Goal: Task Accomplishment & Management: Use online tool/utility

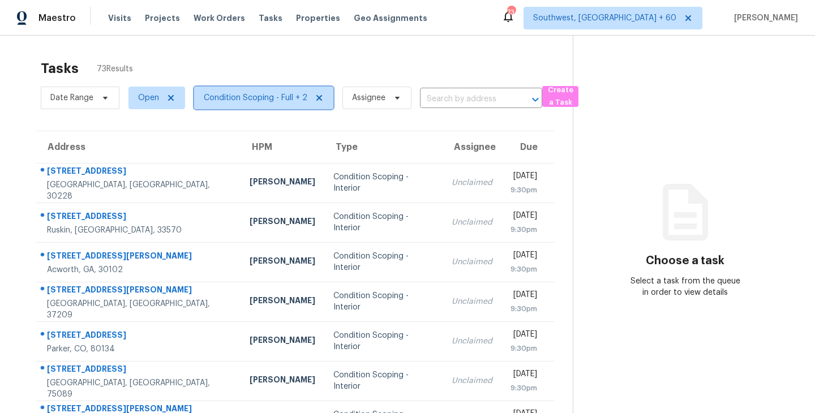
click at [257, 93] on span "Condition Scoping - Full + 2" at bounding box center [256, 97] width 104 height 11
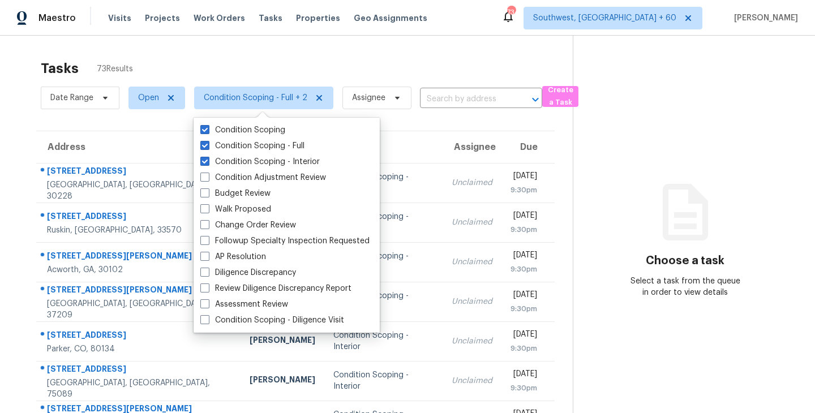
click at [348, 64] on div "Tasks 73 Results" at bounding box center [307, 68] width 532 height 29
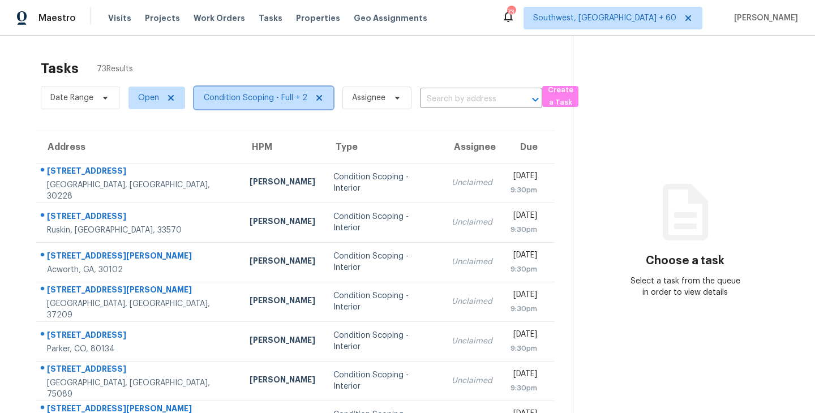
click at [298, 95] on span "Condition Scoping - Full + 2" at bounding box center [256, 97] width 104 height 11
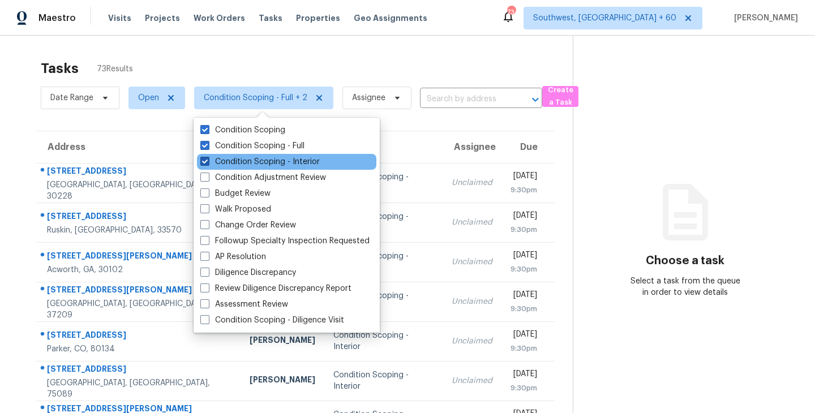
click at [306, 164] on label "Condition Scoping - Interior" at bounding box center [259, 161] width 119 height 11
click at [208, 164] on input "Condition Scoping - Interior" at bounding box center [203, 159] width 7 height 7
checkbox input "false"
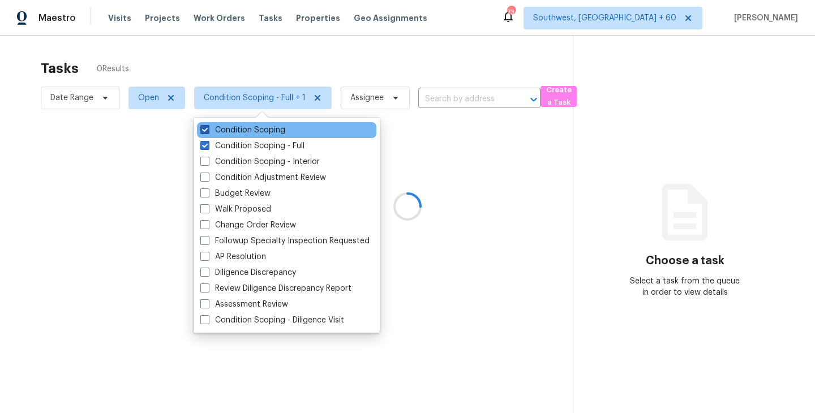
click at [268, 128] on label "Condition Scoping" at bounding box center [242, 130] width 85 height 11
click at [208, 128] on input "Condition Scoping" at bounding box center [203, 128] width 7 height 7
checkbox input "false"
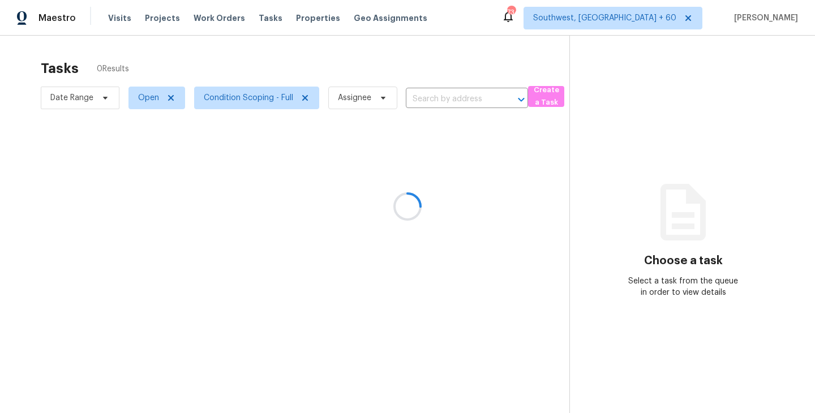
click at [483, 171] on div at bounding box center [407, 206] width 815 height 413
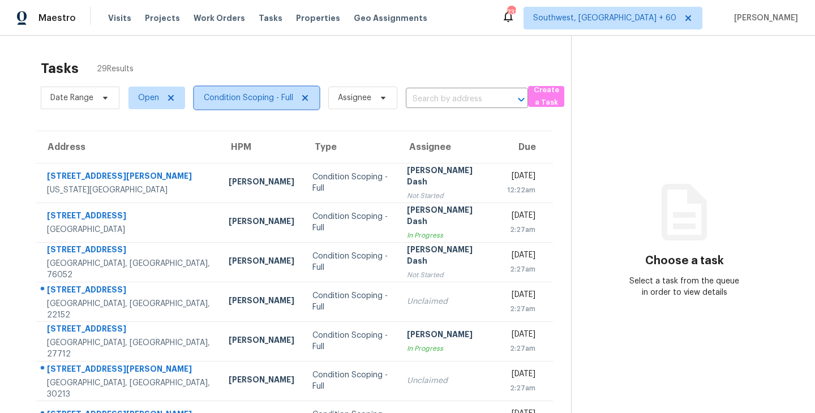
click at [290, 102] on span "Condition Scoping - Full" at bounding box center [248, 97] width 89 height 11
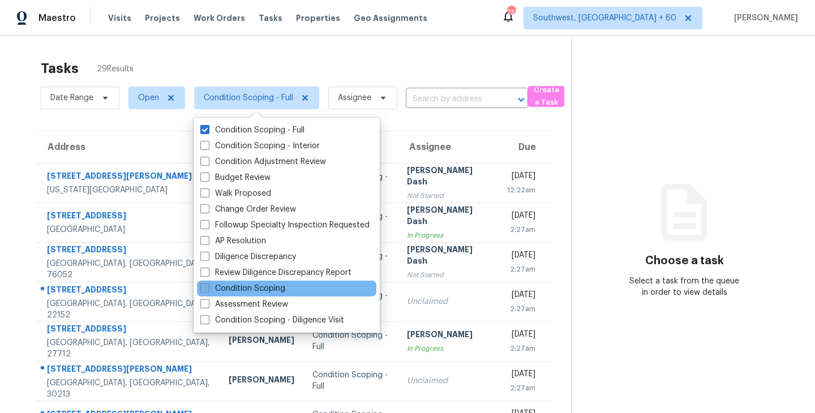
click at [259, 286] on label "Condition Scoping" at bounding box center [242, 288] width 85 height 11
click at [208, 286] on input "Condition Scoping" at bounding box center [203, 286] width 7 height 7
checkbox input "true"
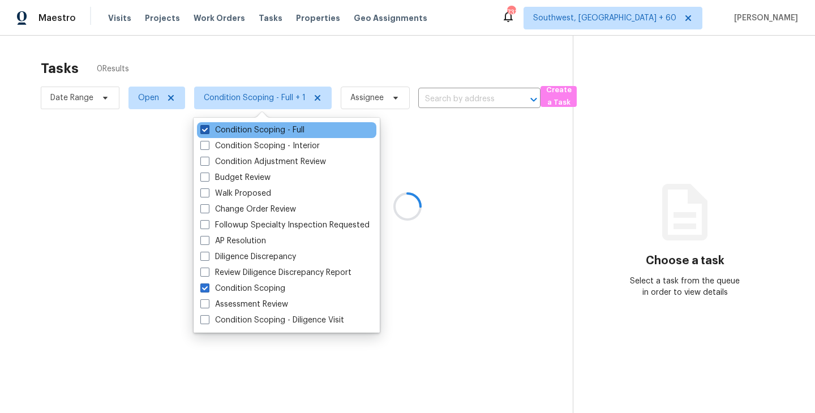
click at [268, 131] on label "Condition Scoping - Full" at bounding box center [252, 130] width 104 height 11
click at [208, 131] on input "Condition Scoping - Full" at bounding box center [203, 128] width 7 height 7
checkbox input "false"
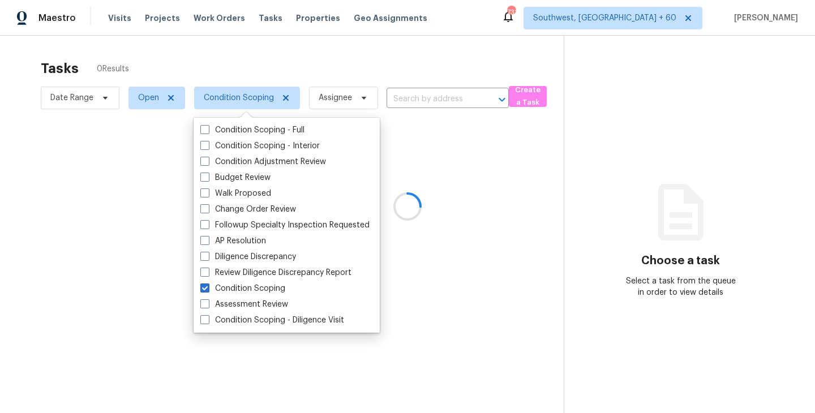
click at [520, 191] on div at bounding box center [407, 206] width 815 height 413
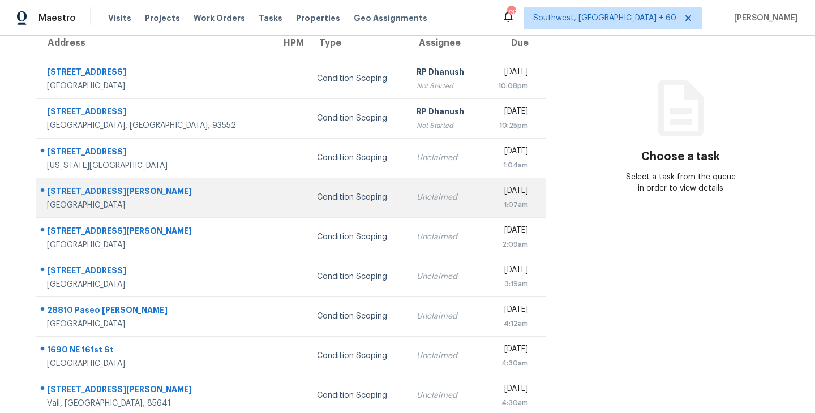
scroll to position [109, 0]
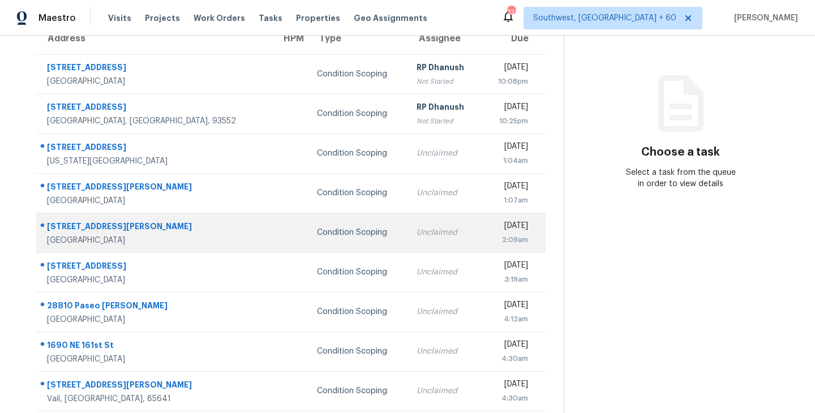
click at [408, 243] on td "Unclaimed" at bounding box center [445, 233] width 74 height 40
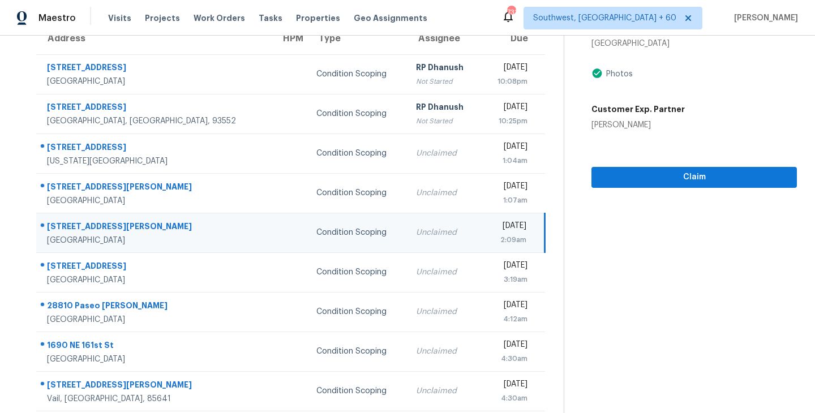
click at [490, 221] on div "[DATE]" at bounding box center [508, 227] width 36 height 14
click at [701, 162] on div "Claim" at bounding box center [693, 159] width 205 height 57
click at [687, 175] on span "Claim" at bounding box center [694, 177] width 187 height 14
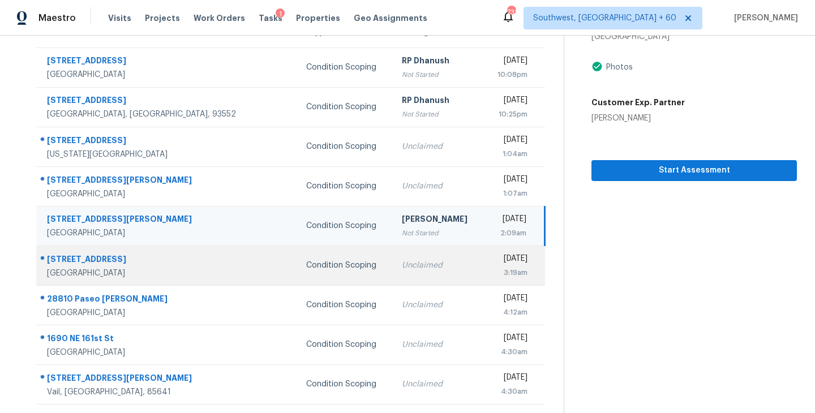
scroll to position [115, 0]
click at [402, 268] on div "Unclaimed" at bounding box center [438, 265] width 72 height 11
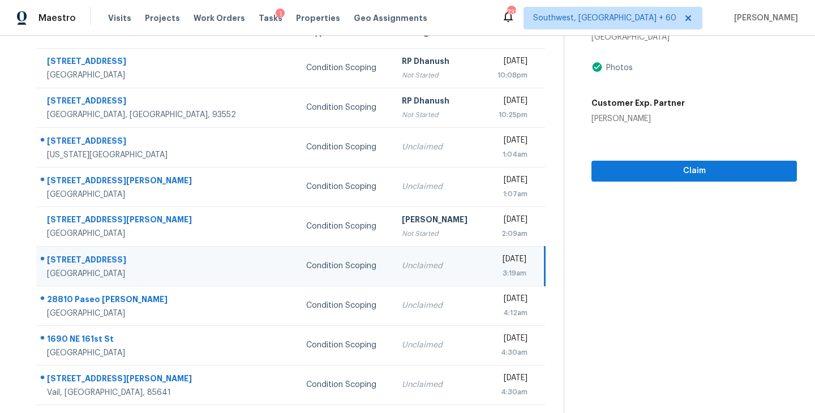
click at [402, 269] on div "Unclaimed" at bounding box center [438, 265] width 72 height 11
click at [492, 269] on div "3:19am" at bounding box center [509, 273] width 34 height 11
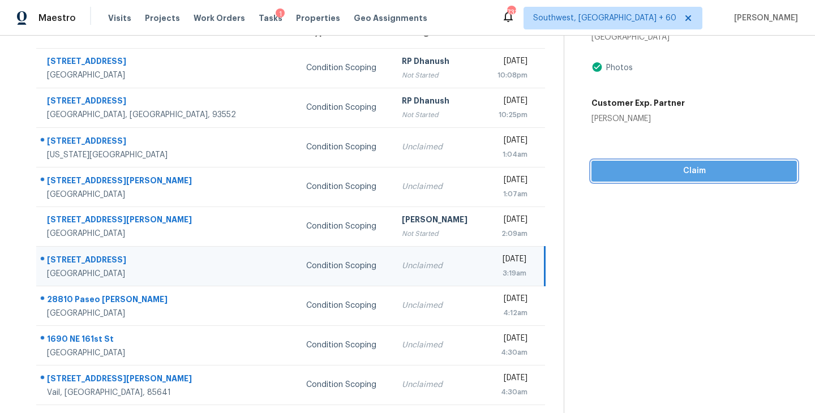
click at [679, 174] on span "Claim" at bounding box center [694, 171] width 187 height 14
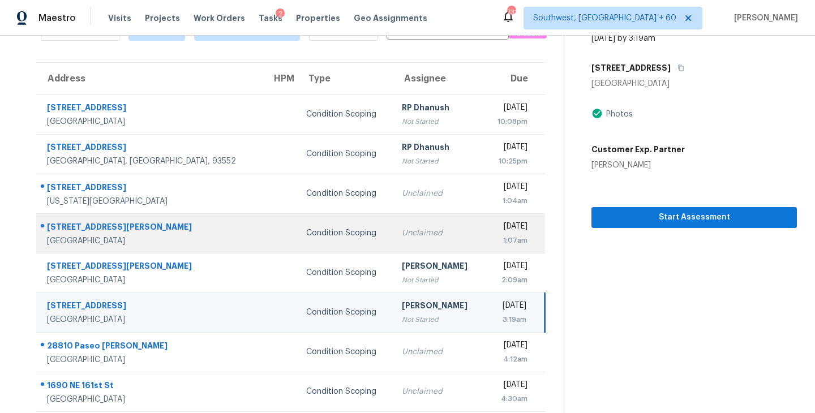
scroll to position [0, 0]
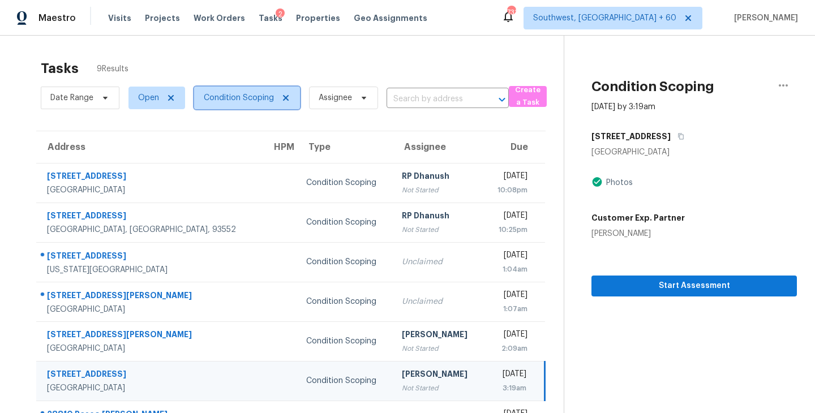
click at [250, 96] on span "Condition Scoping" at bounding box center [239, 97] width 70 height 11
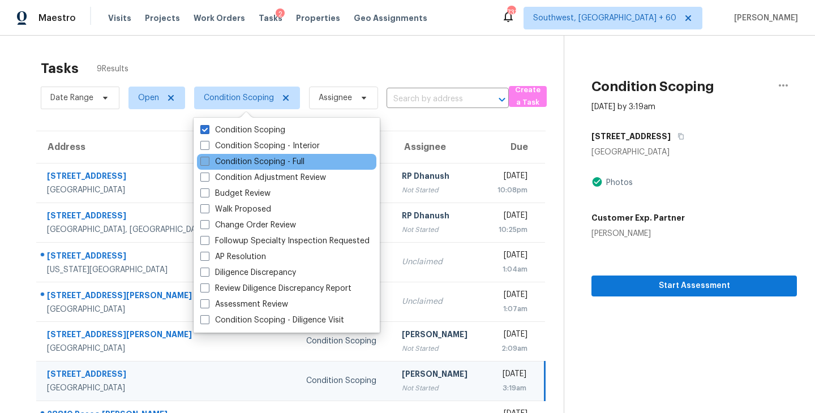
click at [269, 165] on label "Condition Scoping - Full" at bounding box center [252, 161] width 104 height 11
click at [208, 164] on input "Condition Scoping - Full" at bounding box center [203, 159] width 7 height 7
checkbox input "true"
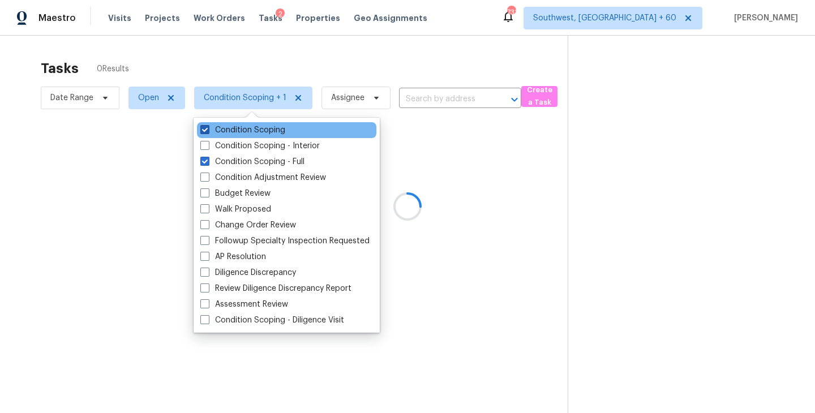
click at [272, 134] on label "Condition Scoping" at bounding box center [242, 130] width 85 height 11
click at [208, 132] on input "Condition Scoping" at bounding box center [203, 128] width 7 height 7
checkbox input "false"
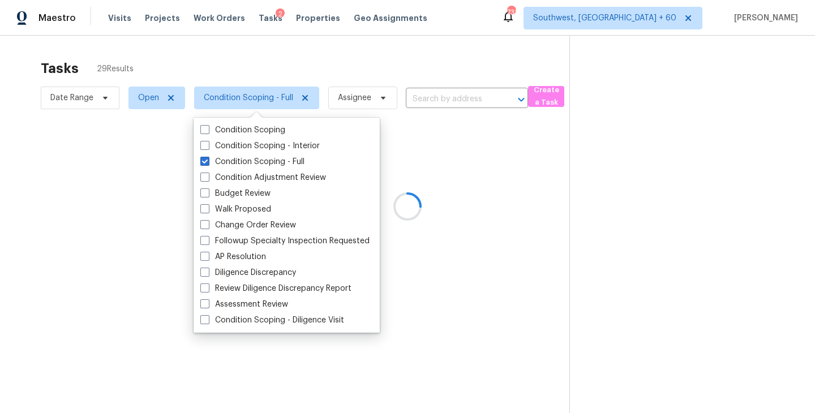
click at [543, 153] on div at bounding box center [407, 206] width 815 height 413
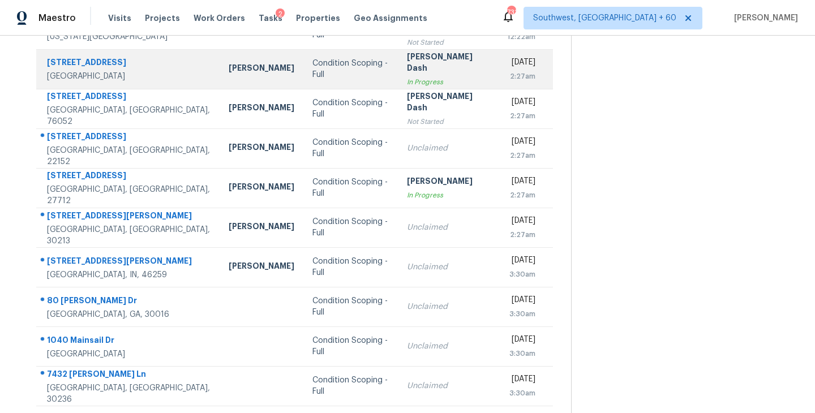
scroll to position [176, 0]
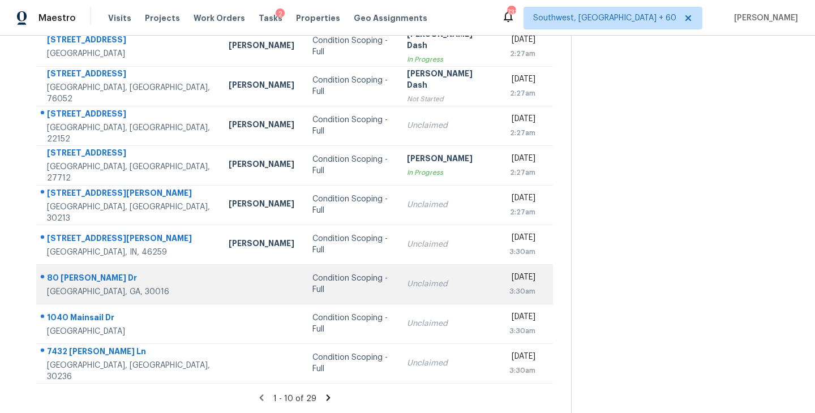
click at [398, 289] on td "Unclaimed" at bounding box center [448, 284] width 100 height 40
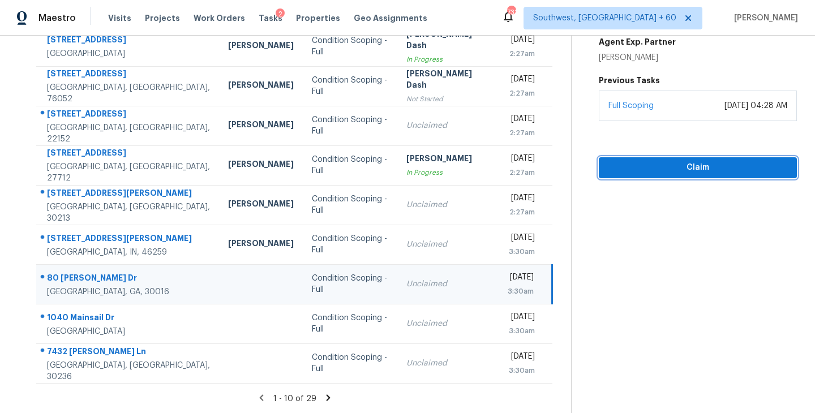
click at [731, 166] on span "Claim" at bounding box center [698, 168] width 180 height 14
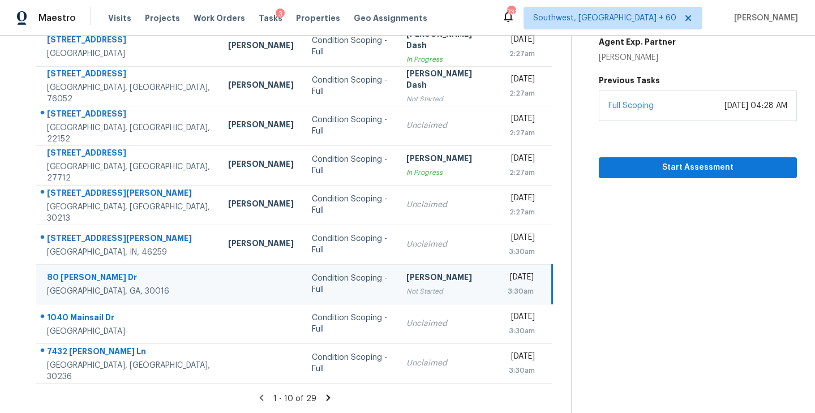
click at [326, 398] on icon at bounding box center [328, 398] width 4 height 6
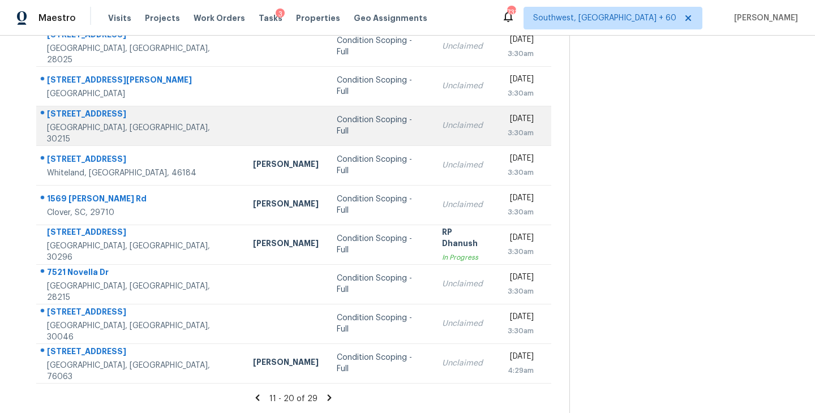
click at [337, 122] on div "Condition Scoping - Full" at bounding box center [381, 125] width 88 height 23
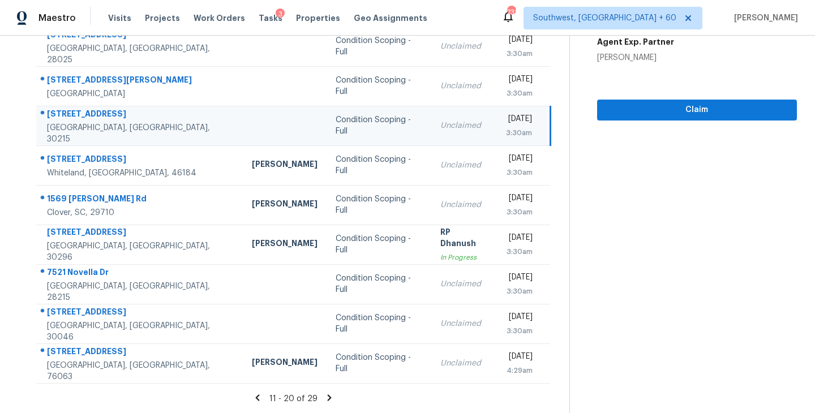
click at [701, 120] on section "Condition Scoping - Full [DATE] by 3:30am [STREET_ADDRESS] Videos Questionnaire…" at bounding box center [683, 137] width 228 height 554
click at [710, 110] on span "Claim" at bounding box center [697, 110] width 182 height 14
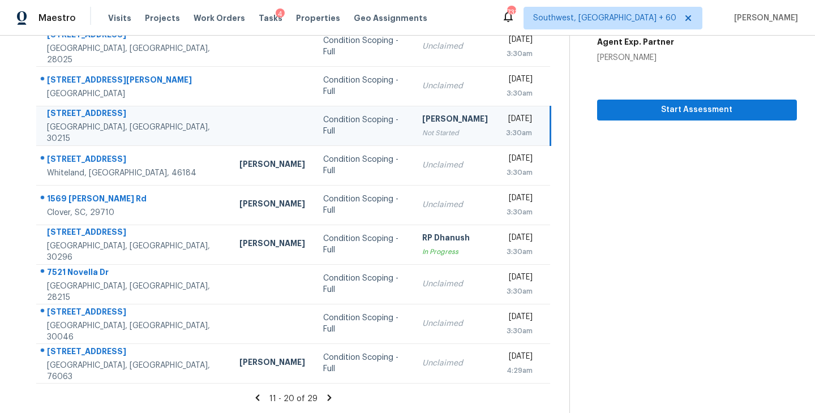
click at [328, 398] on icon at bounding box center [330, 398] width 4 height 6
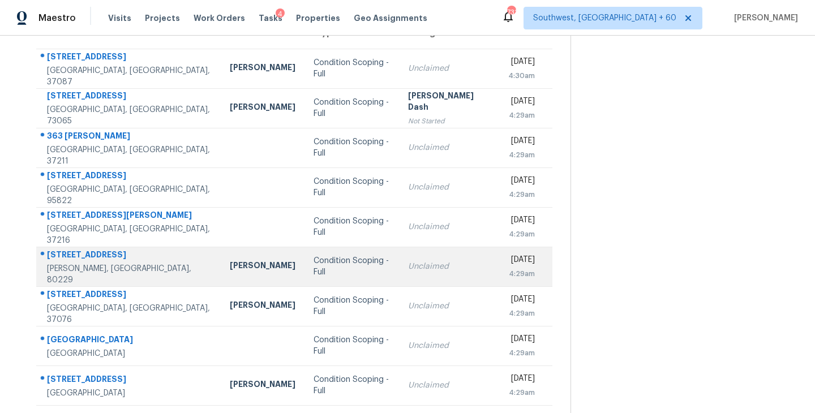
scroll to position [136, 0]
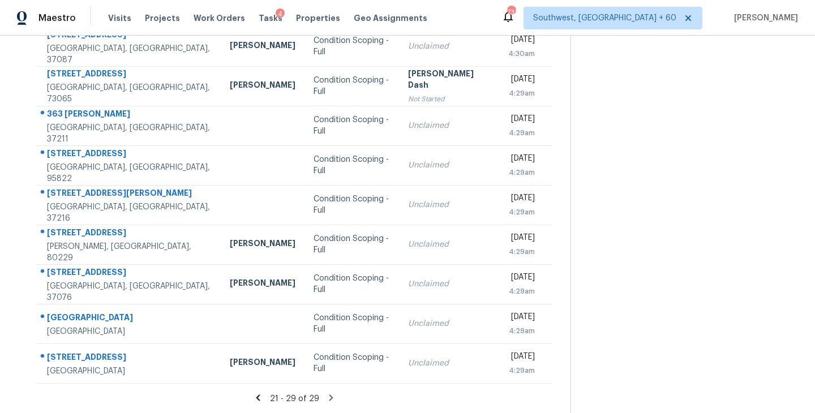
click at [327, 397] on icon at bounding box center [331, 398] width 10 height 10
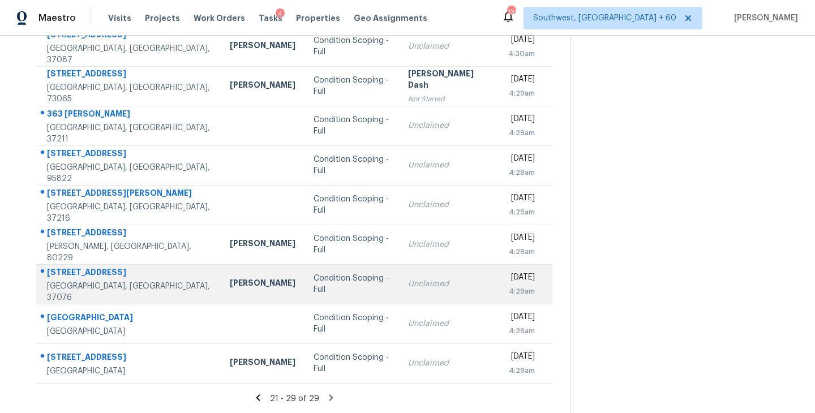
scroll to position [0, 0]
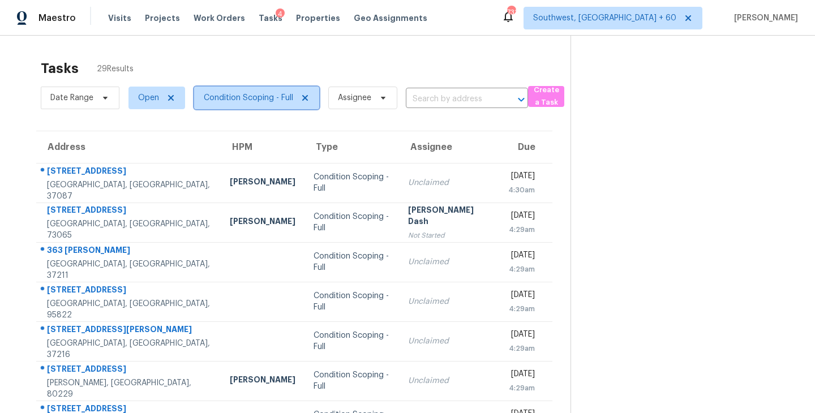
click at [250, 96] on span "Condition Scoping - Full" at bounding box center [248, 97] width 89 height 11
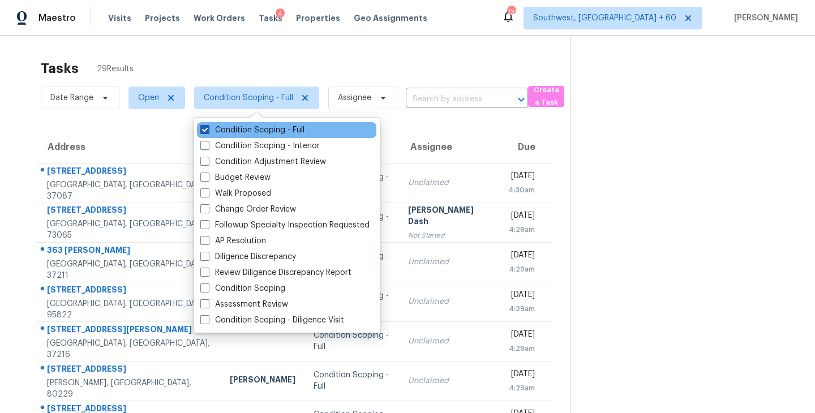
click at [249, 129] on label "Condition Scoping - Full" at bounding box center [252, 130] width 104 height 11
click at [208, 129] on input "Condition Scoping - Full" at bounding box center [203, 128] width 7 height 7
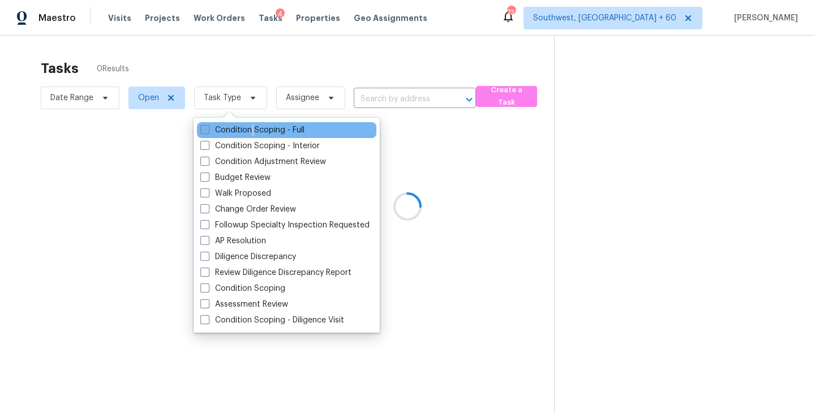
click at [249, 129] on label "Condition Scoping - Full" at bounding box center [252, 130] width 104 height 11
click at [208, 129] on input "Condition Scoping - Full" at bounding box center [203, 128] width 7 height 7
checkbox input "true"
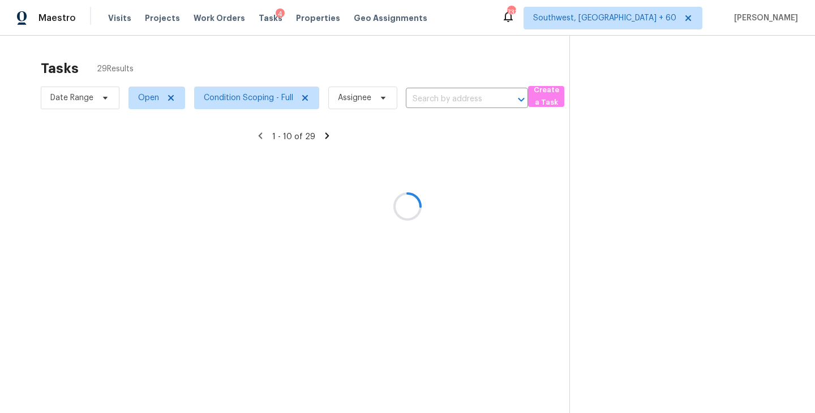
click at [520, 151] on div at bounding box center [407, 206] width 815 height 413
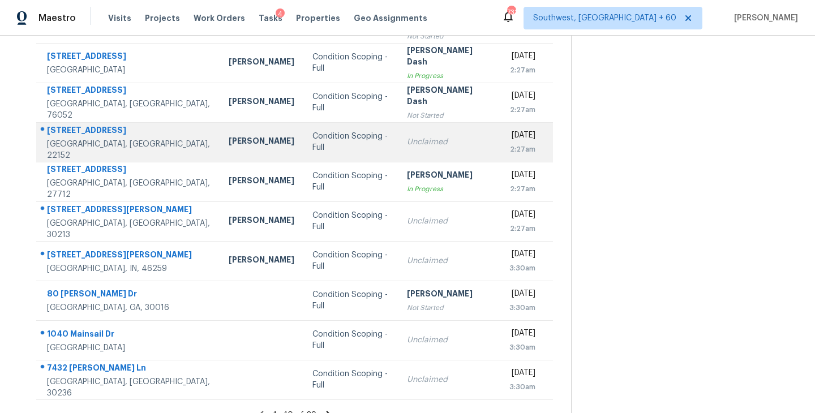
scroll to position [176, 0]
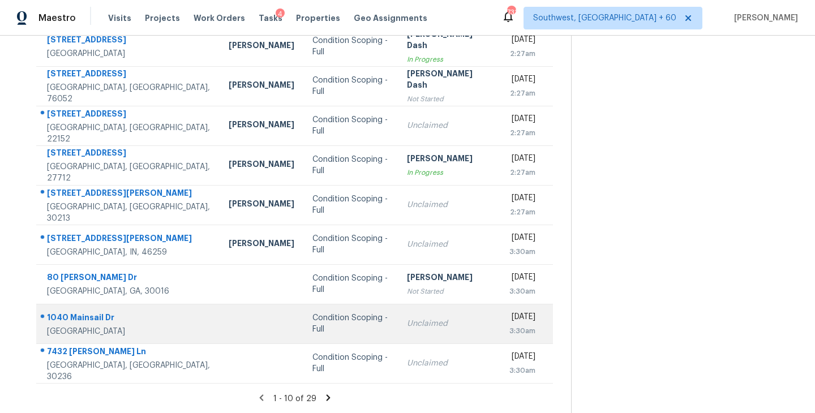
click at [407, 327] on div "Unclaimed" at bounding box center [448, 323] width 82 height 11
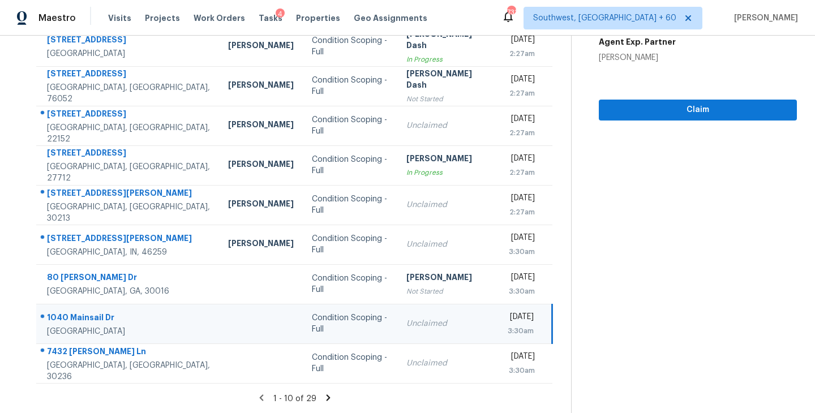
click at [406, 326] on div "Unclaimed" at bounding box center [447, 323] width 82 height 11
click at [701, 112] on span "Claim" at bounding box center [698, 110] width 180 height 14
click at [326, 397] on icon at bounding box center [328, 398] width 4 height 6
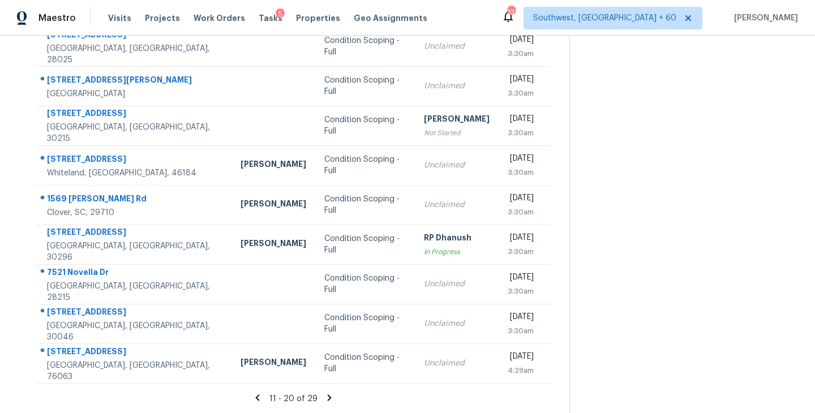
click at [328, 397] on icon at bounding box center [330, 398] width 4 height 6
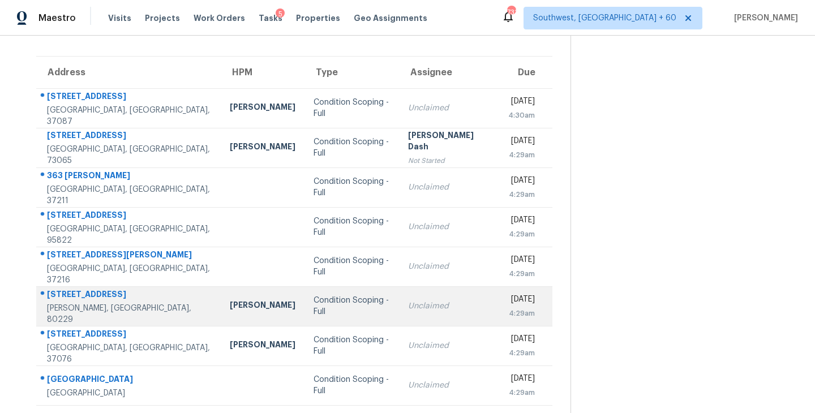
scroll to position [52, 0]
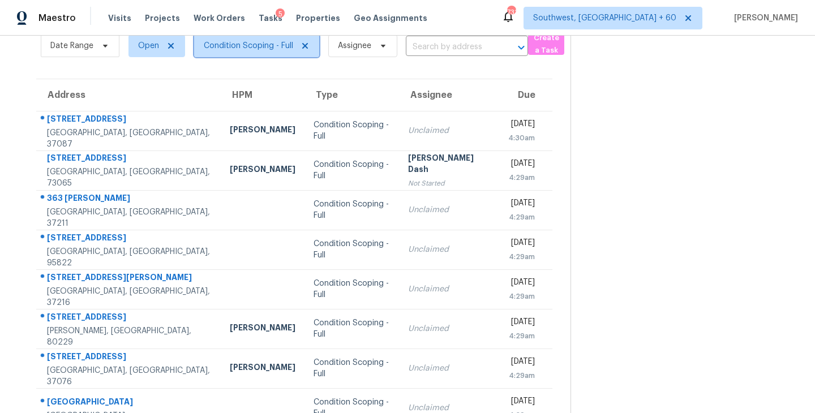
click at [264, 52] on span "Condition Scoping - Full" at bounding box center [256, 46] width 125 height 23
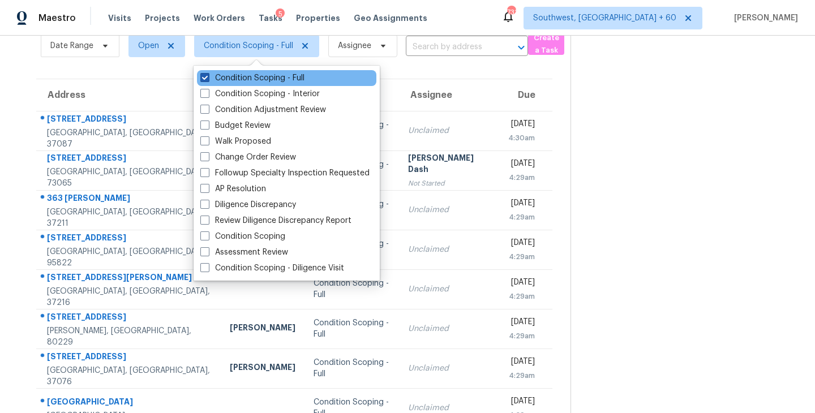
click at [267, 78] on label "Condition Scoping - Full" at bounding box center [252, 77] width 104 height 11
click at [208, 78] on input "Condition Scoping - Full" at bounding box center [203, 75] width 7 height 7
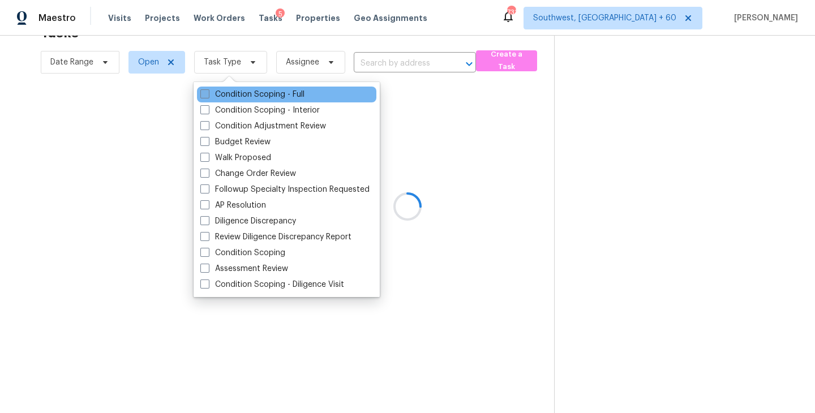
click at [265, 92] on label "Condition Scoping - Full" at bounding box center [252, 94] width 104 height 11
click at [208, 92] on input "Condition Scoping - Full" at bounding box center [203, 92] width 7 height 7
checkbox input "true"
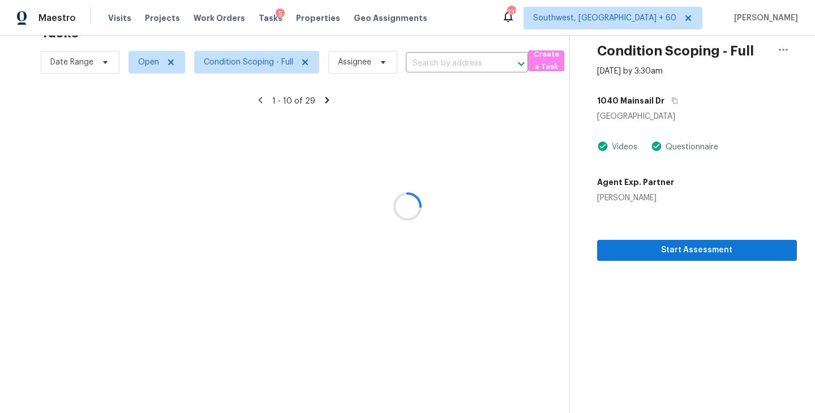
click at [494, 185] on div at bounding box center [407, 206] width 815 height 413
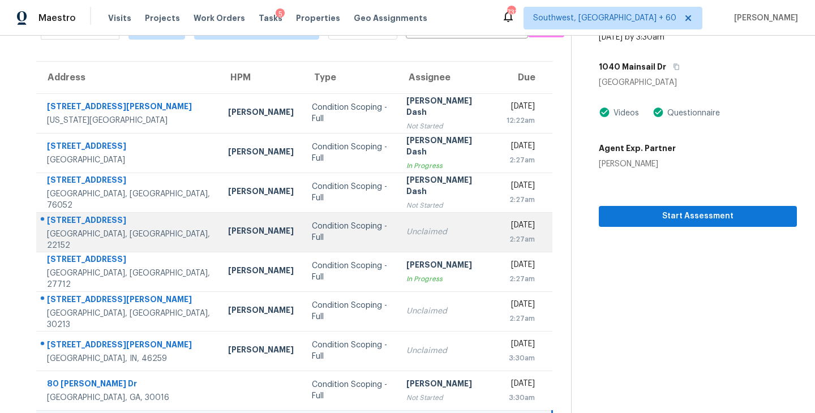
scroll to position [81, 0]
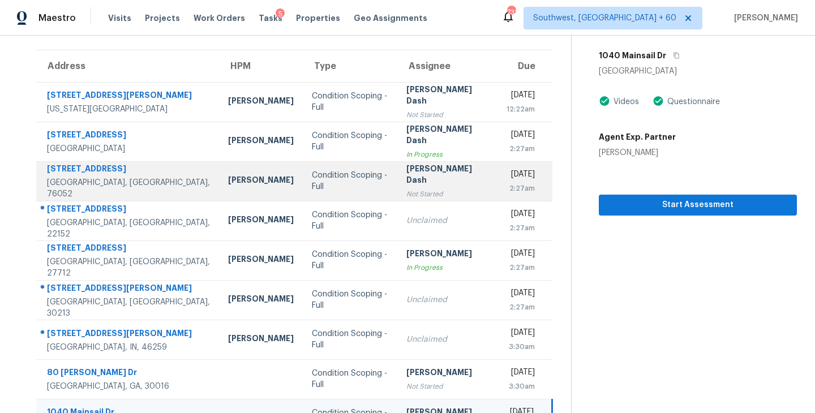
click at [406, 188] on div "Not Started" at bounding box center [447, 193] width 82 height 11
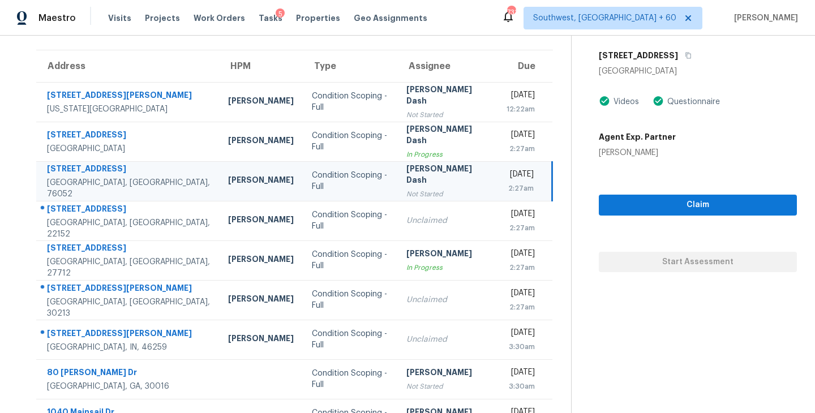
click at [406, 188] on div "Not Started" at bounding box center [447, 193] width 82 height 11
click at [705, 211] on span "Claim" at bounding box center [698, 205] width 180 height 14
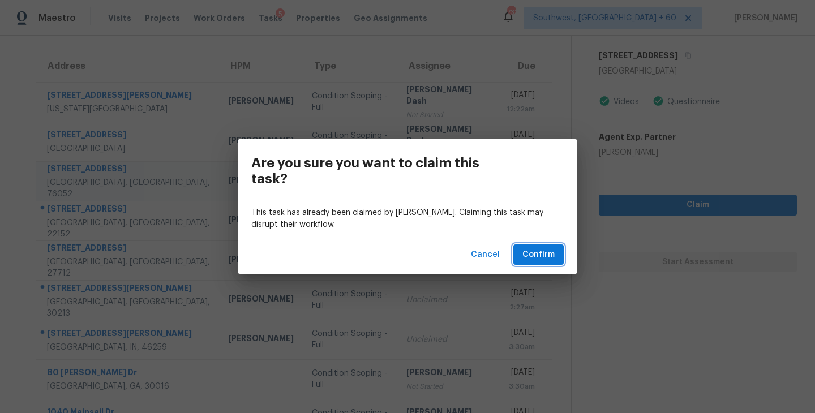
click at [547, 258] on span "Confirm" at bounding box center [538, 255] width 32 height 14
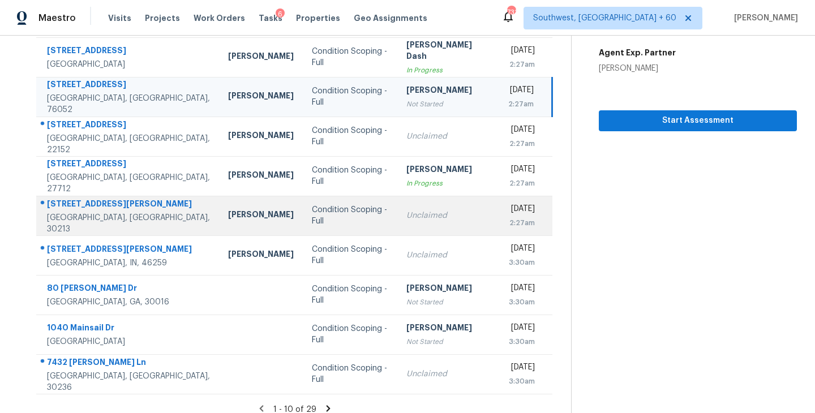
scroll to position [176, 0]
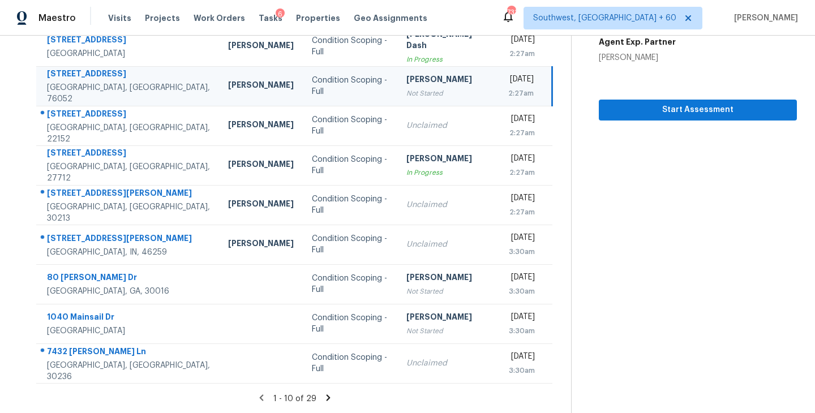
click at [326, 398] on icon at bounding box center [328, 398] width 4 height 6
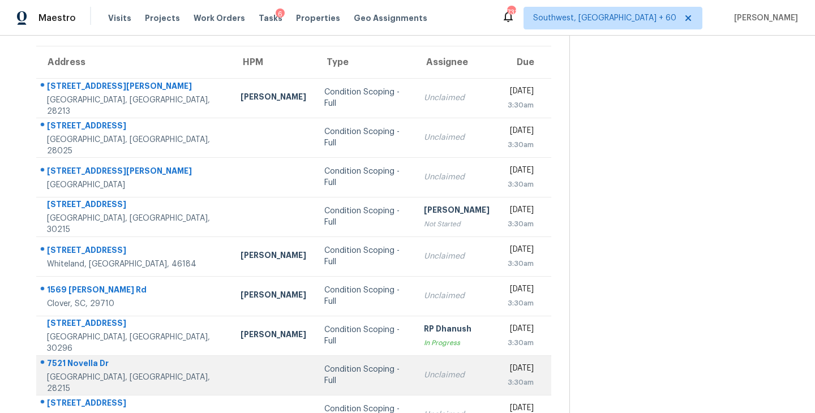
scroll to position [84, 0]
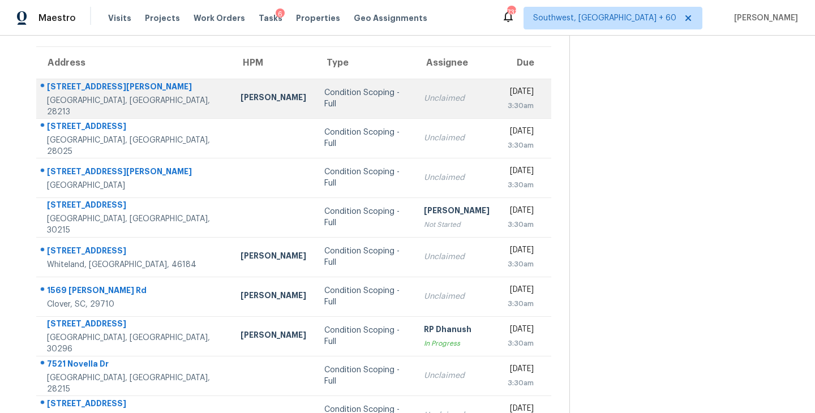
click at [335, 98] on div "Condition Scoping - Full" at bounding box center [365, 98] width 82 height 23
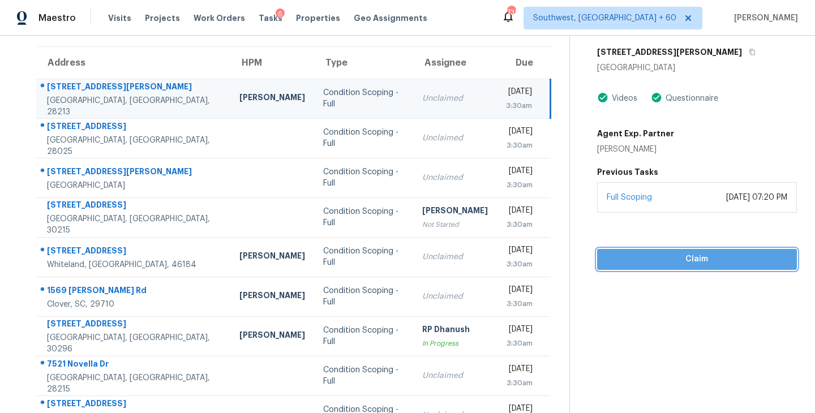
click at [687, 263] on span "Claim" at bounding box center [697, 259] width 182 height 14
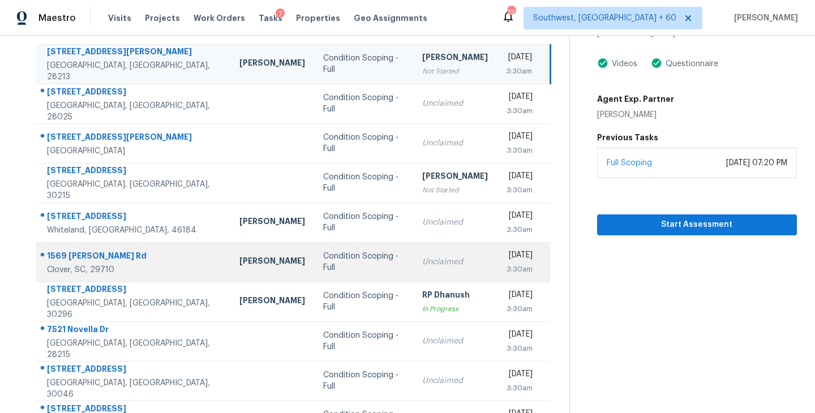
scroll to position [121, 0]
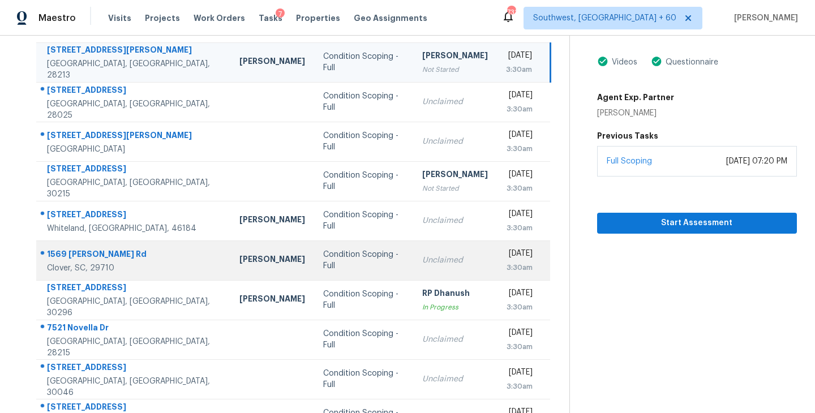
click at [422, 257] on div "Unclaimed" at bounding box center [455, 260] width 66 height 11
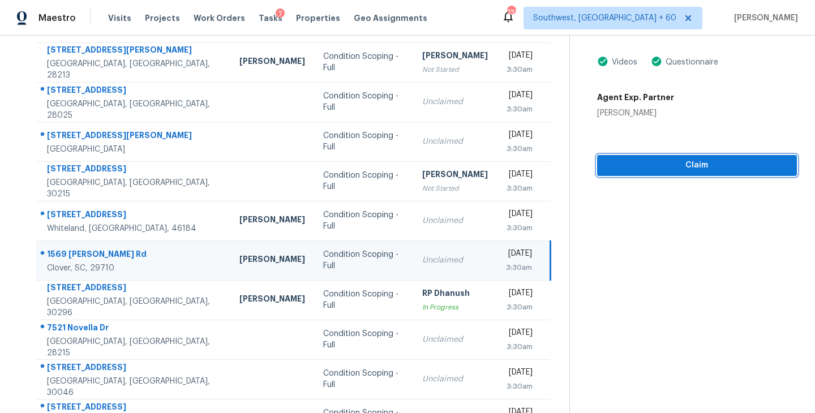
click at [701, 165] on span "Claim" at bounding box center [697, 165] width 182 height 14
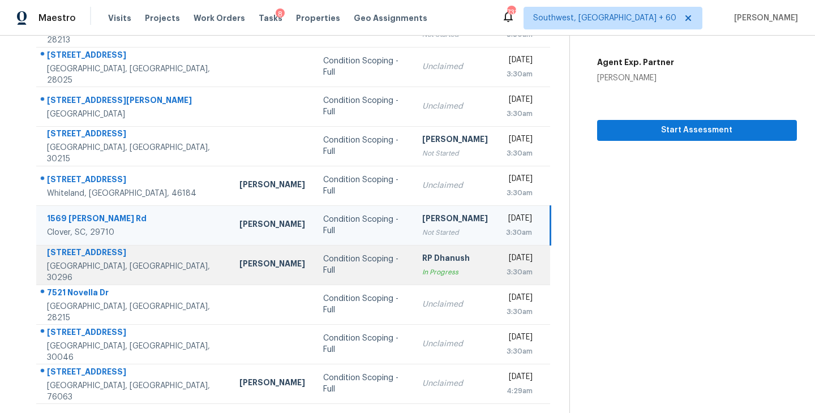
scroll to position [176, 0]
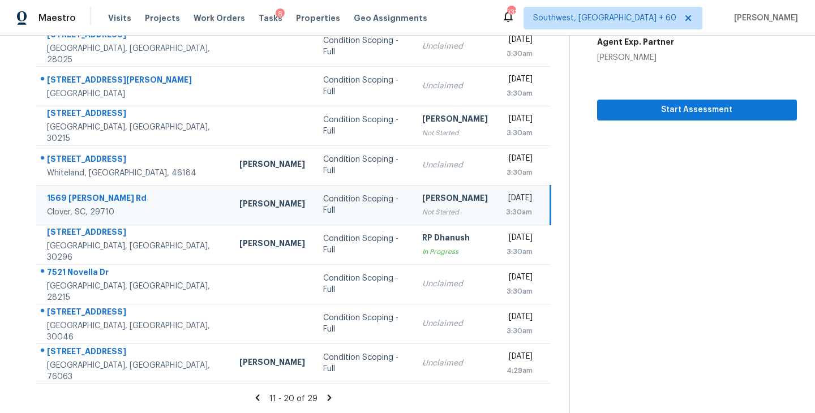
click at [325, 397] on icon at bounding box center [329, 398] width 10 height 10
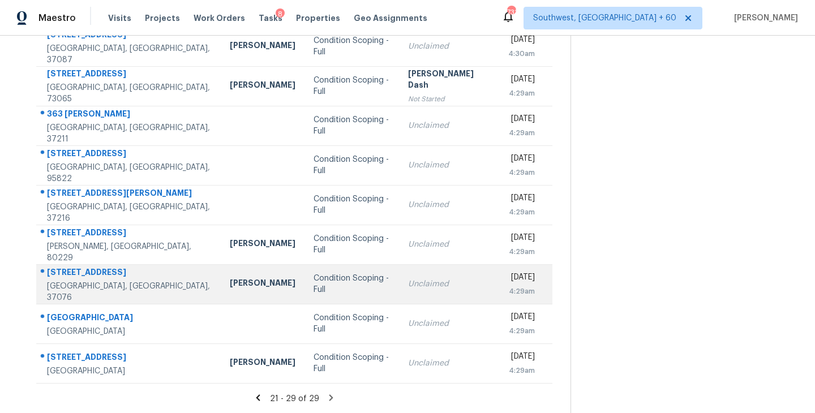
scroll to position [0, 0]
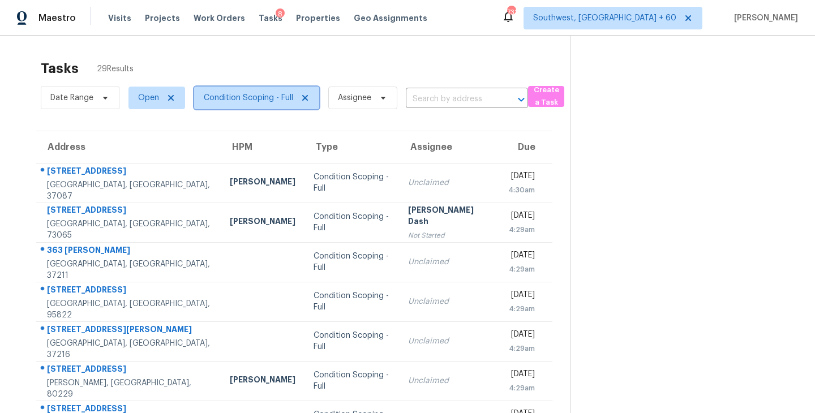
click at [273, 101] on span "Condition Scoping - Full" at bounding box center [248, 97] width 89 height 11
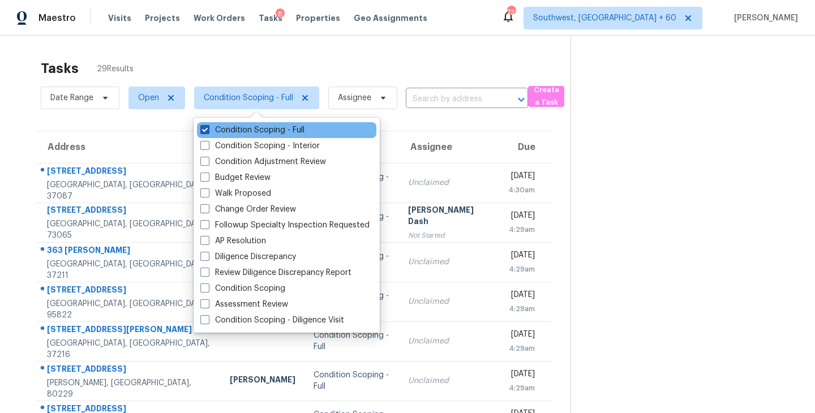
click at [273, 127] on label "Condition Scoping - Full" at bounding box center [252, 130] width 104 height 11
click at [208, 127] on input "Condition Scoping - Full" at bounding box center [203, 128] width 7 height 7
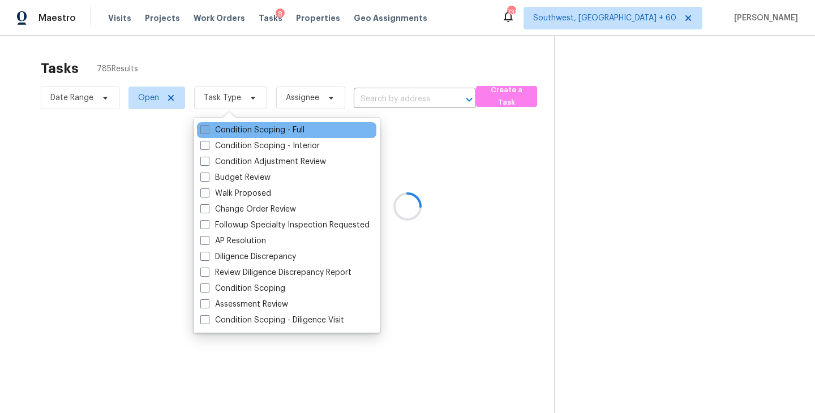
click at [273, 127] on label "Condition Scoping - Full" at bounding box center [252, 130] width 104 height 11
click at [208, 127] on input "Condition Scoping - Full" at bounding box center [203, 128] width 7 height 7
checkbox input "true"
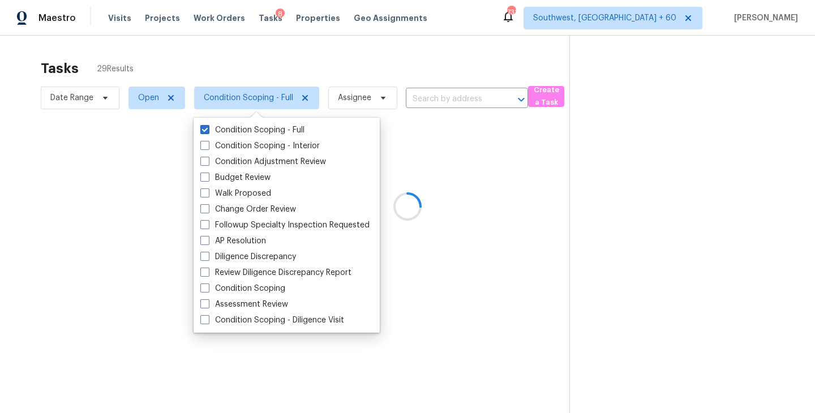
click at [638, 234] on div at bounding box center [407, 206] width 815 height 413
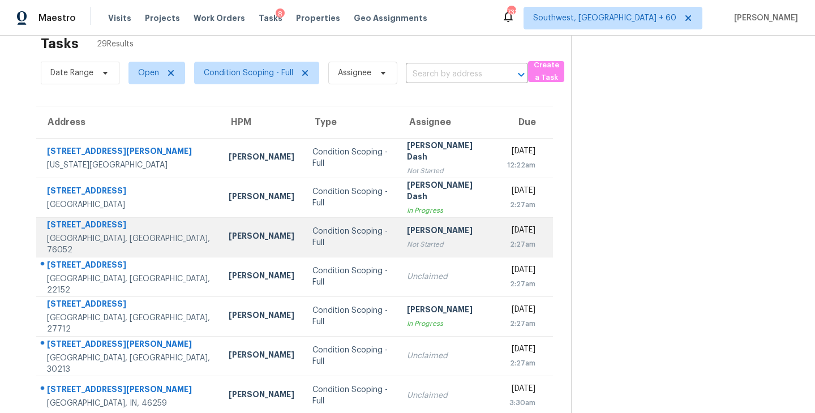
scroll to position [176, 0]
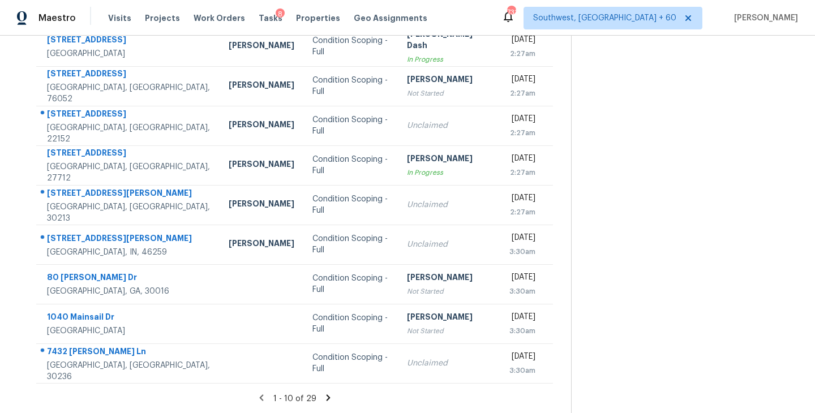
click at [323, 393] on icon at bounding box center [328, 398] width 10 height 10
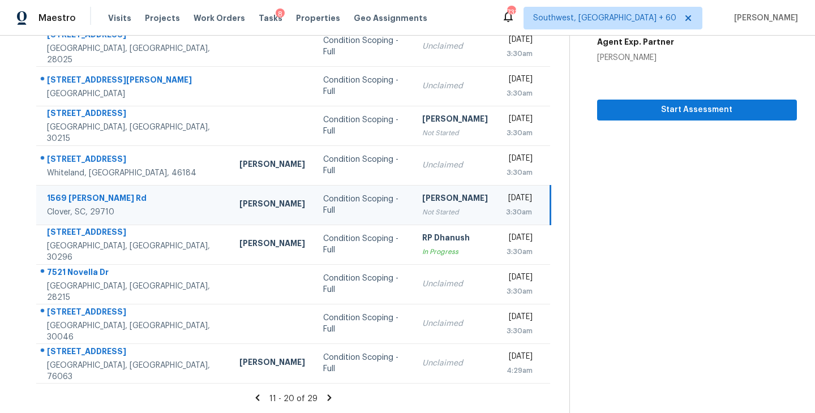
click at [328, 396] on icon at bounding box center [330, 398] width 4 height 6
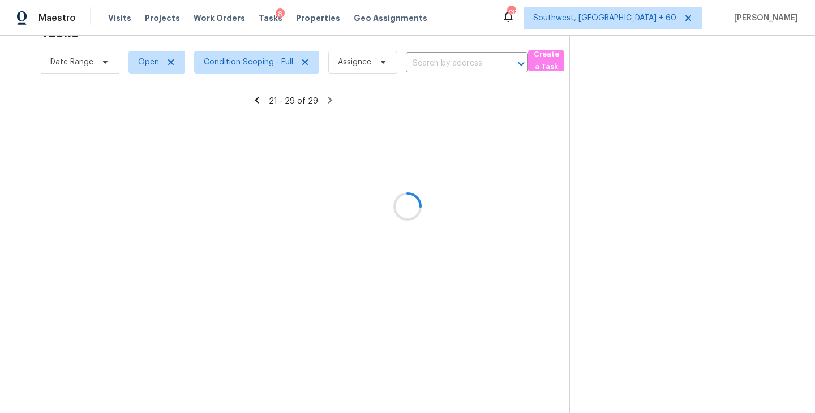
scroll to position [136, 0]
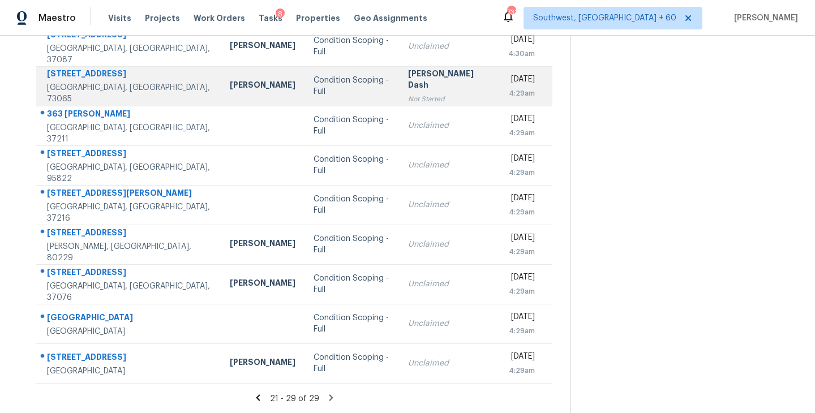
click at [318, 89] on div "Condition Scoping - Full" at bounding box center [352, 86] width 76 height 23
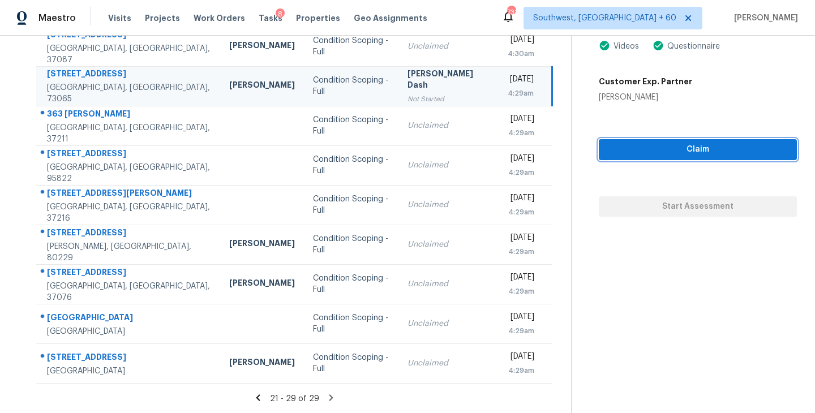
click at [688, 148] on span "Claim" at bounding box center [698, 150] width 180 height 14
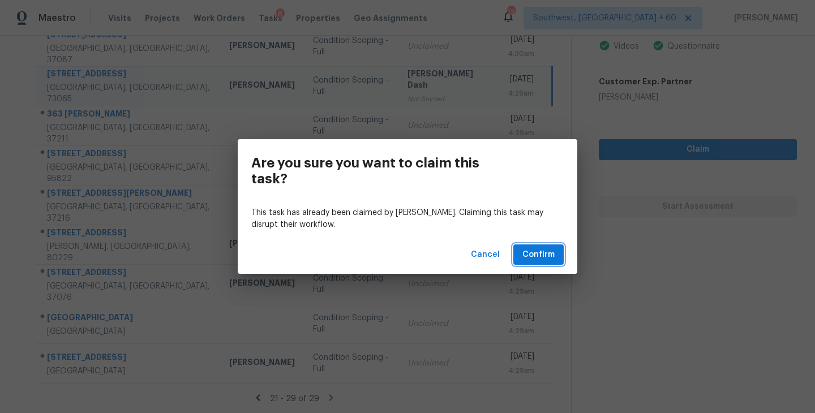
click at [542, 246] on button "Confirm" at bounding box center [538, 255] width 50 height 21
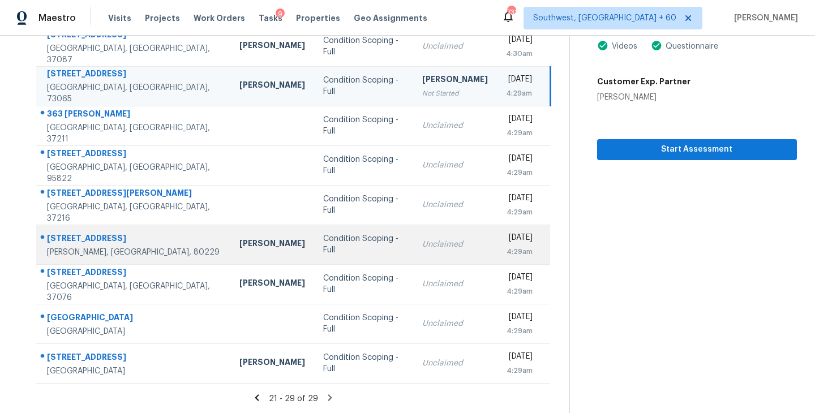
click at [350, 242] on td "Condition Scoping - Full" at bounding box center [363, 245] width 99 height 40
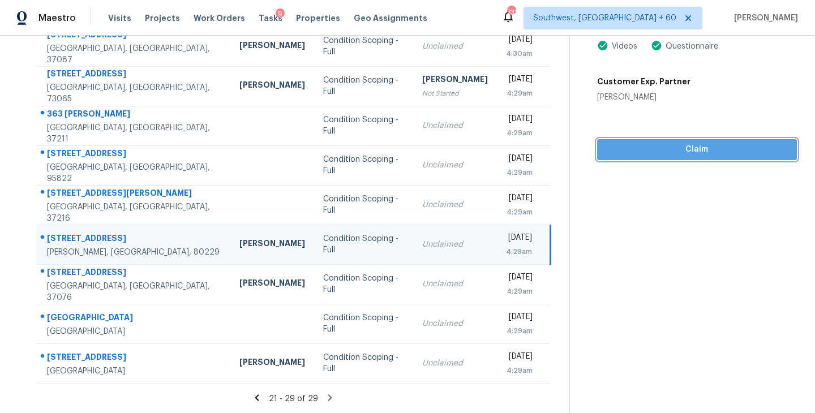
click at [664, 148] on span "Claim" at bounding box center [697, 150] width 182 height 14
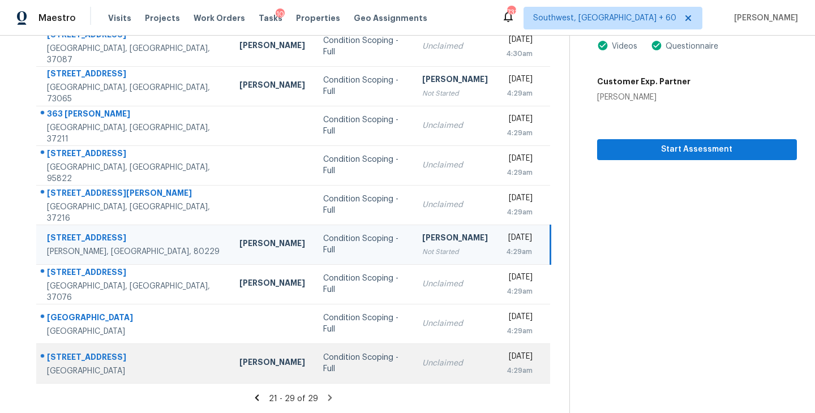
click at [422, 361] on div "Unclaimed" at bounding box center [455, 363] width 66 height 11
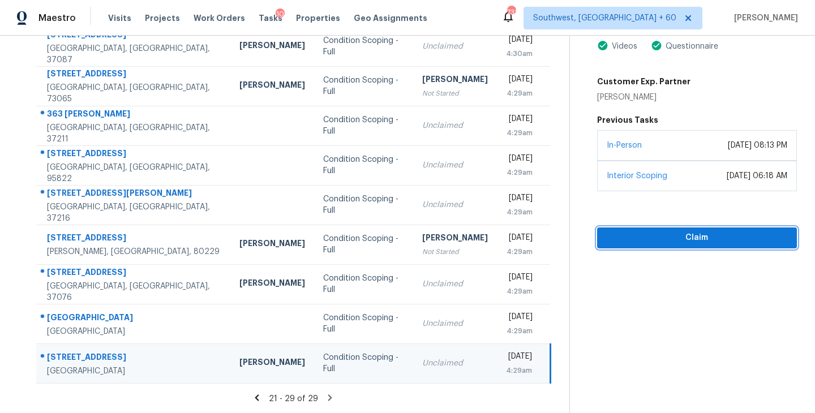
click at [633, 233] on span "Claim" at bounding box center [697, 238] width 182 height 14
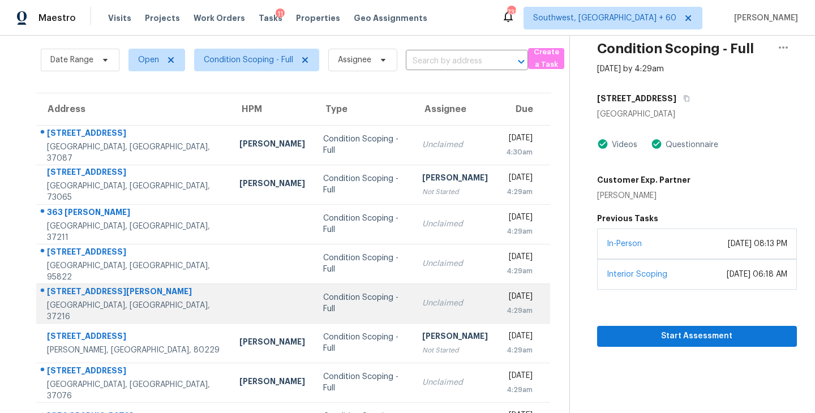
scroll to position [0, 0]
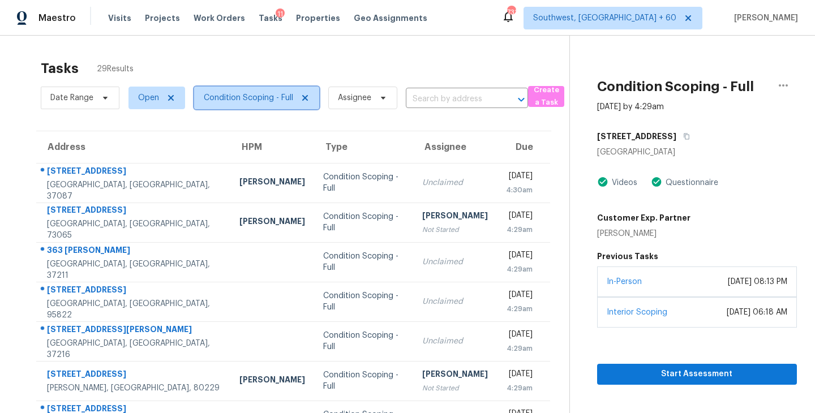
click at [245, 97] on span "Condition Scoping - Full" at bounding box center [248, 97] width 89 height 11
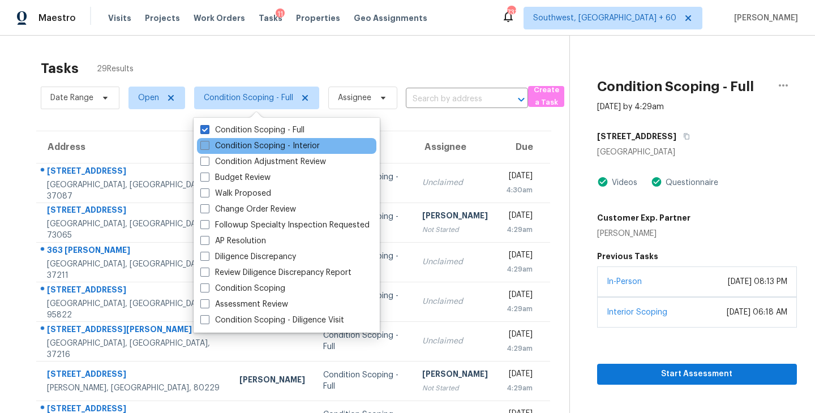
click at [254, 140] on label "Condition Scoping - Interior" at bounding box center [259, 145] width 119 height 11
click at [208, 140] on input "Condition Scoping - Interior" at bounding box center [203, 143] width 7 height 7
checkbox input "true"
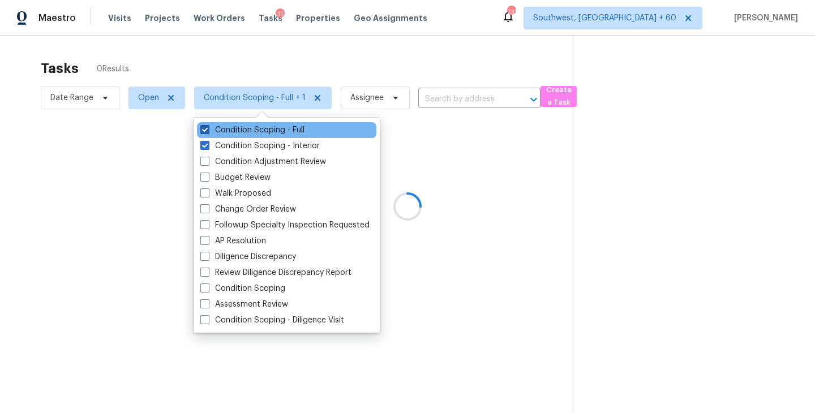
click at [258, 132] on label "Condition Scoping - Full" at bounding box center [252, 130] width 104 height 11
click at [208, 132] on input "Condition Scoping - Full" at bounding box center [203, 128] width 7 height 7
checkbox input "false"
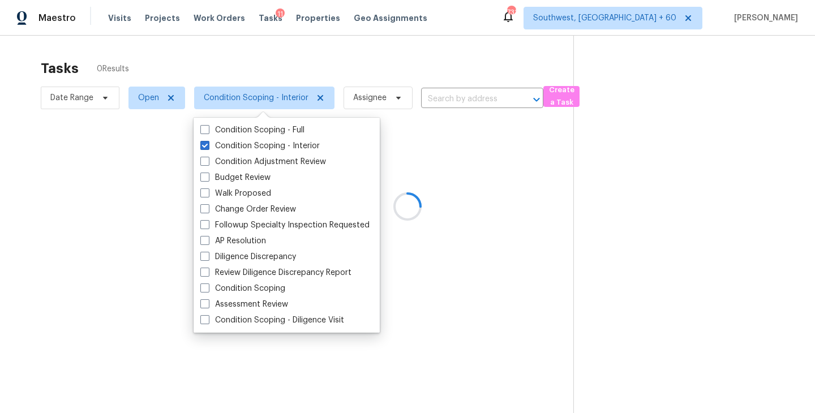
click at [443, 150] on div at bounding box center [407, 206] width 815 height 413
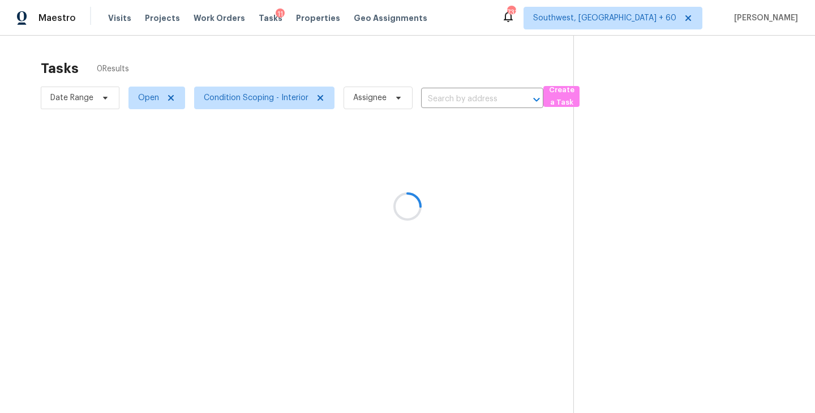
click at [447, 94] on div at bounding box center [407, 206] width 815 height 413
click at [446, 93] on input "text" at bounding box center [466, 100] width 91 height 18
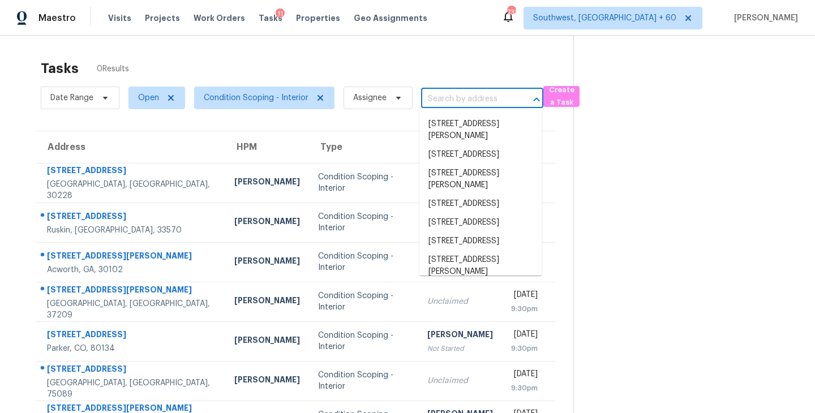
paste input "[STREET_ADDRESS]"
type input "[STREET_ADDRESS]"
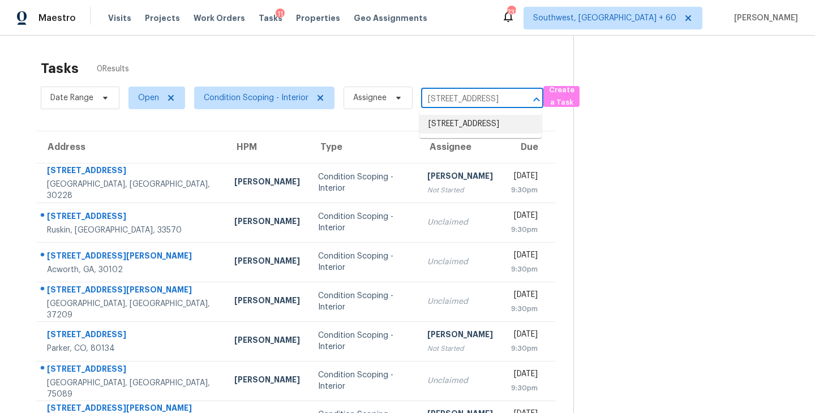
click at [466, 129] on li "[STREET_ADDRESS]" at bounding box center [480, 124] width 122 height 19
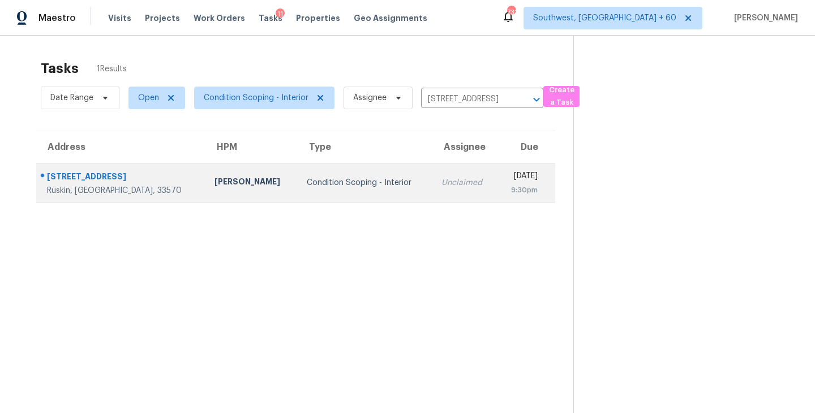
click at [441, 181] on div "Unclaimed" at bounding box center [464, 182] width 46 height 11
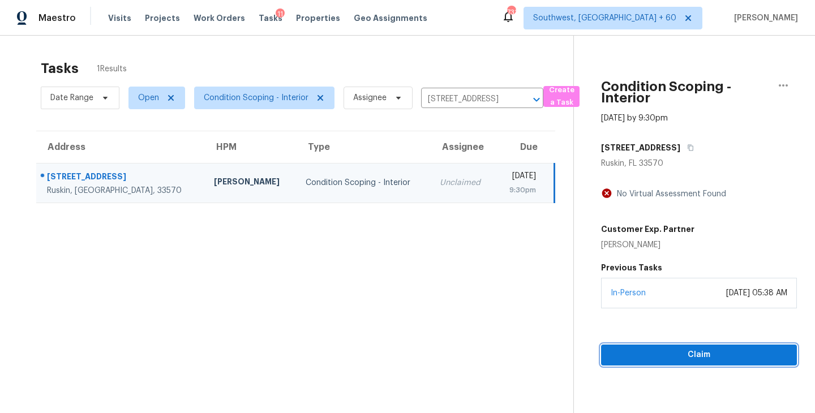
click at [676, 358] on span "Claim" at bounding box center [699, 355] width 178 height 14
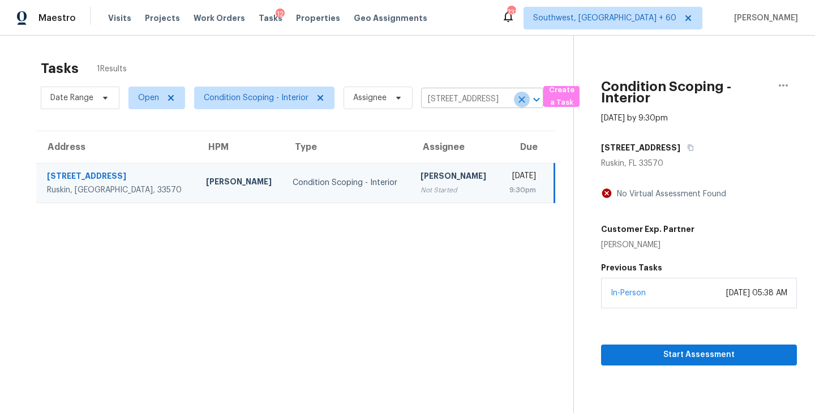
click at [516, 100] on icon "Clear" at bounding box center [521, 99] width 11 height 11
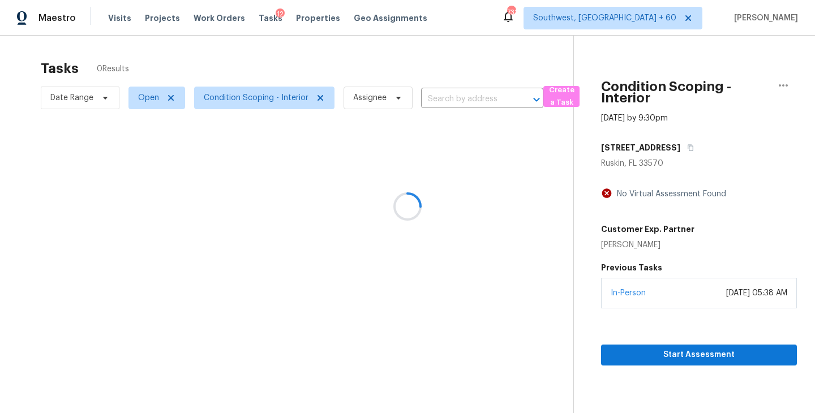
click at [483, 100] on div at bounding box center [407, 206] width 815 height 413
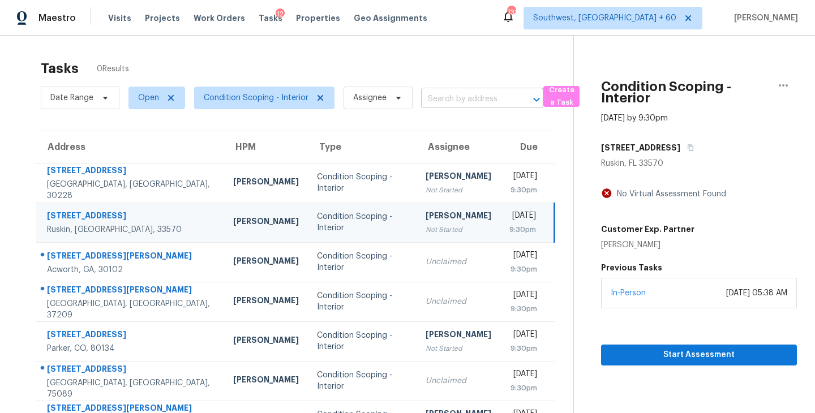
click at [483, 100] on input "text" at bounding box center [466, 100] width 91 height 18
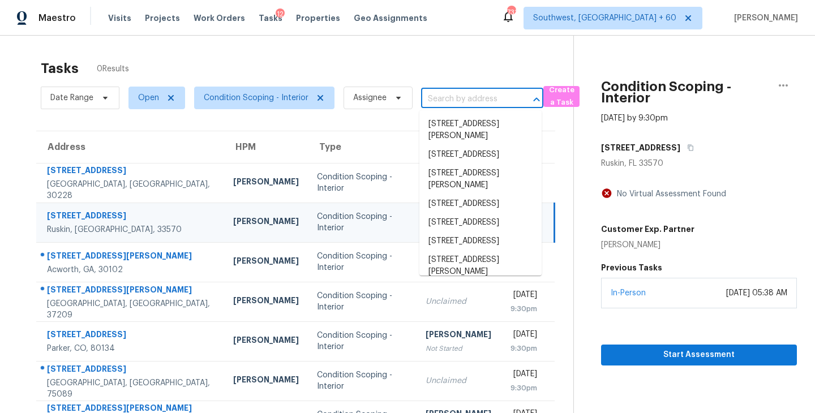
paste input "[STREET_ADDRESS][PERSON_NAME][PERSON_NAME]"
type input "[STREET_ADDRESS][PERSON_NAME][PERSON_NAME]"
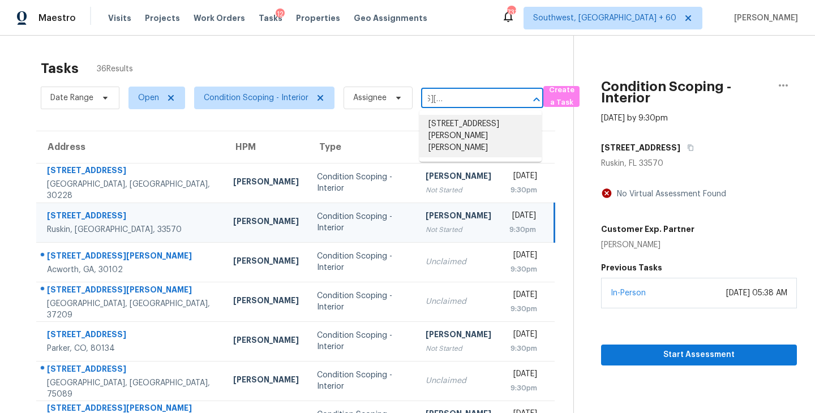
click at [487, 122] on li "[STREET_ADDRESS][PERSON_NAME][PERSON_NAME]" at bounding box center [480, 136] width 122 height 42
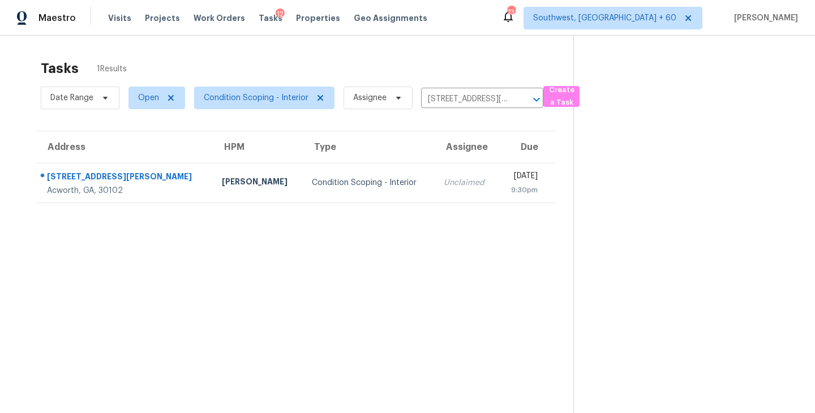
click at [368, 182] on td "Condition Scoping - Interior" at bounding box center [369, 183] width 132 height 40
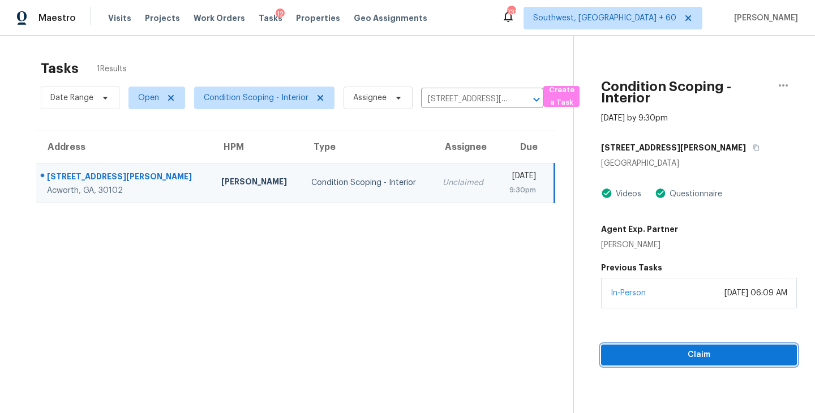
click at [690, 346] on button "Claim" at bounding box center [699, 355] width 196 height 21
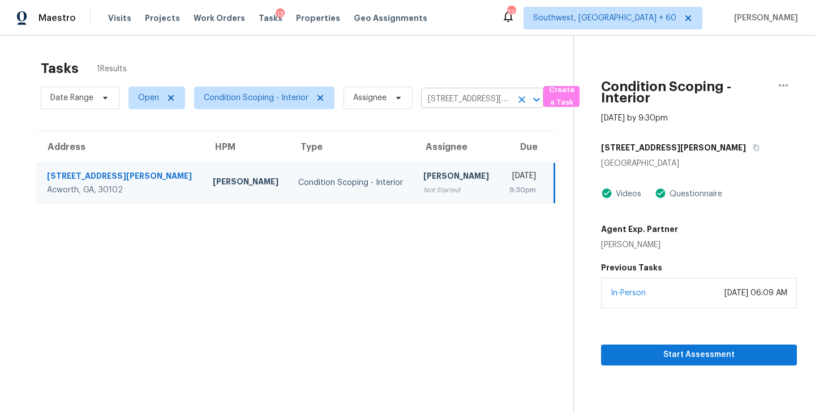
click at [524, 100] on icon "Clear" at bounding box center [521, 99] width 11 height 11
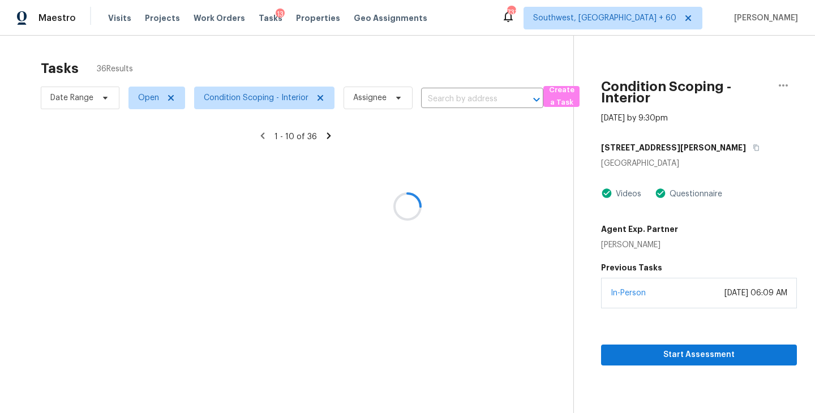
click at [468, 102] on div at bounding box center [407, 206] width 815 height 413
click at [466, 100] on div at bounding box center [407, 206] width 815 height 413
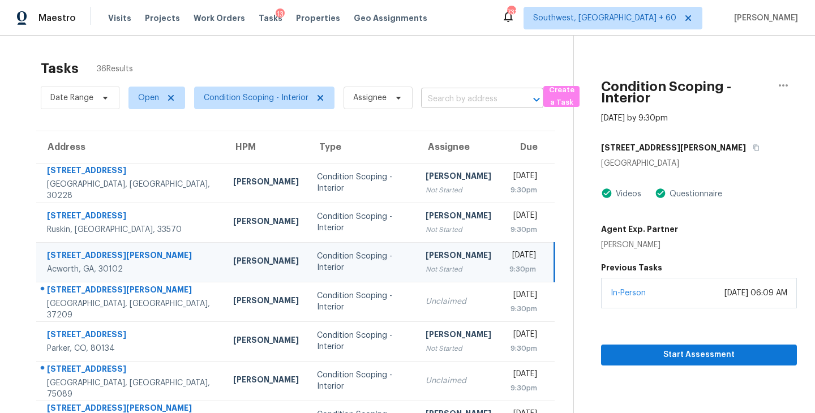
click at [465, 100] on input "text" at bounding box center [466, 100] width 91 height 18
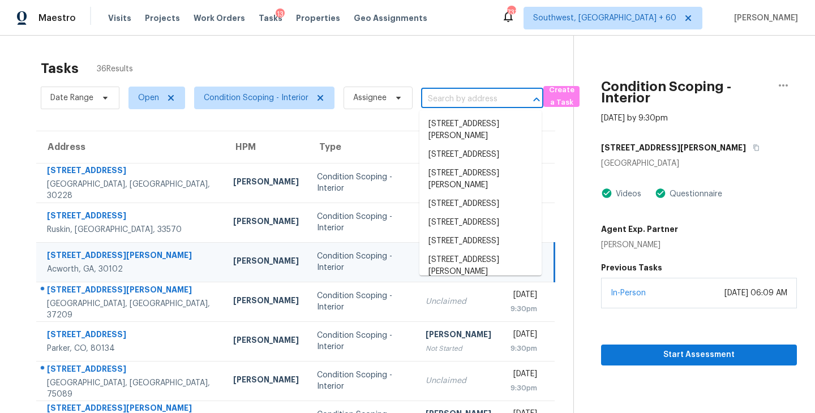
paste input "[STREET_ADDRESS]"
type input "[STREET_ADDRESS]"
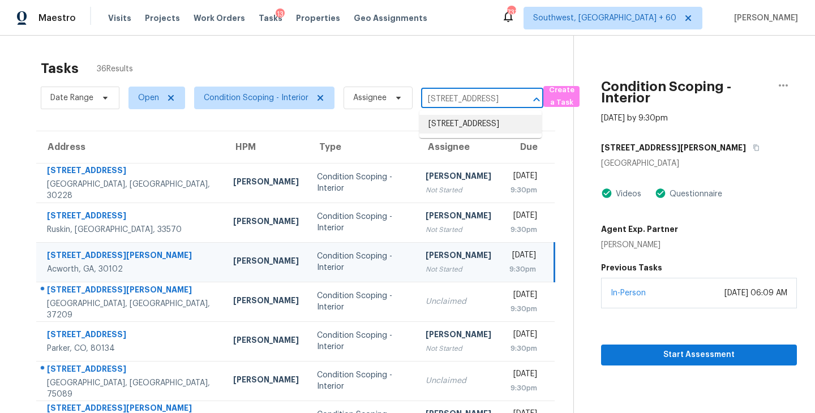
click at [463, 123] on li "[STREET_ADDRESS]" at bounding box center [480, 124] width 122 height 19
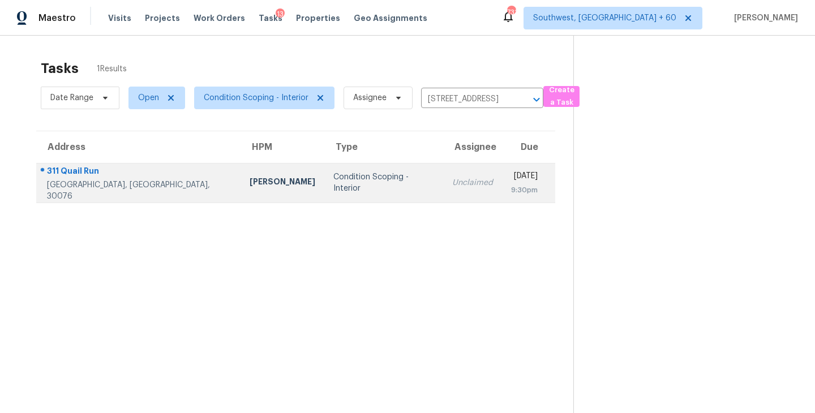
click at [443, 188] on td "Unclaimed" at bounding box center [472, 183] width 59 height 40
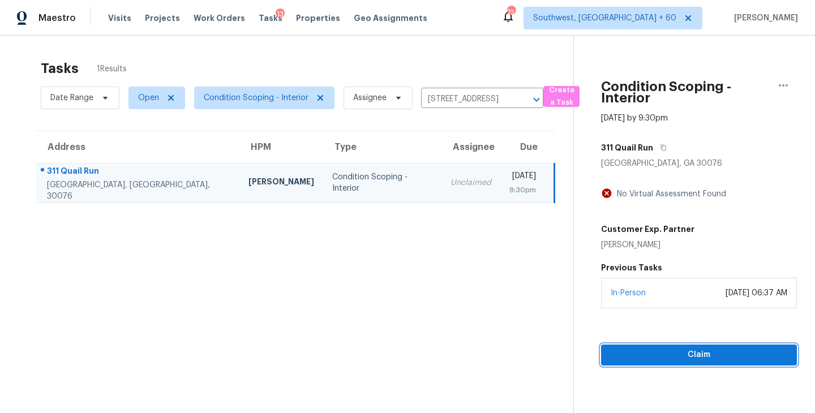
click at [692, 352] on span "Claim" at bounding box center [699, 355] width 178 height 14
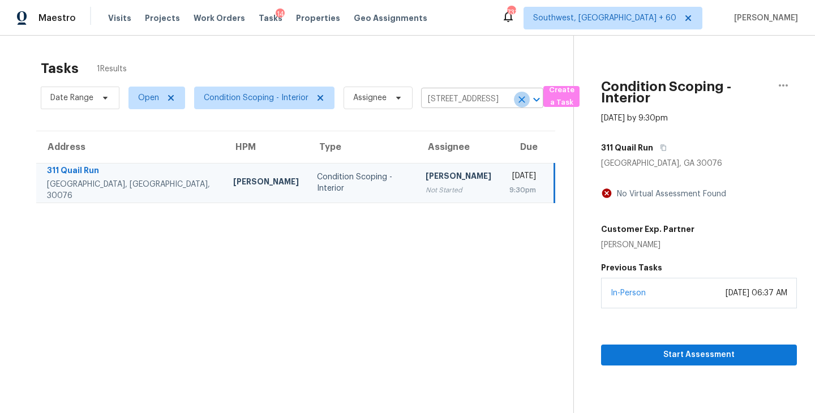
click at [518, 96] on icon "Clear" at bounding box center [521, 99] width 7 height 7
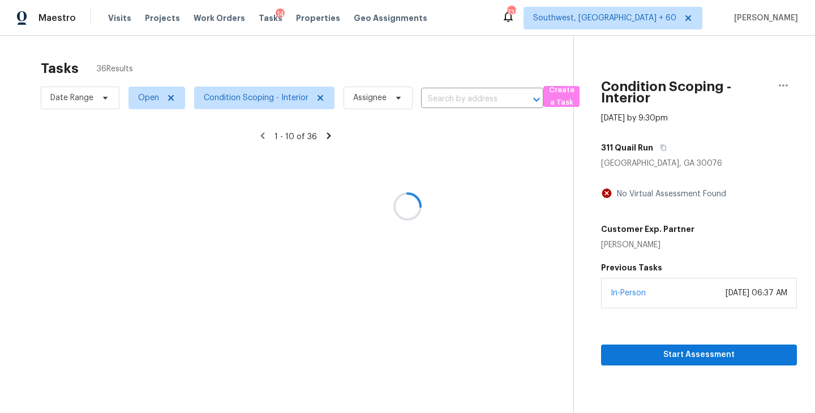
click at [462, 102] on div at bounding box center [407, 206] width 815 height 413
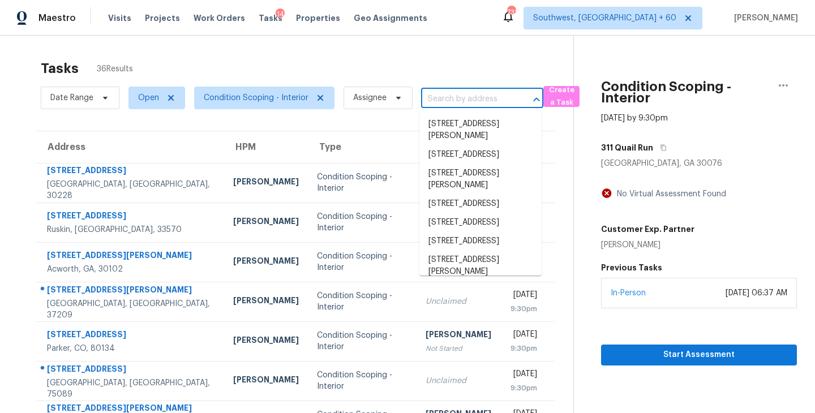
click at [462, 100] on input "text" at bounding box center [466, 100] width 91 height 18
paste input "[STREET_ADDRESS][US_STATE]"
type input "[STREET_ADDRESS][US_STATE]"
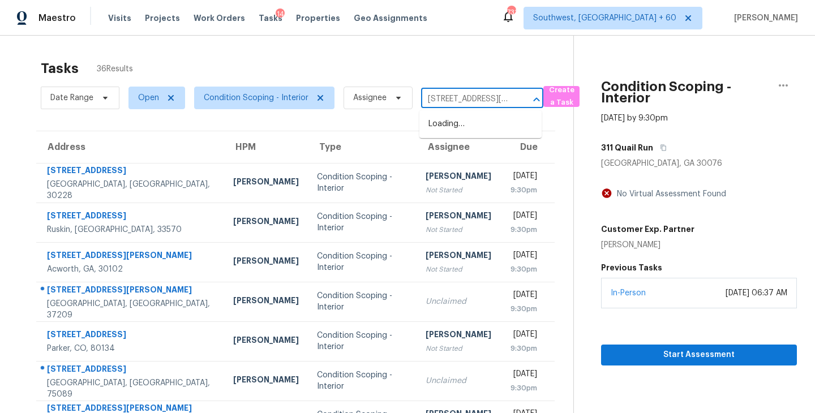
scroll to position [0, 133]
click at [466, 133] on li "[STREET_ADDRESS][US_STATE]" at bounding box center [480, 130] width 122 height 31
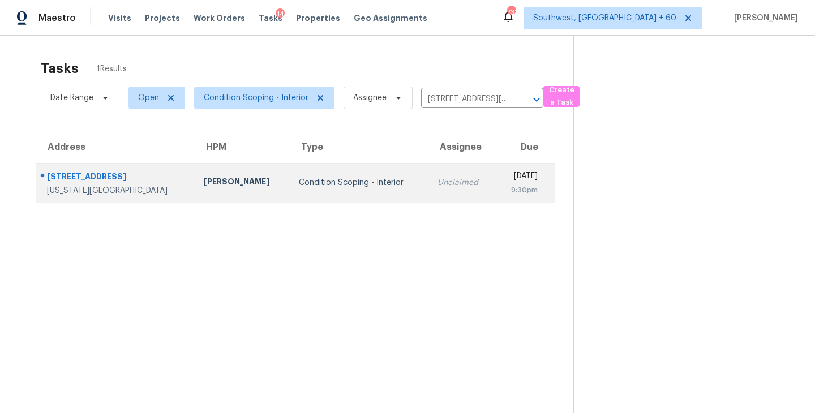
click at [428, 195] on td "Unclaimed" at bounding box center [461, 183] width 67 height 40
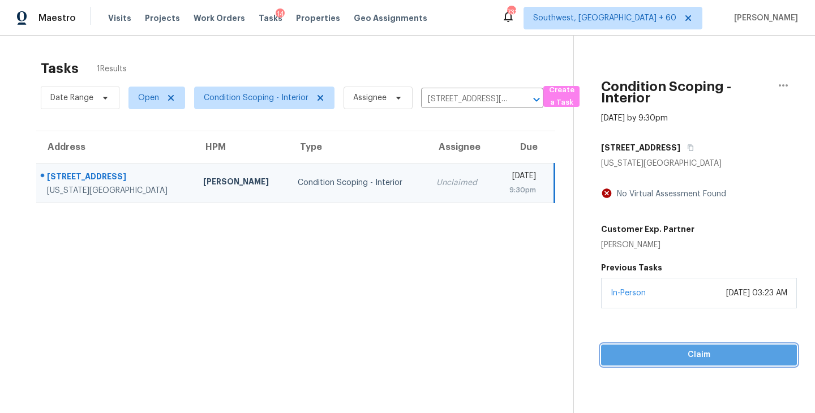
click at [672, 358] on span "Claim" at bounding box center [699, 355] width 178 height 14
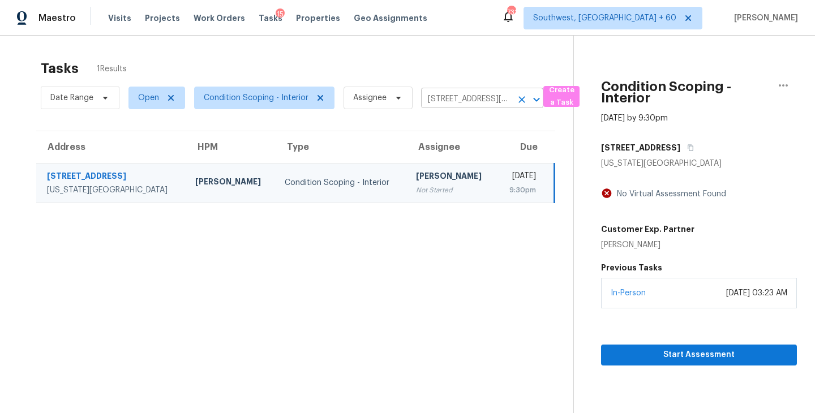
click at [521, 98] on icon "Clear" at bounding box center [521, 99] width 7 height 7
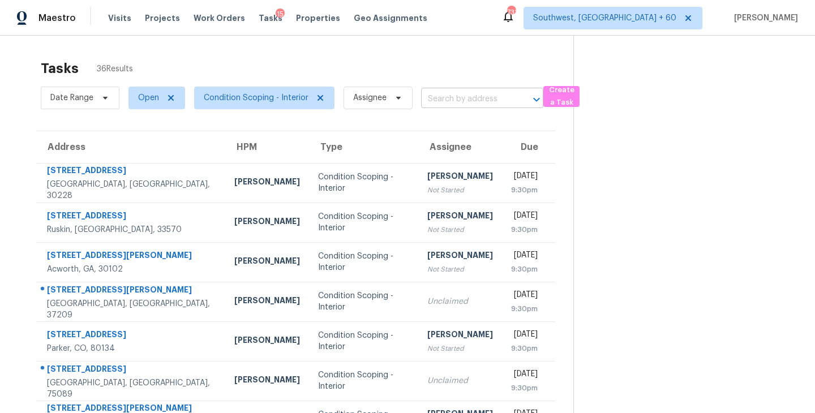
click at [491, 98] on input "text" at bounding box center [466, 100] width 91 height 18
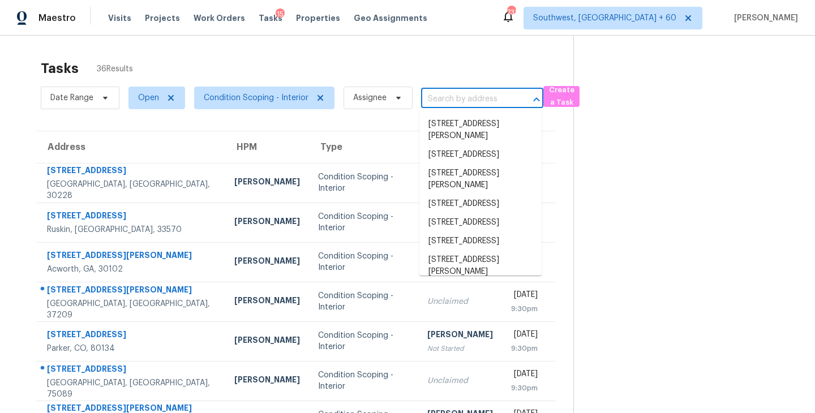
paste input "[STREET_ADDRESS]"
type input "[STREET_ADDRESS]"
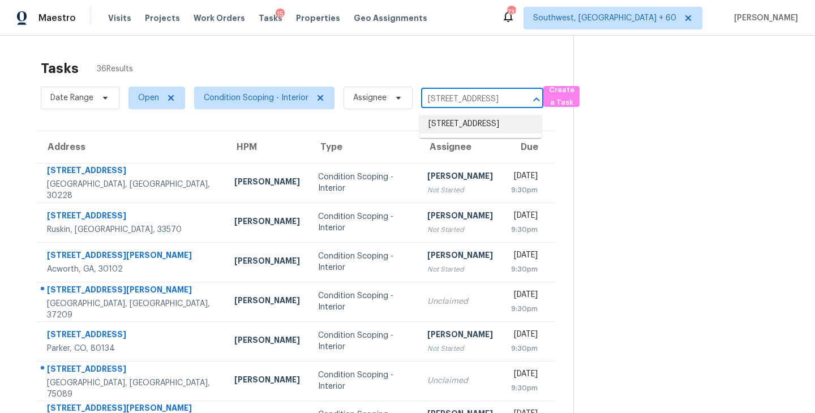
click at [480, 125] on li "[STREET_ADDRESS]" at bounding box center [480, 124] width 122 height 19
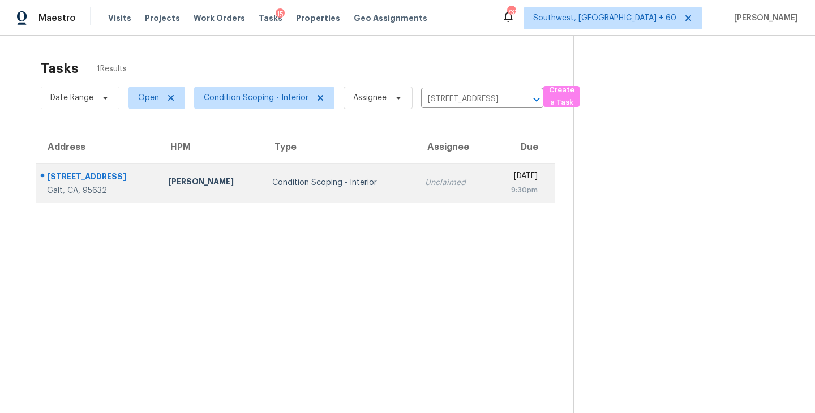
click at [370, 182] on td "Condition Scoping - Interior" at bounding box center [339, 183] width 153 height 40
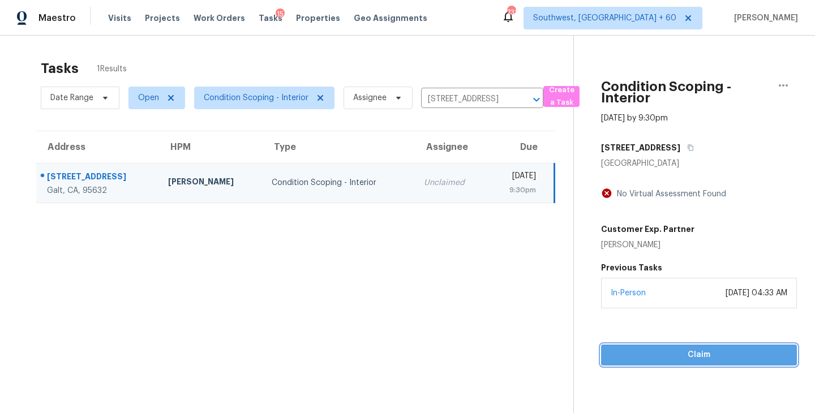
click at [684, 350] on span "Claim" at bounding box center [699, 355] width 178 height 14
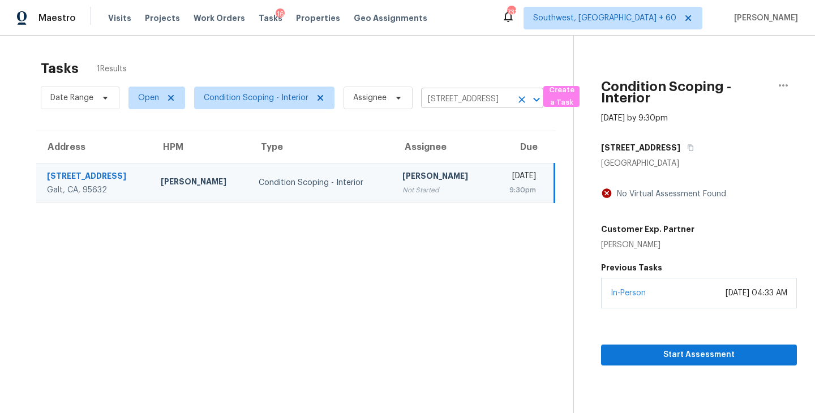
click at [521, 102] on icon "Clear" at bounding box center [521, 99] width 11 height 11
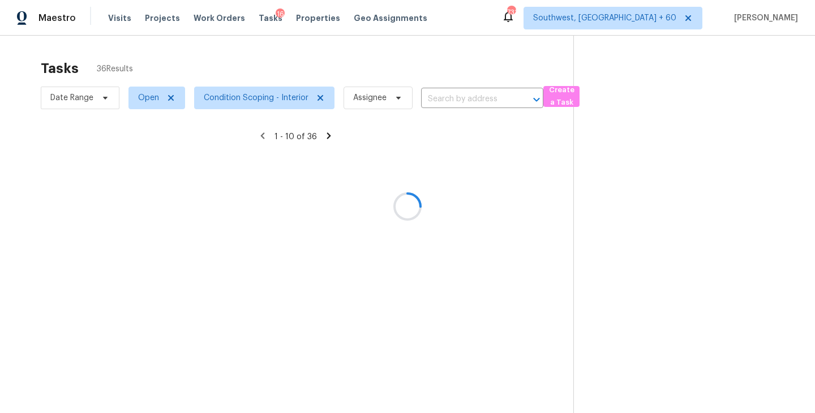
click at [477, 102] on div at bounding box center [407, 206] width 815 height 413
click at [472, 97] on div at bounding box center [407, 206] width 815 height 413
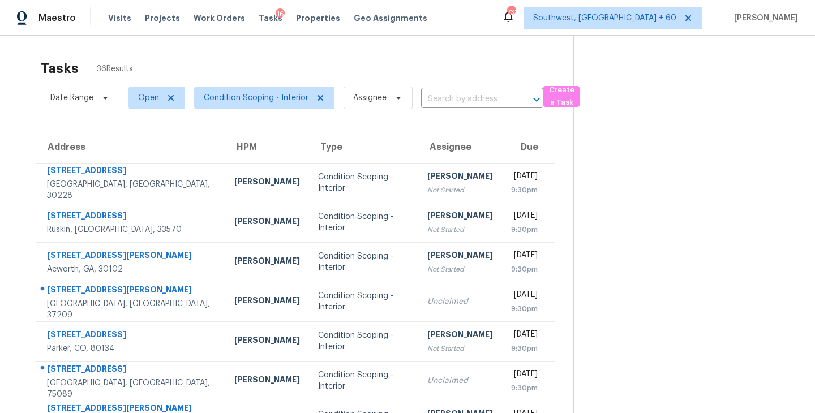
click at [472, 97] on input "text" at bounding box center [466, 100] width 91 height 18
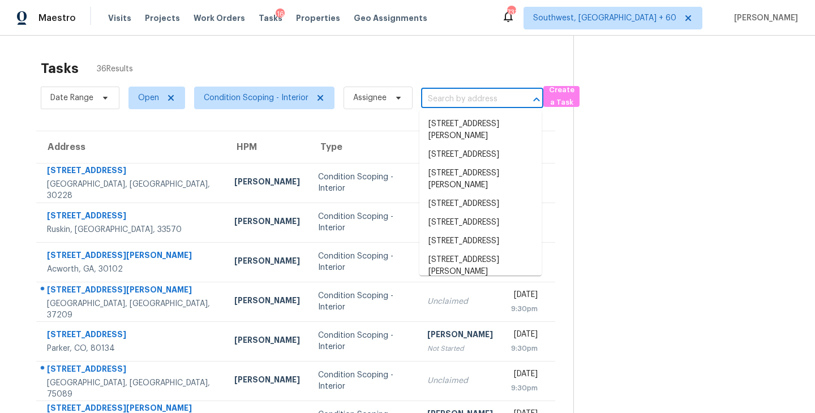
paste input "[STREET_ADDRESS]"
type input "[STREET_ADDRESS]"
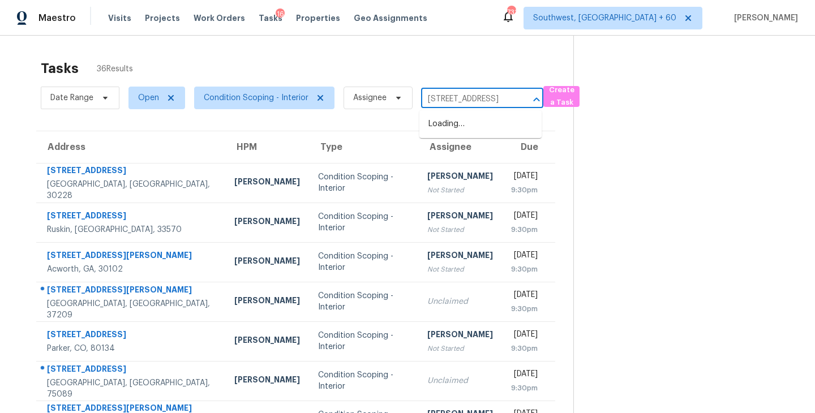
scroll to position [0, 68]
click at [471, 124] on li "[STREET_ADDRESS]" at bounding box center [480, 124] width 122 height 19
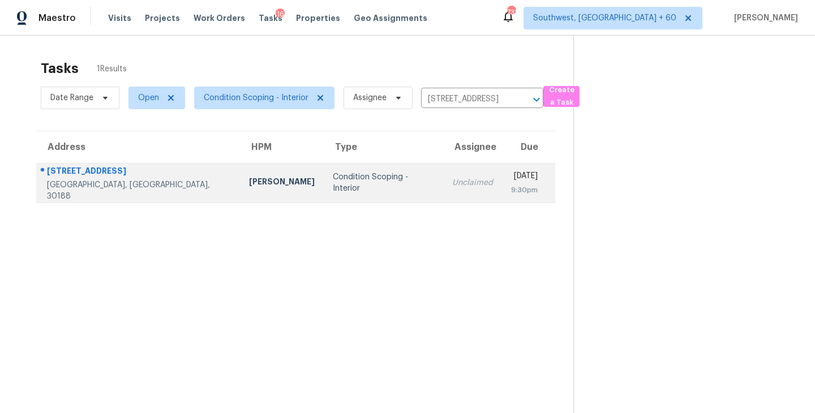
click at [443, 189] on td "Unclaimed" at bounding box center [472, 183] width 59 height 40
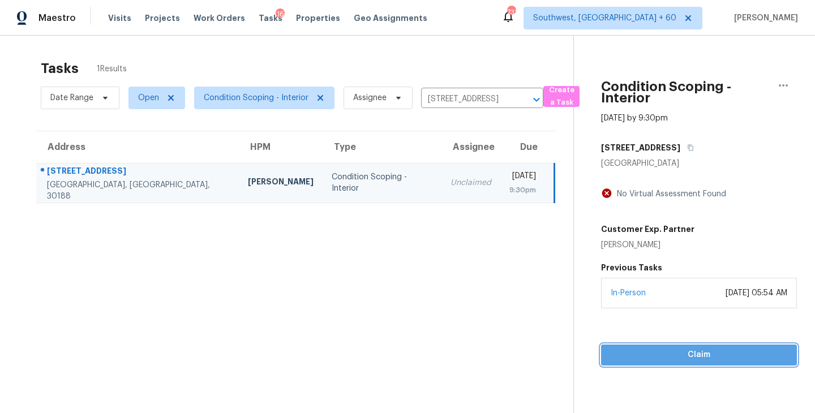
click at [681, 354] on span "Claim" at bounding box center [699, 355] width 178 height 14
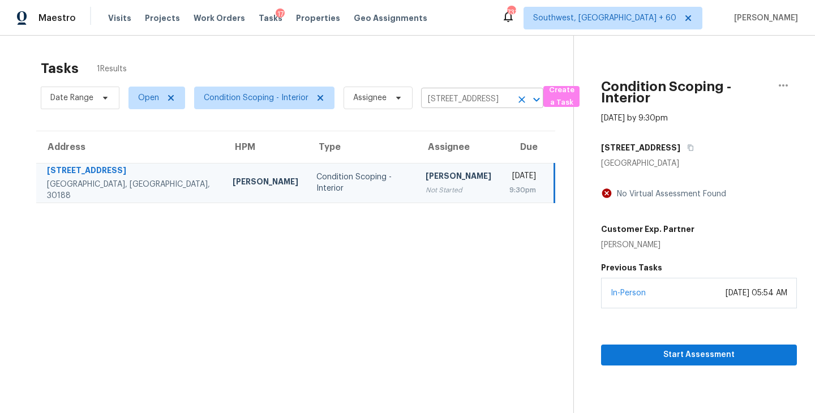
click at [525, 98] on icon "Clear" at bounding box center [521, 99] width 11 height 11
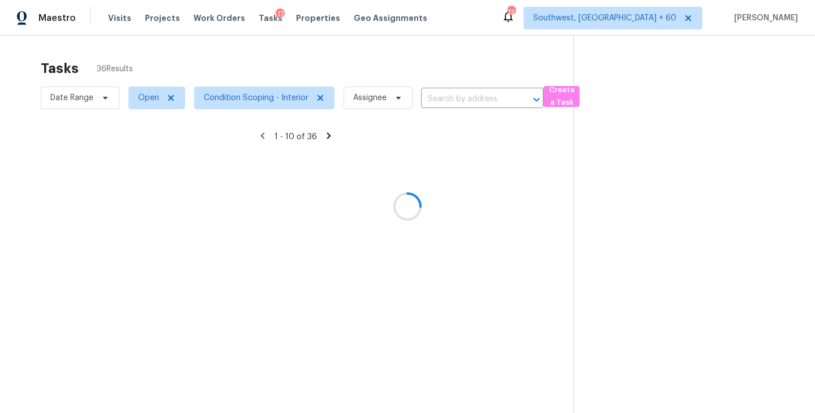
click at [483, 100] on div at bounding box center [407, 206] width 815 height 413
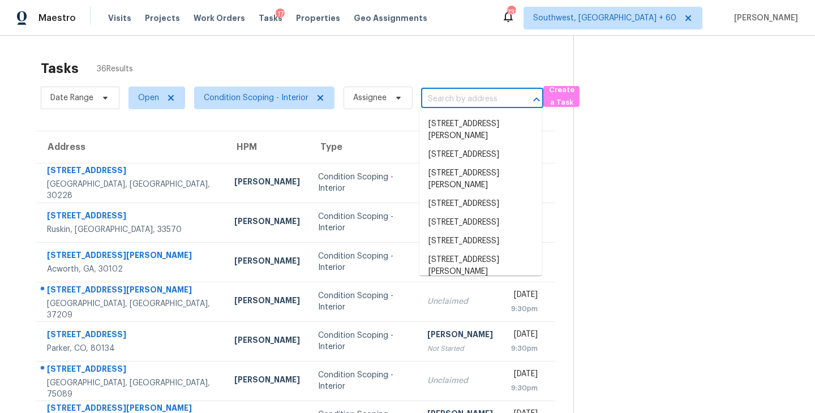
click at [482, 98] on input "text" at bounding box center [466, 100] width 91 height 18
paste input "[STREET_ADDRESS]"
type input "[STREET_ADDRESS]"
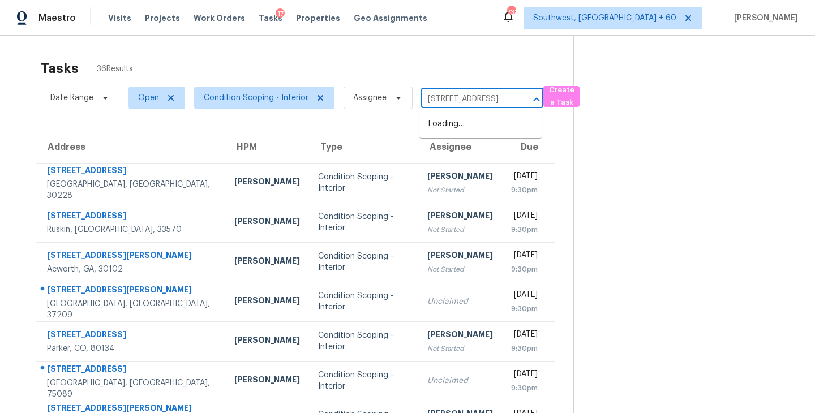
scroll to position [0, 76]
click at [479, 127] on li "[STREET_ADDRESS]" at bounding box center [480, 124] width 122 height 19
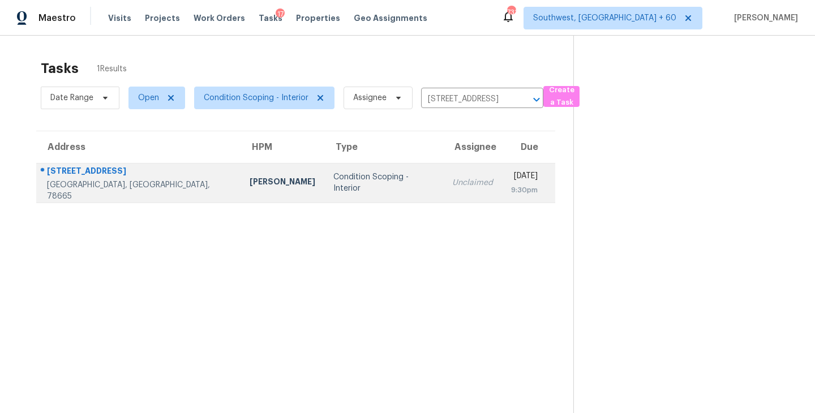
click at [452, 178] on div "Unclaimed" at bounding box center [472, 182] width 41 height 11
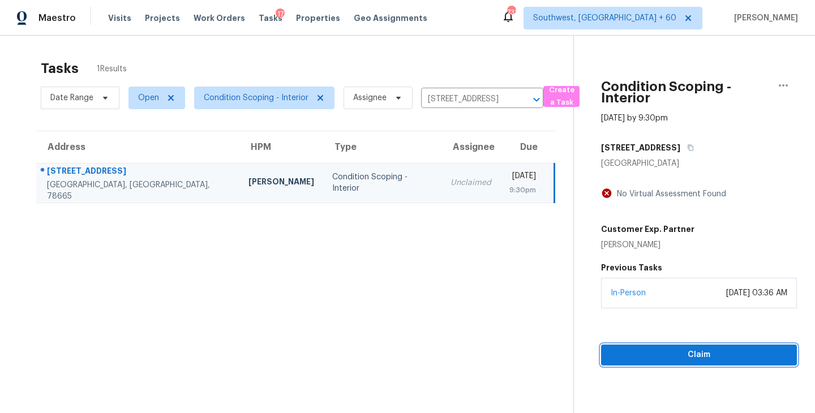
click at [710, 353] on span "Claim" at bounding box center [699, 355] width 178 height 14
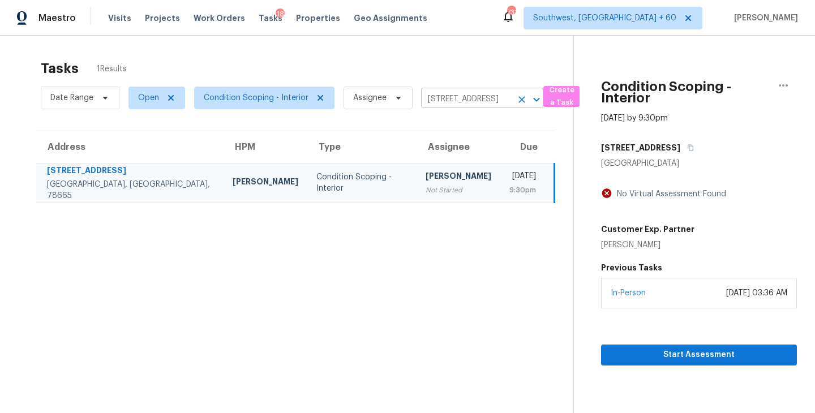
click at [520, 97] on icon "Clear" at bounding box center [521, 99] width 11 height 11
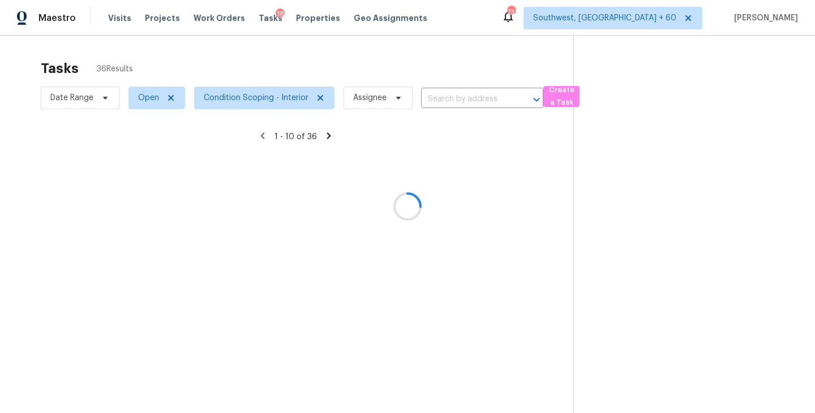
click at [477, 98] on div at bounding box center [407, 206] width 815 height 413
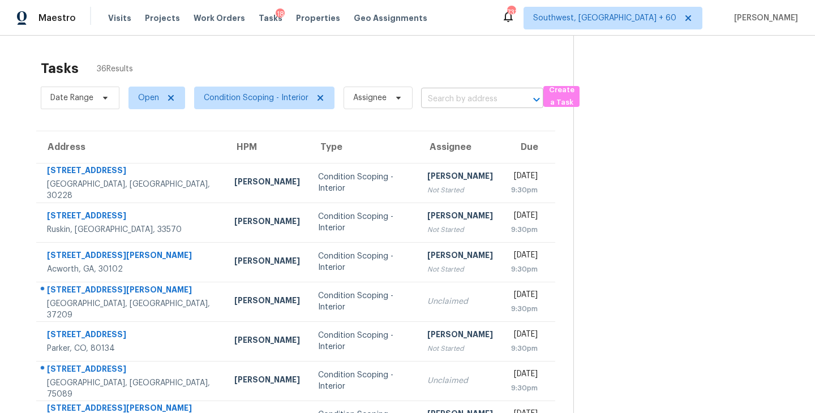
click at [464, 101] on input "text" at bounding box center [466, 100] width 91 height 18
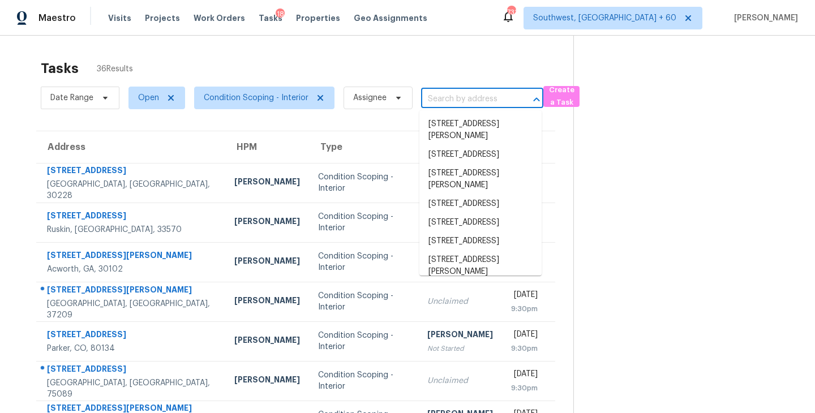
paste input "[STREET_ADDRESS][PERSON_NAME]"
type input "[STREET_ADDRESS][PERSON_NAME]"
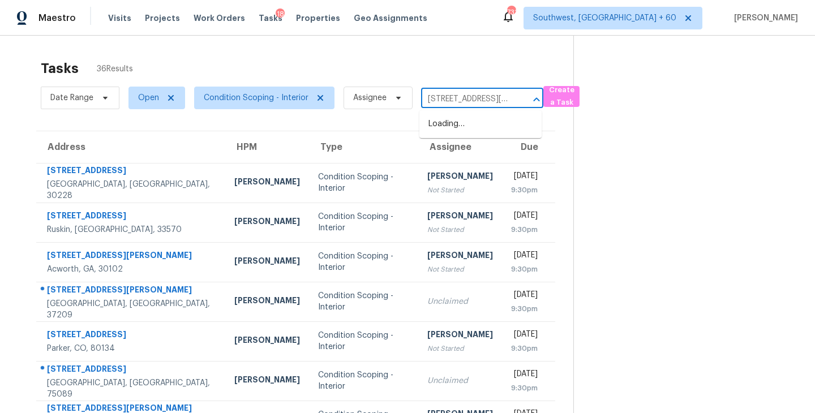
scroll to position [0, 45]
click at [467, 125] on li "[STREET_ADDRESS][PERSON_NAME]" at bounding box center [480, 130] width 122 height 31
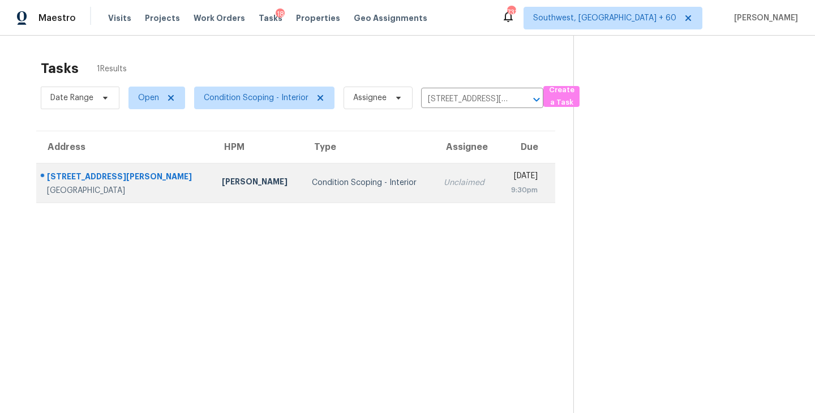
click at [444, 186] on div "Unclaimed" at bounding box center [466, 182] width 45 height 11
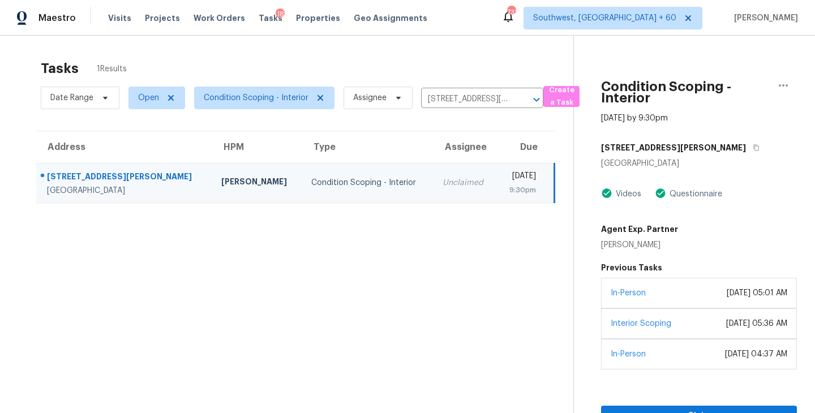
scroll to position [36, 0]
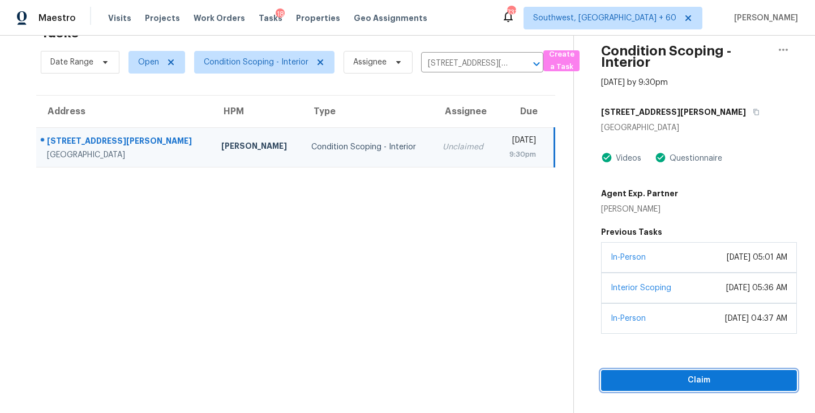
click at [702, 379] on span "Claim" at bounding box center [699, 381] width 178 height 14
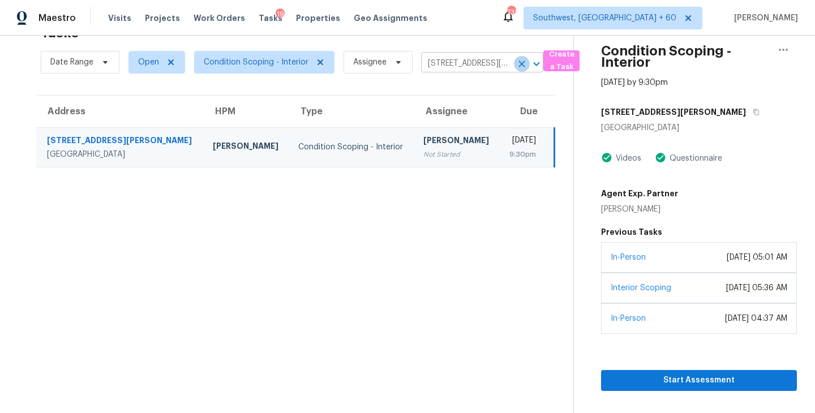
click at [524, 59] on icon "Clear" at bounding box center [521, 63] width 11 height 11
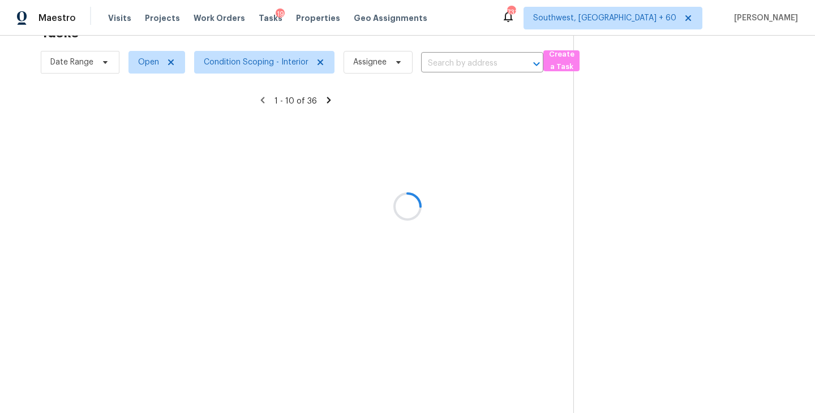
click at [465, 70] on div at bounding box center [407, 206] width 815 height 413
click at [463, 70] on div at bounding box center [407, 206] width 815 height 413
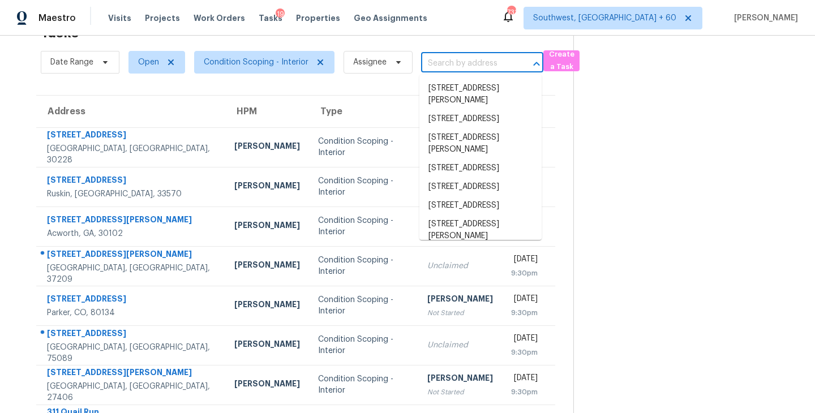
click at [456, 57] on input "text" at bounding box center [466, 64] width 91 height 18
paste input "[STREET_ADDRESS]"
type input "[STREET_ADDRESS]"
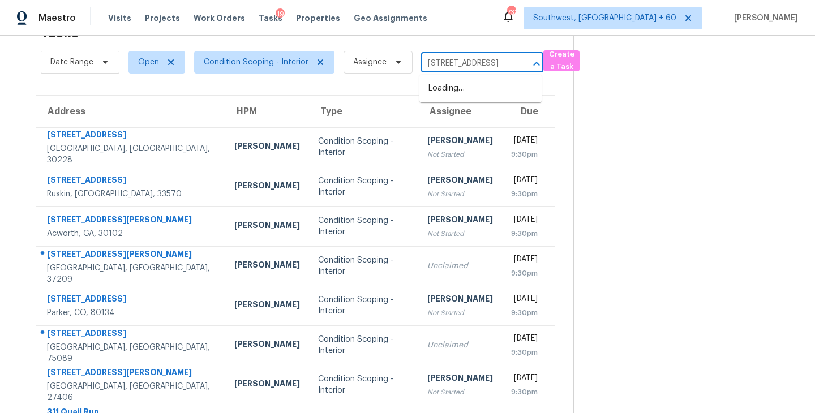
scroll to position [0, 68]
click at [461, 87] on li "[STREET_ADDRESS]" at bounding box center [480, 88] width 122 height 19
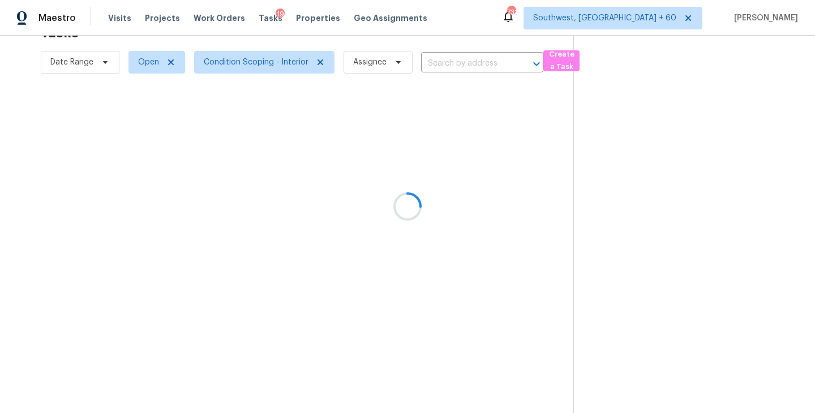
type input "[STREET_ADDRESS]"
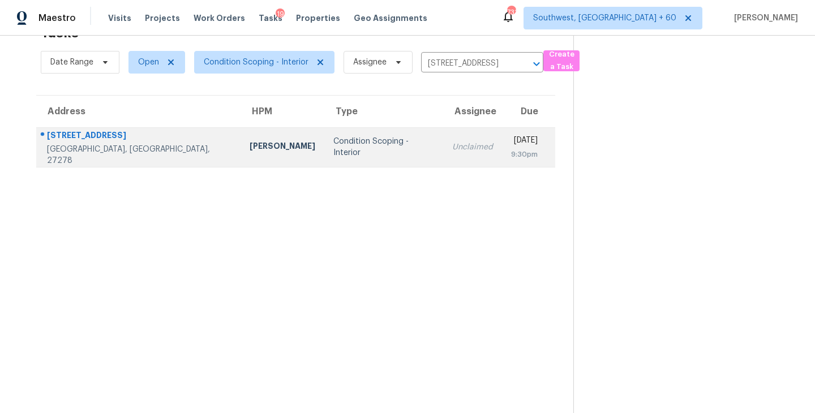
click at [443, 156] on td "Unclaimed" at bounding box center [472, 147] width 59 height 40
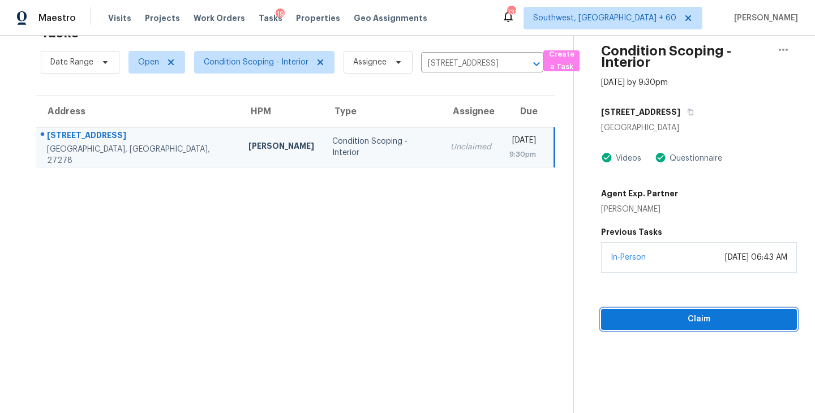
click at [717, 323] on span "Claim" at bounding box center [699, 319] width 178 height 14
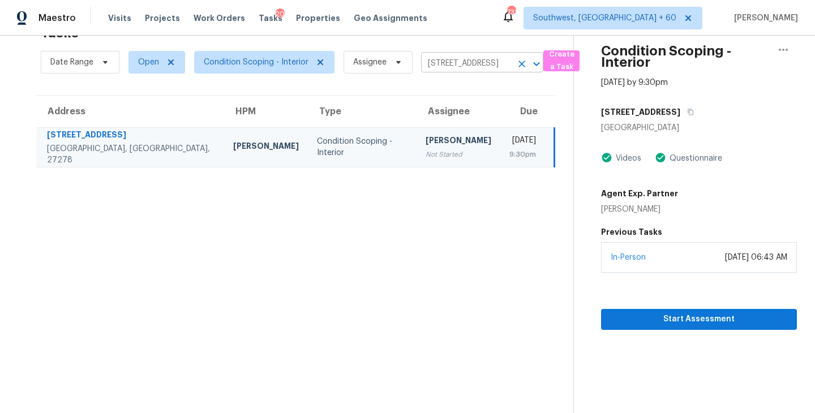
click at [525, 66] on icon "Clear" at bounding box center [521, 63] width 11 height 11
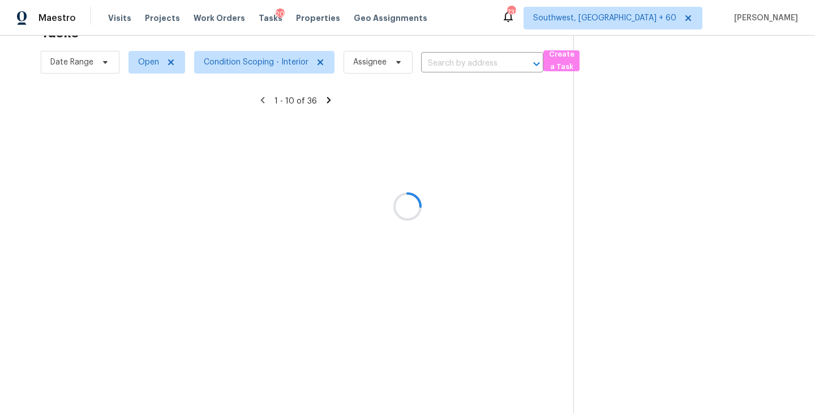
click at [268, 68] on div at bounding box center [407, 206] width 815 height 413
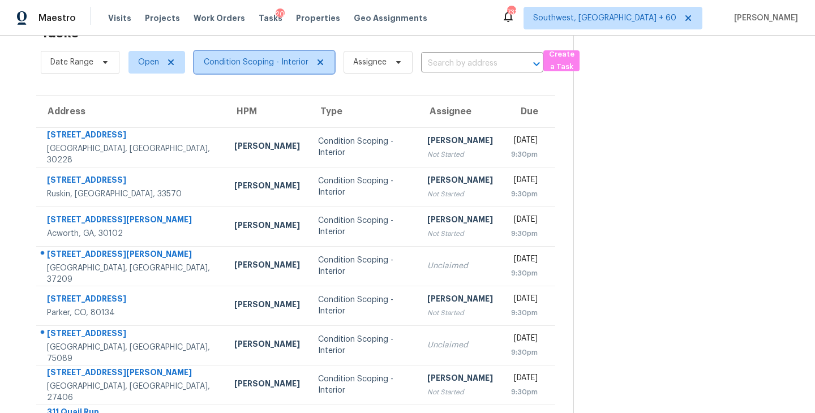
click at [272, 61] on span "Condition Scoping - Interior" at bounding box center [256, 62] width 105 height 11
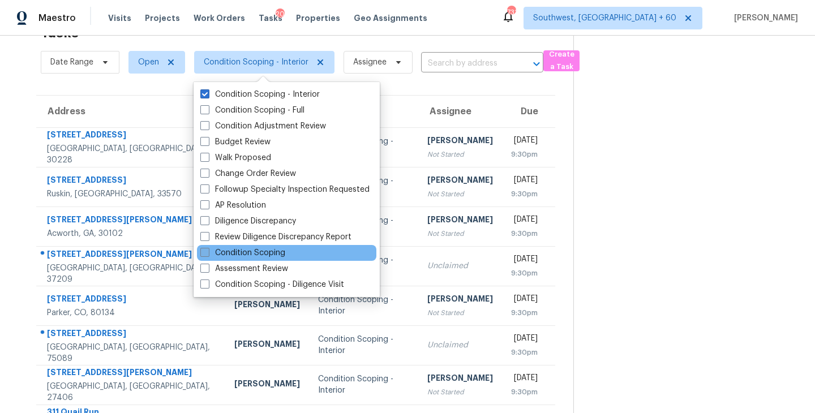
click at [278, 256] on label "Condition Scoping" at bounding box center [242, 252] width 85 height 11
click at [208, 255] on input "Condition Scoping" at bounding box center [203, 250] width 7 height 7
checkbox input "true"
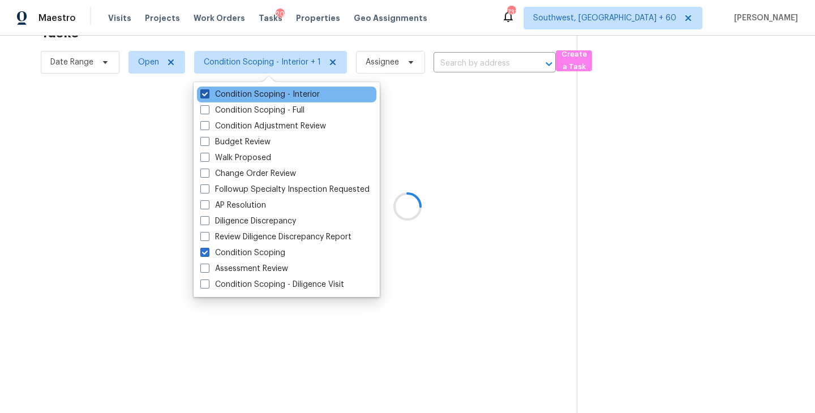
click at [274, 96] on label "Condition Scoping - Interior" at bounding box center [259, 94] width 119 height 11
click at [208, 96] on input "Condition Scoping - Interior" at bounding box center [203, 92] width 7 height 7
checkbox input "false"
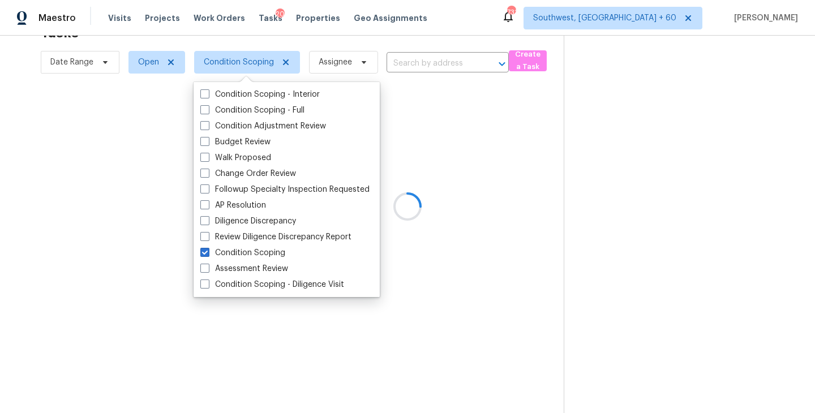
click at [530, 172] on div at bounding box center [407, 206] width 815 height 413
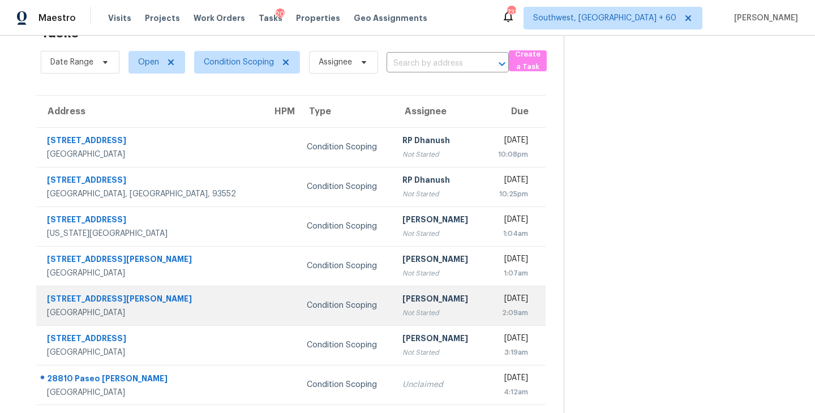
scroll to position [40, 0]
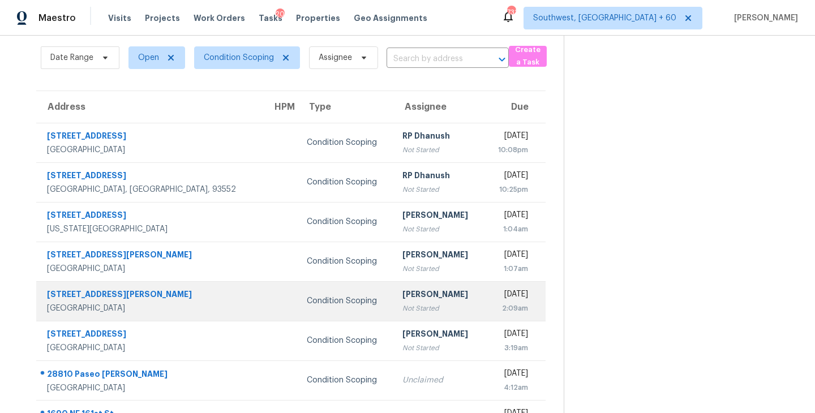
click at [402, 299] on div "[PERSON_NAME]" at bounding box center [438, 296] width 73 height 14
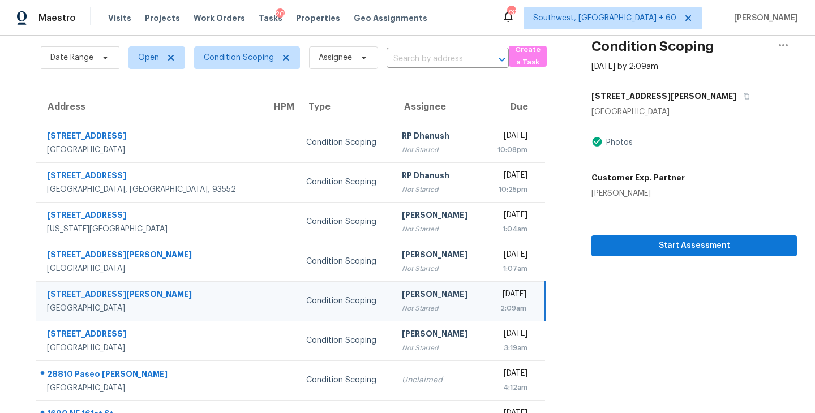
click at [402, 301] on div "[PERSON_NAME]" at bounding box center [438, 296] width 72 height 14
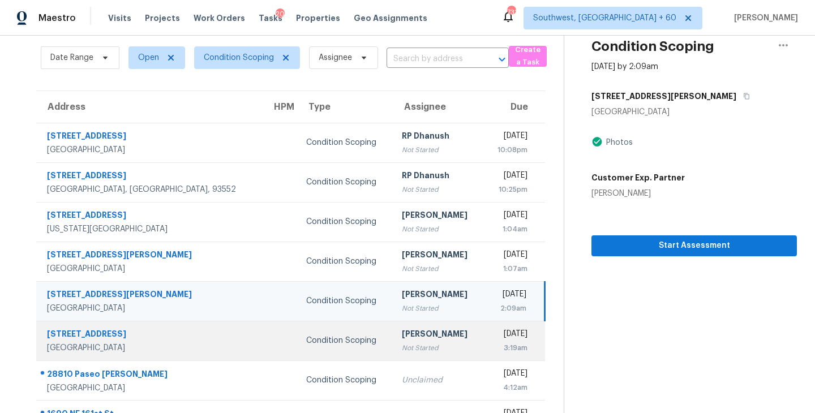
click at [483, 332] on td "[DATE] 3:19am" at bounding box center [513, 341] width 61 height 40
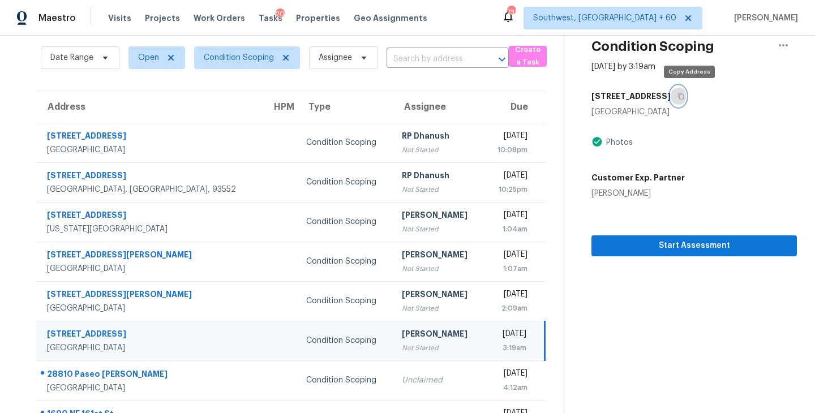
click at [684, 95] on icon "button" at bounding box center [681, 96] width 7 height 7
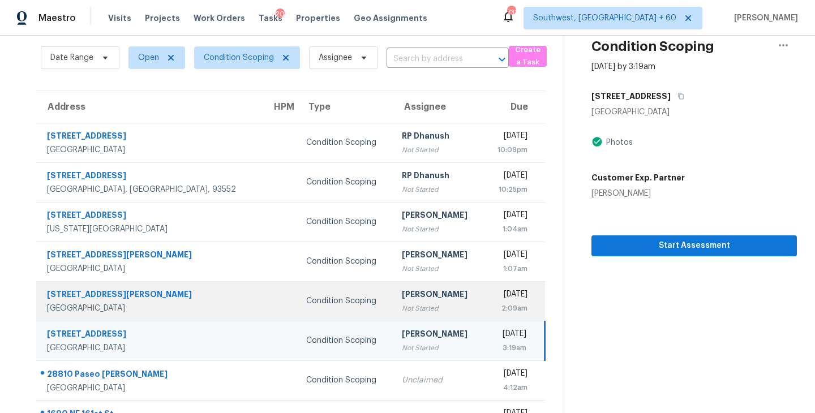
click at [402, 303] on div "Not Started" at bounding box center [438, 308] width 72 height 11
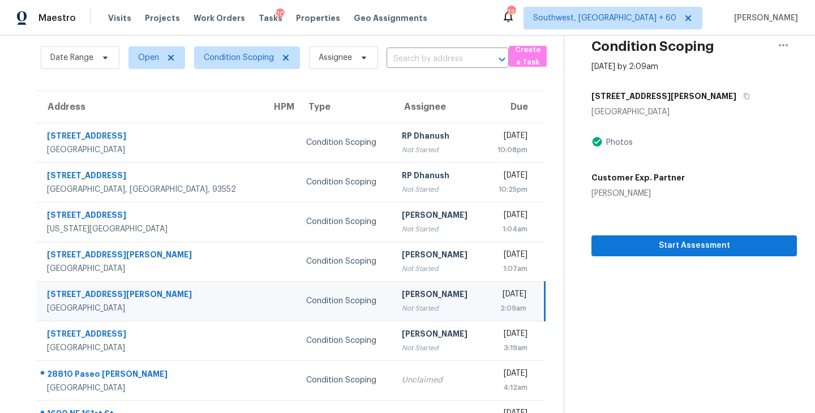
click at [402, 303] on div "Not Started" at bounding box center [438, 308] width 72 height 11
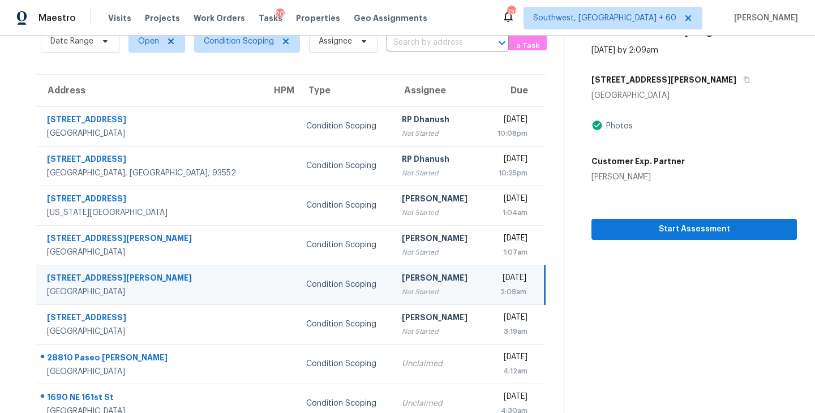
scroll to position [115, 0]
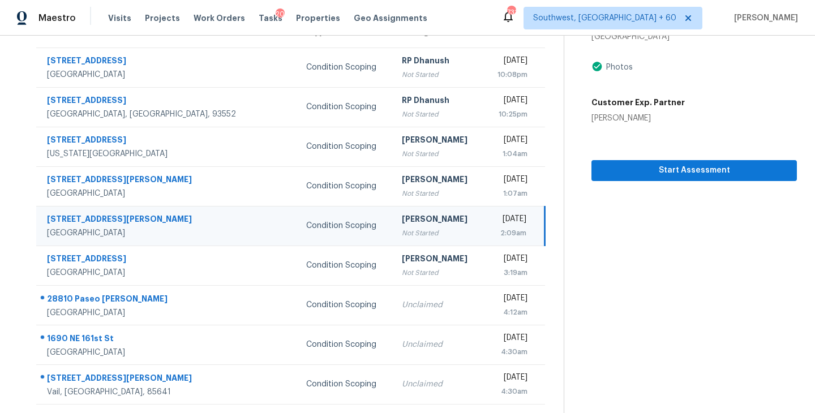
click at [402, 225] on div "[PERSON_NAME]" at bounding box center [438, 220] width 72 height 14
click at [668, 164] on span "Start Assessment" at bounding box center [694, 171] width 187 height 14
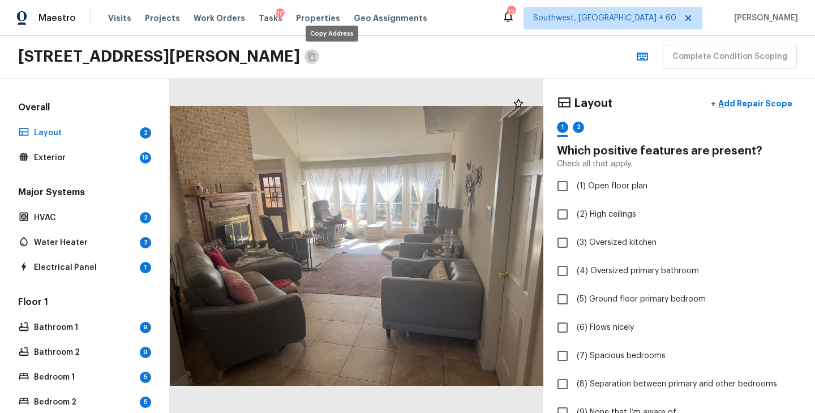
click at [316, 57] on icon "Copy Address" at bounding box center [311, 56] width 9 height 9
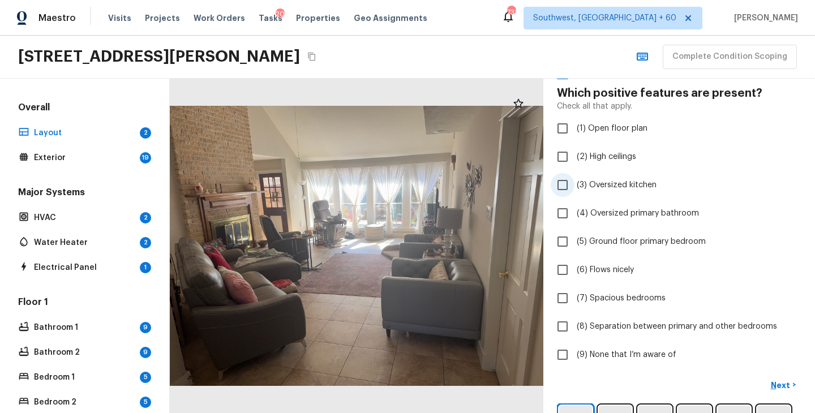
scroll to position [139, 0]
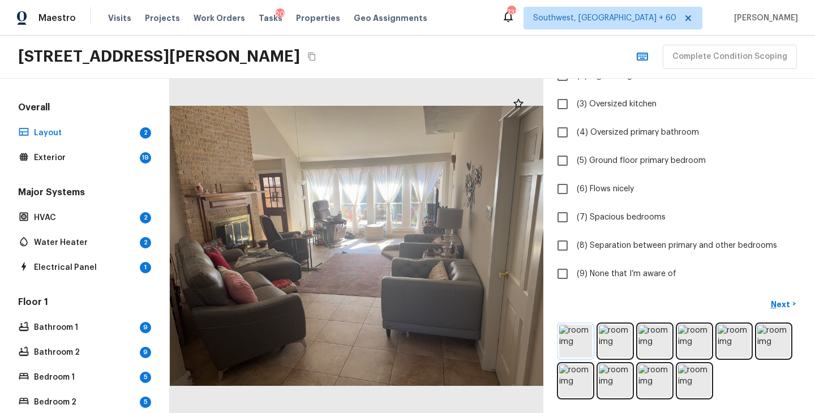
click at [578, 344] on img at bounding box center [575, 341] width 33 height 33
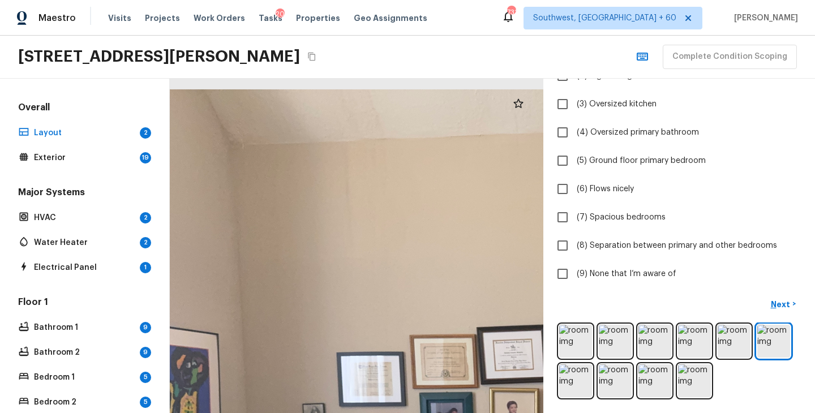
drag, startPoint x: 255, startPoint y: 165, endPoint x: 391, endPoint y: 275, distance: 174.7
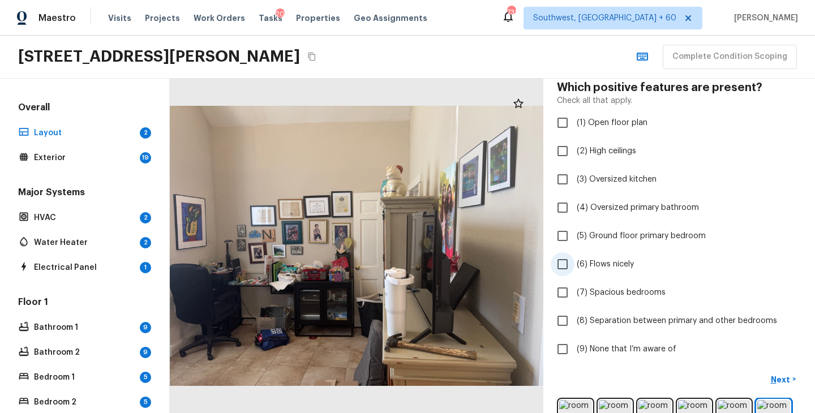
scroll to position [0, 0]
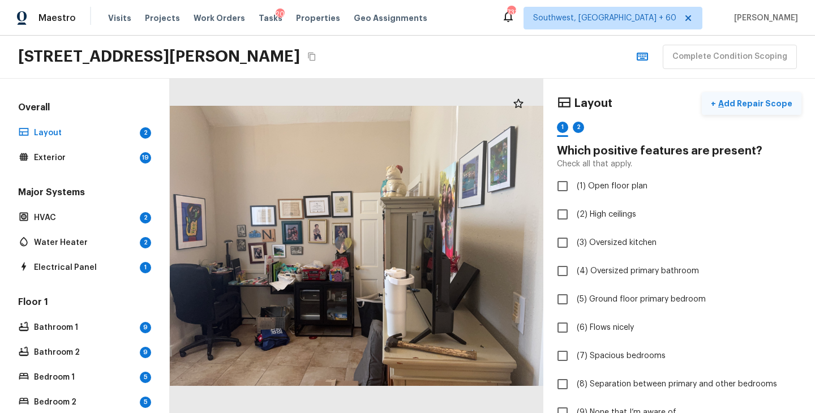
click at [761, 97] on button "+ Add Repair Scope" at bounding box center [752, 103] width 100 height 23
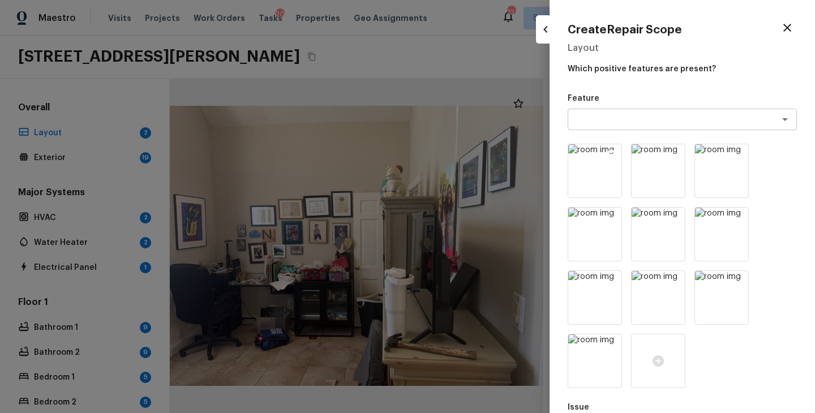
click at [611, 152] on icon at bounding box center [612, 155] width 10 height 10
click at [670, 152] on icon at bounding box center [675, 155] width 10 height 10
click at [611, 152] on icon at bounding box center [612, 155] width 10 height 10
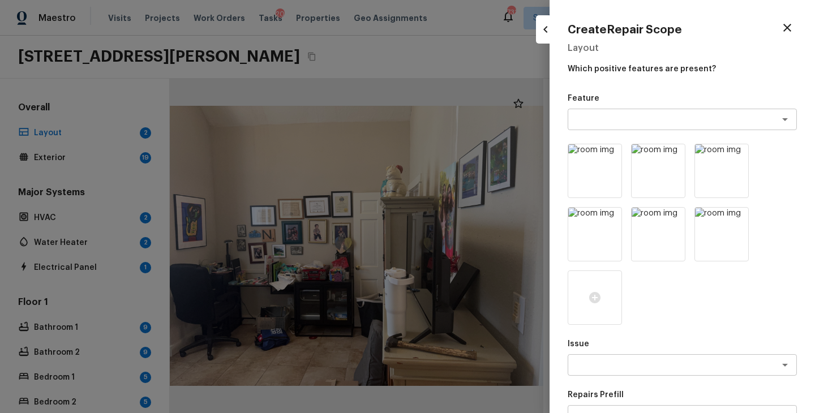
click at [670, 152] on icon at bounding box center [675, 155] width 10 height 10
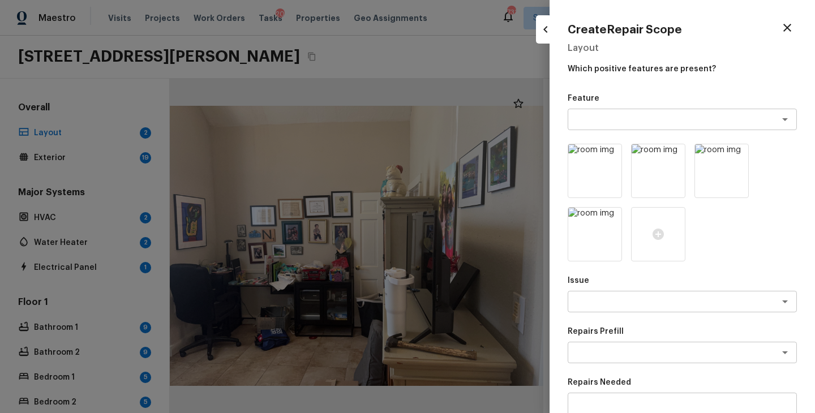
click at [611, 152] on icon at bounding box center [612, 155] width 10 height 10
click at [670, 152] on icon at bounding box center [675, 155] width 10 height 10
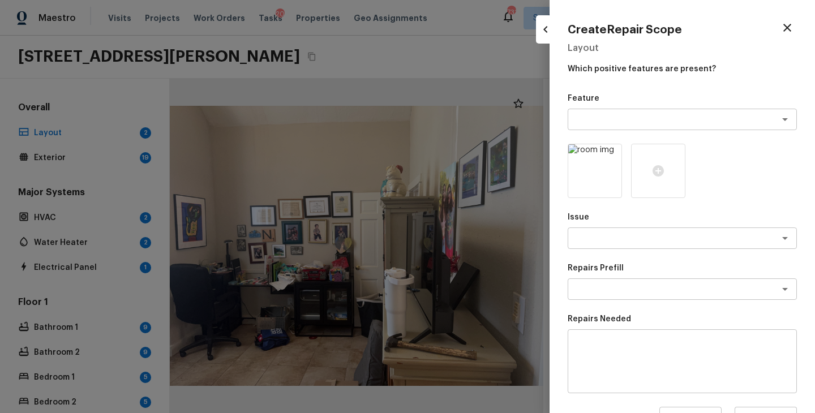
click at [611, 152] on icon at bounding box center [612, 155] width 10 height 10
click at [599, 178] on div at bounding box center [595, 171] width 54 height 54
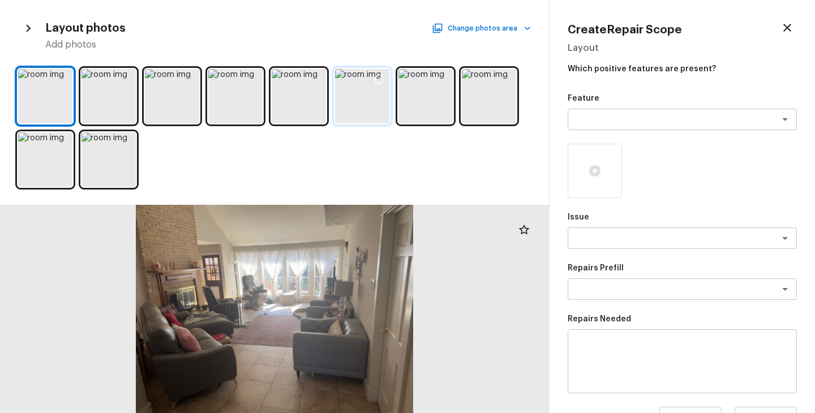
click at [359, 92] on div at bounding box center [362, 96] width 54 height 54
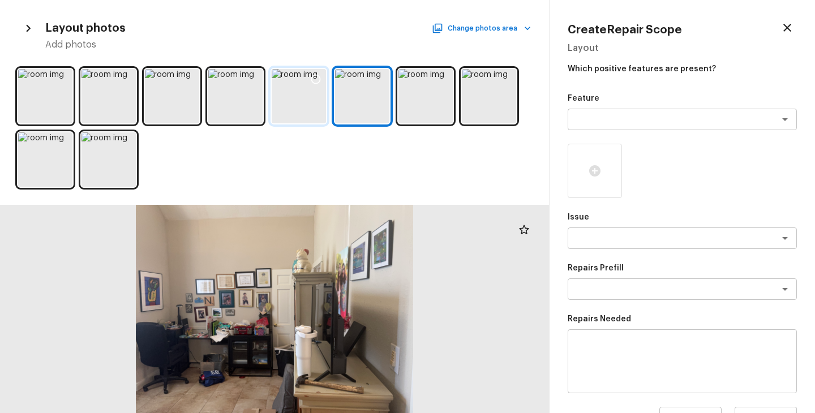
click at [296, 102] on div at bounding box center [299, 96] width 54 height 54
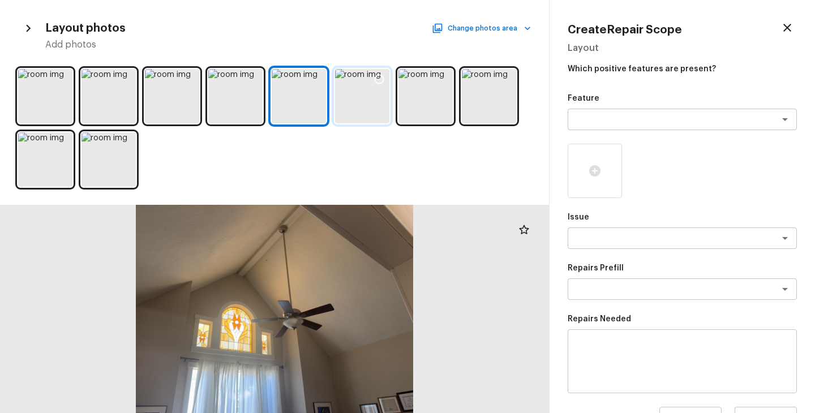
click at [362, 102] on div at bounding box center [362, 96] width 54 height 54
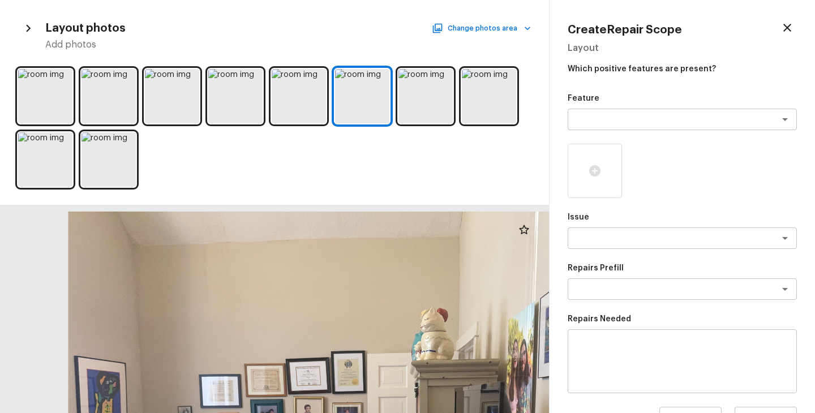
drag, startPoint x: 230, startPoint y: 255, endPoint x: 234, endPoint y: 303, distance: 48.3
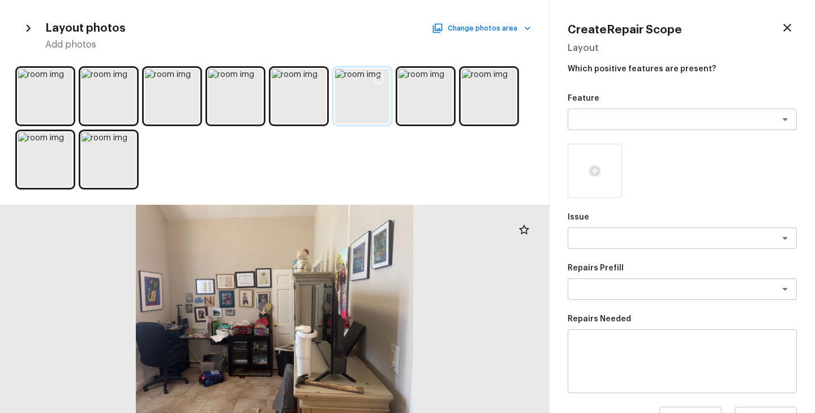
click at [379, 78] on icon at bounding box center [379, 79] width 11 height 11
click at [622, 125] on textarea at bounding box center [666, 119] width 187 height 11
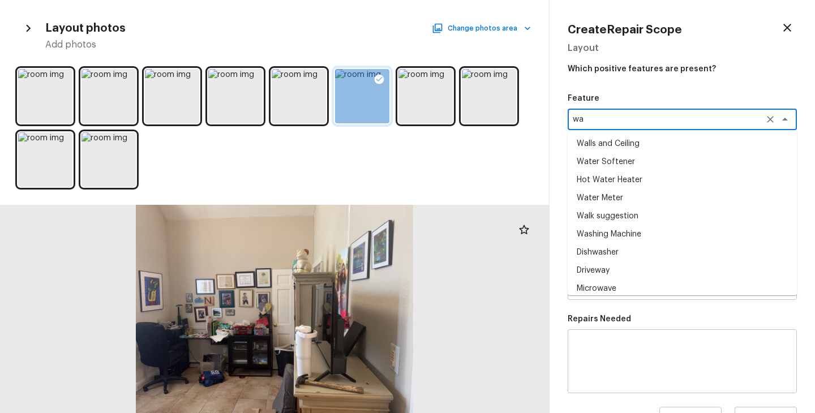
type textarea "w"
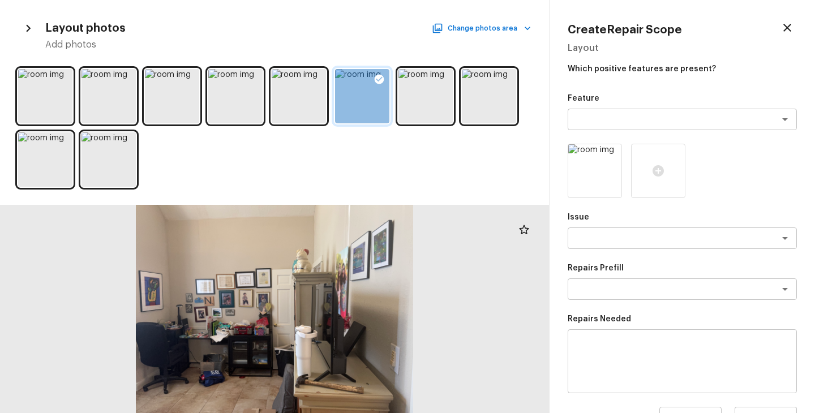
click at [780, 316] on p "Repairs Needed" at bounding box center [682, 319] width 229 height 11
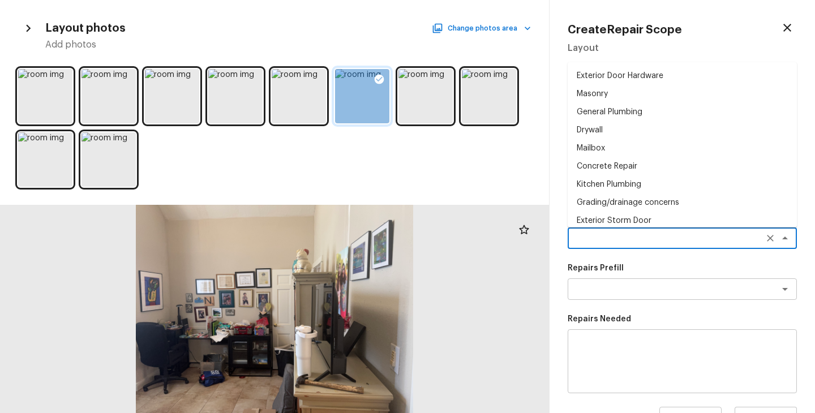
click at [601, 233] on textarea at bounding box center [666, 238] width 187 height 11
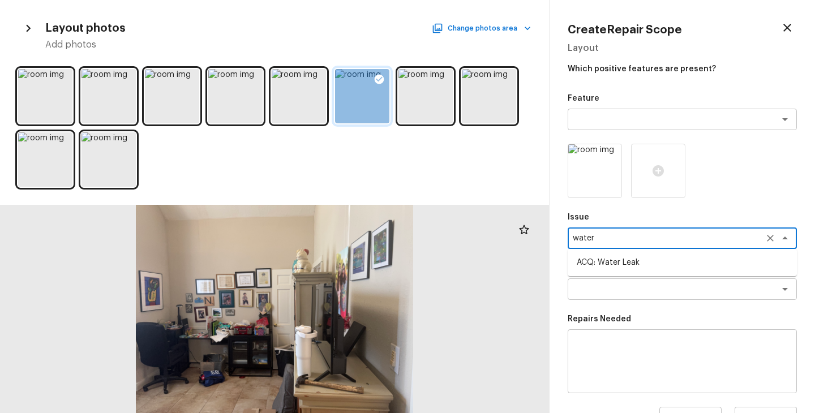
click at [608, 263] on li "ACQ: Water Leak" at bounding box center [682, 263] width 229 height 18
type textarea "ACQ: Water Leak"
click at [607, 287] on textarea at bounding box center [666, 289] width 187 height 11
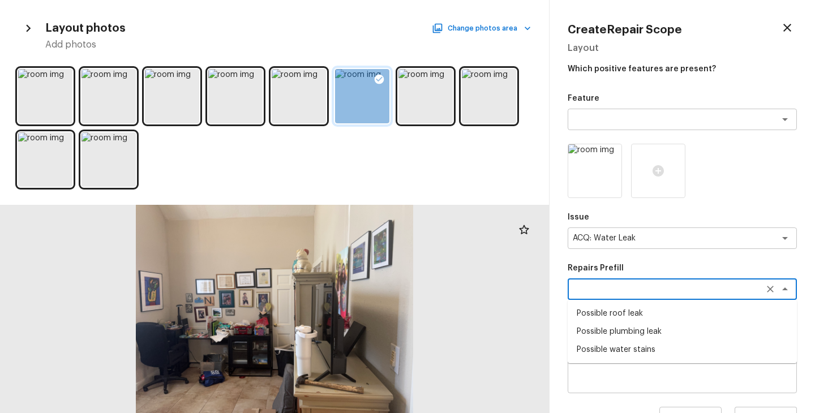
click at [636, 331] on li "Possible plumbing leak" at bounding box center [682, 332] width 229 height 18
type textarea "Possible plumbing leak"
type textarea "Acquisition Scope: Possible plumbing leak"
type input "$2,500.00"
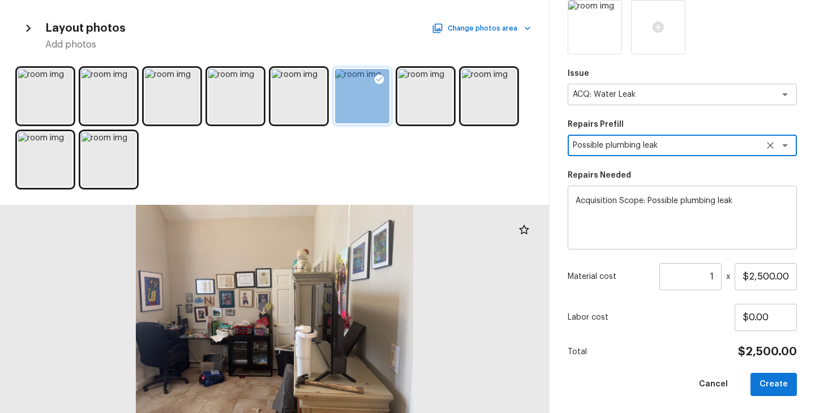
scroll to position [144, 0]
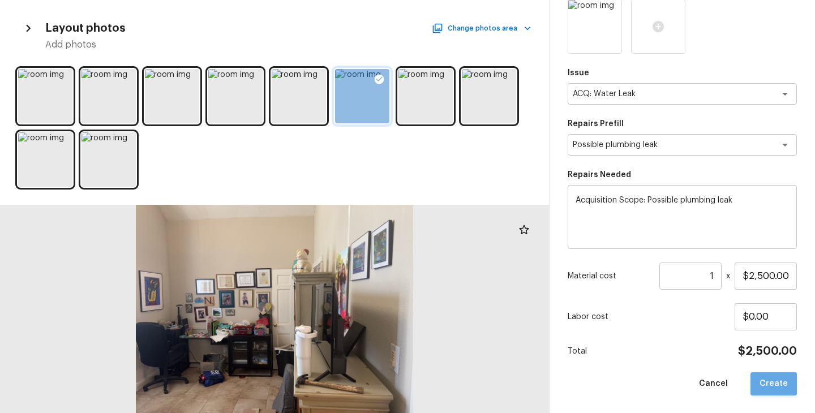
click at [787, 385] on button "Create" at bounding box center [774, 383] width 46 height 23
type input "$0.00"
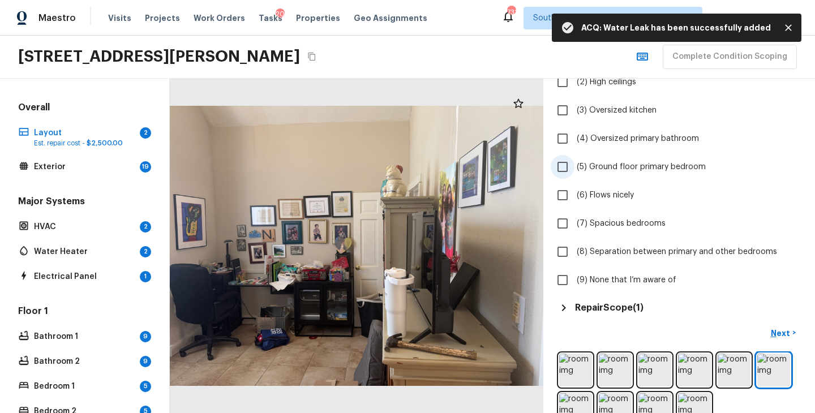
scroll to position [161, 0]
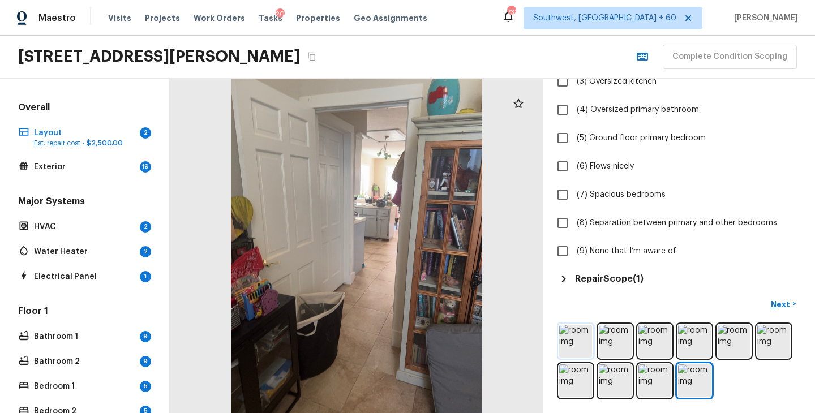
click at [566, 341] on img at bounding box center [575, 341] width 33 height 33
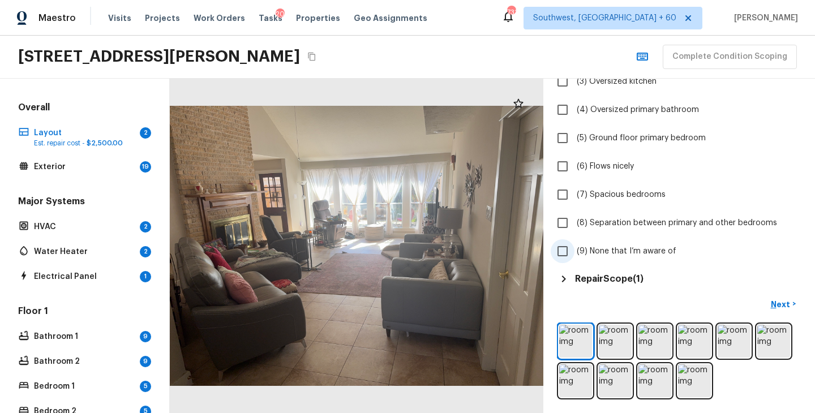
scroll to position [97, 0]
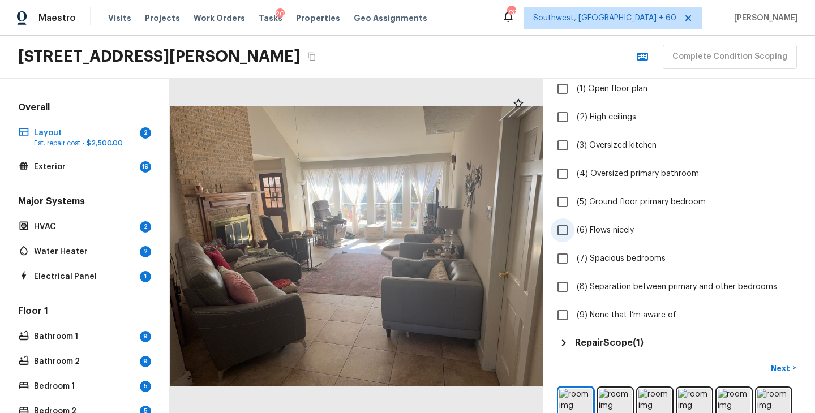
click at [604, 231] on span "(6) Flows nicely" at bounding box center [605, 230] width 57 height 11
click at [574, 231] on input "(6) Flows nicely" at bounding box center [563, 230] width 24 height 24
checkbox input "true"
click at [782, 363] on p "Next" at bounding box center [782, 368] width 22 height 11
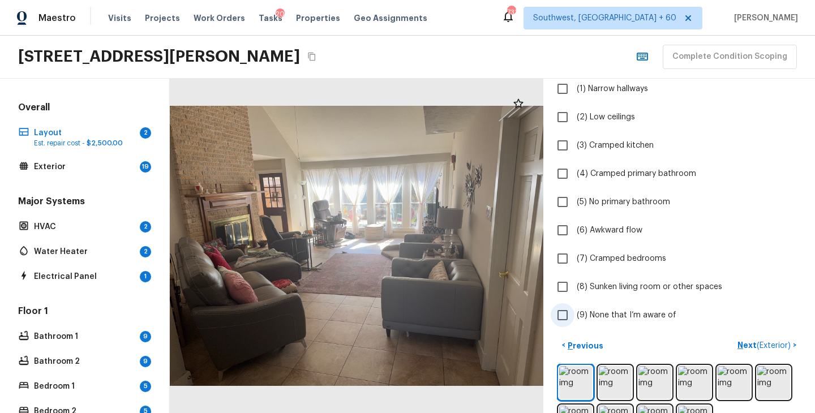
click at [655, 316] on span "(9) None that I’m aware of" at bounding box center [627, 315] width 100 height 11
click at [574, 316] on input "(9) None that I’m aware of" at bounding box center [563, 315] width 24 height 24
checkbox input "true"
click at [743, 345] on p "Next ( Exterior )" at bounding box center [765, 346] width 55 height 12
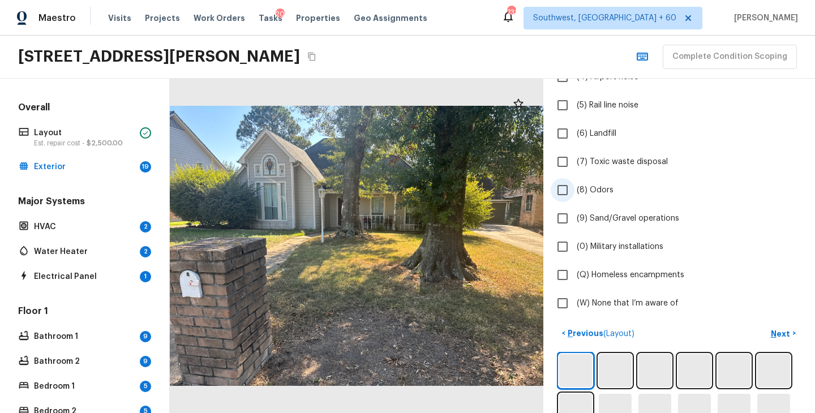
scroll to position [353, 0]
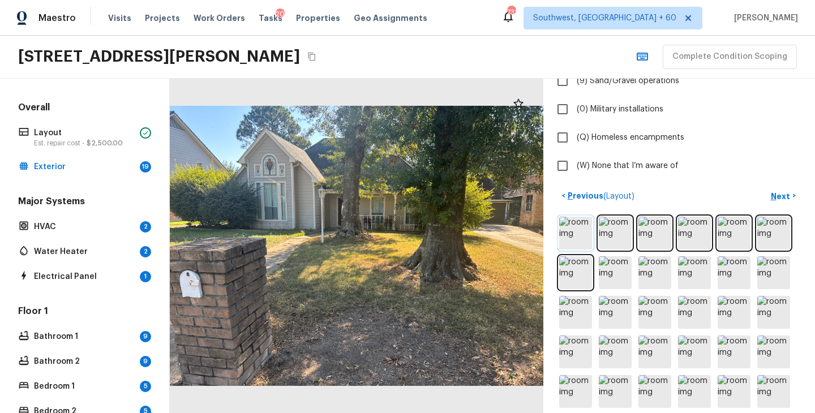
click at [578, 231] on img at bounding box center [575, 233] width 33 height 33
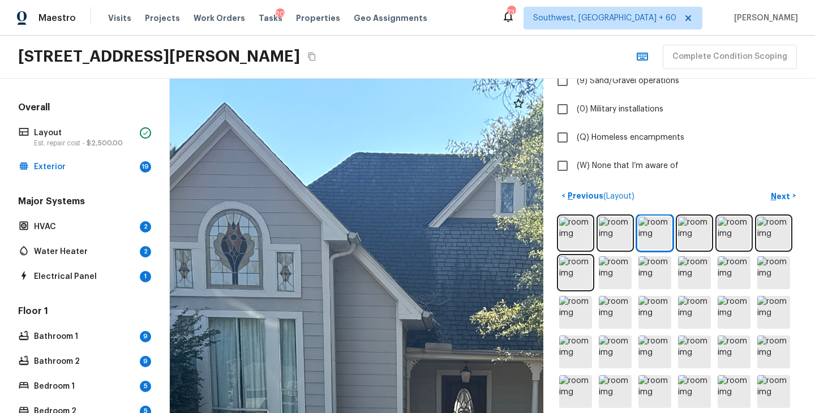
drag, startPoint x: 476, startPoint y: 207, endPoint x: 462, endPoint y: 396, distance: 189.6
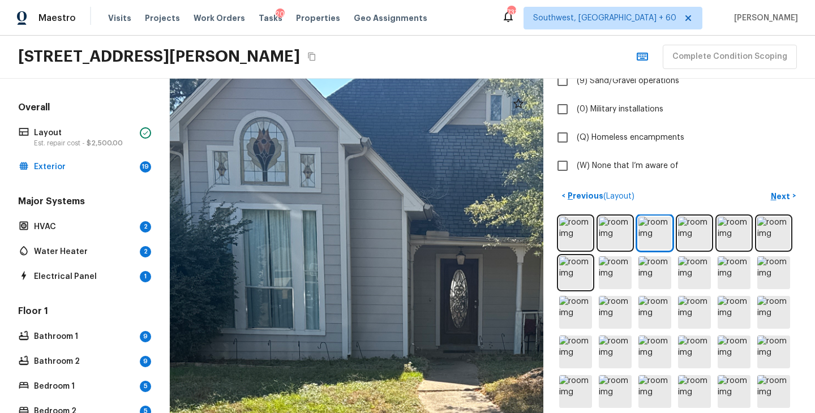
drag, startPoint x: 385, startPoint y: 372, endPoint x: 387, endPoint y: 238, distance: 133.6
click at [387, 238] on div at bounding box center [462, 411] width 1110 height 994
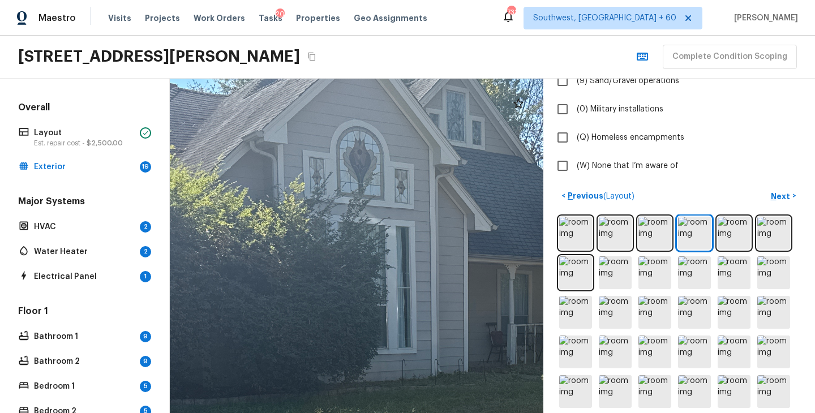
drag, startPoint x: 298, startPoint y: 177, endPoint x: 441, endPoint y: 298, distance: 187.2
click at [446, 299] on div at bounding box center [544, 389] width 1244 height 1114
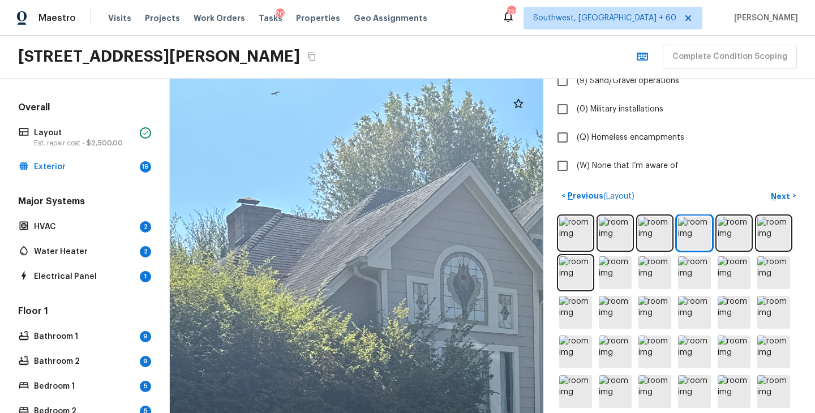
drag, startPoint x: 396, startPoint y: 299, endPoint x: 395, endPoint y: 278, distance: 21.0
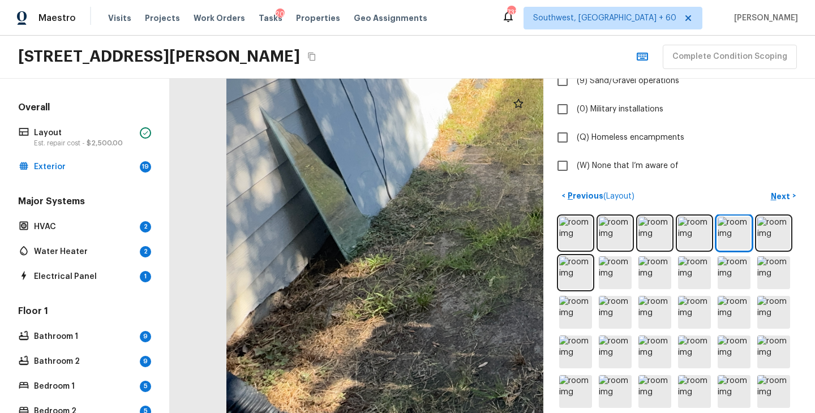
drag, startPoint x: 195, startPoint y: 306, endPoint x: 309, endPoint y: 269, distance: 119.6
click at [309, 269] on div at bounding box center [620, 132] width 788 height 706
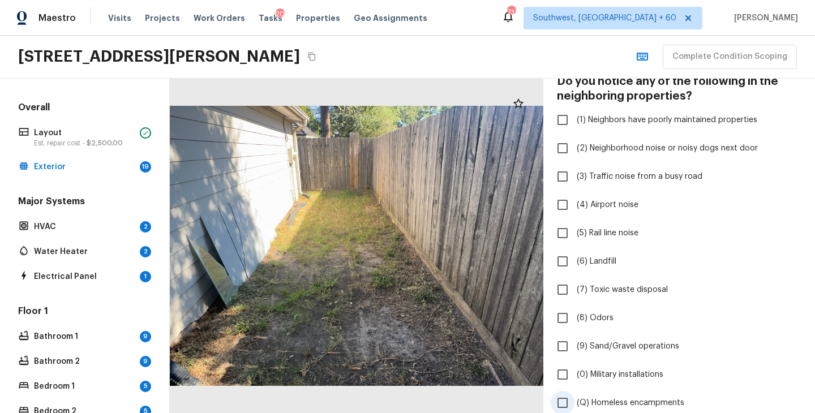
scroll to position [0, 0]
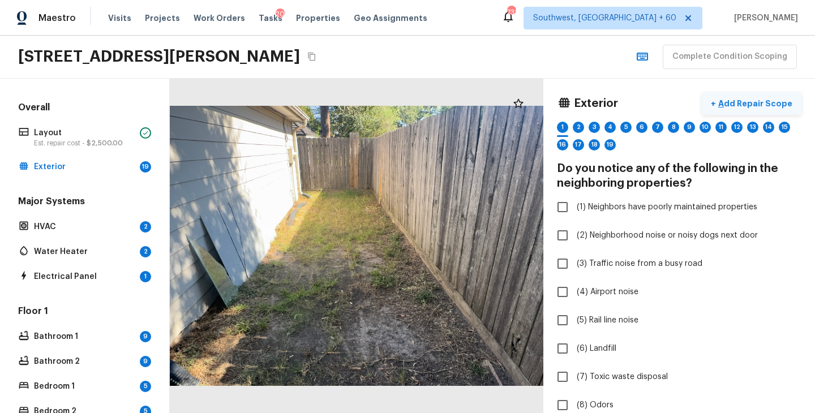
click at [773, 105] on p "Add Repair Scope" at bounding box center [754, 103] width 76 height 11
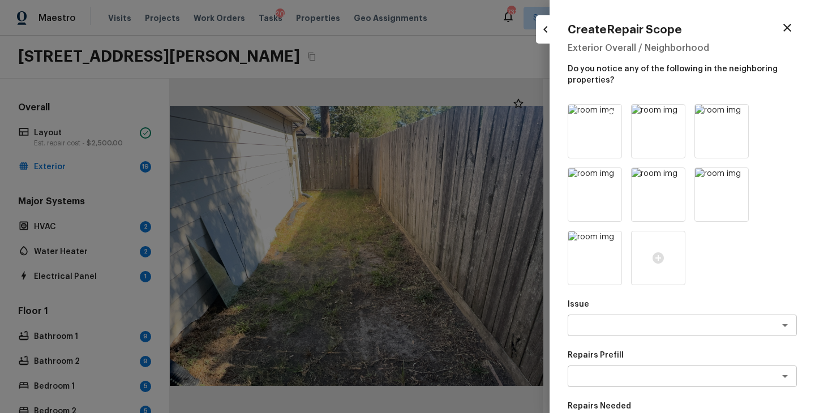
click at [613, 114] on icon at bounding box center [612, 115] width 10 height 10
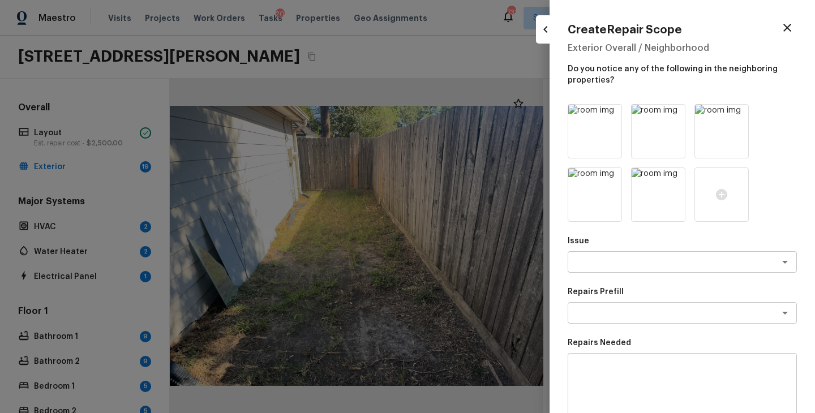
click at [613, 114] on icon at bounding box center [612, 115] width 10 height 10
click at [676, 113] on icon at bounding box center [674, 114] width 11 height 11
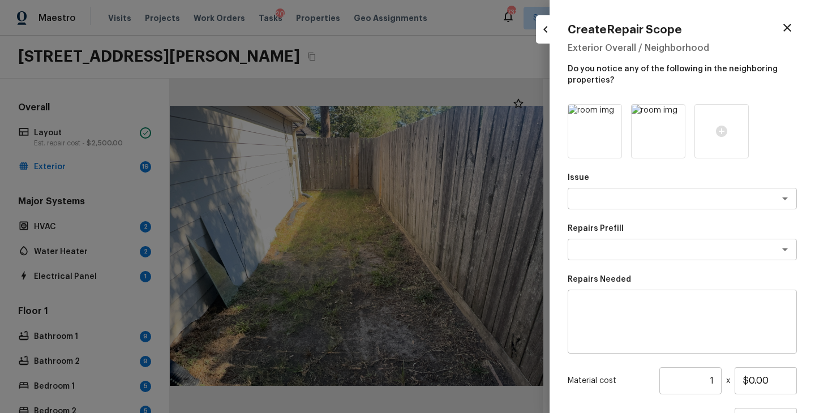
click at [676, 113] on icon at bounding box center [674, 114] width 11 height 11
click at [603, 197] on textarea at bounding box center [666, 198] width 187 height 11
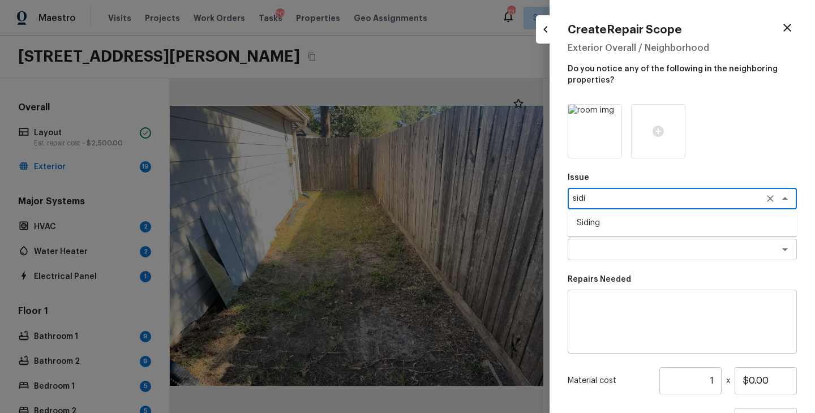
click at [599, 228] on li "Siding" at bounding box center [682, 223] width 229 height 18
type textarea "Siding"
click at [597, 250] on textarea at bounding box center [666, 249] width 187 height 11
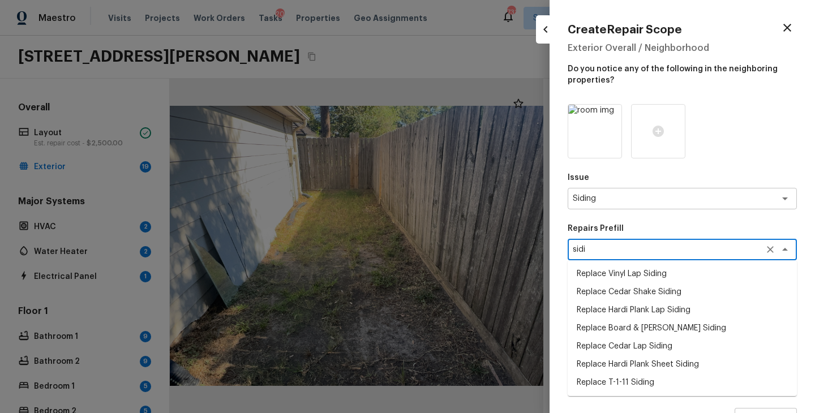
type textarea "sidi"
click at [760, 143] on div at bounding box center [682, 131] width 229 height 54
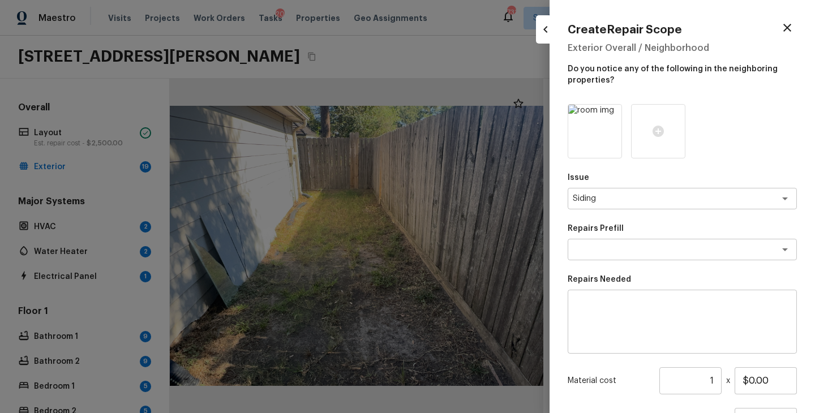
click at [625, 324] on textarea at bounding box center [682, 321] width 213 height 45
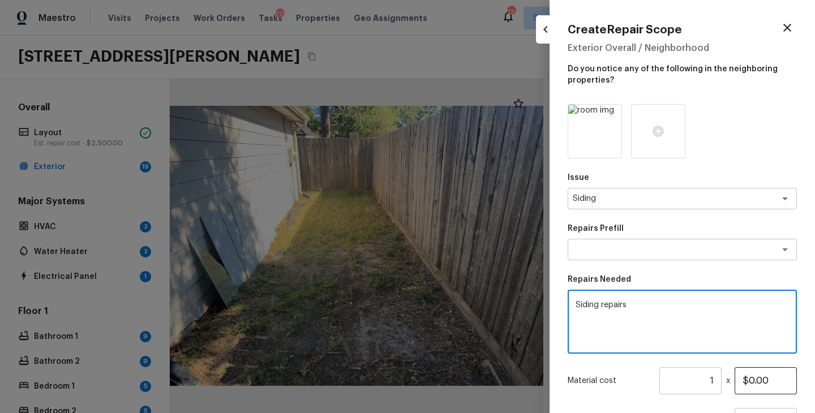
type textarea "Siding repairs"
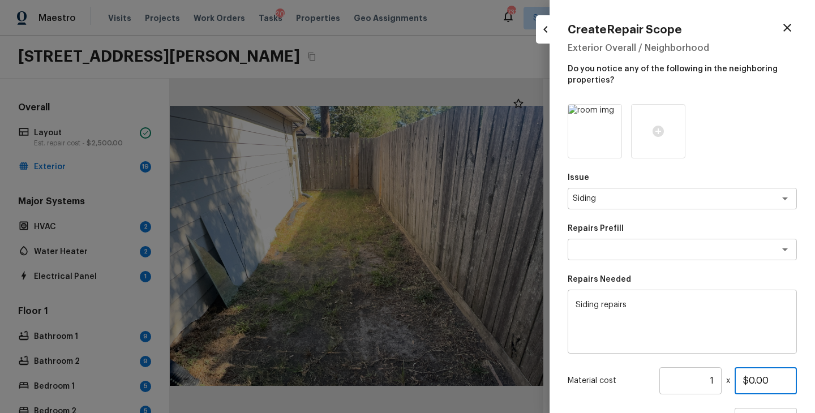
drag, startPoint x: 743, startPoint y: 380, endPoint x: 722, endPoint y: 380, distance: 21.5
click at [721, 380] on div "Material cost 1 ​ x $0.00" at bounding box center [682, 380] width 229 height 27
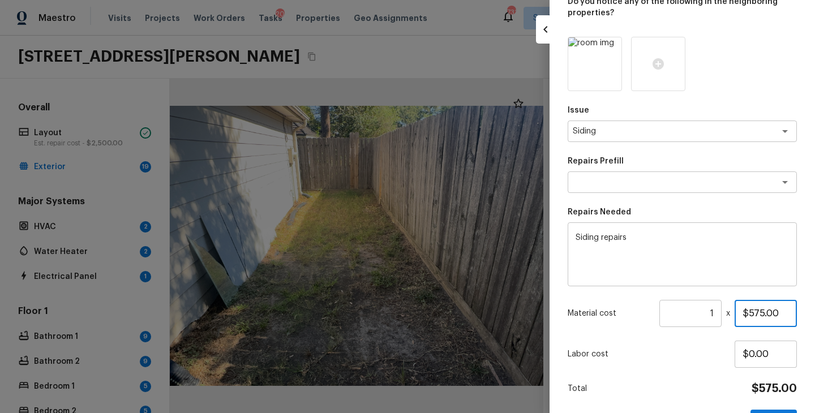
scroll to position [105, 0]
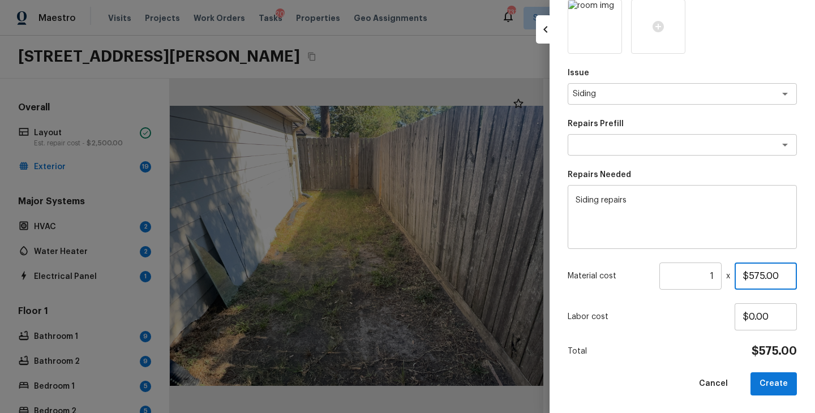
type input "$575.00"
click at [663, 372] on div "Cancel Create" at bounding box center [682, 383] width 229 height 23
click at [772, 381] on button "Create" at bounding box center [774, 383] width 46 height 23
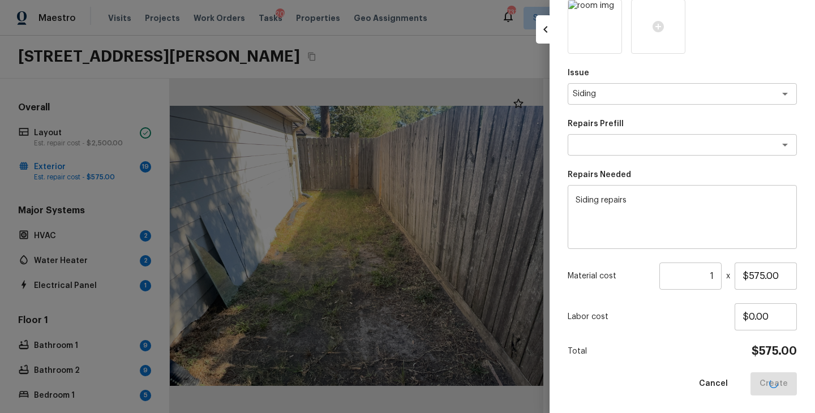
type input "$0.00"
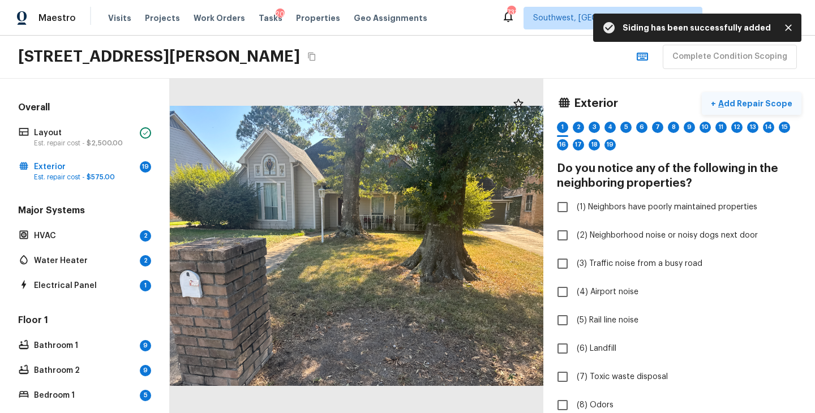
click at [769, 105] on p "Add Repair Scope" at bounding box center [754, 103] width 76 height 11
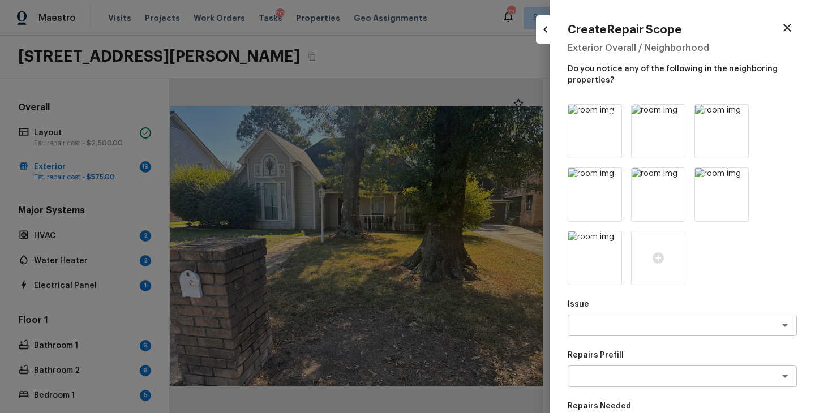
click at [612, 115] on icon at bounding box center [612, 115] width 10 height 10
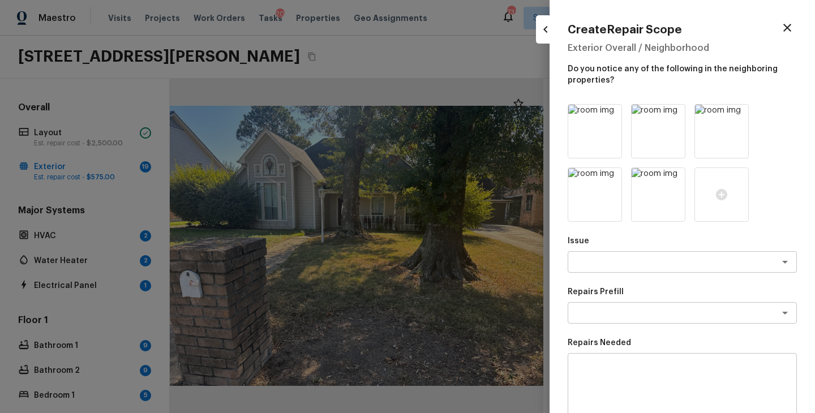
click at [612, 115] on icon at bounding box center [612, 115] width 10 height 10
click at [673, 114] on icon at bounding box center [675, 115] width 10 height 10
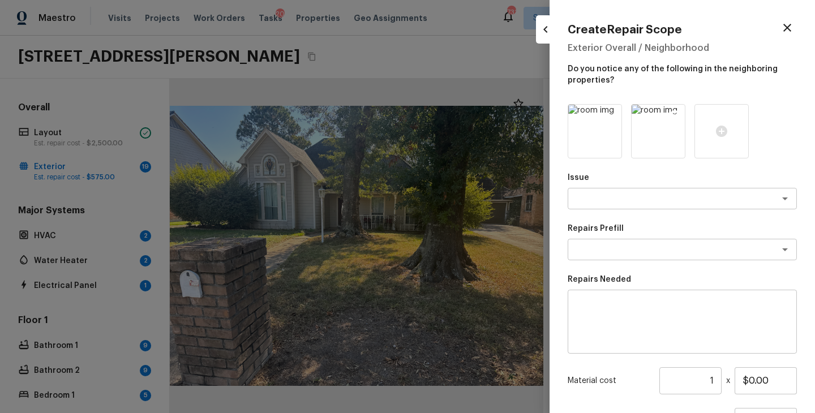
click at [673, 113] on icon at bounding box center [674, 114] width 11 height 11
click at [624, 200] on textarea at bounding box center [666, 198] width 187 height 11
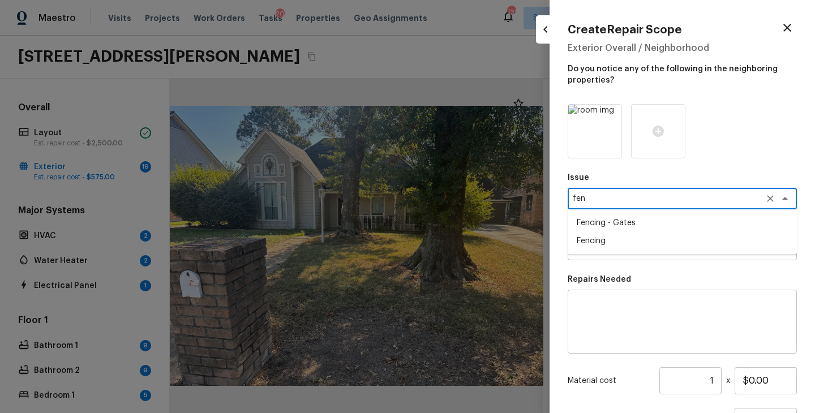
click at [620, 238] on li "Fencing" at bounding box center [682, 241] width 229 height 18
click at [612, 243] on div "x ​" at bounding box center [682, 250] width 229 height 22
type textarea "Fencing"
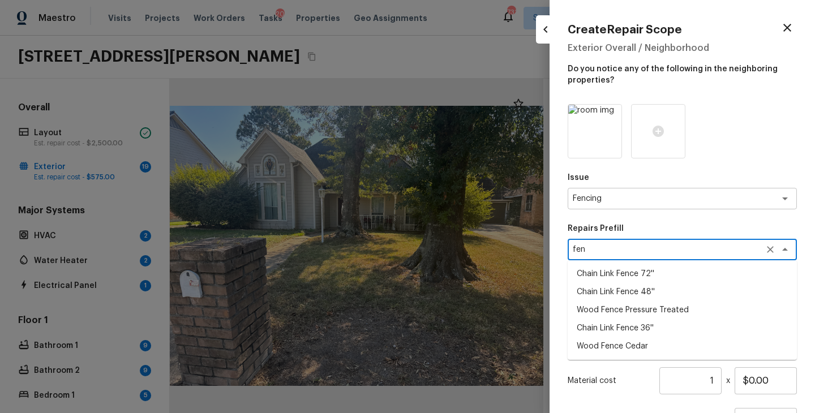
type textarea "fen"
click at [761, 131] on div at bounding box center [682, 131] width 229 height 54
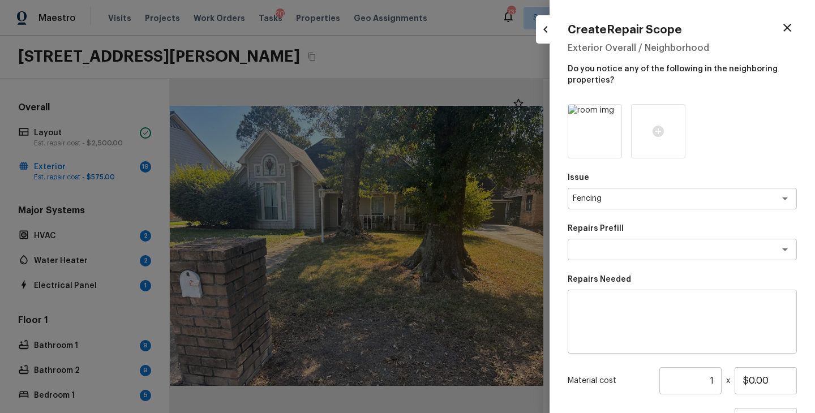
click at [597, 336] on textarea at bounding box center [682, 321] width 213 height 45
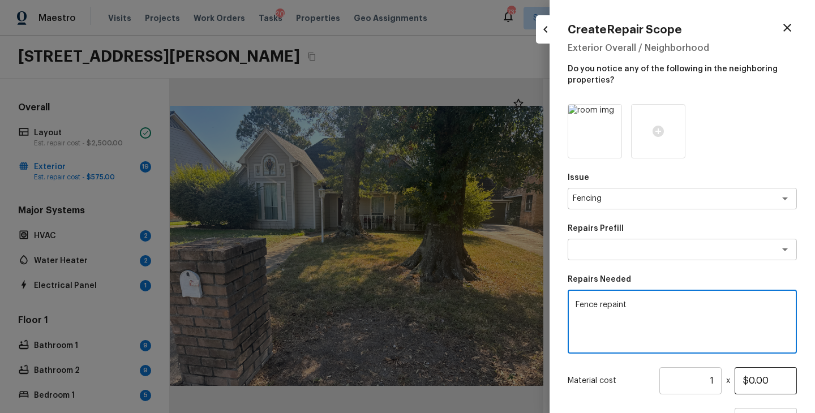
type textarea "Fence repaint"
drag, startPoint x: 776, startPoint y: 376, endPoint x: 645, endPoint y: 376, distance: 131.3
click at [645, 376] on div "Material cost 1 ​ x $0.00" at bounding box center [682, 380] width 229 height 27
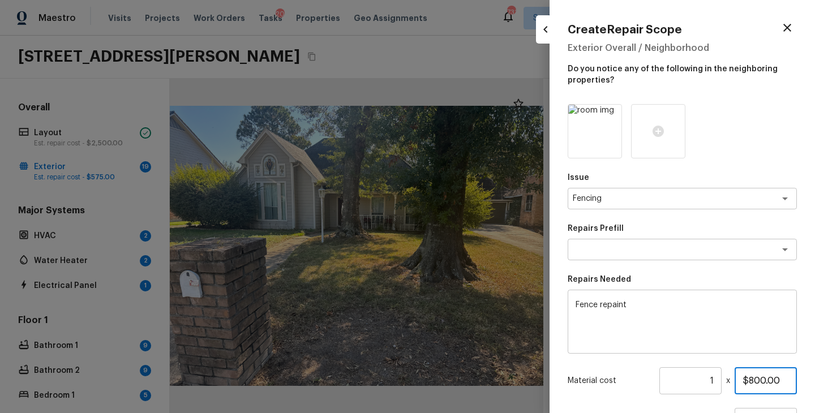
type input "$800.00"
click at [612, 378] on p "Material cost" at bounding box center [611, 380] width 87 height 11
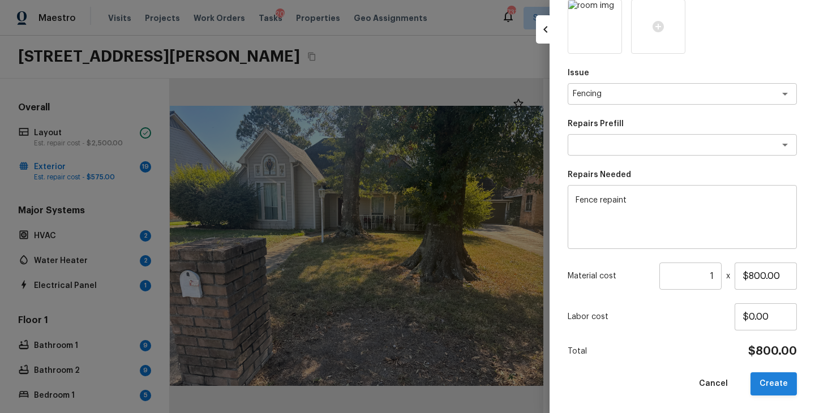
click at [774, 387] on button "Create" at bounding box center [774, 383] width 46 height 23
type input "$0.00"
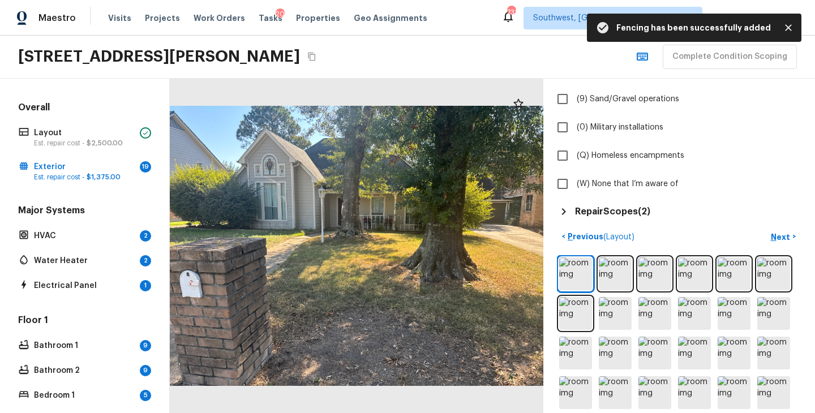
scroll to position [400, 0]
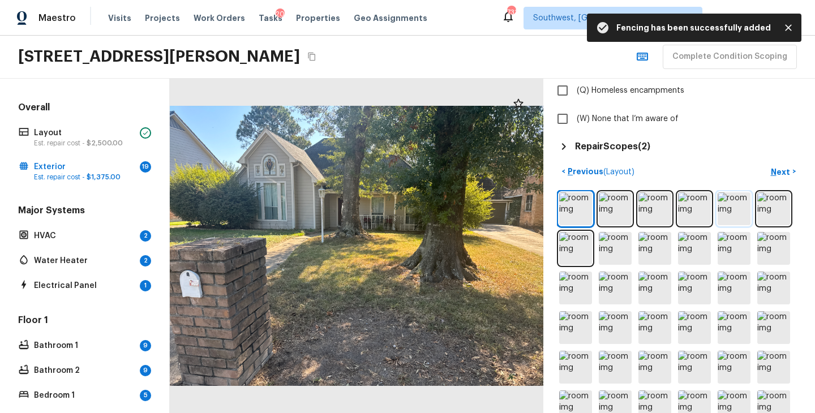
click at [738, 212] on img at bounding box center [734, 208] width 33 height 33
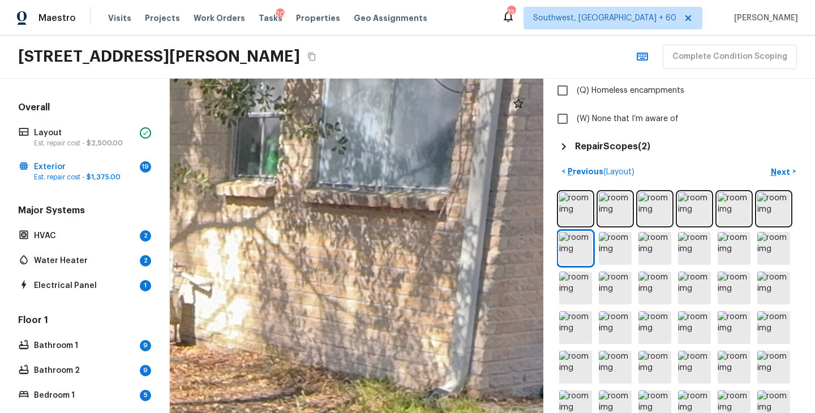
drag, startPoint x: 484, startPoint y: 166, endPoint x: 305, endPoint y: 327, distance: 240.9
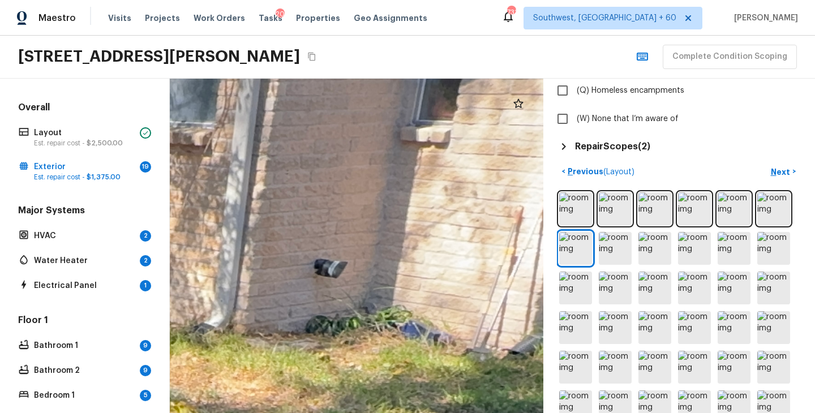
drag, startPoint x: 371, startPoint y: 315, endPoint x: 91, endPoint y: 272, distance: 283.5
click at [93, 272] on div "Overall Layout Est. repair cost - $2,500.00 Exterior 19 Est. repair cost - $1,3…" at bounding box center [407, 246] width 815 height 335
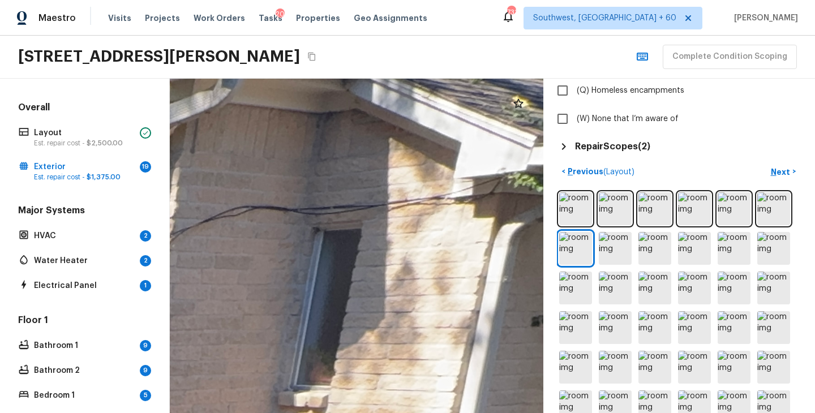
drag, startPoint x: 323, startPoint y: 174, endPoint x: 331, endPoint y: 355, distance: 181.8
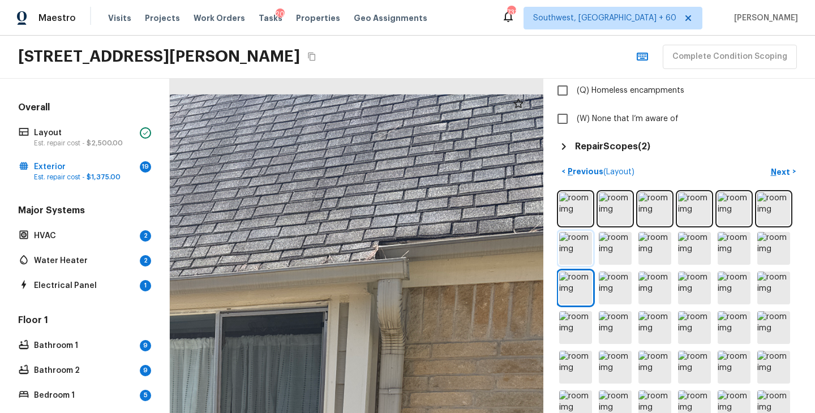
drag, startPoint x: 419, startPoint y: 200, endPoint x: 568, endPoint y: 248, distance: 155.9
click at [569, 248] on div "Exterior + Add Repair Scope 1 2 3 4 5 6 7 8 9 10 11 12 13 14 15 16 17 18 19 Do …" at bounding box center [492, 246] width 645 height 335
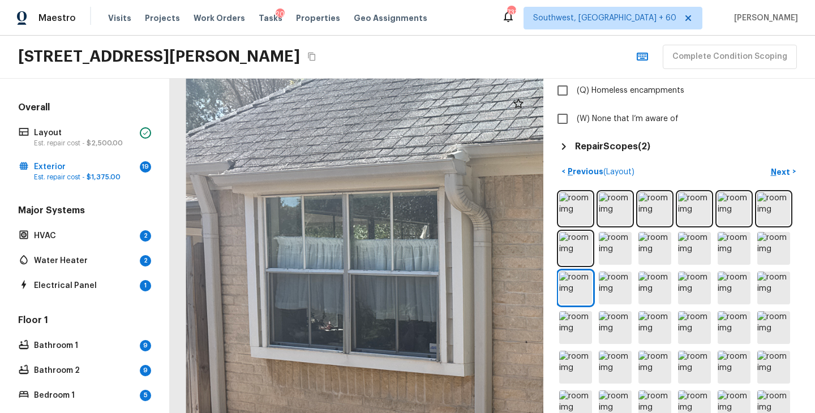
drag, startPoint x: 433, startPoint y: 257, endPoint x: 409, endPoint y: 152, distance: 107.4
click at [409, 152] on div at bounding box center [682, 331] width 992 height 889
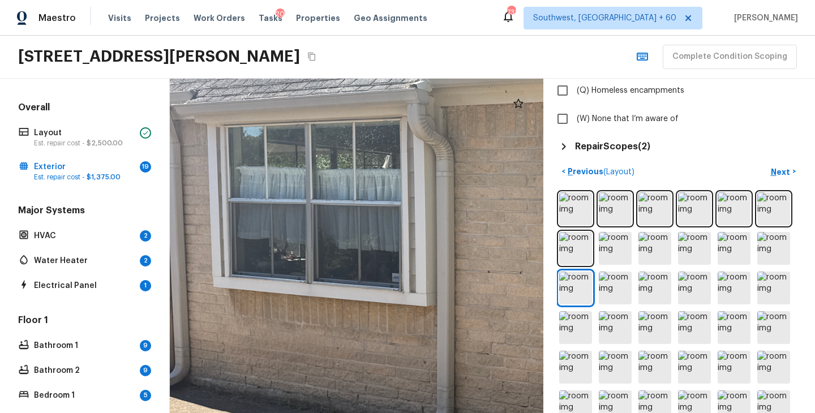
drag, startPoint x: 396, startPoint y: 185, endPoint x: 258, endPoint y: 157, distance: 140.8
click at [261, 158] on div at bounding box center [644, 261] width 992 height 889
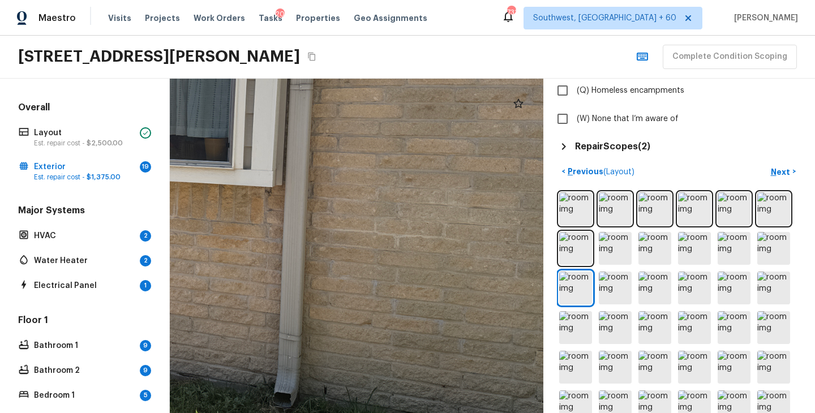
drag, startPoint x: 271, startPoint y: 163, endPoint x: 377, endPoint y: 231, distance: 125.8
click at [377, 231] on div at bounding box center [63, 162] width 992 height 889
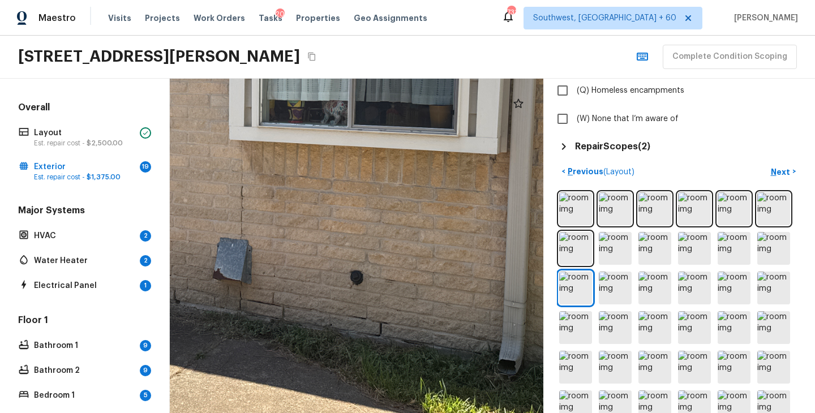
drag, startPoint x: 281, startPoint y: 239, endPoint x: 415, endPoint y: 149, distance: 161.7
click at [415, 149] on div at bounding box center [288, 129] width 992 height 889
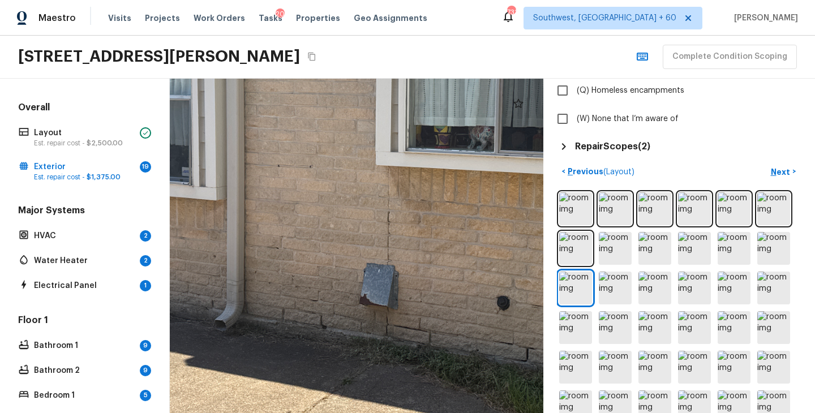
drag, startPoint x: 314, startPoint y: 198, endPoint x: 460, endPoint y: 222, distance: 148.1
click at [460, 222] on div at bounding box center [434, 154] width 992 height 889
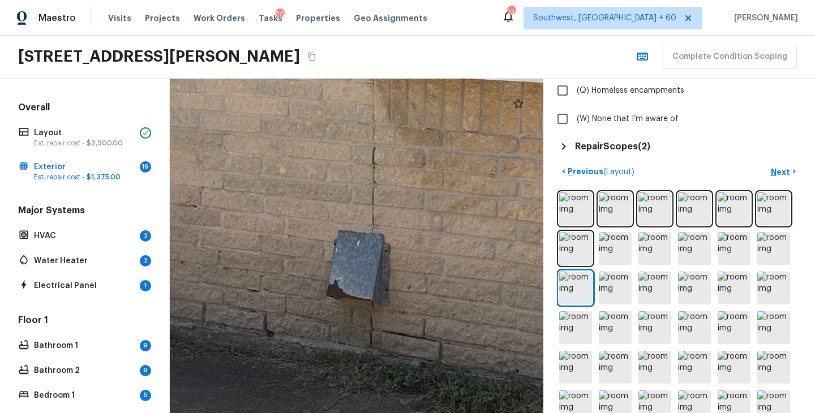
drag, startPoint x: 397, startPoint y: 229, endPoint x: 397, endPoint y: 200, distance: 28.9
click at [397, 200] on div at bounding box center [448, 55] width 1600 height 1433
click at [579, 291] on img at bounding box center [575, 288] width 33 height 33
click at [578, 291] on img at bounding box center [575, 288] width 33 height 33
click at [611, 287] on img at bounding box center [615, 288] width 33 height 33
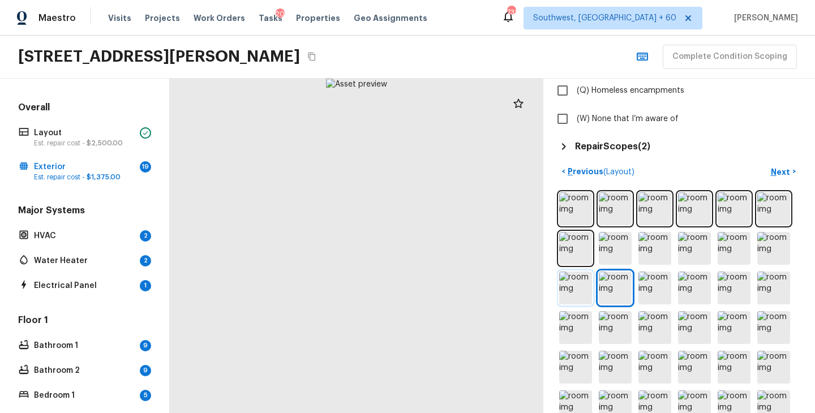
click at [577, 293] on img at bounding box center [575, 288] width 33 height 33
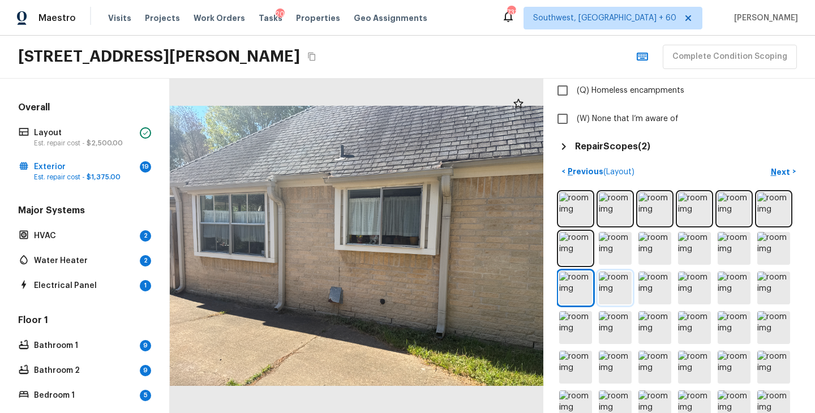
click at [615, 289] on img at bounding box center [615, 288] width 33 height 33
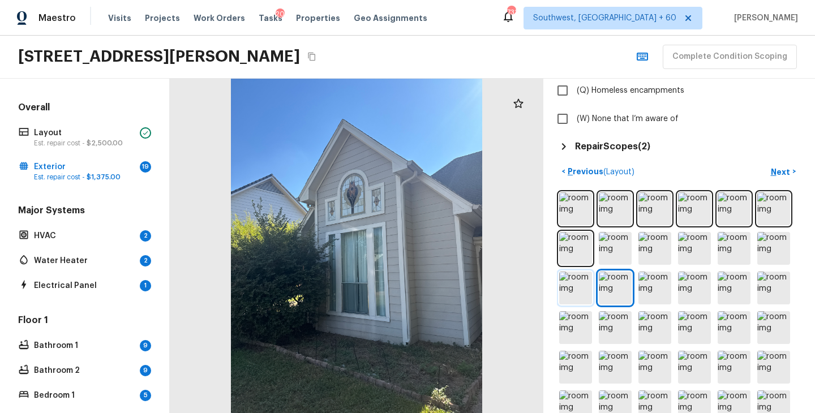
click at [588, 293] on img at bounding box center [575, 288] width 33 height 33
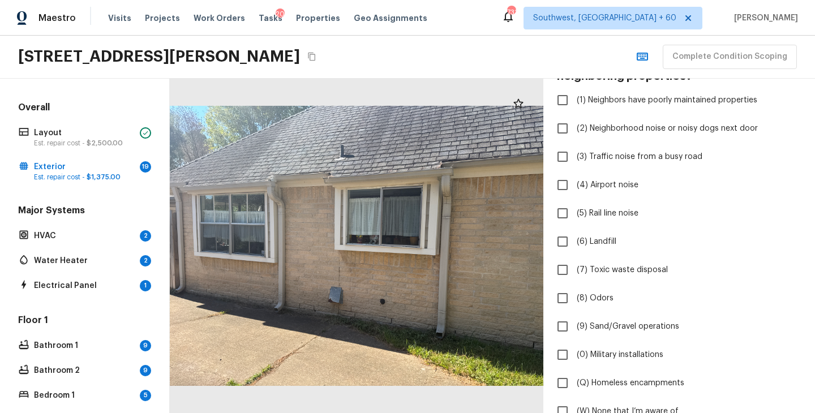
scroll to position [0, 0]
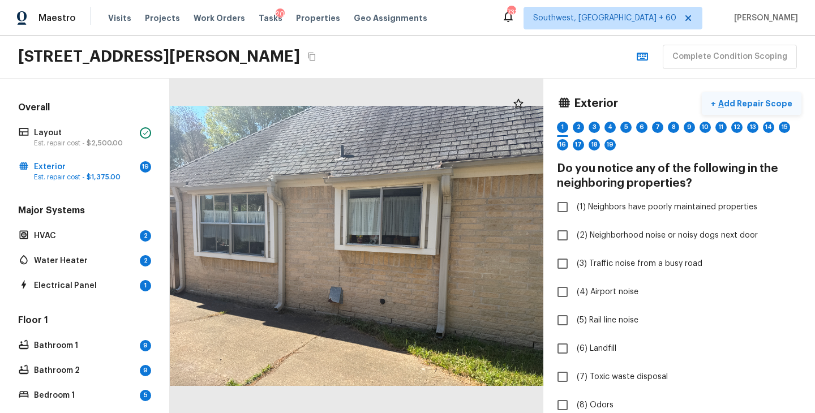
click at [778, 100] on p "Add Repair Scope" at bounding box center [754, 103] width 76 height 11
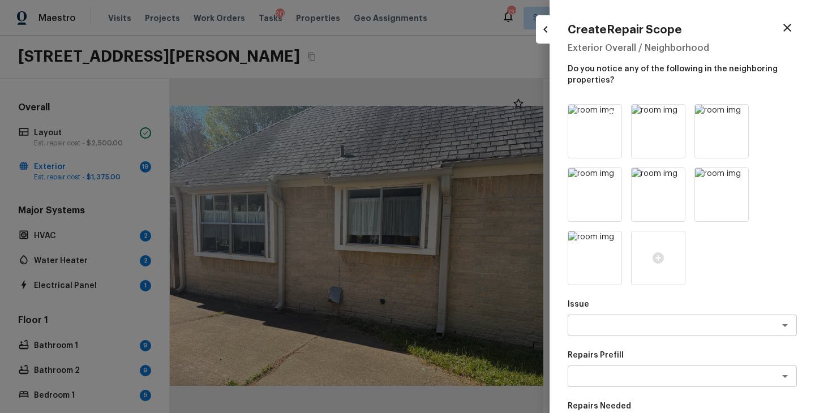
click at [611, 112] on icon at bounding box center [612, 115] width 10 height 10
click at [670, 112] on icon at bounding box center [675, 115] width 10 height 10
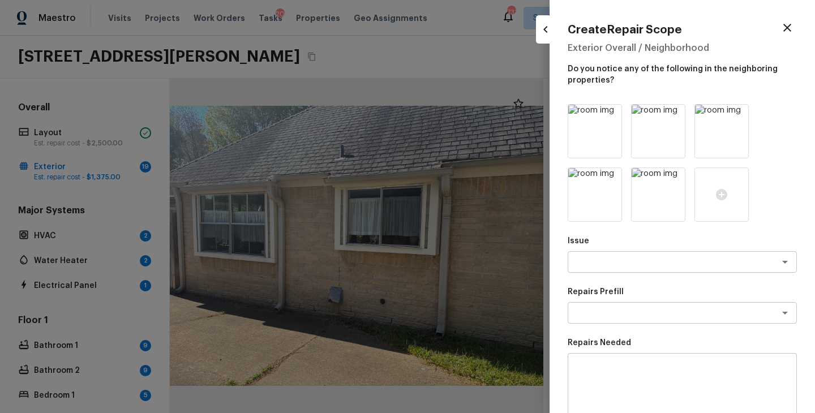
click at [611, 112] on icon at bounding box center [612, 115] width 10 height 10
click at [670, 112] on icon at bounding box center [675, 115] width 10 height 10
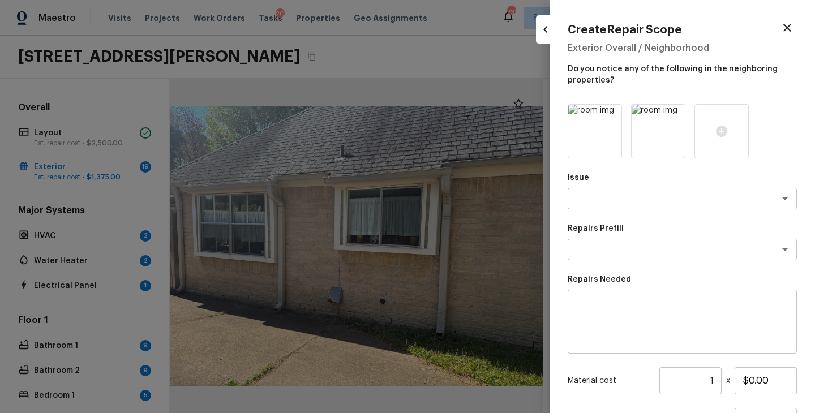
click at [611, 112] on icon at bounding box center [612, 115] width 10 height 10
click at [591, 134] on icon at bounding box center [594, 131] width 11 height 11
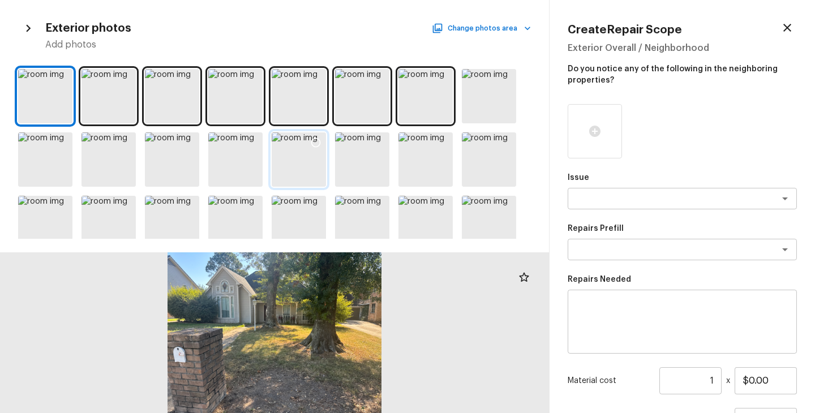
click at [300, 172] on div at bounding box center [299, 159] width 54 height 54
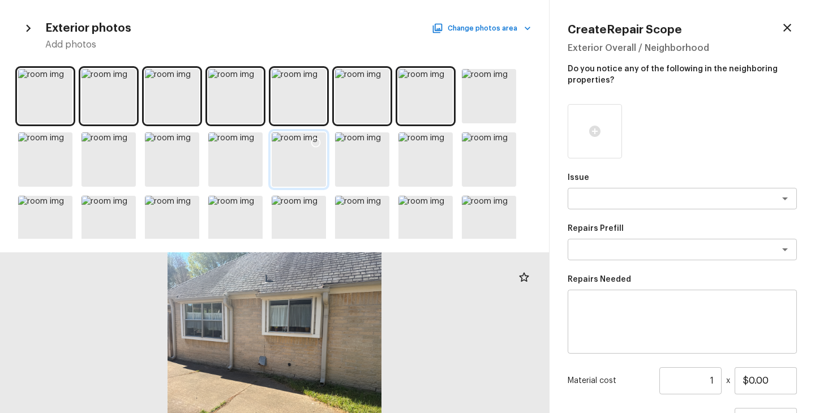
click at [315, 144] on icon at bounding box center [315, 142] width 11 height 11
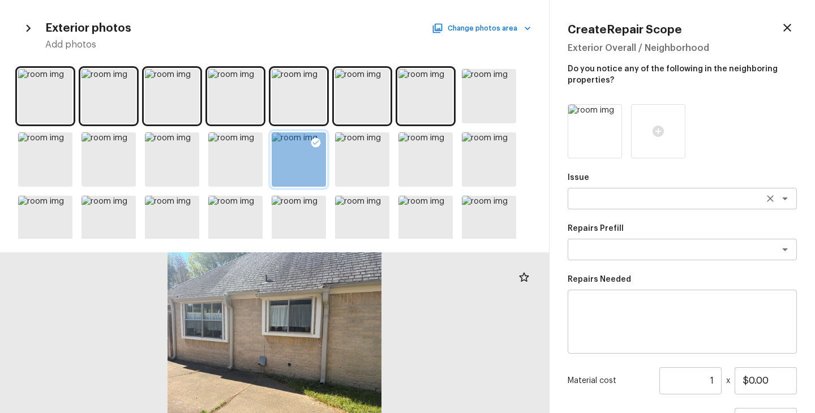
click at [604, 196] on textarea at bounding box center [666, 198] width 187 height 11
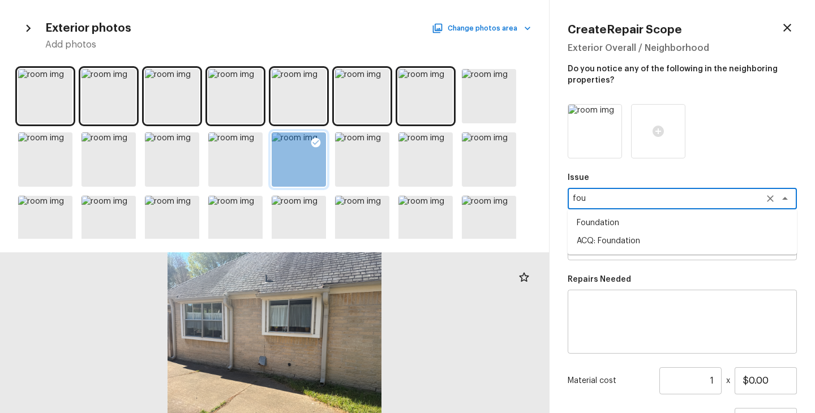
click at [638, 238] on li "ACQ: Foundation" at bounding box center [682, 241] width 229 height 18
click at [637, 240] on div "x ​" at bounding box center [682, 250] width 229 height 22
type textarea "ACQ: Foundation"
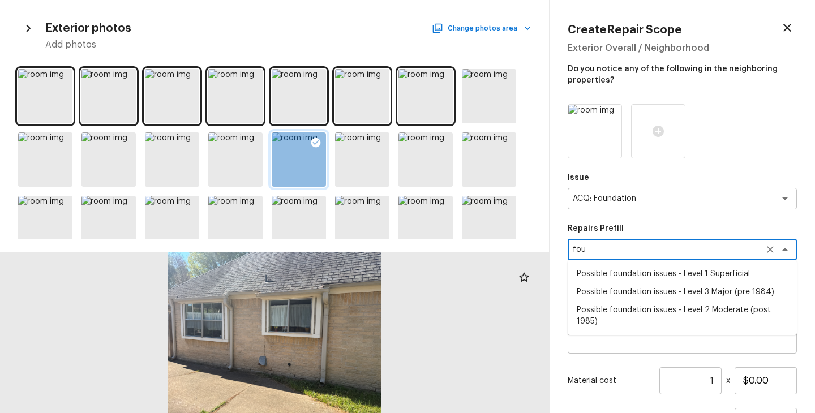
click at [672, 310] on li "Possible foundation issues - Level 2 Moderate (post 1985)" at bounding box center [682, 315] width 229 height 29
type textarea "Possible foundation issues - Level 2 Moderate (post 1985)"
type textarea "Possible foundation issues - Level 2 Moderate: Disclaimer: This is NOT a techni…"
type input "$15,000.00"
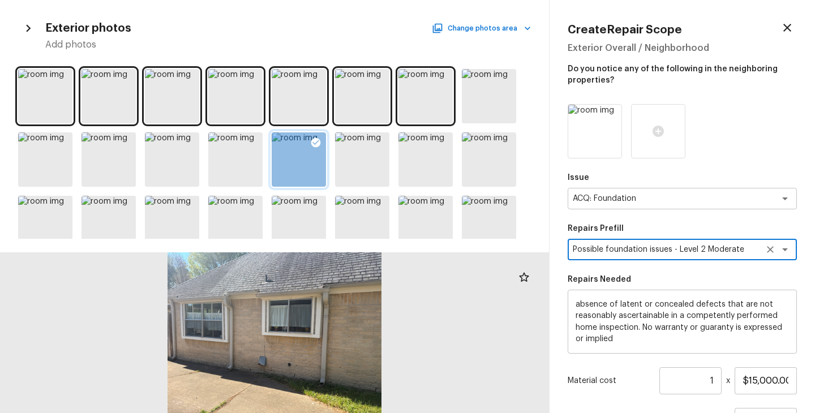
scroll to position [105, 0]
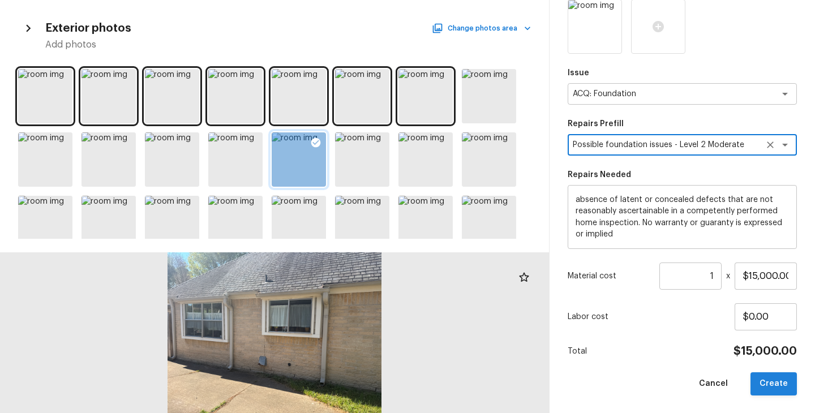
type textarea "Possible foundation issues - Level 2 Moderate (post 1985)"
click at [777, 390] on button "Create" at bounding box center [774, 383] width 46 height 23
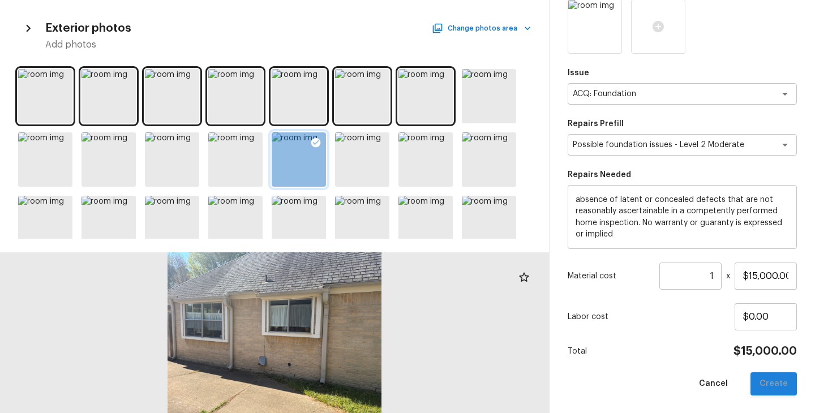
type input "$0.00"
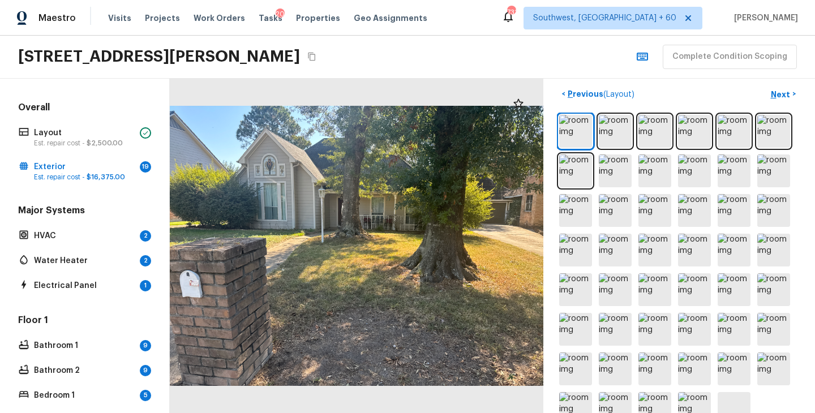
scroll to position [475, 0]
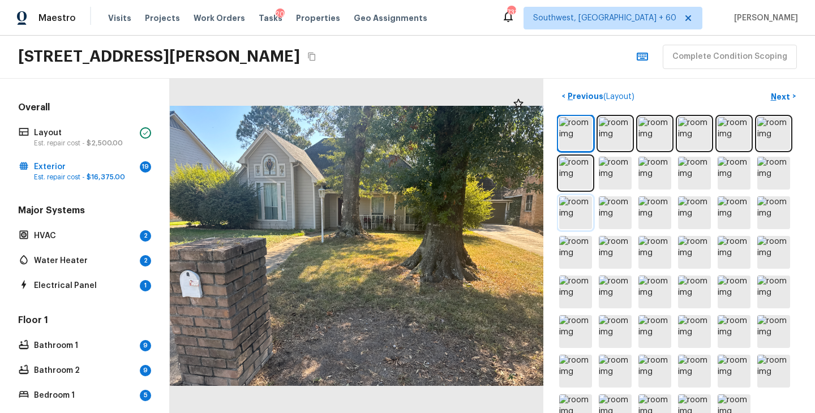
click at [573, 211] on img at bounding box center [575, 212] width 33 height 33
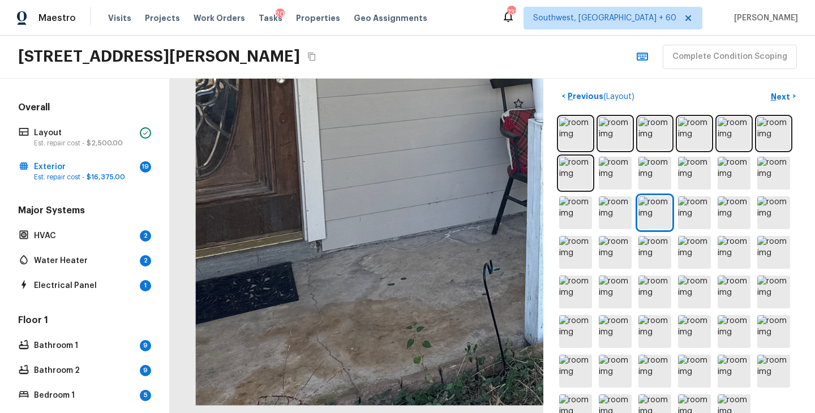
drag, startPoint x: 215, startPoint y: 359, endPoint x: 359, endPoint y: 281, distance: 164.1
click at [359, 281] on div at bounding box center [656, 60] width 920 height 824
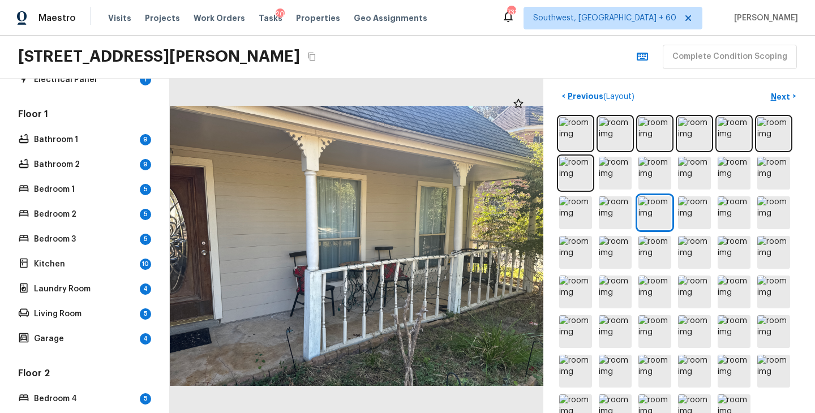
scroll to position [324, 0]
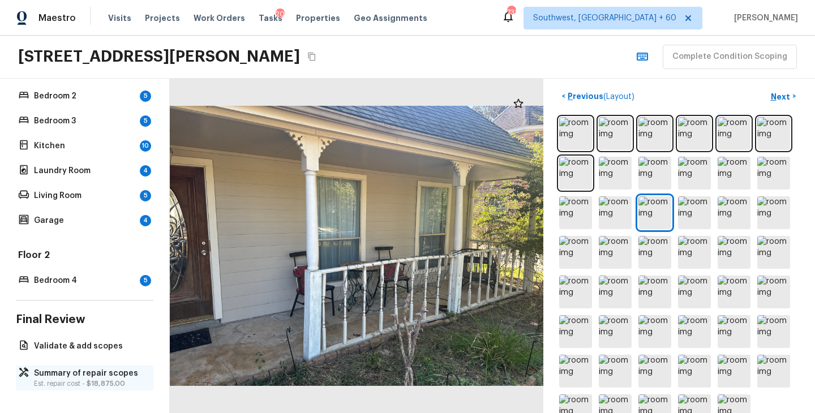
click at [61, 374] on p "Summary of repair scopes" at bounding box center [90, 373] width 113 height 11
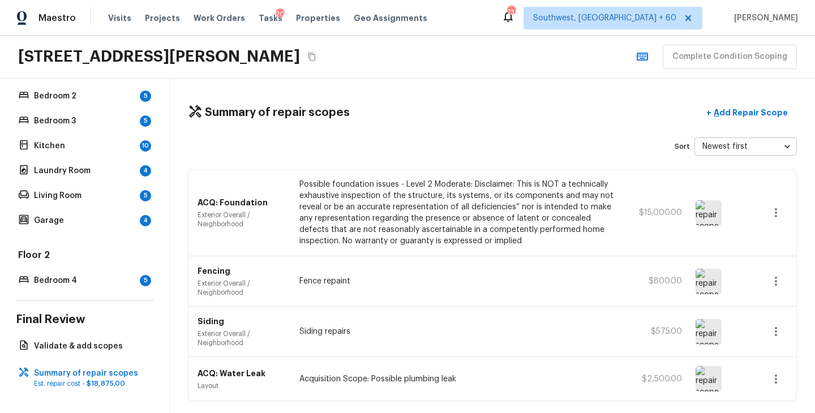
click at [771, 215] on icon "button" at bounding box center [776, 213] width 14 height 14
click at [773, 240] on li "Edit" at bounding box center [779, 246] width 53 height 34
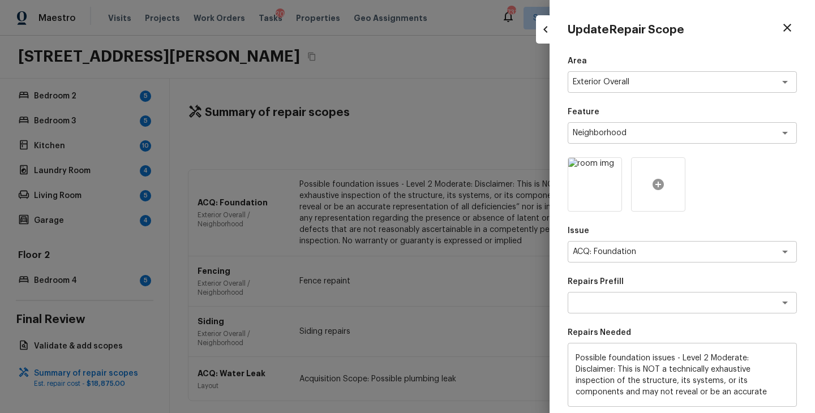
click at [654, 186] on icon at bounding box center [658, 184] width 11 height 11
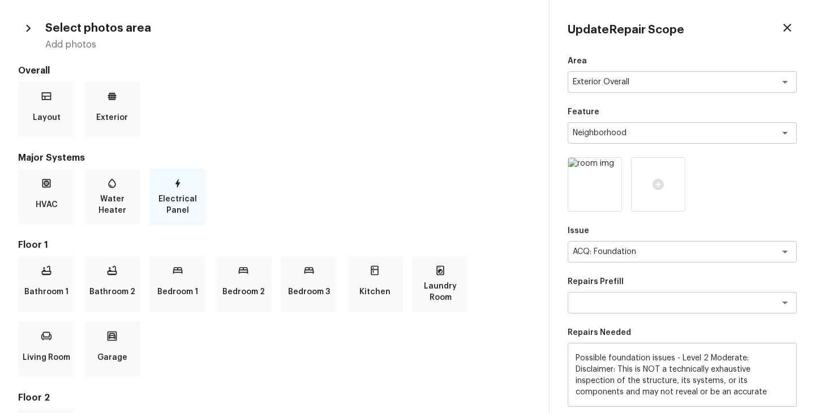
click at [179, 198] on p "Electrical Panel" at bounding box center [178, 205] width 52 height 23
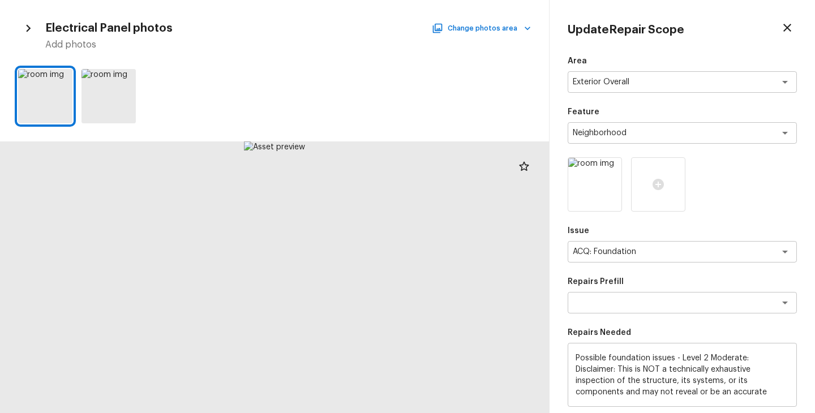
click at [29, 29] on icon "button" at bounding box center [28, 28] width 5 height 7
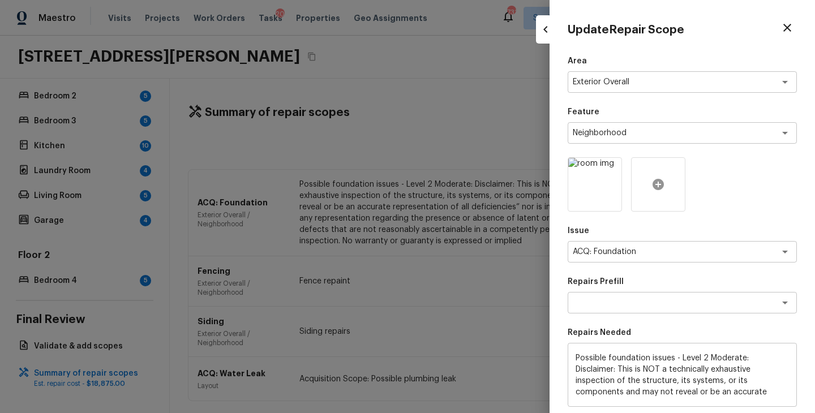
click at [648, 188] on div at bounding box center [658, 184] width 54 height 54
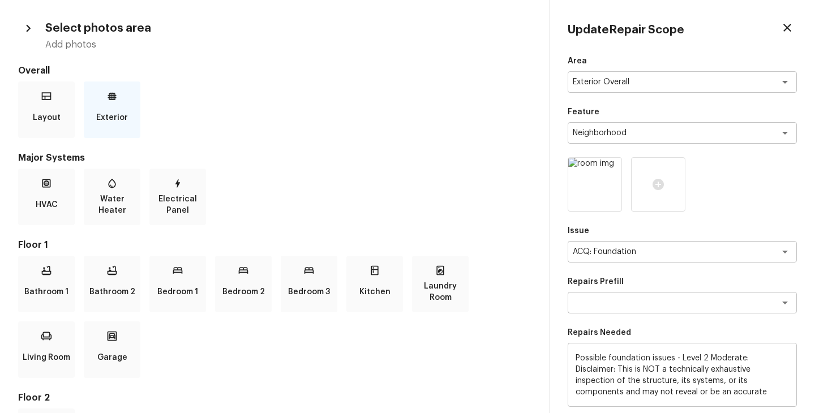
click at [115, 100] on icon at bounding box center [111, 96] width 11 height 11
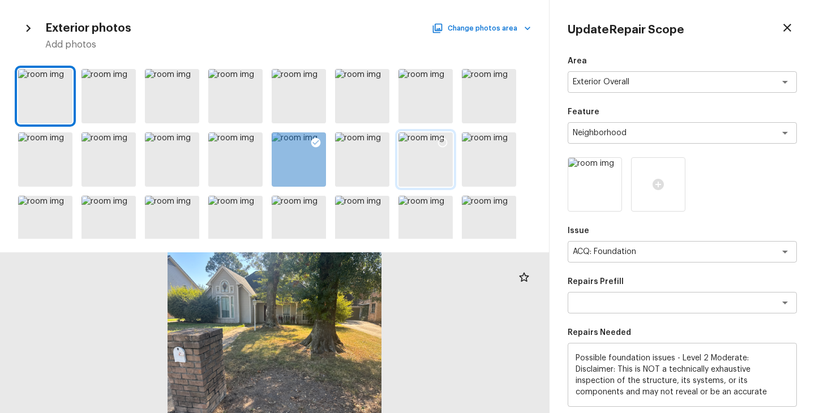
click at [420, 175] on div at bounding box center [425, 159] width 54 height 54
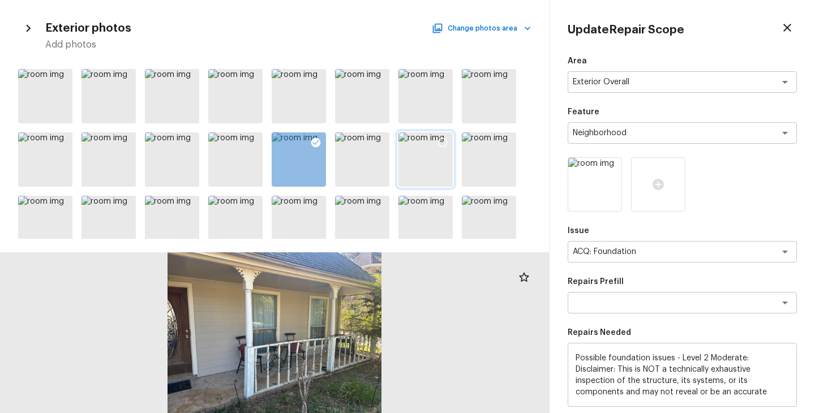
click at [441, 152] on div at bounding box center [442, 144] width 20 height 24
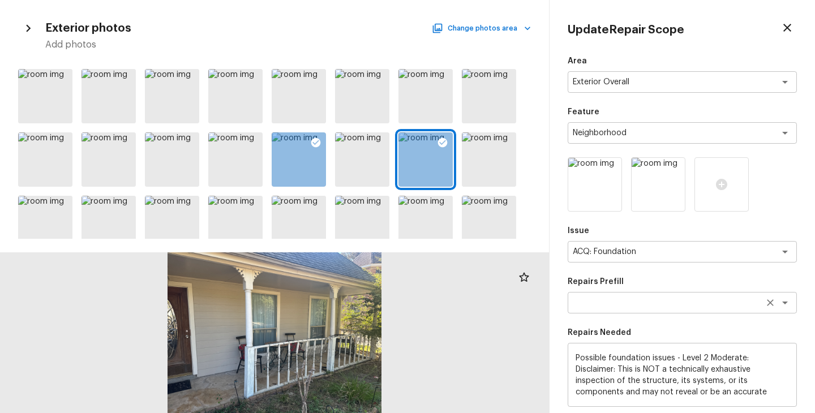
scroll to position [158, 0]
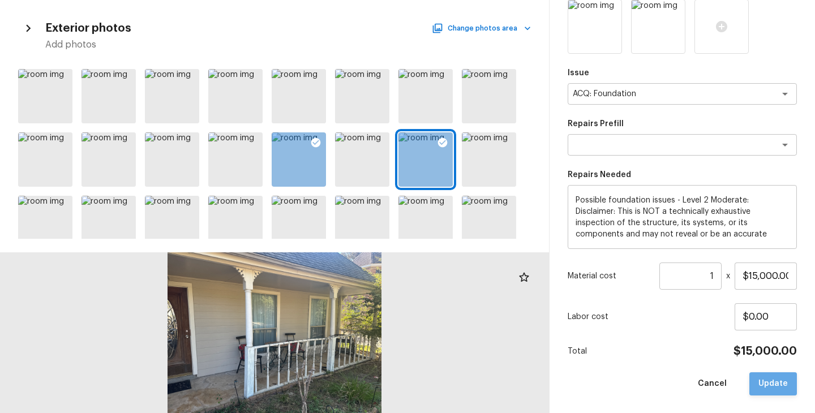
click at [774, 391] on button "Update" at bounding box center [773, 383] width 48 height 23
type input "$0.00"
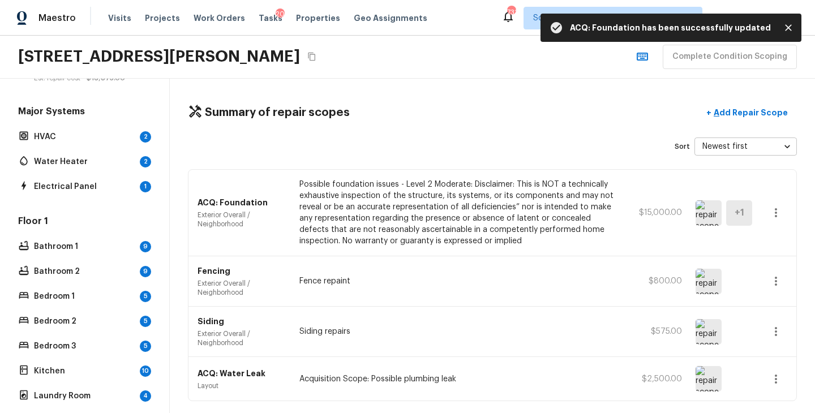
scroll to position [0, 0]
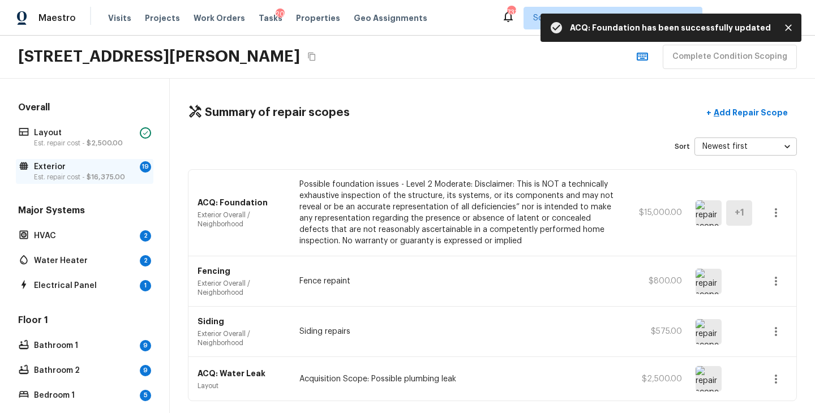
click at [112, 179] on span "$16,375.00" at bounding box center [106, 177] width 38 height 7
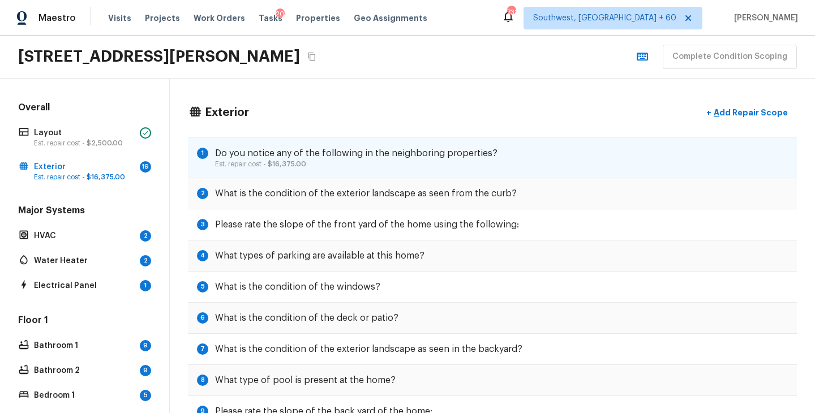
click at [538, 165] on div "1 Do you notice any of the following in the neighboring properties? Est. repair…" at bounding box center [492, 158] width 609 height 41
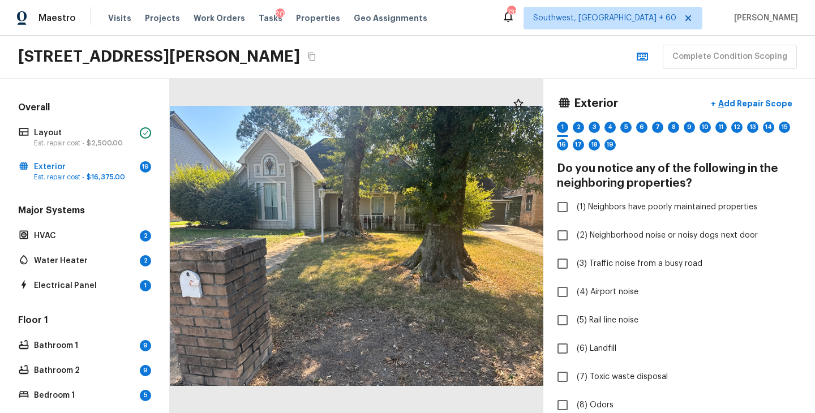
scroll to position [505, 0]
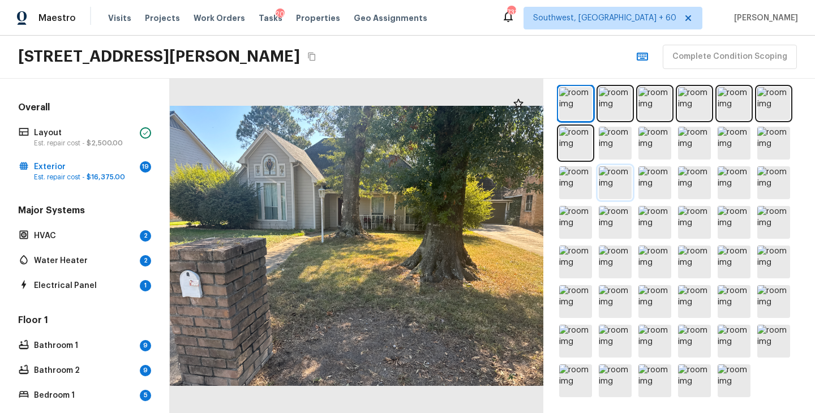
click at [620, 184] on img at bounding box center [615, 182] width 33 height 33
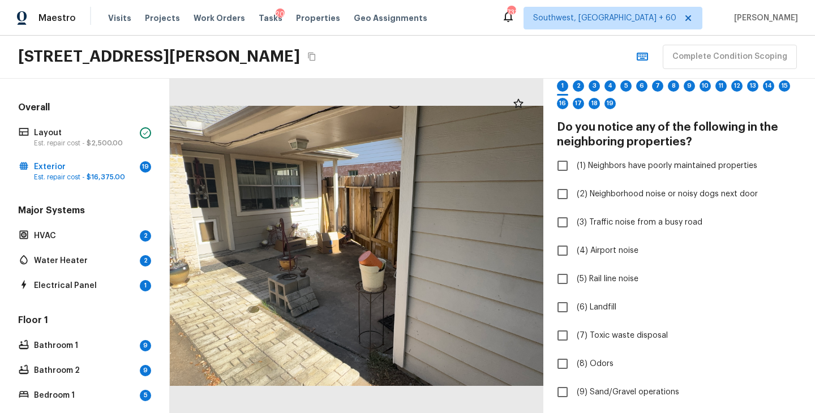
scroll to position [0, 0]
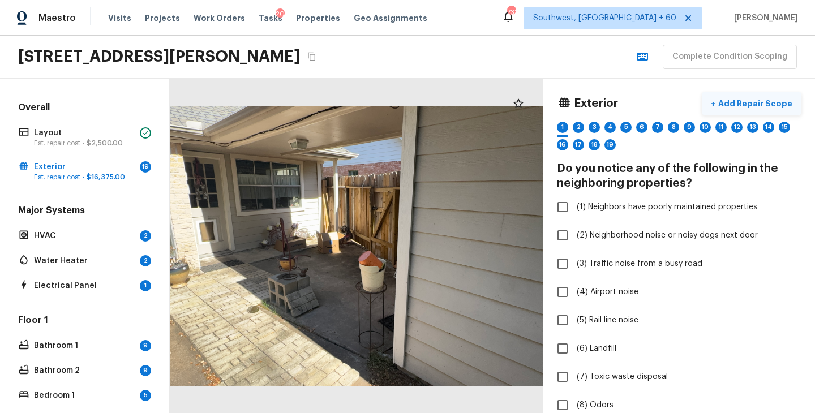
click at [766, 102] on p "Add Repair Scope" at bounding box center [754, 103] width 76 height 11
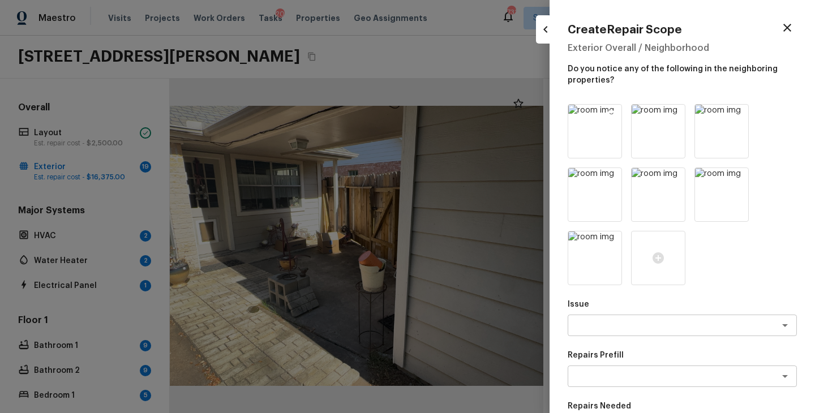
click at [614, 117] on icon at bounding box center [612, 115] width 10 height 10
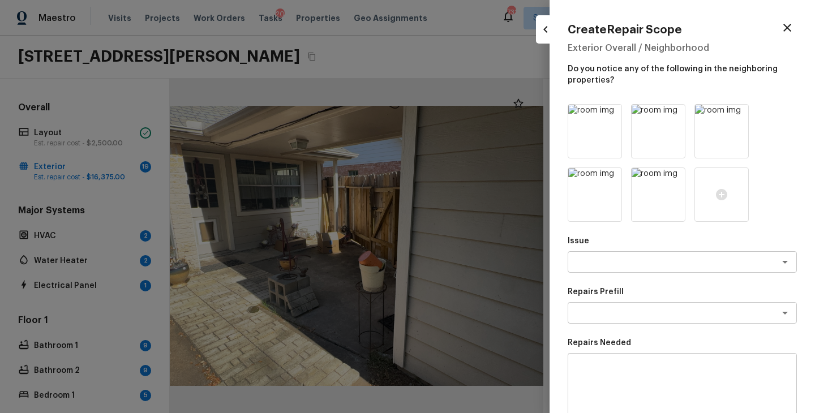
click at [614, 117] on icon at bounding box center [612, 115] width 10 height 10
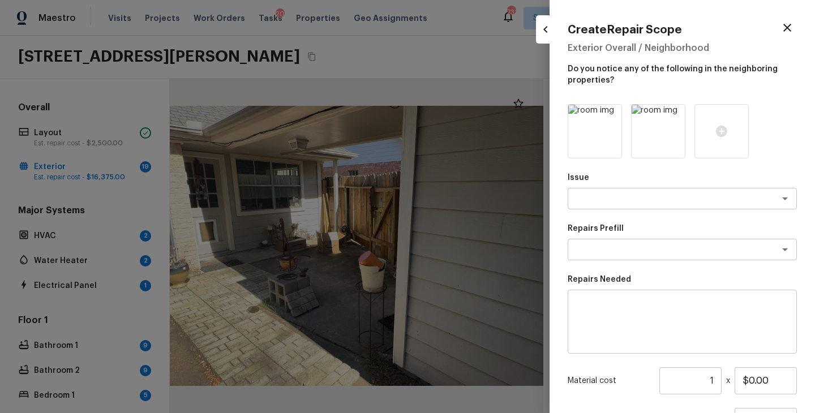
click at [614, 117] on icon at bounding box center [612, 115] width 10 height 10
click at [598, 129] on icon at bounding box center [594, 131] width 11 height 11
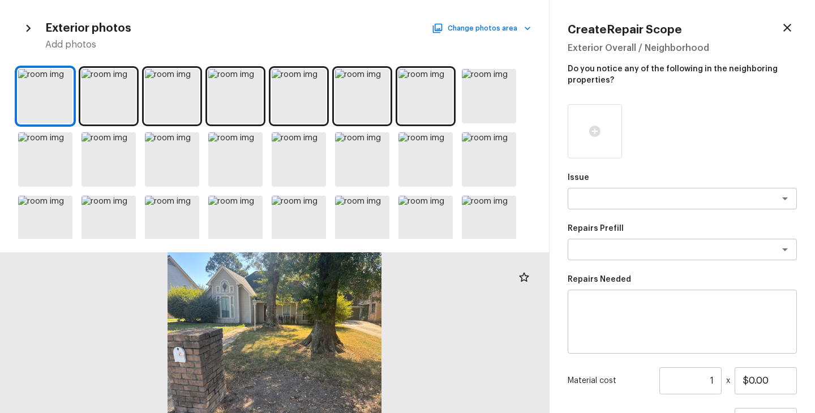
scroll to position [7, 0]
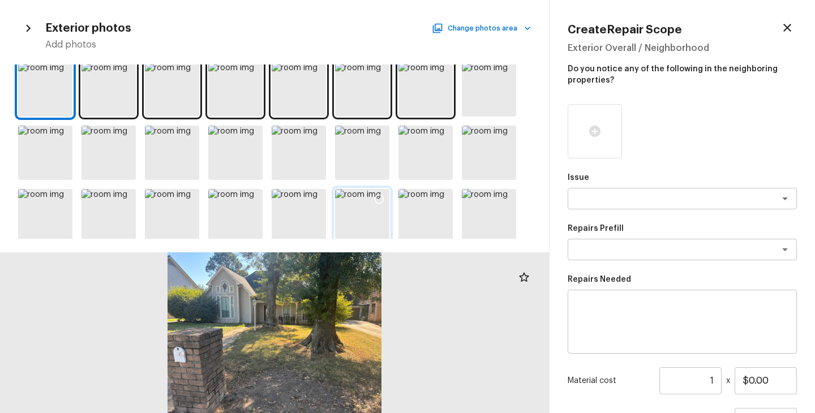
click at [348, 216] on div at bounding box center [362, 216] width 54 height 54
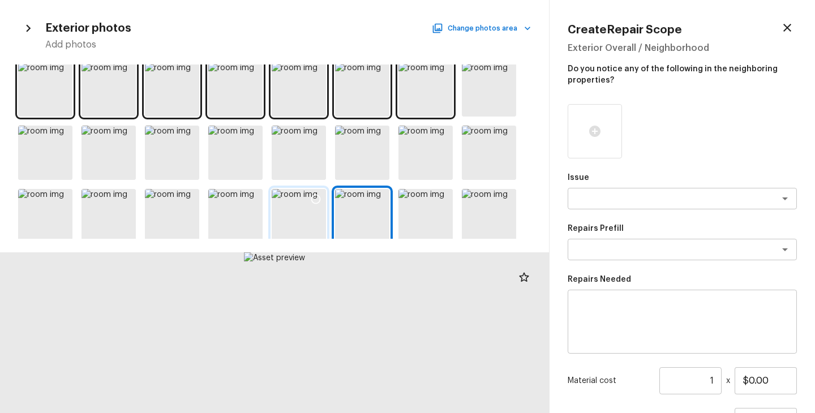
click at [303, 213] on div at bounding box center [299, 216] width 54 height 54
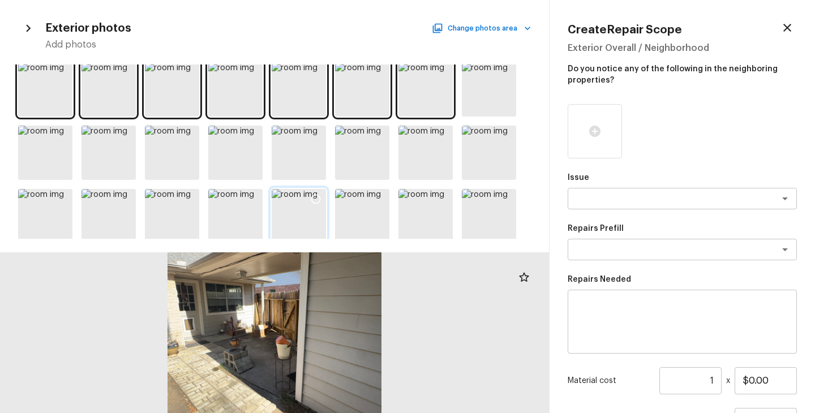
click at [316, 196] on icon at bounding box center [315, 199] width 11 height 11
click at [615, 181] on p "Issue" at bounding box center [682, 177] width 229 height 11
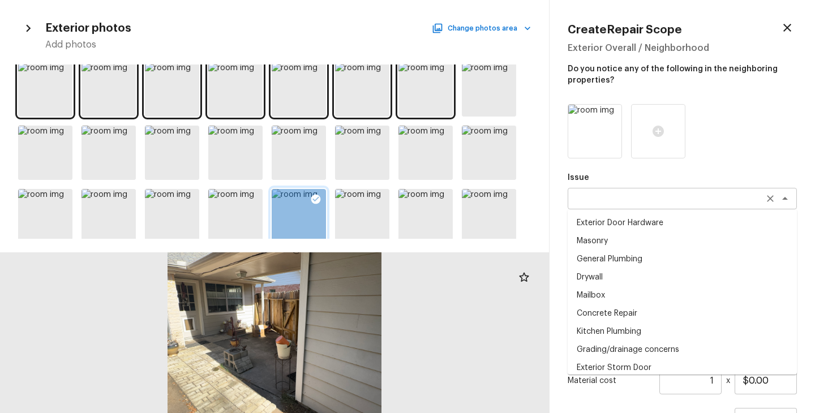
click at [605, 205] on div "x ​" at bounding box center [682, 199] width 229 height 22
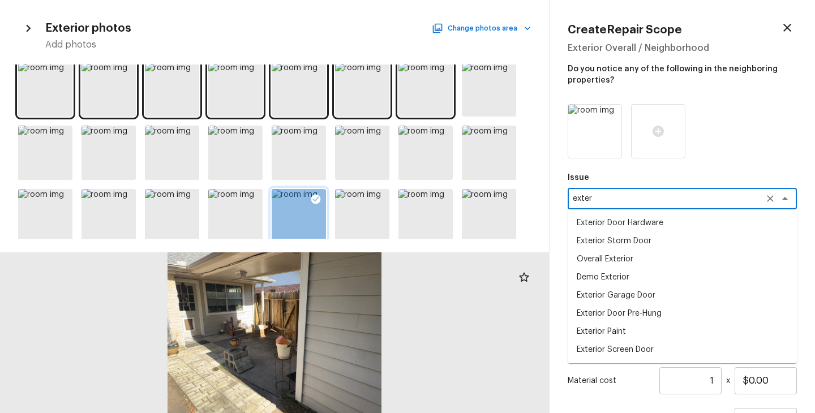
click at [632, 314] on li "Exterior Door Pre-Hung" at bounding box center [682, 314] width 229 height 18
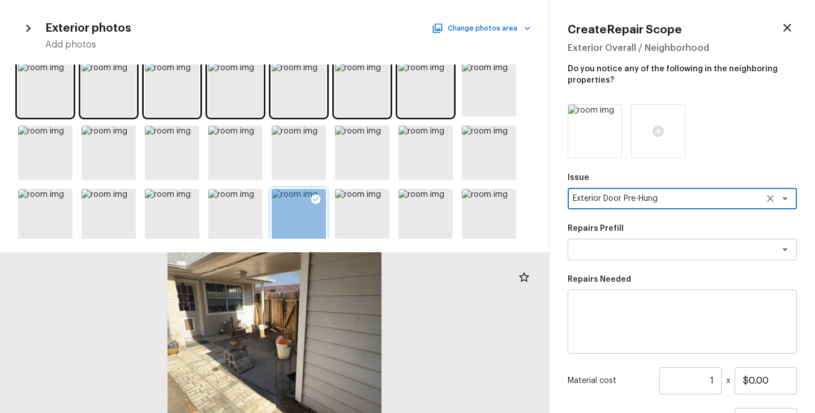
type textarea "Exterior Door Pre-Hung"
click at [624, 317] on textarea at bounding box center [682, 321] width 213 height 45
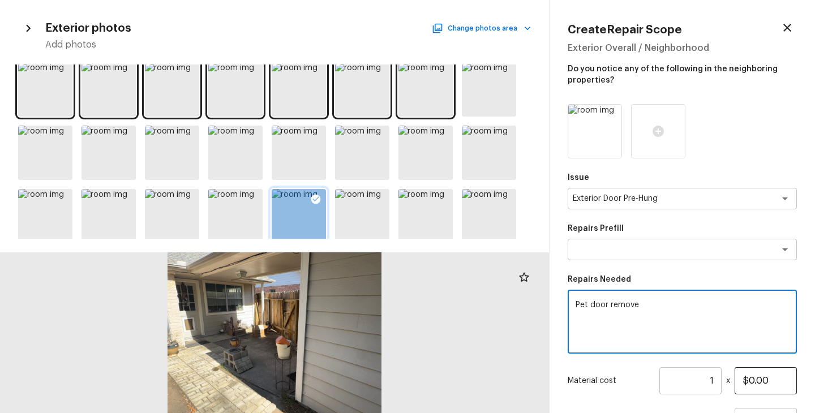
type textarea "Pet door remove"
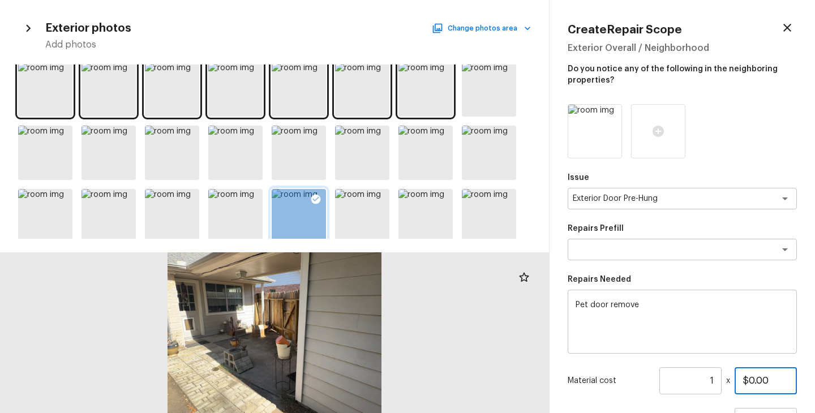
drag, startPoint x: 777, startPoint y: 387, endPoint x: 732, endPoint y: 387, distance: 44.7
click at [732, 387] on div "Material cost 1 ​ x $0.00" at bounding box center [682, 380] width 229 height 27
drag, startPoint x: 790, startPoint y: 381, endPoint x: 703, endPoint y: 381, distance: 86.6
click at [703, 381] on div "Material cost 1 ​ x $0.00" at bounding box center [682, 380] width 229 height 27
type input "$650.00"
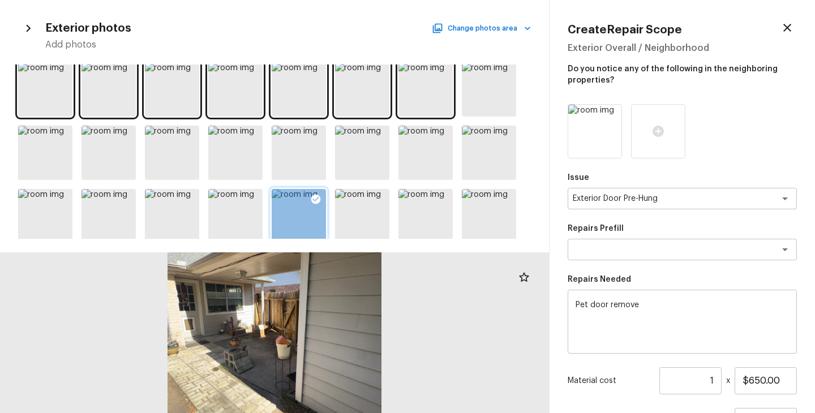
click at [635, 374] on div "Material cost 1 ​ x $650.00" at bounding box center [682, 380] width 229 height 27
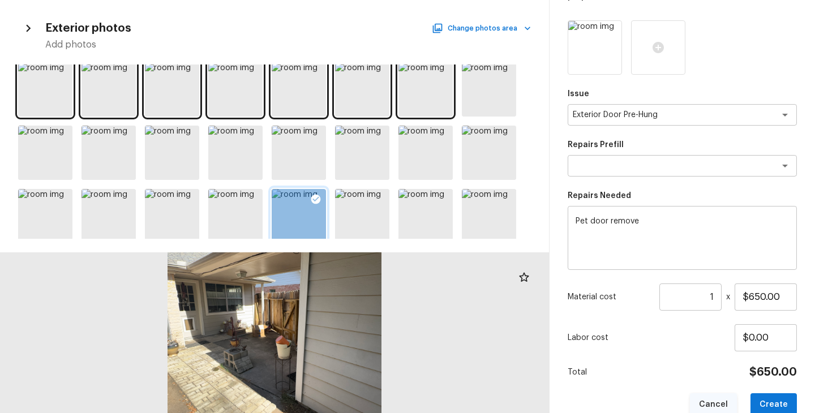
scroll to position [105, 0]
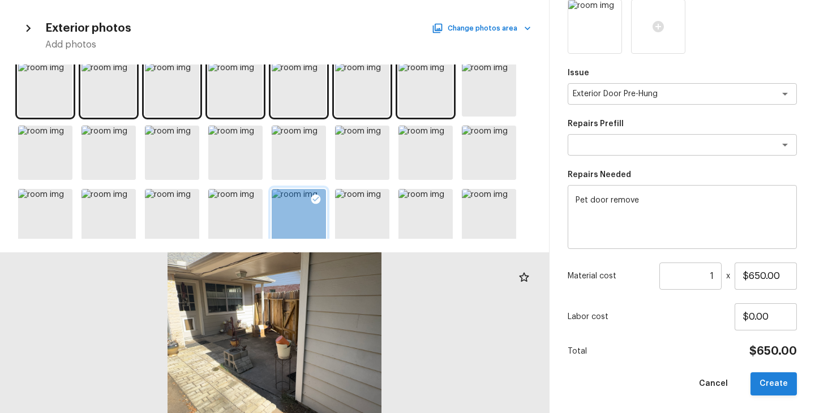
click at [757, 384] on button "Create" at bounding box center [774, 383] width 46 height 23
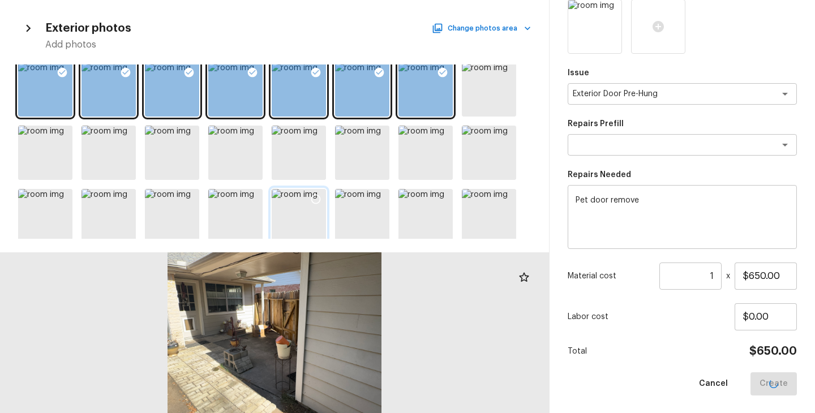
type input "$0.00"
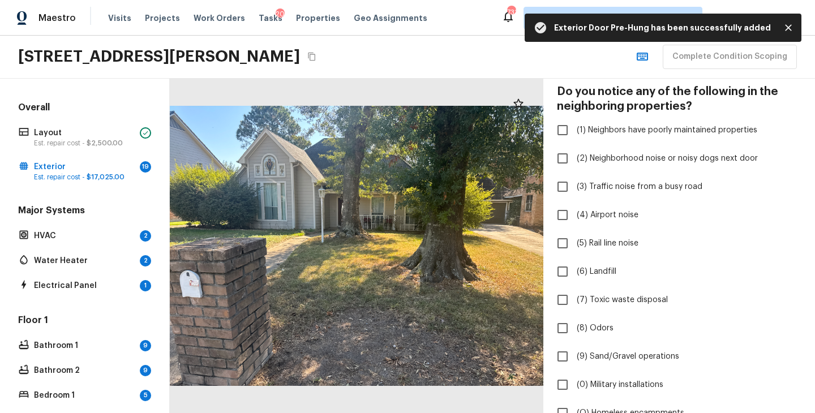
scroll to position [324, 0]
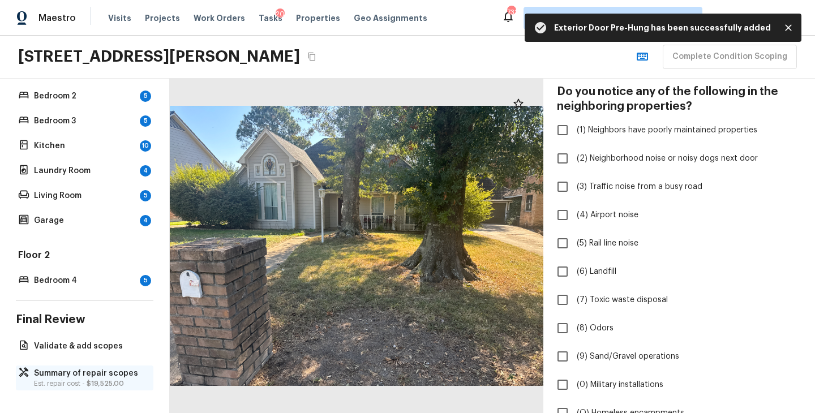
click at [79, 376] on p "Summary of repair scopes" at bounding box center [90, 373] width 113 height 11
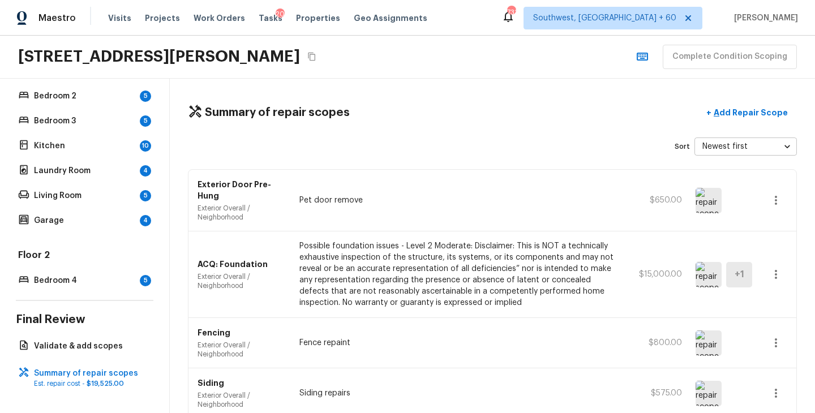
click at [774, 207] on icon "button" at bounding box center [776, 201] width 14 height 14
click at [774, 231] on li "Edit" at bounding box center [779, 233] width 53 height 34
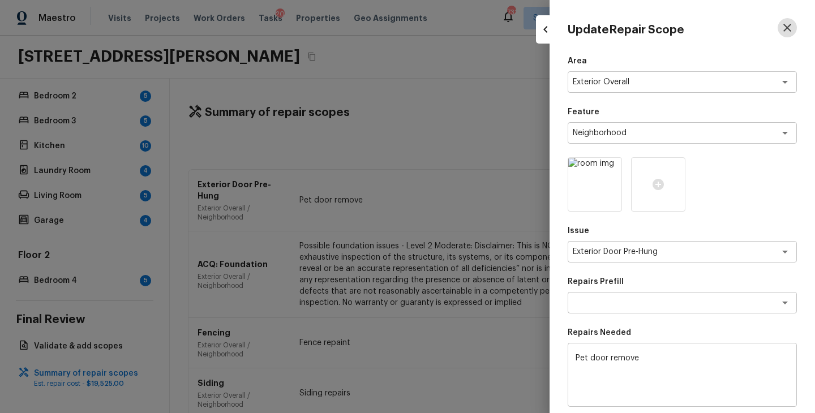
click at [795, 23] on button "button" at bounding box center [787, 27] width 19 height 19
type input "$0.00"
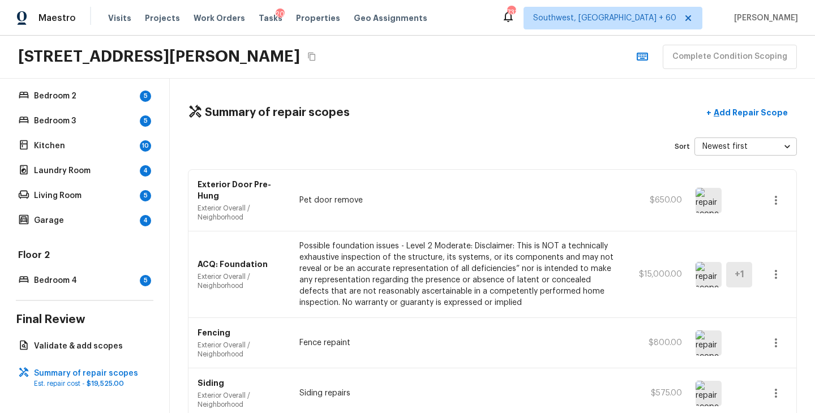
click at [443, 98] on div "Summary of repair scopes + Add Repair Scope Sort Newest first newestFirst ​ Ext…" at bounding box center [492, 246] width 645 height 335
click at [442, 105] on div "Summary of repair scopes + Add Repair Scope" at bounding box center [492, 112] width 609 height 23
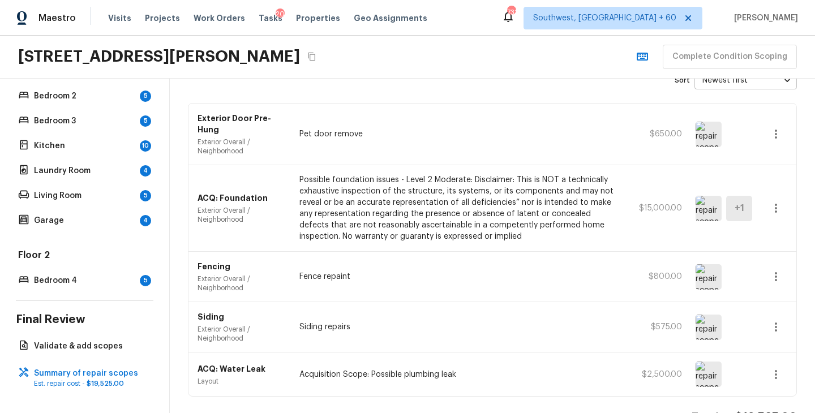
scroll to position [0, 0]
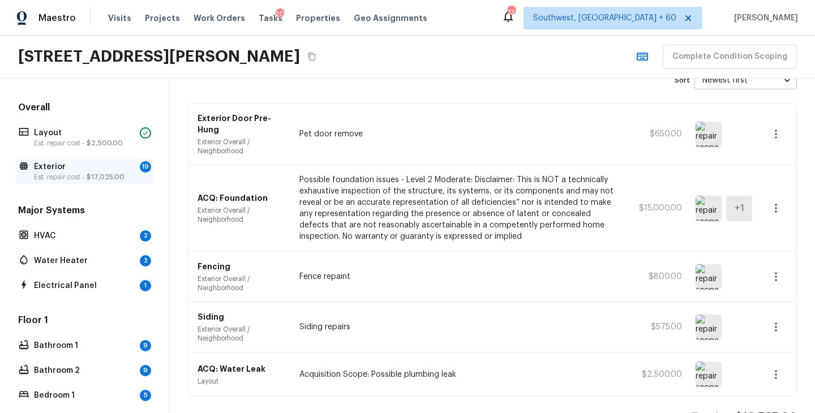
click at [93, 166] on p "Exterior" at bounding box center [84, 166] width 101 height 11
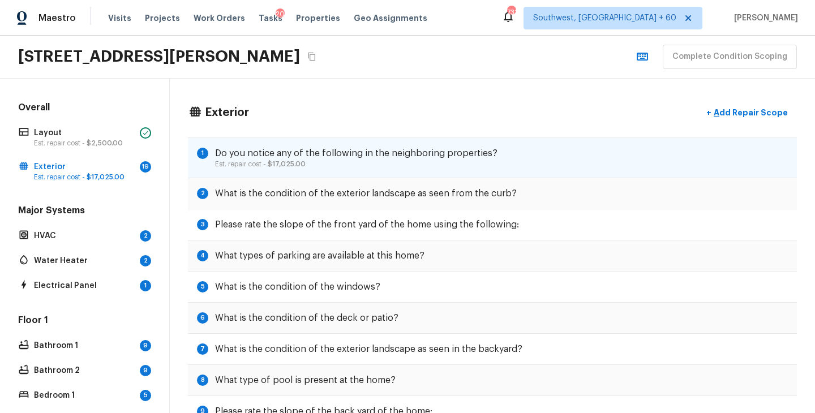
click at [466, 170] on div "1 Do you notice any of the following in the neighboring properties? Est. repair…" at bounding box center [492, 158] width 609 height 41
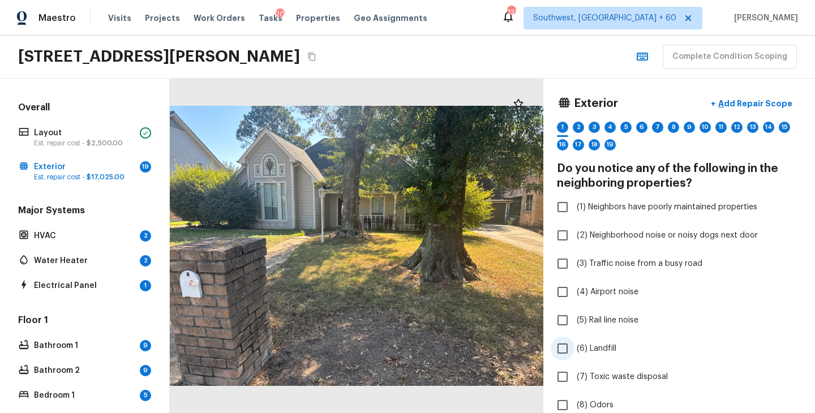
scroll to position [505, 0]
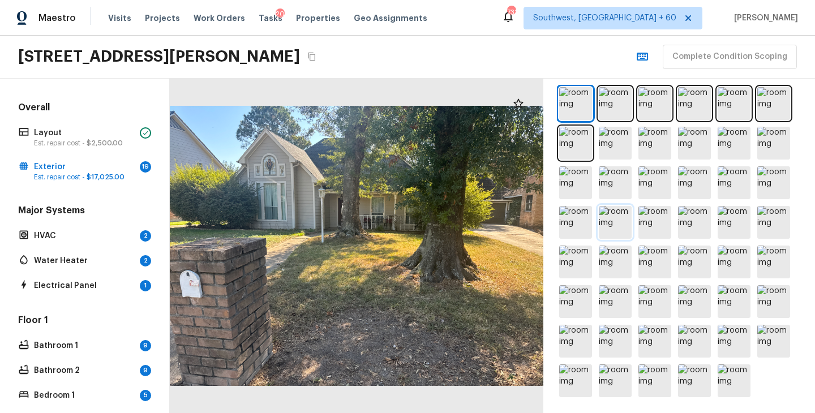
click at [614, 226] on img at bounding box center [615, 222] width 33 height 33
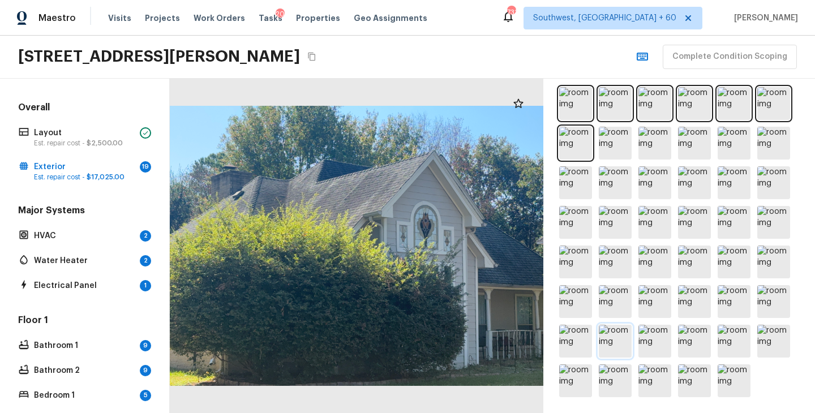
click at [619, 349] on img at bounding box center [615, 341] width 33 height 33
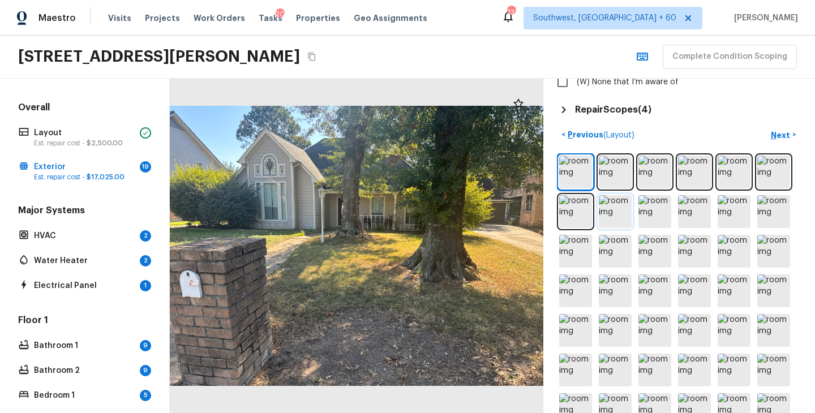
scroll to position [410, 0]
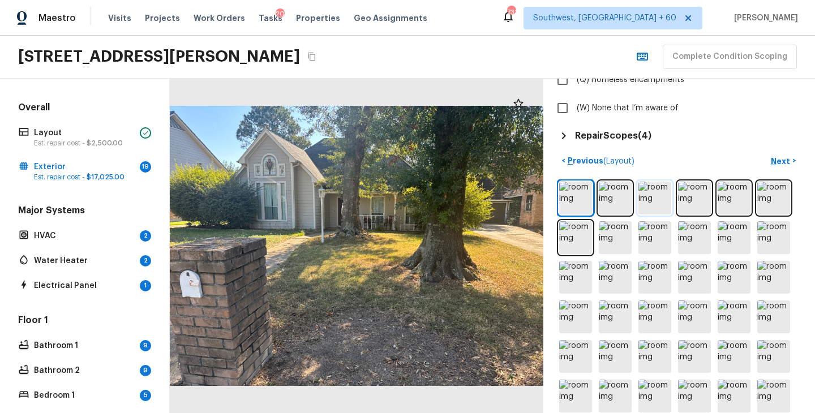
click at [657, 198] on img at bounding box center [654, 198] width 33 height 33
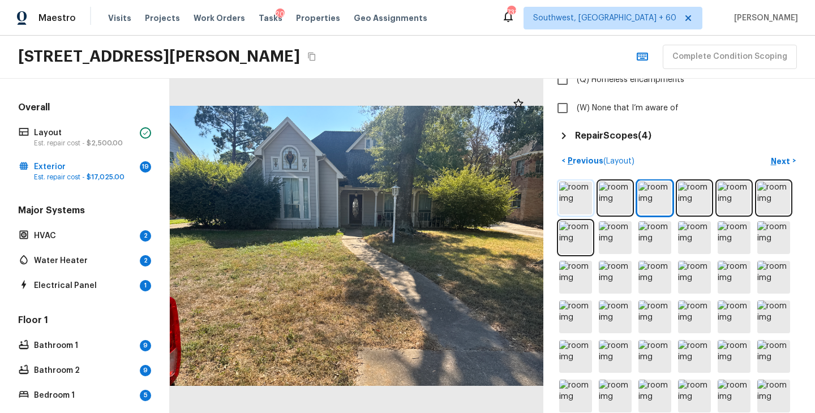
click at [580, 200] on img at bounding box center [575, 198] width 33 height 33
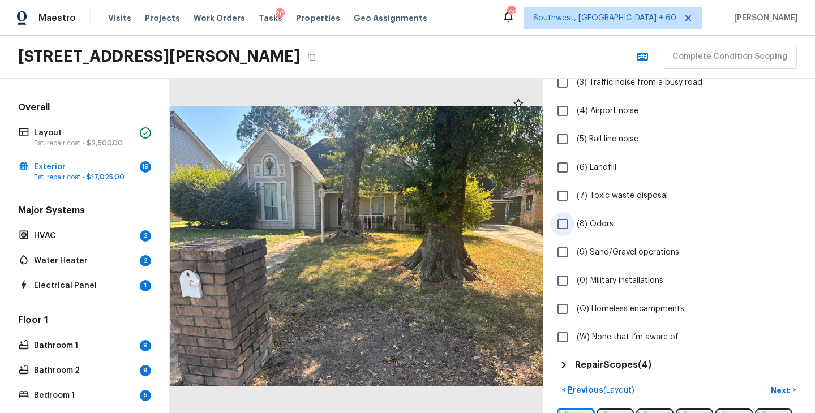
scroll to position [134, 0]
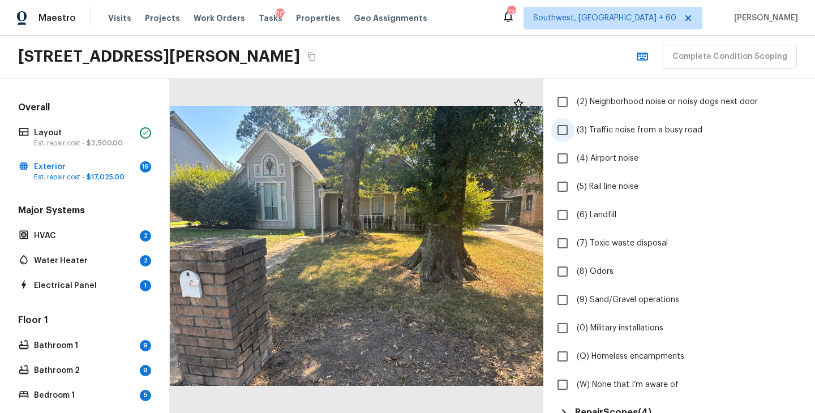
click at [603, 136] on label "(3) Traffic noise from a busy road" at bounding box center [672, 130] width 242 height 24
click at [574, 136] on input "(3) Traffic noise from a busy road" at bounding box center [563, 130] width 24 height 24
checkbox input "true"
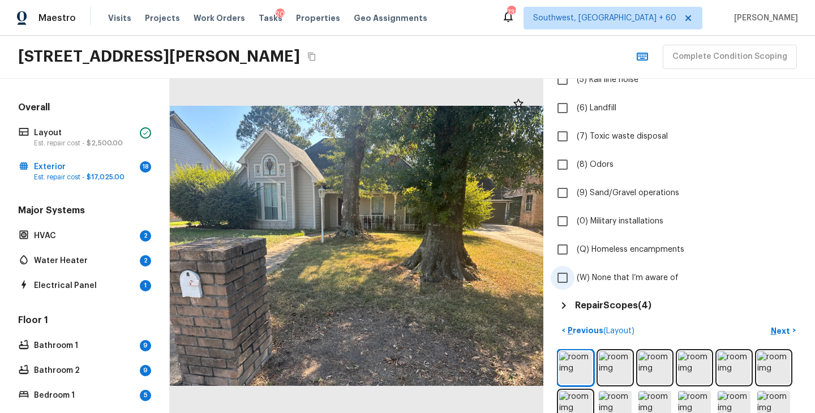
scroll to position [379, 0]
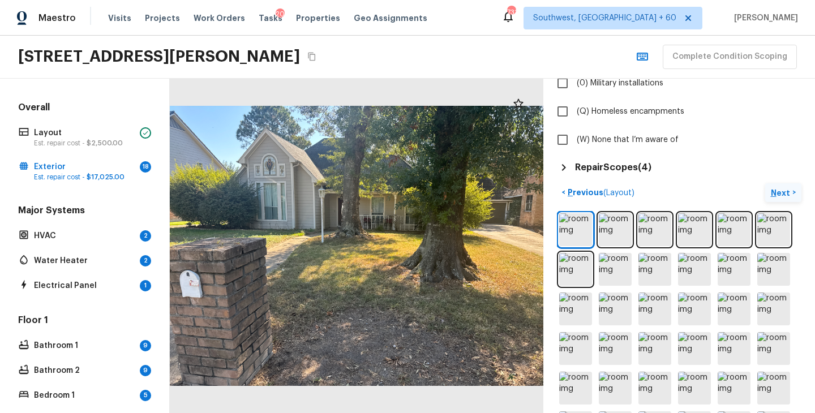
click at [781, 193] on p "Next" at bounding box center [782, 192] width 22 height 11
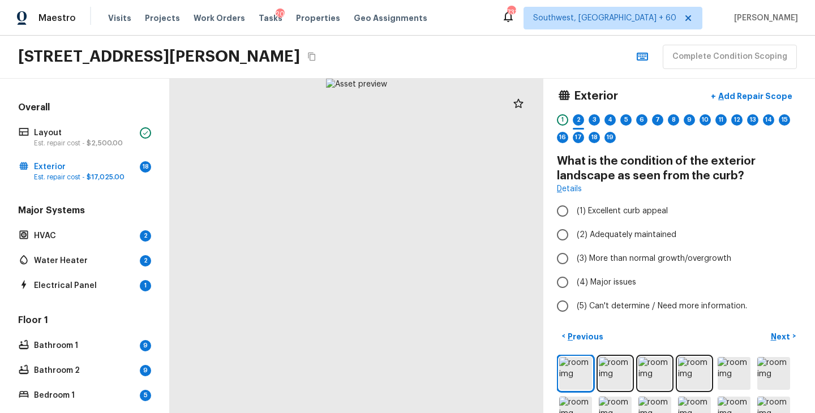
scroll to position [0, 0]
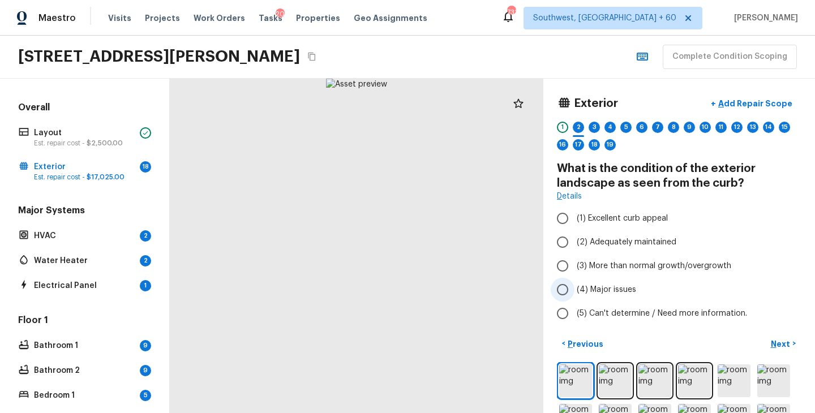
click at [610, 288] on span "(4) Major issues" at bounding box center [606, 289] width 59 height 11
click at [574, 288] on input "(4) Major issues" at bounding box center [563, 290] width 24 height 24
radio input "true"
click at [786, 349] on button "Next >" at bounding box center [783, 344] width 36 height 19
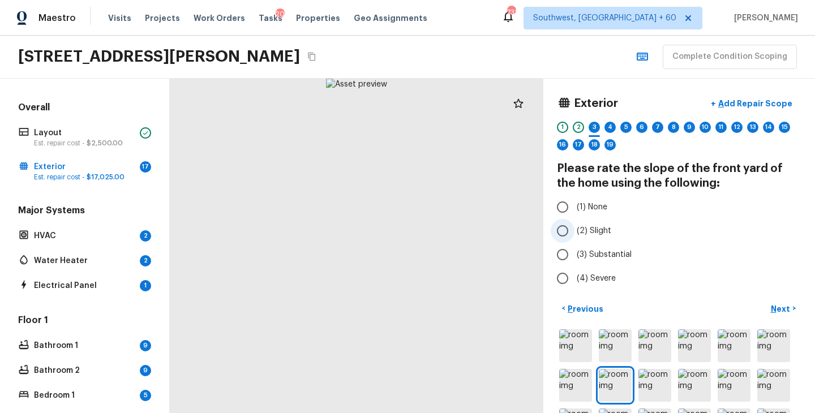
click at [607, 234] on span "(2) Slight" at bounding box center [594, 230] width 35 height 11
click at [574, 234] on input "(2) Slight" at bounding box center [563, 231] width 24 height 24
radio input "true"
click at [788, 308] on p "Next" at bounding box center [782, 308] width 22 height 11
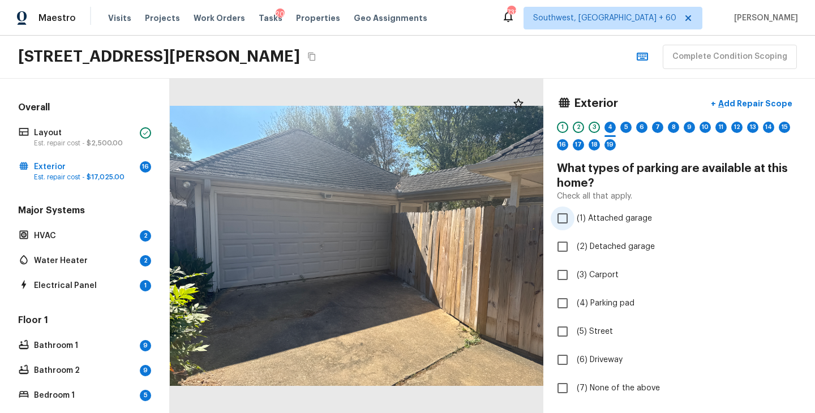
click at [621, 221] on span "(1) Attached garage" at bounding box center [614, 218] width 75 height 11
click at [574, 221] on input "(1) Attached garage" at bounding box center [563, 219] width 24 height 24
checkbox input "true"
click at [598, 359] on span "(6) Driveway" at bounding box center [600, 359] width 46 height 11
click at [574, 359] on input "(6) Driveway" at bounding box center [563, 360] width 24 height 24
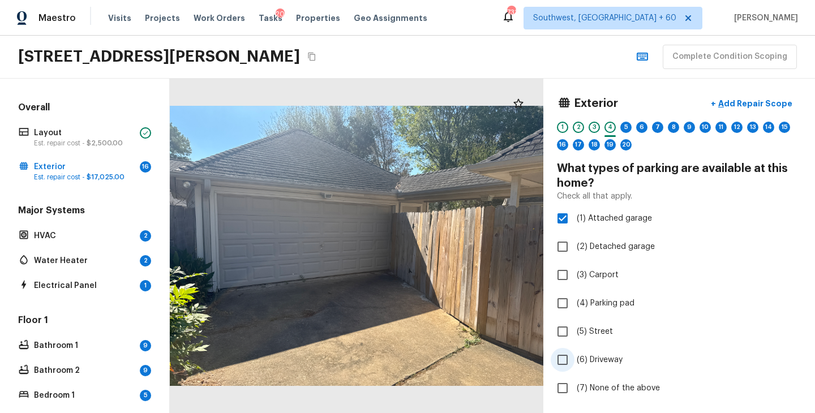
checkbox input "true"
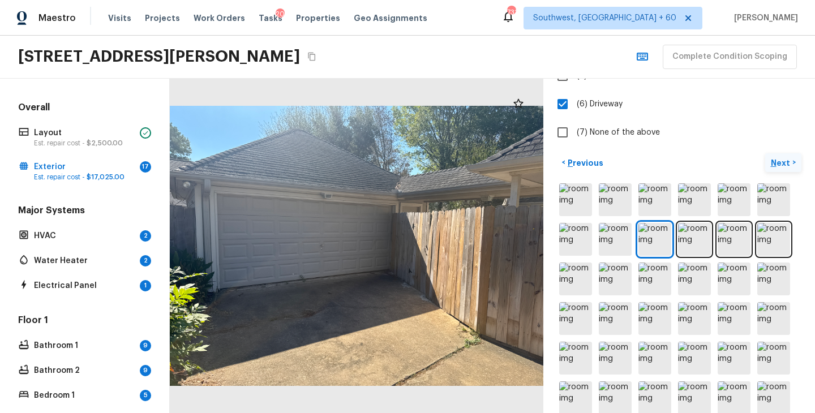
click at [783, 162] on p "Next" at bounding box center [782, 162] width 22 height 11
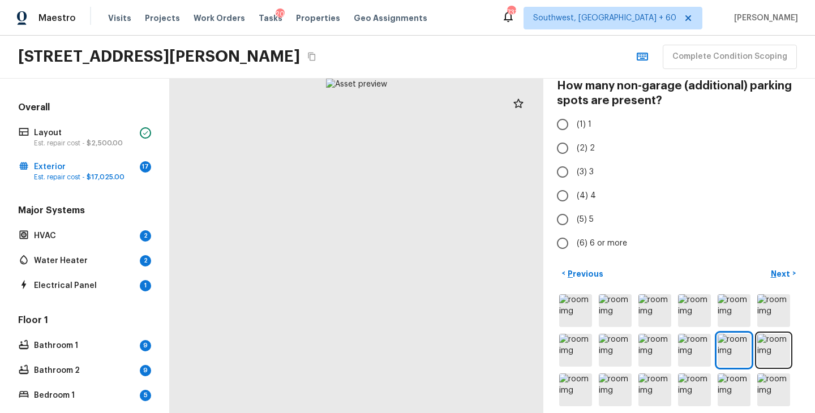
scroll to position [38, 0]
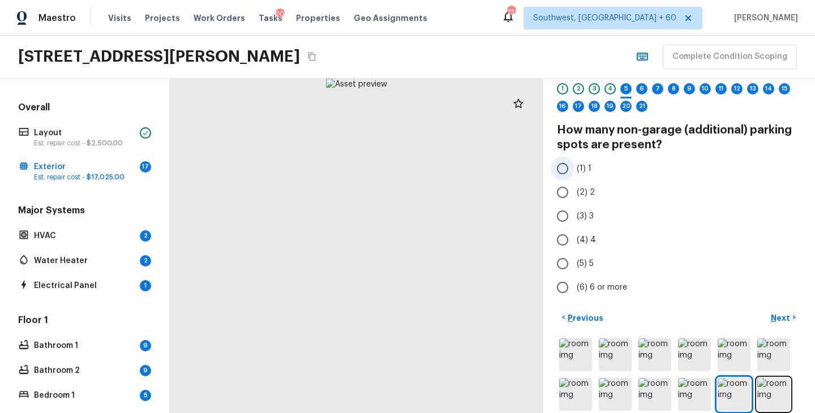
click at [582, 173] on span "(1) 1" at bounding box center [584, 168] width 15 height 11
click at [574, 173] on input "(1) 1" at bounding box center [563, 169] width 24 height 24
radio input "true"
click at [786, 321] on p "Next" at bounding box center [782, 317] width 22 height 11
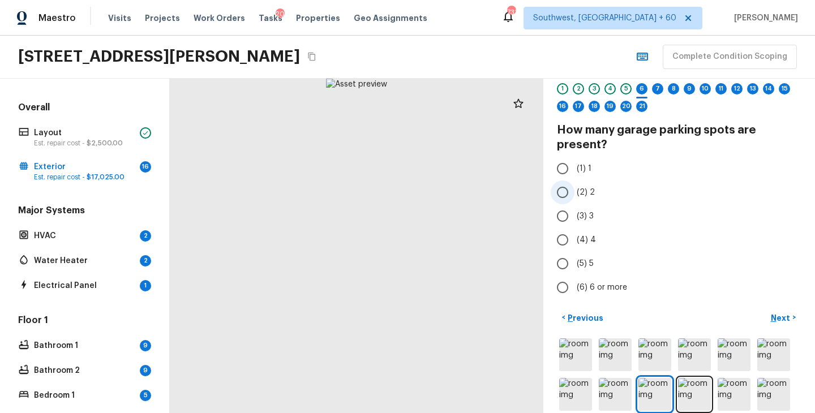
click at [581, 200] on label "(2) 2" at bounding box center [672, 193] width 242 height 24
click at [574, 200] on input "(2) 2" at bounding box center [563, 193] width 24 height 24
radio input "true"
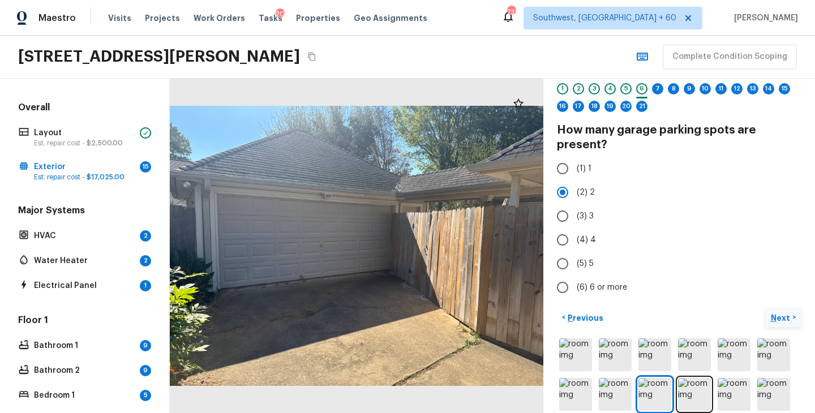
click at [785, 312] on p "Next" at bounding box center [782, 317] width 22 height 11
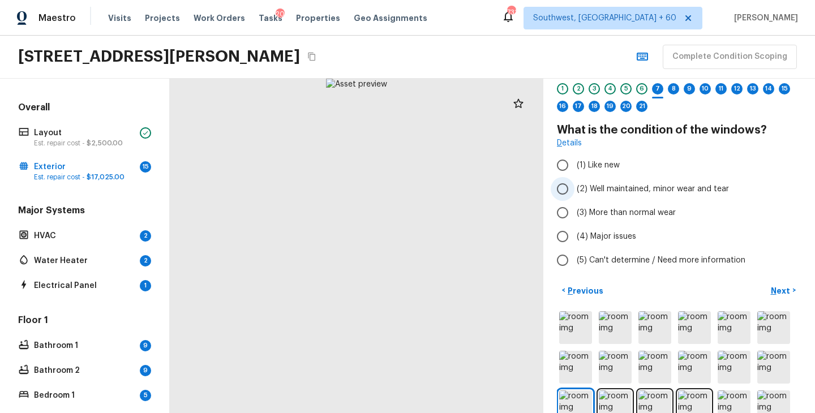
click at [627, 188] on span "(2) Well maintained, minor wear and tear" at bounding box center [653, 188] width 152 height 11
click at [574, 188] on input "(2) Well maintained, minor wear and tear" at bounding box center [563, 189] width 24 height 24
radio input "true"
click at [781, 291] on p "Next" at bounding box center [782, 290] width 22 height 11
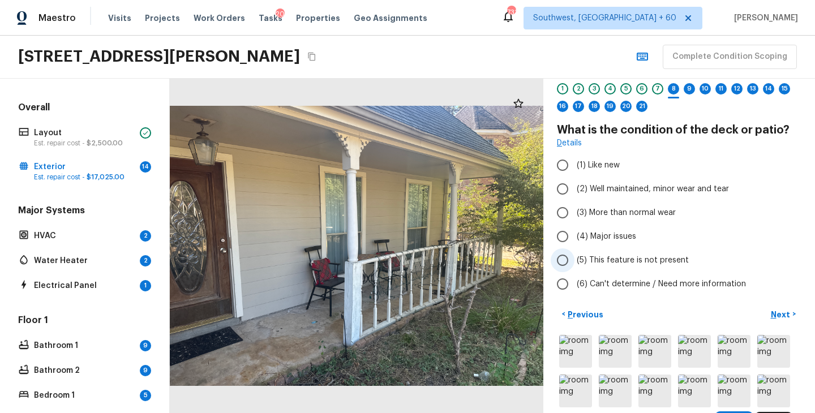
click at [629, 263] on span "(5) This feature is not present" at bounding box center [633, 260] width 112 height 11
click at [574, 263] on input "(5) This feature is not present" at bounding box center [563, 260] width 24 height 24
radio input "true"
click at [775, 307] on button "Next >" at bounding box center [783, 314] width 36 height 19
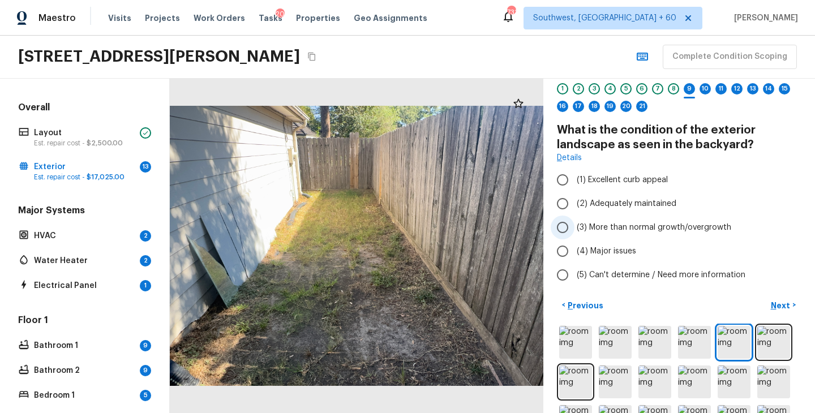
click at [644, 226] on span "(3) More than normal growth/overgrowth" at bounding box center [654, 227] width 155 height 11
click at [574, 226] on input "(3) More than normal growth/overgrowth" at bounding box center [563, 228] width 24 height 24
radio input "true"
click at [787, 310] on p "Next" at bounding box center [782, 305] width 22 height 11
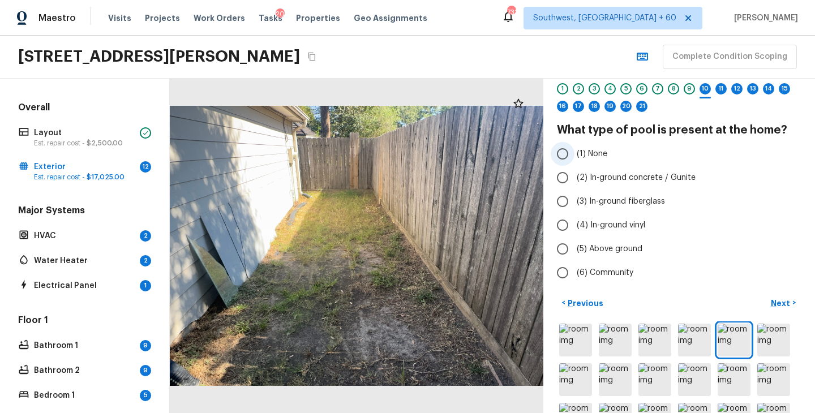
click at [603, 155] on span "(1) None" at bounding box center [592, 153] width 31 height 11
click at [574, 155] on input "(1) None" at bounding box center [563, 154] width 24 height 24
radio input "true"
click at [779, 301] on p "Next" at bounding box center [782, 303] width 22 height 11
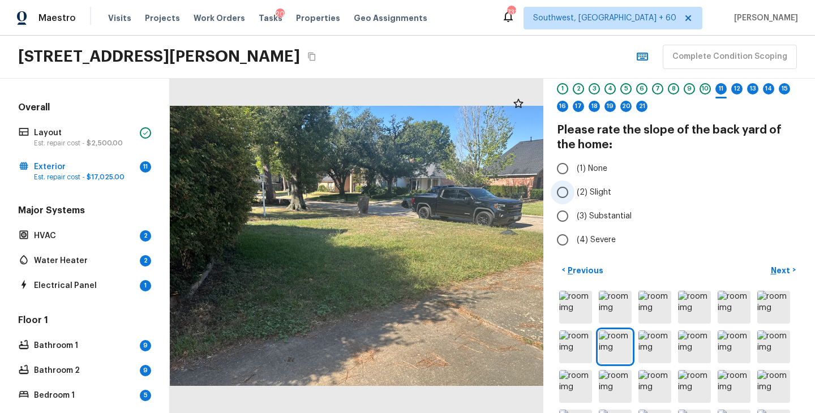
click at [611, 192] on label "(2) Slight" at bounding box center [672, 193] width 242 height 24
click at [574, 192] on input "(2) Slight" at bounding box center [563, 193] width 24 height 24
radio input "true"
click at [781, 268] on p "Next" at bounding box center [782, 270] width 22 height 11
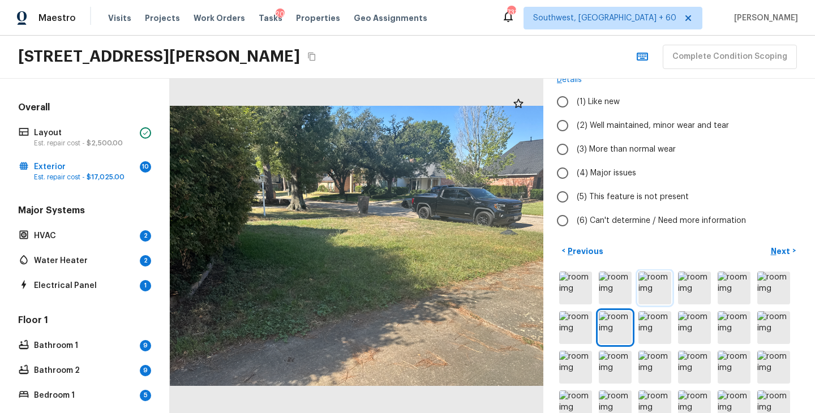
scroll to position [184, 0]
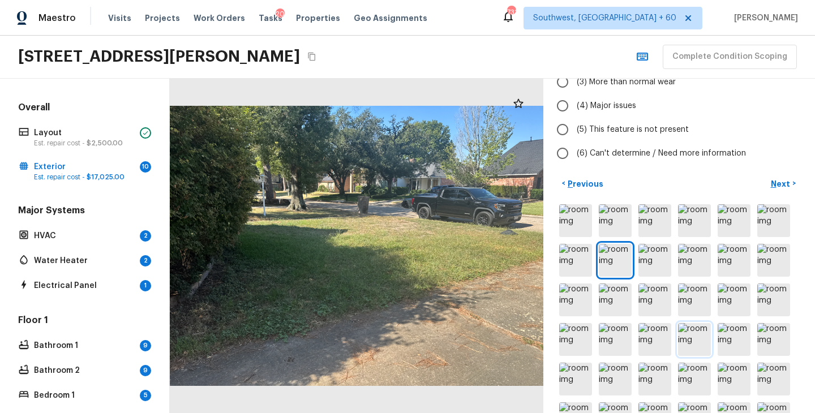
click at [689, 342] on img at bounding box center [694, 339] width 33 height 33
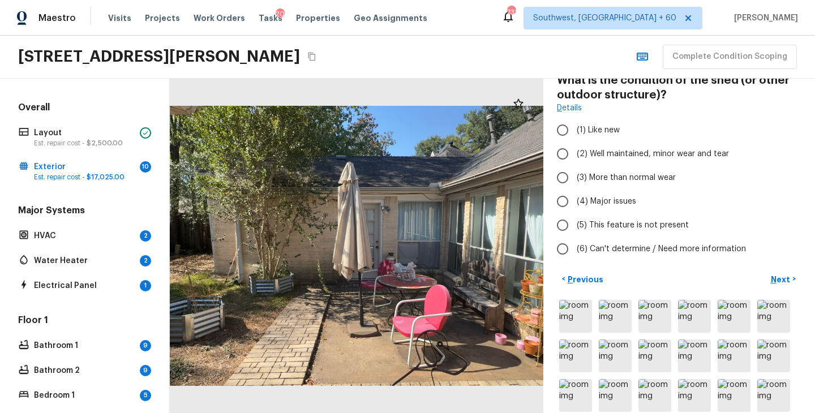
scroll to position [78, 0]
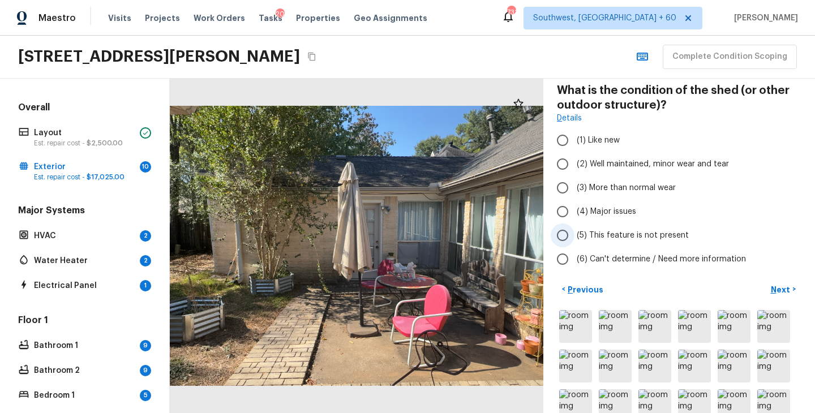
click at [618, 236] on span "(5) This feature is not present" at bounding box center [633, 235] width 112 height 11
click at [574, 236] on input "(5) This feature is not present" at bounding box center [563, 236] width 24 height 24
radio input "true"
click at [786, 294] on p "Next" at bounding box center [782, 289] width 22 height 11
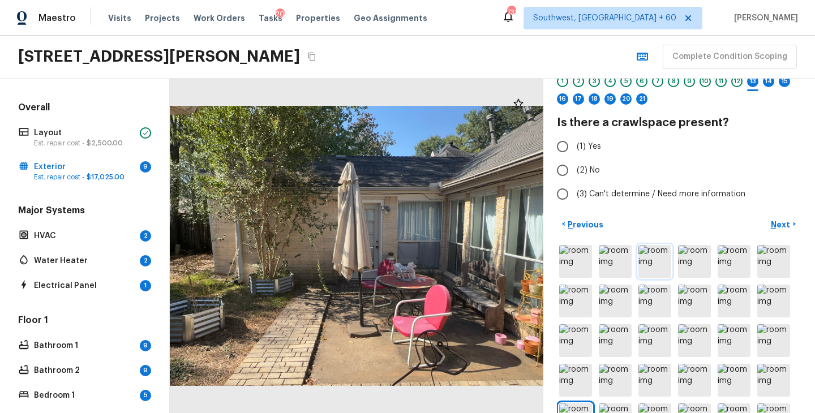
scroll to position [7, 0]
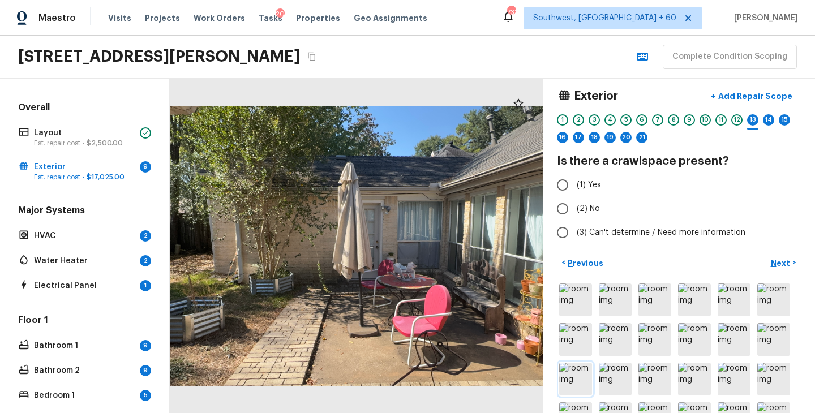
click at [576, 373] on img at bounding box center [575, 379] width 33 height 33
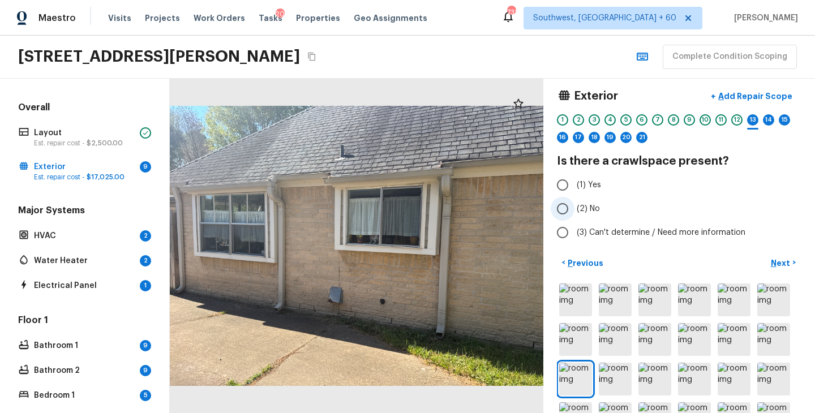
click at [582, 209] on span "(2) No" at bounding box center [588, 208] width 23 height 11
click at [574, 209] on input "(2) No" at bounding box center [563, 209] width 24 height 24
radio input "true"
click at [784, 260] on p "Next" at bounding box center [782, 263] width 22 height 11
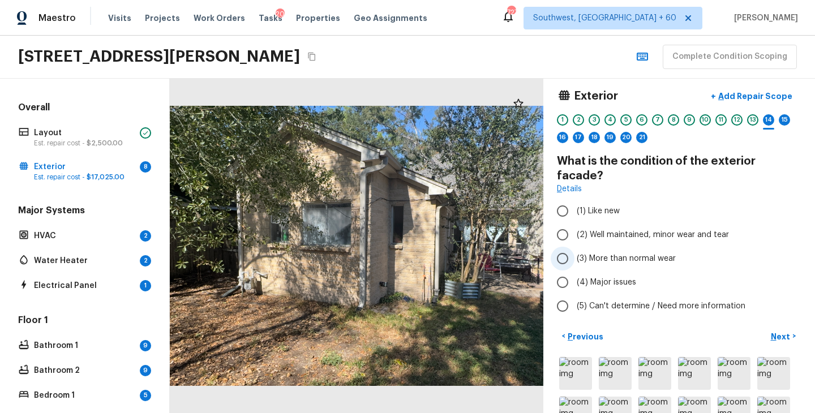
click at [634, 253] on span "(3) More than normal wear" at bounding box center [626, 258] width 99 height 11
click at [574, 247] on input "(3) More than normal wear" at bounding box center [563, 259] width 24 height 24
radio input "true"
click at [777, 331] on p "Next" at bounding box center [782, 336] width 22 height 11
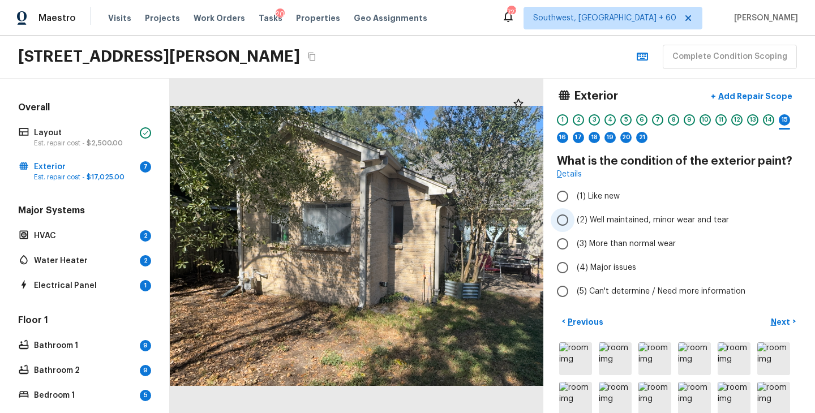
click at [654, 224] on span "(2) Well maintained, minor wear and tear" at bounding box center [653, 220] width 152 height 11
click at [574, 224] on input "(2) Well maintained, minor wear and tear" at bounding box center [563, 220] width 24 height 24
radio input "true"
click at [782, 321] on p "Next" at bounding box center [782, 321] width 22 height 11
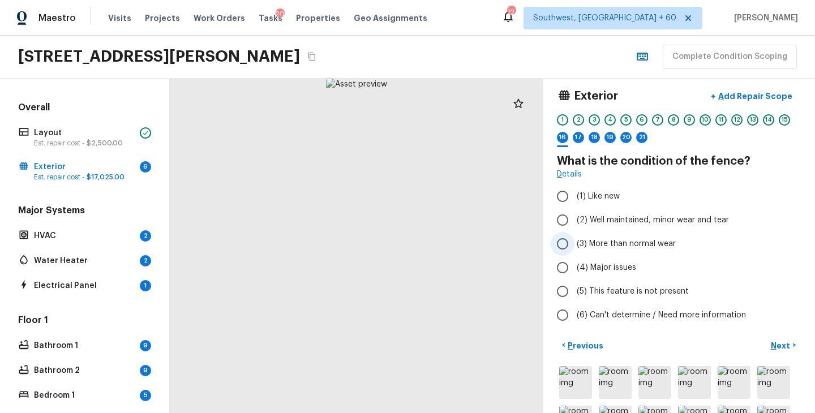
click at [659, 237] on label "(3) More than normal wear" at bounding box center [672, 244] width 242 height 24
click at [574, 237] on input "(3) More than normal wear" at bounding box center [563, 244] width 24 height 24
radio input "true"
click at [775, 347] on p "Next" at bounding box center [782, 345] width 22 height 11
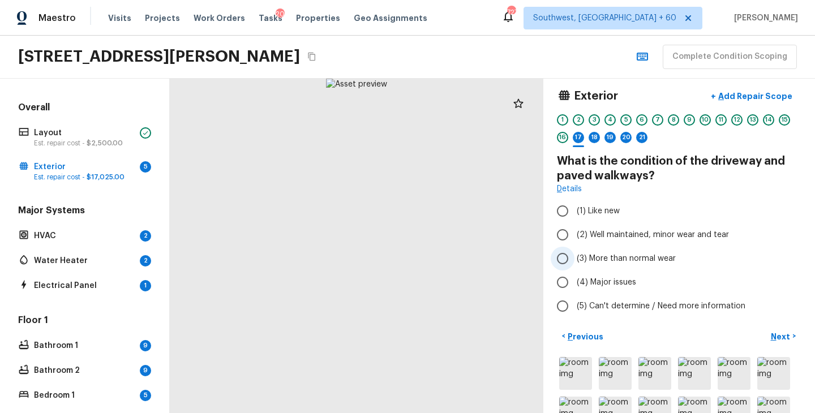
click at [627, 262] on span "(3) More than normal wear" at bounding box center [626, 258] width 99 height 11
click at [574, 262] on input "(3) More than normal wear" at bounding box center [563, 259] width 24 height 24
radio input "true"
click at [744, 98] on p "Add Repair Scope" at bounding box center [754, 96] width 76 height 11
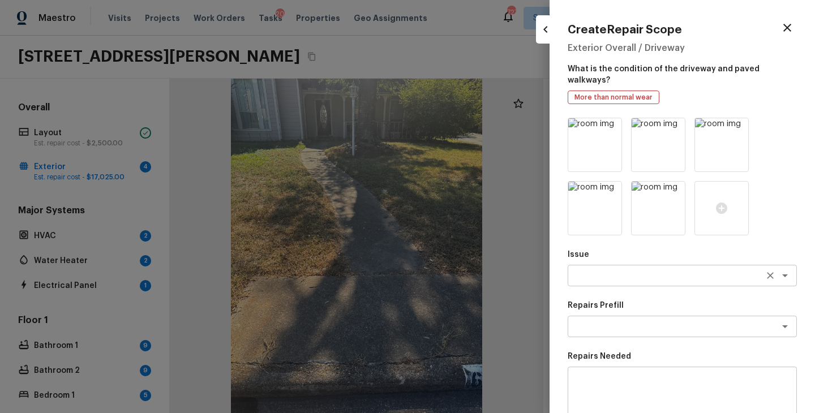
click at [591, 270] on textarea at bounding box center [666, 275] width 187 height 11
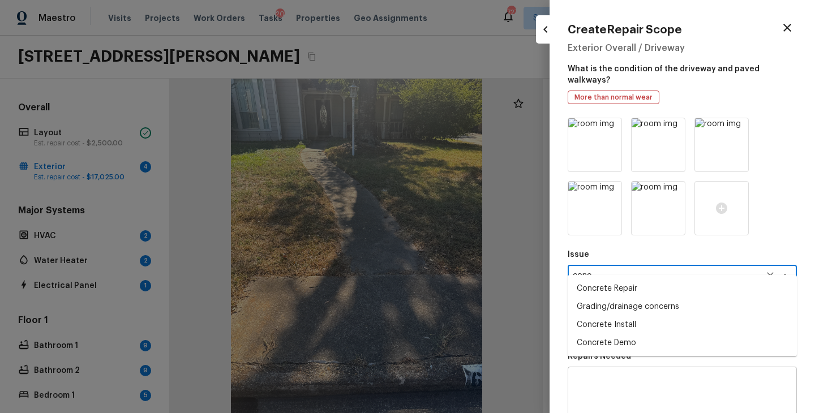
click at [625, 288] on li "Concrete Repair" at bounding box center [682, 289] width 229 height 18
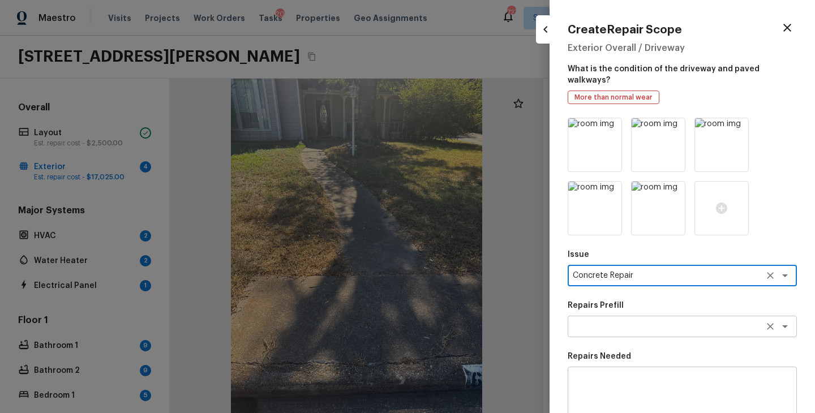
type textarea "Concrete Repair"
click at [624, 321] on textarea at bounding box center [666, 326] width 187 height 11
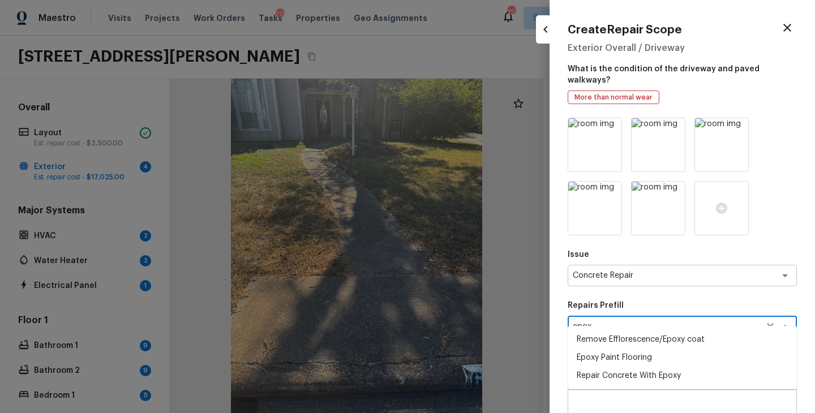
click at [670, 377] on li "Repair Concrete With Epoxy" at bounding box center [682, 376] width 229 height 18
type textarea "Repair Concrete With Epoxy"
type textarea "Prep and clean the crack in the concrete thoroughly. Apply/inject a concrete ad…"
type input "$6.57"
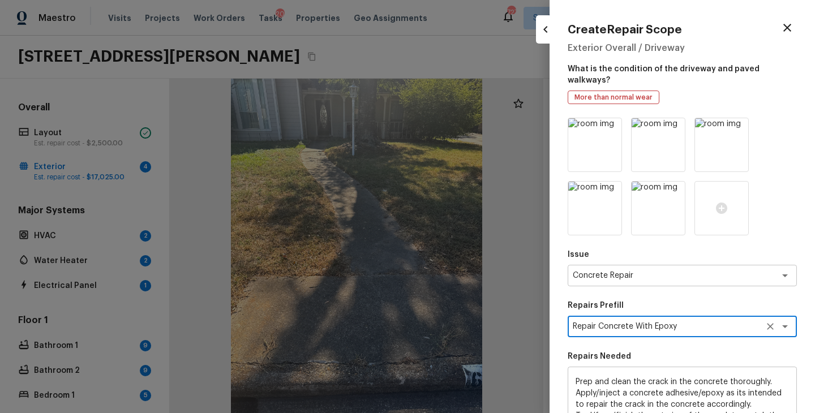
scroll to position [170, 0]
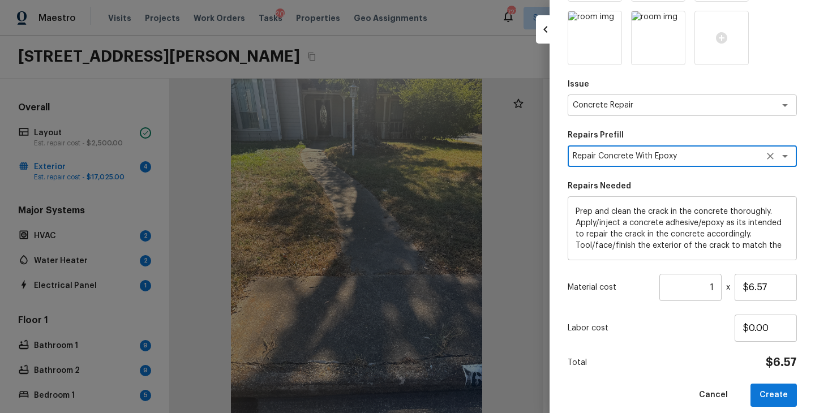
type textarea "Repair Concrete With Epoxy"
click at [717, 276] on input "1" at bounding box center [690, 287] width 62 height 27
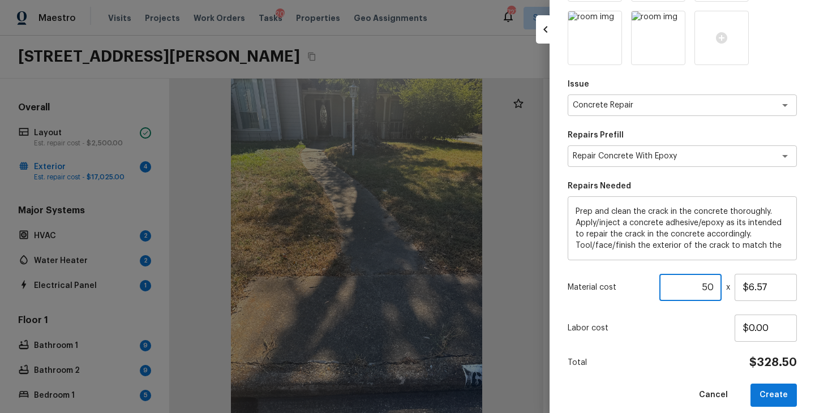
type input "50"
click at [706, 336] on div "Issue Concrete Repair x ​ Repairs Prefill Repair Concrete With Epoxy x ​ Repair…" at bounding box center [682, 177] width 229 height 460
click at [787, 386] on button "Create" at bounding box center [774, 395] width 46 height 23
type input "1"
type input "$0.00"
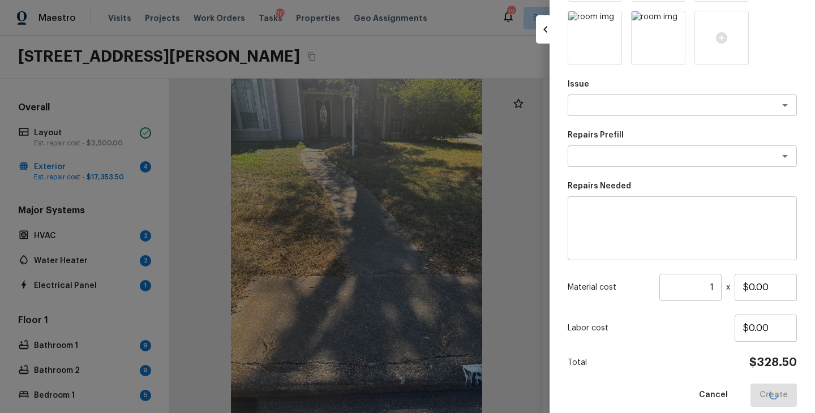
scroll to position [107, 0]
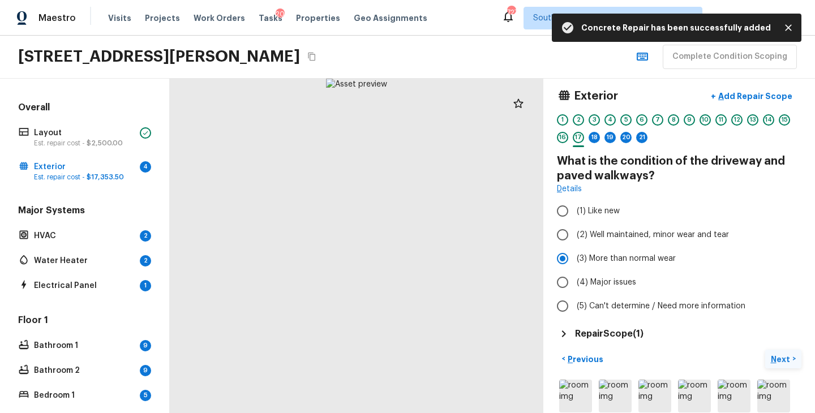
click at [775, 354] on p "Next" at bounding box center [782, 359] width 22 height 11
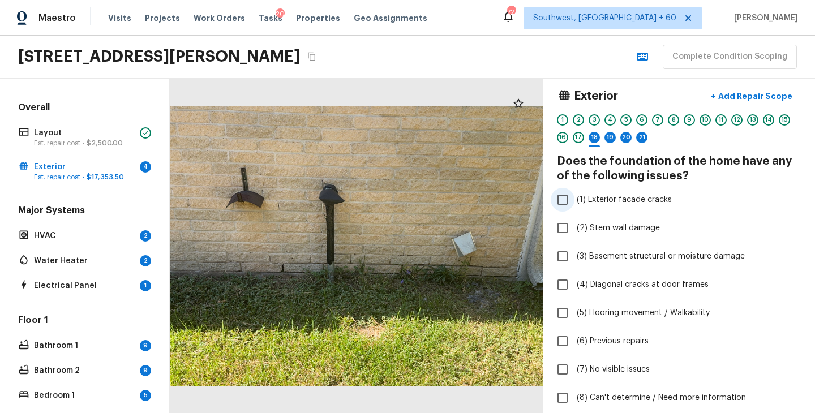
click at [611, 192] on label "(1) Exterior facade cracks" at bounding box center [672, 200] width 242 height 24
click at [574, 192] on input "(1) Exterior facade cracks" at bounding box center [563, 200] width 24 height 24
checkbox input "true"
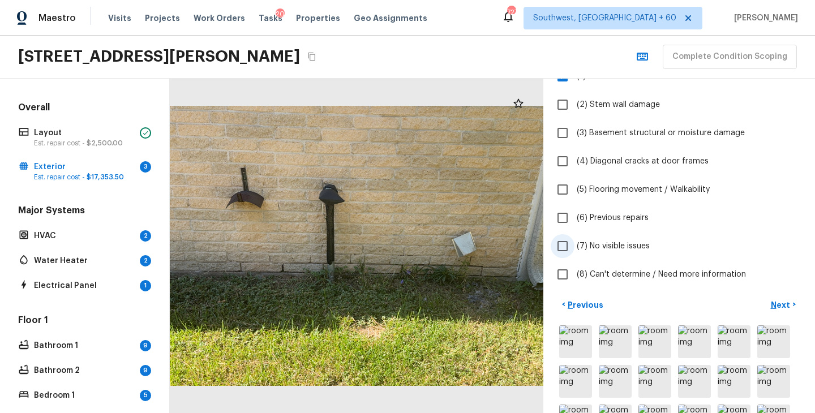
scroll to position [165, 0]
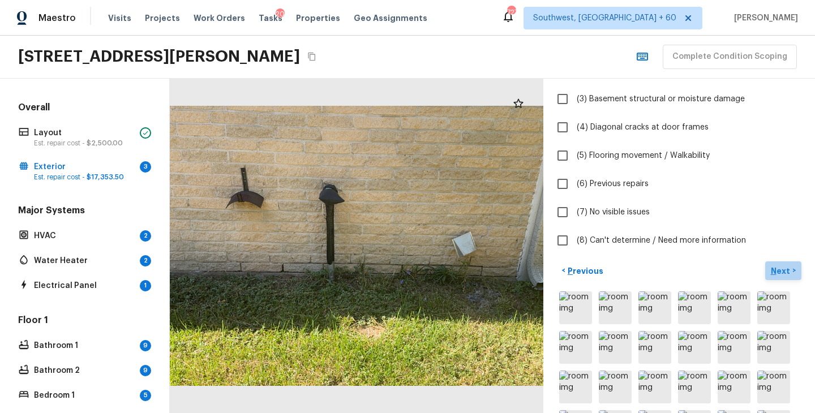
click at [778, 270] on p "Next" at bounding box center [782, 270] width 22 height 11
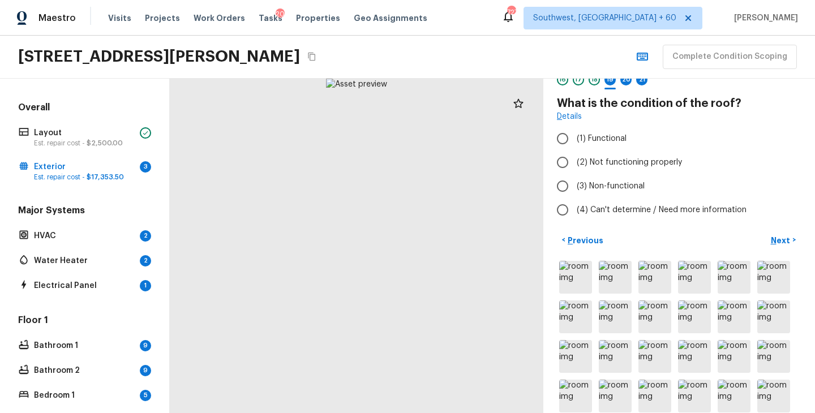
scroll to position [0, 0]
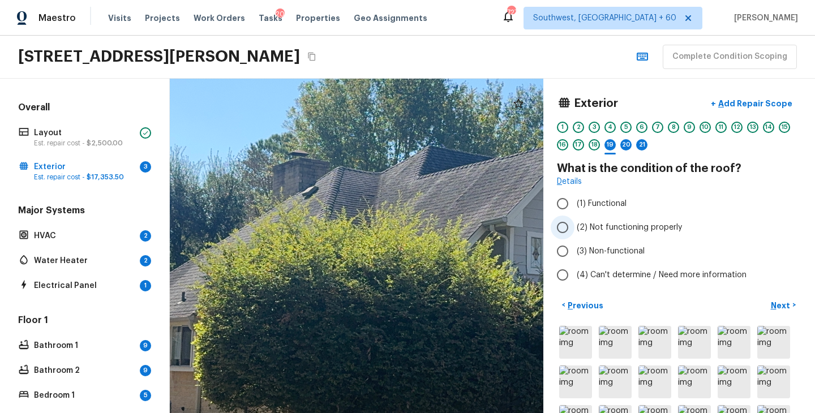
click at [635, 230] on span "(2) Not functioning properly" at bounding box center [629, 227] width 105 height 11
click at [574, 230] on input "(2) Not functioning properly" at bounding box center [563, 228] width 24 height 24
radio input "true"
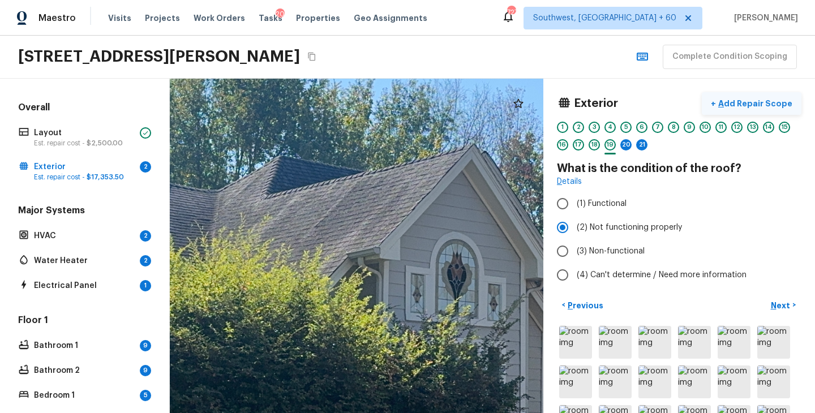
click at [760, 100] on p "Add Repair Scope" at bounding box center [754, 103] width 76 height 11
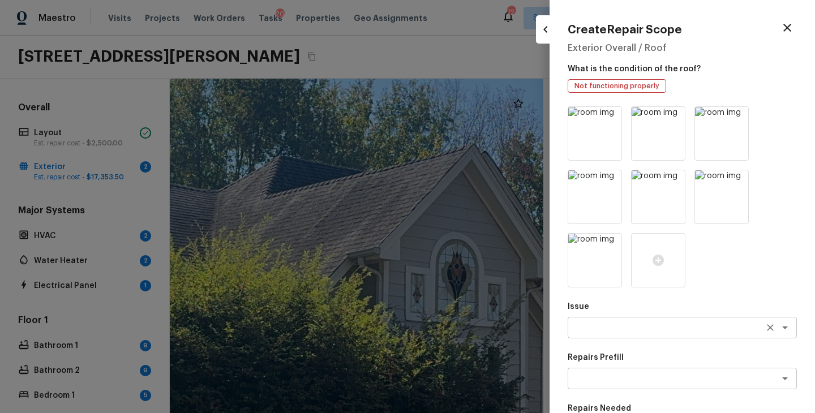
click at [601, 332] on textarea at bounding box center [666, 327] width 187 height 11
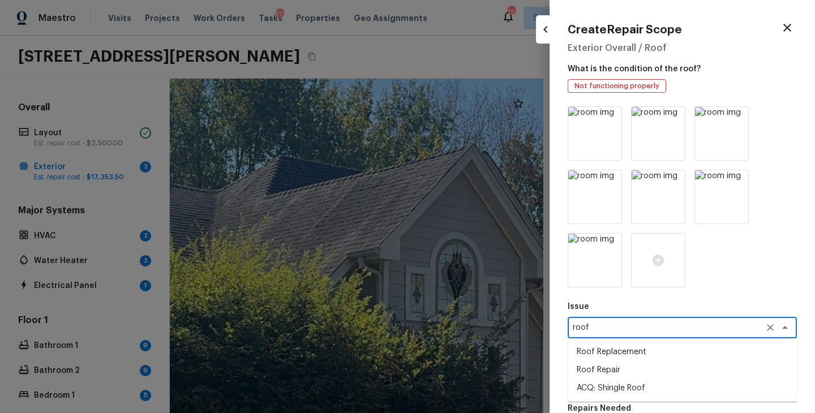
click at [623, 372] on li "Roof Repair" at bounding box center [682, 370] width 229 height 18
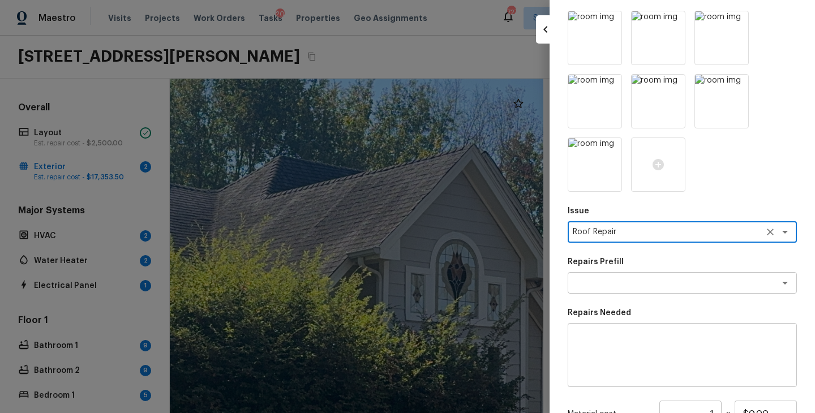
scroll to position [158, 0]
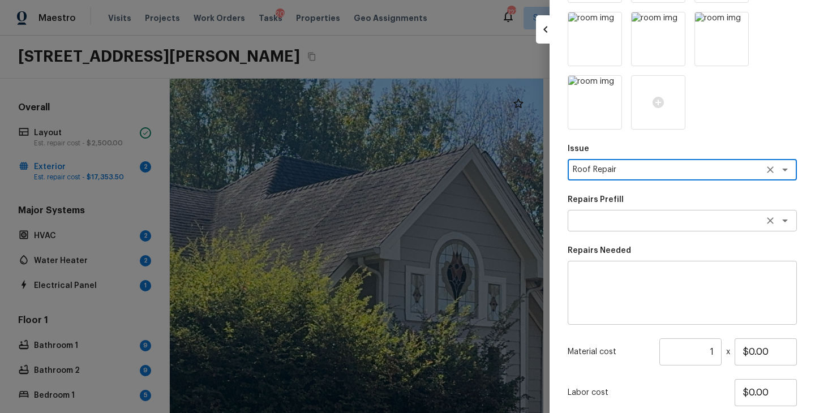
type textarea "Roof Repair"
click at [661, 215] on textarea at bounding box center [666, 220] width 187 height 11
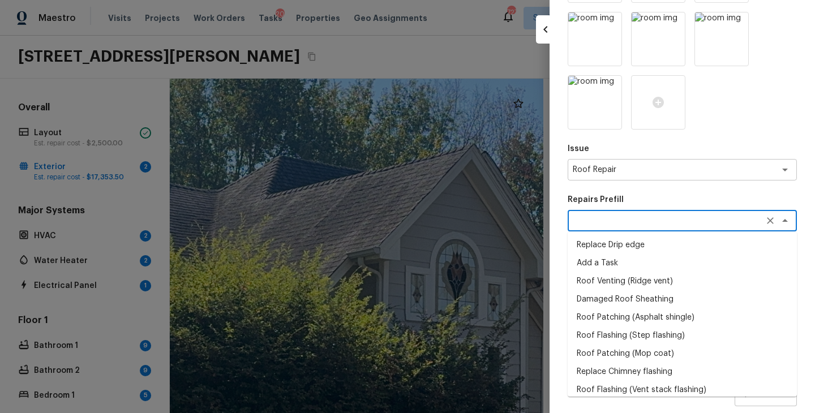
scroll to position [234, 0]
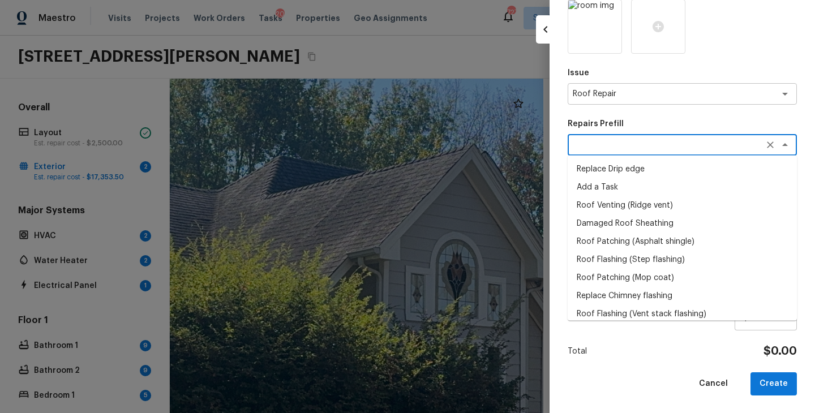
click at [637, 350] on div "Total $0.00" at bounding box center [682, 351] width 229 height 15
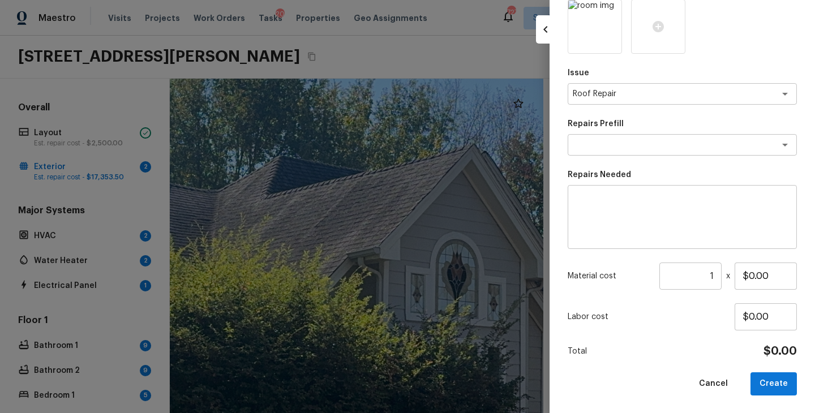
click at [603, 228] on textarea at bounding box center [682, 217] width 213 height 45
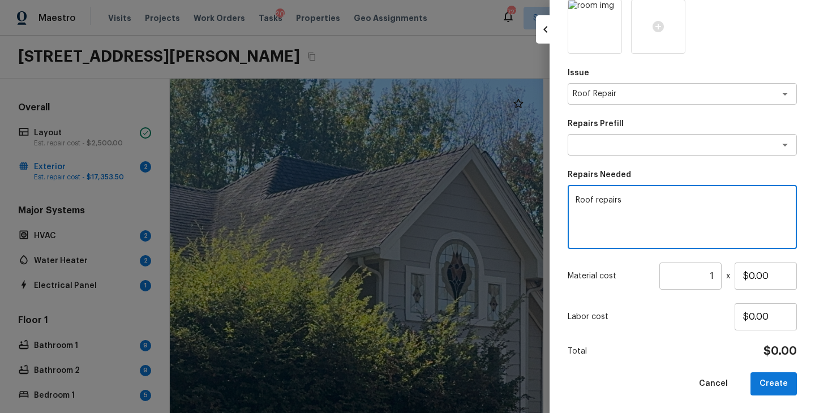
type textarea "Roof repairs"
click at [719, 273] on input "1" at bounding box center [690, 276] width 62 height 27
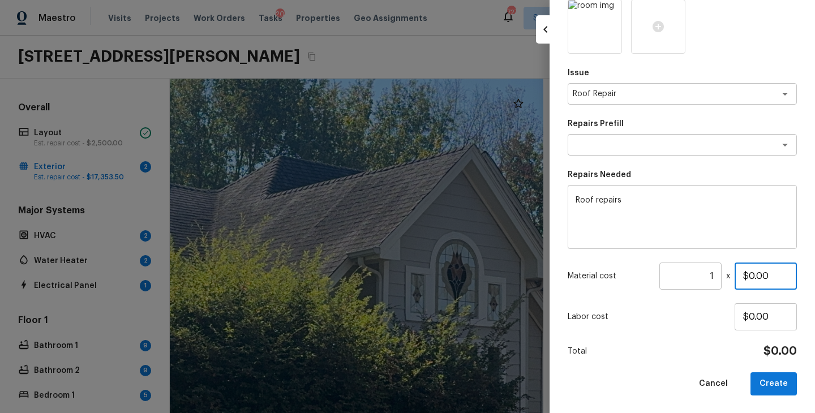
drag, startPoint x: 782, startPoint y: 273, endPoint x: 745, endPoint y: 273, distance: 36.8
click at [745, 273] on input "$0.00" at bounding box center [766, 276] width 62 height 27
type input "$1,500.00"
click at [714, 372] on button "Cancel" at bounding box center [713, 383] width 47 height 23
type input "$0.00"
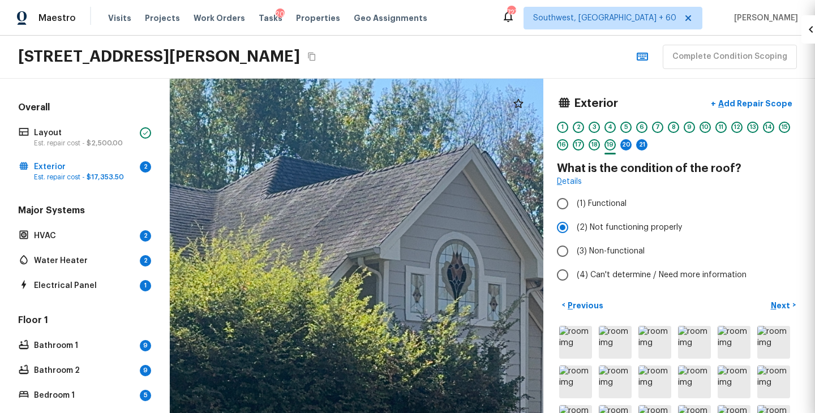
scroll to position [107, 0]
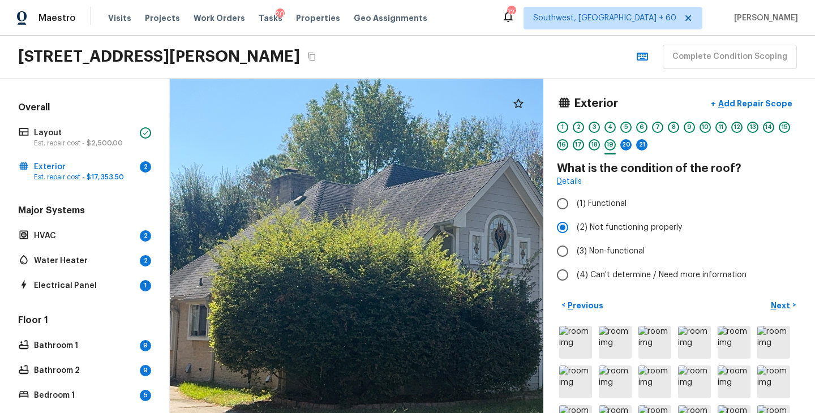
drag, startPoint x: 320, startPoint y: 238, endPoint x: 419, endPoint y: 238, distance: 99.1
click at [419, 238] on div at bounding box center [444, 258] width 591 height 529
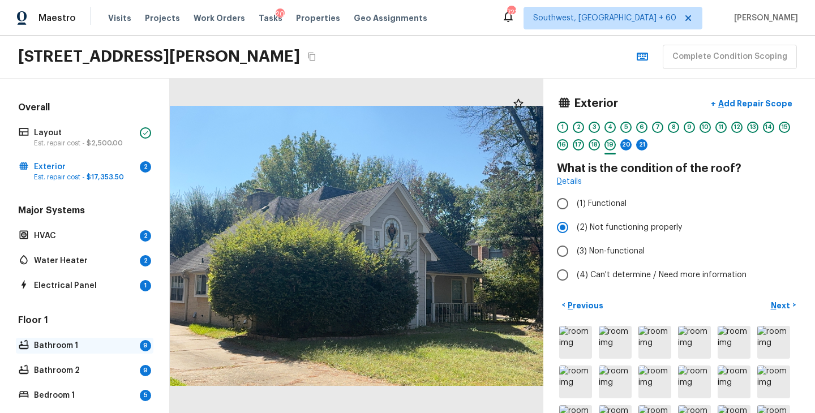
scroll to position [324, 0]
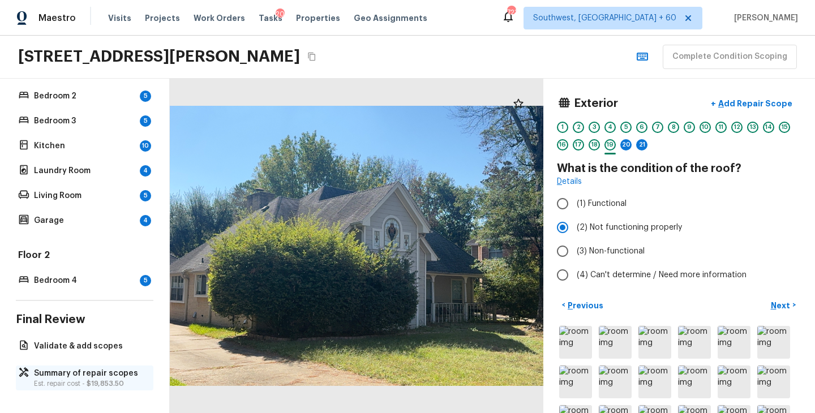
click at [72, 384] on p "Est. repair cost - $19,853.50" at bounding box center [90, 383] width 113 height 9
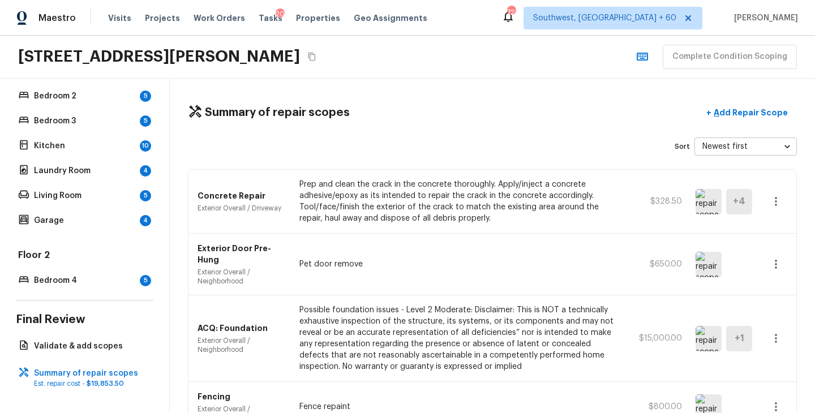
scroll to position [0, 0]
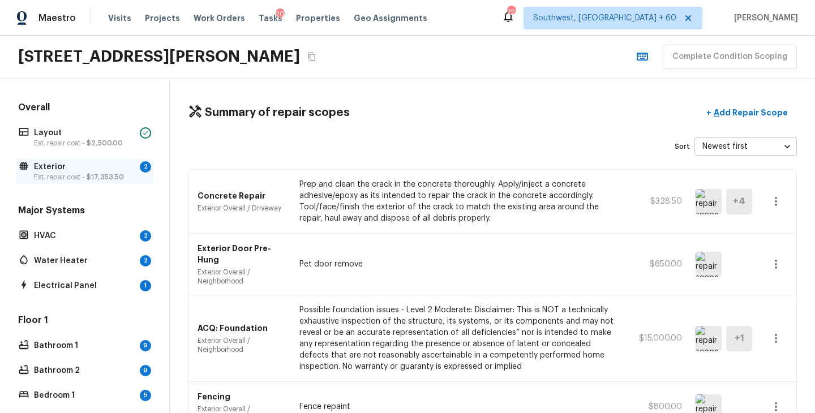
click at [64, 169] on p "Exterior" at bounding box center [84, 166] width 101 height 11
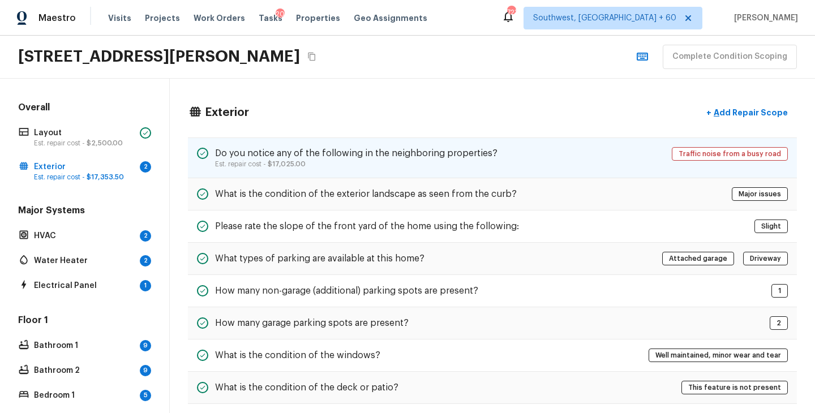
click at [350, 146] on div "Do you notice any of the following in the neighboring properties? Est. repair c…" at bounding box center [492, 158] width 609 height 41
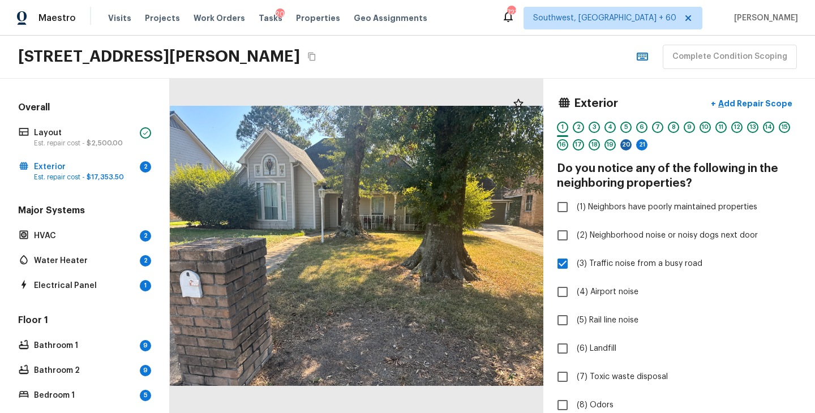
click at [627, 143] on div "20" at bounding box center [625, 144] width 11 height 11
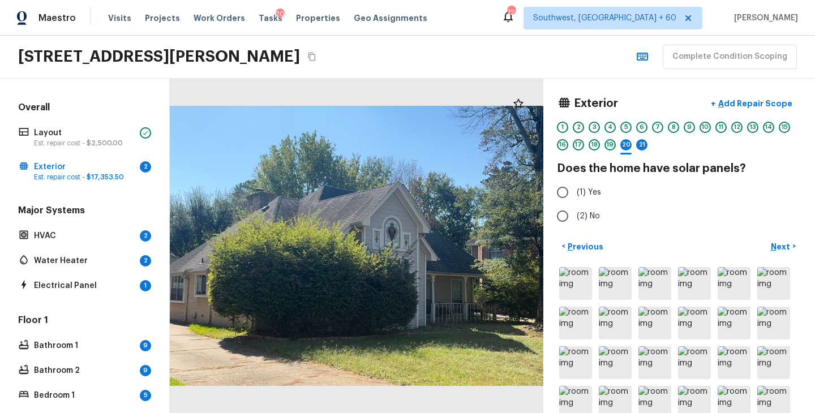
click at [607, 143] on div "19" at bounding box center [609, 144] width 11 height 11
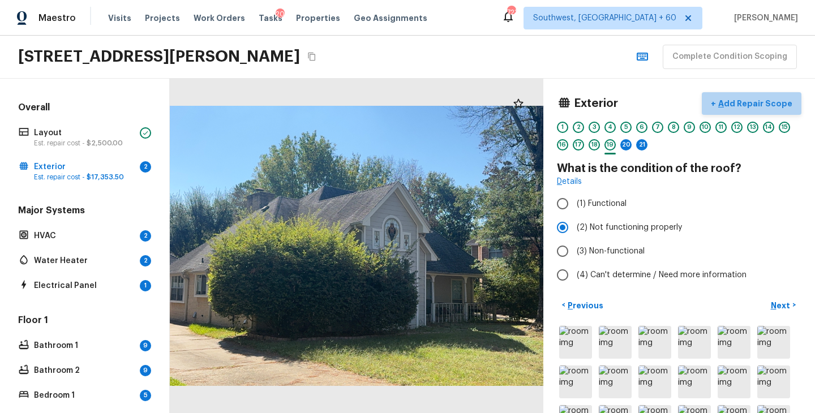
click at [758, 107] on p "Add Repair Scope" at bounding box center [754, 103] width 76 height 11
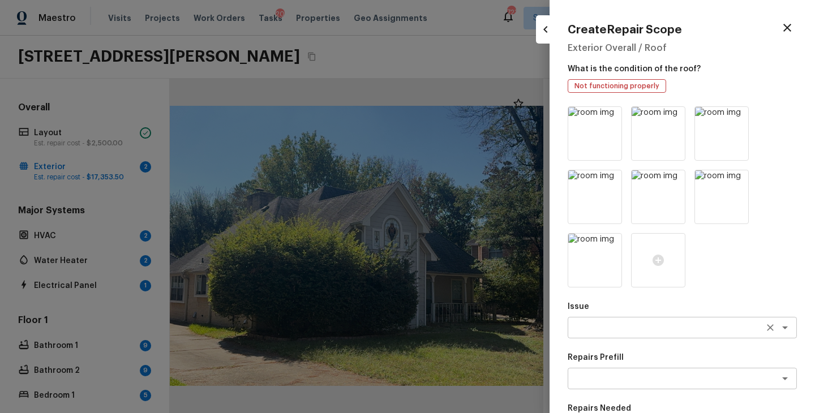
click at [598, 335] on div "x ​" at bounding box center [682, 328] width 229 height 22
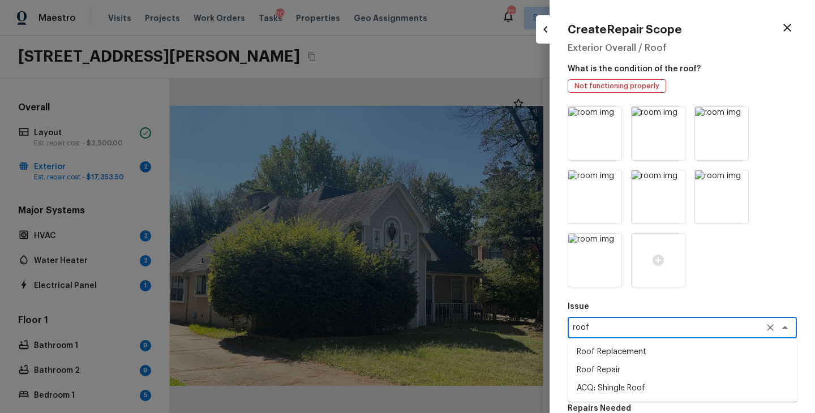
click at [619, 370] on li "Roof Repair" at bounding box center [682, 370] width 229 height 18
type textarea "Roof Repair"
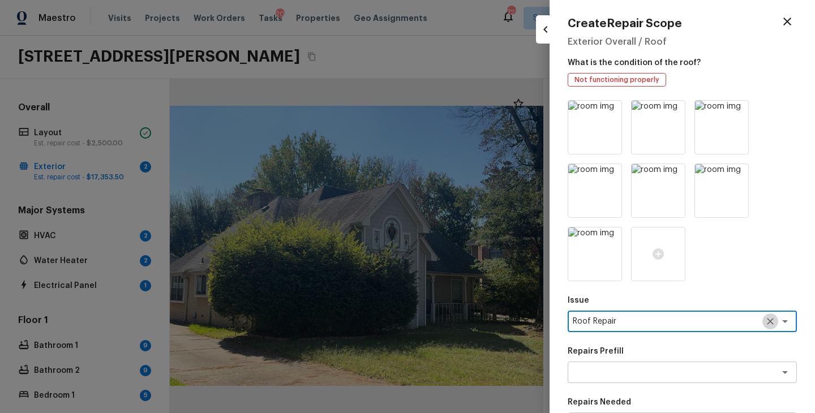
click at [773, 316] on icon "Clear" at bounding box center [770, 321] width 11 height 11
click at [685, 331] on div "x ​" at bounding box center [682, 322] width 229 height 22
click at [652, 384] on li "ACQ: Shingle Roof" at bounding box center [682, 382] width 229 height 18
type textarea "ACQ: Shingle Roof"
click at [656, 374] on textarea at bounding box center [666, 372] width 187 height 11
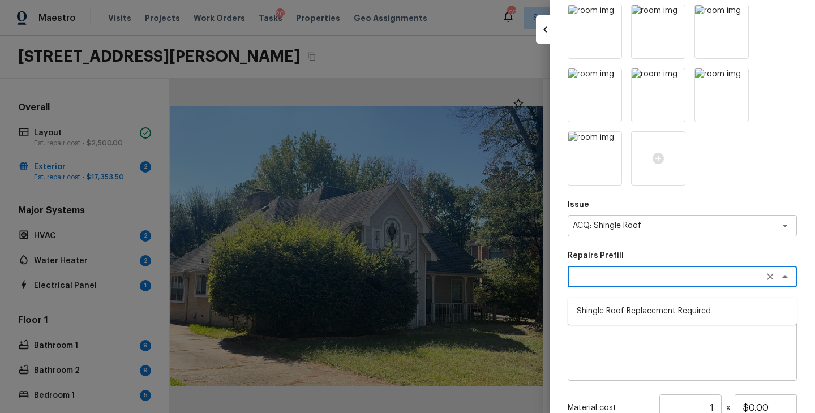
scroll to position [103, 0]
click at [670, 306] on li "Shingle Roof Replacement Required" at bounding box center [682, 300] width 229 height 18
type textarea "Shingle Roof Replacement Required"
type textarea "Acquisition Scope: Shingle Roof Replacement Required."
type input "$4.60"
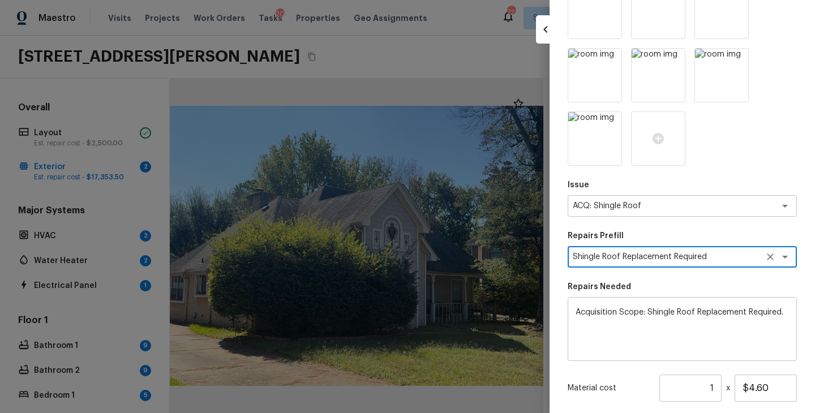
scroll to position [123, 0]
click at [717, 385] on input "1" at bounding box center [690, 387] width 62 height 27
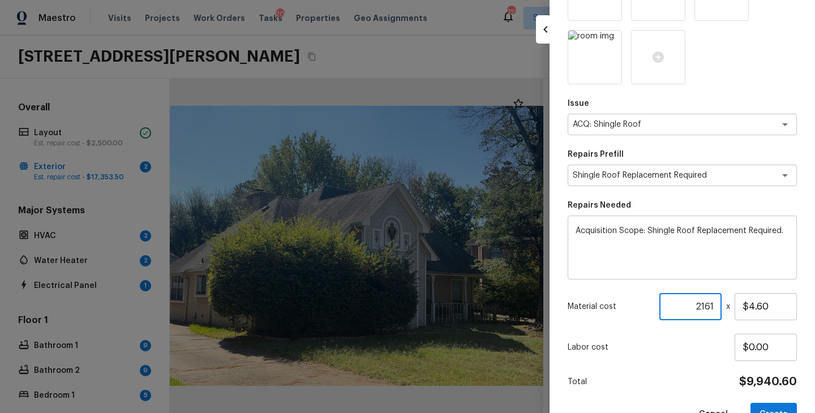
scroll to position [234, 0]
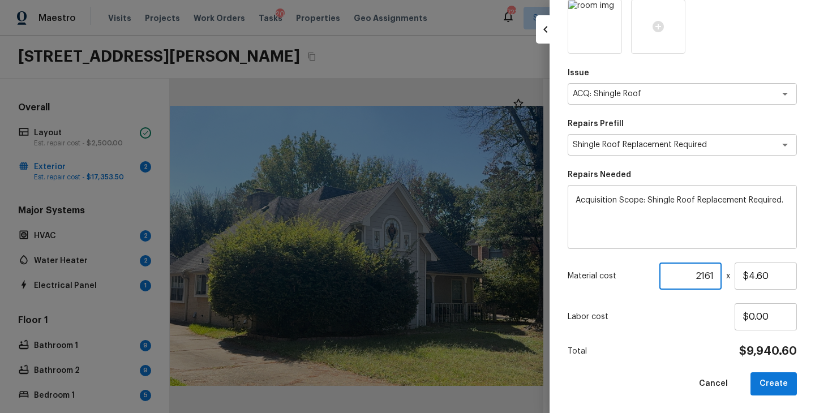
type input "2161"
click at [681, 363] on div "Issue ACQ: Shingle Roof x ​ Repairs Prefill Shingle Roof Replacement Required x…" at bounding box center [682, 134] width 229 height 523
click at [768, 378] on button "Create" at bounding box center [774, 383] width 46 height 23
type input "1"
type input "$0.00"
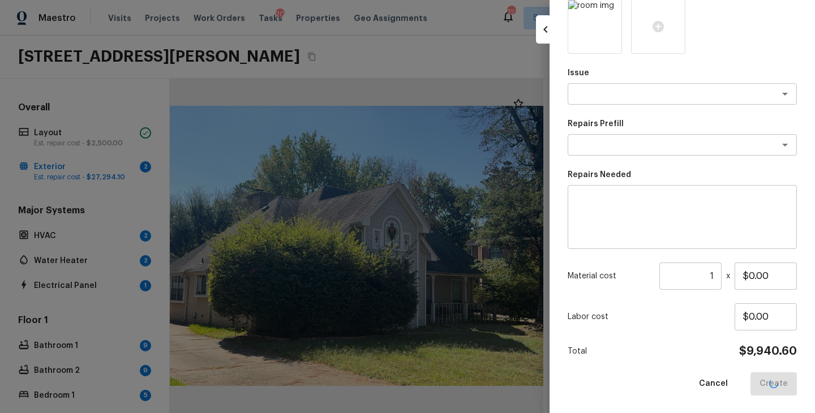
scroll to position [107, 0]
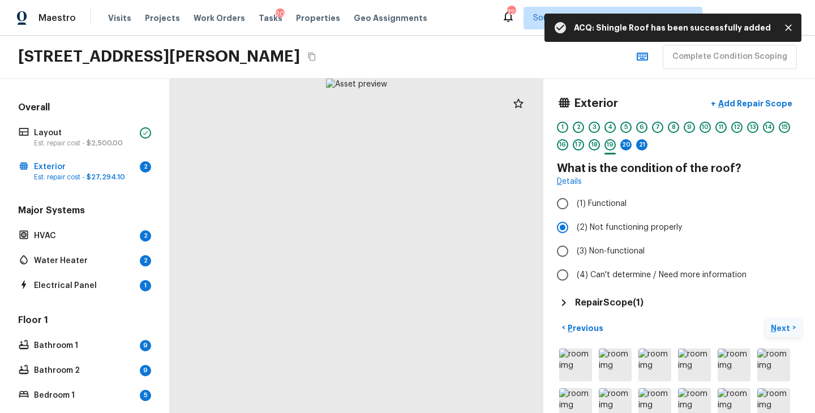
click at [781, 328] on p "Next" at bounding box center [782, 328] width 22 height 11
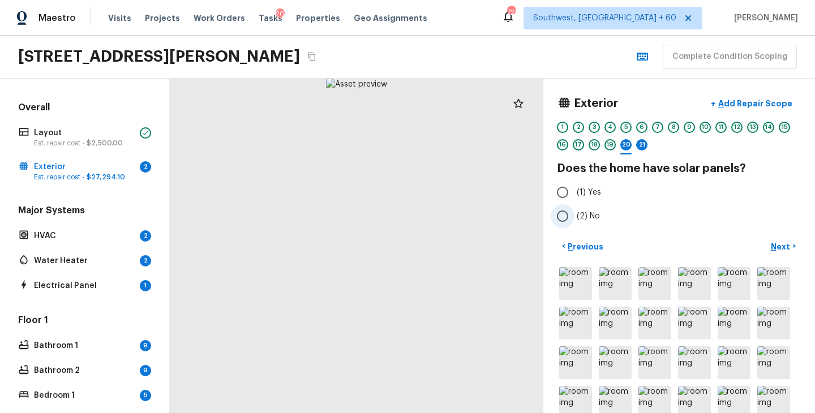
click at [578, 219] on span "(2) No" at bounding box center [588, 216] width 23 height 11
click at [574, 219] on input "(2) No" at bounding box center [563, 216] width 24 height 24
radio input "true"
click at [783, 246] on p "Next" at bounding box center [782, 246] width 22 height 11
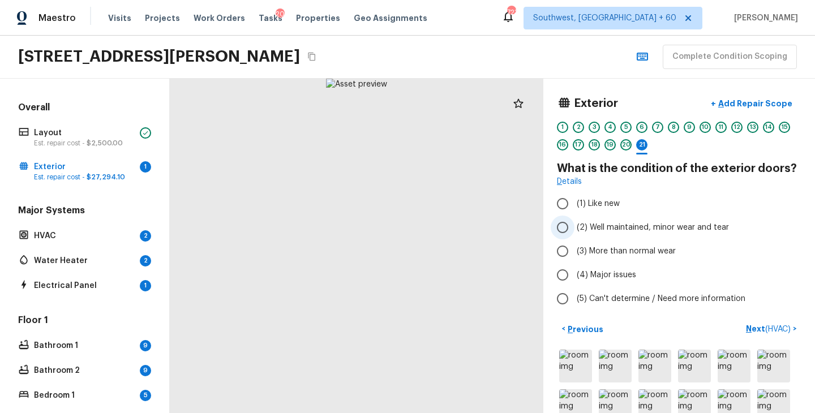
click at [614, 233] on span "(2) Well maintained, minor wear and tear" at bounding box center [653, 227] width 152 height 11
click at [574, 233] on input "(2) Well maintained, minor wear and tear" at bounding box center [563, 228] width 24 height 24
radio input "true"
click at [755, 333] on p "Next ( HVAC )" at bounding box center [769, 329] width 47 height 12
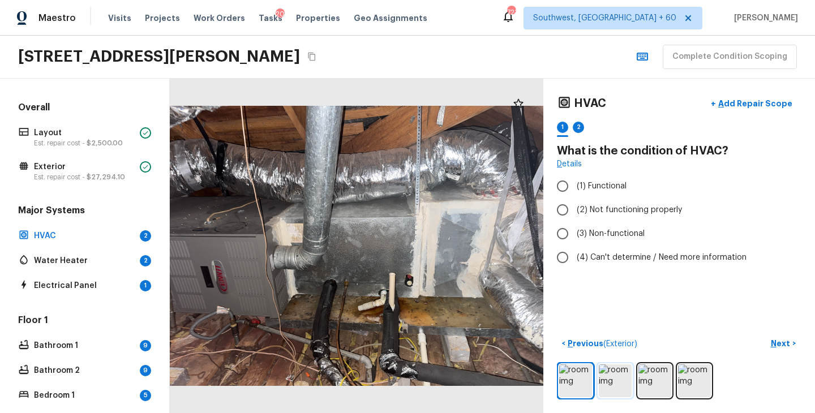
click at [605, 378] on img at bounding box center [615, 381] width 33 height 33
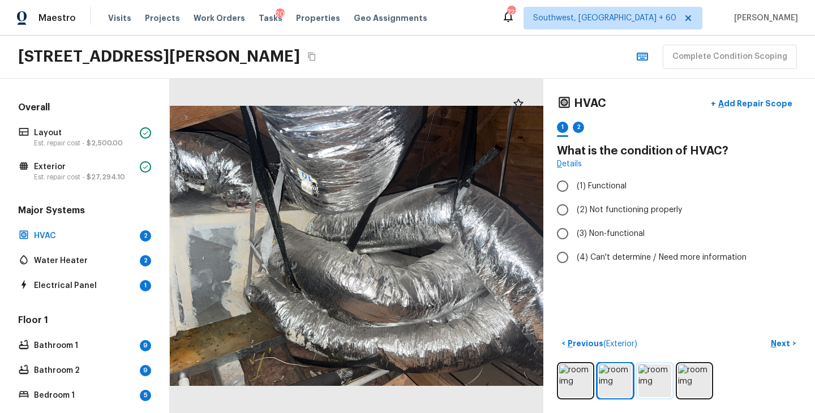
click at [663, 381] on img at bounding box center [654, 381] width 33 height 33
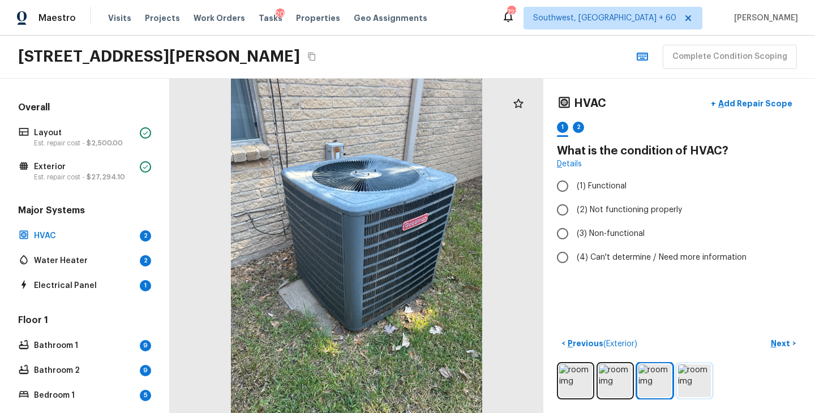
click at [689, 387] on img at bounding box center [694, 381] width 33 height 33
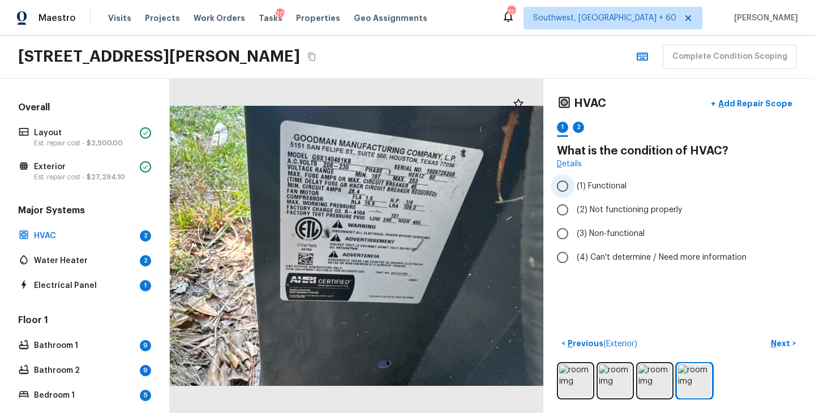
click at [606, 188] on span "(1) Functional" at bounding box center [602, 186] width 50 height 11
click at [574, 188] on input "(1) Functional" at bounding box center [563, 186] width 24 height 24
radio input "true"
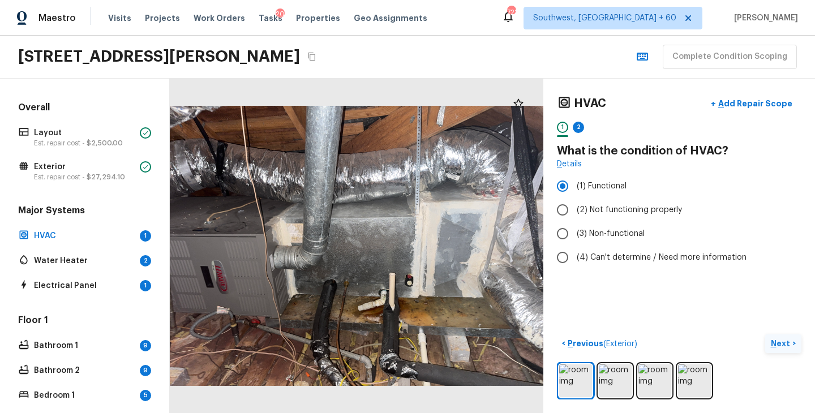
click at [783, 344] on p "Next" at bounding box center [782, 343] width 22 height 11
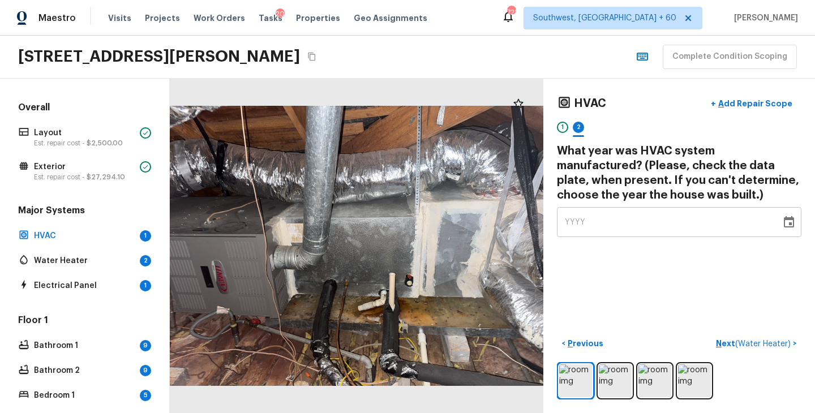
click at [646, 227] on div "YYYY" at bounding box center [669, 222] width 208 height 30
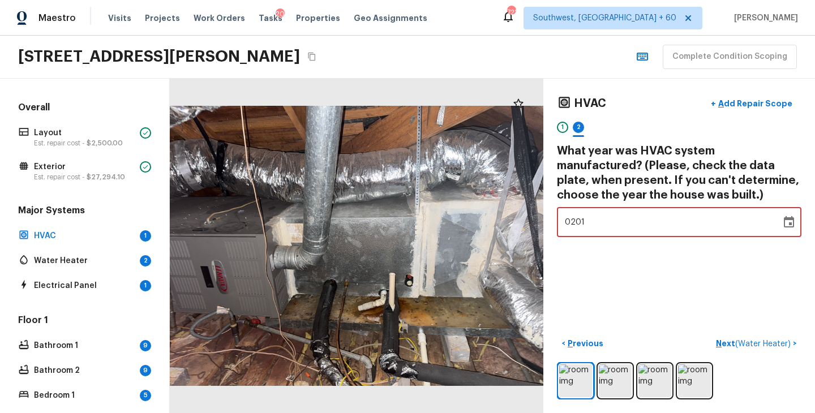
type input "2016"
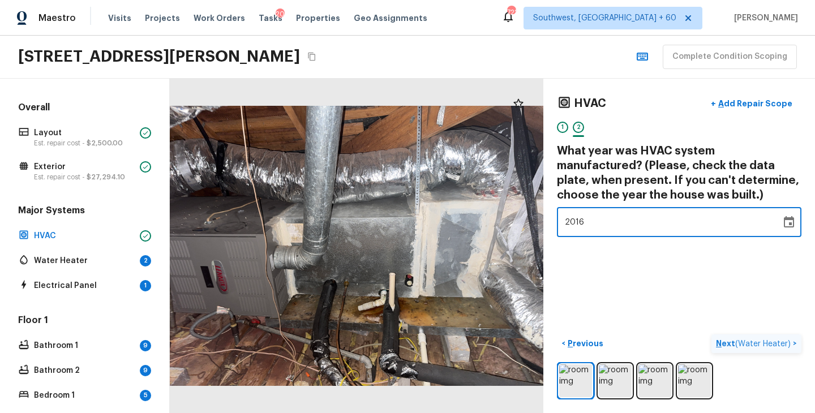
click at [727, 348] on p "Next ( Water Heater )" at bounding box center [754, 344] width 77 height 12
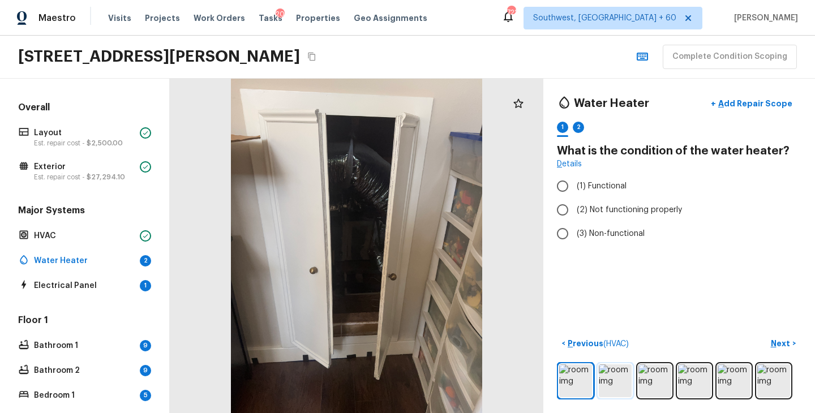
click at [611, 365] on img at bounding box center [615, 381] width 33 height 33
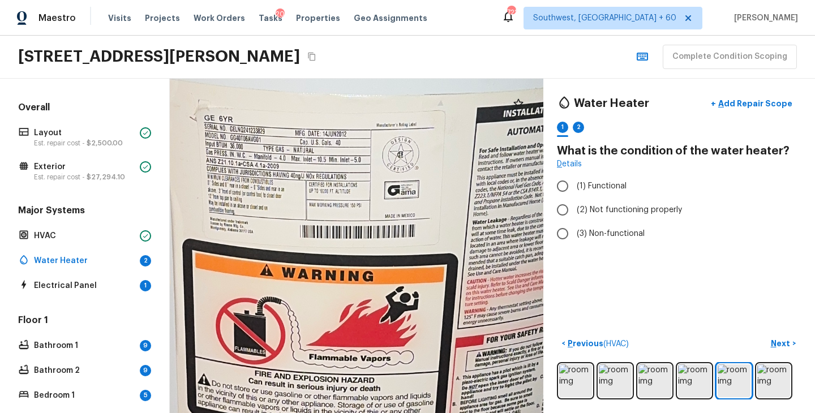
drag, startPoint x: 358, startPoint y: 213, endPoint x: 387, endPoint y: 276, distance: 69.7
click at [387, 276] on div at bounding box center [314, 350] width 1804 height 1616
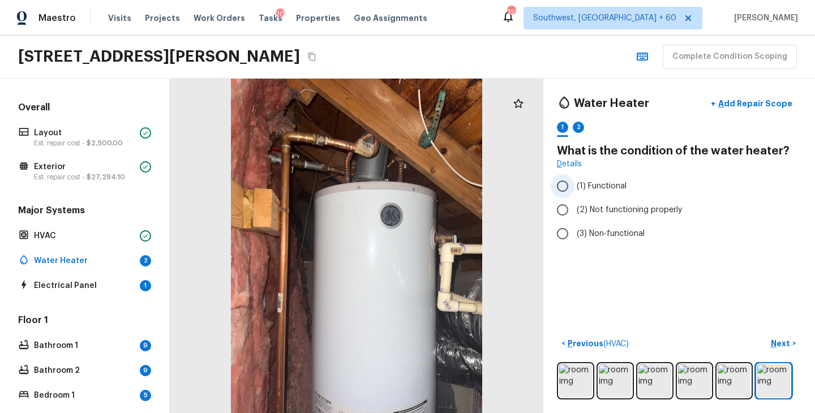
click at [595, 182] on span "(1) Functional" at bounding box center [602, 186] width 50 height 11
click at [574, 182] on input "(1) Functional" at bounding box center [563, 186] width 24 height 24
radio input "true"
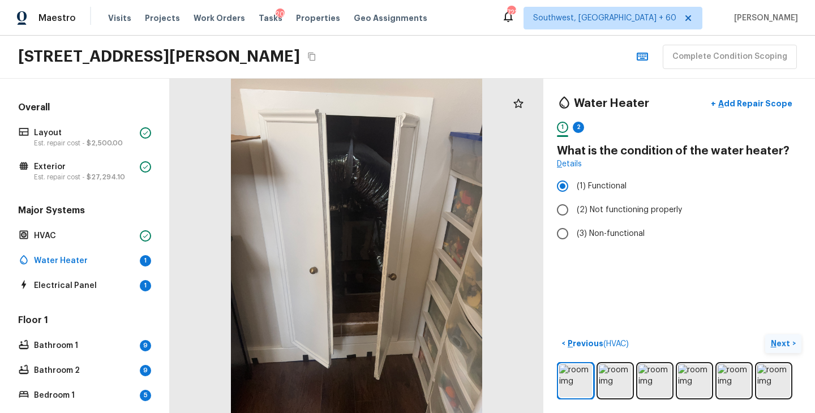
click at [780, 343] on p "Next" at bounding box center [782, 343] width 22 height 11
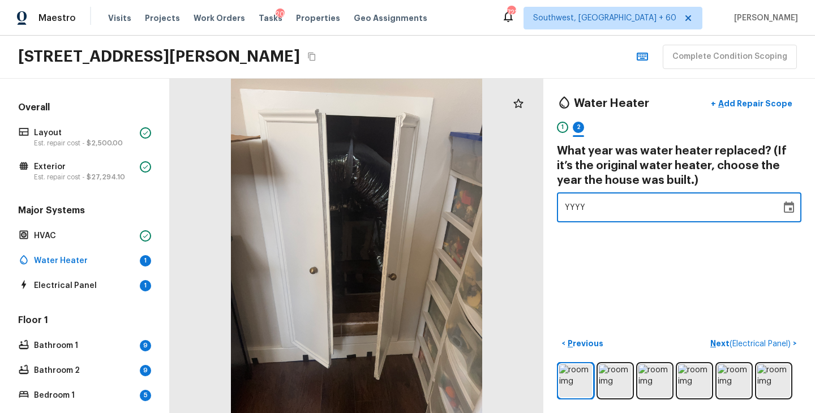
click at [606, 202] on div "YYYY" at bounding box center [669, 207] width 208 height 30
type input "2012"
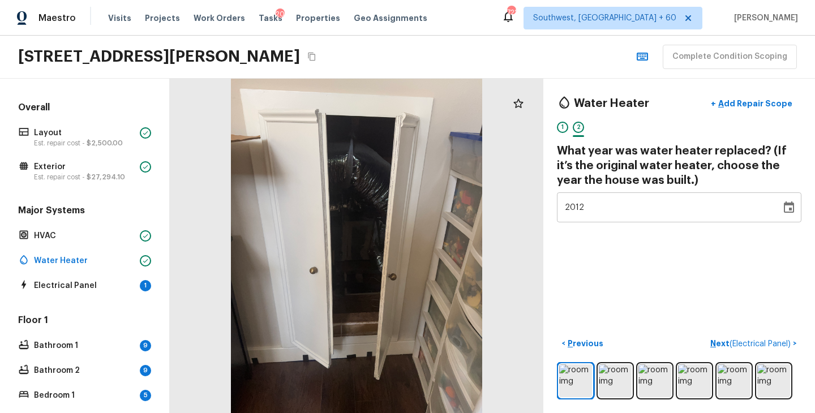
click at [631, 253] on div "Water Heater + Add Repair Scope 1 2 What year was water heater replaced? (If it…" at bounding box center [679, 246] width 272 height 335
click at [718, 346] on p "Next ( Electrical Panel )" at bounding box center [751, 344] width 83 height 12
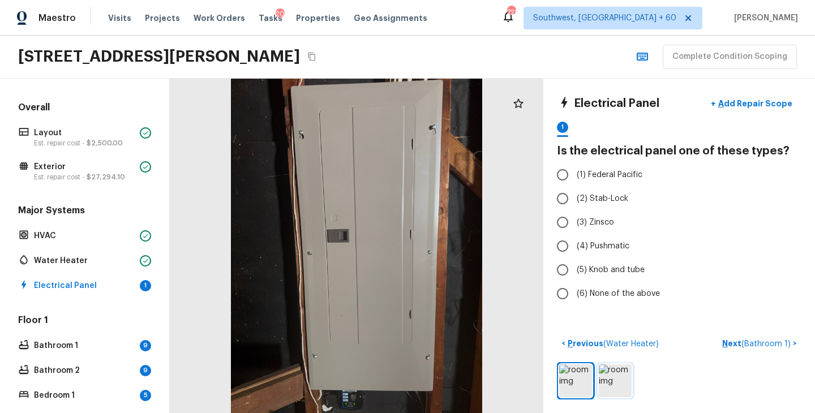
click at [616, 380] on img at bounding box center [615, 381] width 33 height 33
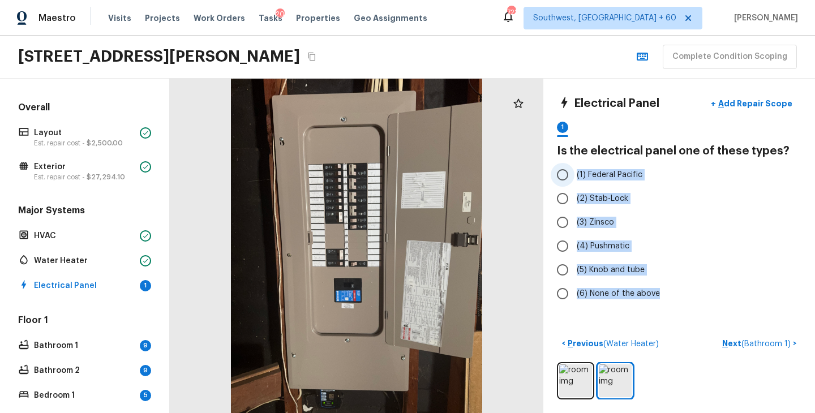
drag, startPoint x: 664, startPoint y: 296, endPoint x: 571, endPoint y: 169, distance: 157.9
click at [571, 169] on div "(1) Federal Pacific (2) Stab-Lock (3) Zinsco (4) Pushmatic (5) Knob and tube (6…" at bounding box center [679, 234] width 245 height 143
copy div "(1) Federal Pacific (2) Stab-Lock (3) Zinsco (4) Pushmatic (5) Knob and tube (6…"
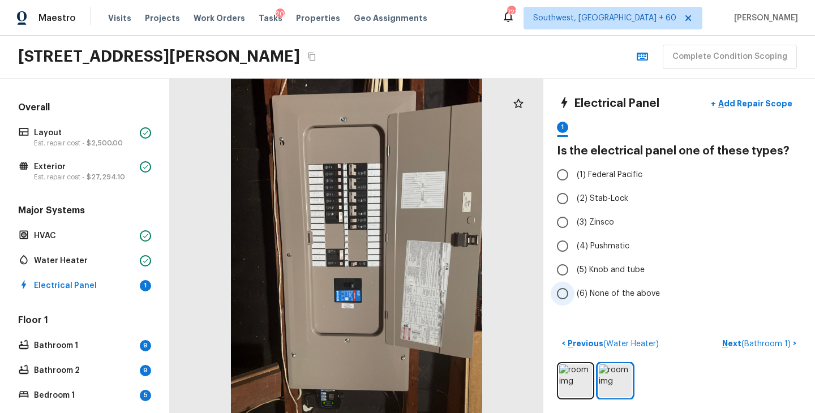
click at [645, 291] on span "(6) None of the above" at bounding box center [618, 293] width 83 height 11
click at [574, 291] on input "(6) None of the above" at bounding box center [563, 294] width 24 height 24
radio input "true"
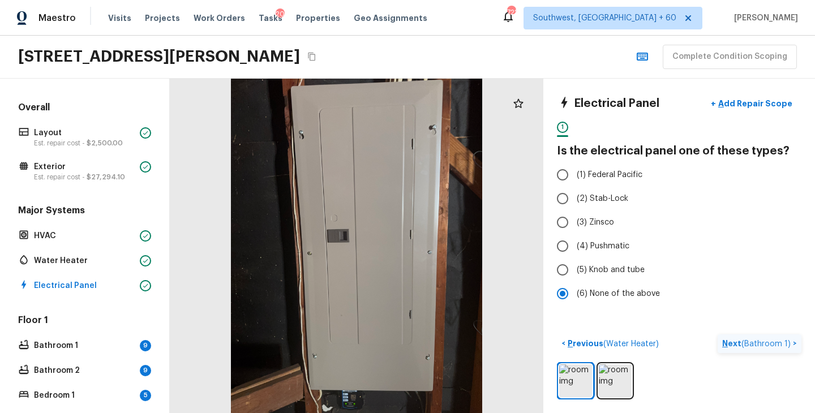
click at [734, 346] on p "Next ( Bathroom 1 )" at bounding box center [757, 344] width 71 height 12
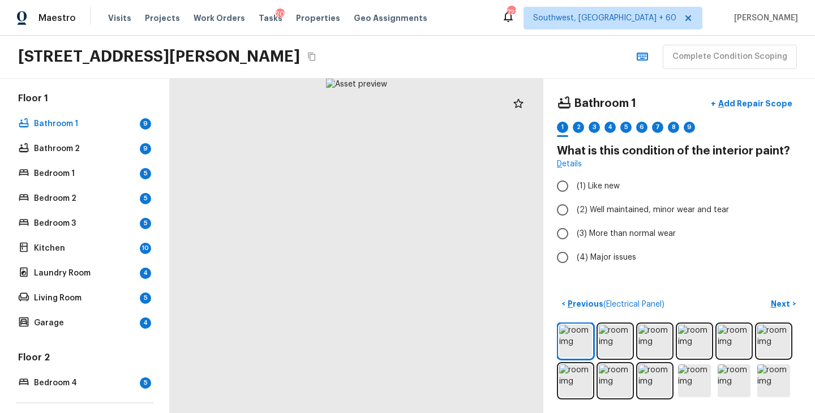
scroll to position [217, 0]
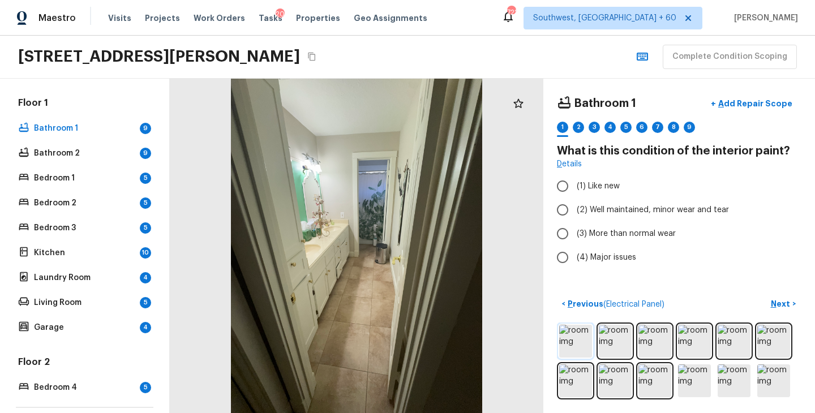
click at [585, 343] on img at bounding box center [575, 341] width 33 height 33
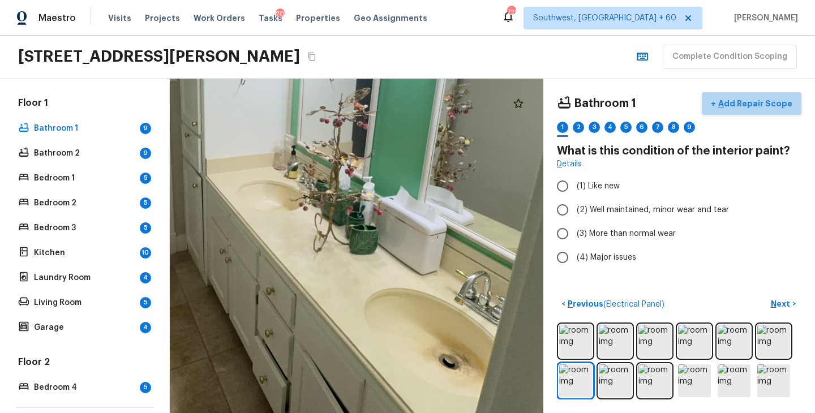
click at [760, 104] on p "Add Repair Scope" at bounding box center [754, 103] width 76 height 11
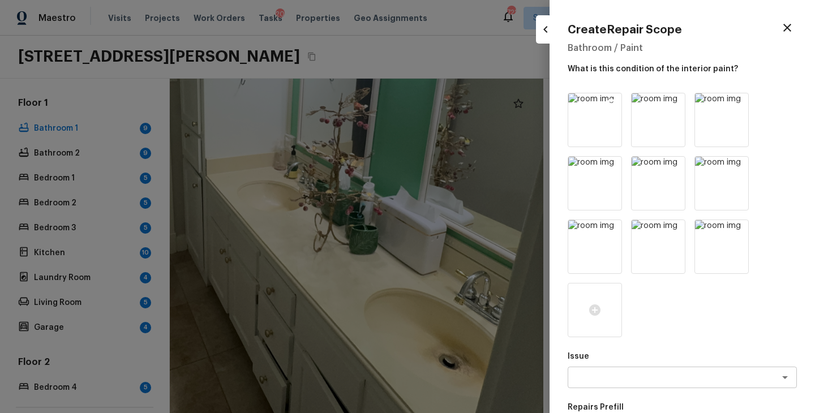
click at [614, 102] on icon at bounding box center [612, 104] width 10 height 10
click at [613, 102] on icon at bounding box center [612, 104] width 10 height 10
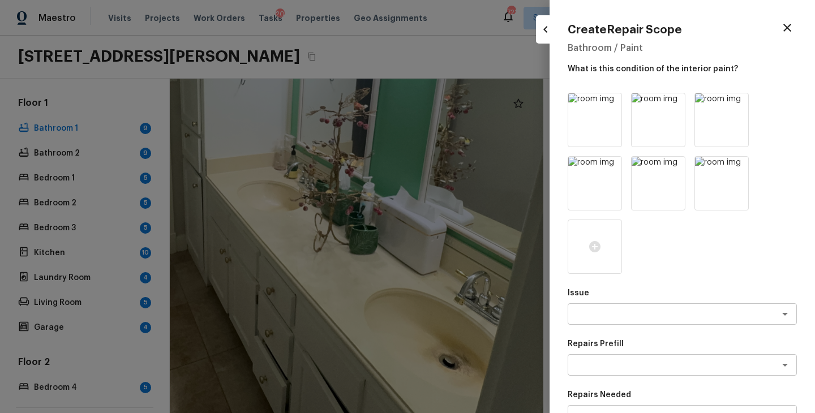
click at [613, 102] on icon at bounding box center [612, 104] width 10 height 10
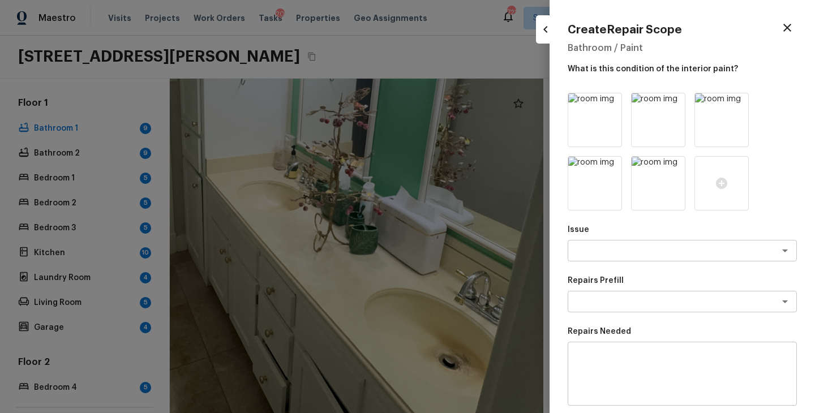
click at [613, 102] on icon at bounding box center [612, 104] width 10 height 10
click at [650, 125] on img at bounding box center [658, 119] width 53 height 53
click at [679, 100] on icon at bounding box center [674, 103] width 11 height 11
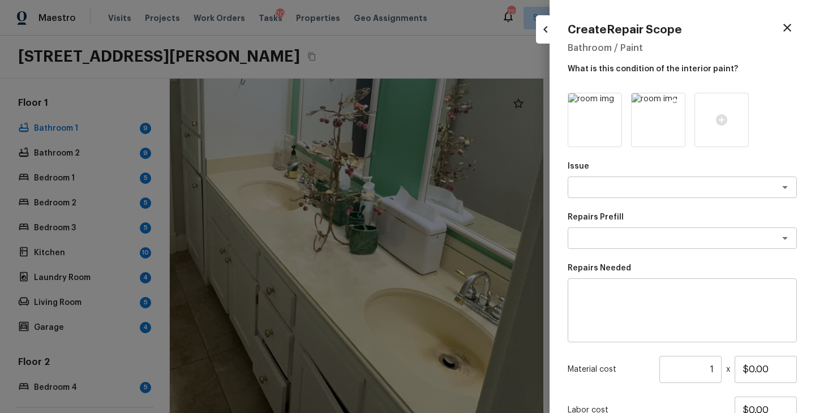
click at [679, 106] on icon at bounding box center [674, 103] width 11 height 11
click at [648, 193] on div "x ​" at bounding box center [682, 188] width 229 height 22
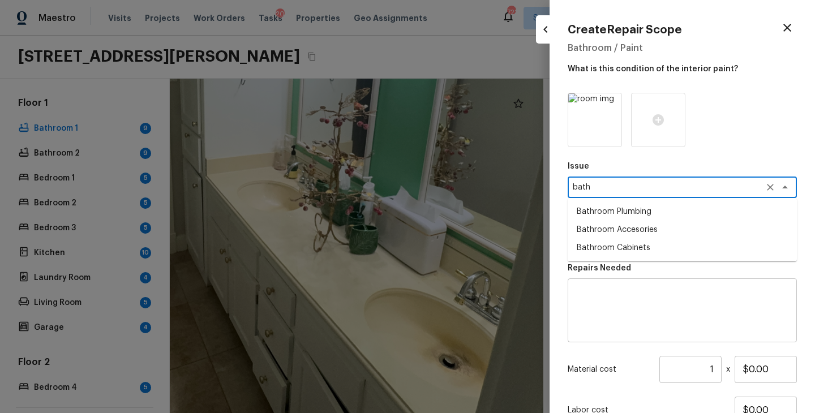
click at [651, 214] on li "Bathroom Plumbing" at bounding box center [682, 212] width 229 height 18
type textarea "Bathroom Plumbing"
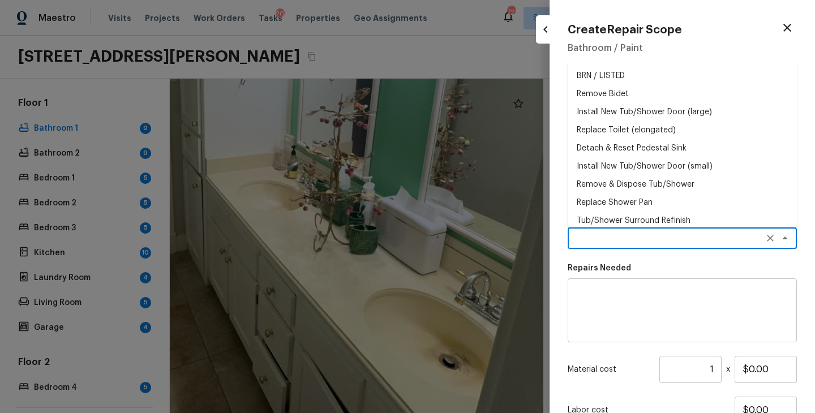
click at [644, 233] on textarea at bounding box center [666, 238] width 187 height 11
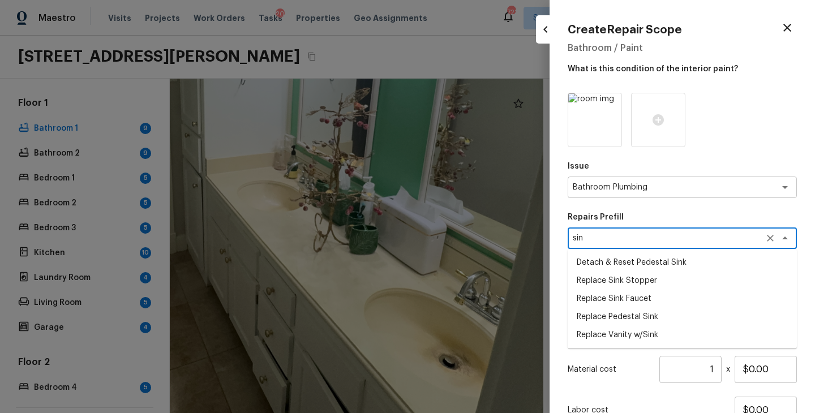
type textarea "sin"
click at [771, 144] on div at bounding box center [682, 120] width 229 height 54
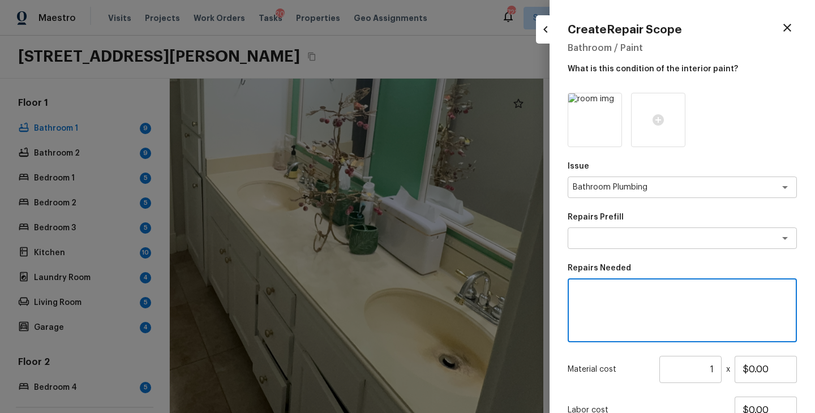
click at [661, 306] on textarea at bounding box center [682, 310] width 213 height 45
type textarea "Sink deep clean"
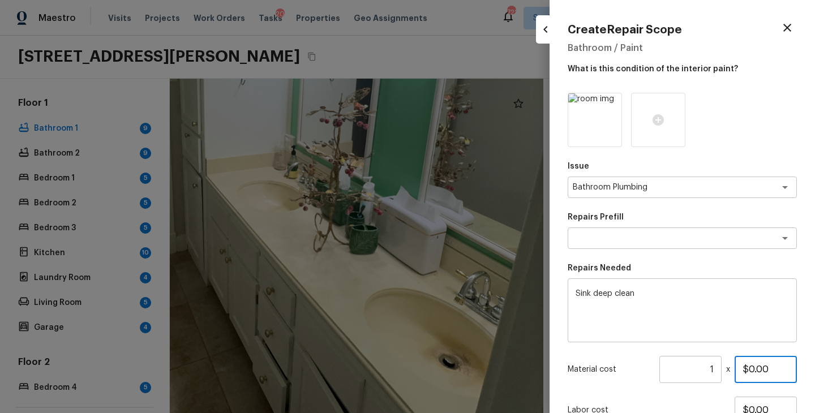
drag, startPoint x: 774, startPoint y: 366, endPoint x: 706, endPoint y: 366, distance: 67.9
click at [706, 366] on div "Material cost 1 ​ x $0.00" at bounding box center [682, 369] width 229 height 27
type input "$30.00"
click at [713, 368] on input "1" at bounding box center [690, 369] width 62 height 27
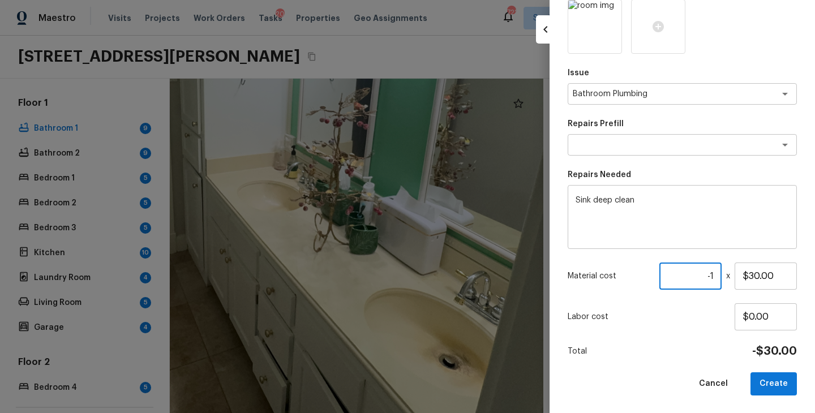
type input "-1"
click at [670, 350] on div "Total -$30.00" at bounding box center [682, 351] width 229 height 15
click at [719, 282] on input "-1" at bounding box center [690, 276] width 62 height 27
type input "2"
click at [770, 379] on button "Create" at bounding box center [774, 383] width 46 height 23
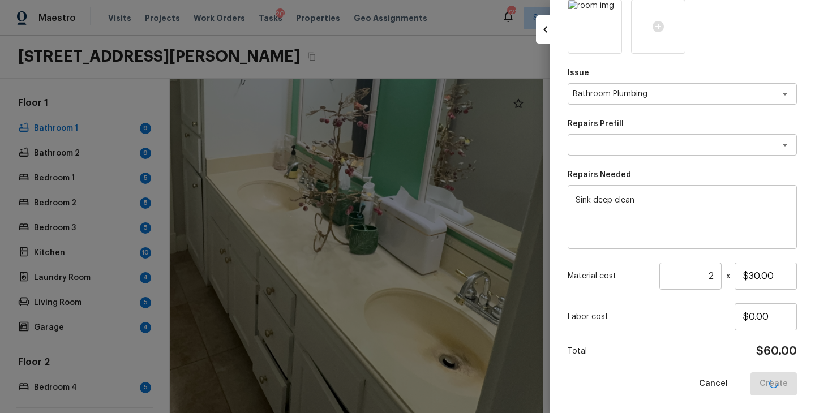
type input "1"
type input "$0.00"
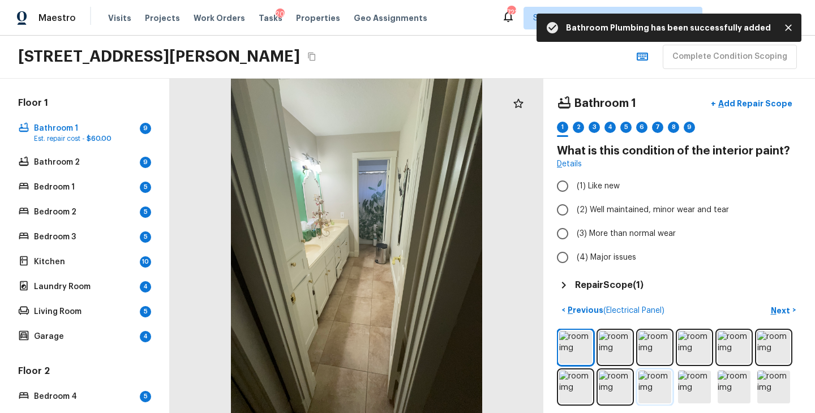
click at [649, 393] on img at bounding box center [654, 387] width 33 height 33
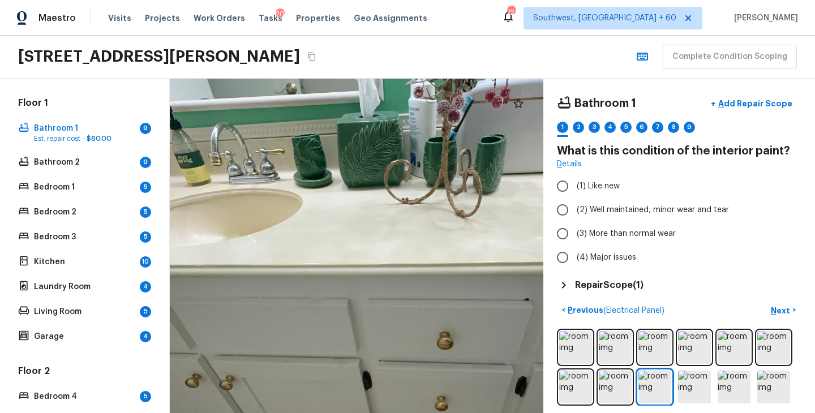
drag, startPoint x: 338, startPoint y: 281, endPoint x: 327, endPoint y: 328, distance: 48.7
click at [327, 328] on div at bounding box center [390, 296] width 745 height 667
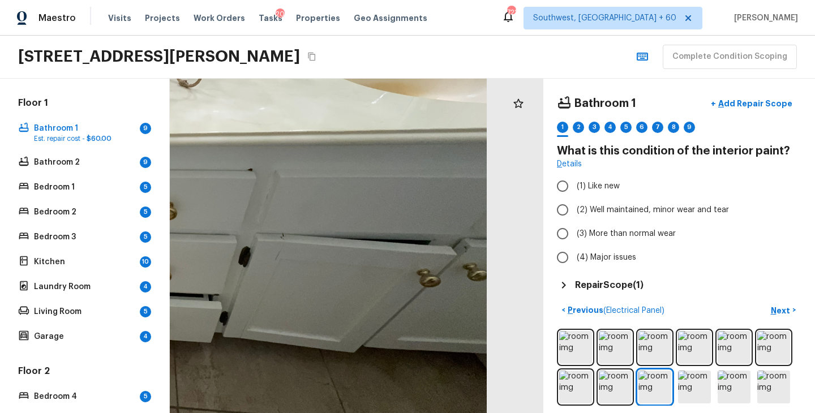
drag, startPoint x: 431, startPoint y: 310, endPoint x: 336, endPoint y: 290, distance: 97.1
click at [336, 290] on div at bounding box center [114, 167] width 745 height 667
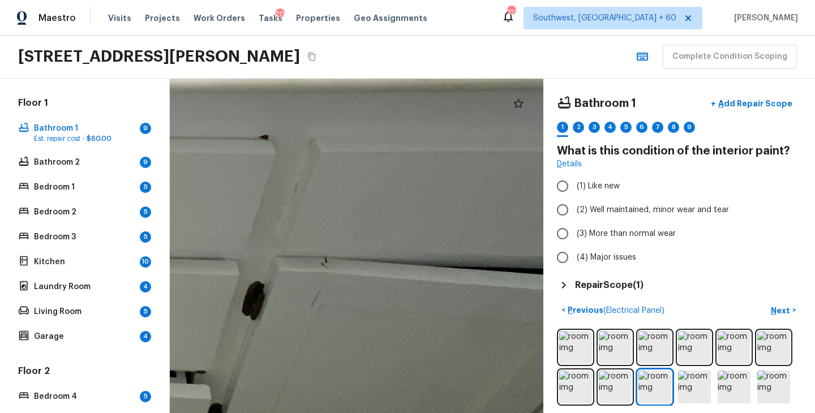
drag, startPoint x: 458, startPoint y: 282, endPoint x: 391, endPoint y: 270, distance: 69.1
click at [391, 270] on div at bounding box center [9, 131] width 1400 height 1253
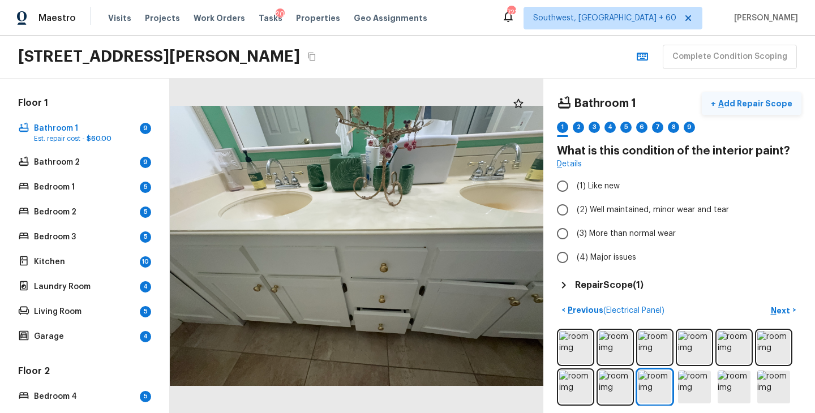
click at [762, 104] on p "Add Repair Scope" at bounding box center [754, 103] width 76 height 11
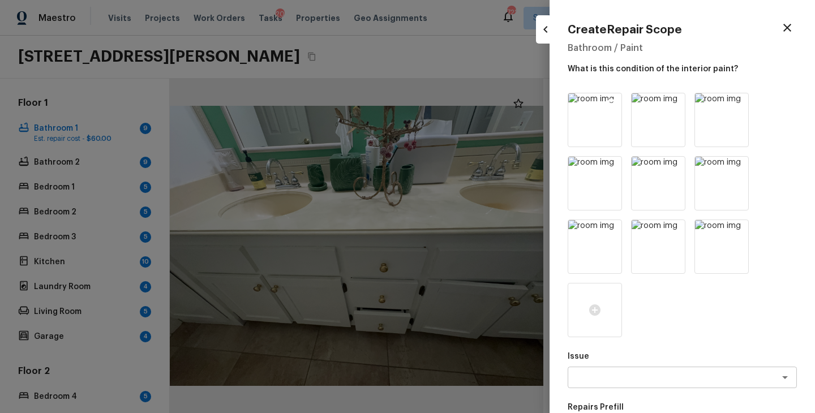
click at [617, 101] on img at bounding box center [594, 119] width 53 height 53
click at [611, 106] on icon at bounding box center [612, 104] width 10 height 10
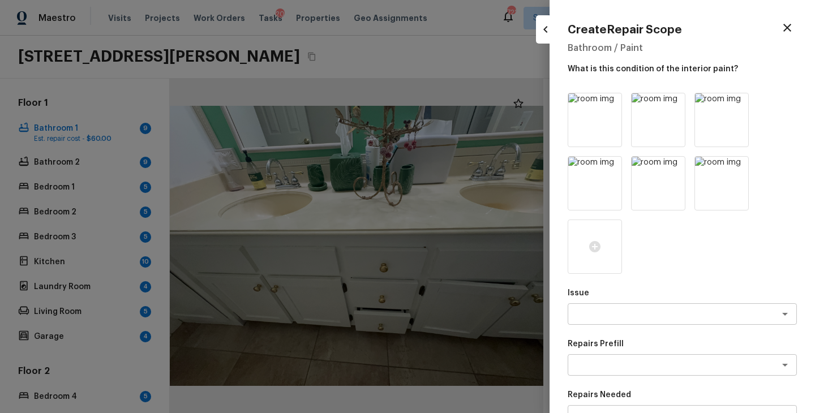
click at [611, 106] on icon at bounding box center [612, 104] width 10 height 10
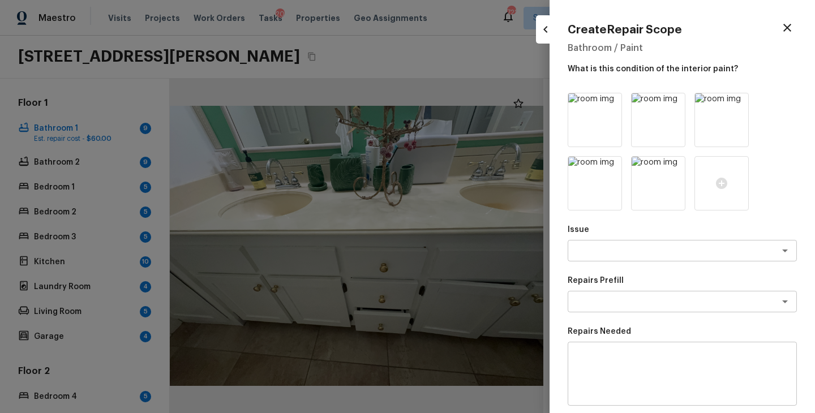
click at [611, 106] on icon at bounding box center [612, 104] width 10 height 10
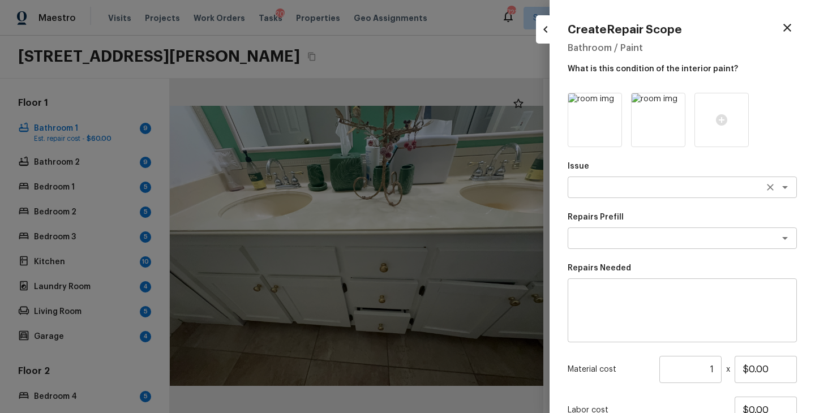
click at [617, 181] on div "x ​" at bounding box center [682, 188] width 229 height 22
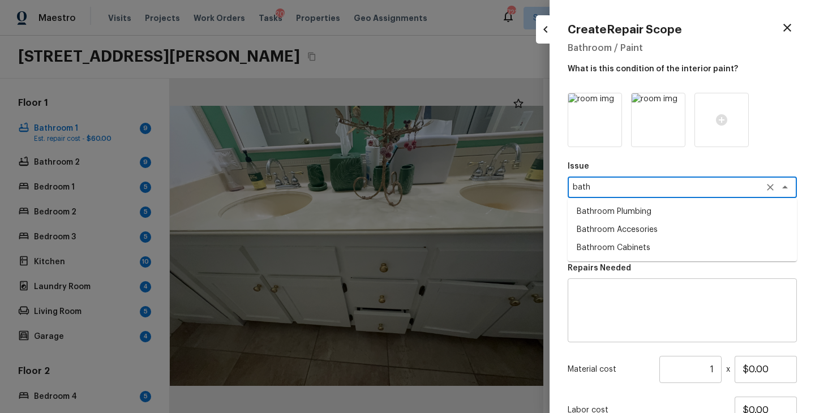
click at [633, 245] on li "Bathroom Cabinets" at bounding box center [682, 248] width 229 height 18
type textarea "Bathroom Cabinets"
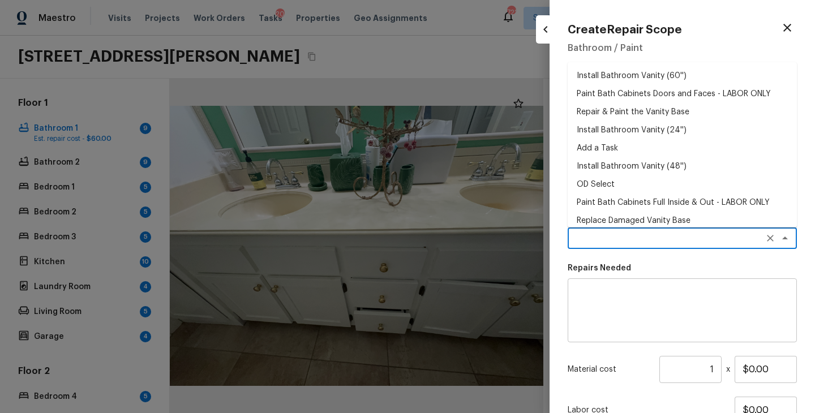
click at [631, 240] on textarea at bounding box center [666, 238] width 187 height 11
click at [620, 295] on textarea at bounding box center [682, 310] width 213 height 45
click at [621, 235] on textarea at bounding box center [666, 238] width 187 height 11
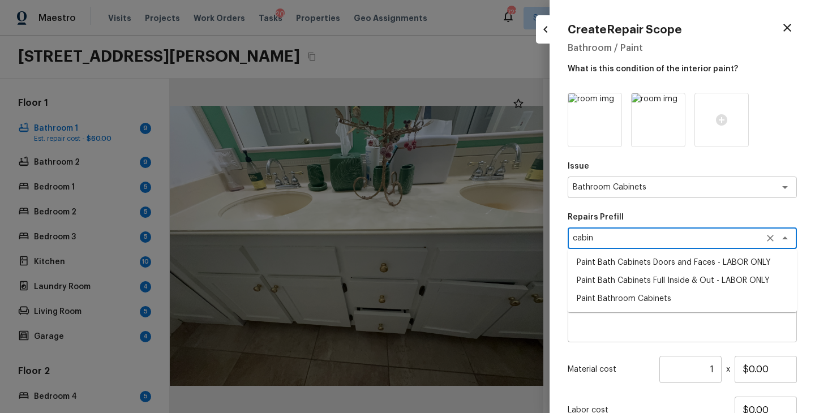
type textarea "cabin"
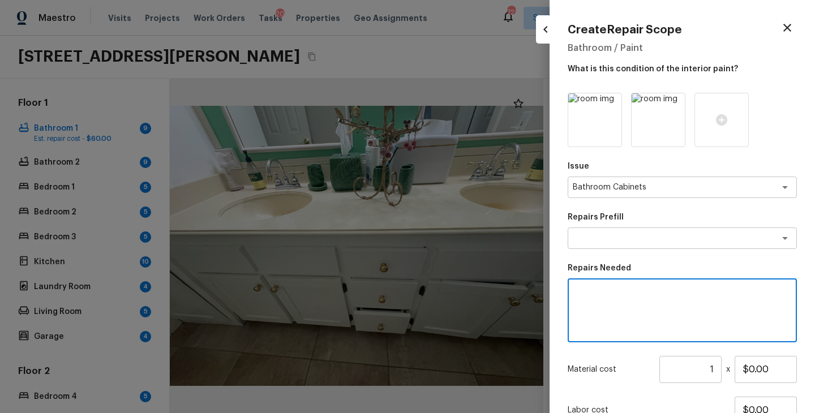
click at [626, 325] on textarea at bounding box center [682, 310] width 213 height 45
type textarea "Cabinets repairs"
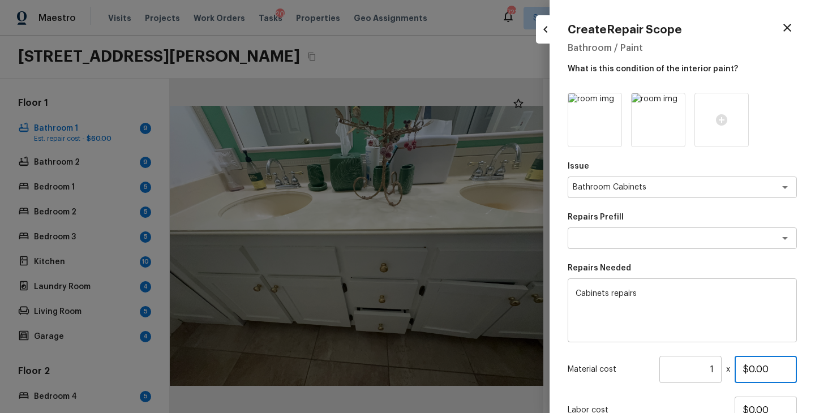
drag, startPoint x: 778, startPoint y: 368, endPoint x: 734, endPoint y: 368, distance: 44.1
click at [734, 368] on div "Material cost 1 ​ x $0.00" at bounding box center [682, 369] width 229 height 27
type input "$200.00"
click at [685, 394] on div "Issue Bathroom Cabinets x ​ Repairs Prefill x ​ Repairs Needed Cabinets repairs…" at bounding box center [682, 291] width 229 height 396
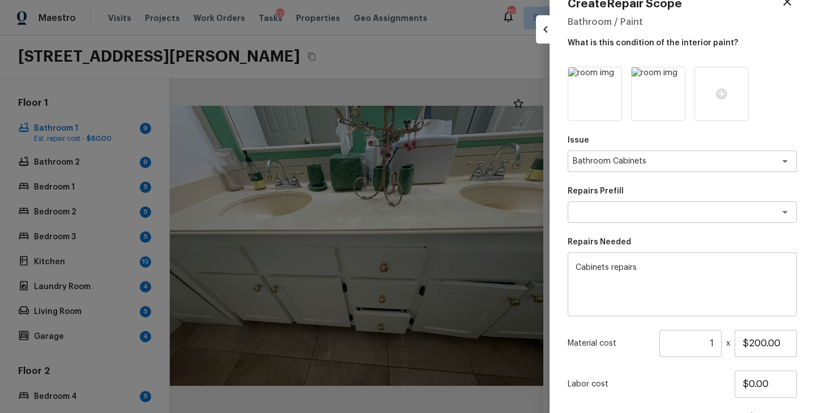
scroll to position [65, 0]
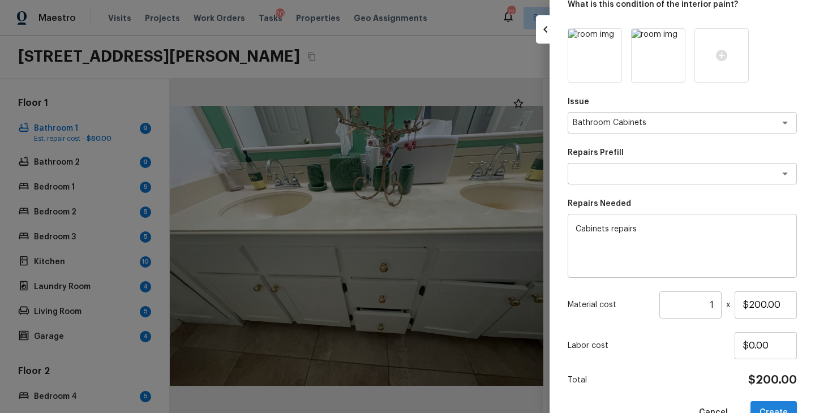
click at [775, 408] on button "Create" at bounding box center [774, 412] width 46 height 23
type input "$0.00"
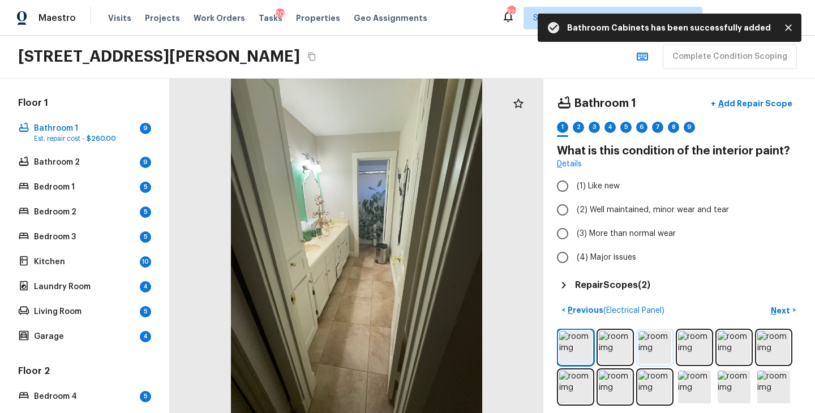
scroll to position [6, 0]
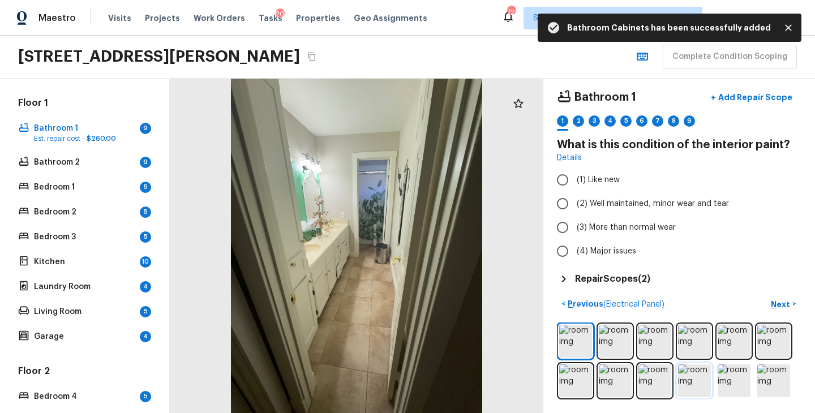
click at [704, 372] on img at bounding box center [694, 381] width 33 height 33
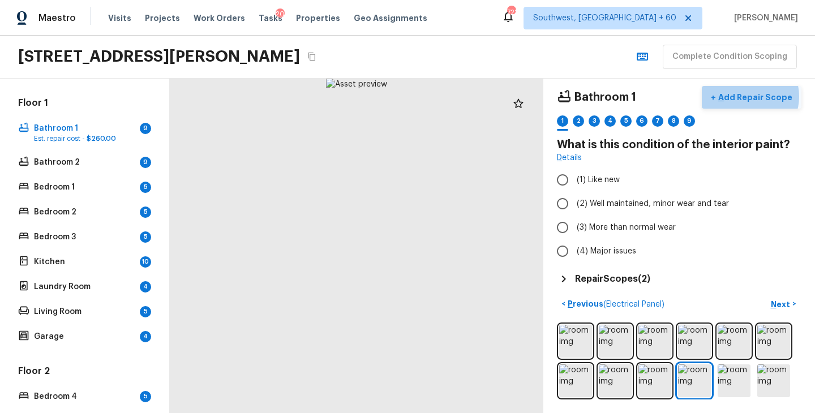
click at [756, 96] on p "Add Repair Scope" at bounding box center [754, 97] width 76 height 11
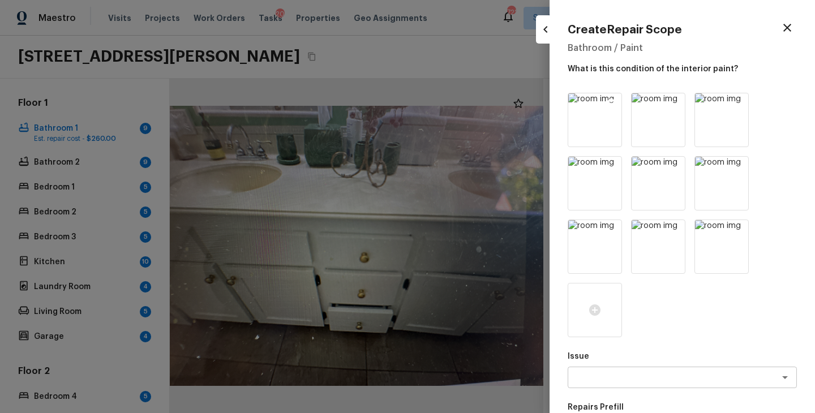
click at [608, 102] on icon at bounding box center [612, 104] width 10 height 10
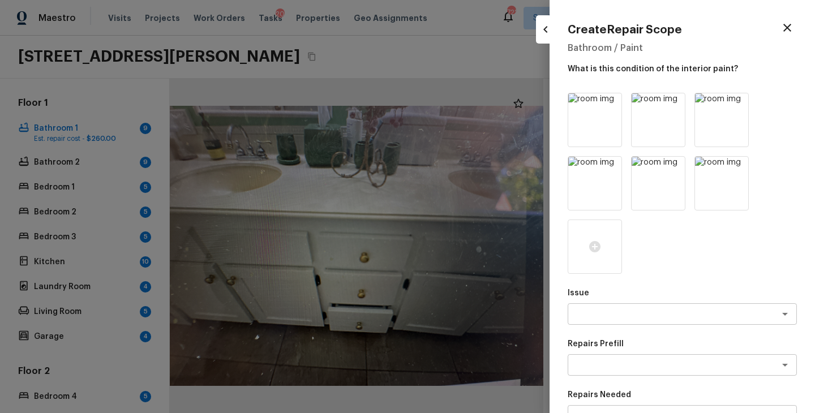
click at [608, 102] on icon at bounding box center [612, 104] width 10 height 10
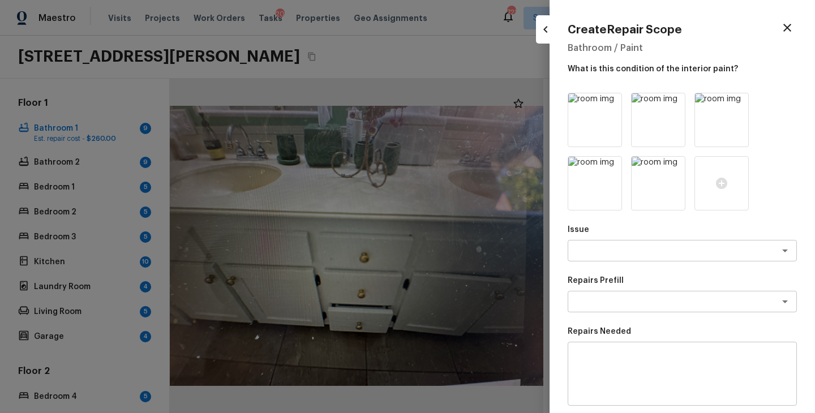
click at [608, 102] on icon at bounding box center [612, 104] width 10 height 10
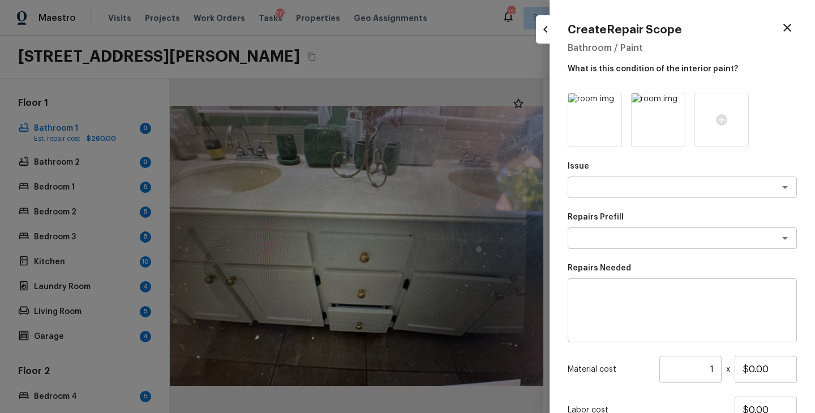
click at [608, 102] on icon at bounding box center [612, 104] width 10 height 10
click at [641, 182] on textarea at bounding box center [666, 187] width 187 height 11
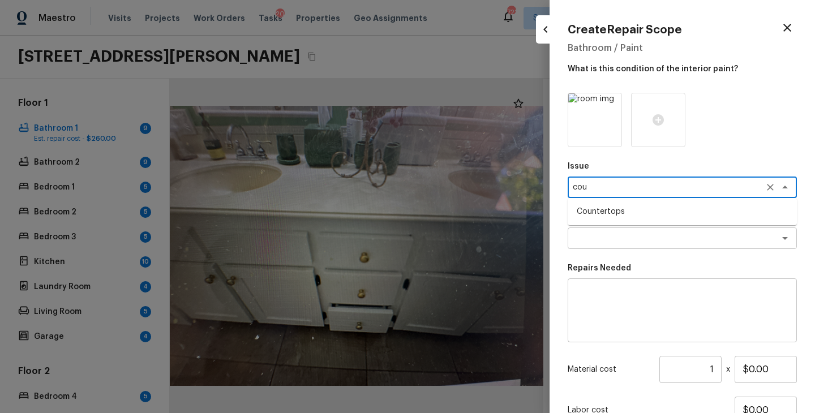
click at [653, 208] on li "Countertops" at bounding box center [682, 212] width 229 height 18
type textarea "Countertops"
click at [614, 244] on div "x ​" at bounding box center [682, 239] width 229 height 22
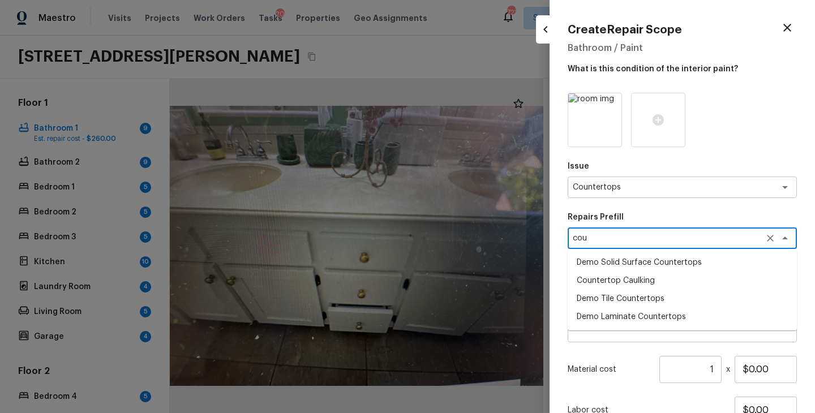
type textarea "cou"
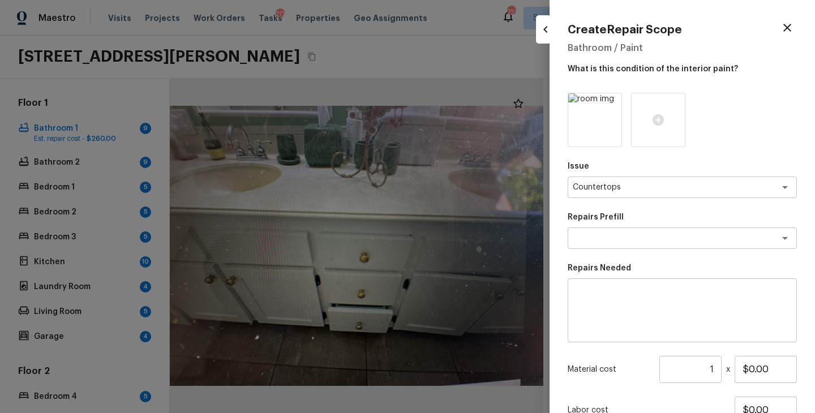
click at [764, 131] on div at bounding box center [682, 120] width 229 height 54
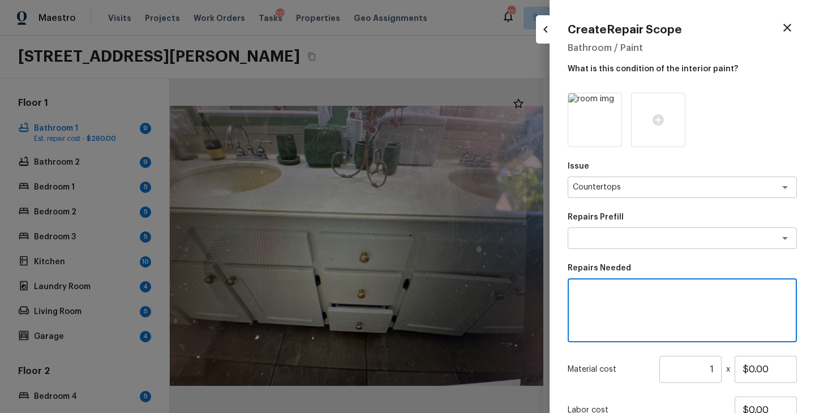
click at [615, 297] on textarea at bounding box center [682, 310] width 213 height 45
type textarea "Bathroom countertops refinish"
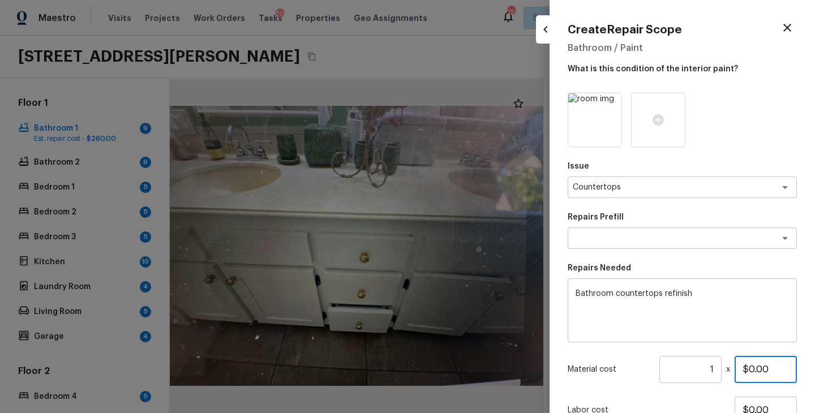
drag, startPoint x: 775, startPoint y: 373, endPoint x: 726, endPoint y: 372, distance: 49.2
click at [726, 372] on div "Material cost 1 ​ x $0.00" at bounding box center [682, 369] width 229 height 27
type input "$200.00"
click at [686, 397] on div "Labor cost $0.00" at bounding box center [682, 410] width 229 height 27
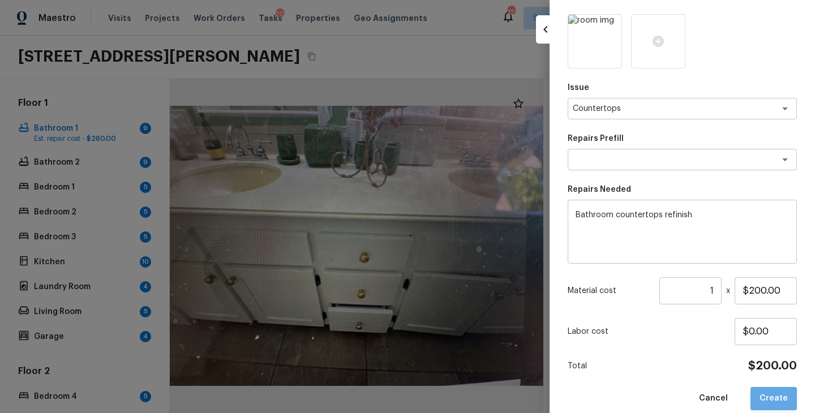
click at [777, 396] on button "Create" at bounding box center [774, 398] width 46 height 23
type input "$0.00"
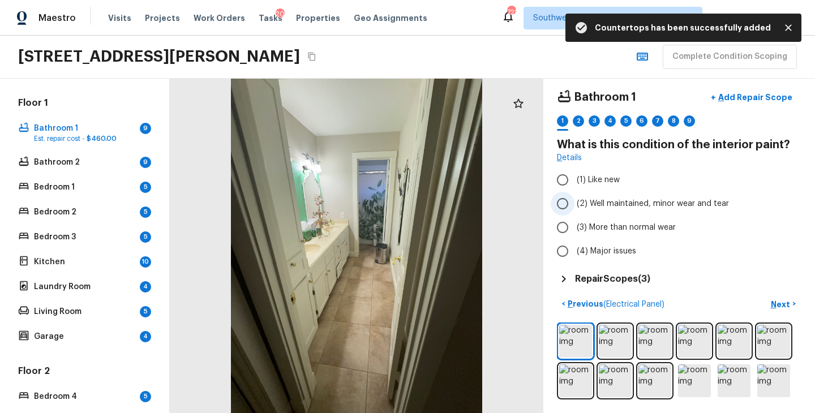
click at [647, 206] on span "(2) Well maintained, minor wear and tear" at bounding box center [653, 203] width 152 height 11
click at [574, 206] on input "(2) Well maintained, minor wear and tear" at bounding box center [563, 204] width 24 height 24
radio input "true"
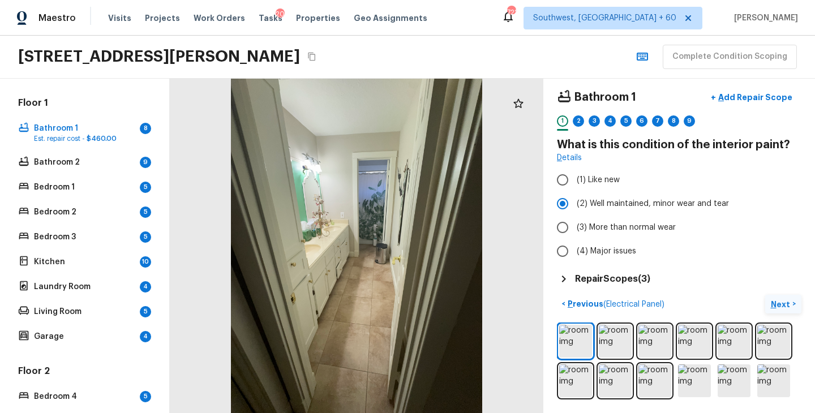
click at [794, 311] on button "Next >" at bounding box center [783, 304] width 36 height 19
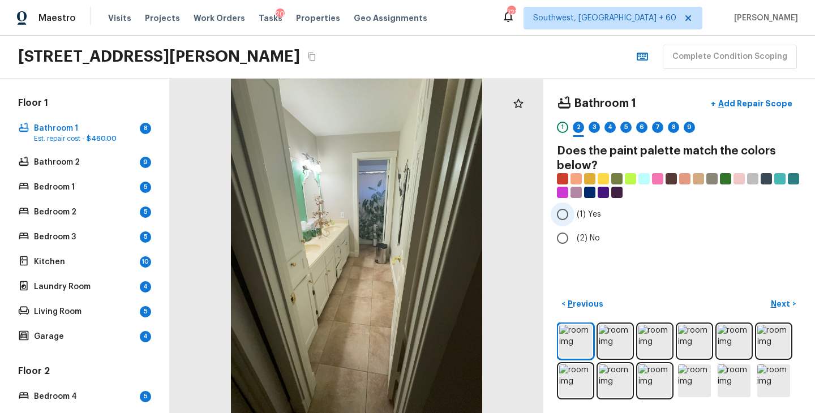
click at [589, 212] on span "(1) Yes" at bounding box center [589, 214] width 24 height 11
click at [574, 212] on input "(1) Yes" at bounding box center [563, 215] width 24 height 24
radio input "true"
click at [786, 305] on p "Next" at bounding box center [782, 303] width 22 height 11
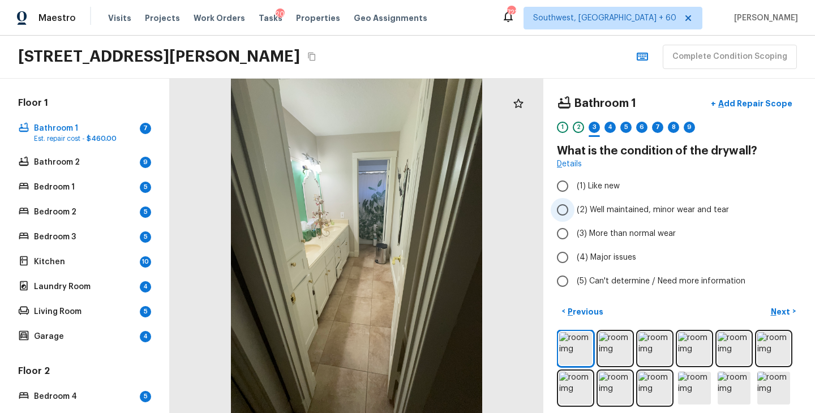
click at [608, 211] on span "(2) Well maintained, minor wear and tear" at bounding box center [653, 209] width 152 height 11
click at [574, 211] on input "(2) Well maintained, minor wear and tear" at bounding box center [563, 210] width 24 height 24
radio input "true"
click at [784, 308] on p "Next" at bounding box center [782, 311] width 22 height 11
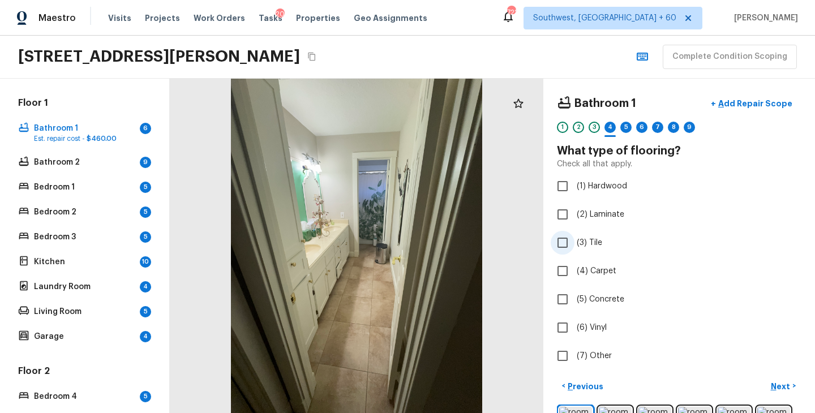
click at [582, 246] on span "(3) Tile" at bounding box center [589, 242] width 25 height 11
click at [574, 246] on input "(3) Tile" at bounding box center [563, 243] width 24 height 24
checkbox input "true"
click at [781, 384] on p "Next" at bounding box center [782, 386] width 22 height 11
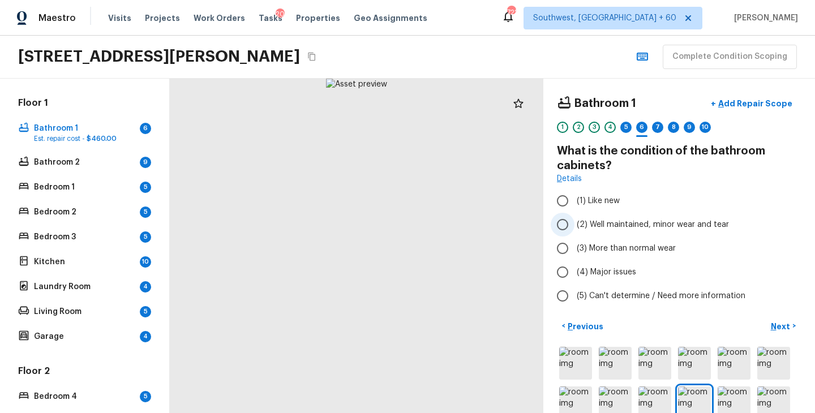
click at [601, 222] on span "(2) Well maintained, minor wear and tear" at bounding box center [653, 224] width 152 height 11
click at [574, 222] on input "(2) Well maintained, minor wear and tear" at bounding box center [563, 225] width 24 height 24
radio input "true"
click at [781, 323] on p "Next" at bounding box center [782, 326] width 22 height 11
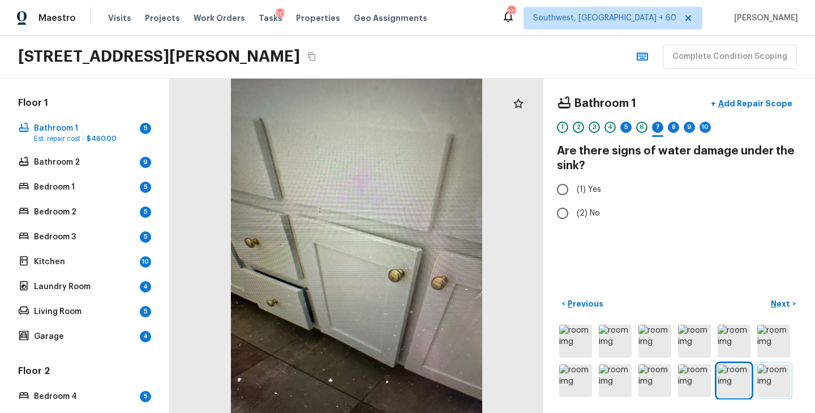
click at [783, 387] on img at bounding box center [773, 381] width 33 height 33
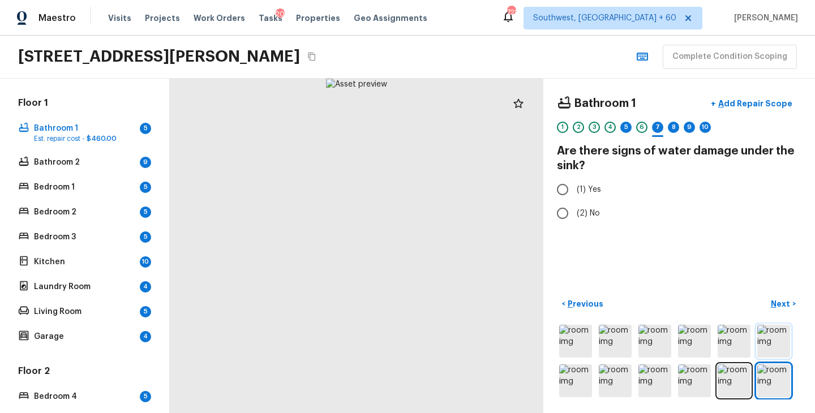
click at [775, 343] on img at bounding box center [773, 341] width 33 height 33
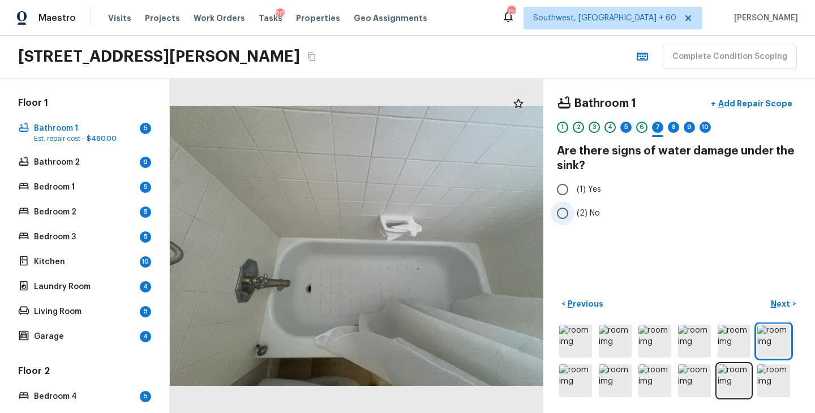
click at [593, 205] on label "(2) No" at bounding box center [672, 213] width 242 height 24
click at [574, 205] on input "(2) No" at bounding box center [563, 213] width 24 height 24
radio input "true"
click at [783, 305] on p "Next" at bounding box center [782, 303] width 22 height 11
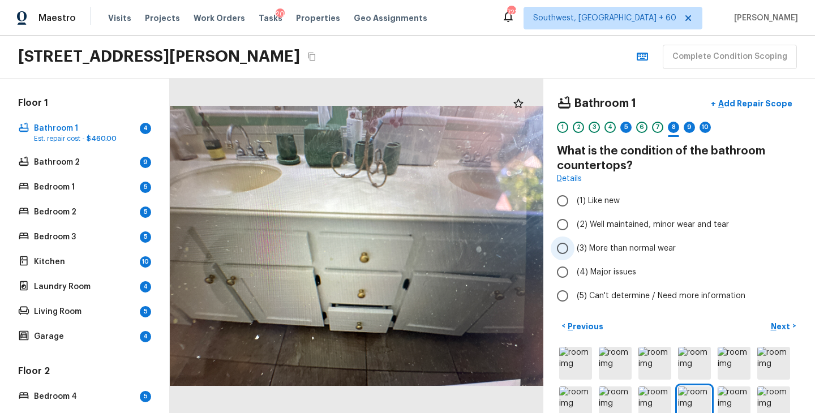
click at [616, 246] on span "(3) More than normal wear" at bounding box center [626, 248] width 99 height 11
click at [574, 246] on input "(3) More than normal wear" at bounding box center [563, 249] width 24 height 24
radio input "true"
click at [781, 325] on p "Next" at bounding box center [782, 326] width 22 height 11
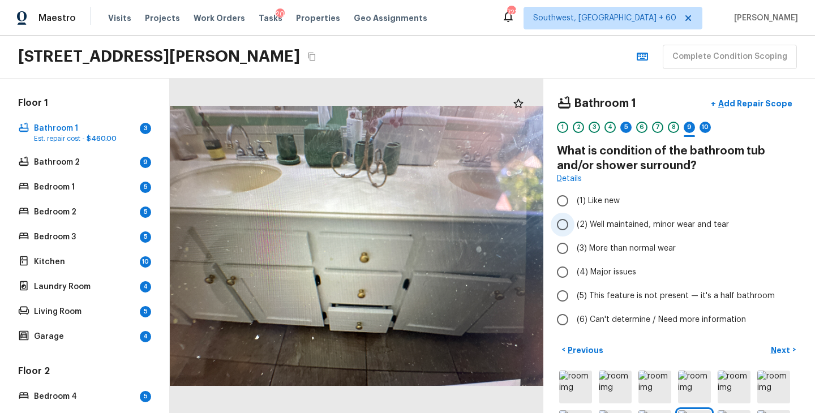
click at [640, 224] on span "(2) Well maintained, minor wear and tear" at bounding box center [653, 224] width 152 height 11
click at [574, 224] on input "(2) Well maintained, minor wear and tear" at bounding box center [563, 225] width 24 height 24
radio input "true"
click at [782, 343] on button "Next >" at bounding box center [783, 350] width 36 height 19
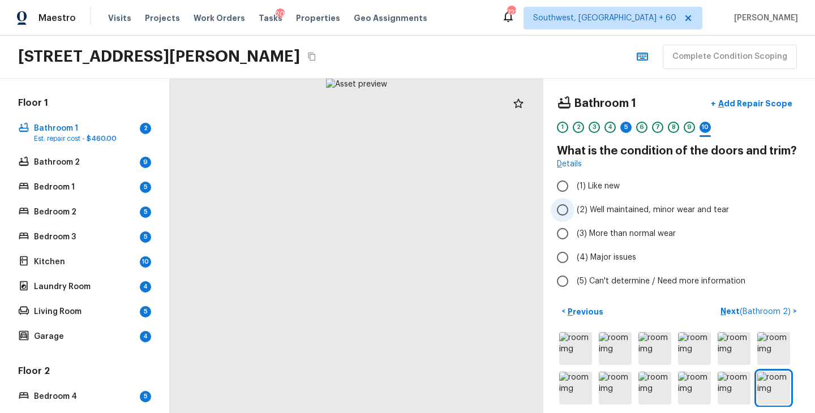
click at [642, 211] on span "(2) Well maintained, minor wear and tear" at bounding box center [653, 209] width 152 height 11
click at [574, 211] on input "(2) Well maintained, minor wear and tear" at bounding box center [563, 210] width 24 height 24
radio input "true"
click at [725, 307] on p "Next ( Bathroom 2 )" at bounding box center [757, 312] width 72 height 12
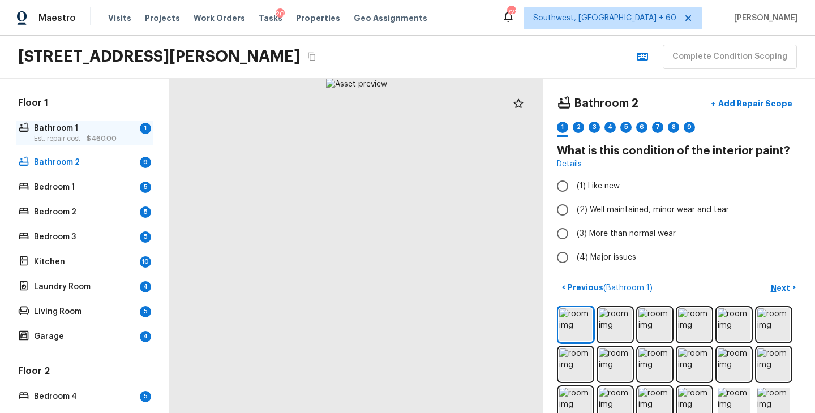
click at [111, 135] on span "$460.00" at bounding box center [102, 138] width 30 height 7
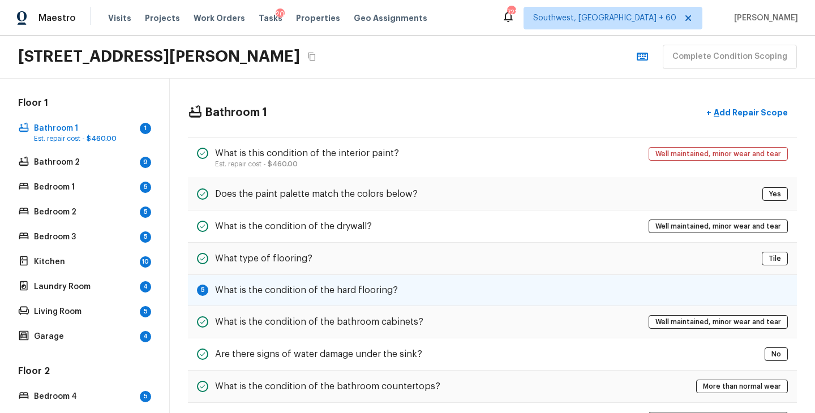
click at [413, 292] on div "5 What is the condition of the hard flooring?" at bounding box center [492, 290] width 609 height 31
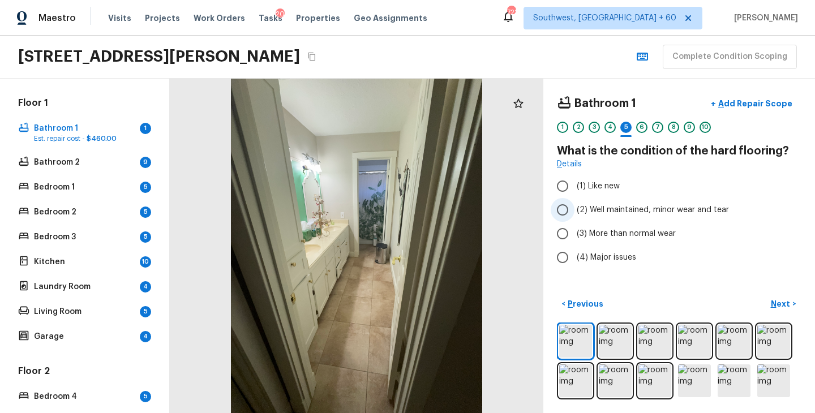
click at [604, 208] on span "(2) Well maintained, minor wear and tear" at bounding box center [653, 209] width 152 height 11
click at [574, 208] on input "(2) Well maintained, minor wear and tear" at bounding box center [563, 210] width 24 height 24
radio input "true"
click at [790, 309] on p "Next" at bounding box center [782, 303] width 22 height 11
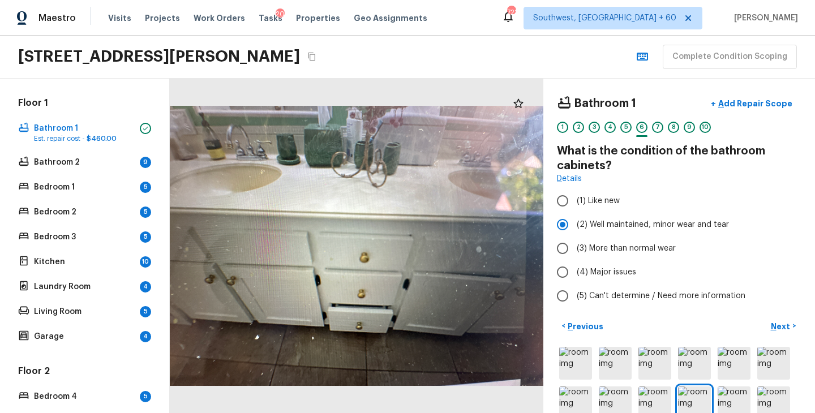
click at [49, 170] on div "Floor 1 Bathroom 1 Est. repair cost - $460.00 Bathroom 2 9 Bedroom 1 5 Bedroom …" at bounding box center [85, 221] width 138 height 248
click at [59, 164] on p "Bathroom 2" at bounding box center [84, 162] width 101 height 11
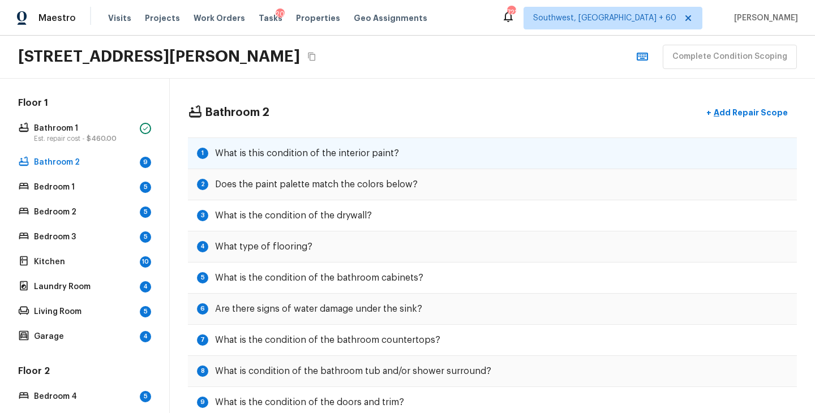
click at [438, 157] on div "1 What is this condition of the interior paint?" at bounding box center [492, 154] width 609 height 32
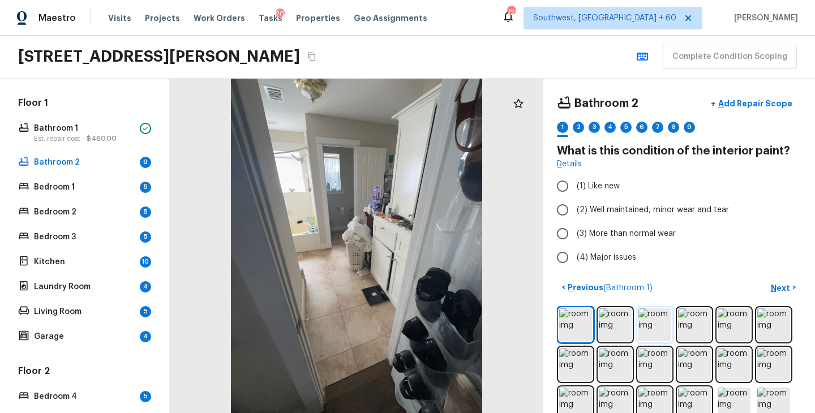
scroll to position [63, 0]
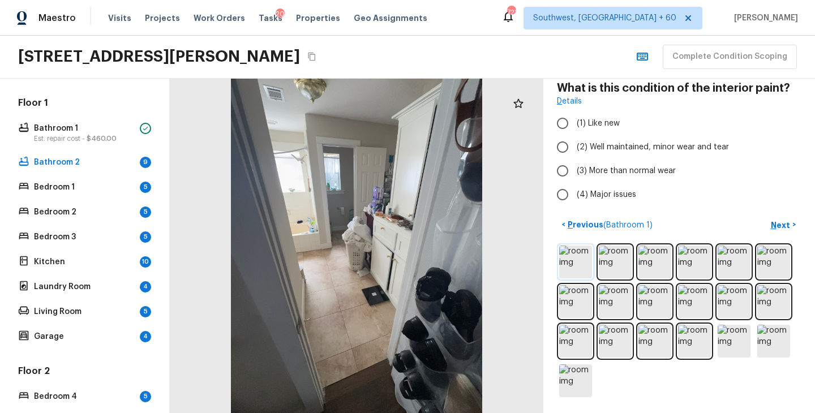
click at [582, 256] on img at bounding box center [575, 262] width 33 height 33
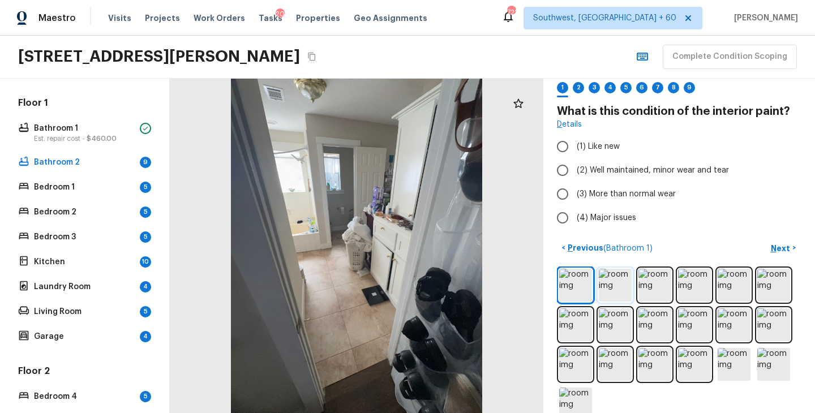
click at [605, 289] on img at bounding box center [615, 285] width 33 height 33
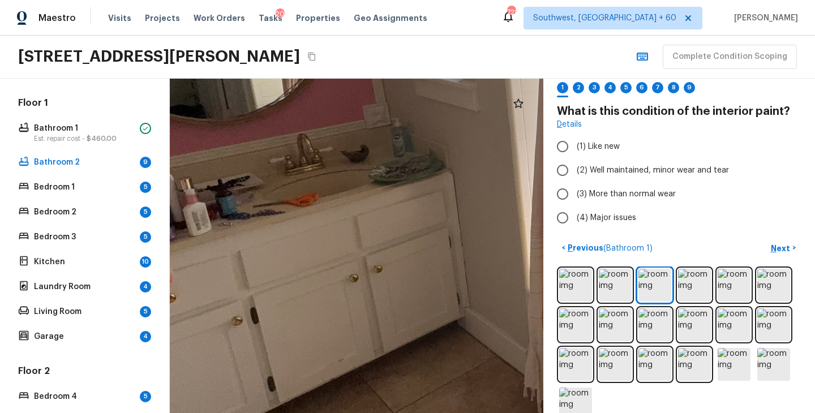
drag, startPoint x: 251, startPoint y: 290, endPoint x: 351, endPoint y: 290, distance: 100.7
click at [351, 290] on div at bounding box center [671, 141] width 1417 height 1269
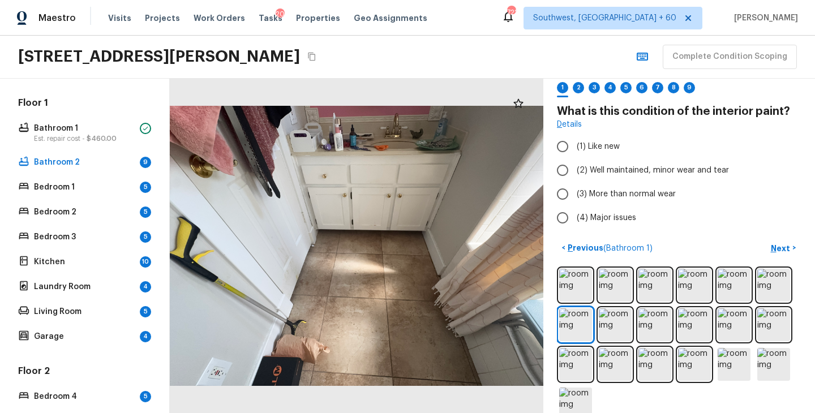
scroll to position [0, 0]
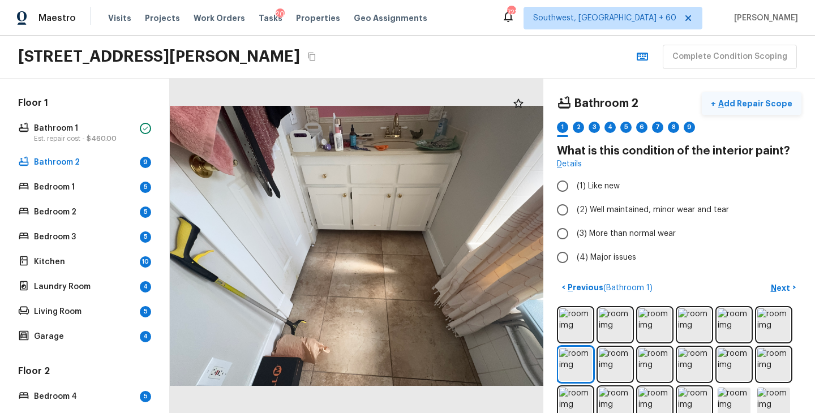
click at [749, 108] on p "Add Repair Scope" at bounding box center [754, 103] width 76 height 11
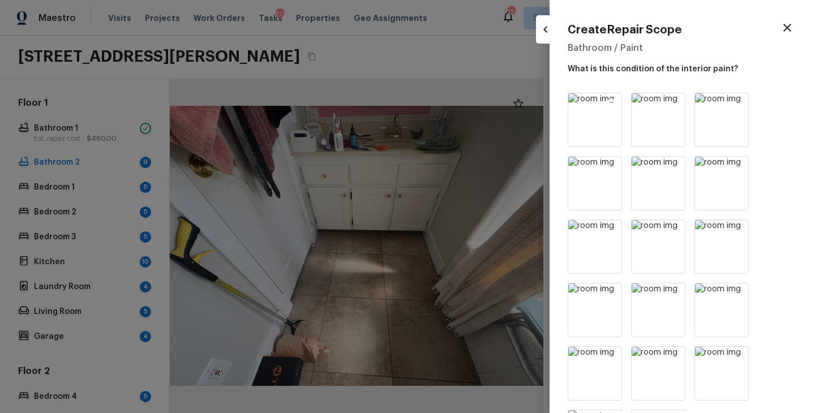
click at [611, 101] on icon at bounding box center [612, 104] width 10 height 10
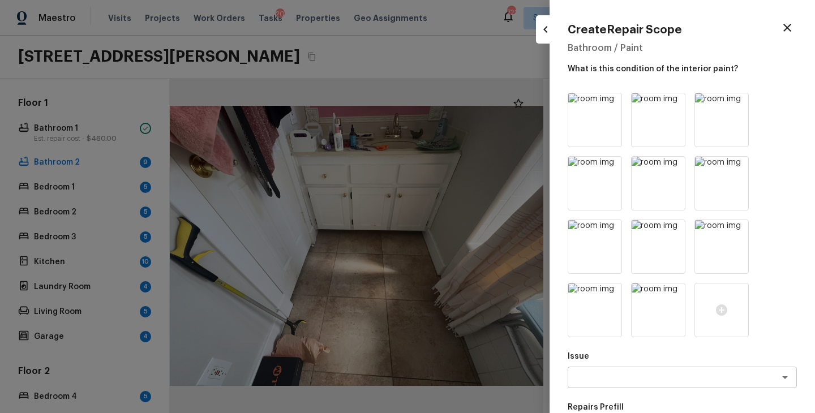
click at [611, 101] on icon at bounding box center [612, 104] width 10 height 10
click at [736, 101] on icon at bounding box center [737, 103] width 11 height 11
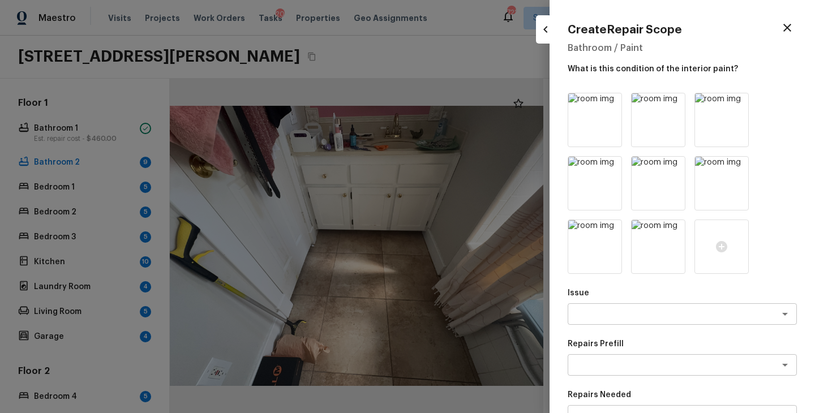
click at [736, 101] on icon at bounding box center [737, 103] width 11 height 11
click at [672, 166] on icon at bounding box center [675, 167] width 10 height 10
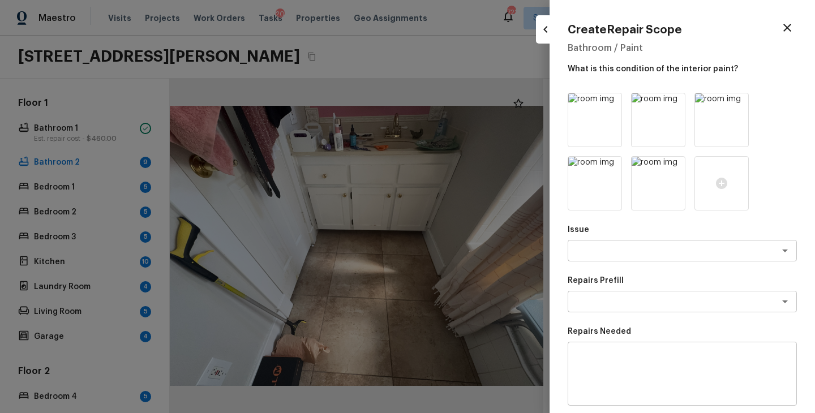
click at [672, 166] on icon at bounding box center [675, 167] width 10 height 10
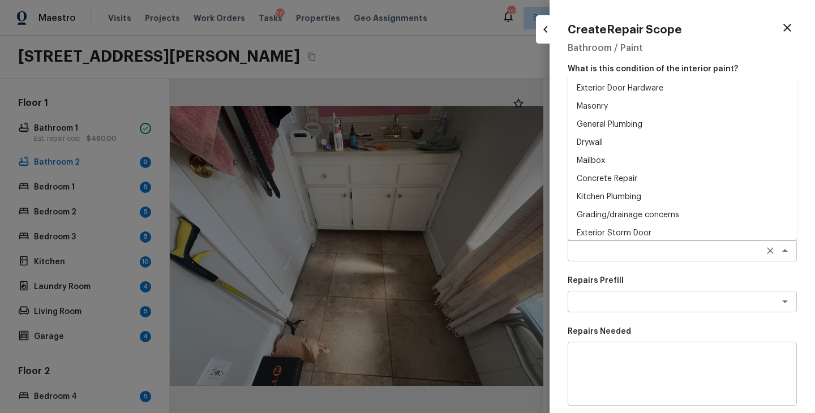
click at [631, 241] on div "x ​" at bounding box center [682, 251] width 229 height 22
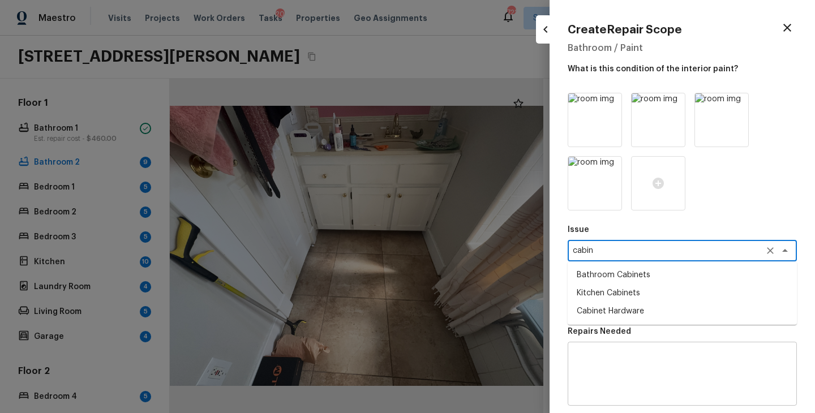
click at [647, 275] on li "Bathroom Cabinets" at bounding box center [682, 275] width 229 height 18
type textarea "Bathroom Cabinets"
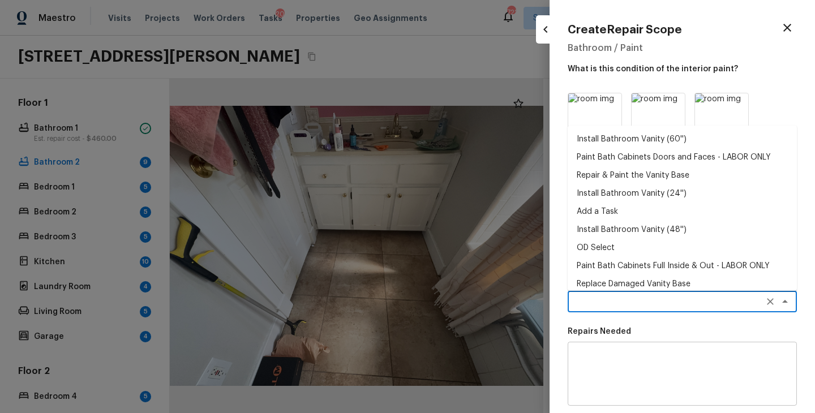
click at [628, 299] on textarea at bounding box center [666, 301] width 187 height 11
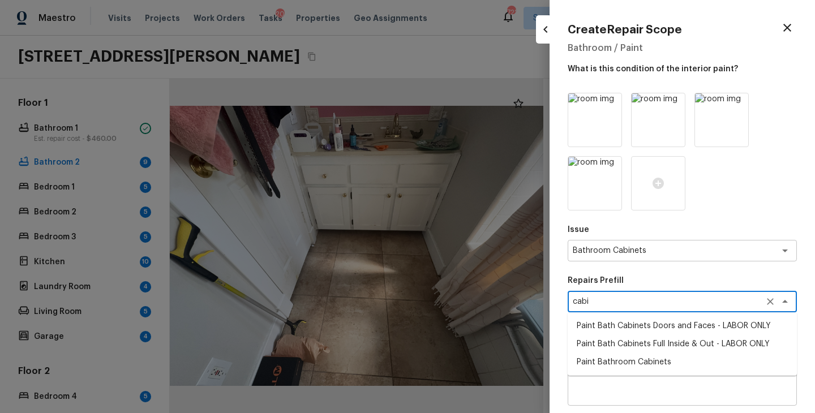
click at [641, 338] on li "Paint Bath Cabinets Full Inside & Out - LABOR ONLY" at bounding box center [682, 344] width 229 height 18
type textarea "Paint Bath Cabinets Full Inside & Out - LABOR ONLY"
type textarea "Prep, sand, mask and apply 2 coats of paint to the bathroom cabinet doors, inte…"
type input "$28.00"
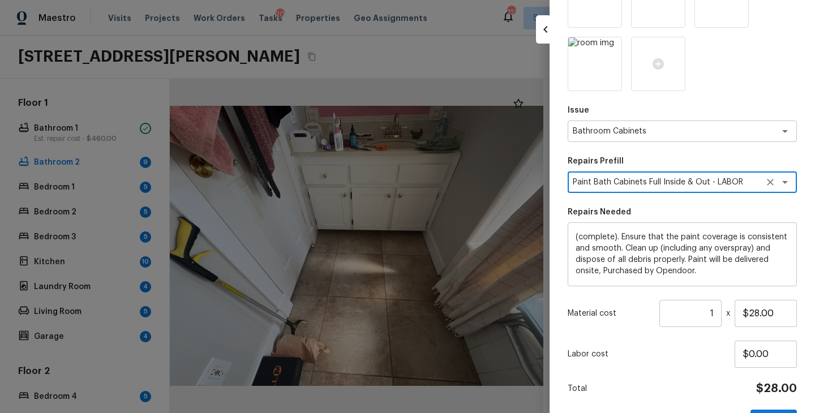
scroll to position [157, 0]
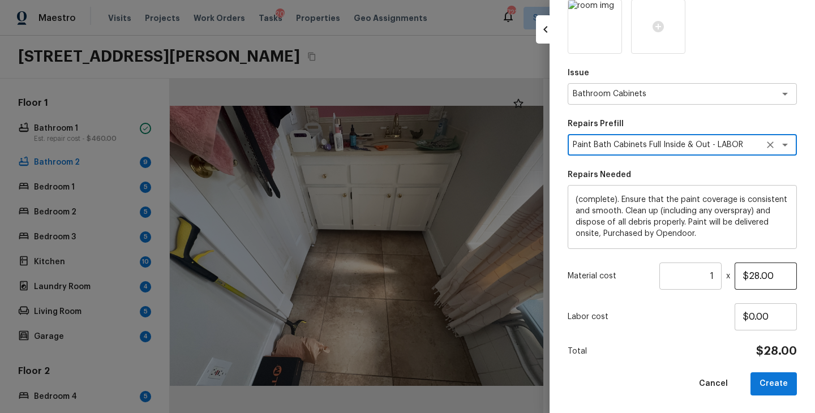
type textarea "Paint Bath Cabinets Full Inside & Out - LABOR ONLY"
drag, startPoint x: 781, startPoint y: 275, endPoint x: 689, endPoint y: 275, distance: 91.7
click at [689, 275] on div "Material cost 1 ​ x $28.00" at bounding box center [682, 276] width 229 height 27
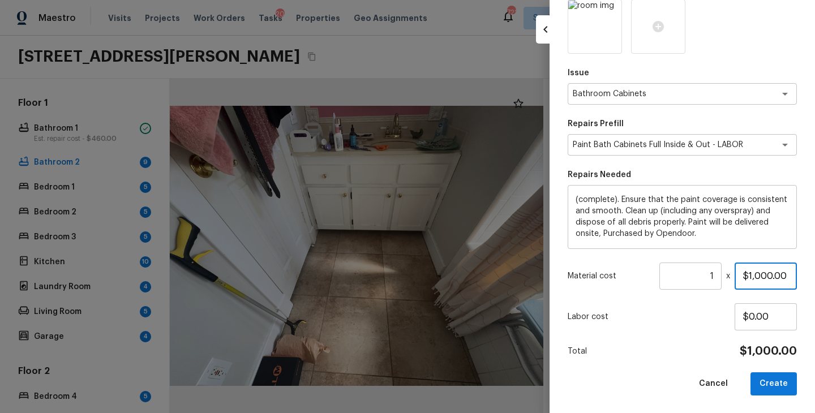
type input "$1,000.00"
click at [675, 323] on div "Labor cost $0.00" at bounding box center [682, 316] width 229 height 27
click at [770, 378] on button "Create" at bounding box center [774, 383] width 46 height 23
type input "$0.00"
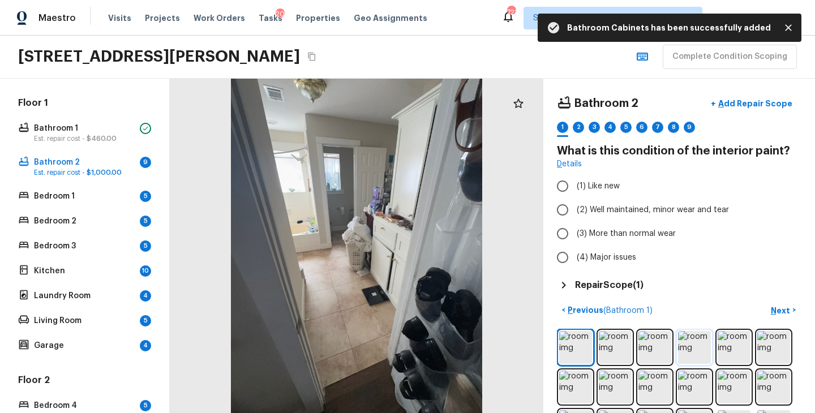
scroll to position [85, 0]
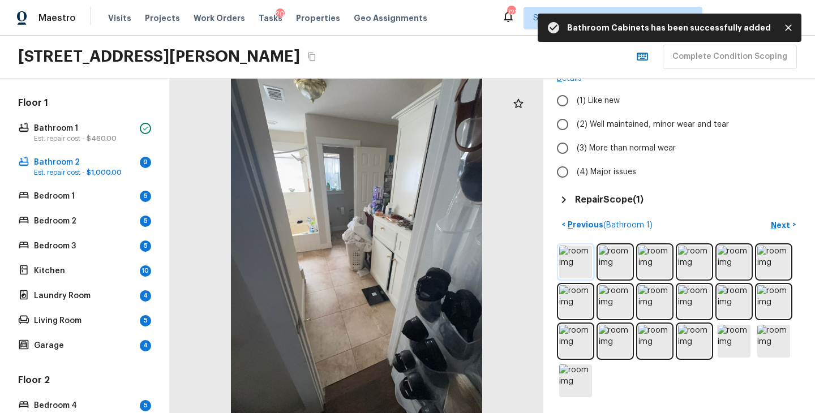
click at [584, 261] on img at bounding box center [575, 262] width 33 height 33
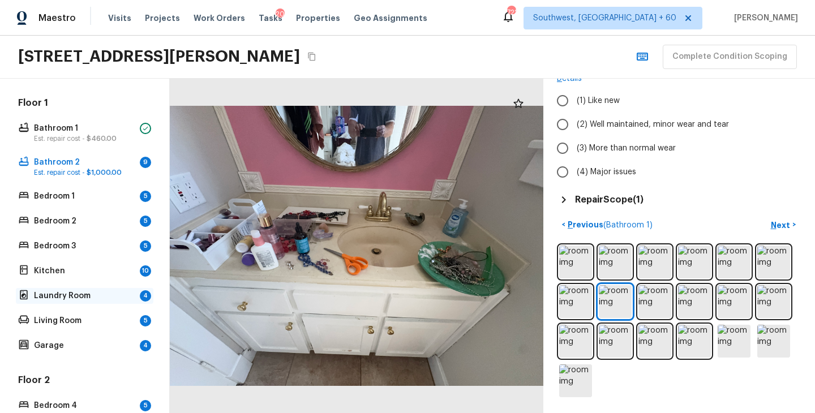
scroll to position [342, 0]
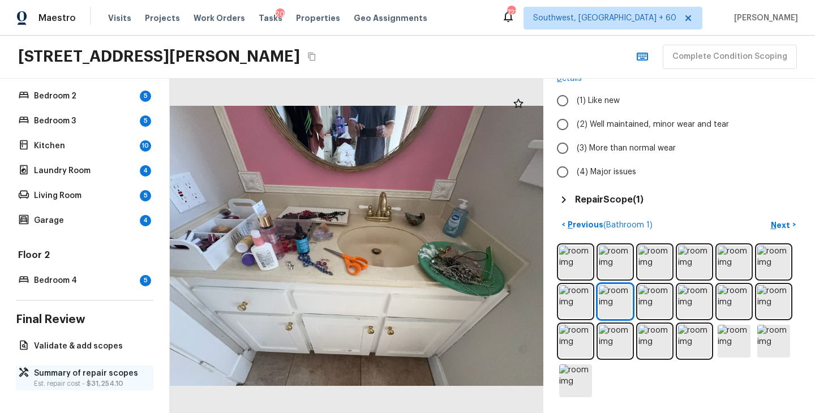
click at [75, 368] on p "Summary of repair scopes" at bounding box center [90, 373] width 113 height 11
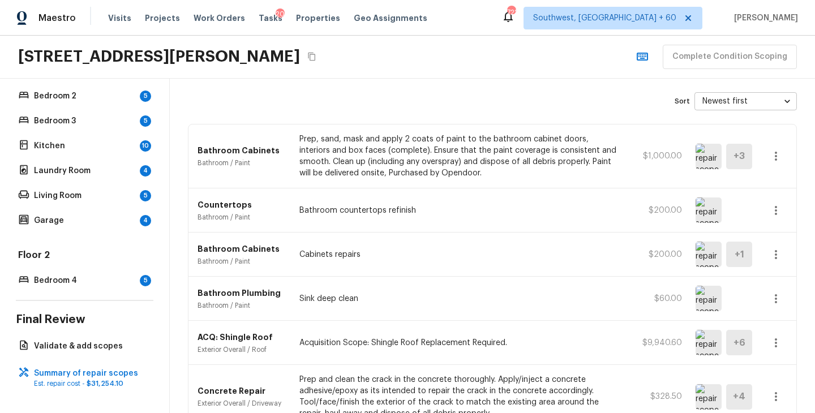
scroll to position [80, 0]
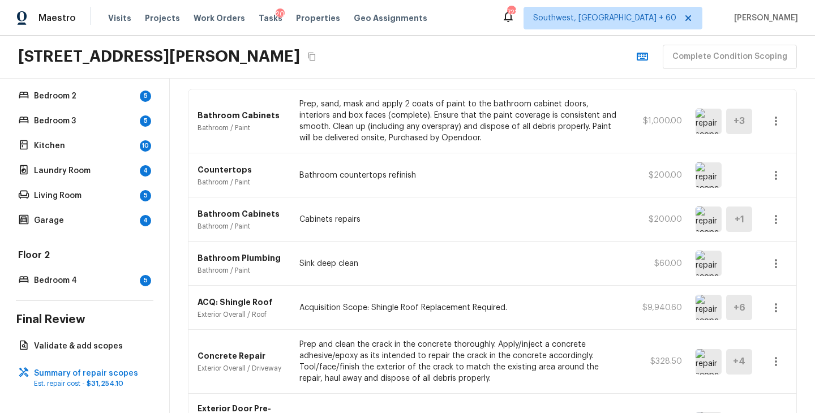
click at [784, 262] on button "button" at bounding box center [776, 263] width 23 height 23
click at [775, 295] on li "Edit" at bounding box center [779, 297] width 53 height 34
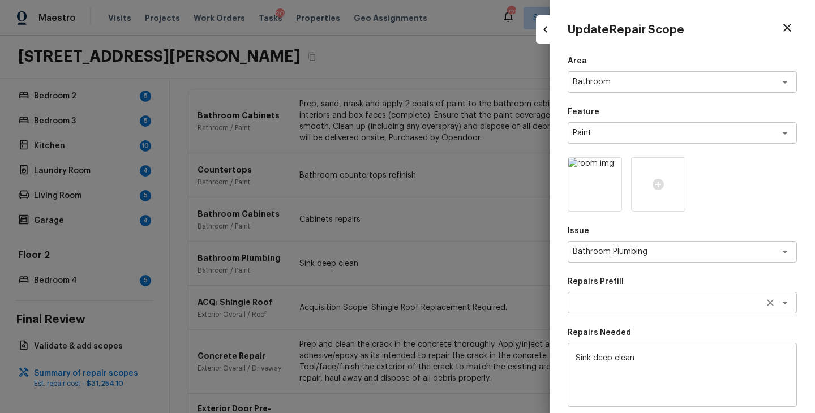
scroll to position [158, 0]
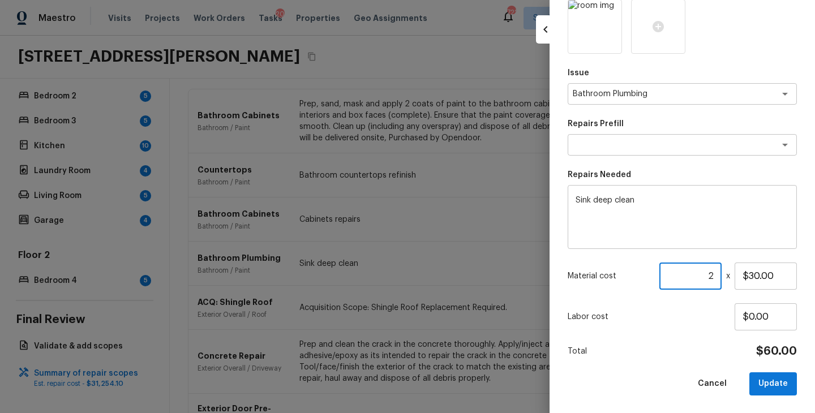
click at [717, 276] on input "2" at bounding box center [690, 276] width 62 height 27
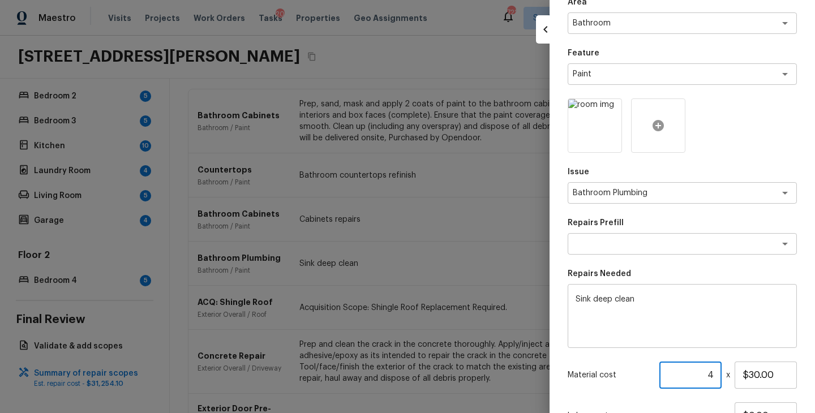
type input "4"
click at [653, 127] on icon at bounding box center [658, 125] width 11 height 11
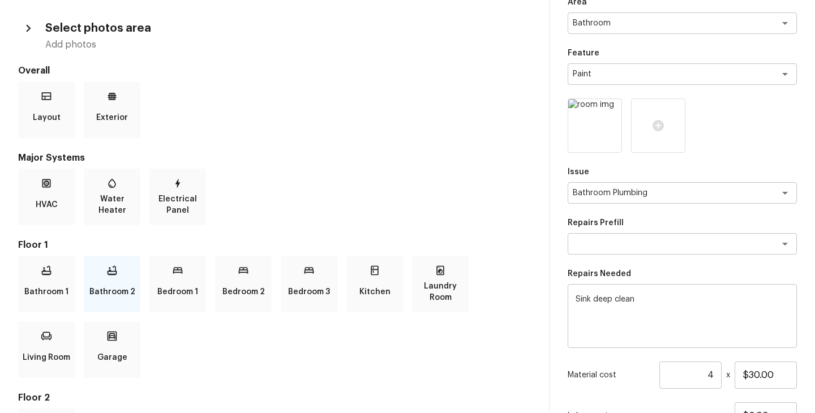
click at [118, 275] on div "Bathroom 2" at bounding box center [112, 284] width 57 height 57
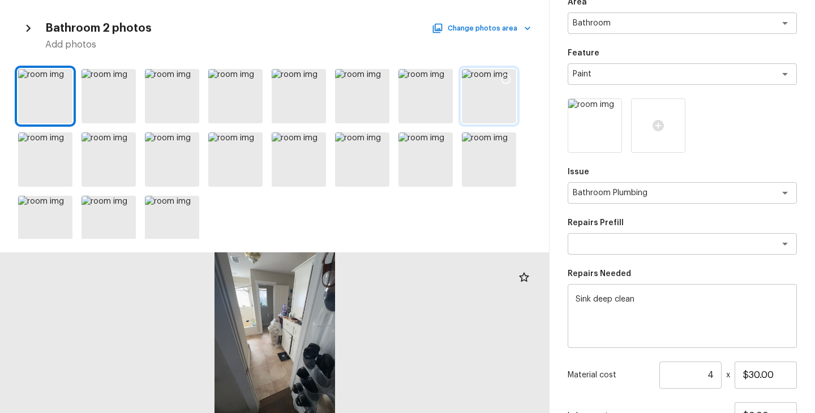
click at [492, 110] on div at bounding box center [489, 96] width 54 height 54
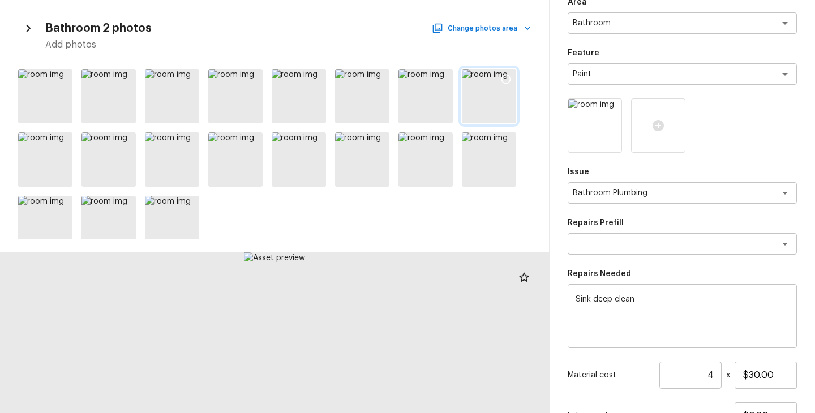
click at [507, 76] on icon at bounding box center [505, 79] width 11 height 11
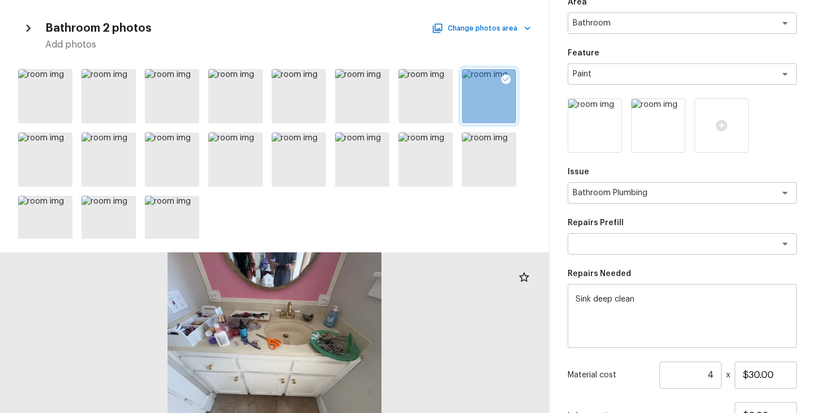
scroll to position [158, 0]
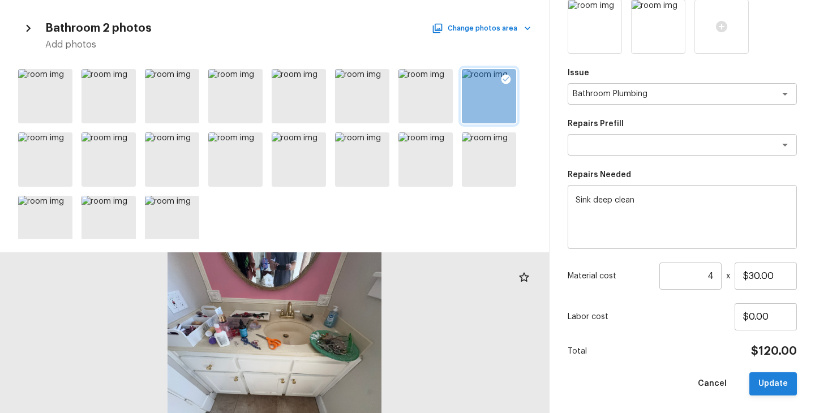
click at [776, 387] on button "Update" at bounding box center [773, 383] width 48 height 23
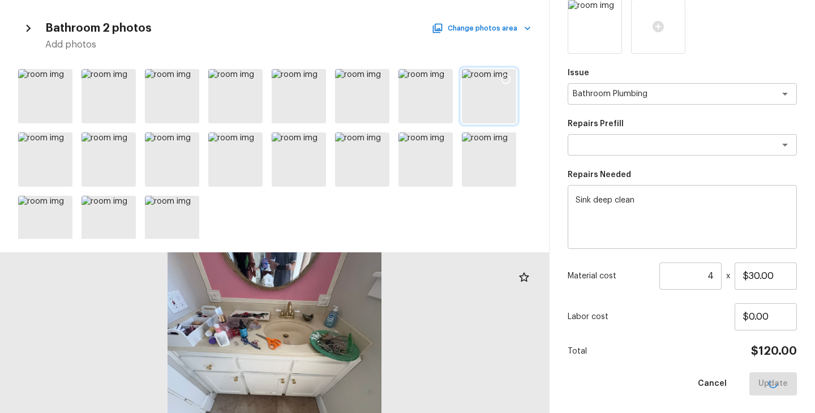
type input "1"
type input "$0.00"
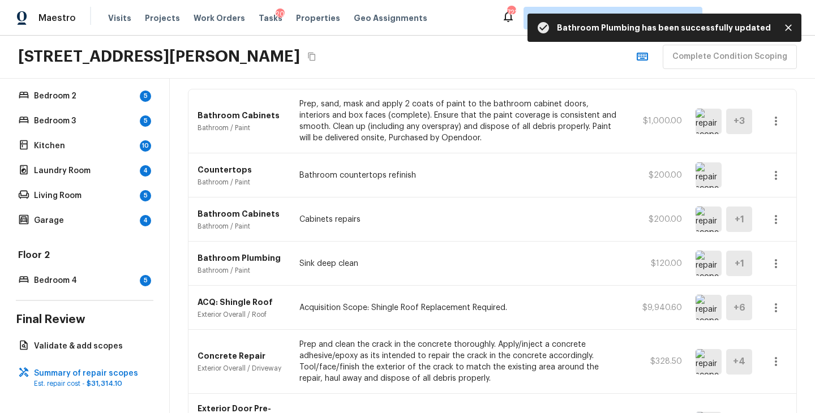
scroll to position [48, 0]
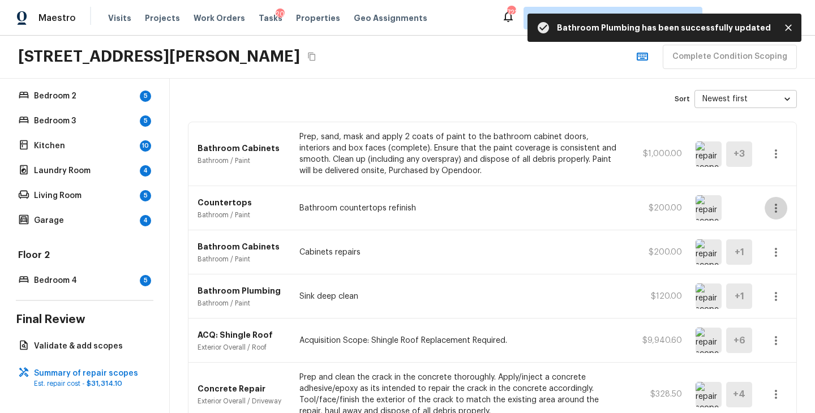
click at [775, 210] on icon "button" at bounding box center [776, 208] width 14 height 14
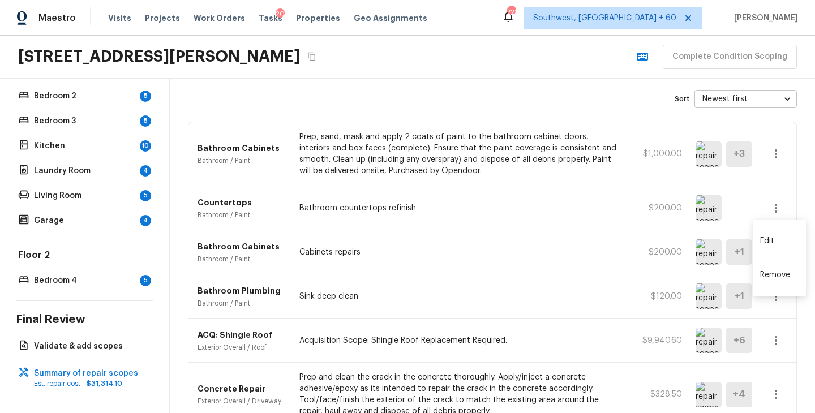
click at [771, 239] on li "Edit" at bounding box center [779, 241] width 53 height 34
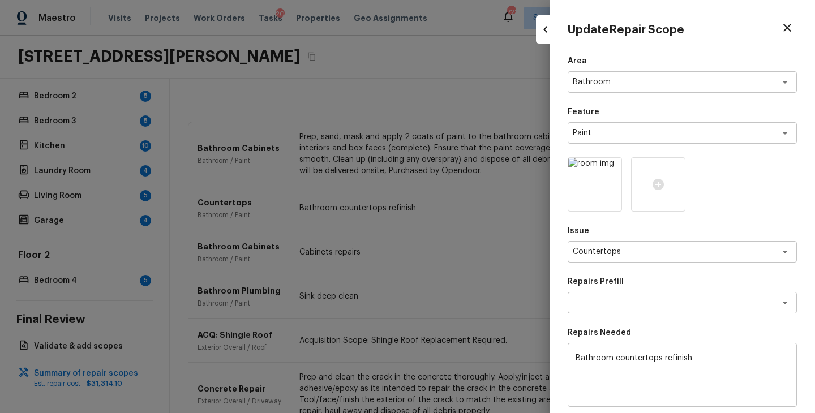
scroll to position [158, 0]
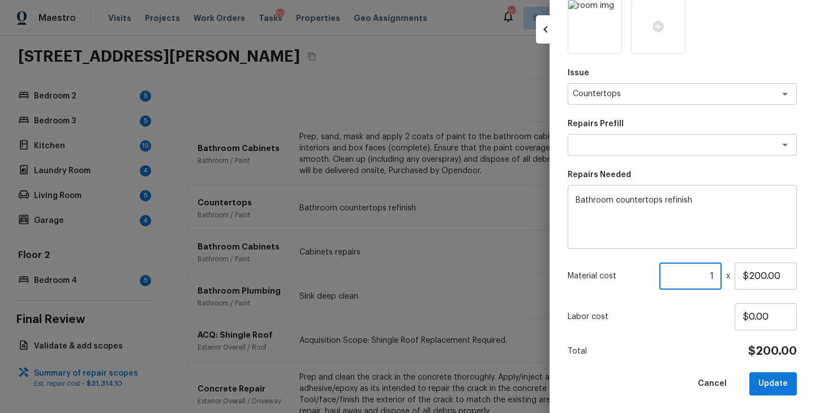
click at [719, 271] on input "1" at bounding box center [690, 276] width 62 height 27
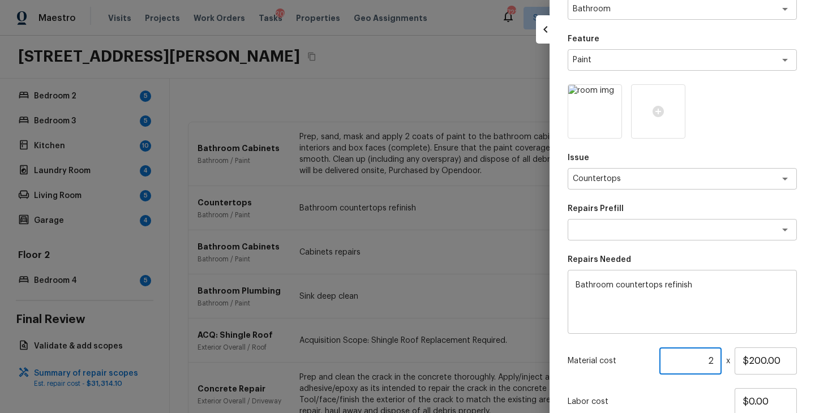
scroll to position [67, 0]
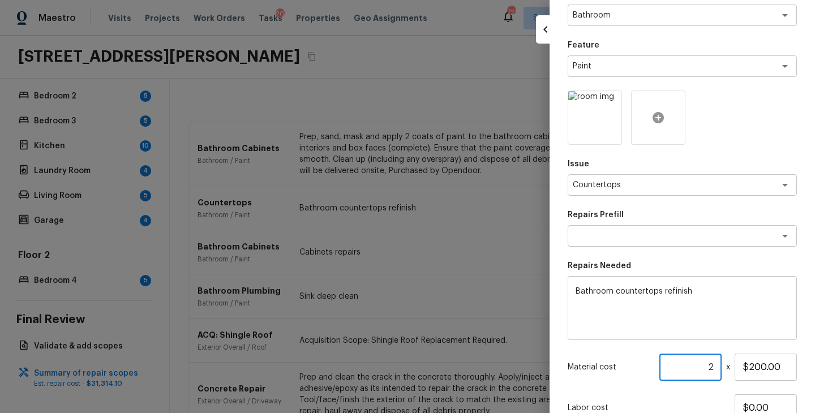
type input "2"
click at [658, 111] on icon at bounding box center [658, 118] width 14 height 14
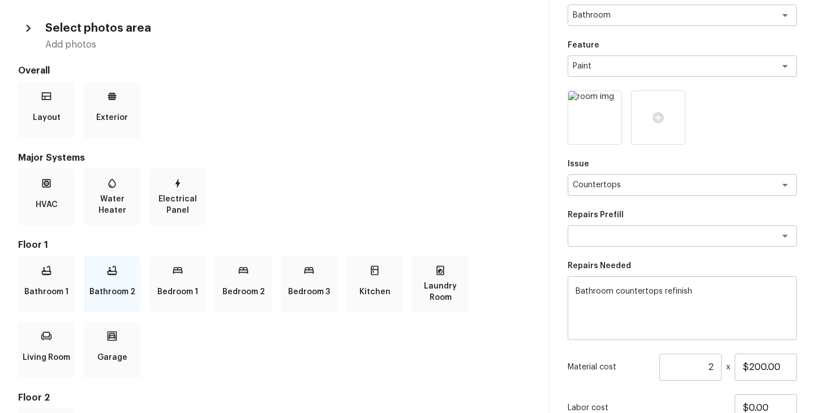
click at [119, 287] on p "Bathroom 2" at bounding box center [112, 292] width 46 height 23
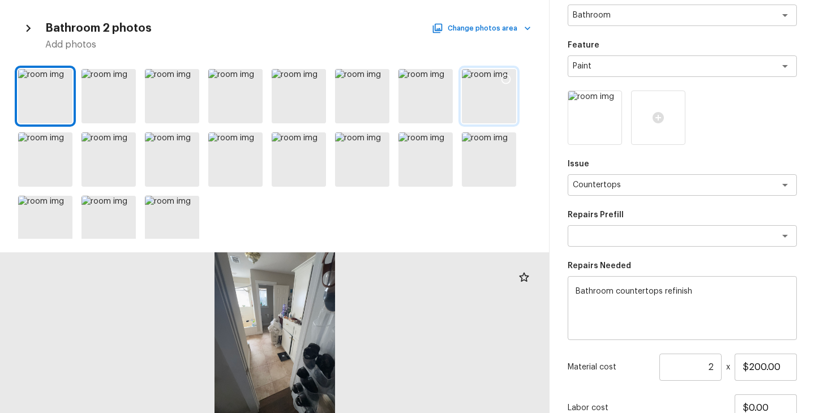
click at [493, 98] on div at bounding box center [489, 96] width 54 height 54
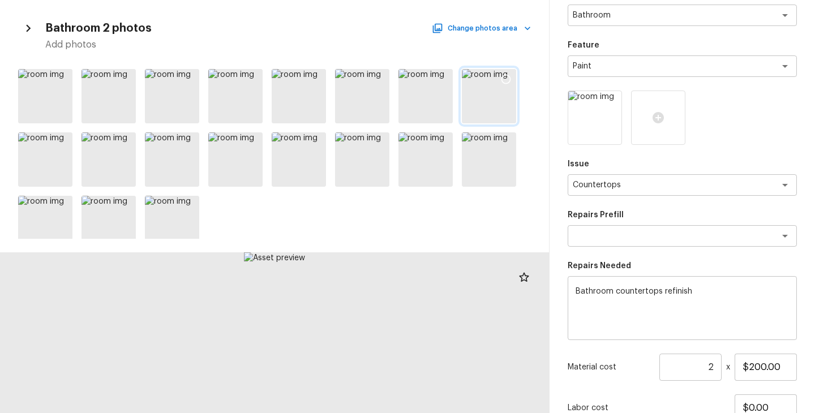
click at [505, 78] on icon at bounding box center [505, 79] width 11 height 11
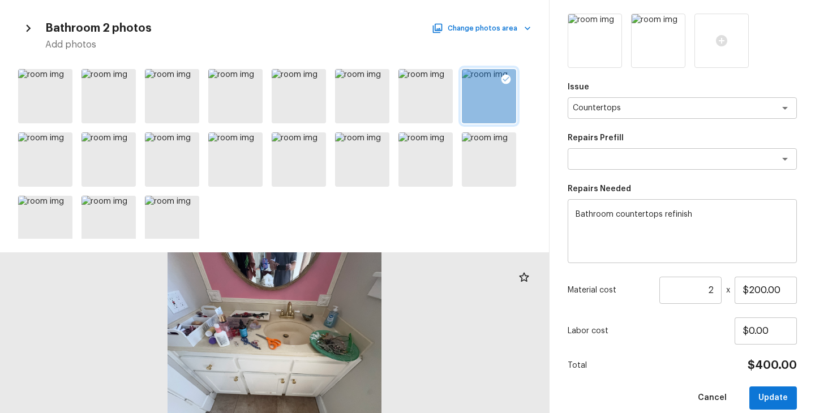
scroll to position [158, 0]
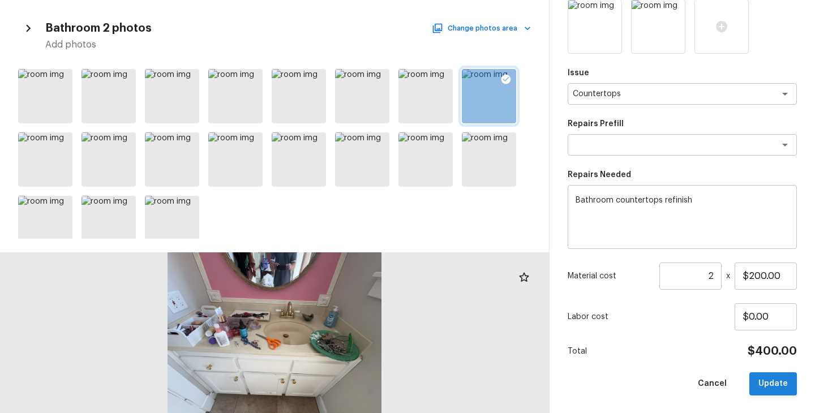
click at [772, 381] on button "Update" at bounding box center [773, 383] width 48 height 23
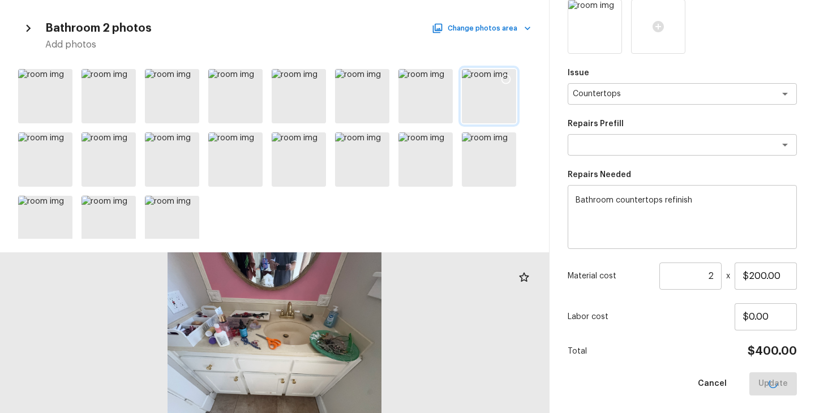
type input "1"
type input "$0.00"
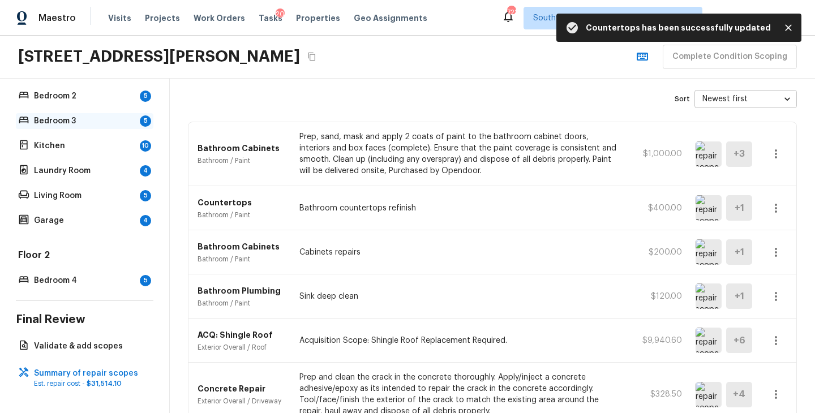
scroll to position [284, 0]
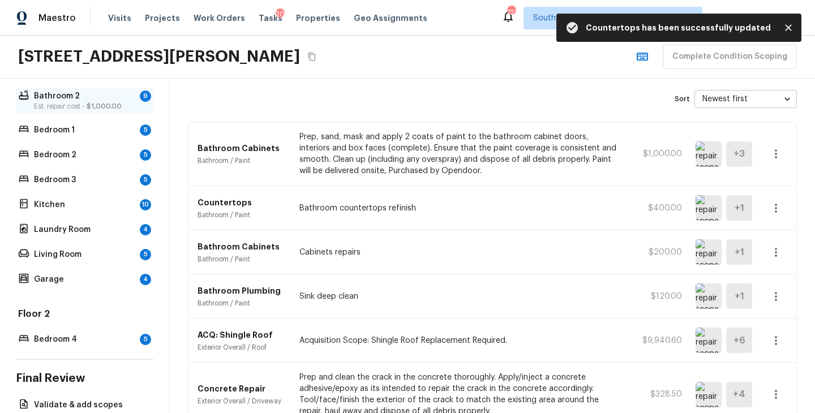
click at [85, 105] on p "Est. repair cost - $1,000.00" at bounding box center [84, 106] width 101 height 9
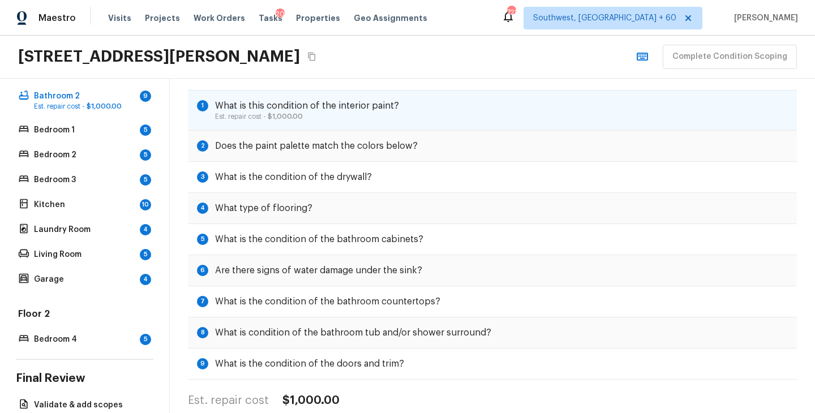
click at [358, 117] on p "Est. repair cost - $1,000.00" at bounding box center [307, 116] width 184 height 9
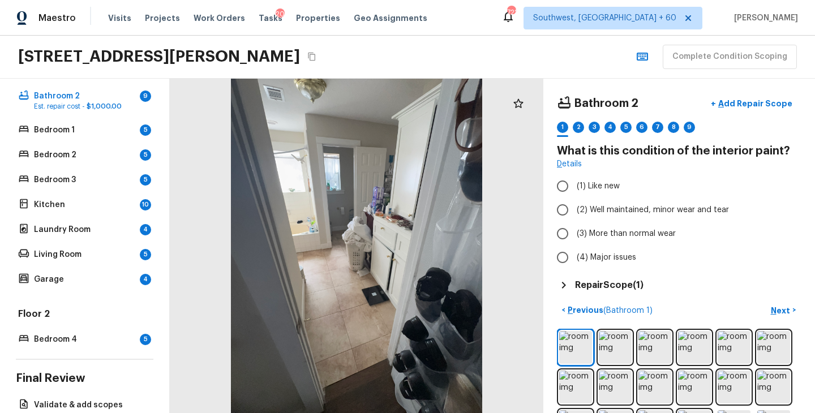
scroll to position [0, 0]
click at [618, 340] on img at bounding box center [615, 347] width 33 height 33
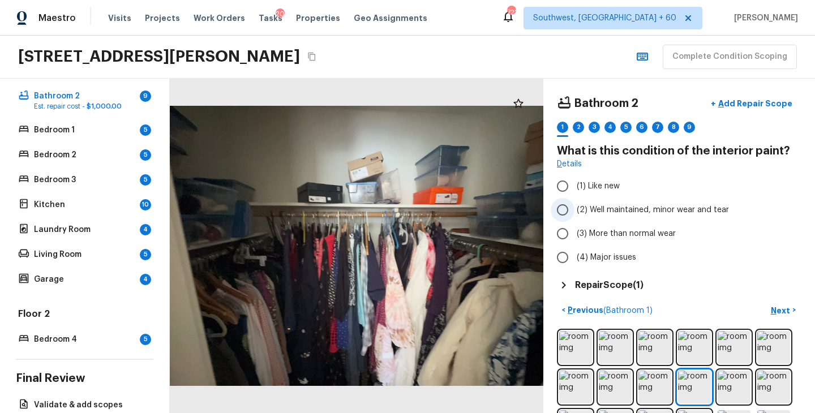
click at [655, 209] on span "(2) Well maintained, minor wear and tear" at bounding box center [653, 209] width 152 height 11
click at [574, 209] on input "(2) Well maintained, minor wear and tear" at bounding box center [563, 210] width 24 height 24
radio input "true"
click at [782, 308] on p "Next" at bounding box center [782, 310] width 22 height 11
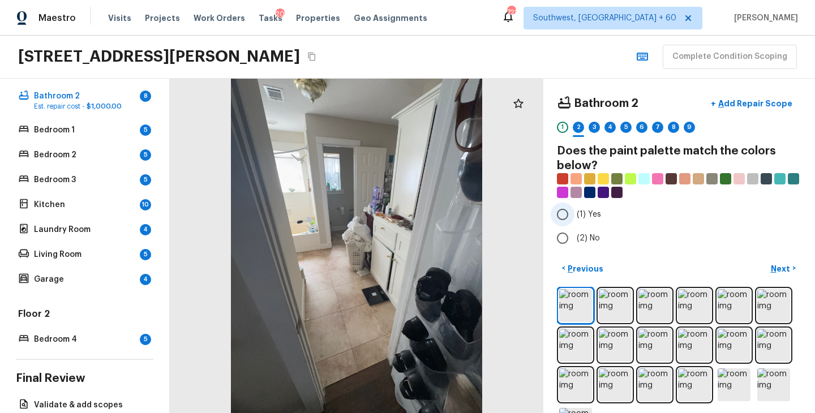
click at [599, 221] on label "(1) Yes" at bounding box center [672, 215] width 242 height 24
click at [574, 221] on input "(1) Yes" at bounding box center [563, 215] width 24 height 24
radio input "true"
click at [781, 271] on p "Next" at bounding box center [782, 268] width 22 height 11
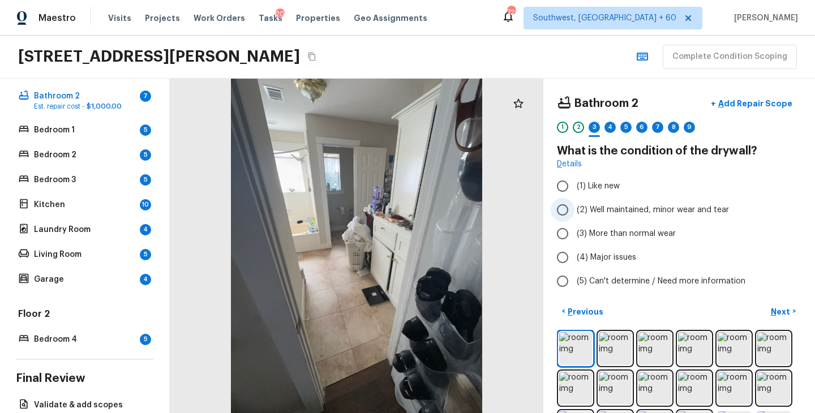
click at [654, 207] on span "(2) Well maintained, minor wear and tear" at bounding box center [653, 209] width 152 height 11
click at [574, 207] on input "(2) Well maintained, minor wear and tear" at bounding box center [563, 210] width 24 height 24
radio input "true"
click at [779, 316] on p "Next" at bounding box center [782, 311] width 22 height 11
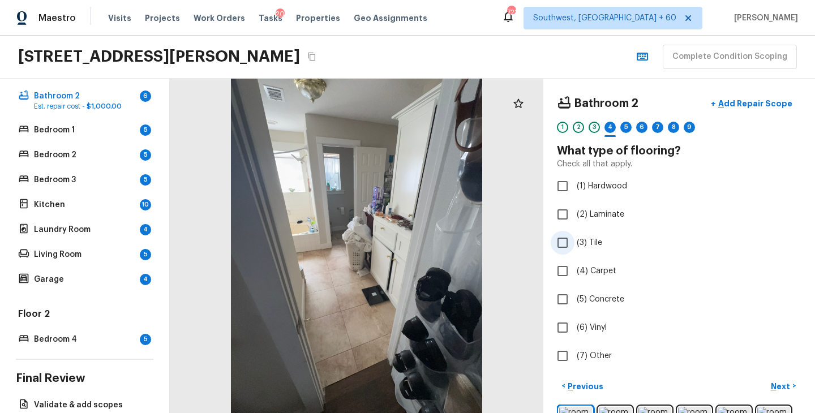
click at [593, 242] on span "(3) Tile" at bounding box center [589, 242] width 25 height 11
click at [574, 242] on input "(3) Tile" at bounding box center [563, 243] width 24 height 24
checkbox input "true"
click at [776, 389] on p "Next" at bounding box center [782, 386] width 22 height 11
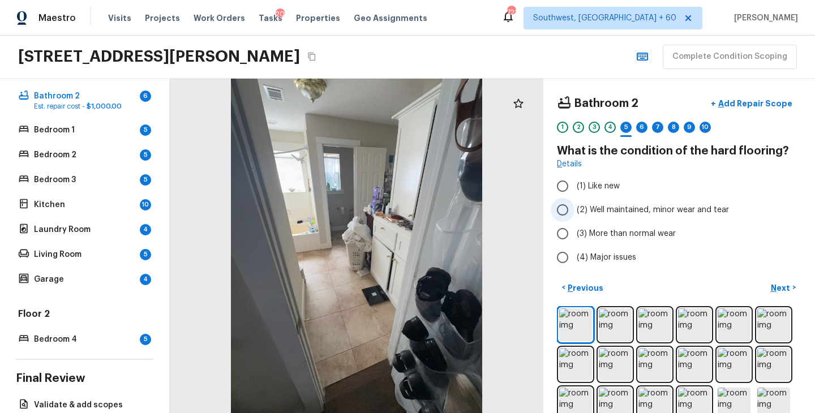
click at [626, 208] on span "(2) Well maintained, minor wear and tear" at bounding box center [653, 209] width 152 height 11
click at [574, 208] on input "(2) Well maintained, minor wear and tear" at bounding box center [563, 210] width 24 height 24
click at [787, 291] on p "Next" at bounding box center [782, 287] width 22 height 11
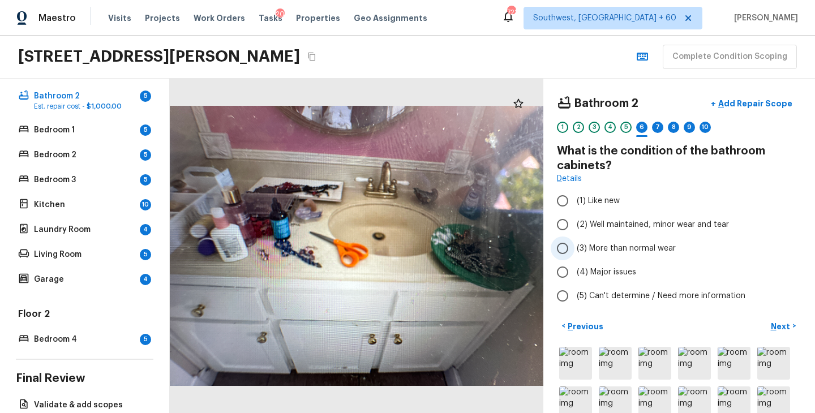
click at [636, 250] on span "(3) More than normal wear" at bounding box center [626, 248] width 99 height 11
click at [574, 250] on input "(3) More than normal wear" at bounding box center [563, 249] width 24 height 24
click at [788, 326] on p "Next" at bounding box center [782, 326] width 22 height 11
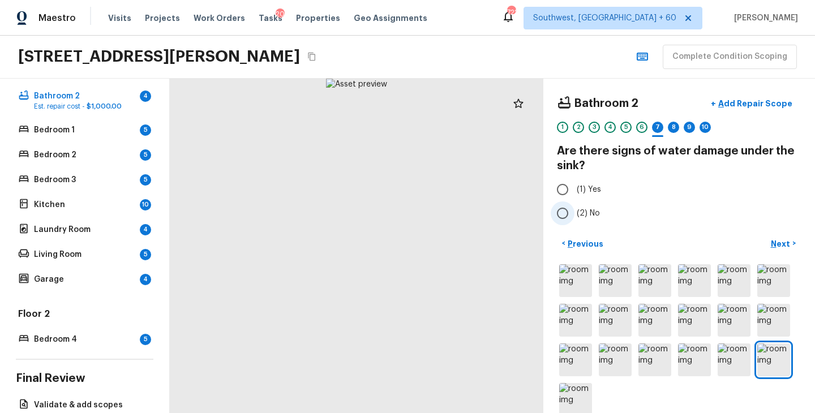
click at [582, 205] on label "(2) No" at bounding box center [672, 213] width 242 height 24
click at [574, 205] on input "(2) No" at bounding box center [563, 213] width 24 height 24
click at [784, 245] on p "Next" at bounding box center [782, 243] width 22 height 11
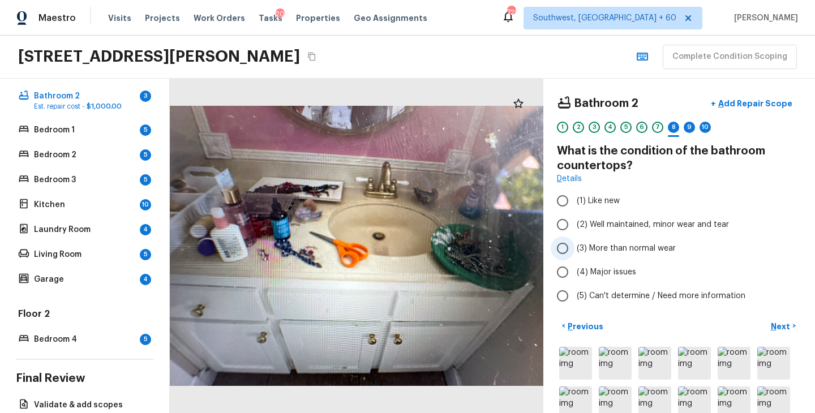
click at [620, 245] on span "(3) More than normal wear" at bounding box center [626, 248] width 99 height 11
click at [574, 245] on input "(3) More than normal wear" at bounding box center [563, 249] width 24 height 24
click at [790, 330] on p "Next" at bounding box center [782, 326] width 22 height 11
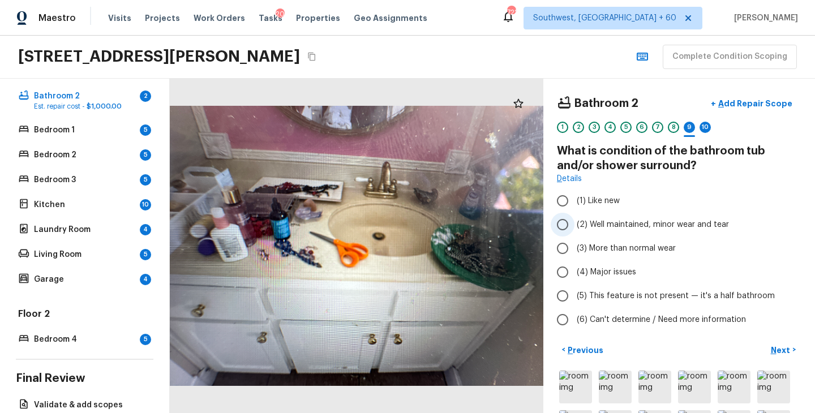
click at [632, 224] on span "(2) Well maintained, minor wear and tear" at bounding box center [653, 224] width 152 height 11
click at [574, 224] on input "(2) Well maintained, minor wear and tear" at bounding box center [563, 225] width 24 height 24
click at [786, 350] on p "Next" at bounding box center [782, 350] width 22 height 11
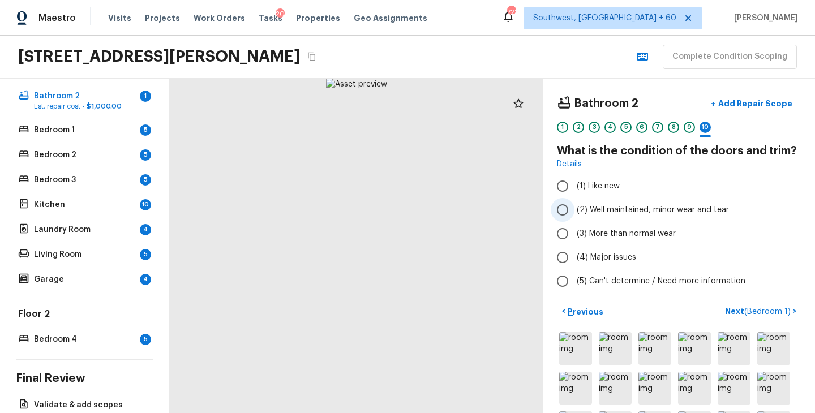
click at [626, 211] on span "(2) Well maintained, minor wear and tear" at bounding box center [653, 209] width 152 height 11
click at [574, 211] on input "(2) Well maintained, minor wear and tear" at bounding box center [563, 210] width 24 height 24
click at [741, 307] on p "Next ( Bedroom 1 )" at bounding box center [759, 312] width 68 height 12
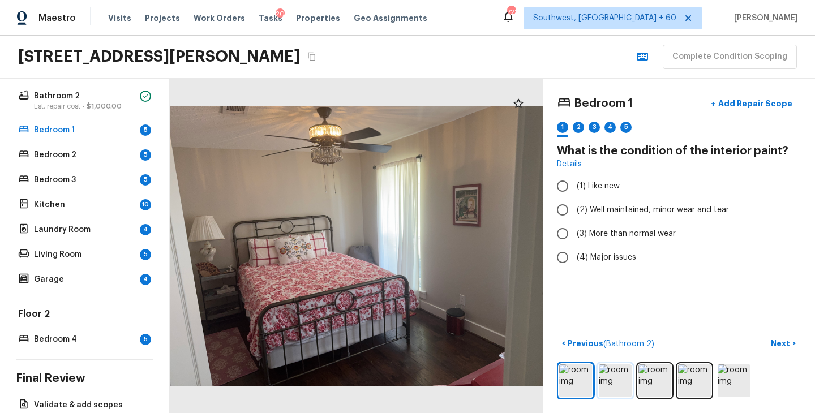
click at [618, 381] on img at bounding box center [615, 381] width 33 height 33
click at [599, 130] on div "3" at bounding box center [594, 131] width 11 height 18
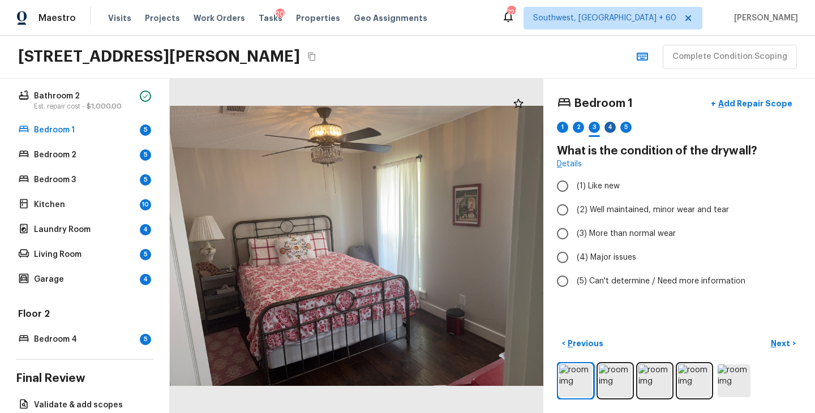
click at [612, 128] on div "4" at bounding box center [609, 127] width 11 height 11
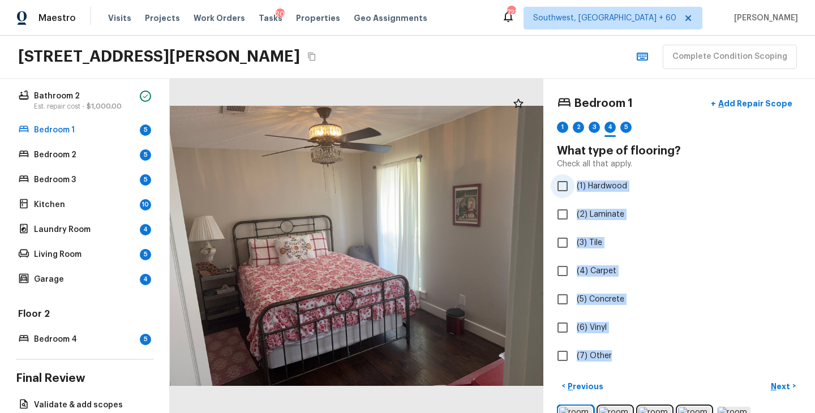
drag, startPoint x: 611, startPoint y: 359, endPoint x: 576, endPoint y: 190, distance: 173.4
click at [576, 190] on div "Bedroom 1 + Add Repair Scope 1 2 3 4 5 What type of flooring? Check all that ap…" at bounding box center [679, 230] width 245 height 276
copy div "(1) Hardwood (2) Laminate (3) Tile (4) Carpet (5) Concrete (6) Vinyl (7) Other"
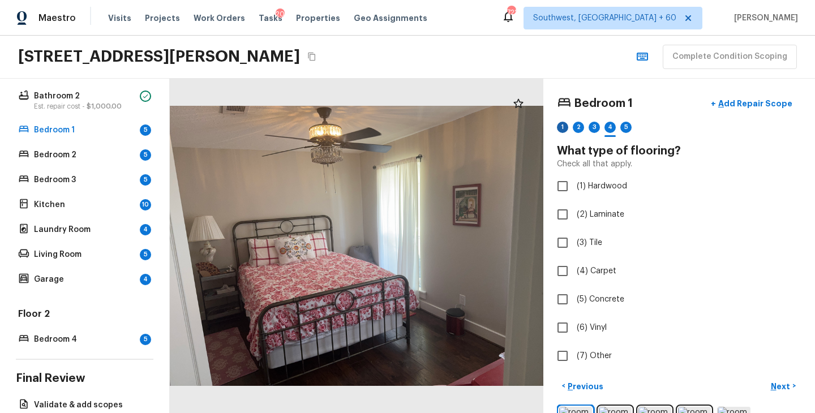
click at [563, 130] on div "1" at bounding box center [562, 127] width 11 height 11
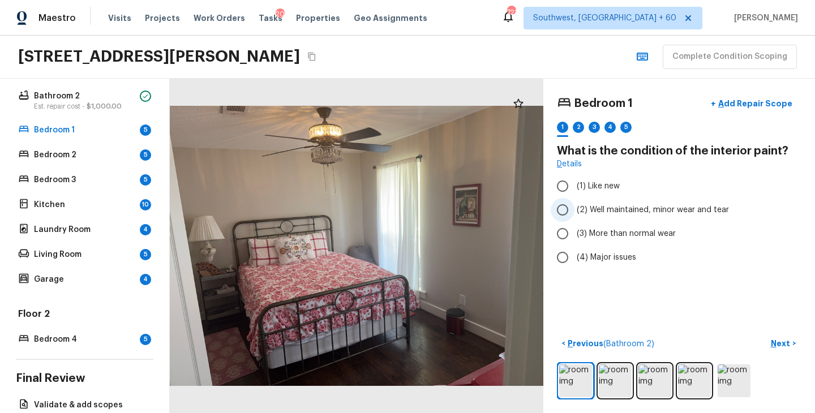
click at [613, 207] on span "(2) Well maintained, minor wear and tear" at bounding box center [653, 209] width 152 height 11
click at [574, 207] on input "(2) Well maintained, minor wear and tear" at bounding box center [563, 210] width 24 height 24
click at [664, 373] on img at bounding box center [654, 381] width 33 height 33
click at [779, 342] on p "Next" at bounding box center [782, 343] width 22 height 11
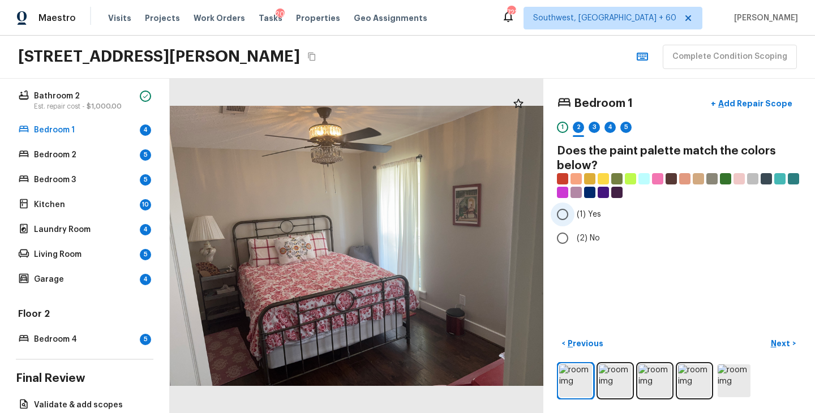
click at [592, 213] on span "(1) Yes" at bounding box center [589, 214] width 24 height 11
click at [574, 213] on input "(1) Yes" at bounding box center [563, 215] width 24 height 24
click at [778, 338] on p "Next" at bounding box center [782, 343] width 22 height 11
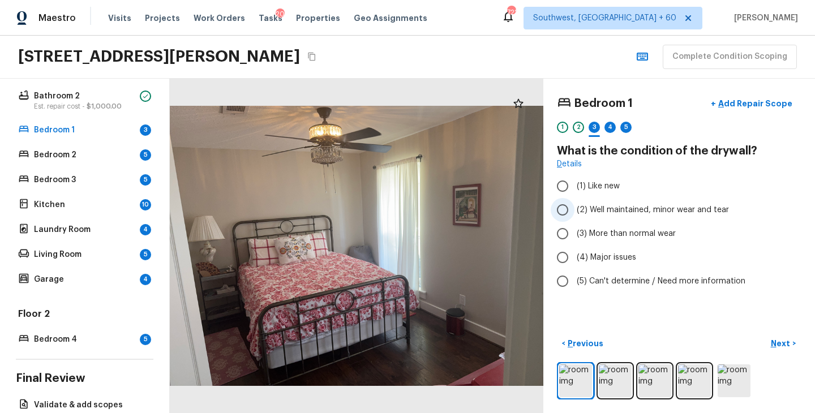
click at [631, 212] on span "(2) Well maintained, minor wear and tear" at bounding box center [653, 209] width 152 height 11
click at [574, 212] on input "(2) Well maintained, minor wear and tear" at bounding box center [563, 210] width 24 height 24
click at [788, 348] on p "Next" at bounding box center [782, 343] width 22 height 11
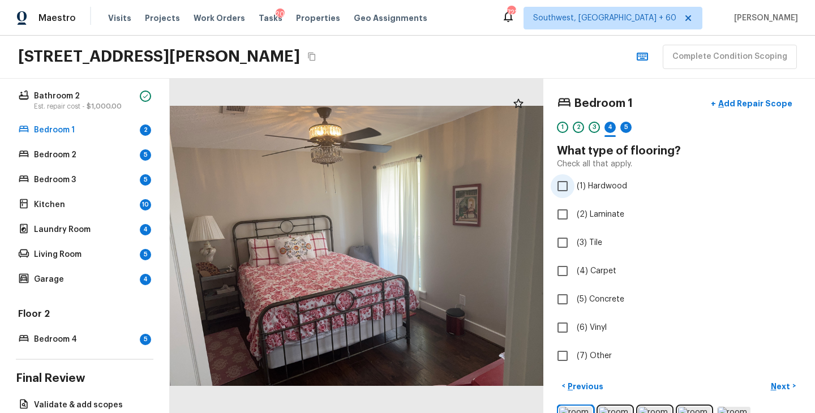
click at [602, 190] on span "(1) Hardwood" at bounding box center [602, 186] width 50 height 11
click at [574, 190] on input "(1) Hardwood" at bounding box center [563, 186] width 24 height 24
click at [788, 383] on p "Next" at bounding box center [782, 386] width 22 height 11
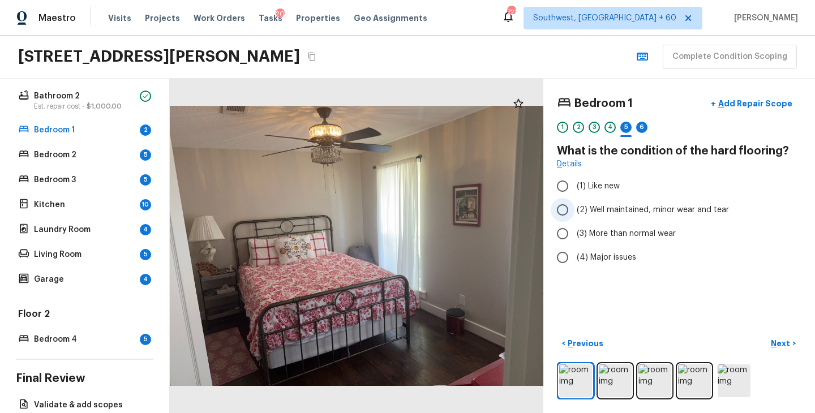
click at [613, 202] on label "(2) Well maintained, minor wear and tear" at bounding box center [672, 210] width 242 height 24
click at [574, 202] on input "(2) Well maintained, minor wear and tear" at bounding box center [563, 210] width 24 height 24
click at [780, 339] on p "Next" at bounding box center [782, 343] width 22 height 11
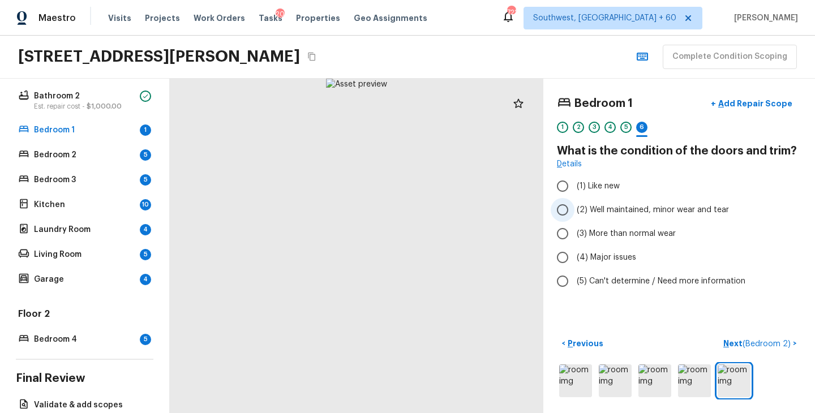
click at [625, 210] on span "(2) Well maintained, minor wear and tear" at bounding box center [653, 209] width 152 height 11
click at [574, 210] on input "(2) Well maintained, minor wear and tear" at bounding box center [563, 210] width 24 height 24
click at [734, 342] on p "Next ( Bedroom 2 )" at bounding box center [758, 344] width 70 height 12
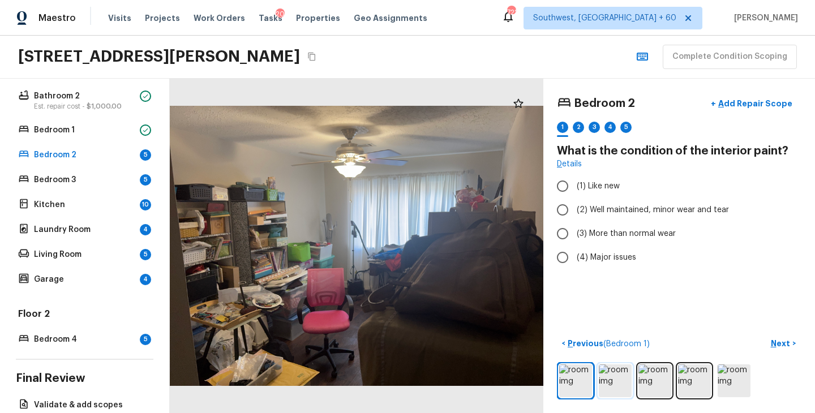
click at [623, 379] on img at bounding box center [615, 381] width 33 height 33
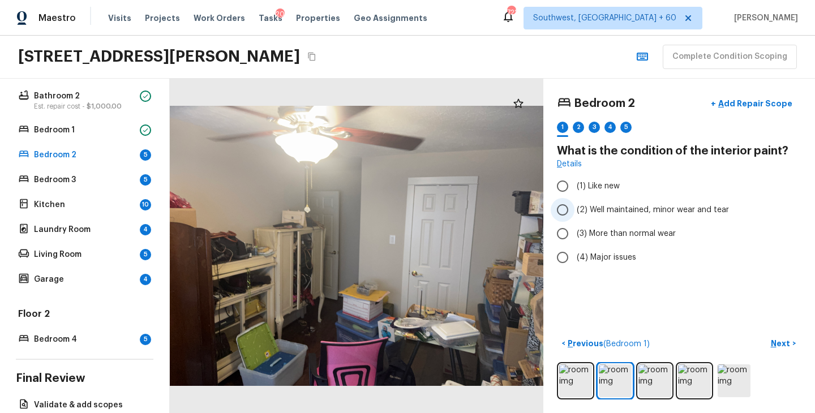
click at [670, 205] on span "(2) Well maintained, minor wear and tear" at bounding box center [653, 209] width 152 height 11
click at [574, 205] on input "(2) Well maintained, minor wear and tear" at bounding box center [563, 210] width 24 height 24
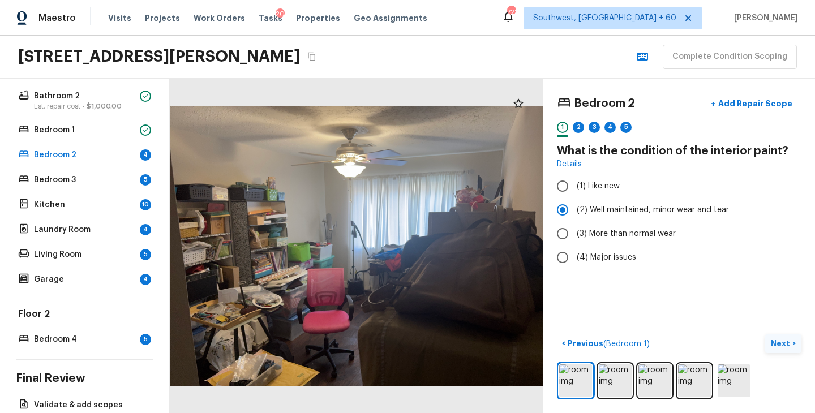
click at [777, 336] on button "Next >" at bounding box center [783, 344] width 36 height 19
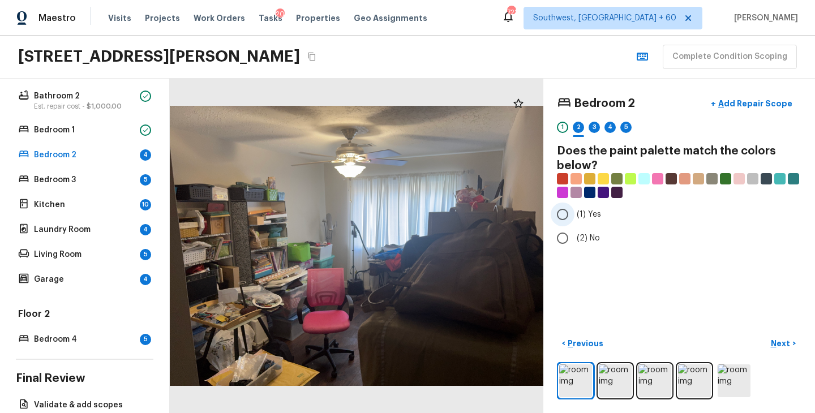
click at [579, 213] on span "(1) Yes" at bounding box center [589, 214] width 24 height 11
click at [574, 213] on input "(1) Yes" at bounding box center [563, 215] width 24 height 24
click at [779, 336] on button "Next >" at bounding box center [783, 344] width 36 height 19
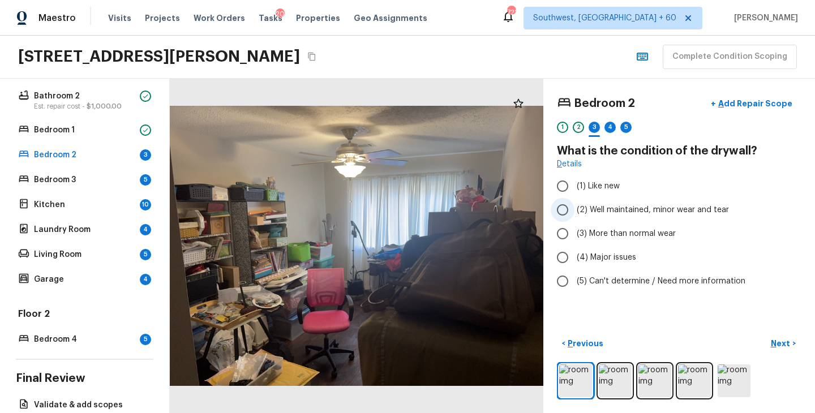
click at [638, 212] on span "(2) Well maintained, minor wear and tear" at bounding box center [653, 209] width 152 height 11
click at [574, 212] on input "(2) Well maintained, minor wear and tear" at bounding box center [563, 210] width 24 height 24
click at [778, 346] on p "Next" at bounding box center [782, 343] width 22 height 11
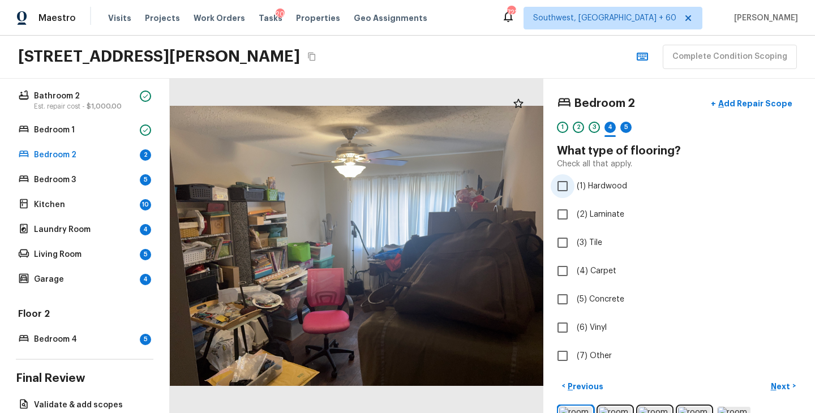
click at [605, 192] on label "(1) Hardwood" at bounding box center [672, 186] width 242 height 24
click at [574, 192] on input "(1) Hardwood" at bounding box center [563, 186] width 24 height 24
click at [781, 387] on p "Next" at bounding box center [782, 386] width 22 height 11
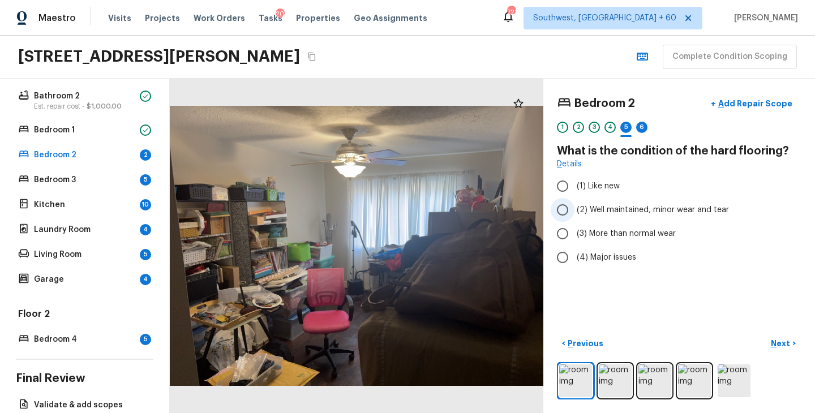
click at [667, 210] on span "(2) Well maintained, minor wear and tear" at bounding box center [653, 209] width 152 height 11
click at [574, 210] on input "(2) Well maintained, minor wear and tear" at bounding box center [563, 210] width 24 height 24
click at [785, 345] on p "Next" at bounding box center [782, 343] width 22 height 11
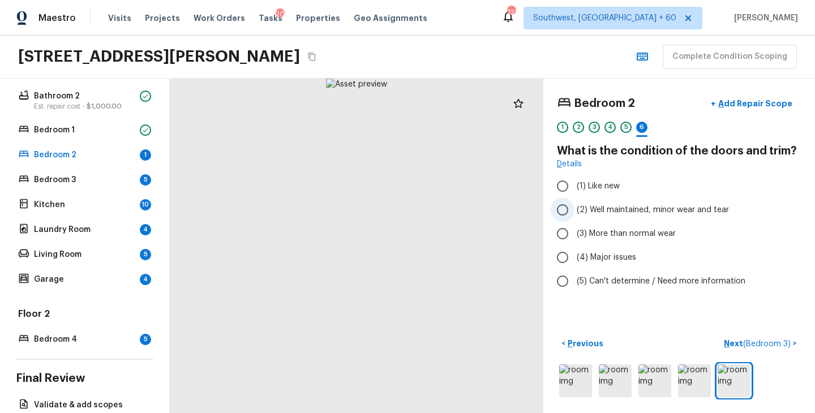
click at [665, 208] on span "(2) Well maintained, minor wear and tear" at bounding box center [653, 209] width 152 height 11
click at [574, 208] on input "(2) Well maintained, minor wear and tear" at bounding box center [563, 210] width 24 height 24
click at [738, 341] on p "Next ( Bedroom 3 )" at bounding box center [758, 344] width 69 height 12
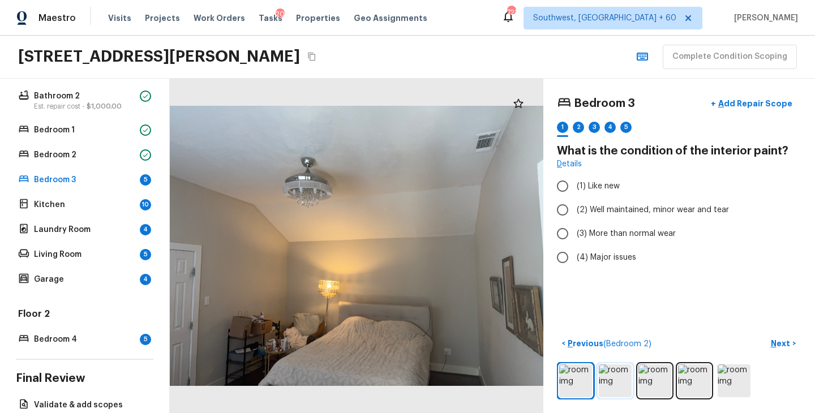
click at [611, 387] on img at bounding box center [615, 381] width 33 height 33
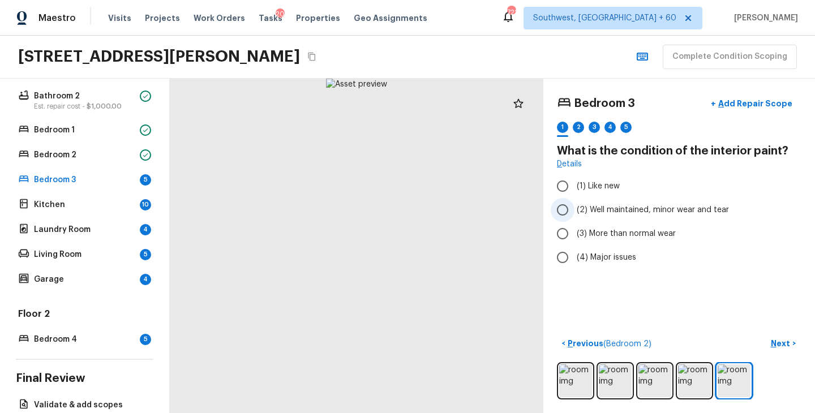
click at [680, 205] on span "(2) Well maintained, minor wear and tear" at bounding box center [653, 209] width 152 height 11
click at [574, 205] on input "(2) Well maintained, minor wear and tear" at bounding box center [563, 210] width 24 height 24
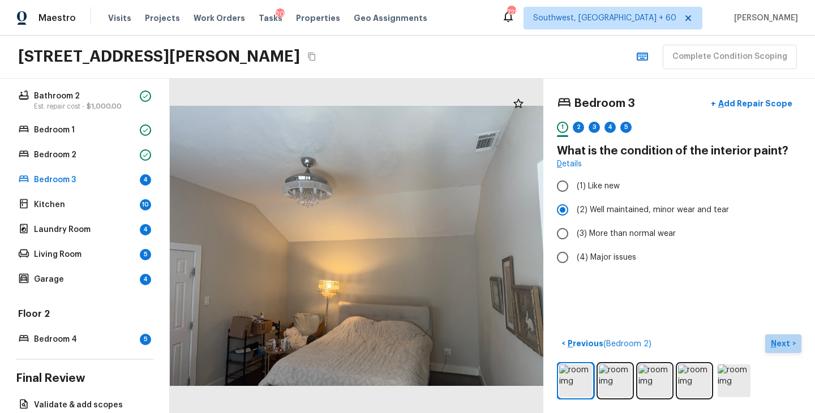
click at [779, 339] on p "Next" at bounding box center [782, 343] width 22 height 11
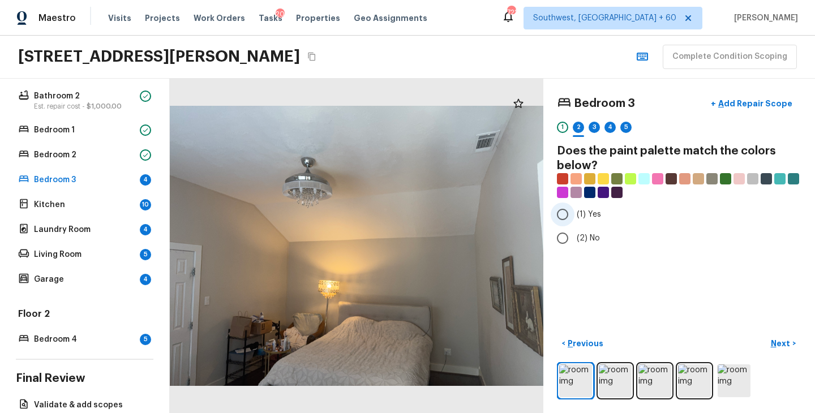
click at [588, 217] on span "(1) Yes" at bounding box center [589, 214] width 24 height 11
click at [574, 217] on input "(1) Yes" at bounding box center [563, 215] width 24 height 24
click at [781, 341] on p "Next" at bounding box center [782, 343] width 22 height 11
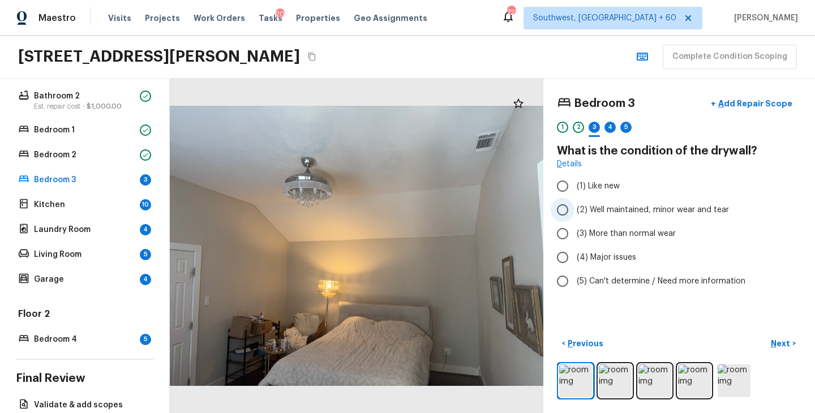
click at [662, 211] on span "(2) Well maintained, minor wear and tear" at bounding box center [653, 209] width 152 height 11
click at [574, 211] on input "(2) Well maintained, minor wear and tear" at bounding box center [563, 210] width 24 height 24
click at [780, 344] on p "Next" at bounding box center [782, 343] width 22 height 11
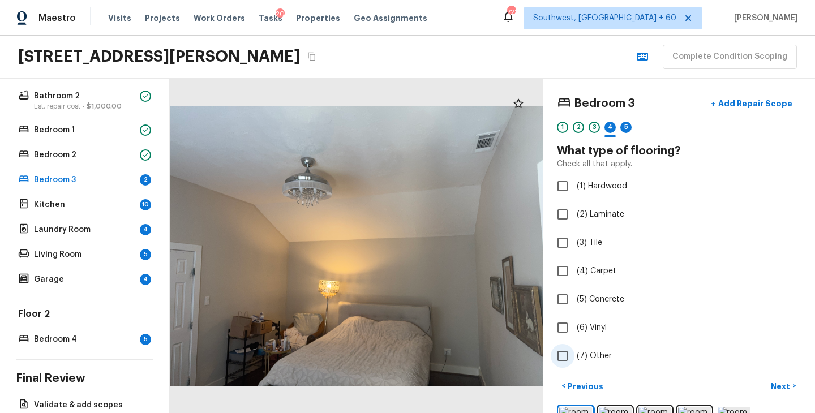
scroll to position [42, 0]
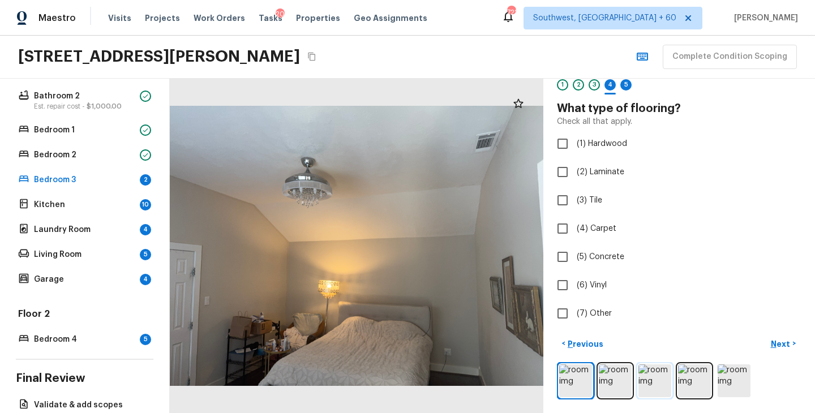
click at [645, 378] on img at bounding box center [654, 381] width 33 height 33
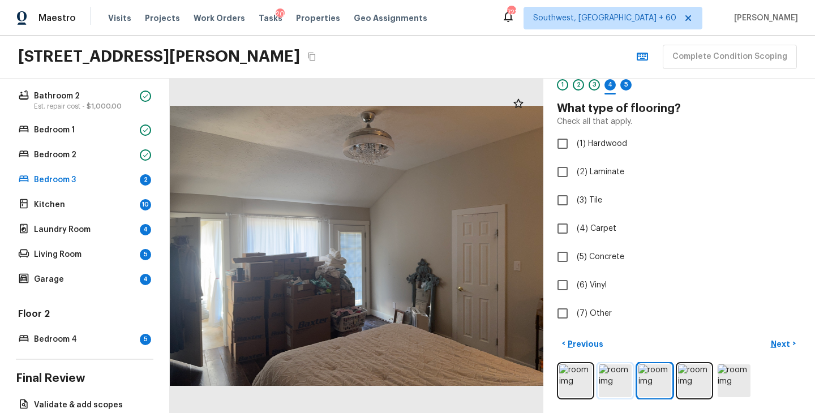
click at [624, 378] on img at bounding box center [615, 381] width 33 height 33
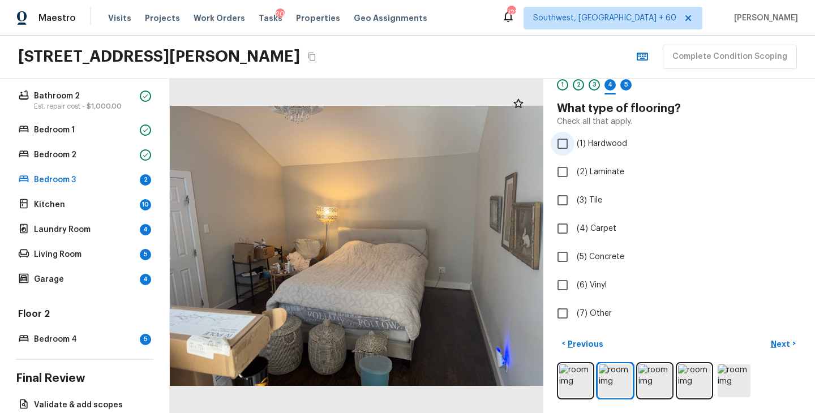
click at [595, 147] on span "(1) Hardwood" at bounding box center [602, 143] width 50 height 11
click at [574, 147] on input "(1) Hardwood" at bounding box center [563, 144] width 24 height 24
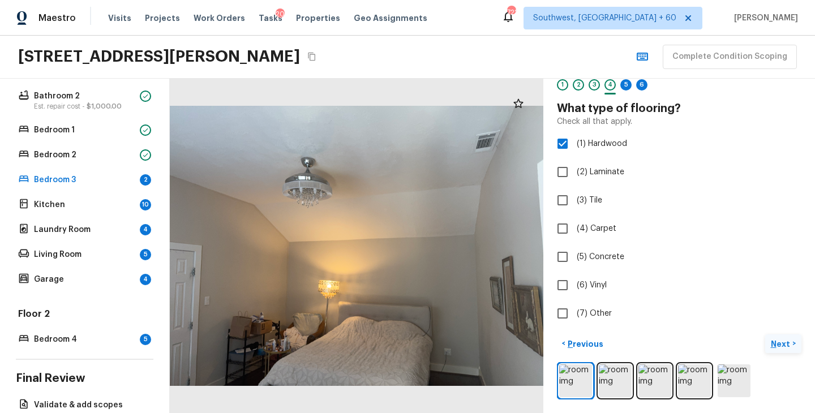
click at [777, 342] on p "Next" at bounding box center [782, 343] width 22 height 11
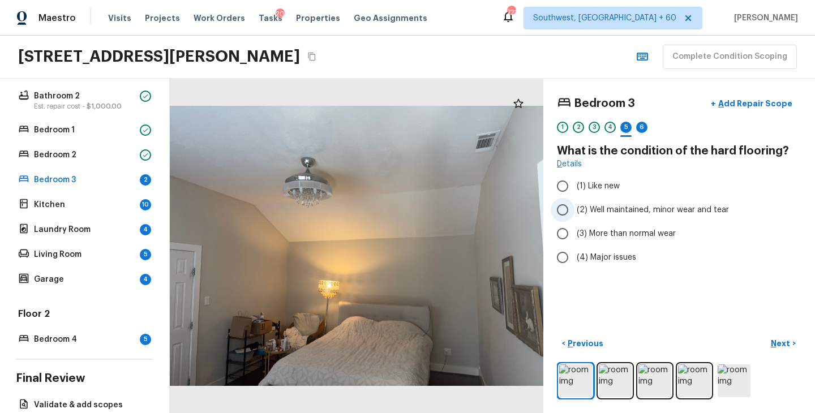
click at [630, 212] on span "(2) Well maintained, minor wear and tear" at bounding box center [653, 209] width 152 height 11
click at [574, 212] on input "(2) Well maintained, minor wear and tear" at bounding box center [563, 210] width 24 height 24
click at [775, 340] on p "Next" at bounding box center [782, 343] width 22 height 11
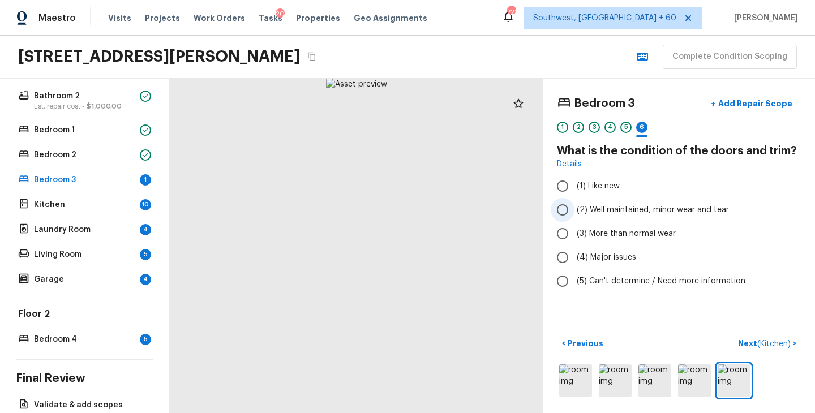
click at [661, 212] on span "(2) Well maintained, minor wear and tear" at bounding box center [653, 209] width 152 height 11
click at [574, 212] on input "(2) Well maintained, minor wear and tear" at bounding box center [563, 210] width 24 height 24
click at [743, 342] on p "Next ( Kitchen )" at bounding box center [765, 344] width 55 height 12
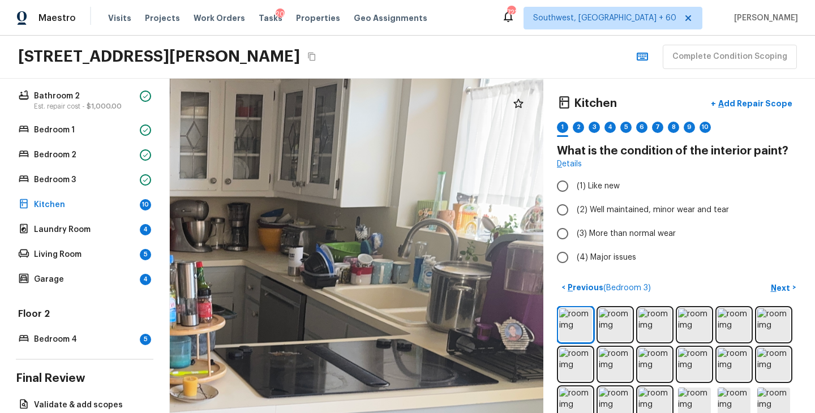
drag, startPoint x: 426, startPoint y: 190, endPoint x: 466, endPoint y: 210, distance: 45.1
click at [461, 211] on div at bounding box center [168, 360] width 962 height 861
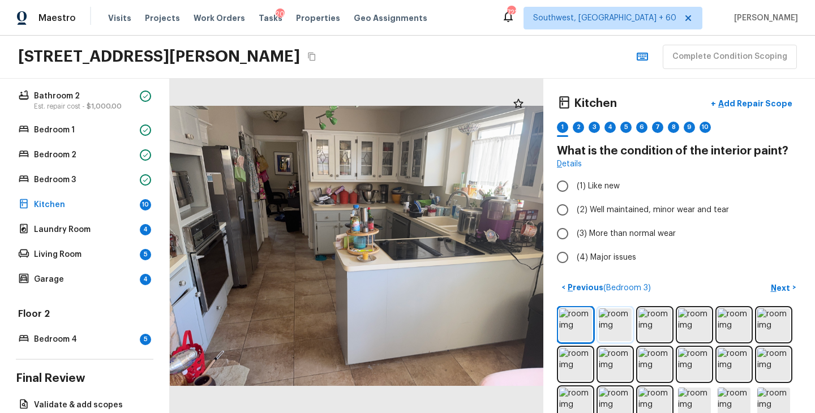
click at [613, 310] on img at bounding box center [615, 324] width 33 height 33
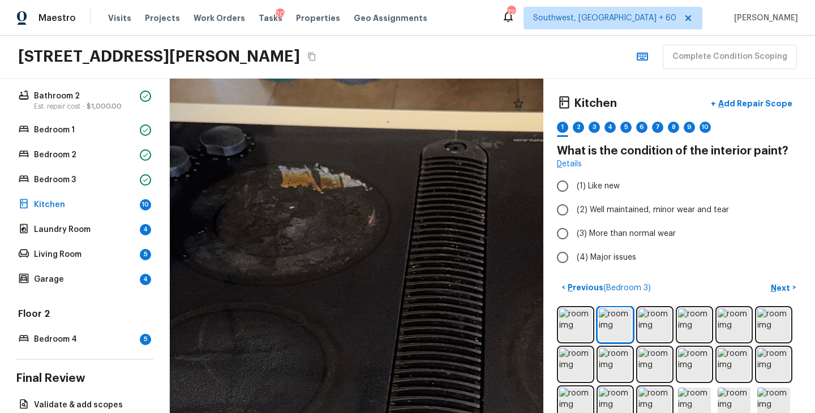
drag, startPoint x: 332, startPoint y: 213, endPoint x: 359, endPoint y: 305, distance: 95.1
click at [359, 305] on div at bounding box center [415, 373] width 1155 height 1034
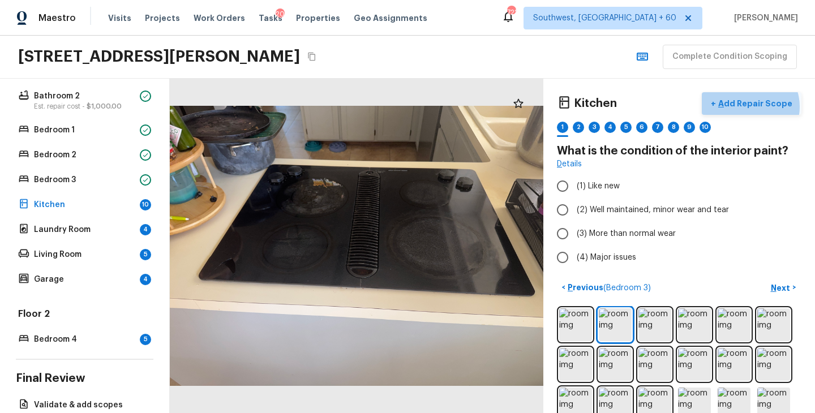
click at [756, 106] on p "Add Repair Scope" at bounding box center [754, 103] width 76 height 11
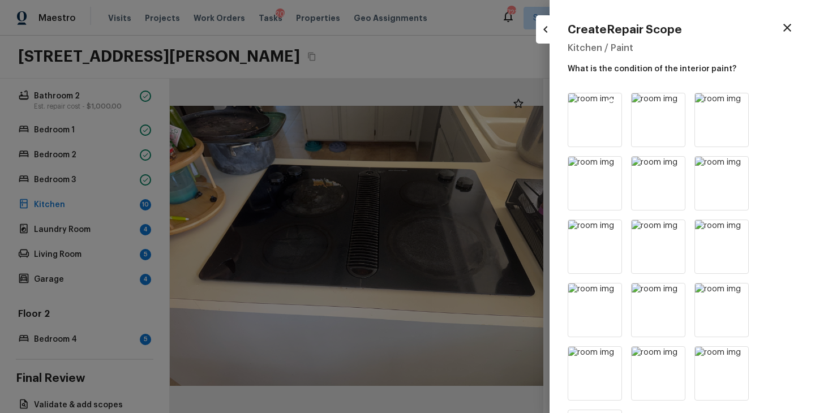
click at [611, 103] on icon at bounding box center [611, 103] width 11 height 11
click at [676, 101] on icon at bounding box center [675, 104] width 10 height 10
click at [734, 101] on icon at bounding box center [739, 104] width 10 height 10
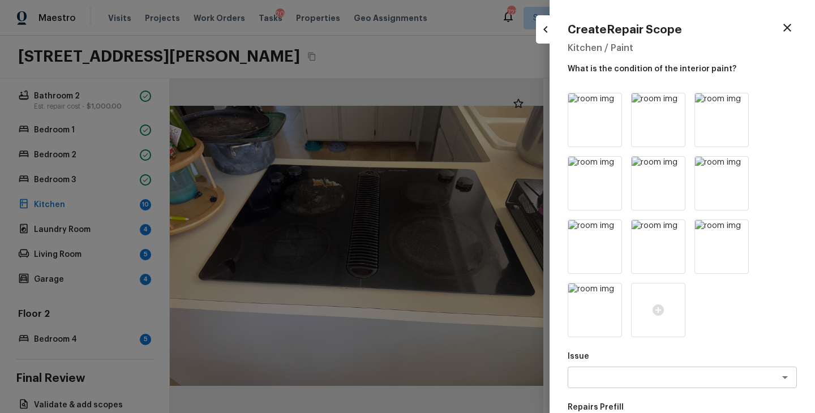
click at [676, 101] on icon at bounding box center [675, 104] width 10 height 10
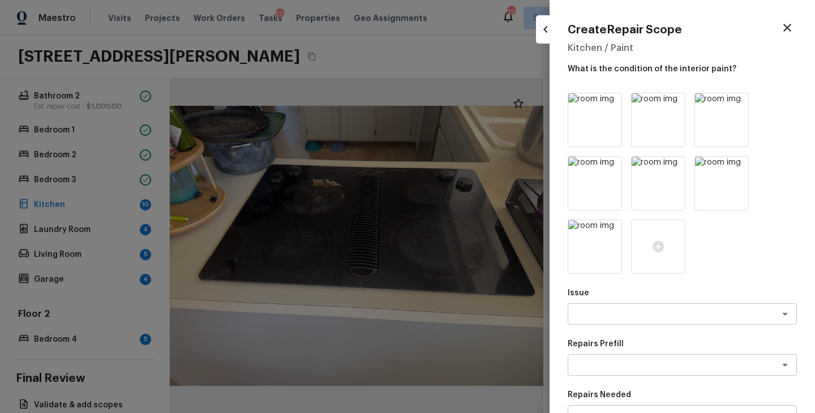
click at [676, 101] on icon at bounding box center [675, 104] width 10 height 10
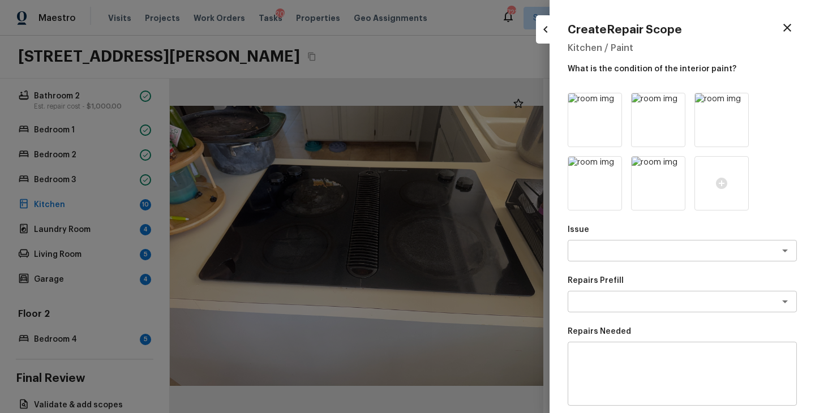
click at [676, 101] on icon at bounding box center [675, 104] width 10 height 10
click at [734, 101] on icon at bounding box center [739, 104] width 10 height 10
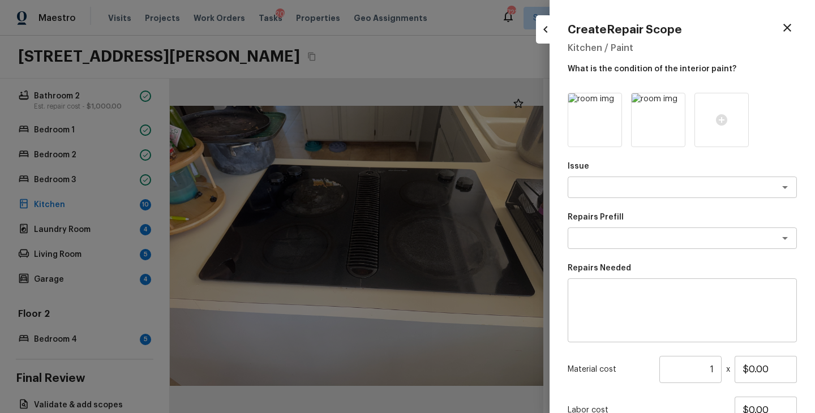
click at [676, 101] on icon at bounding box center [675, 104] width 10 height 10
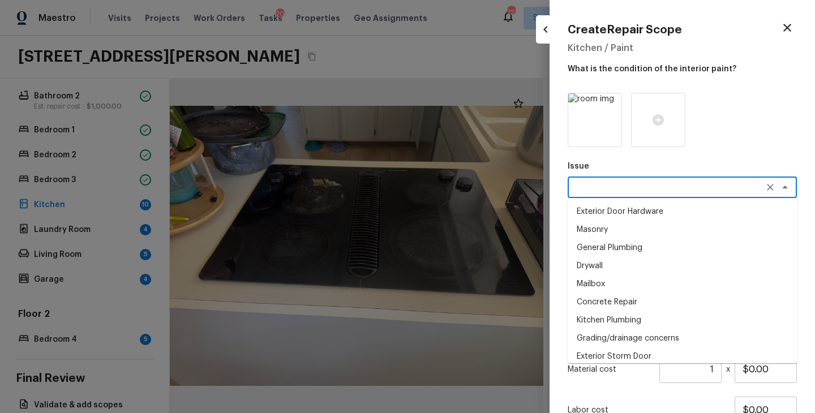
click at [624, 192] on textarea at bounding box center [666, 187] width 187 height 11
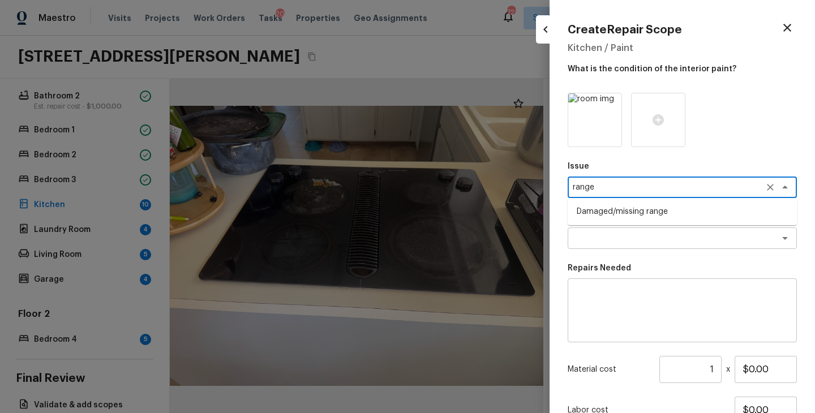
click at [637, 208] on li "Damaged/missing range" at bounding box center [682, 212] width 229 height 18
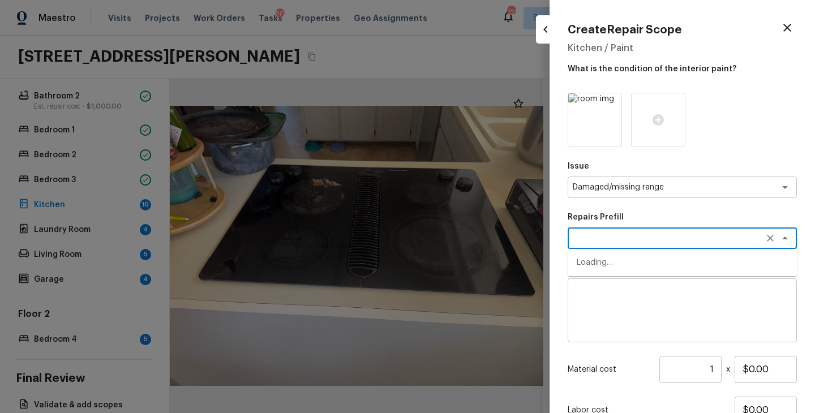
click at [633, 233] on textarea at bounding box center [666, 238] width 187 height 11
click at [646, 265] on li "#sala - Replace Cooking Range" at bounding box center [682, 263] width 229 height 18
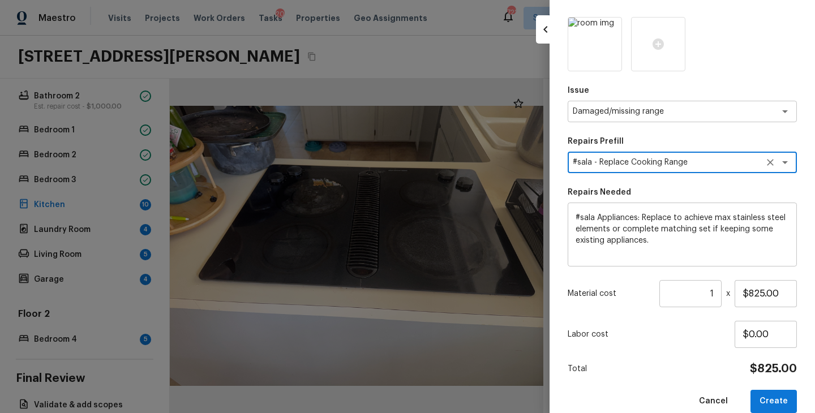
scroll to position [93, 0]
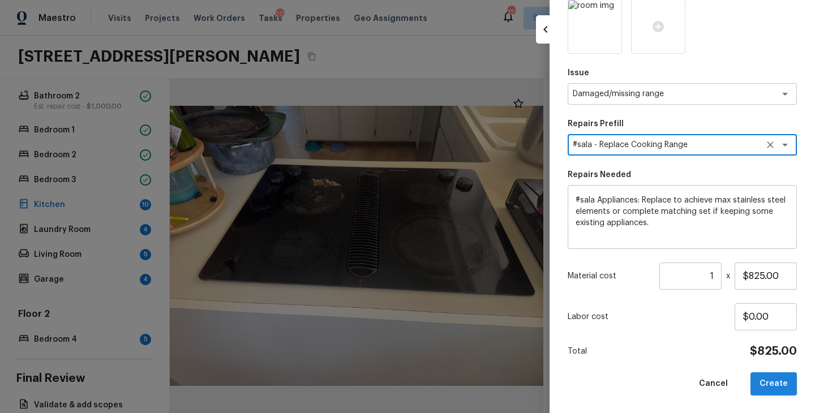
click at [767, 381] on button "Create" at bounding box center [774, 383] width 46 height 23
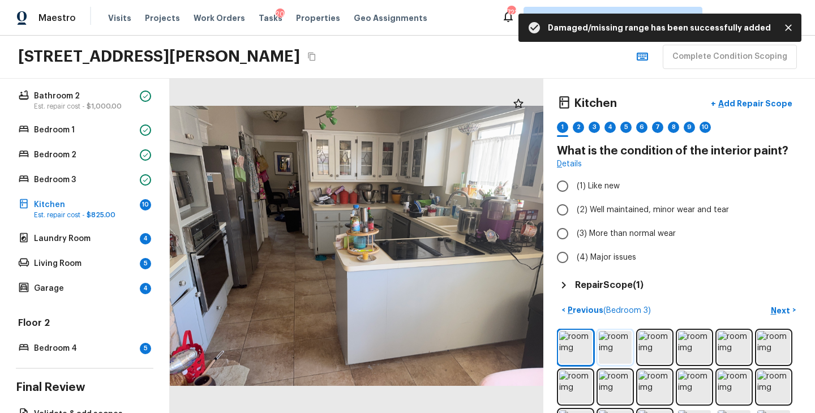
click at [627, 348] on img at bounding box center [615, 347] width 33 height 33
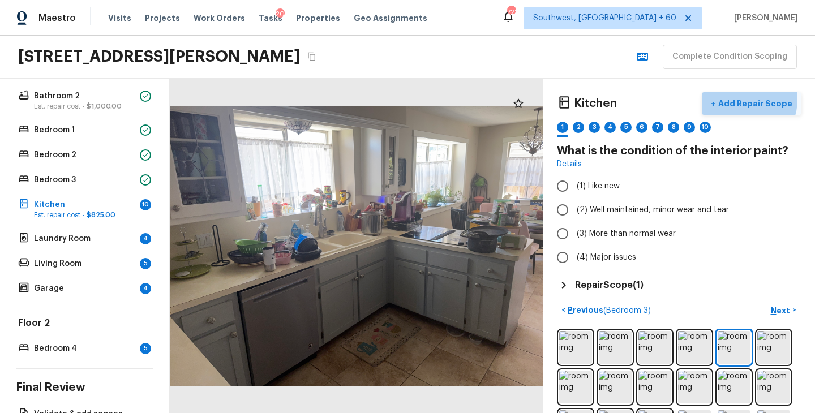
click at [751, 100] on p "Add Repair Scope" at bounding box center [754, 103] width 76 height 11
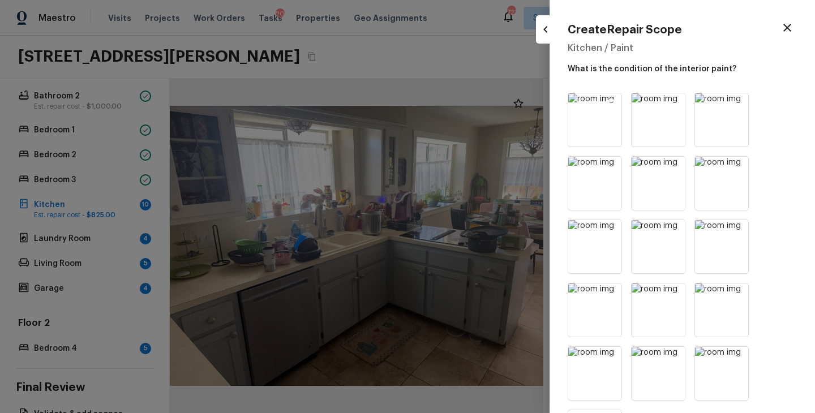
click at [612, 104] on icon at bounding box center [611, 103] width 11 height 11
click at [669, 104] on icon at bounding box center [674, 103] width 11 height 11
click at [612, 104] on icon at bounding box center [611, 103] width 11 height 11
click at [738, 102] on icon at bounding box center [739, 104] width 10 height 10
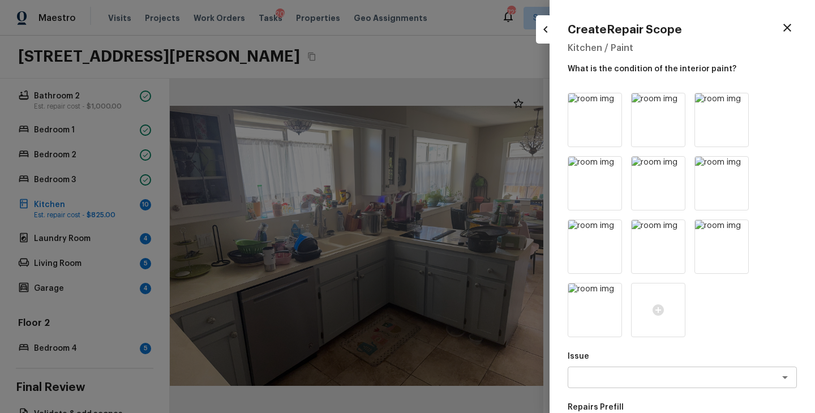
click at [738, 102] on icon at bounding box center [739, 104] width 10 height 10
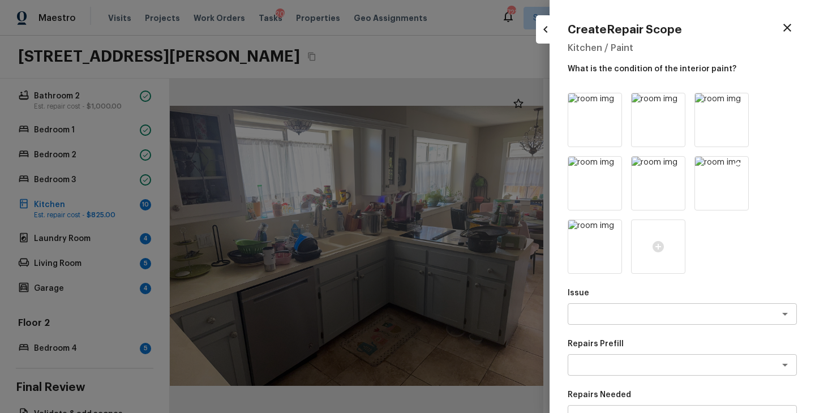
click at [741, 168] on icon at bounding box center [739, 167] width 10 height 10
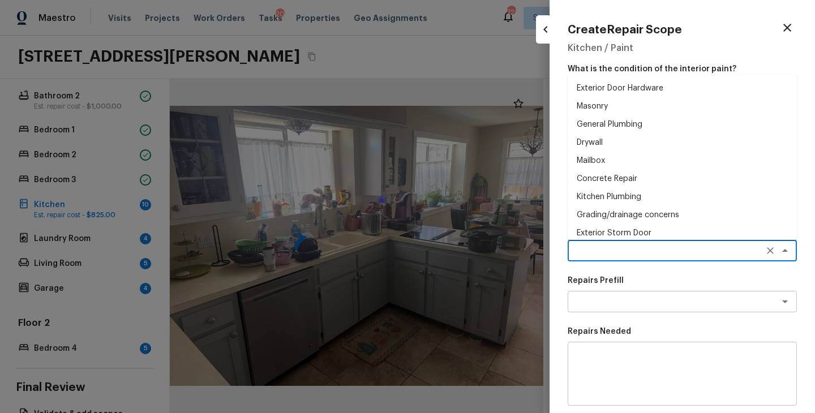
click at [634, 252] on textarea at bounding box center [666, 250] width 187 height 11
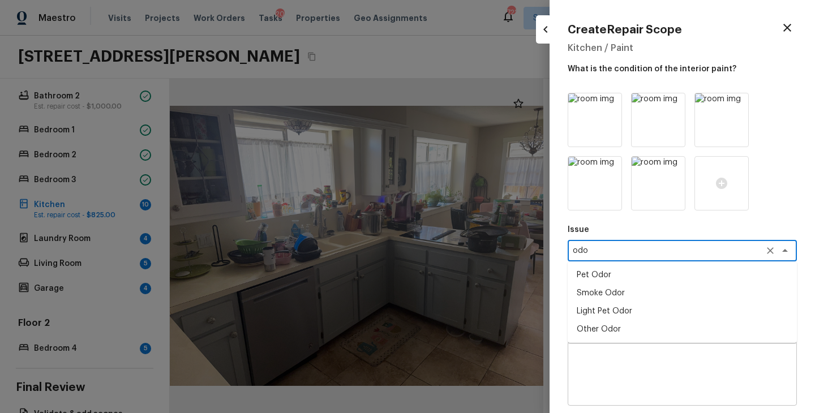
click at [637, 307] on li "Light Pet Odor" at bounding box center [682, 311] width 229 height 18
click at [634, 294] on div "x ​" at bounding box center [682, 302] width 229 height 22
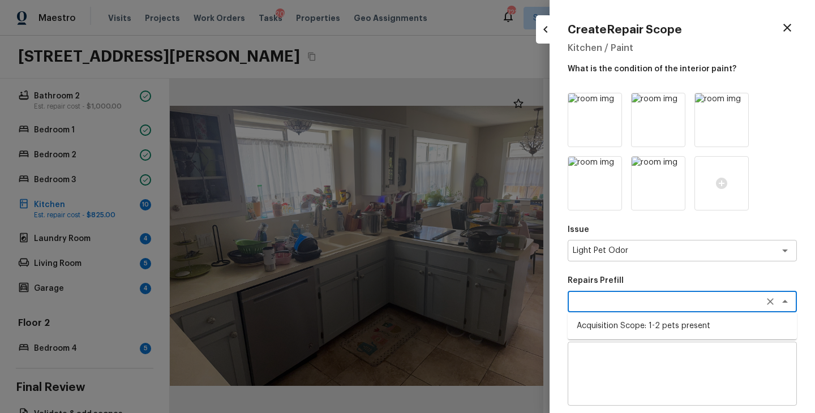
click at [638, 320] on li "Acquisition Scope: 1-2 pets present" at bounding box center [682, 326] width 229 height 18
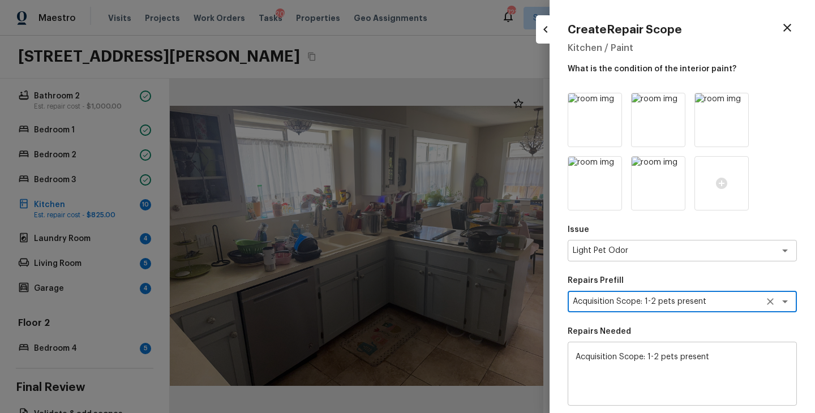
scroll to position [157, 0]
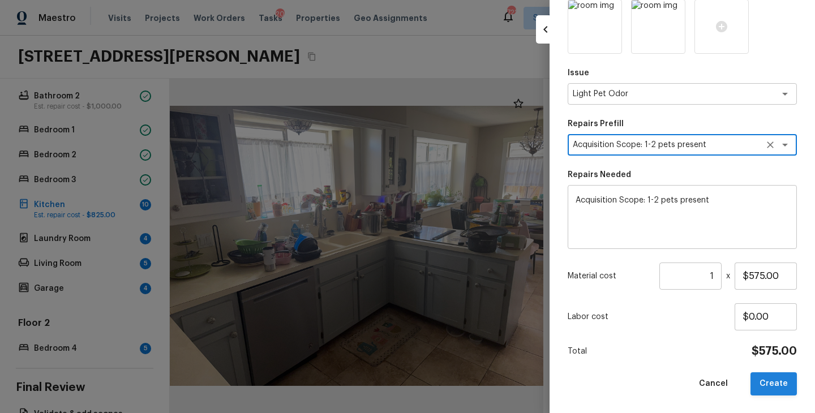
click at [777, 384] on button "Create" at bounding box center [774, 383] width 46 height 23
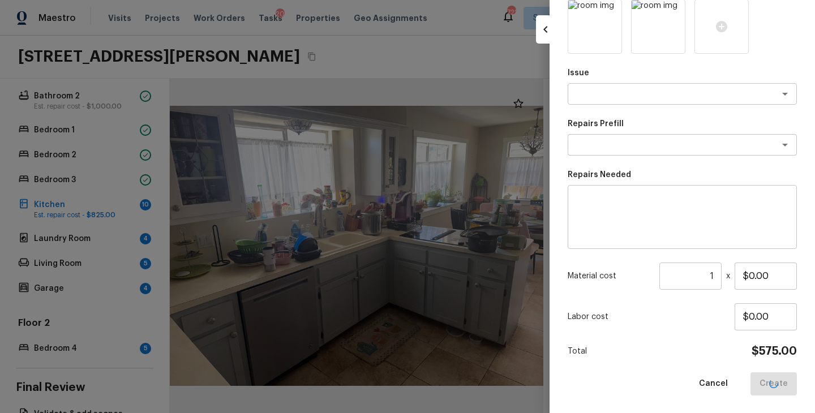
scroll to position [93, 0]
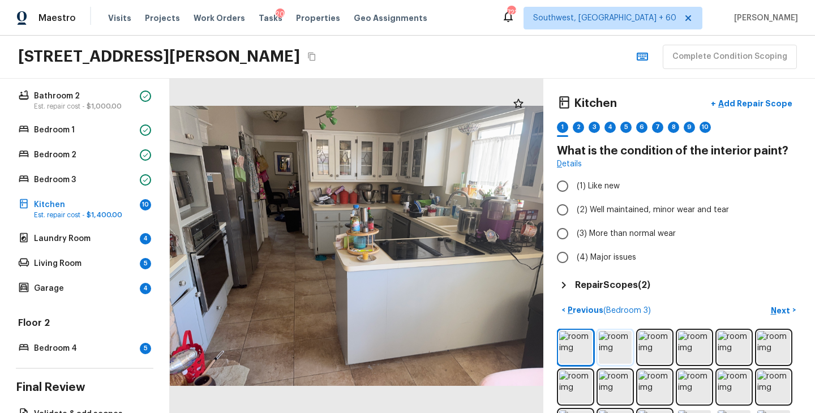
click at [615, 351] on img at bounding box center [615, 347] width 33 height 33
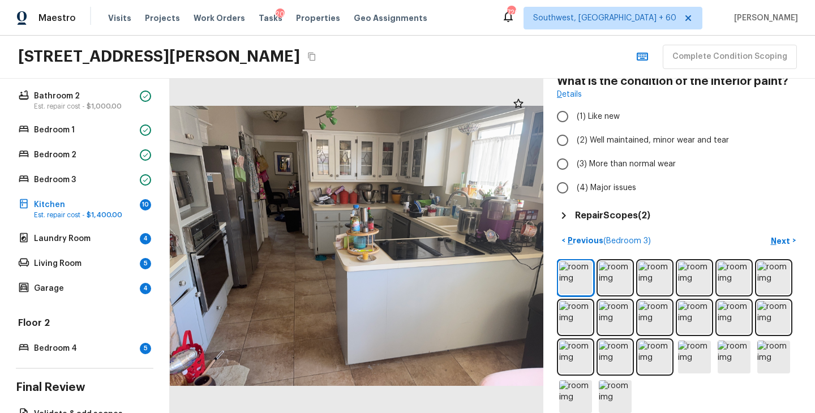
scroll to position [0, 0]
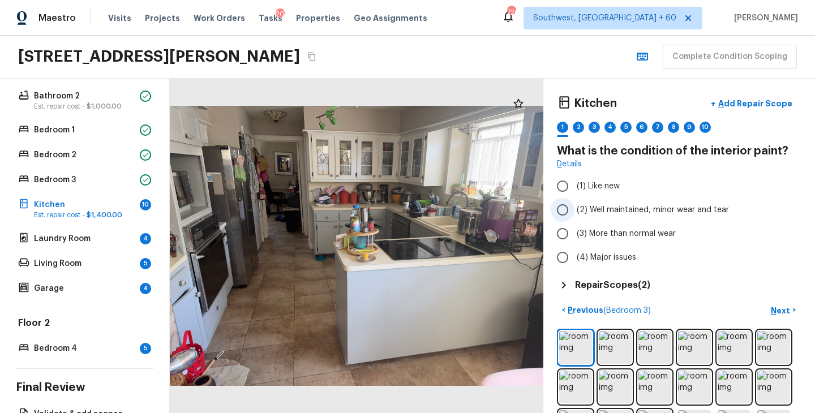
click at [685, 208] on span "(2) Well maintained, minor wear and tear" at bounding box center [653, 209] width 152 height 11
click at [574, 208] on input "(2) Well maintained, minor wear and tear" at bounding box center [563, 210] width 24 height 24
click at [778, 309] on p "Next" at bounding box center [782, 310] width 22 height 11
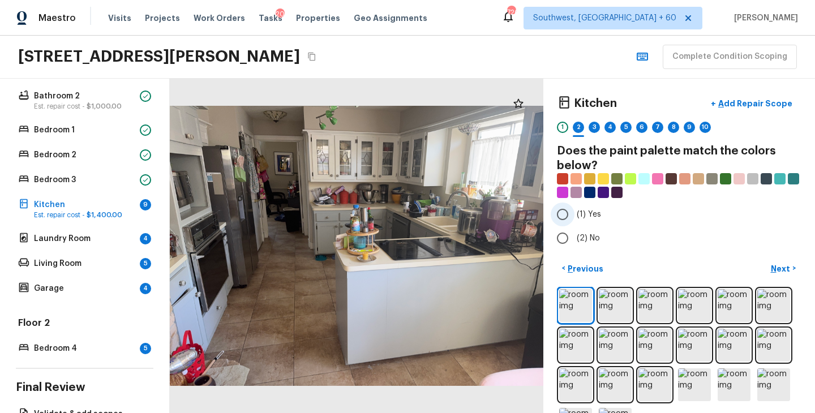
click at [595, 219] on span "(1) Yes" at bounding box center [589, 214] width 24 height 11
click at [574, 219] on input "(1) Yes" at bounding box center [563, 215] width 24 height 24
click at [775, 265] on p "Next" at bounding box center [782, 268] width 22 height 11
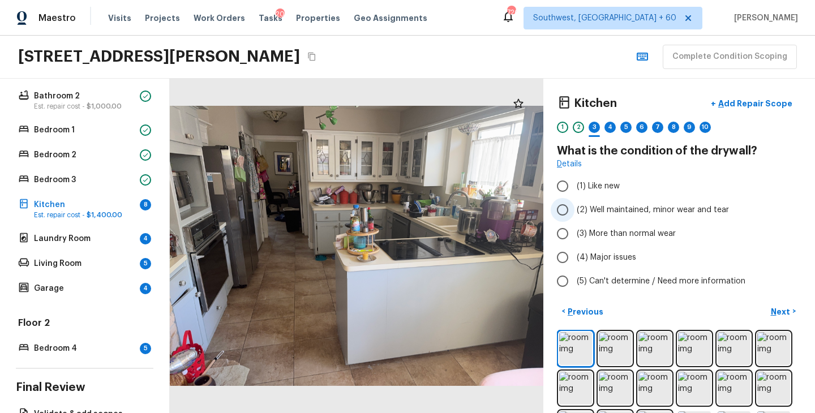
click at [653, 206] on span "(2) Well maintained, minor wear and tear" at bounding box center [653, 209] width 152 height 11
click at [574, 206] on input "(2) Well maintained, minor wear and tear" at bounding box center [563, 210] width 24 height 24
click at [784, 314] on p "Next" at bounding box center [782, 311] width 22 height 11
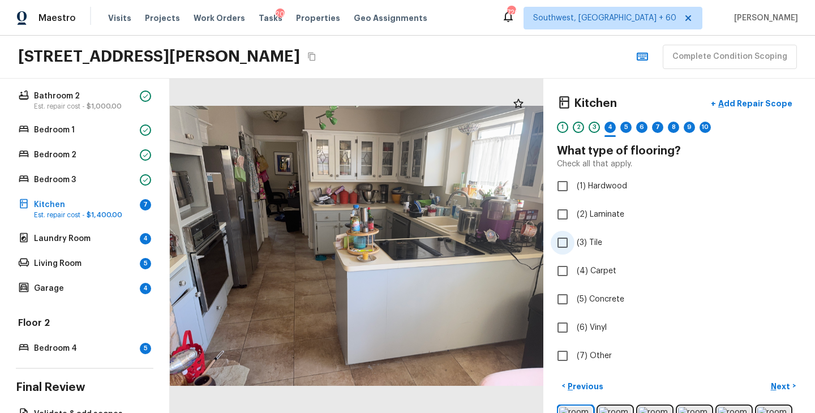
click at [597, 240] on span "(3) Tile" at bounding box center [589, 242] width 25 height 11
click at [574, 240] on input "(3) Tile" at bounding box center [563, 243] width 24 height 24
click at [782, 383] on p "Next" at bounding box center [782, 386] width 22 height 11
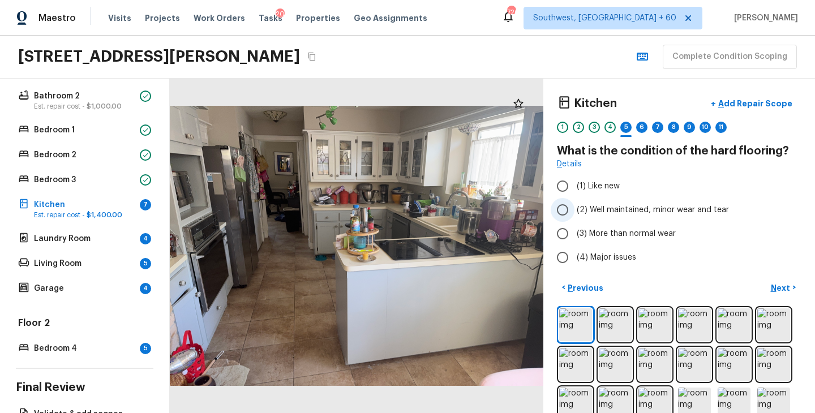
click at [645, 215] on span "(2) Well maintained, minor wear and tear" at bounding box center [653, 209] width 152 height 11
click at [574, 215] on input "(2) Well maintained, minor wear and tear" at bounding box center [563, 210] width 24 height 24
click at [776, 282] on p "Next" at bounding box center [782, 287] width 22 height 11
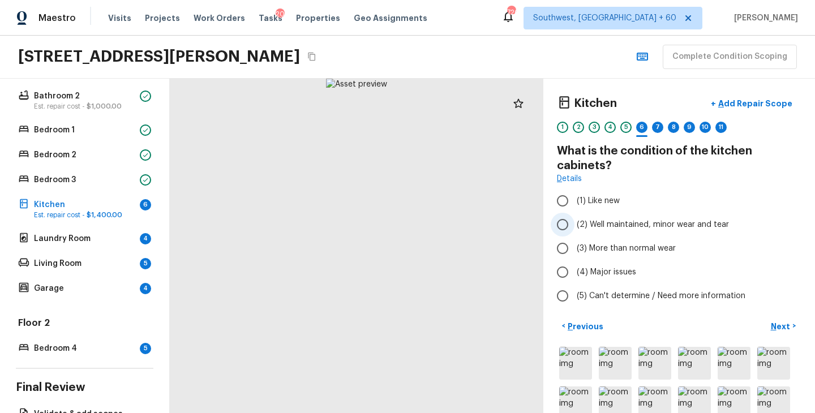
click at [638, 220] on span "(2) Well maintained, minor wear and tear" at bounding box center [653, 224] width 152 height 11
click at [574, 220] on input "(2) Well maintained, minor wear and tear" at bounding box center [563, 225] width 24 height 24
click at [786, 323] on p "Next" at bounding box center [782, 326] width 22 height 11
click at [659, 226] on span "(2) Well maintained, minor wear and tear" at bounding box center [653, 224] width 152 height 11
click at [574, 226] on input "(2) Well maintained, minor wear and tear" at bounding box center [563, 225] width 24 height 24
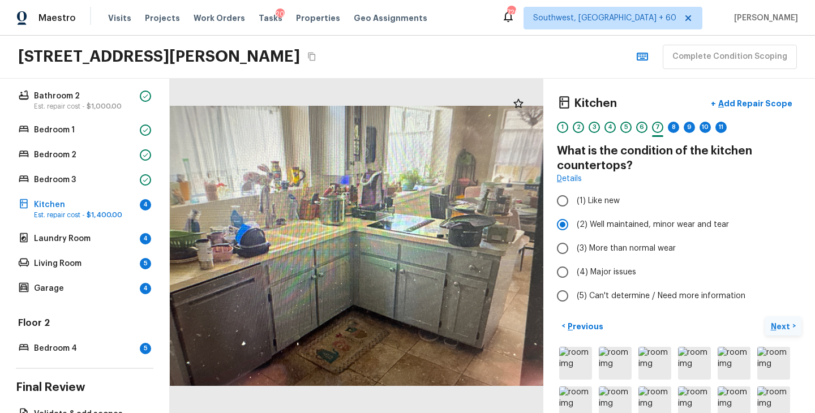
click at [774, 327] on p "Next" at bounding box center [782, 326] width 22 height 11
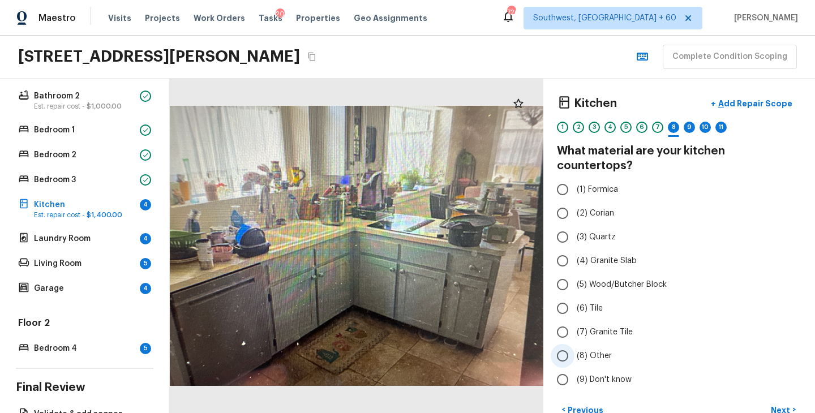
scroll to position [170, 0]
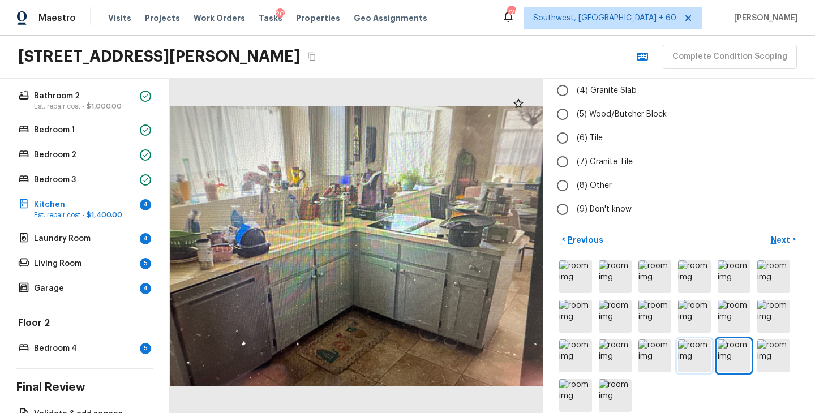
click at [696, 341] on img at bounding box center [694, 356] width 33 height 33
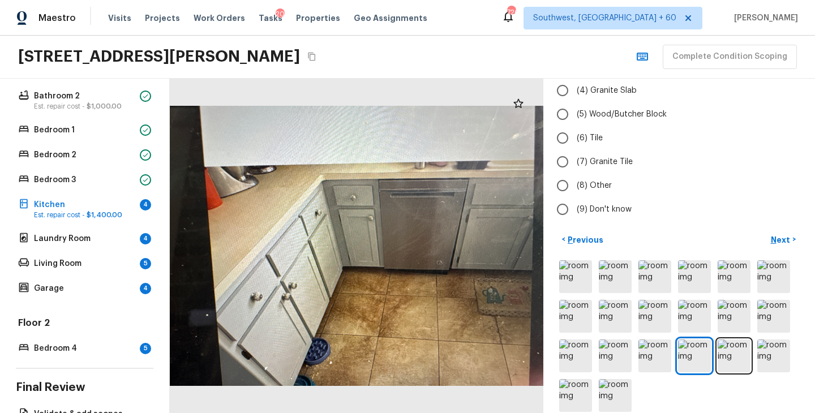
click at [520, 352] on div at bounding box center [357, 246] width 374 height 335
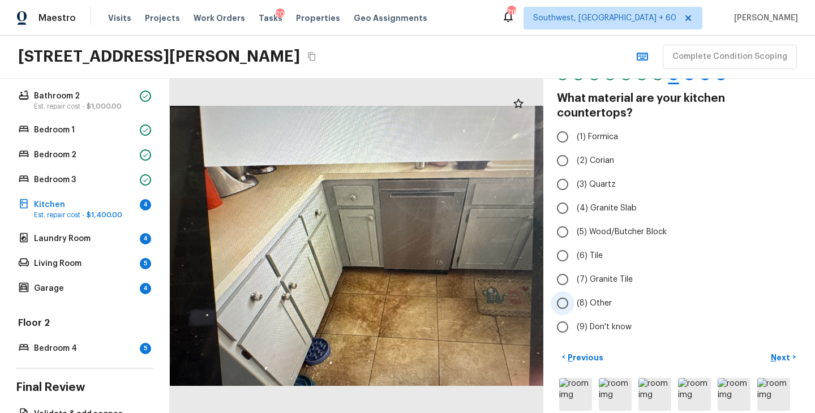
scroll to position [52, 0]
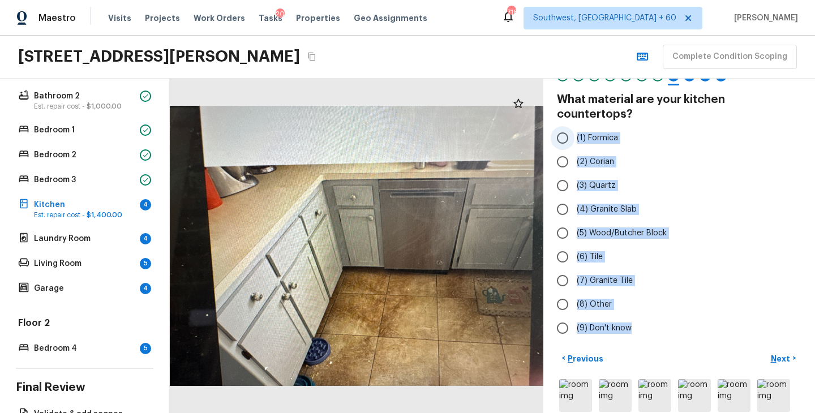
drag, startPoint x: 637, startPoint y: 311, endPoint x: 575, endPoint y: 126, distance: 195.3
click at [575, 126] on div "(1) Formica (2) Corian (3) Quartz (4) Granite Slab (5) Wood/Butcher Block (6) T…" at bounding box center [679, 233] width 245 height 214
copy div "(1) Formica (2) Corian (3) Quartz (4) Granite Slab (5) Wood/Butcher Block (6) T…"
click at [605, 156] on span "(2) Corian" at bounding box center [595, 161] width 37 height 11
click at [574, 150] on input "(2) Corian" at bounding box center [563, 162] width 24 height 24
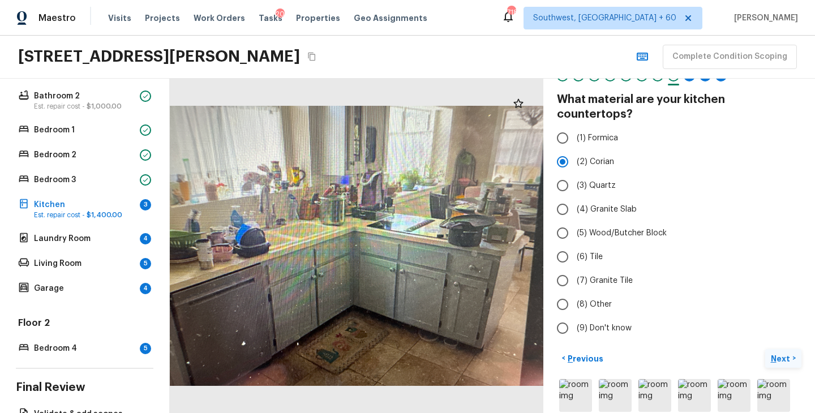
click at [781, 353] on p "Next" at bounding box center [782, 358] width 22 height 11
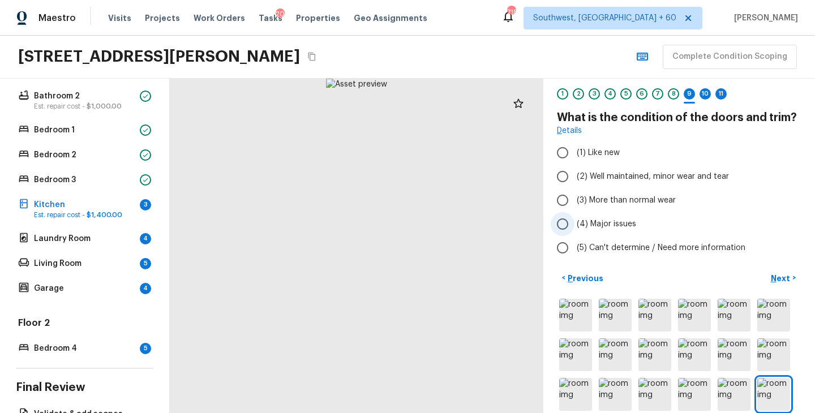
scroll to position [25, 0]
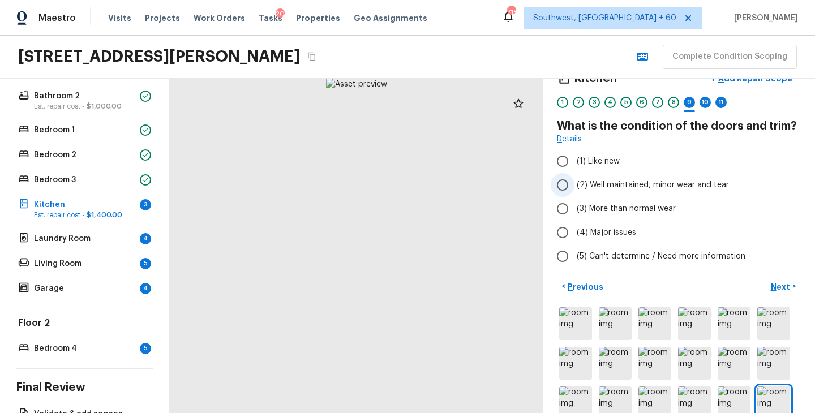
click at [624, 187] on span "(2) Well maintained, minor wear and tear" at bounding box center [653, 184] width 152 height 11
click at [574, 187] on input "(2) Well maintained, minor wear and tear" at bounding box center [563, 185] width 24 height 24
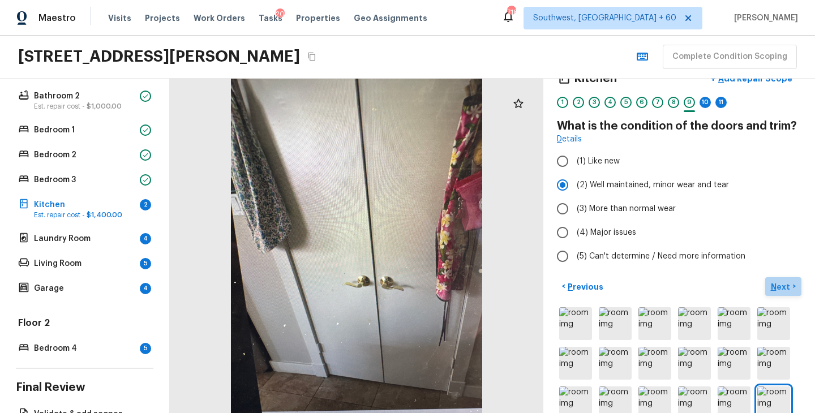
click at [782, 288] on p "Next" at bounding box center [782, 286] width 22 height 11
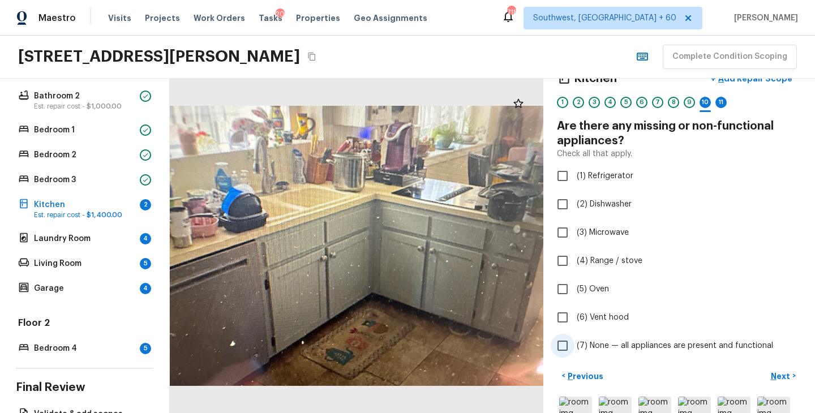
click at [608, 340] on span "(7) None — all appliances are present and functional" at bounding box center [675, 345] width 196 height 11
click at [574, 340] on input "(7) None — all appliances are present and functional" at bounding box center [563, 346] width 24 height 24
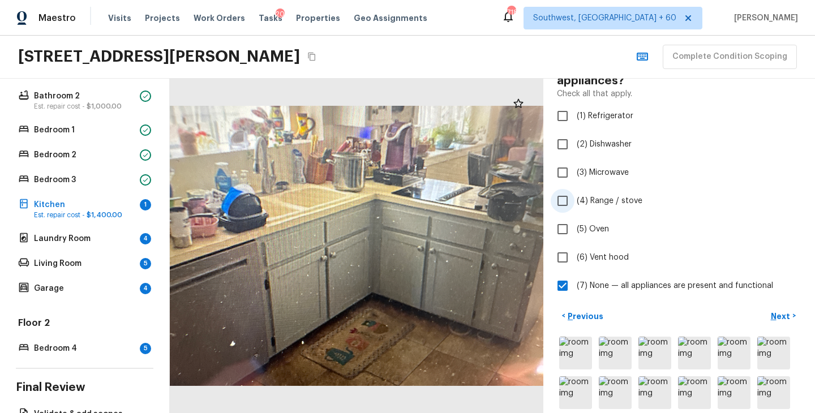
scroll to position [44, 0]
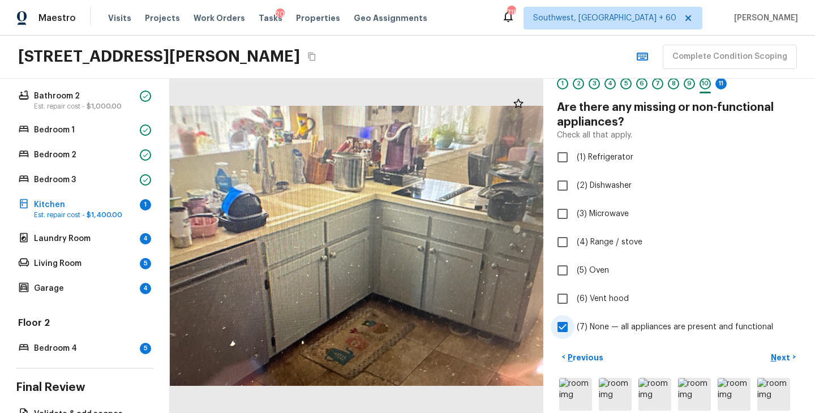
click at [577, 327] on span "(7) None — all appliances are present and functional" at bounding box center [675, 326] width 196 height 11
click at [574, 327] on input "(7) None — all appliances are present and functional" at bounding box center [563, 327] width 24 height 24
click at [595, 242] on span "(4) Range / stove" at bounding box center [610, 242] width 66 height 11
click at [574, 242] on input "(4) Range / stove" at bounding box center [563, 242] width 24 height 24
click at [774, 358] on p "Next" at bounding box center [782, 357] width 22 height 11
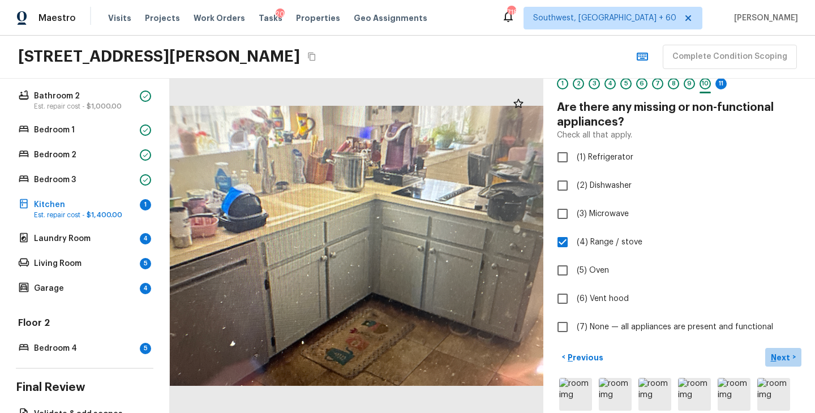
scroll to position [19, 0]
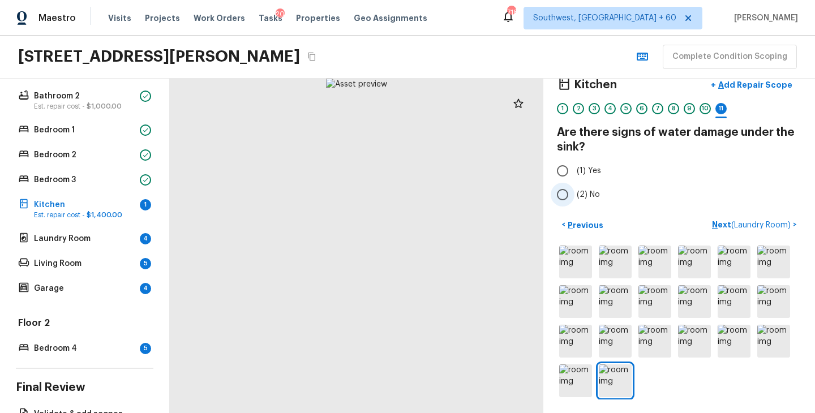
click at [578, 191] on span "(2) No" at bounding box center [588, 194] width 23 height 11
click at [574, 191] on input "(2) No" at bounding box center [563, 195] width 24 height 24
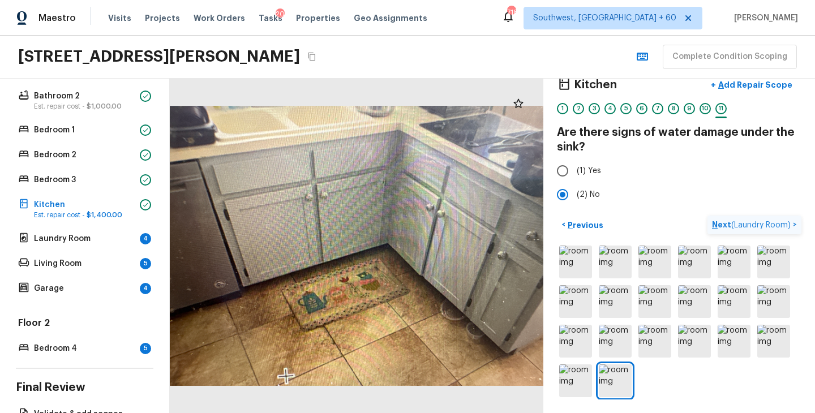
click at [727, 225] on p "Next ( Laundry Room )" at bounding box center [752, 225] width 81 height 12
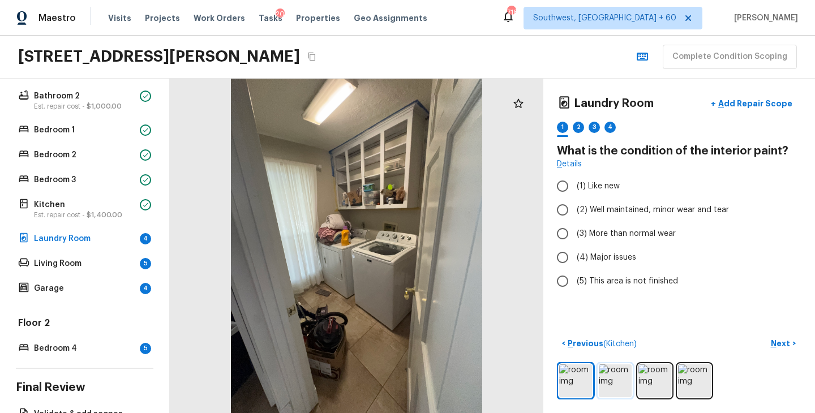
click at [607, 375] on img at bounding box center [615, 381] width 33 height 33
click at [667, 216] on label "(2) Well maintained, minor wear and tear" at bounding box center [672, 210] width 242 height 24
click at [574, 216] on input "(2) Well maintained, minor wear and tear" at bounding box center [563, 210] width 24 height 24
click at [781, 341] on p "Next" at bounding box center [782, 343] width 22 height 11
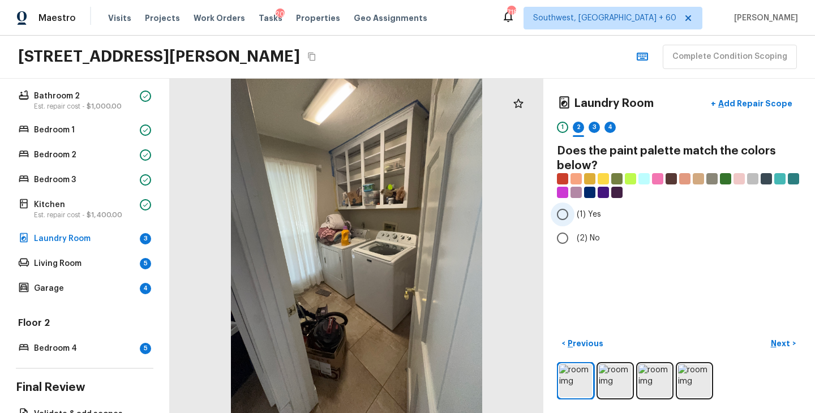
click at [601, 219] on label "(1) Yes" at bounding box center [672, 215] width 242 height 24
click at [574, 219] on input "(1) Yes" at bounding box center [563, 215] width 24 height 24
click at [791, 346] on button "Next >" at bounding box center [783, 344] width 36 height 19
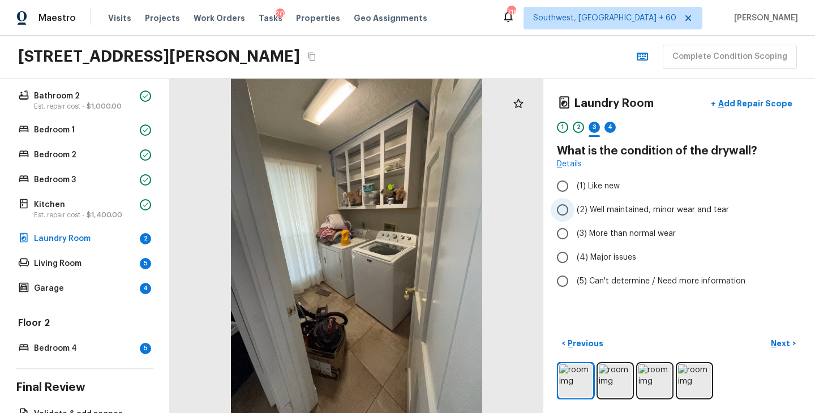
click at [651, 212] on span "(2) Well maintained, minor wear and tear" at bounding box center [653, 209] width 152 height 11
click at [574, 212] on input "(2) Well maintained, minor wear and tear" at bounding box center [563, 210] width 24 height 24
click at [784, 343] on p "Next" at bounding box center [782, 343] width 22 height 11
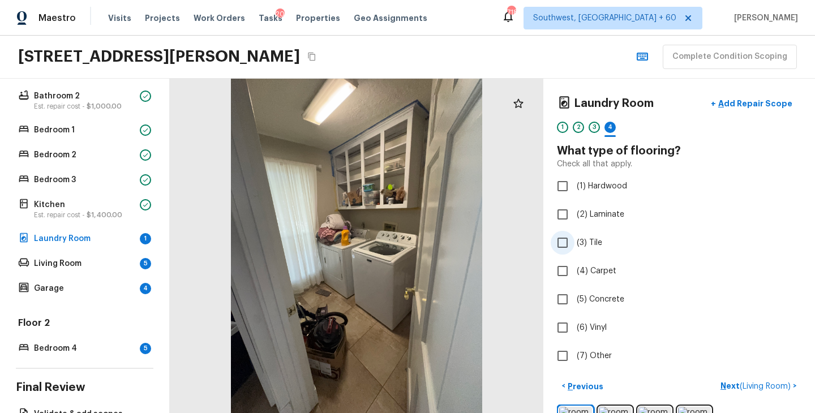
click at [592, 241] on span "(3) Tile" at bounding box center [589, 242] width 25 height 11
click at [574, 241] on input "(3) Tile" at bounding box center [563, 243] width 24 height 24
click at [739, 384] on div "< Previous Next >" at bounding box center [679, 386] width 245 height 19
click at [780, 378] on button "Next >" at bounding box center [783, 386] width 36 height 19
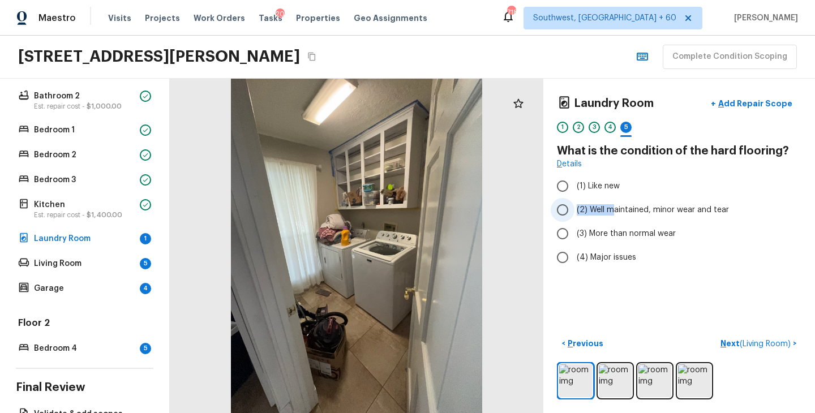
click at [610, 204] on span "(2) Well maintained, minor wear and tear" at bounding box center [653, 209] width 152 height 11
click at [727, 338] on p "Next ( Living Room )" at bounding box center [757, 344] width 72 height 12
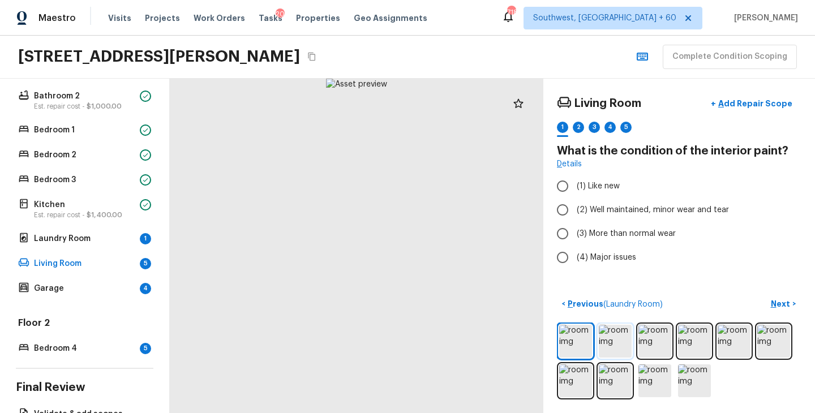
click at [615, 336] on img at bounding box center [615, 341] width 33 height 33
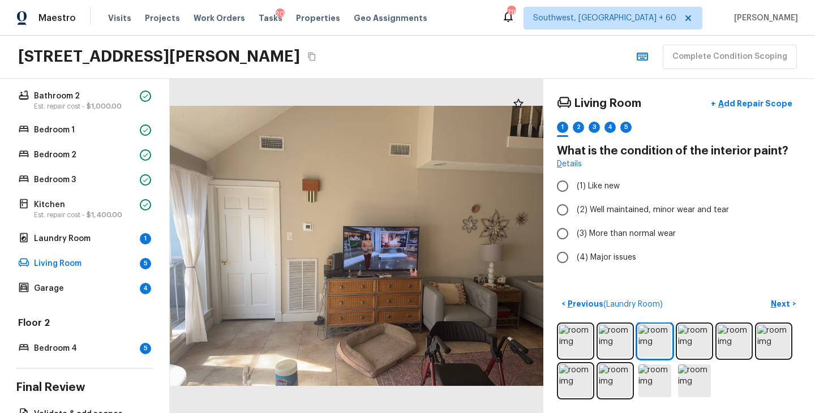
scroll to position [351, 0]
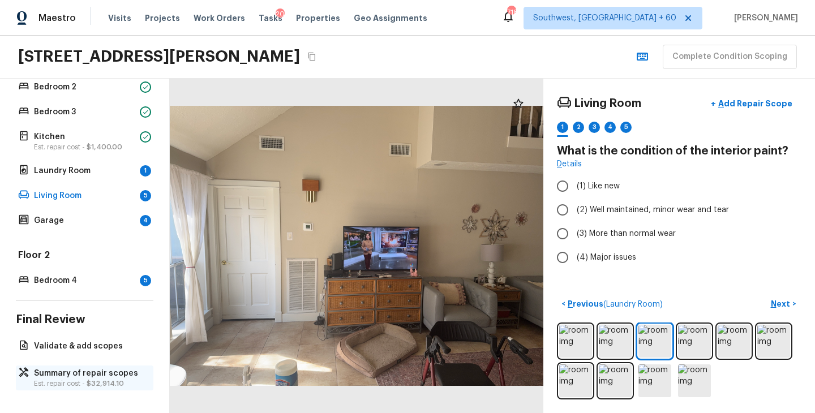
click at [100, 378] on p "Summary of repair scopes" at bounding box center [90, 373] width 113 height 11
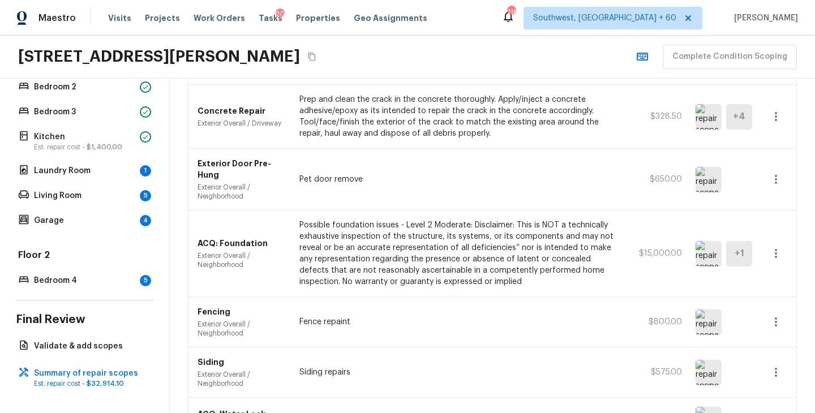
scroll to position [411, 0]
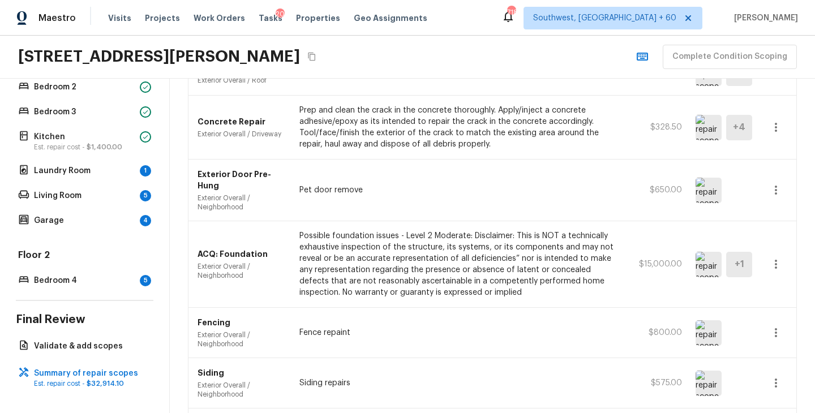
click at [775, 271] on button "button" at bounding box center [776, 264] width 23 height 23
click at [777, 289] on li "Edit" at bounding box center [779, 297] width 53 height 34
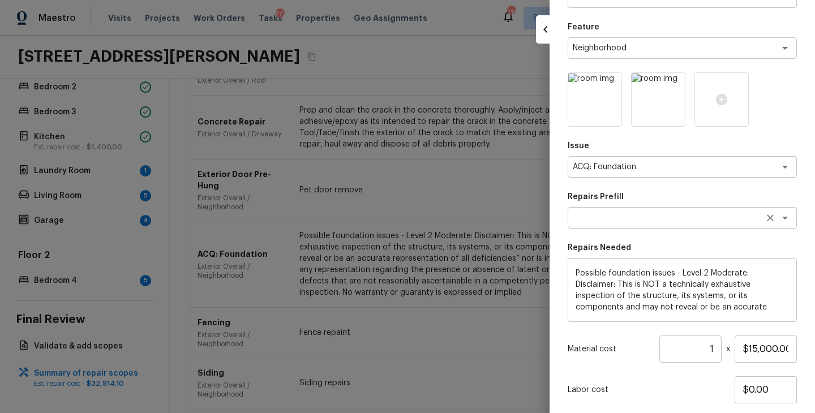
scroll to position [117, 0]
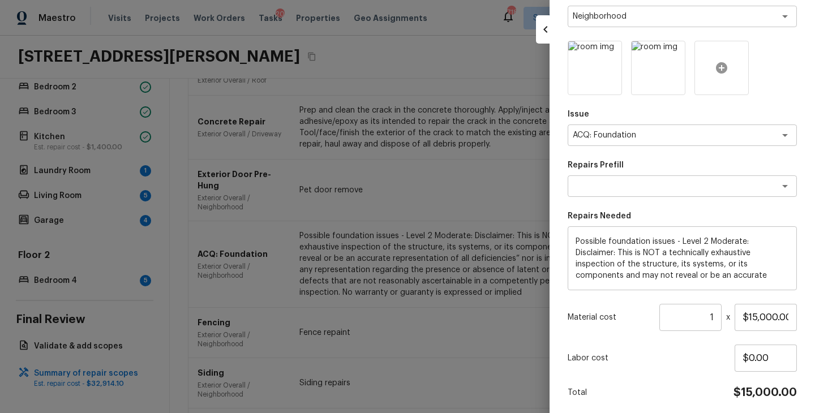
click at [728, 72] on icon at bounding box center [722, 68] width 14 height 14
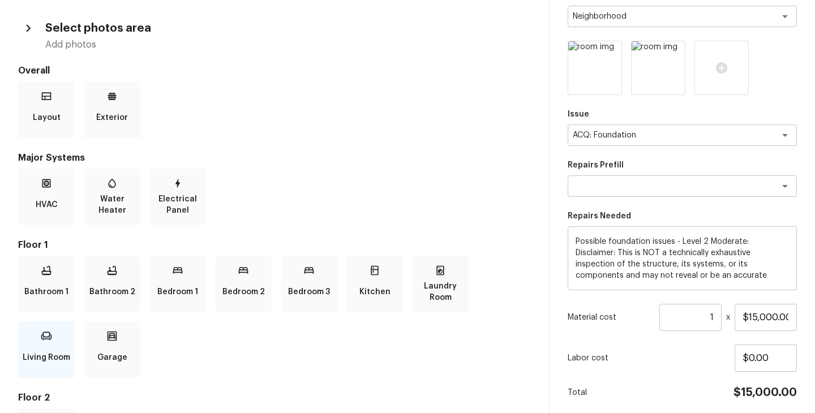
click at [61, 348] on p "Living Room" at bounding box center [47, 357] width 48 height 23
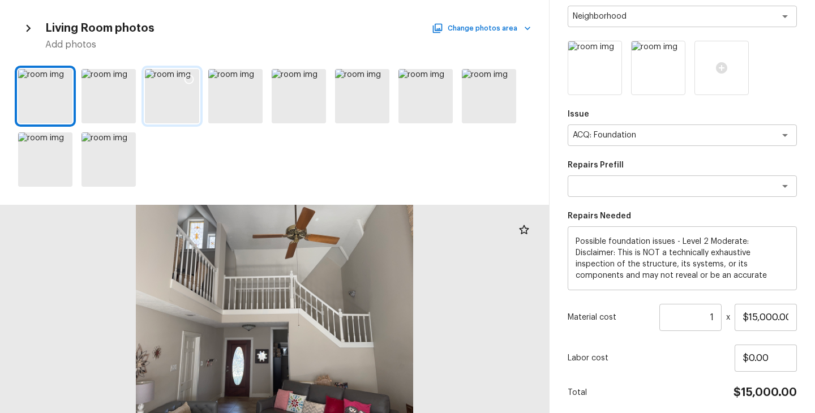
click at [167, 99] on div at bounding box center [172, 96] width 54 height 54
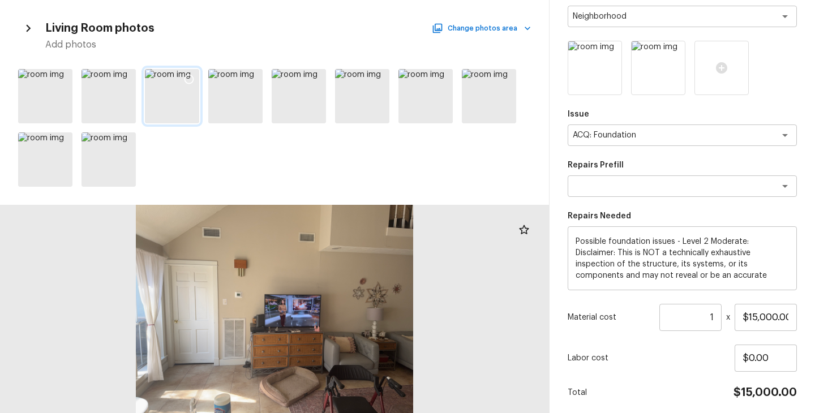
click at [189, 80] on icon at bounding box center [188, 79] width 11 height 11
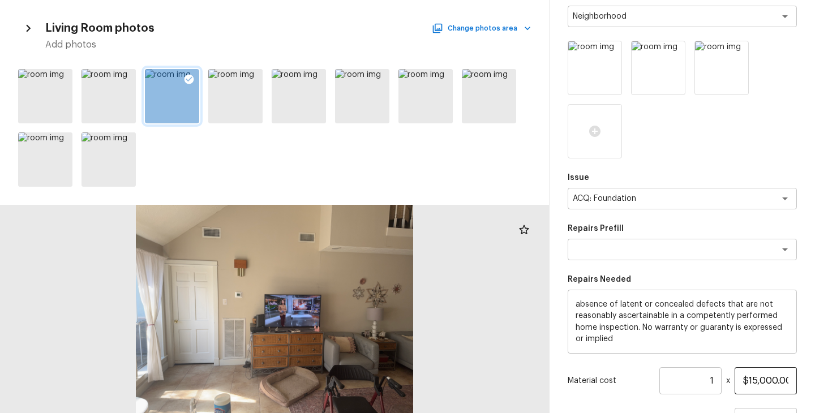
scroll to position [221, 0]
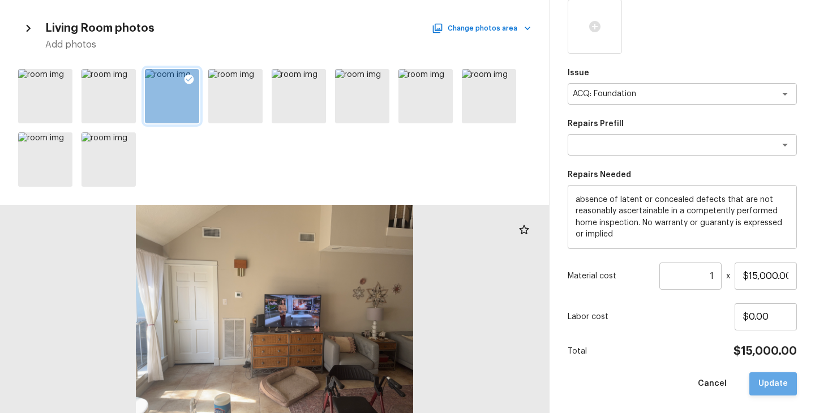
click at [782, 382] on button "Update" at bounding box center [773, 383] width 48 height 23
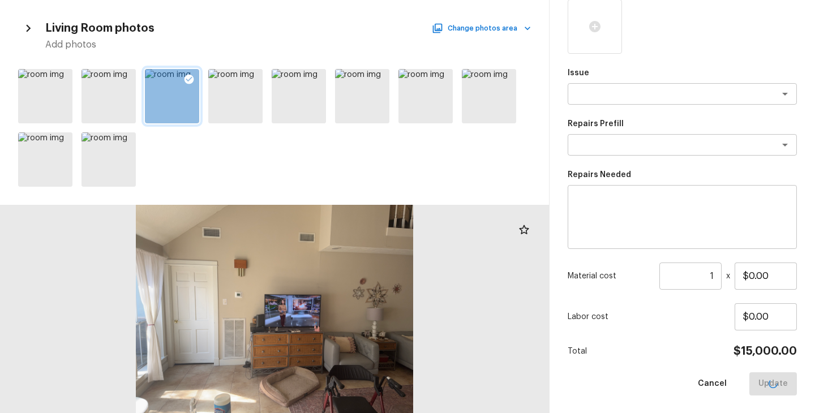
scroll to position [0, 0]
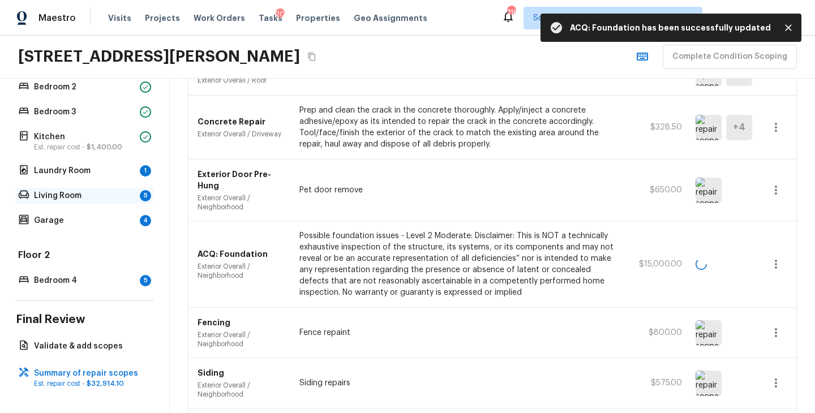
click at [91, 203] on div "Living Room 5" at bounding box center [85, 196] width 138 height 16
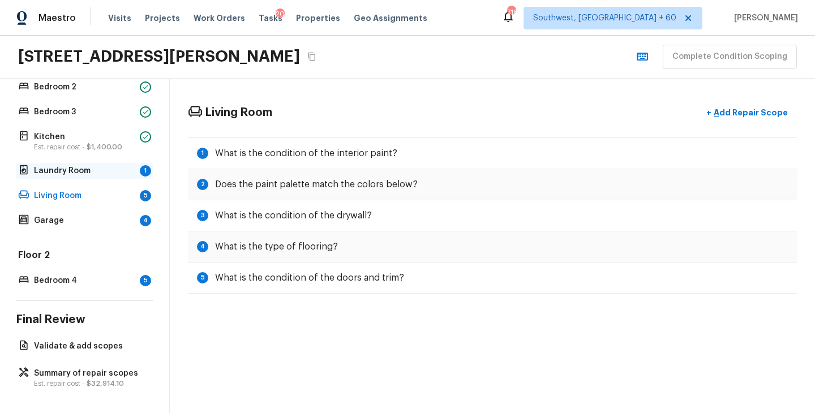
click at [93, 174] on p "Laundry Room" at bounding box center [84, 170] width 101 height 11
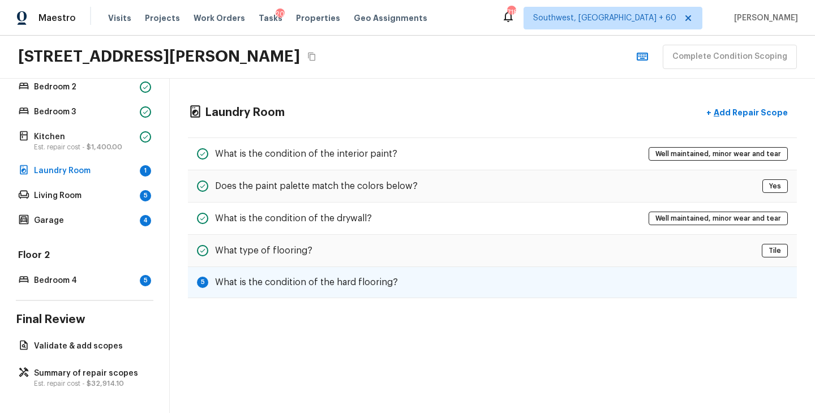
click at [292, 277] on h5 "What is the condition of the hard flooring?" at bounding box center [306, 282] width 183 height 12
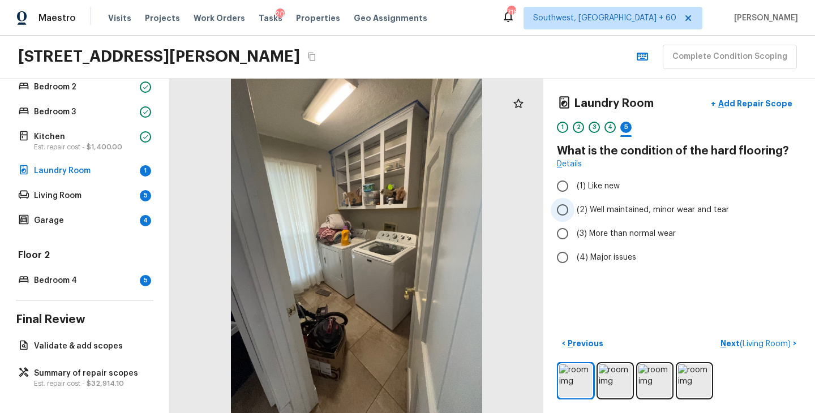
click at [637, 213] on span "(2) Well maintained, minor wear and tear" at bounding box center [653, 209] width 152 height 11
click at [574, 213] on input "(2) Well maintained, minor wear and tear" at bounding box center [563, 210] width 24 height 24
click at [730, 345] on p "Next ( Living Room )" at bounding box center [757, 344] width 72 height 12
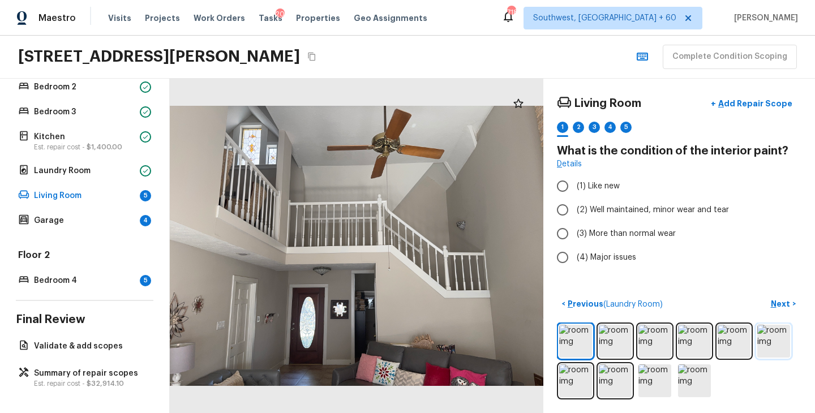
click at [774, 341] on img at bounding box center [773, 341] width 33 height 33
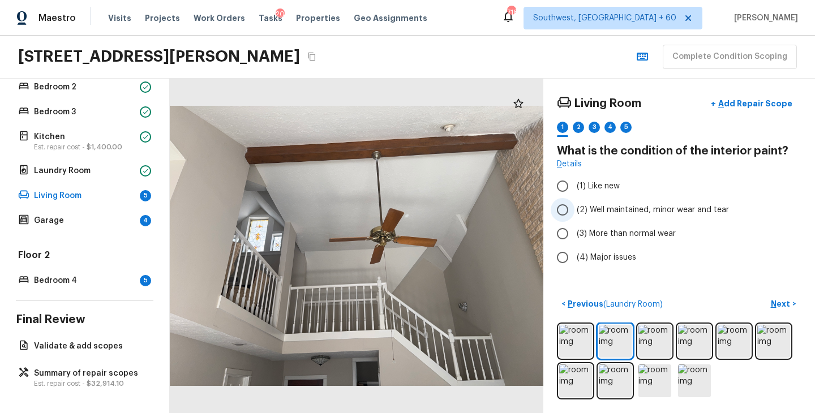
click at [689, 214] on span "(2) Well maintained, minor wear and tear" at bounding box center [653, 209] width 152 height 11
click at [574, 214] on input "(2) Well maintained, minor wear and tear" at bounding box center [563, 210] width 24 height 24
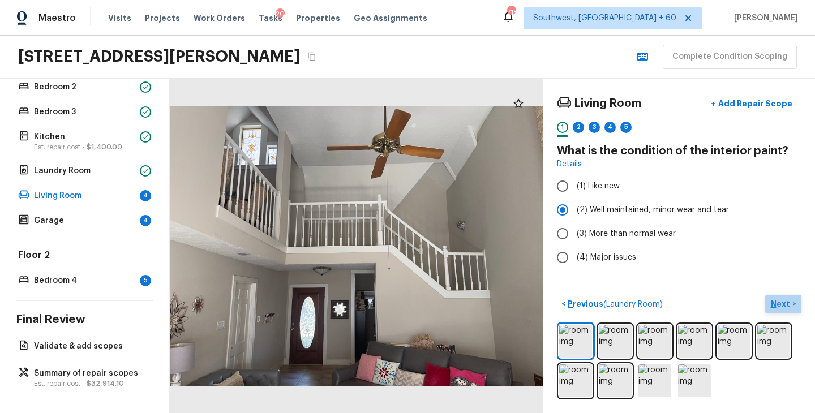
click at [783, 298] on button "Next >" at bounding box center [783, 304] width 36 height 19
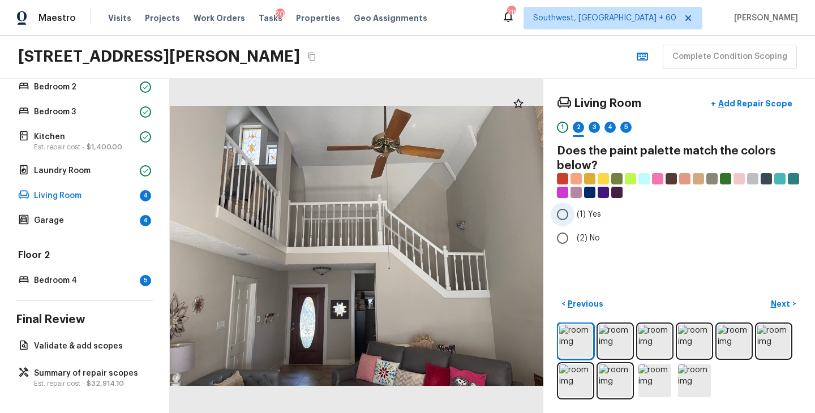
click at [598, 219] on span "(1) Yes" at bounding box center [589, 214] width 24 height 11
click at [574, 219] on input "(1) Yes" at bounding box center [563, 215] width 24 height 24
click at [790, 305] on p "Next" at bounding box center [782, 303] width 22 height 11
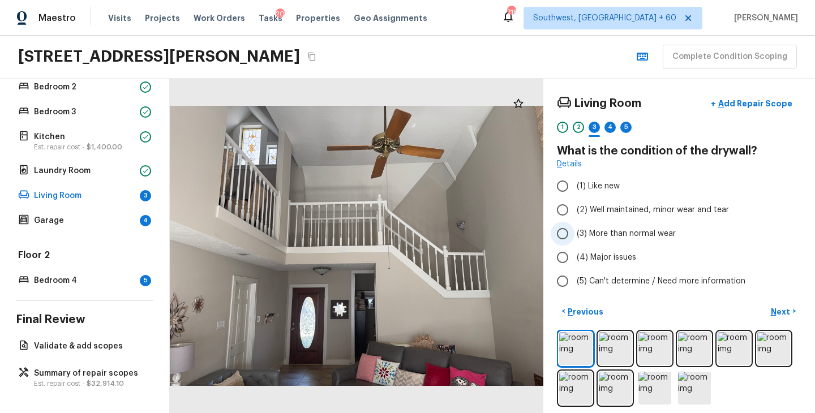
click at [646, 231] on span "(3) More than normal wear" at bounding box center [626, 233] width 99 height 11
click at [574, 231] on input "(3) More than normal wear" at bounding box center [563, 234] width 24 height 24
click at [795, 314] on button "Next >" at bounding box center [783, 311] width 36 height 19
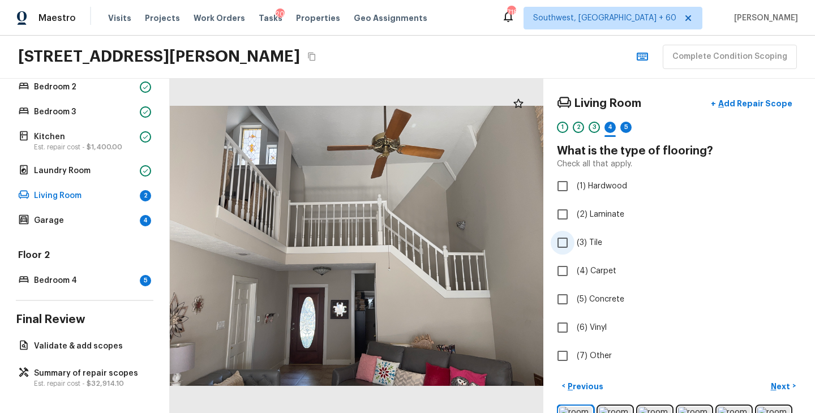
click at [596, 246] on span "(3) Tile" at bounding box center [589, 242] width 25 height 11
click at [574, 246] on input "(3) Tile" at bounding box center [563, 243] width 24 height 24
click at [787, 388] on p "Next" at bounding box center [782, 386] width 22 height 11
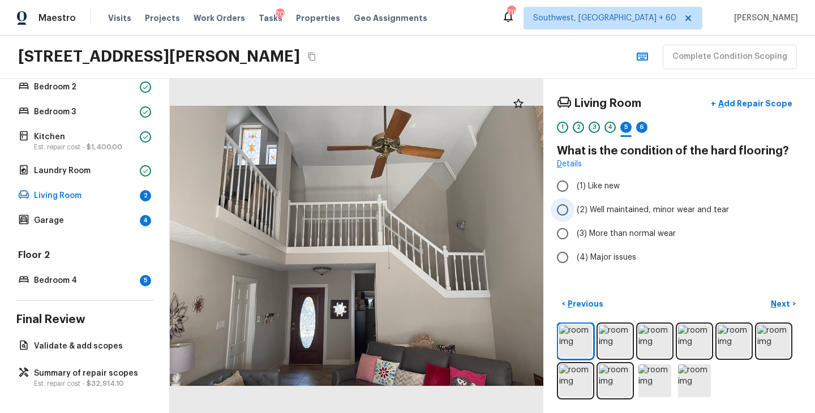
click at [662, 216] on label "(2) Well maintained, minor wear and tear" at bounding box center [672, 210] width 242 height 24
click at [574, 216] on input "(2) Well maintained, minor wear and tear" at bounding box center [563, 210] width 24 height 24
click at [782, 305] on p "Next" at bounding box center [782, 303] width 22 height 11
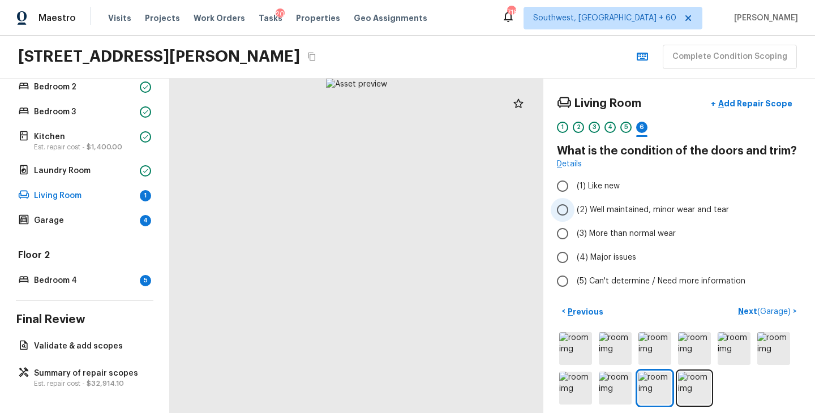
click at [624, 207] on span "(2) Well maintained, minor wear and tear" at bounding box center [653, 209] width 152 height 11
click at [574, 207] on input "(2) Well maintained, minor wear and tear" at bounding box center [563, 210] width 24 height 24
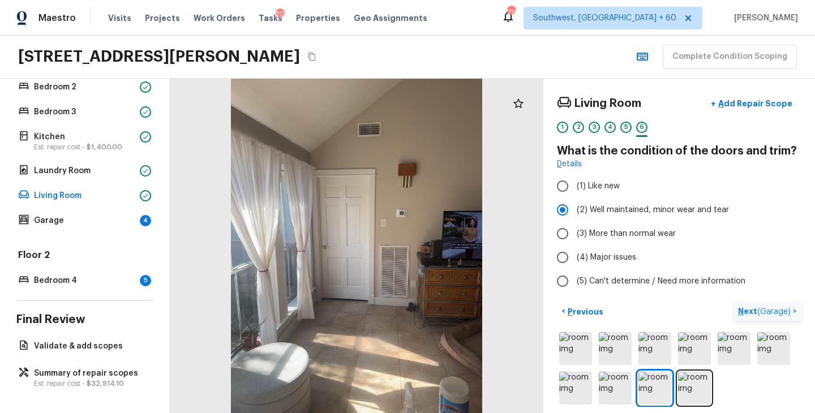
click at [749, 313] on p "Next ( Garage )" at bounding box center [765, 312] width 55 height 12
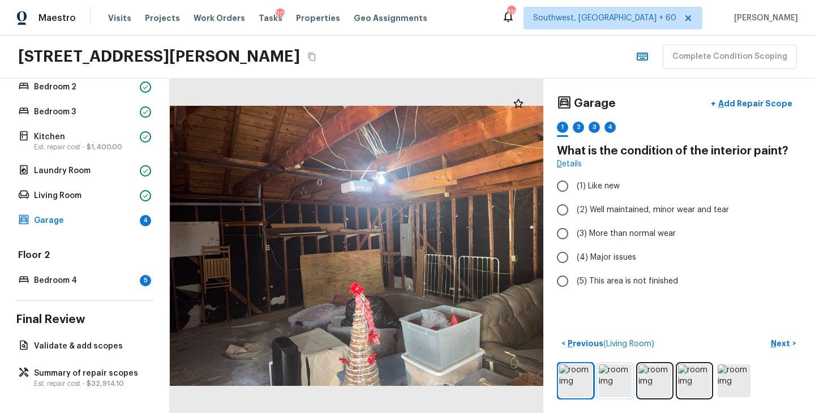
click at [625, 384] on img at bounding box center [615, 381] width 33 height 33
click at [661, 230] on span "(3) More than normal wear" at bounding box center [626, 233] width 99 height 11
click at [574, 230] on input "(3) More than normal wear" at bounding box center [563, 234] width 24 height 24
click at [774, 336] on button "Next >" at bounding box center [783, 344] width 36 height 19
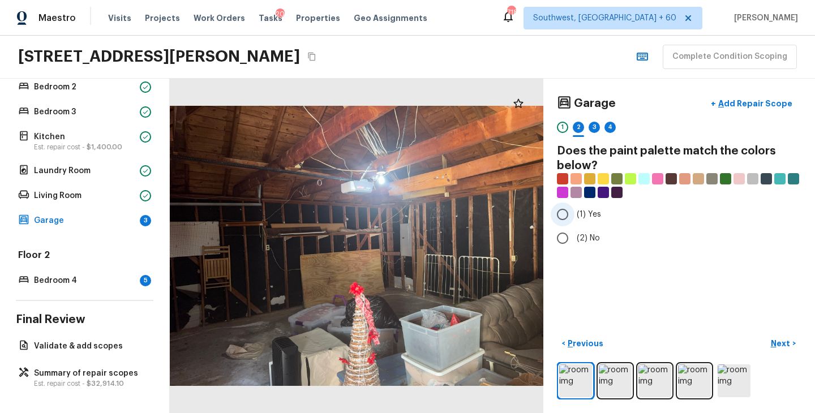
click at [595, 217] on span "(1) Yes" at bounding box center [589, 214] width 24 height 11
click at [574, 217] on input "(1) Yes" at bounding box center [563, 215] width 24 height 24
click at [788, 344] on p "Next" at bounding box center [782, 343] width 22 height 11
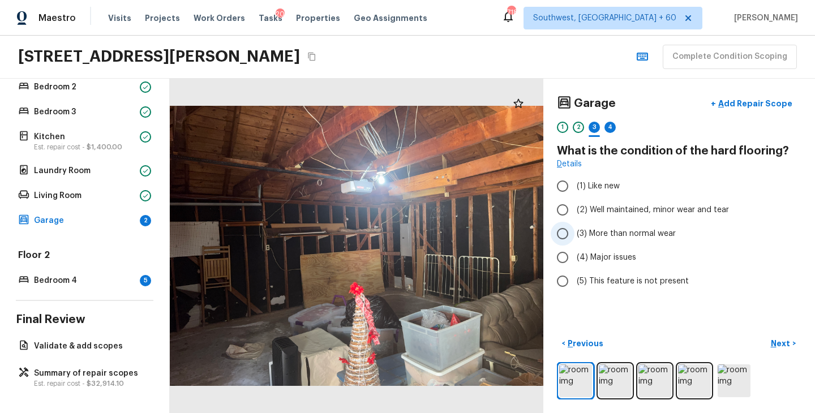
click at [638, 235] on span "(3) More than normal wear" at bounding box center [626, 233] width 99 height 11
click at [574, 235] on input "(3) More than normal wear" at bounding box center [563, 234] width 24 height 24
click at [779, 346] on p "Next" at bounding box center [782, 343] width 22 height 11
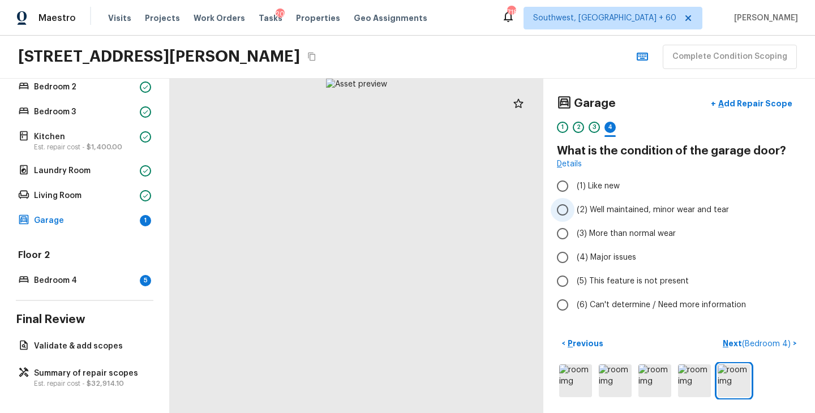
click at [654, 214] on span "(2) Well maintained, minor wear and tear" at bounding box center [653, 209] width 152 height 11
click at [574, 214] on input "(2) Well maintained, minor wear and tear" at bounding box center [563, 210] width 24 height 24
click at [731, 339] on p "Next ( Bedroom 4 )" at bounding box center [758, 344] width 70 height 12
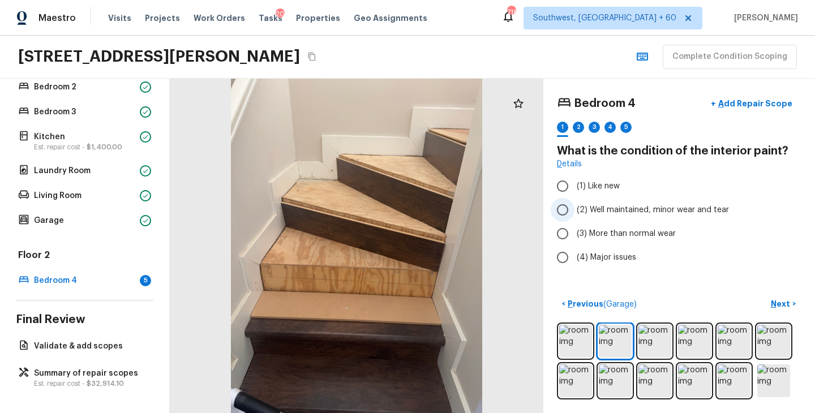
click at [662, 211] on span "(2) Well maintained, minor wear and tear" at bounding box center [653, 209] width 152 height 11
click at [574, 211] on input "(2) Well maintained, minor wear and tear" at bounding box center [563, 210] width 24 height 24
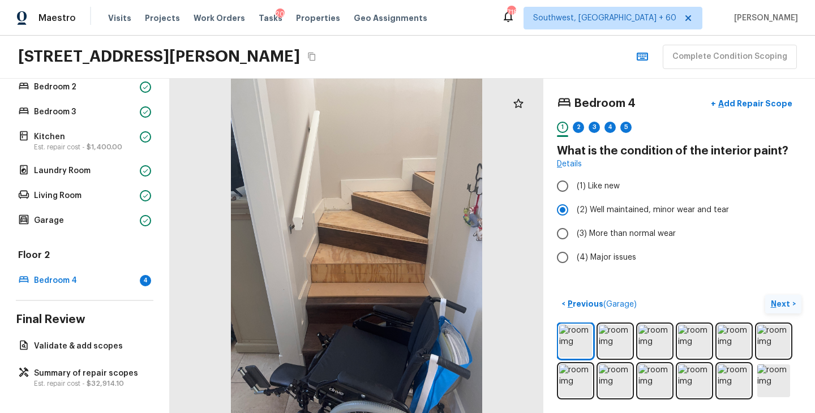
click at [770, 299] on button "Next >" at bounding box center [783, 304] width 36 height 19
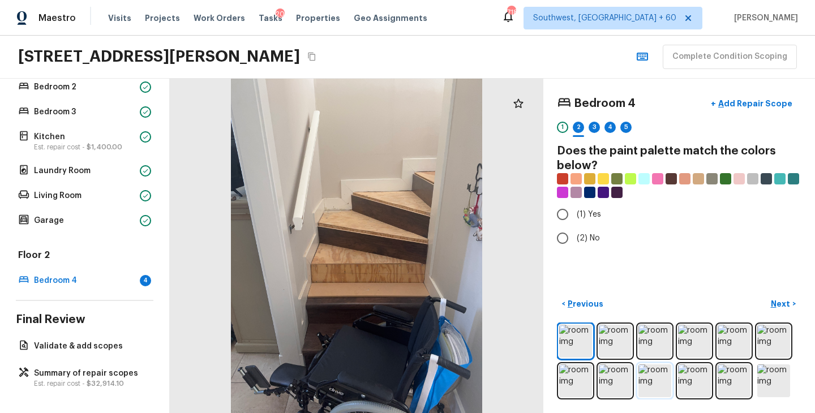
click at [655, 390] on img at bounding box center [654, 381] width 33 height 33
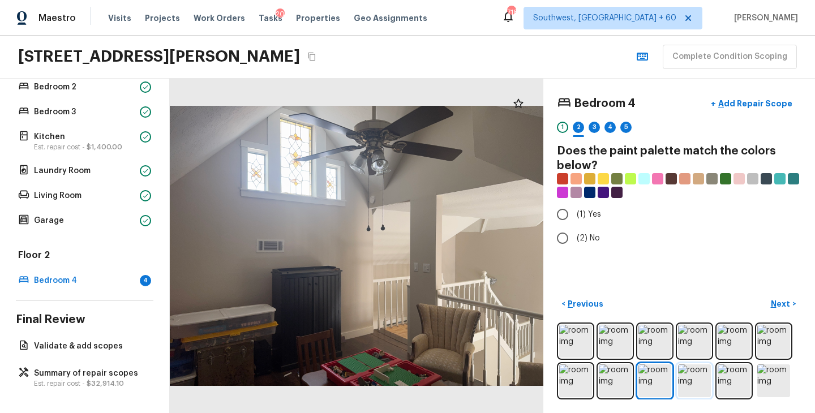
click at [681, 383] on img at bounding box center [694, 381] width 33 height 33
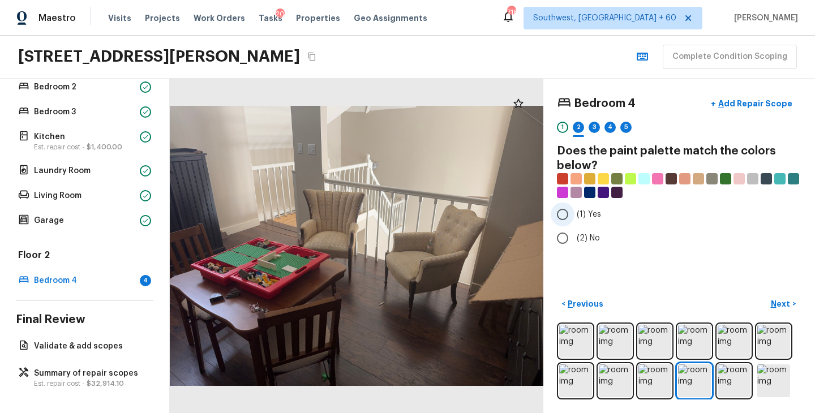
click at [585, 218] on span "(1) Yes" at bounding box center [589, 214] width 24 height 11
click at [574, 218] on input "(1) Yes" at bounding box center [563, 215] width 24 height 24
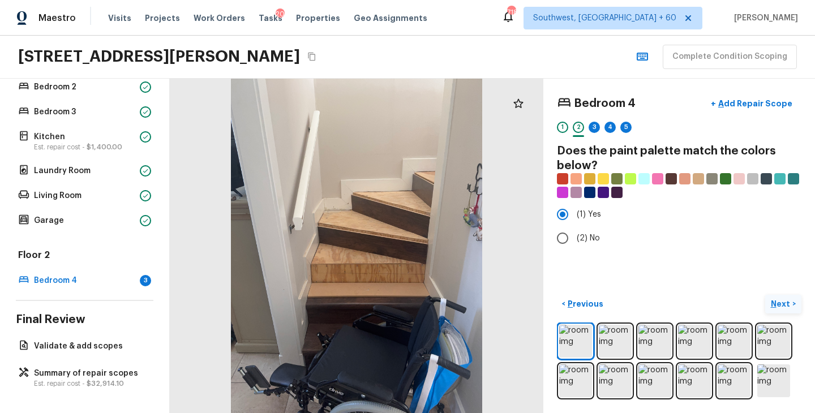
click at [779, 308] on p "Next" at bounding box center [782, 303] width 22 height 11
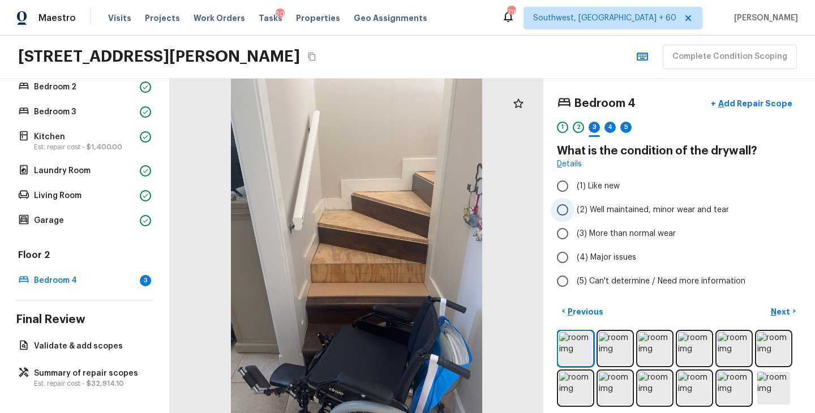
click at [655, 212] on span "(2) Well maintained, minor wear and tear" at bounding box center [653, 209] width 152 height 11
click at [574, 212] on input "(2) Well maintained, minor wear and tear" at bounding box center [563, 210] width 24 height 24
click at [770, 307] on button "Next >" at bounding box center [783, 311] width 36 height 19
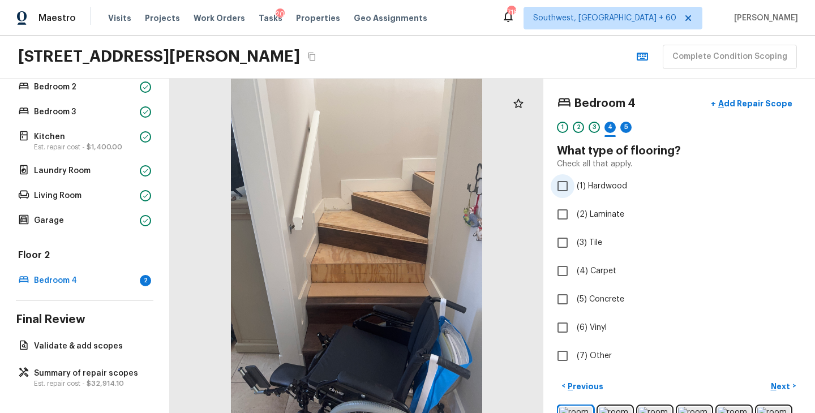
click at [600, 191] on span "(1) Hardwood" at bounding box center [602, 186] width 50 height 11
click at [574, 191] on input "(1) Hardwood" at bounding box center [563, 186] width 24 height 24
click at [784, 385] on p "Next" at bounding box center [782, 386] width 22 height 11
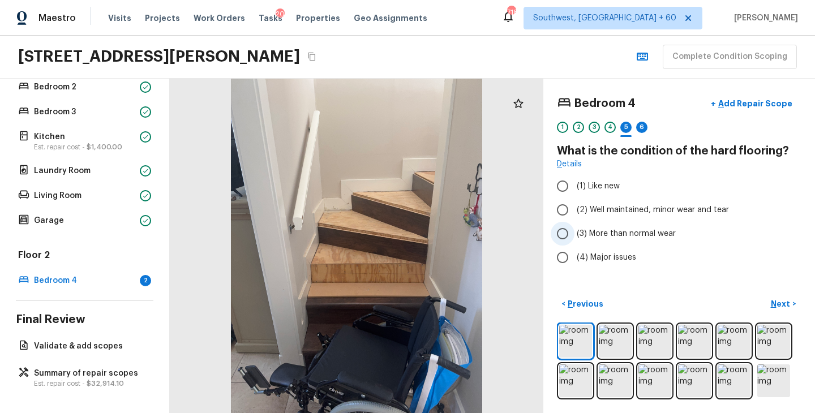
click at [636, 229] on span "(3) More than normal wear" at bounding box center [626, 233] width 99 height 11
click at [574, 229] on input "(3) More than normal wear" at bounding box center [563, 234] width 24 height 24
click at [781, 299] on p "Next" at bounding box center [782, 303] width 22 height 11
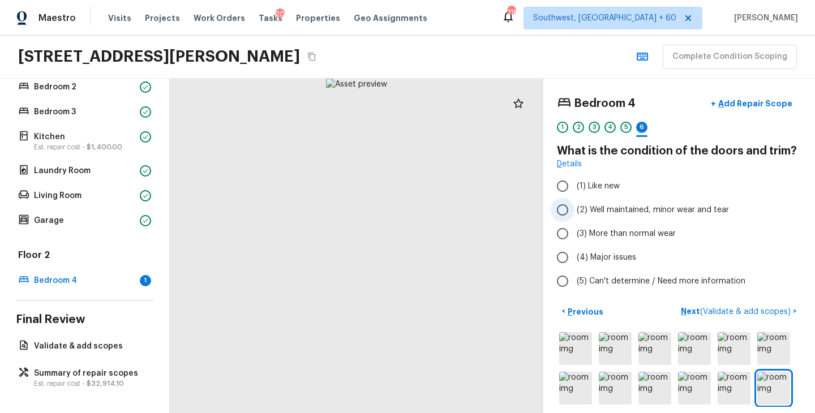
click at [662, 209] on span "(2) Well maintained, minor wear and tear" at bounding box center [653, 209] width 152 height 11
click at [574, 209] on input "(2) Well maintained, minor wear and tear" at bounding box center [563, 210] width 24 height 24
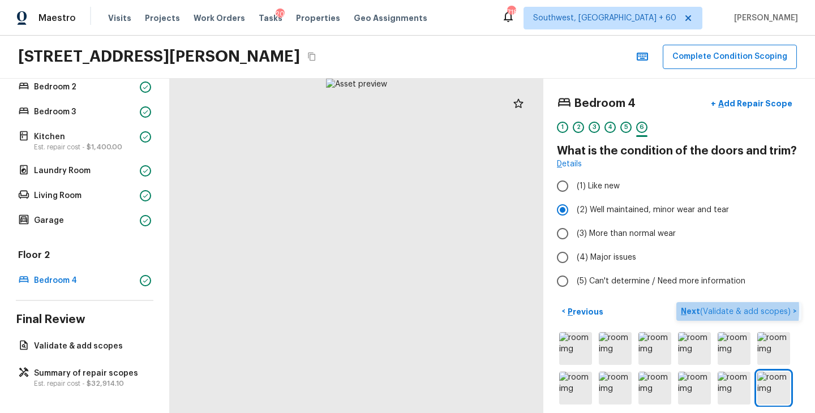
click at [692, 310] on p "Next ( Validate & add scopes )" at bounding box center [737, 312] width 112 height 12
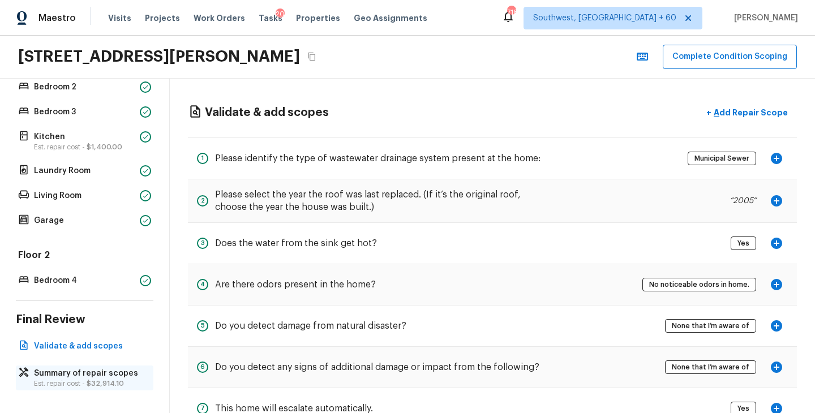
click at [112, 375] on p "Summary of repair scopes" at bounding box center [90, 373] width 113 height 11
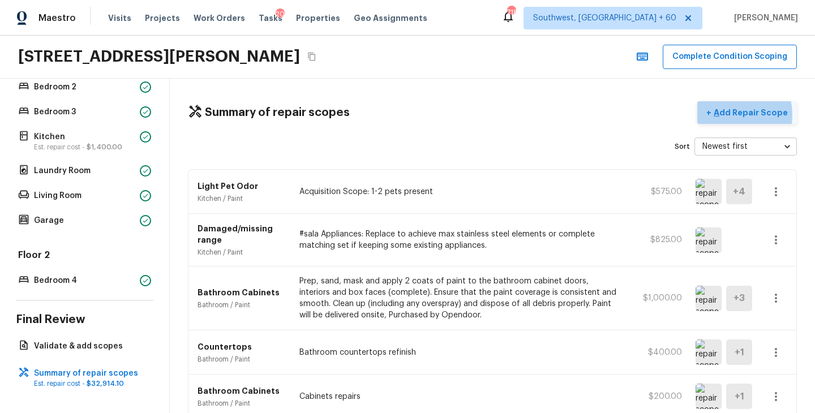
click at [735, 114] on p "Add Repair Scope" at bounding box center [749, 112] width 76 height 11
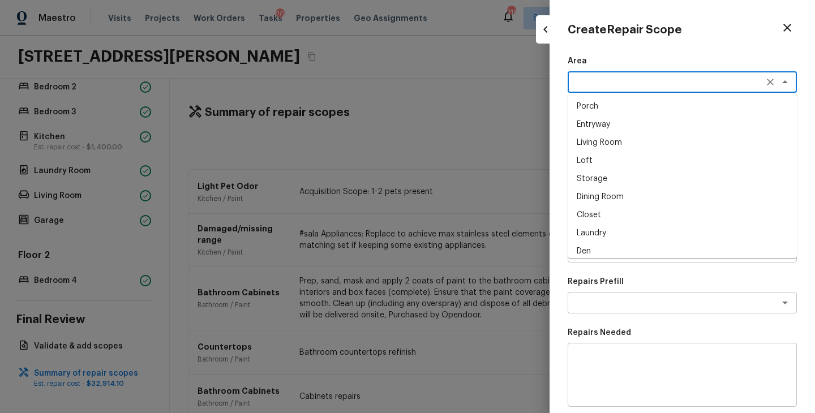
click at [607, 80] on textarea at bounding box center [666, 81] width 187 height 11
click at [614, 106] on li "Exterior Overall" at bounding box center [682, 106] width 229 height 18
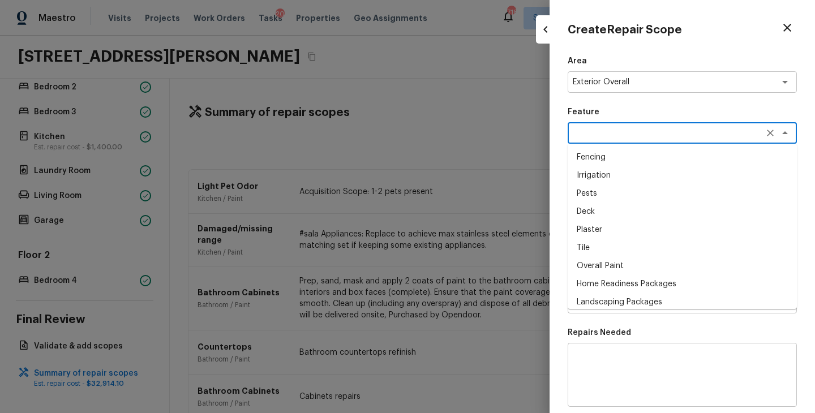
click at [608, 132] on textarea at bounding box center [666, 132] width 187 height 11
click at [611, 161] on li "Siding" at bounding box center [682, 157] width 229 height 18
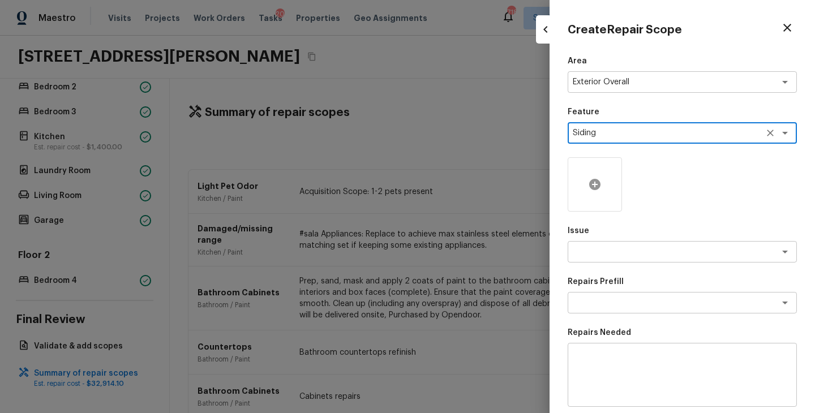
click at [592, 183] on icon at bounding box center [594, 184] width 11 height 11
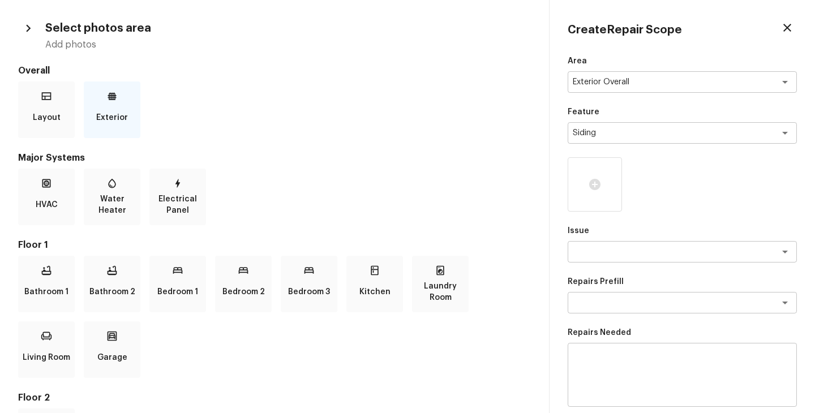
click at [117, 116] on p "Exterior" at bounding box center [112, 117] width 32 height 23
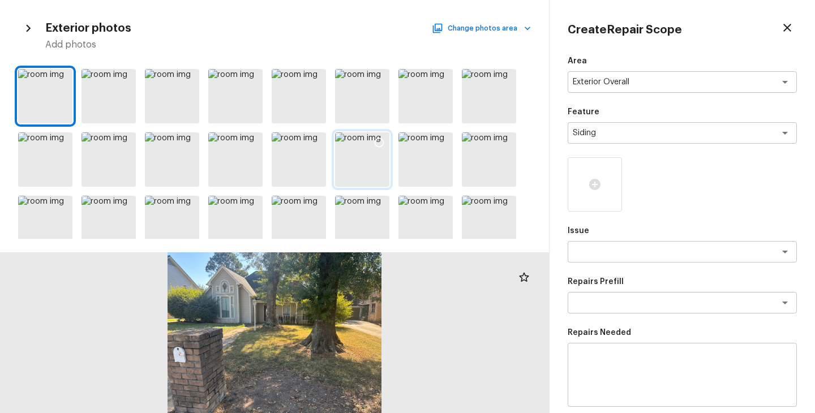
click at [379, 140] on icon at bounding box center [379, 142] width 11 height 11
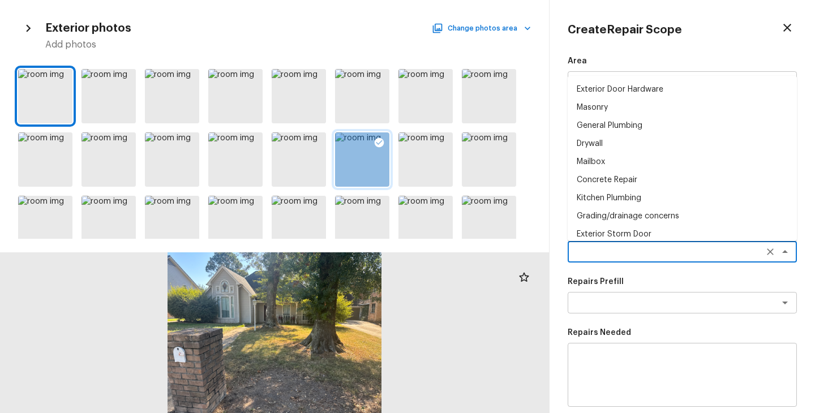
click at [615, 246] on textarea at bounding box center [666, 251] width 187 height 11
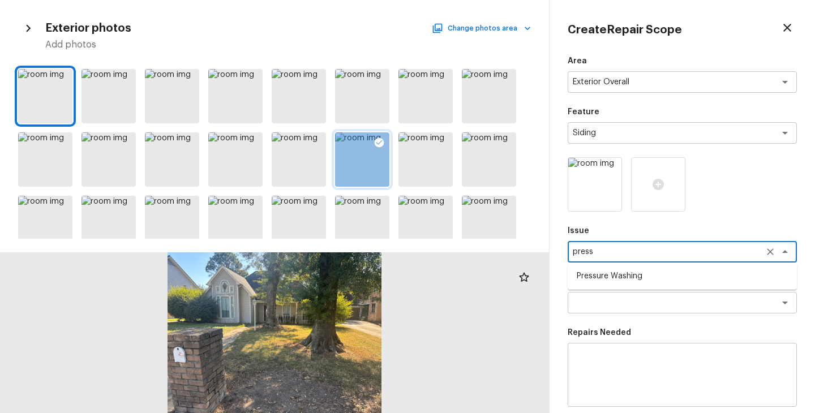
click at [633, 283] on li "Pressure Washing" at bounding box center [682, 276] width 229 height 18
click at [632, 298] on textarea at bounding box center [666, 302] width 187 height 11
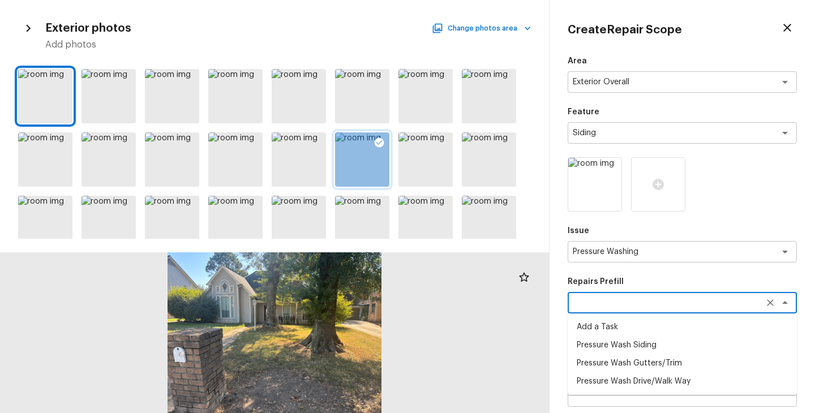
click at [635, 344] on li "Pressure Wash Siding" at bounding box center [682, 345] width 229 height 18
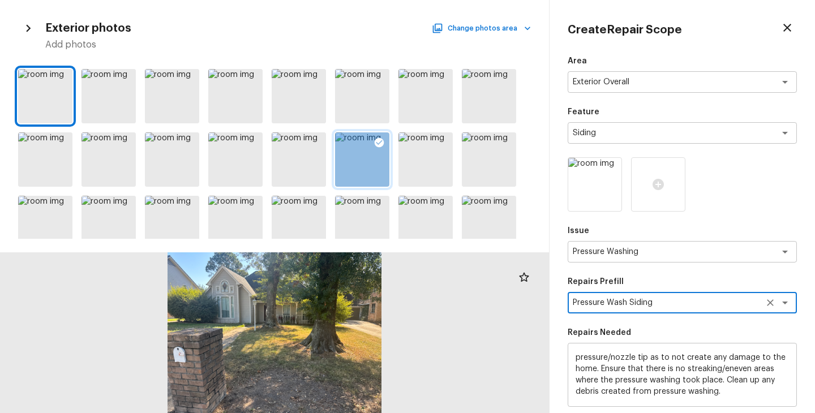
scroll to position [158, 0]
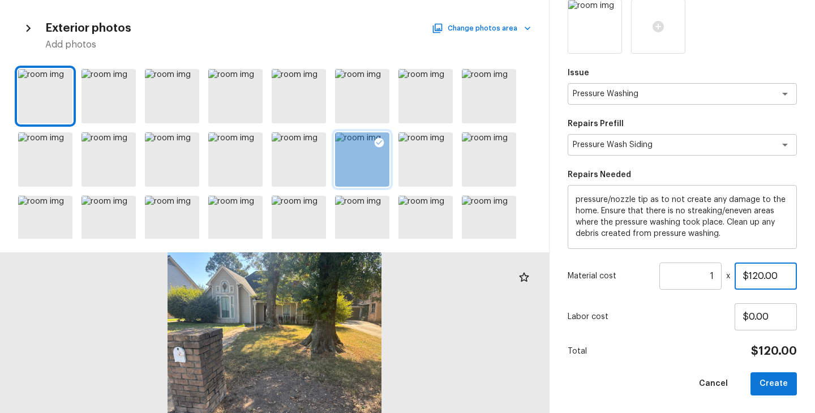
drag, startPoint x: 777, startPoint y: 279, endPoint x: 719, endPoint y: 279, distance: 57.2
click at [719, 279] on div "Material cost 1 ​ x $120.00" at bounding box center [682, 276] width 229 height 27
click at [659, 362] on div "Area Exterior Overall x ​ Feature Siding x ​ Issue Pressure Washing x ​ Repairs…" at bounding box center [682, 147] width 229 height 498
click at [787, 388] on button "Create" at bounding box center [774, 383] width 46 height 23
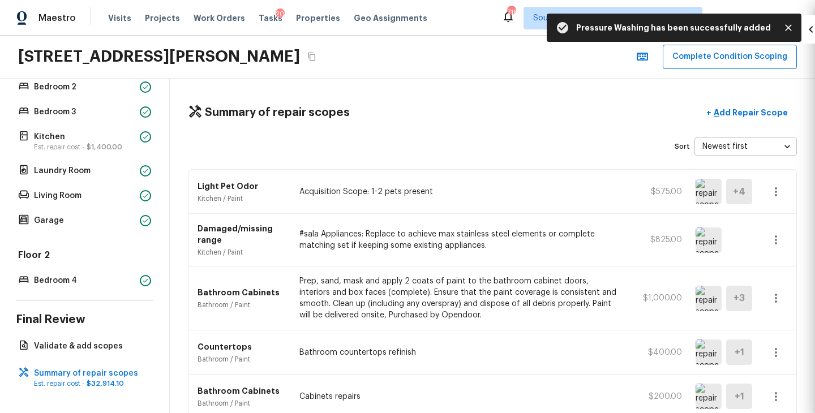
scroll to position [0, 0]
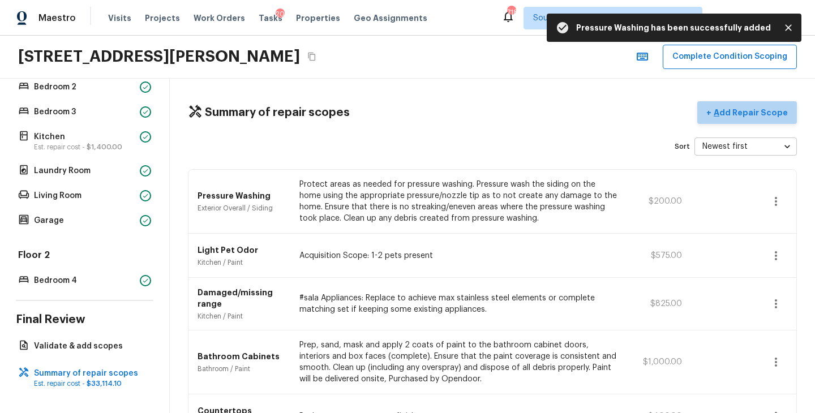
click at [760, 113] on p "Add Repair Scope" at bounding box center [749, 112] width 76 height 11
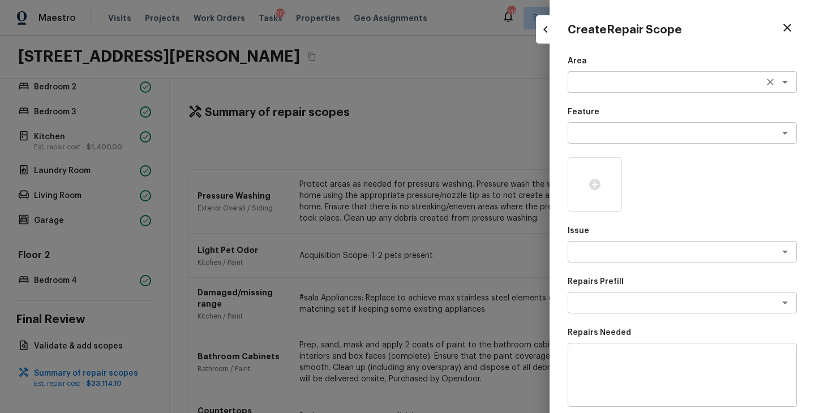
click at [613, 83] on textarea at bounding box center [666, 81] width 187 height 11
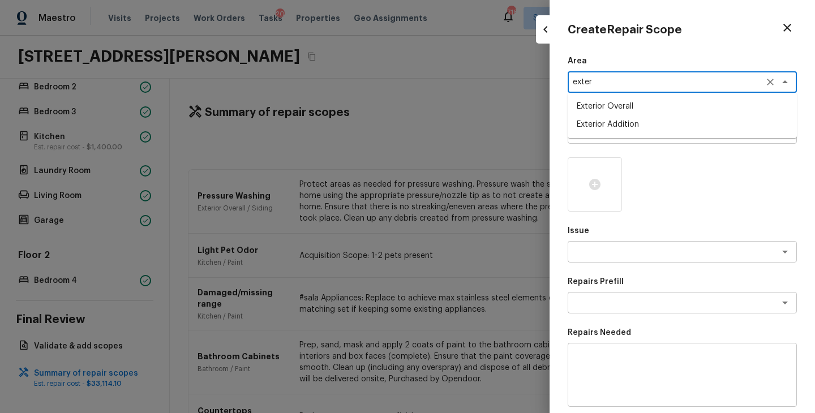
click at [615, 103] on li "Exterior Overall" at bounding box center [682, 106] width 229 height 18
click at [636, 125] on div "x ​" at bounding box center [682, 133] width 229 height 22
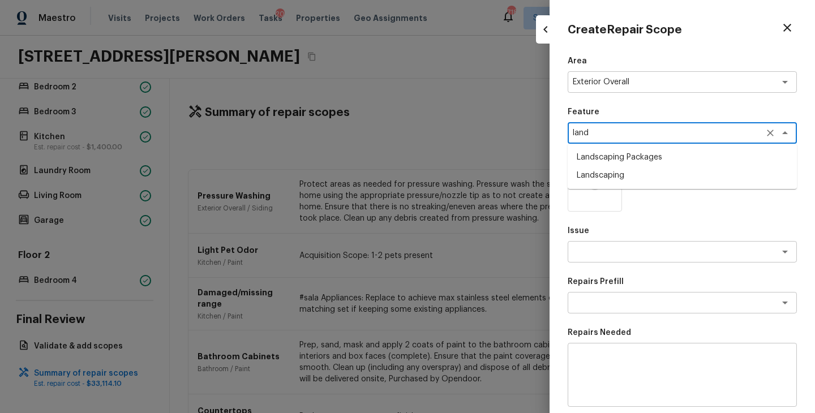
click at [637, 159] on li "Landscaping Packages" at bounding box center [682, 157] width 229 height 18
click at [590, 184] on icon at bounding box center [594, 184] width 11 height 11
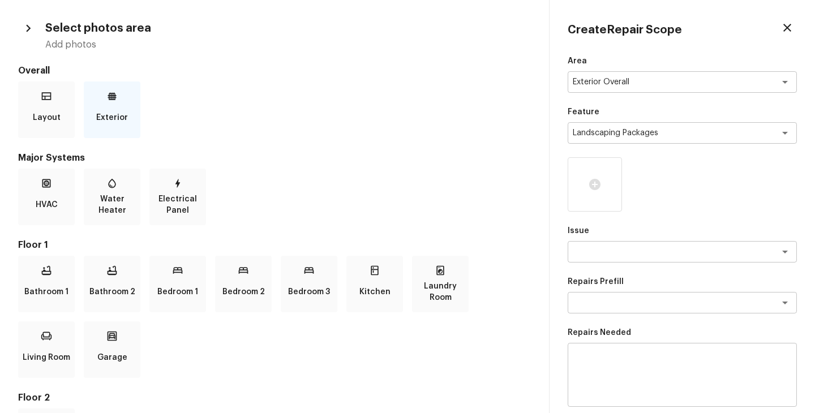
click at [116, 106] on p "Exterior" at bounding box center [112, 117] width 32 height 23
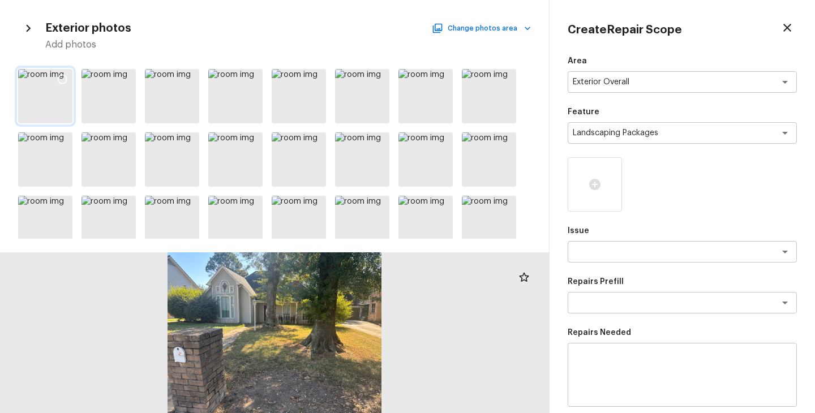
click at [63, 76] on icon at bounding box center [62, 79] width 11 height 11
click at [127, 77] on icon at bounding box center [125, 79] width 11 height 11
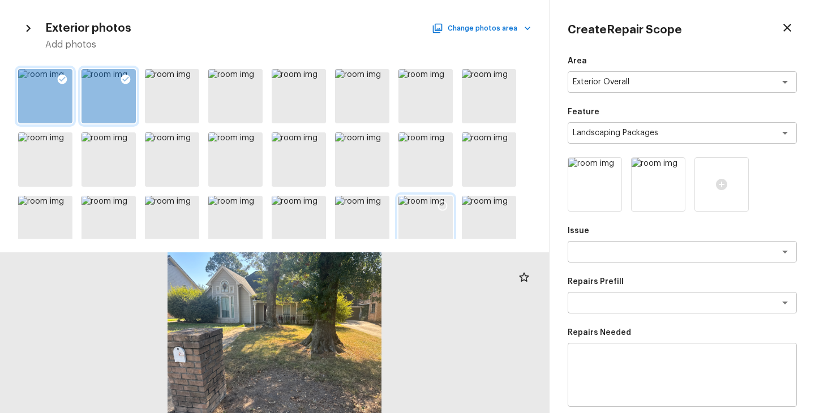
click at [441, 205] on icon at bounding box center [442, 205] width 11 height 11
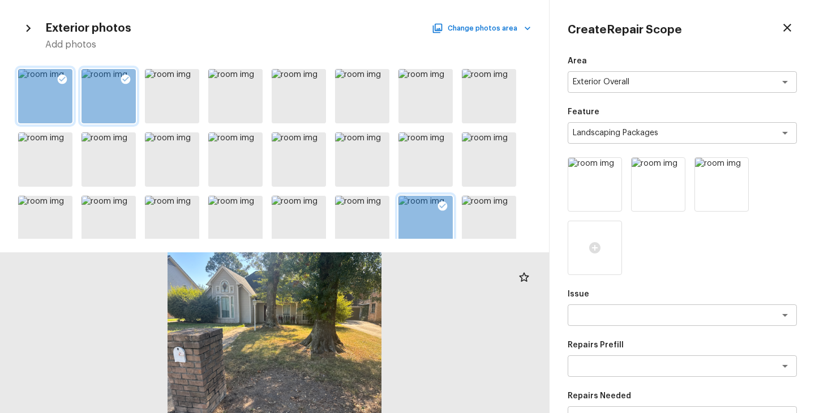
click at [421, 225] on div at bounding box center [425, 223] width 54 height 54
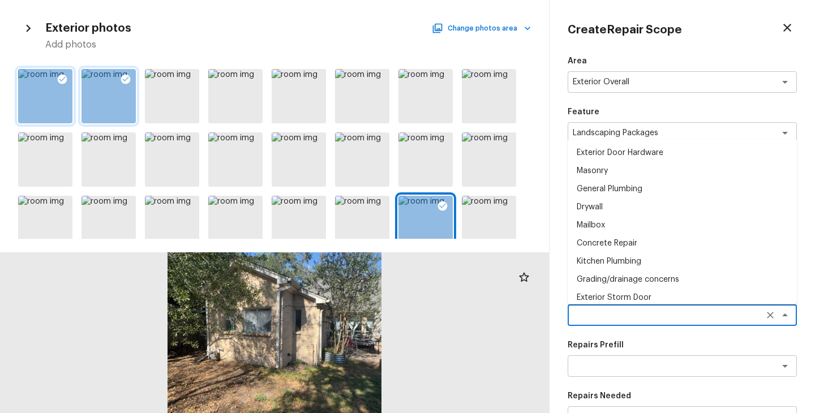
click at [626, 319] on textarea at bounding box center [666, 315] width 187 height 11
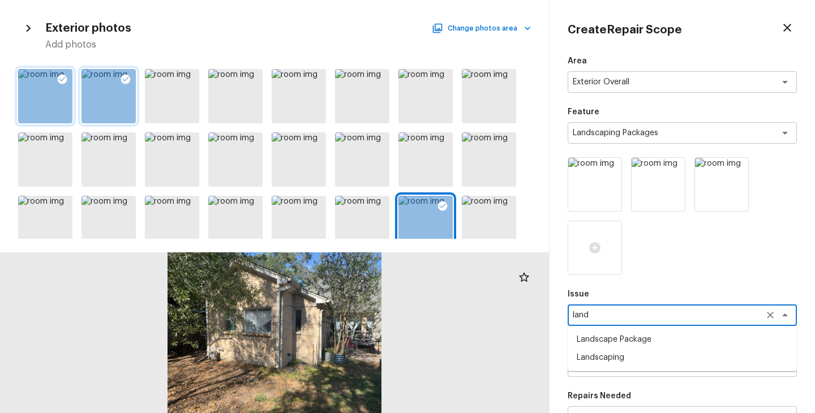
click at [626, 334] on li "Landscape Package" at bounding box center [682, 340] width 229 height 18
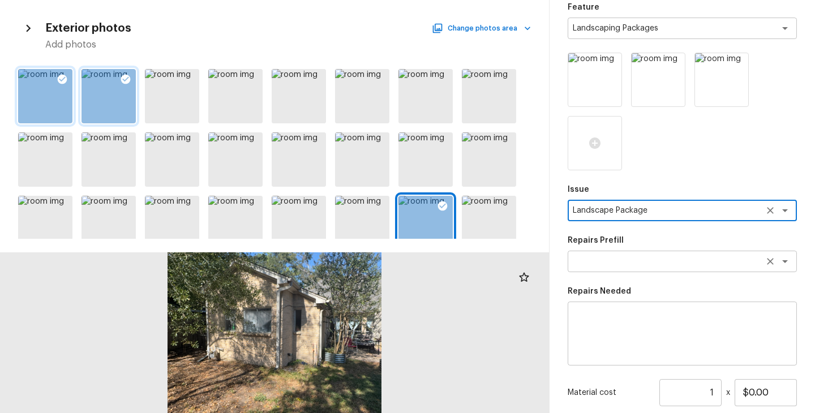
click at [637, 257] on textarea at bounding box center [666, 261] width 187 height 11
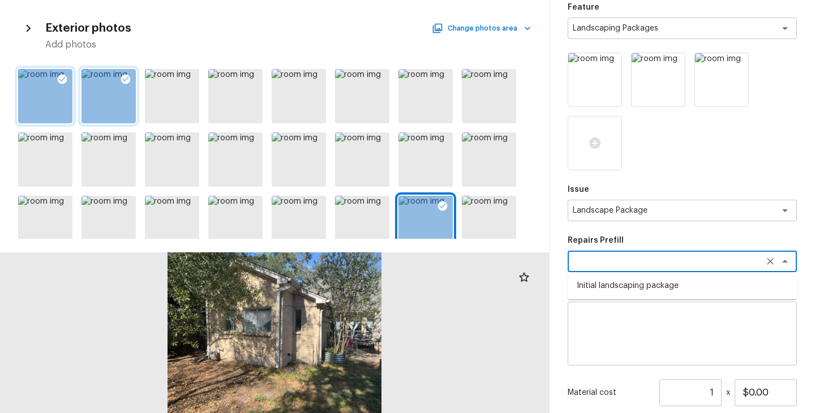
click at [642, 275] on ul "Initial landscaping package" at bounding box center [682, 285] width 229 height 27
click at [643, 288] on li "Initial landscaping package" at bounding box center [682, 286] width 229 height 18
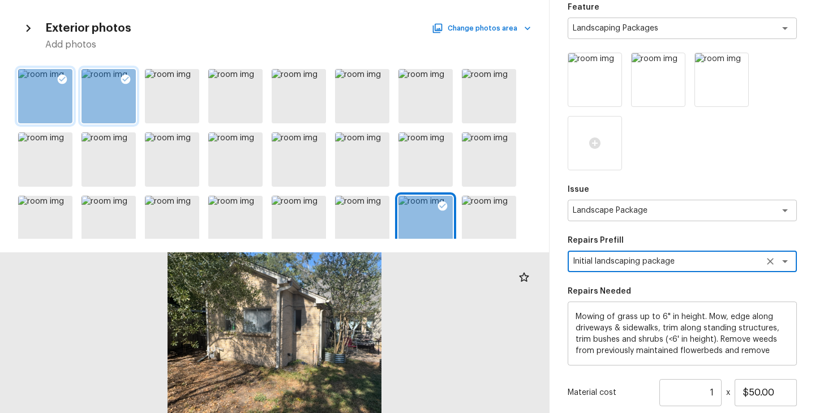
scroll to position [35, 0]
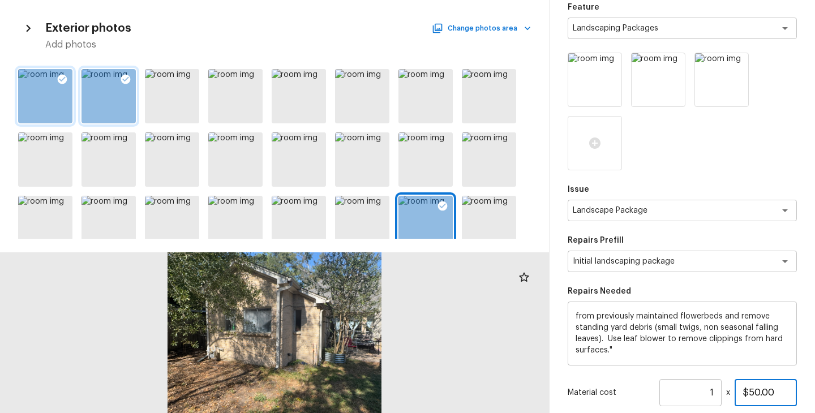
drag, startPoint x: 780, startPoint y: 388, endPoint x: 683, endPoint y: 392, distance: 96.9
click at [683, 392] on div "Material cost 1 ​ x $50.00" at bounding box center [682, 392] width 229 height 27
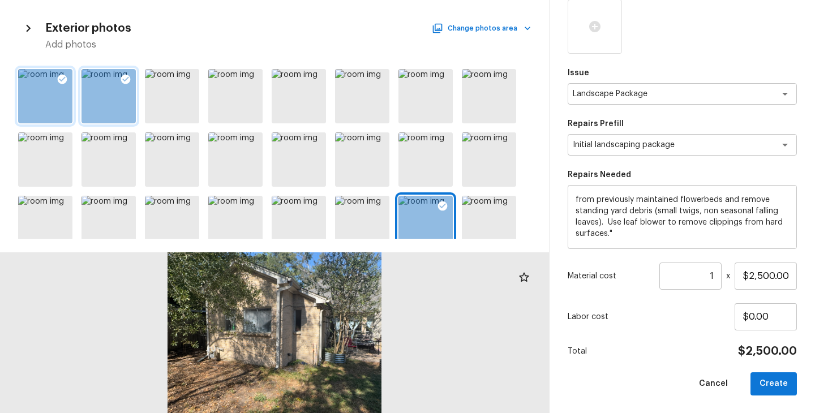
click at [669, 357] on div "Total $2,500.00" at bounding box center [682, 351] width 229 height 15
click at [778, 384] on button "Create" at bounding box center [774, 383] width 46 height 23
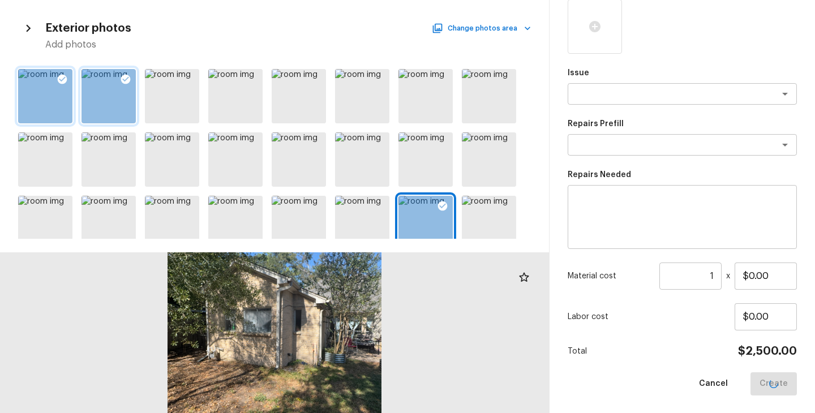
scroll to position [158, 0]
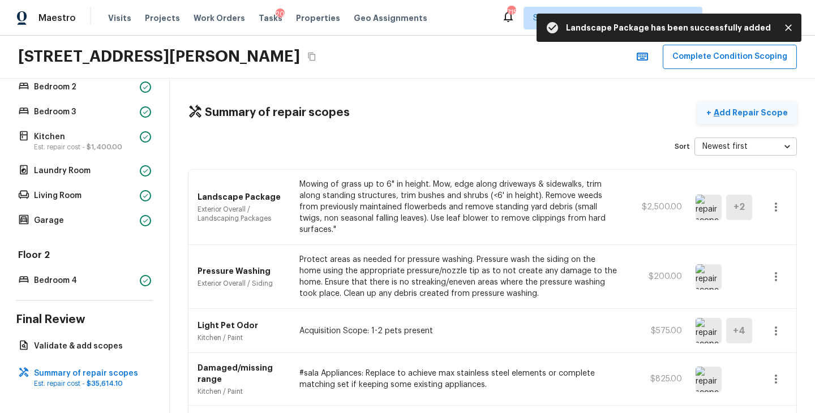
click at [738, 115] on p "Add Repair Scope" at bounding box center [749, 112] width 76 height 11
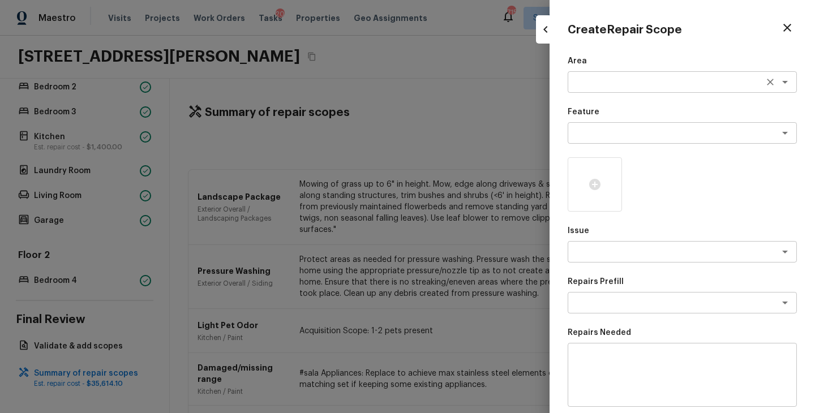
click at [585, 85] on textarea at bounding box center [666, 81] width 187 height 11
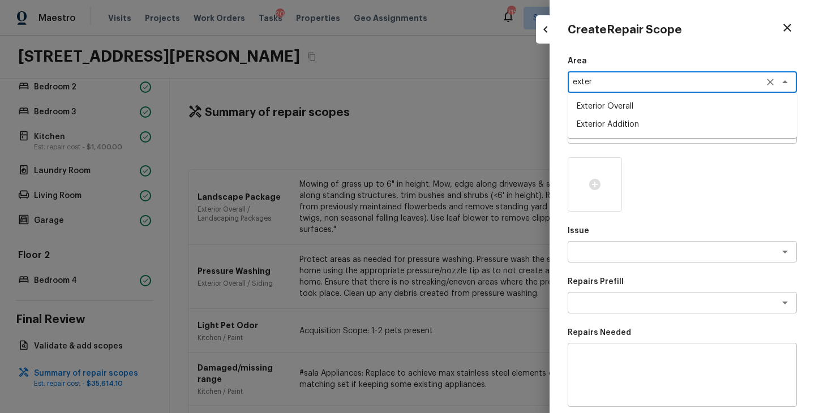
click at [595, 111] on li "Exterior Overall" at bounding box center [682, 106] width 229 height 18
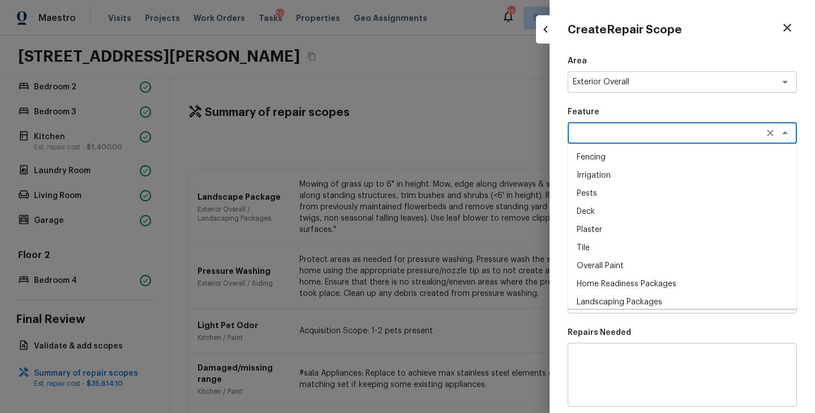
click at [595, 132] on textarea at bounding box center [666, 132] width 187 height 11
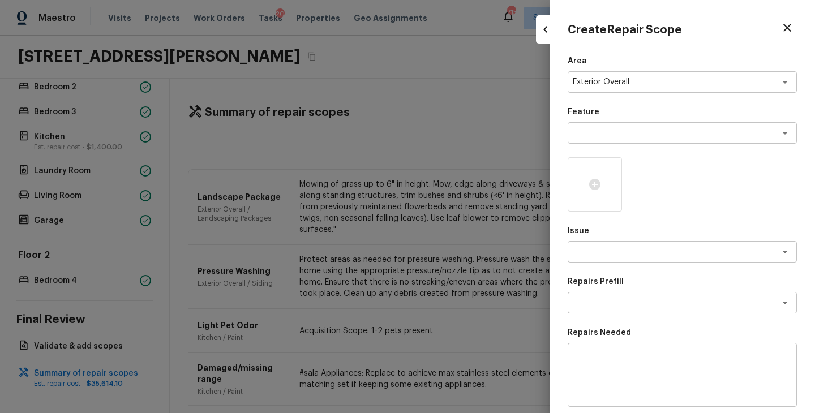
click at [691, 208] on div at bounding box center [682, 184] width 229 height 54
click at [611, 275] on div "Area Exterior Overall x ​ Feature x ​ Issue x ​ Repairs Prefill x ​ Repairs Nee…" at bounding box center [682, 304] width 229 height 498
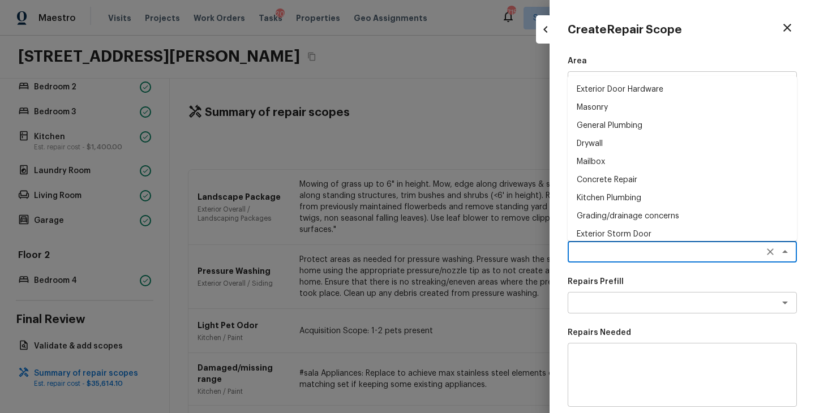
click at [632, 254] on textarea at bounding box center [666, 251] width 187 height 11
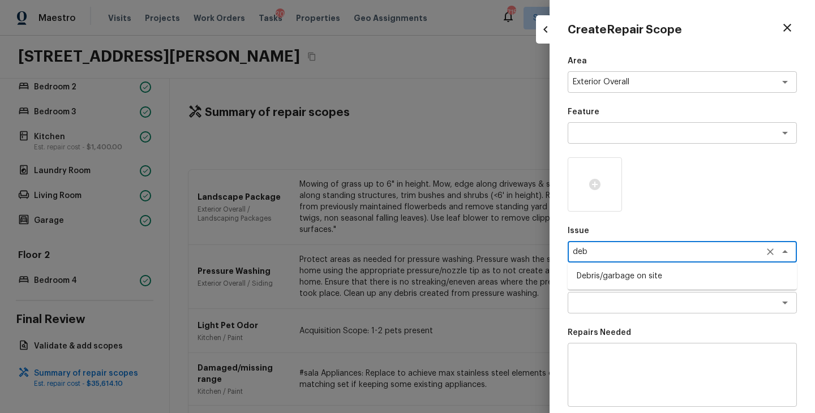
click at [629, 277] on li "Debris/garbage on site" at bounding box center [682, 276] width 229 height 18
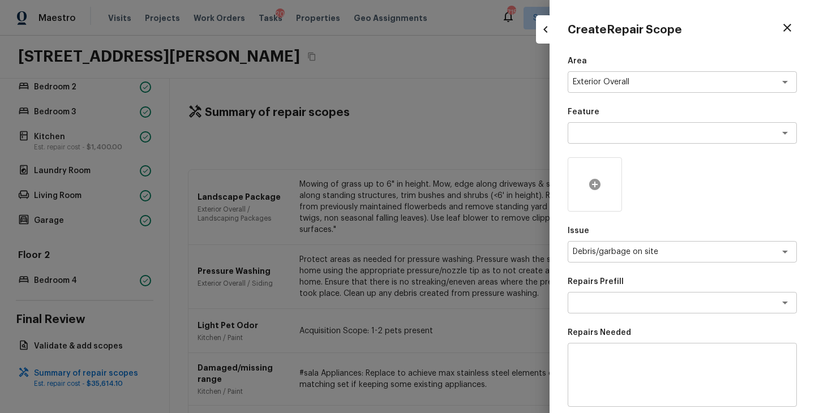
click at [581, 189] on div at bounding box center [595, 184] width 54 height 54
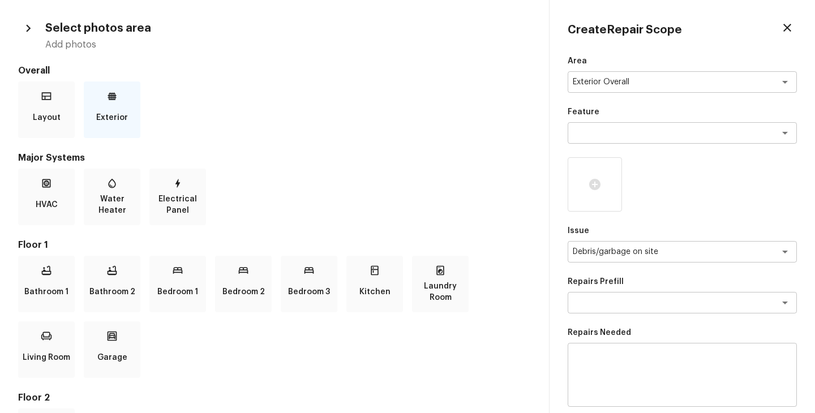
click at [123, 108] on p "Exterior" at bounding box center [112, 117] width 32 height 23
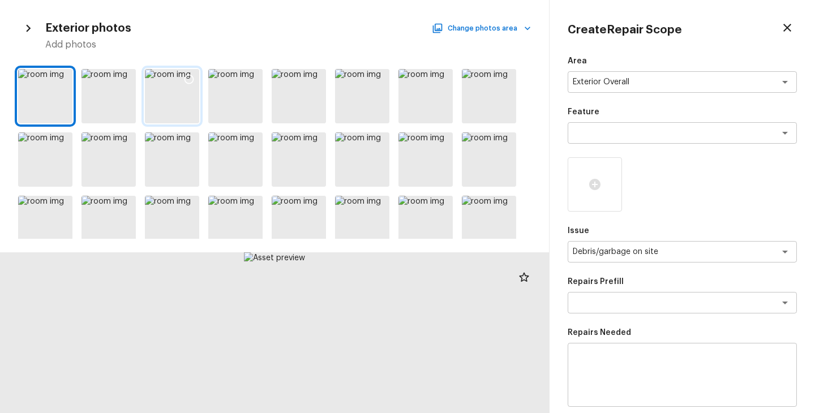
click at [183, 104] on div at bounding box center [172, 96] width 54 height 54
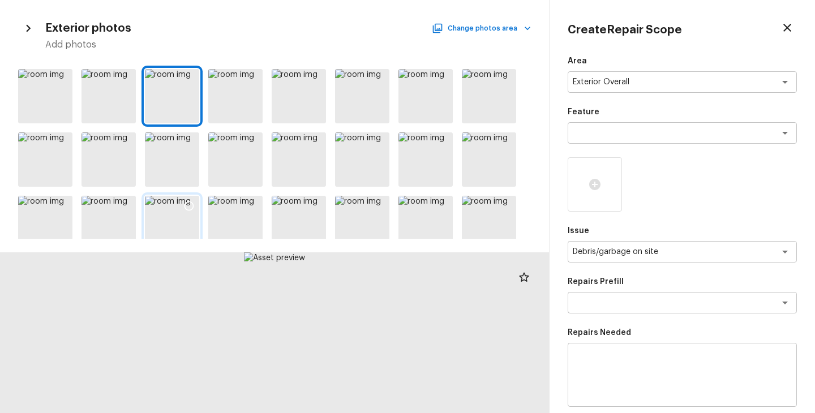
click at [163, 233] on div at bounding box center [172, 223] width 54 height 54
click at [172, 217] on div at bounding box center [172, 223] width 54 height 54
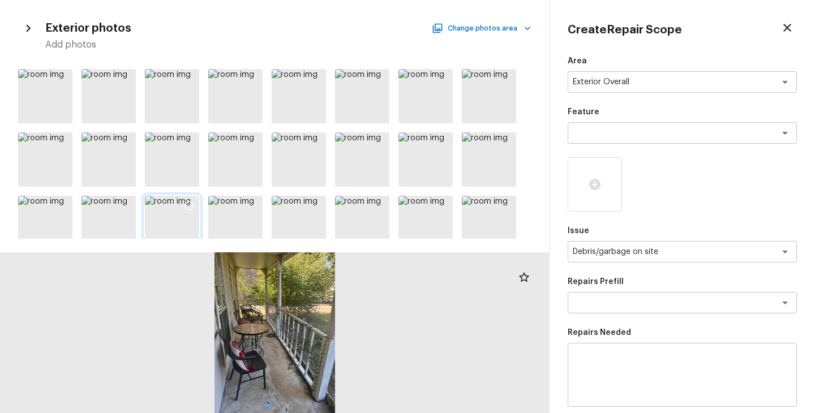
click at [185, 208] on icon at bounding box center [188, 205] width 11 height 11
click at [242, 224] on div at bounding box center [235, 223] width 54 height 54
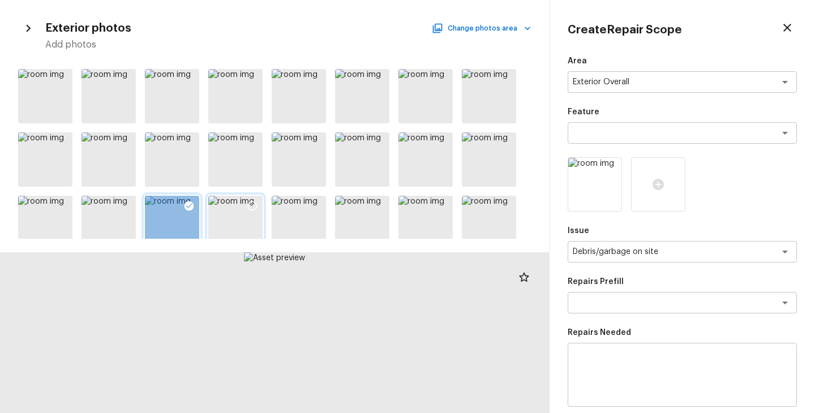
click at [252, 204] on icon at bounding box center [252, 205] width 11 height 11
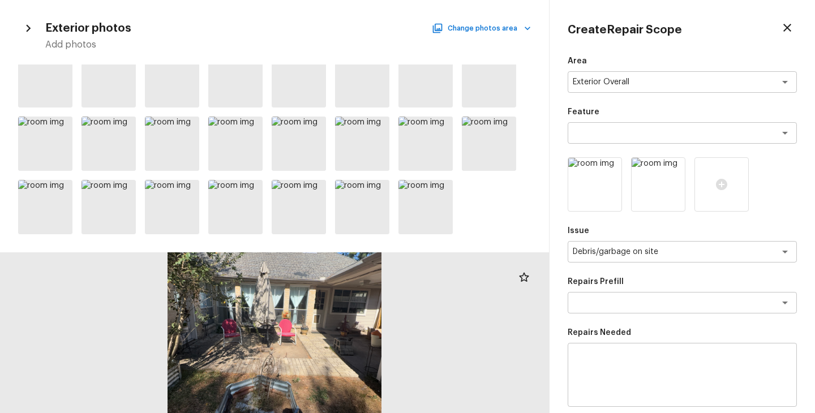
scroll to position [0, 0]
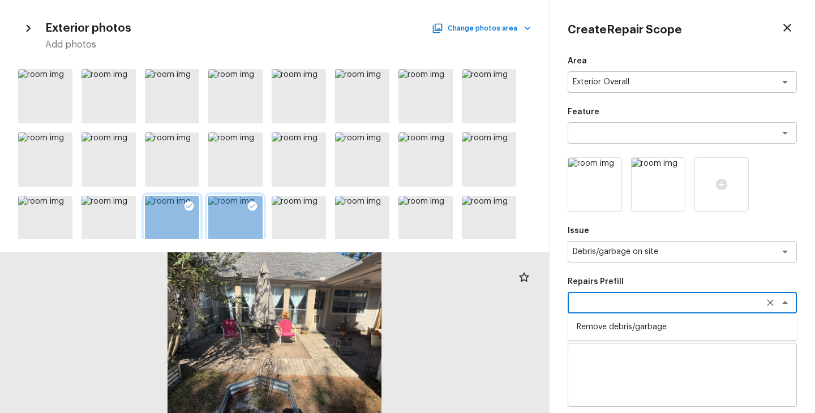
click at [637, 298] on textarea at bounding box center [666, 302] width 187 height 11
click at [649, 324] on li "Remove debris/garbage" at bounding box center [682, 327] width 229 height 18
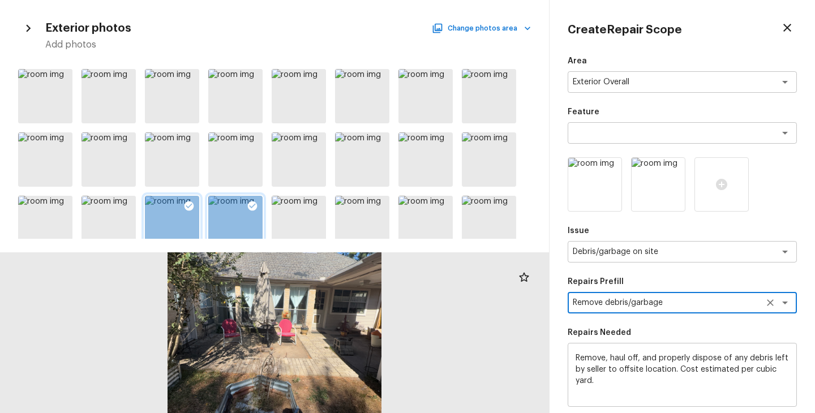
scroll to position [158, 0]
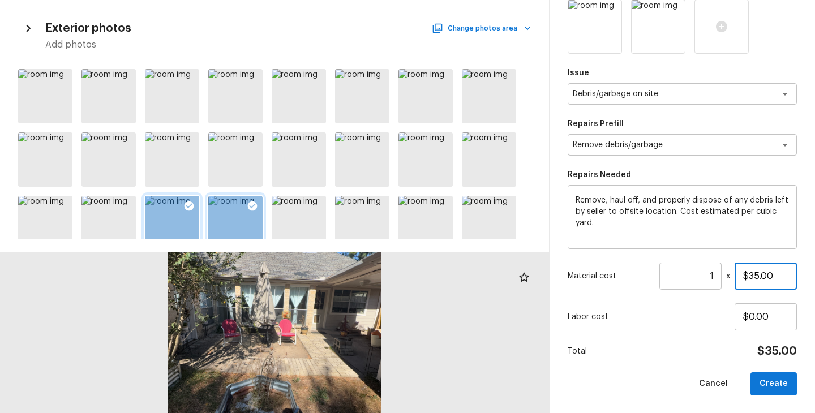
drag, startPoint x: 775, startPoint y: 271, endPoint x: 690, endPoint y: 271, distance: 85.5
click at [692, 271] on div "Material cost 1 ​ x $35.00" at bounding box center [682, 276] width 229 height 27
click at [755, 374] on button "Create" at bounding box center [774, 383] width 46 height 23
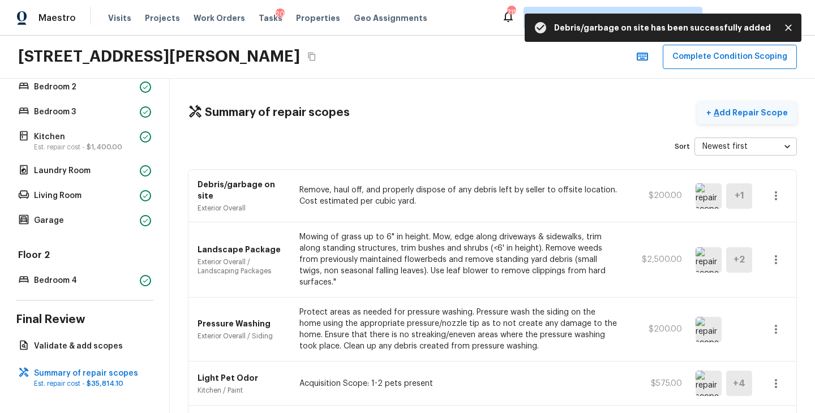
click at [731, 107] on p "Add Repair Scope" at bounding box center [749, 112] width 76 height 11
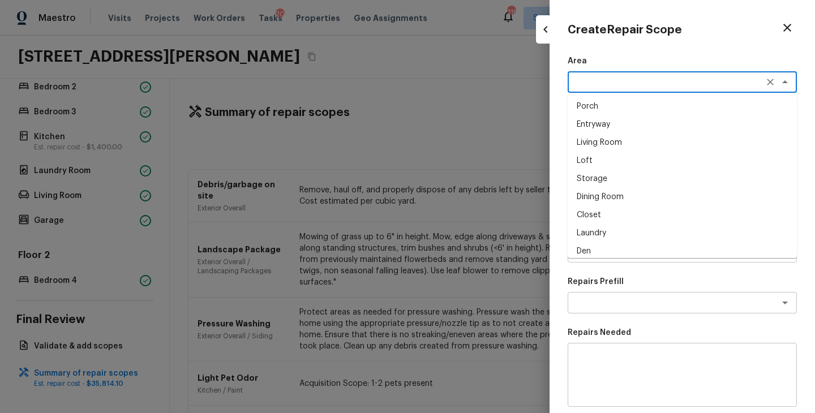
click at [589, 79] on textarea at bounding box center [666, 81] width 187 height 11
click at [602, 110] on li "Interior Overall" at bounding box center [682, 106] width 229 height 18
click at [608, 139] on div "x ​" at bounding box center [682, 133] width 229 height 22
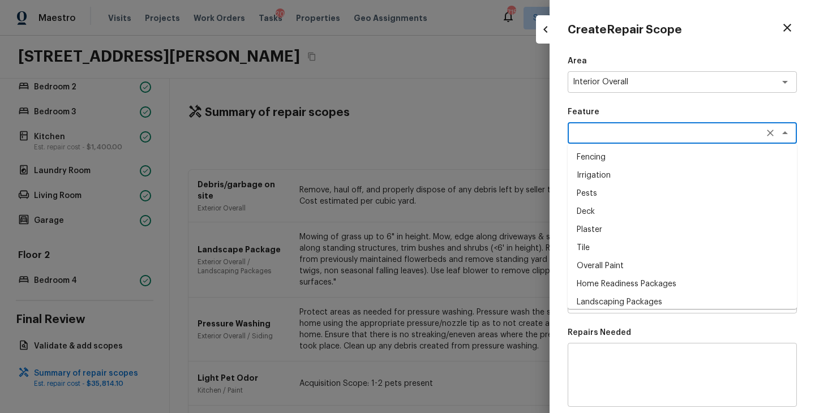
click at [616, 263] on li "Overall Paint" at bounding box center [682, 266] width 229 height 18
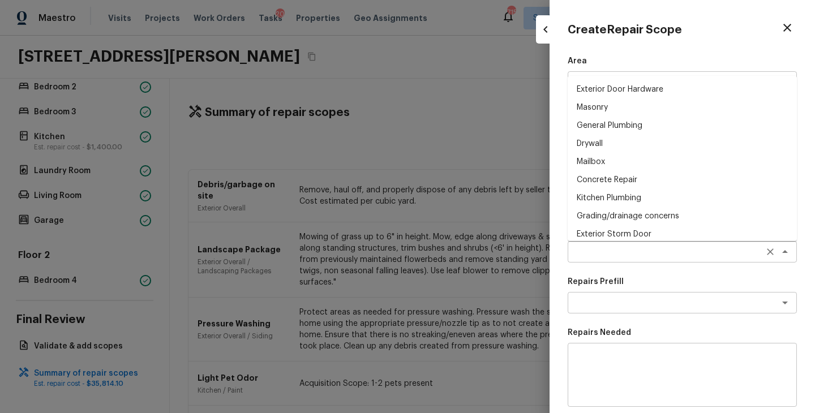
click at [612, 244] on div "x ​" at bounding box center [682, 252] width 229 height 22
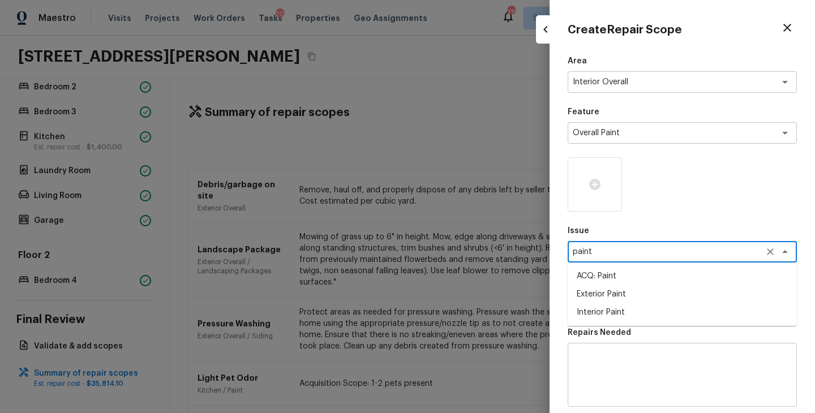
click at [635, 276] on li "ACQ: Paint" at bounding box center [682, 276] width 229 height 18
click at [612, 200] on div at bounding box center [595, 184] width 54 height 54
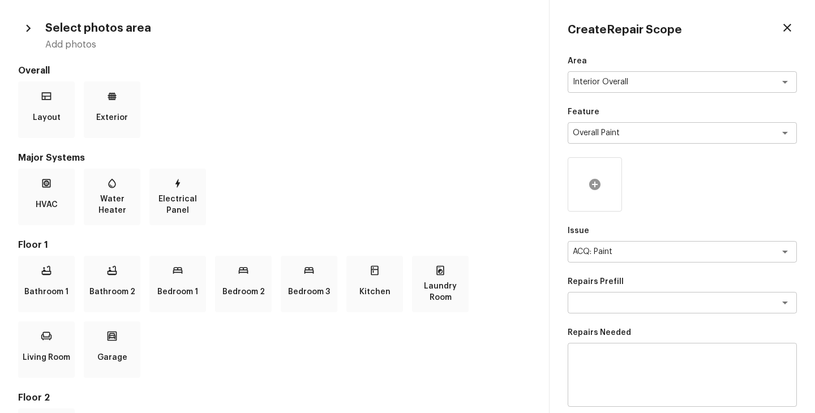
click at [584, 187] on div at bounding box center [595, 184] width 54 height 54
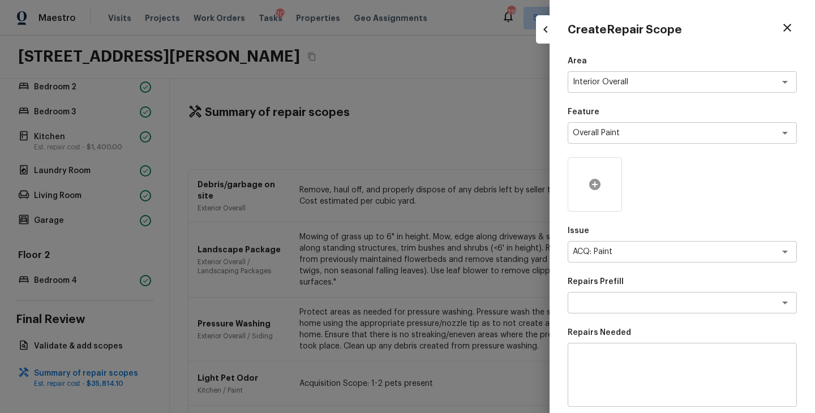
click at [598, 188] on icon at bounding box center [594, 184] width 11 height 11
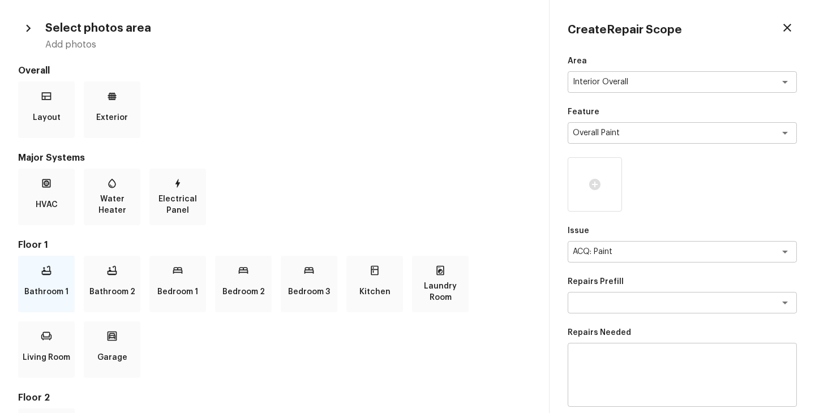
click at [54, 288] on p "Bathroom 1" at bounding box center [46, 292] width 44 height 23
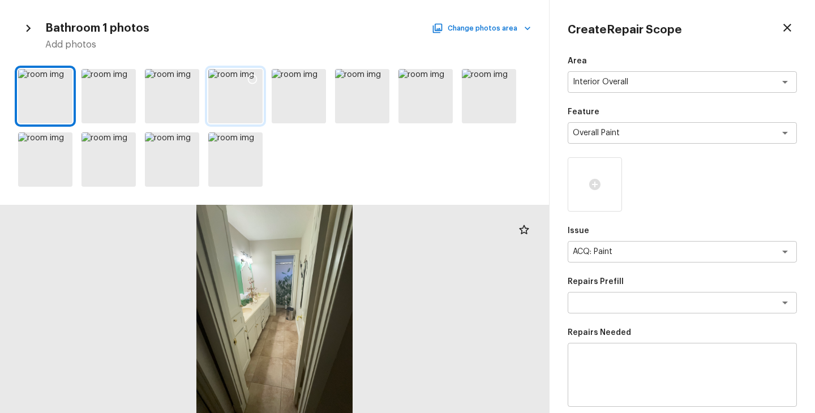
click at [240, 99] on div at bounding box center [235, 96] width 54 height 54
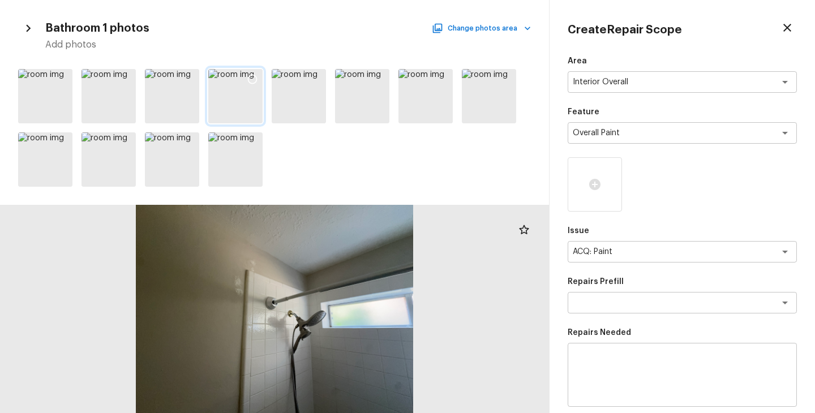
click at [252, 75] on icon at bounding box center [252, 79] width 11 height 11
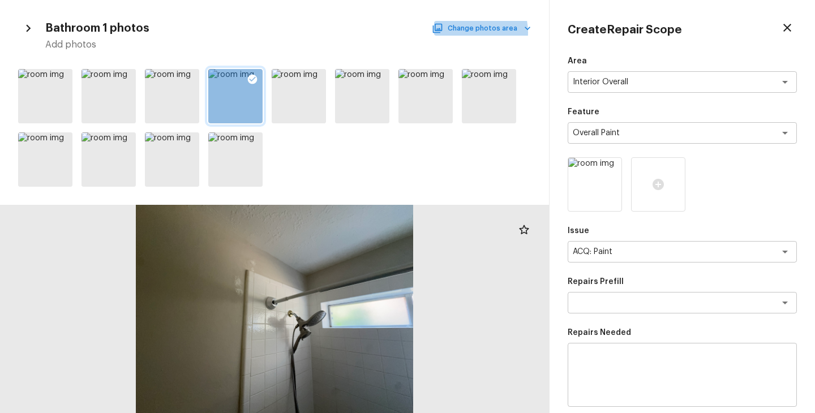
click at [471, 32] on button "Change photos area" at bounding box center [482, 28] width 97 height 15
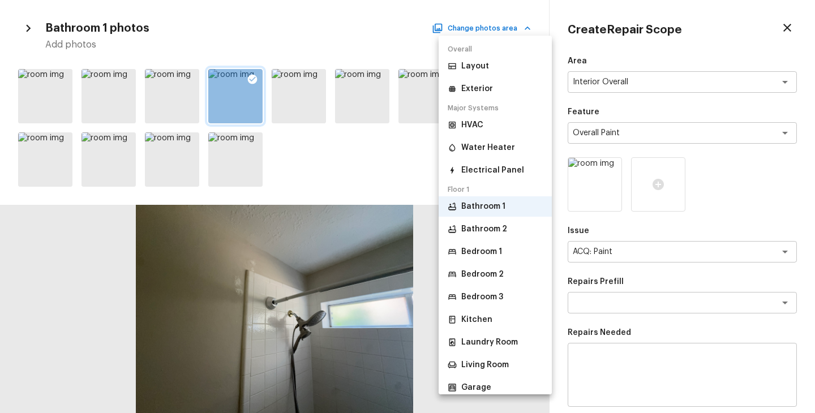
click at [491, 235] on li "Bathroom 2" at bounding box center [495, 229] width 113 height 20
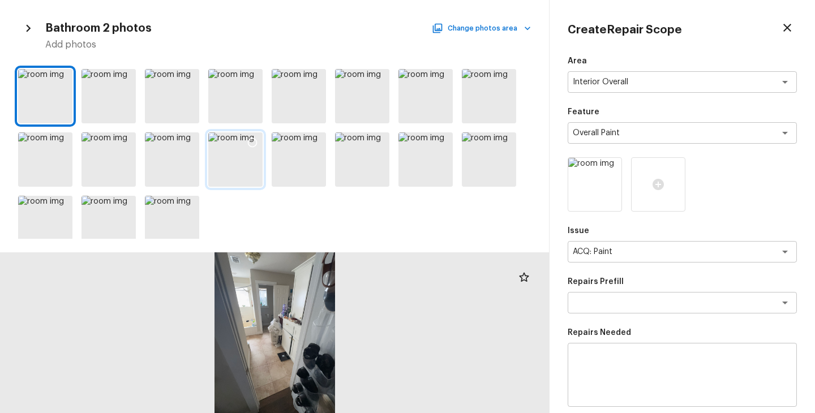
click at [243, 147] on div at bounding box center [252, 144] width 20 height 24
click at [517, 30] on button "Change photos area" at bounding box center [482, 28] width 97 height 15
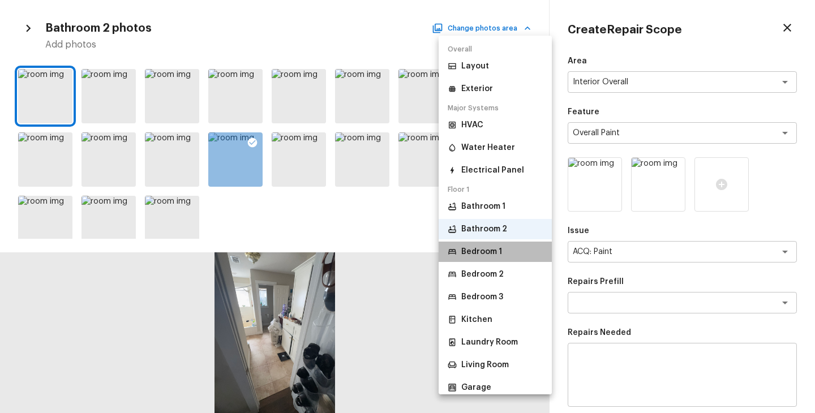
click at [491, 248] on p "Bedroom 1" at bounding box center [481, 251] width 41 height 11
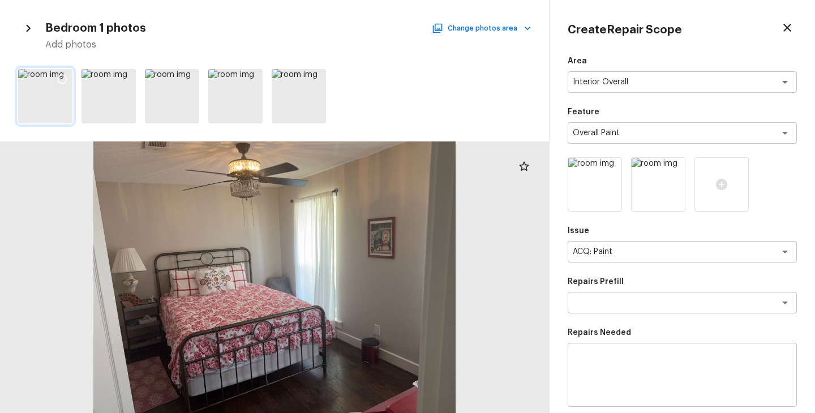
click at [63, 80] on icon at bounding box center [62, 79] width 11 height 11
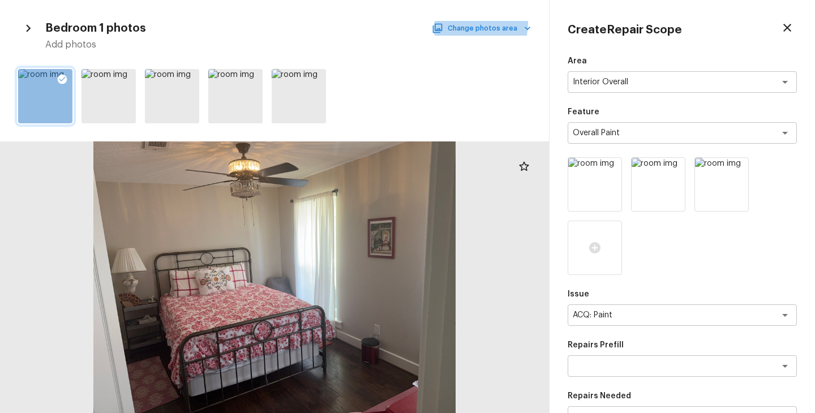
click at [477, 24] on button "Change photos area" at bounding box center [482, 28] width 97 height 15
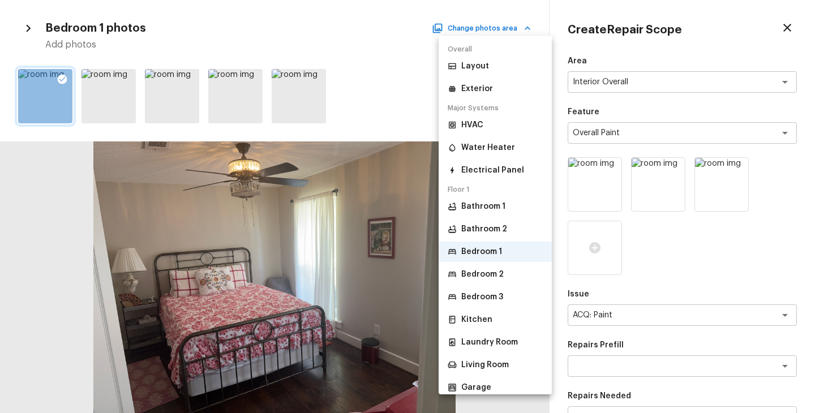
click at [500, 275] on p "Bedroom 2" at bounding box center [482, 274] width 42 height 11
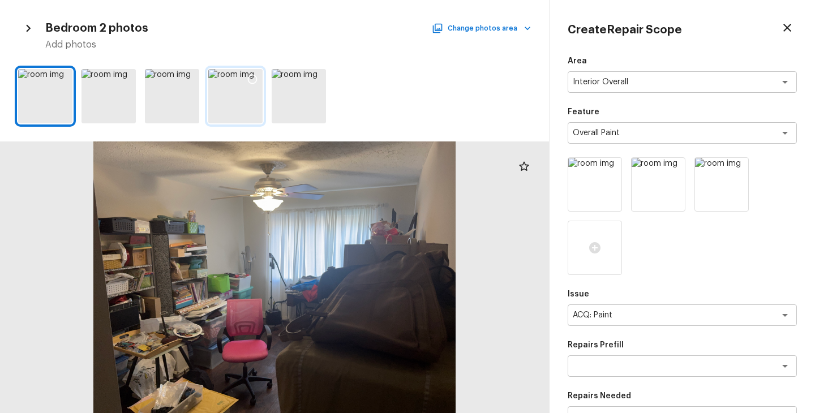
click at [252, 78] on icon at bounding box center [252, 79] width 11 height 11
click at [458, 37] on div "Bedroom 2 photos Change photos area Add photos" at bounding box center [274, 34] width 513 height 33
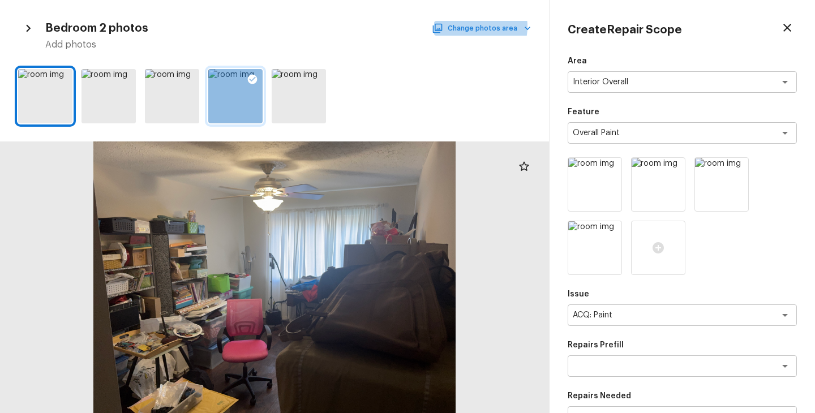
click at [473, 27] on button "Change photos area" at bounding box center [482, 28] width 97 height 15
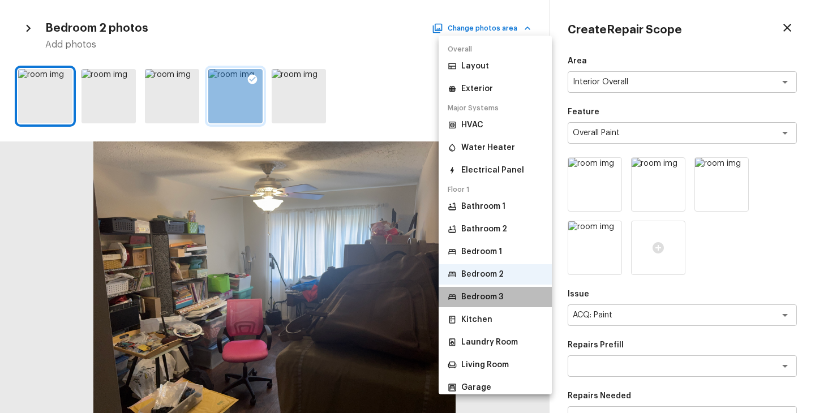
click at [496, 298] on p "Bedroom 3" at bounding box center [482, 296] width 42 height 11
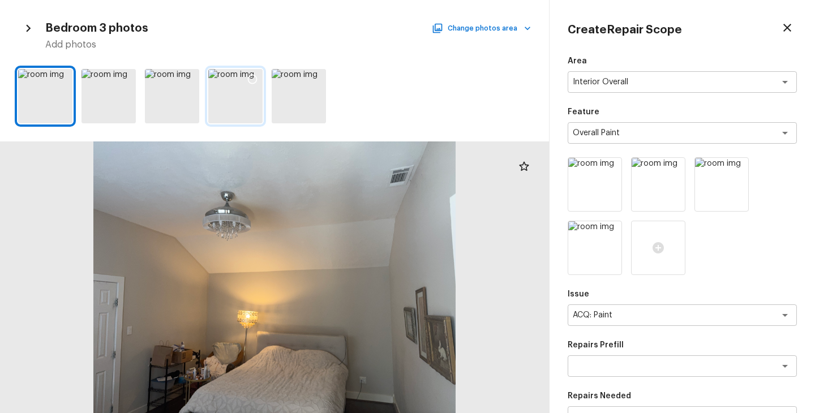
click at [241, 85] on div at bounding box center [235, 96] width 54 height 54
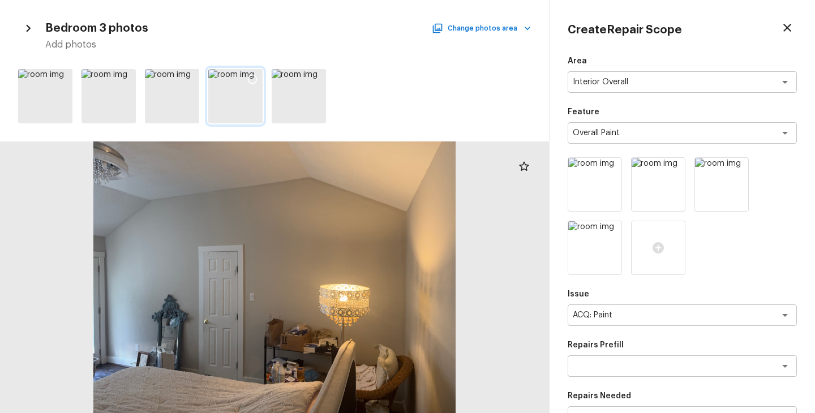
click at [246, 75] on div at bounding box center [252, 81] width 20 height 24
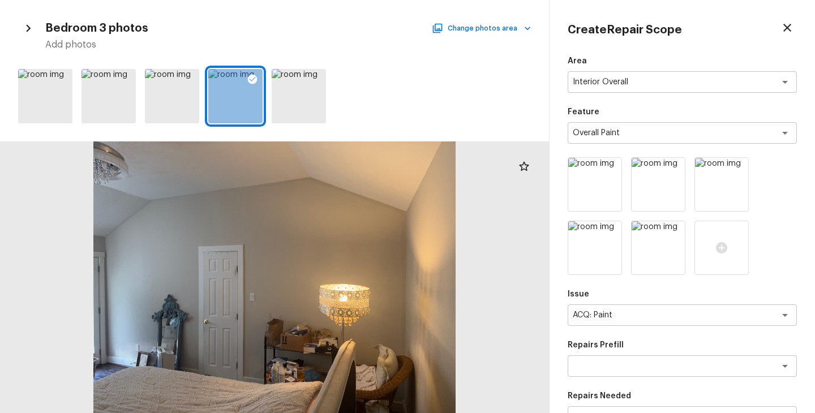
click at [487, 20] on div "Bedroom 3 photos Change photos area Add photos" at bounding box center [274, 34] width 513 height 33
click at [487, 33] on button "Change photos area" at bounding box center [482, 28] width 97 height 15
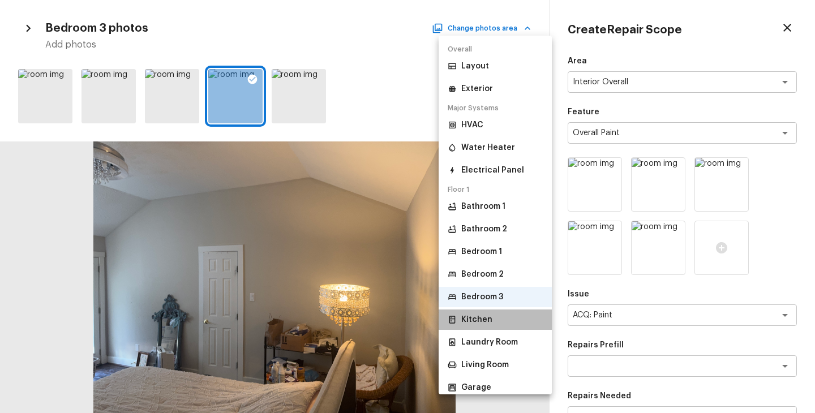
click at [491, 315] on li "Kitchen" at bounding box center [495, 320] width 113 height 20
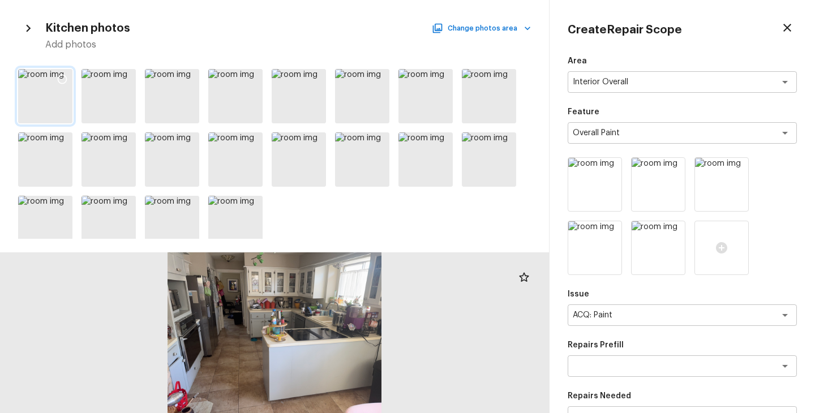
click at [58, 76] on icon at bounding box center [62, 79] width 11 height 11
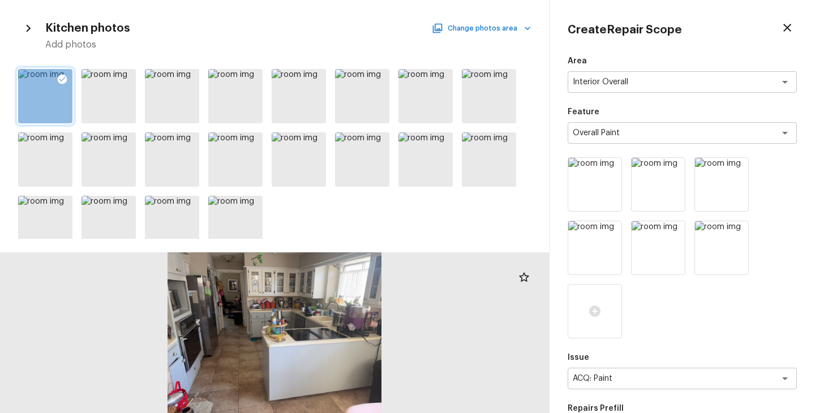
click at [482, 29] on button "Change photos area" at bounding box center [482, 28] width 97 height 15
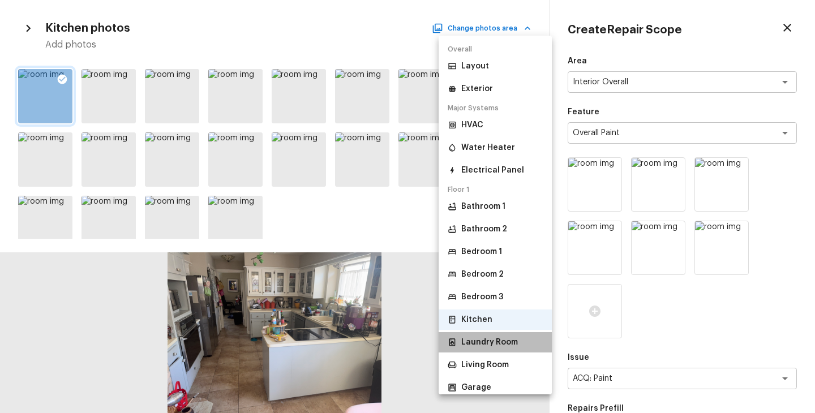
click at [499, 336] on li "Laundry Room" at bounding box center [495, 342] width 113 height 20
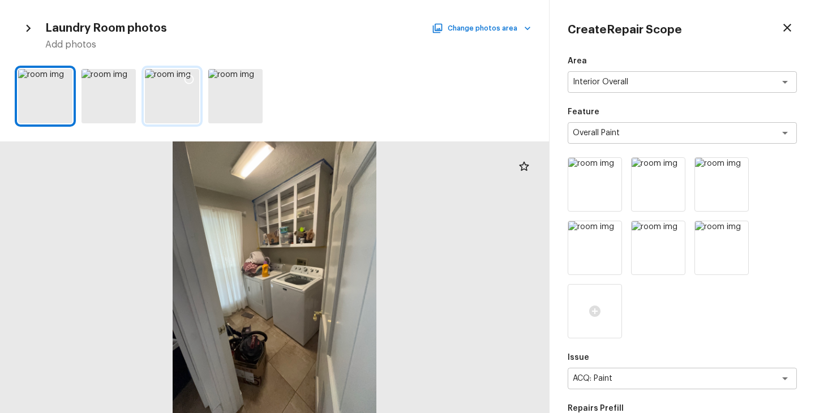
click at [195, 100] on div at bounding box center [172, 96] width 54 height 54
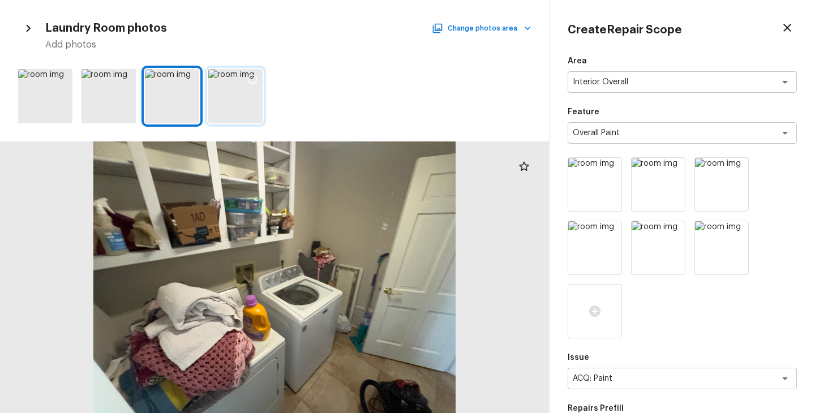
click at [231, 99] on div at bounding box center [235, 96] width 54 height 54
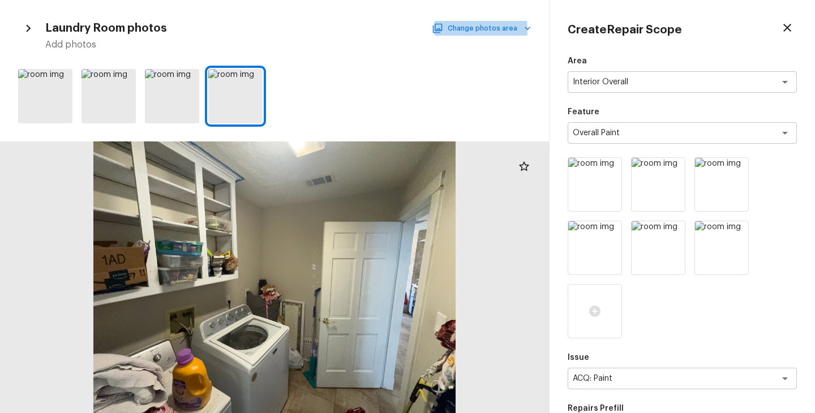
click at [448, 30] on button "Change photos area" at bounding box center [482, 28] width 97 height 15
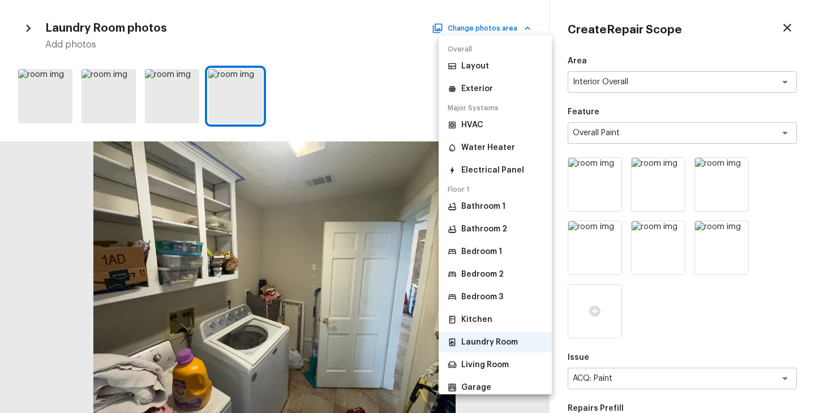
scroll to position [44, 0]
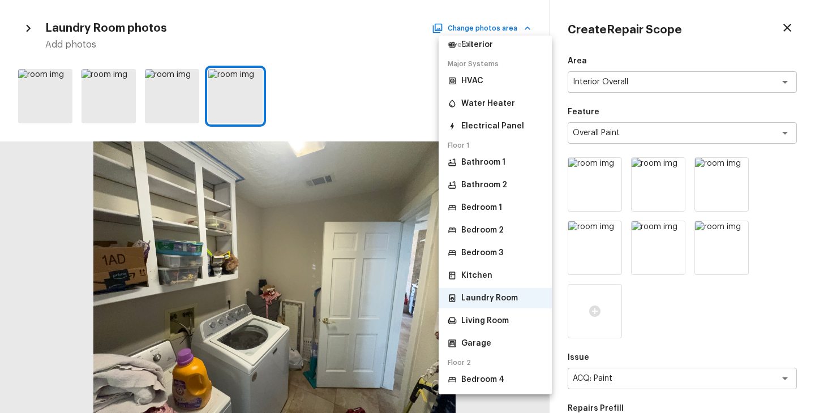
click at [500, 320] on p "Living Room" at bounding box center [485, 320] width 48 height 11
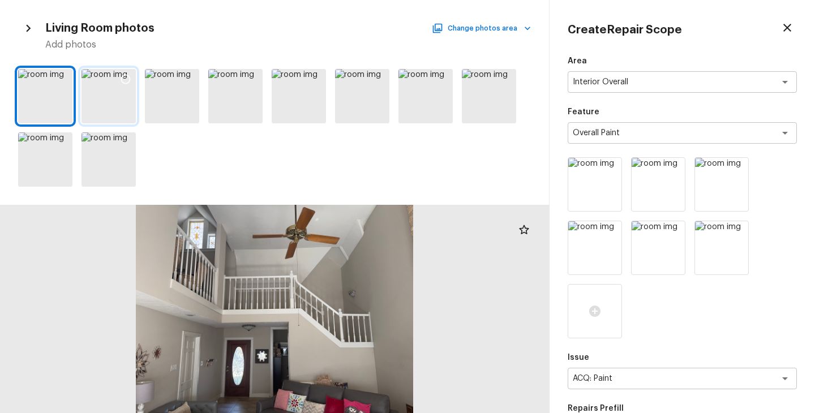
click at [123, 92] on div at bounding box center [125, 81] width 20 height 24
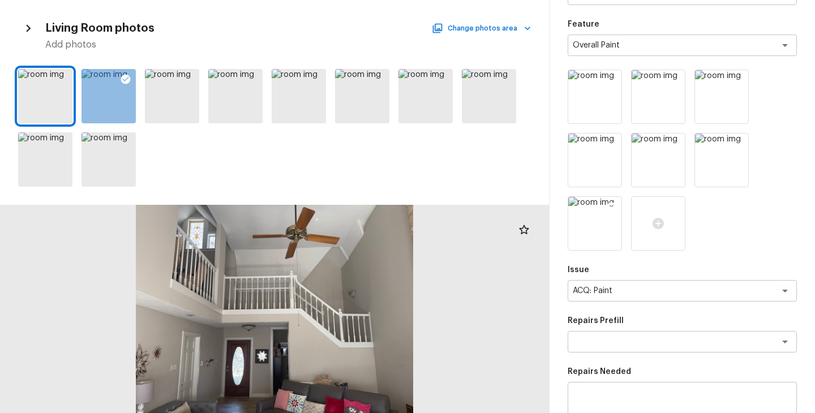
scroll to position [201, 0]
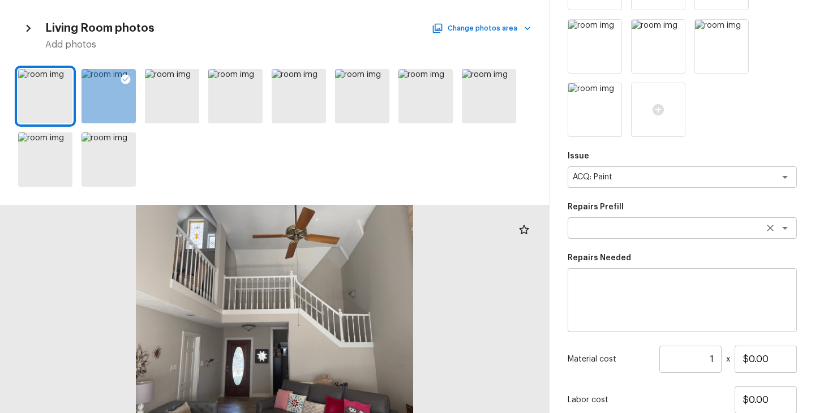
click at [597, 219] on div "x ​" at bounding box center [682, 228] width 229 height 22
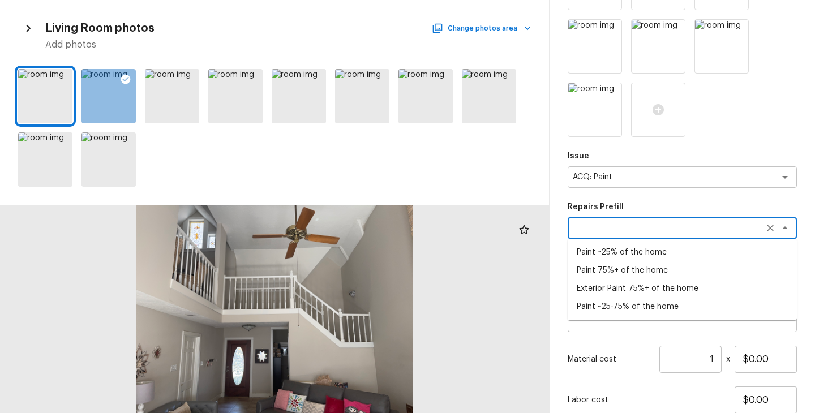
click at [624, 303] on li "Paint ~25-75% of the home" at bounding box center [682, 307] width 229 height 18
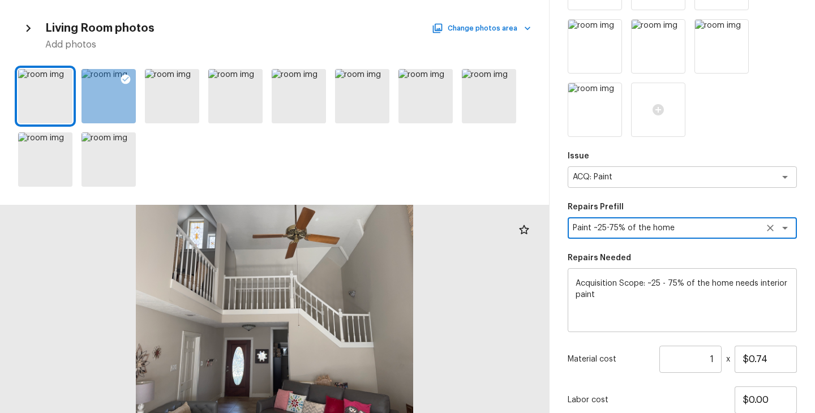
click at [715, 362] on input "1" at bounding box center [690, 359] width 62 height 27
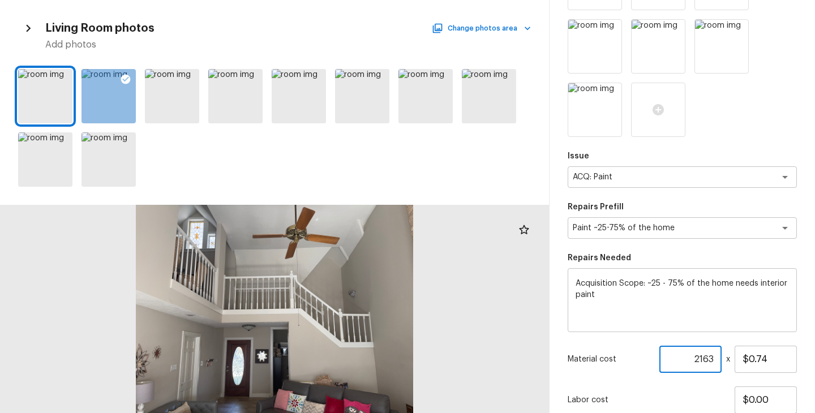
click at [698, 392] on div "Labor cost $0.00" at bounding box center [682, 400] width 229 height 27
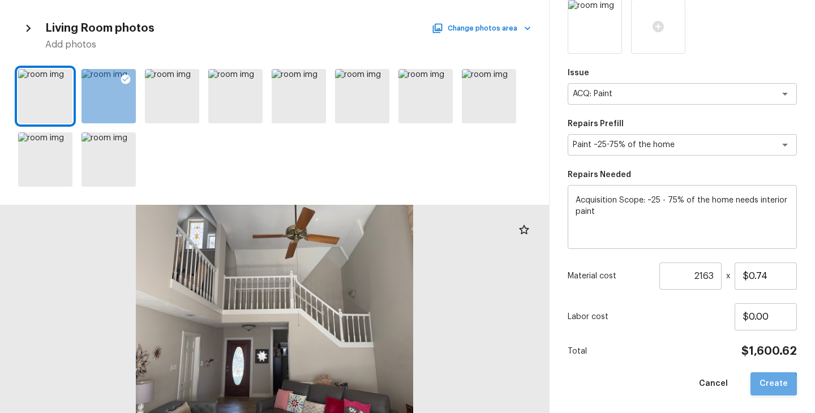
click at [771, 387] on button "Create" at bounding box center [774, 383] width 46 height 23
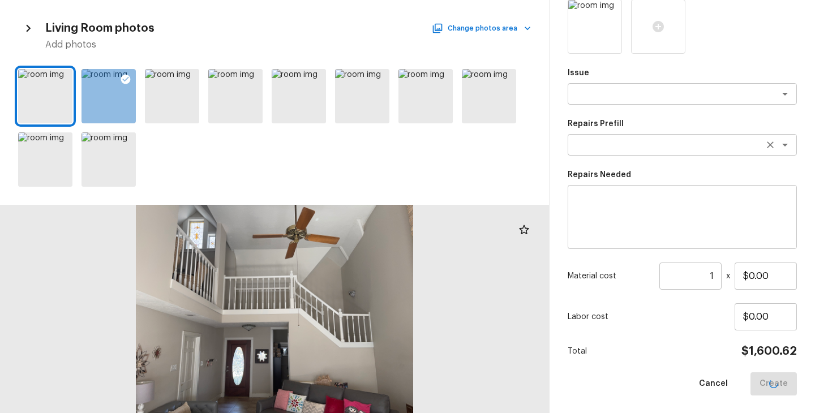
scroll to position [158, 0]
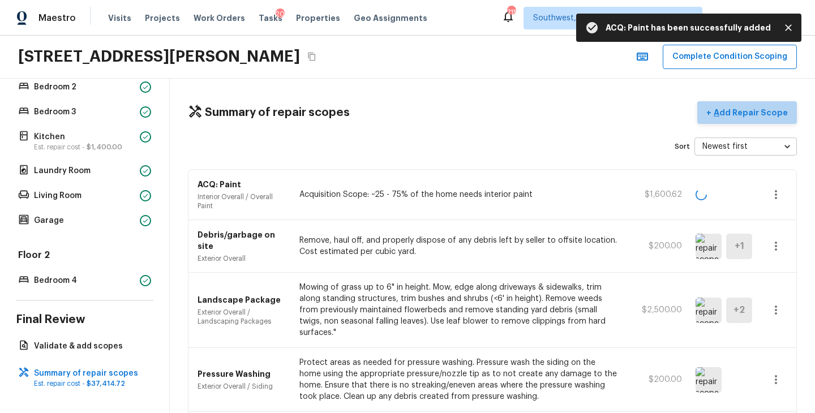
click at [763, 105] on button "+ Add Repair Scope" at bounding box center [747, 112] width 100 height 23
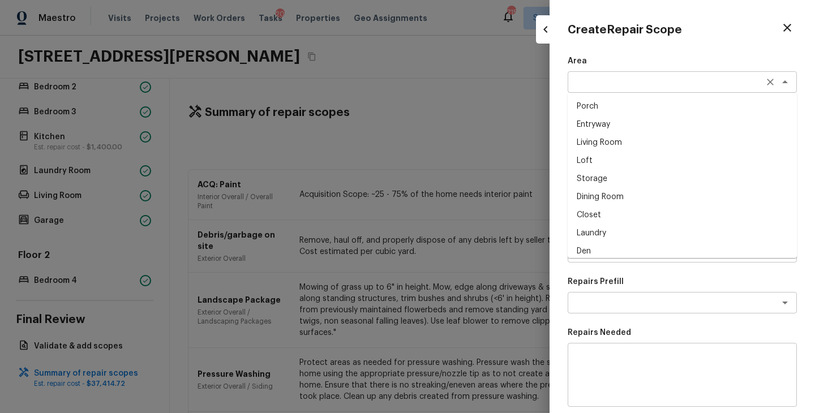
click at [592, 74] on div "x ​" at bounding box center [682, 82] width 229 height 22
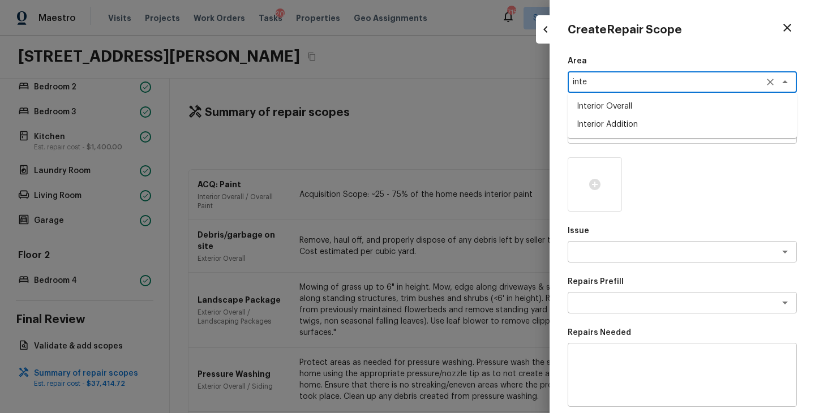
click at [597, 106] on li "Interior Overall" at bounding box center [682, 106] width 229 height 18
click at [647, 116] on p "Feature" at bounding box center [682, 111] width 229 height 11
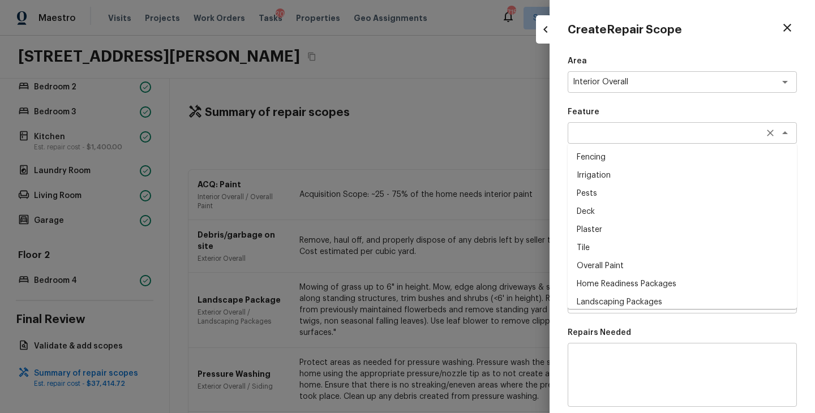
click at [647, 126] on div "x ​" at bounding box center [682, 133] width 229 height 22
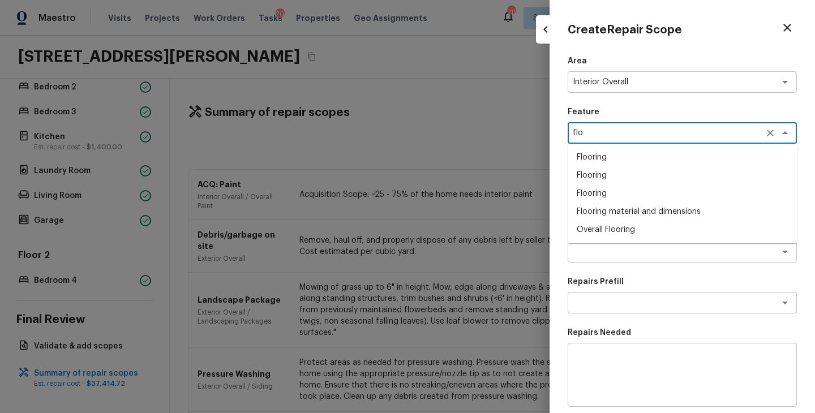
click at [638, 231] on li "Overall Flooring" at bounding box center [682, 230] width 229 height 18
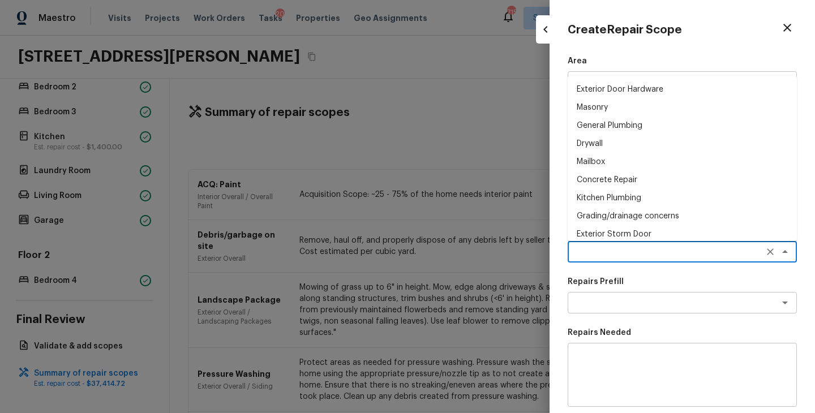
click at [638, 253] on textarea at bounding box center [666, 251] width 187 height 11
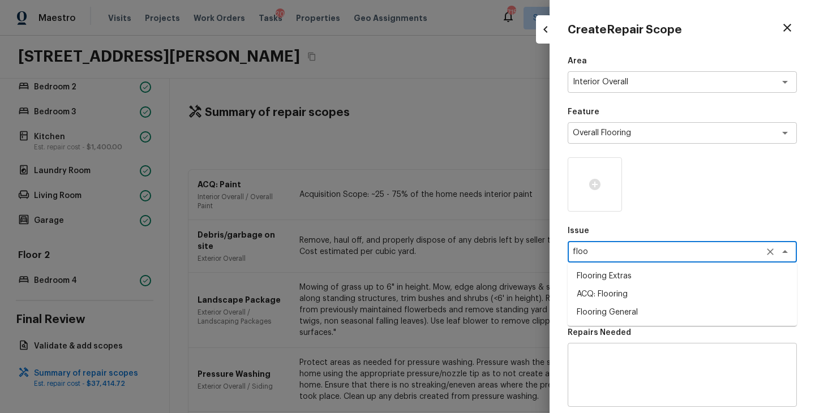
click at [638, 301] on li "ACQ: Flooring" at bounding box center [682, 294] width 229 height 18
click at [648, 301] on textarea at bounding box center [666, 302] width 187 height 11
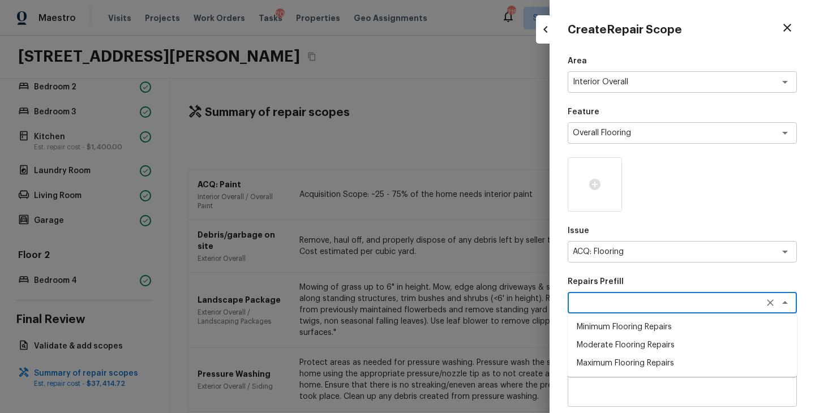
click at [649, 349] on li "Moderate Flooring Repairs" at bounding box center [682, 345] width 229 height 18
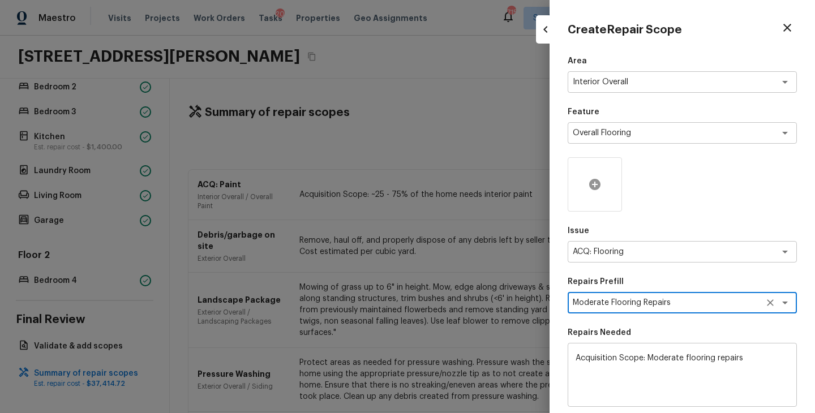
click at [598, 183] on icon at bounding box center [594, 184] width 11 height 11
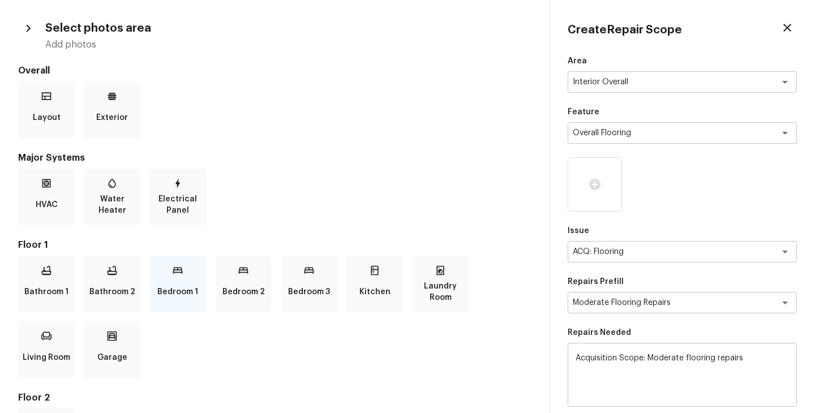
click at [182, 289] on p "Bedroom 1" at bounding box center [177, 292] width 41 height 23
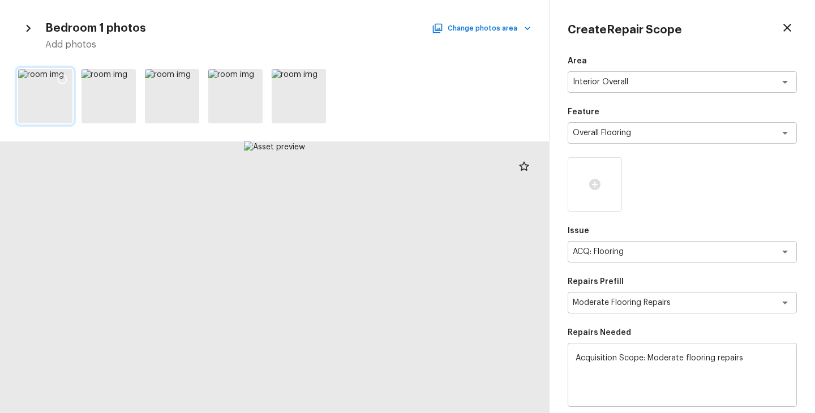
click at [62, 79] on icon at bounding box center [62, 79] width 11 height 11
click at [515, 32] on button "Change photos area" at bounding box center [482, 28] width 97 height 15
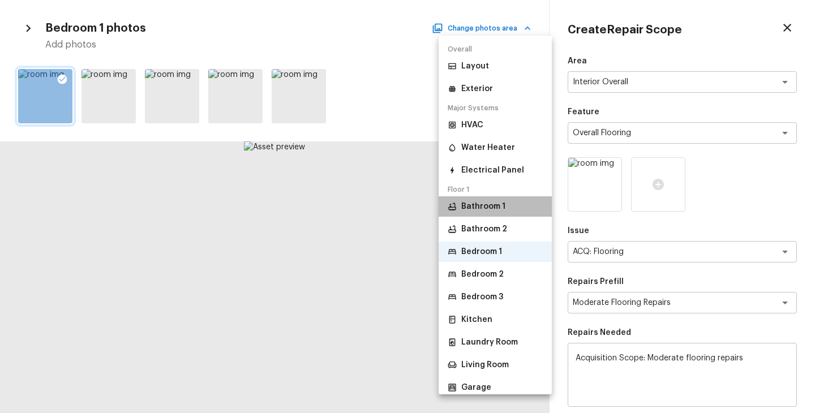
click at [491, 209] on p "Bathroom 1" at bounding box center [483, 206] width 44 height 11
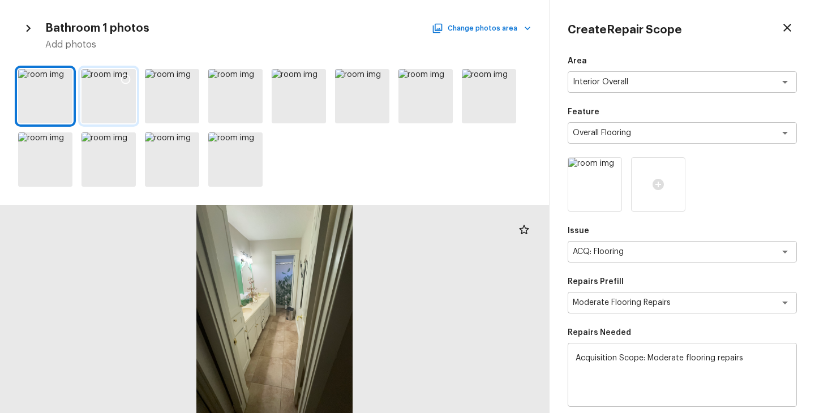
click at [125, 79] on icon at bounding box center [125, 79] width 11 height 11
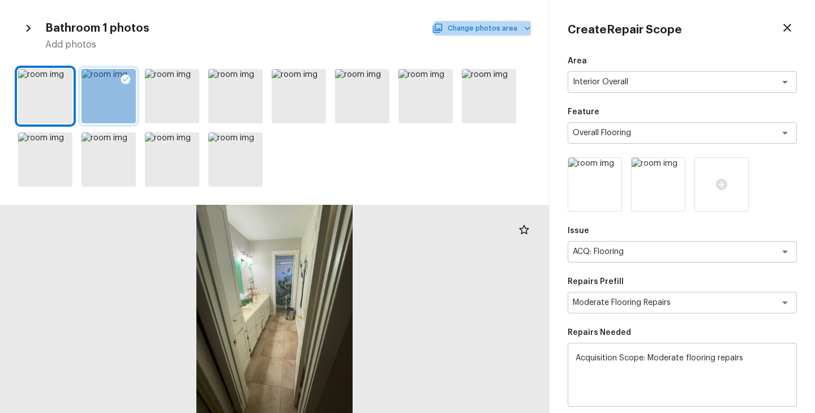
click at [515, 31] on button "Change photos area" at bounding box center [482, 28] width 97 height 15
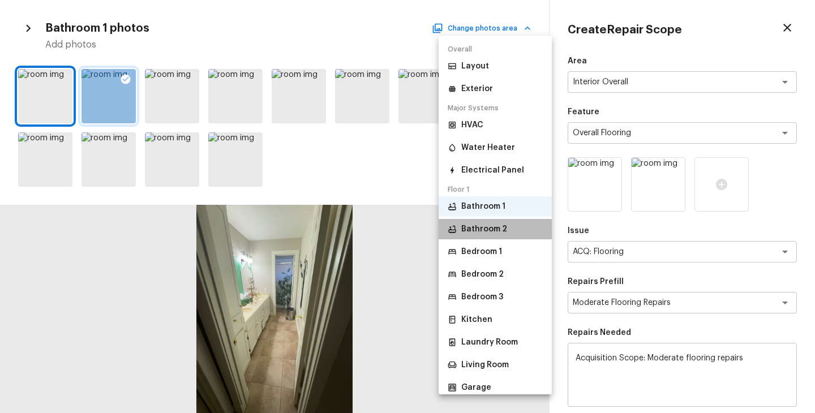
click at [505, 226] on li "Bathroom 2" at bounding box center [495, 229] width 113 height 20
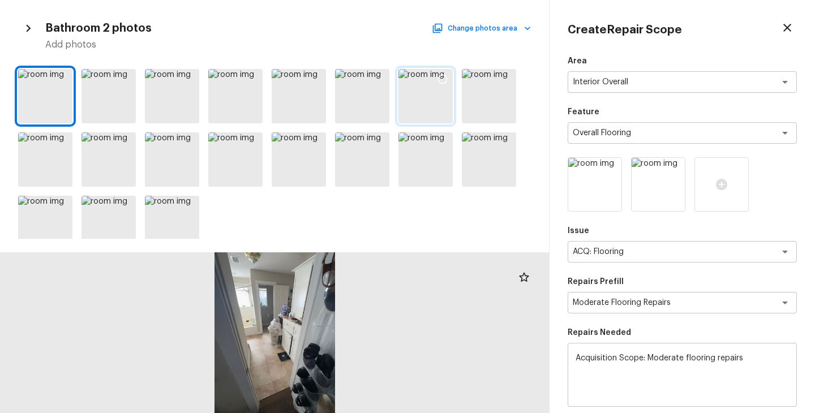
click at [438, 79] on icon at bounding box center [443, 80] width 10 height 10
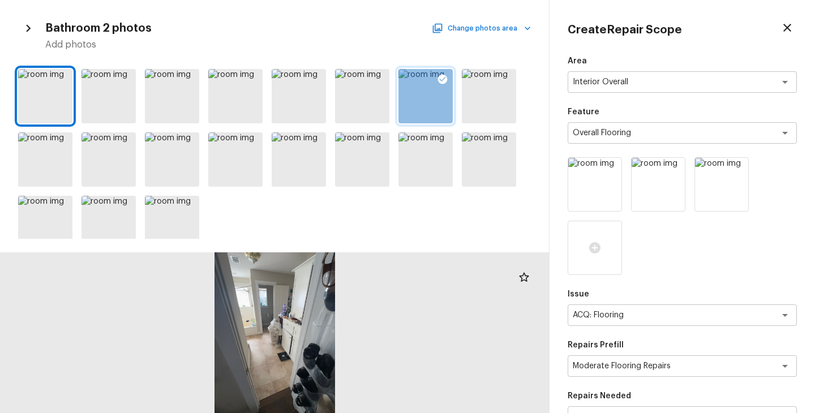
click at [495, 32] on button "Change photos area" at bounding box center [482, 28] width 97 height 15
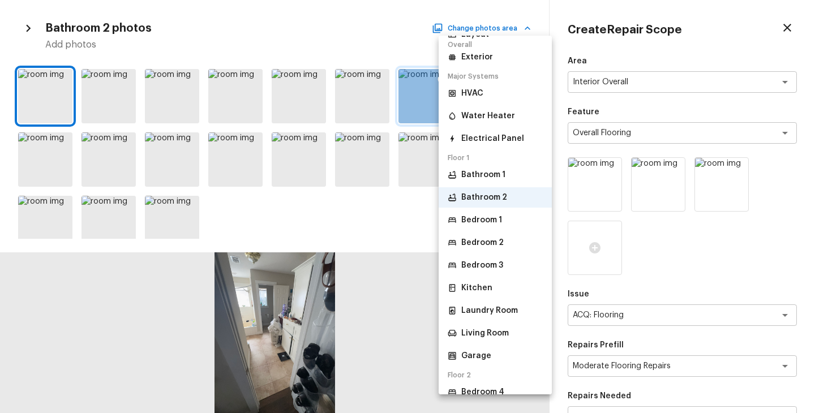
scroll to position [44, 0]
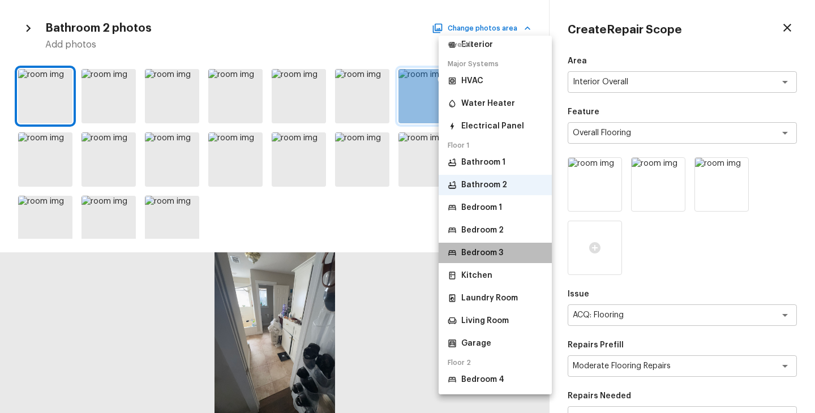
click at [498, 250] on p "Bedroom 3" at bounding box center [482, 252] width 42 height 11
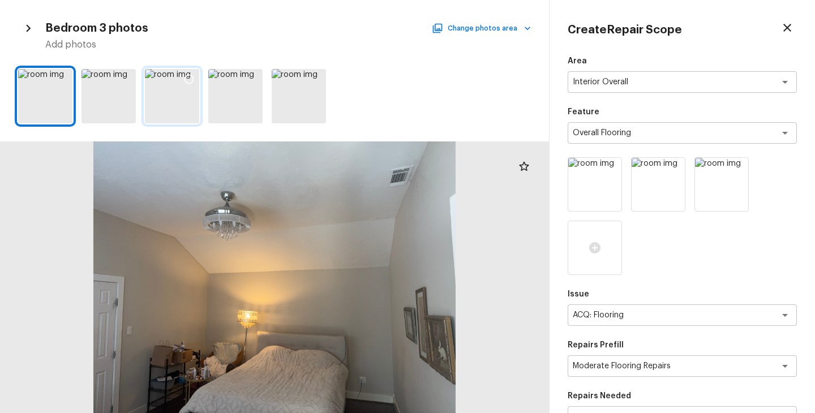
click at [195, 114] on div at bounding box center [172, 96] width 54 height 54
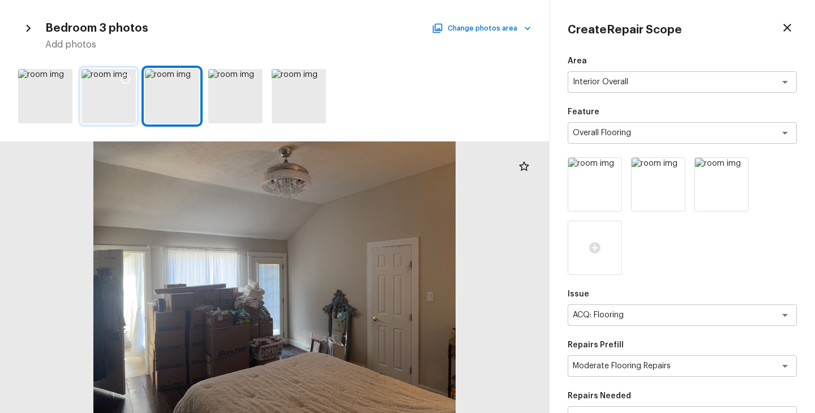
click at [127, 109] on div at bounding box center [109, 96] width 54 height 54
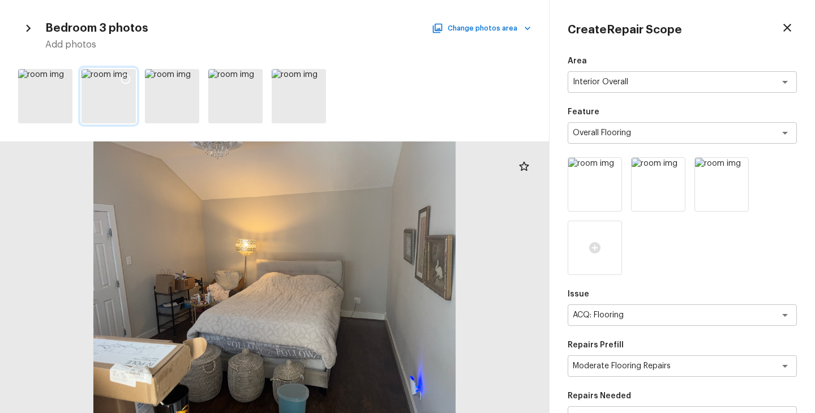
click at [127, 82] on icon at bounding box center [125, 79] width 11 height 11
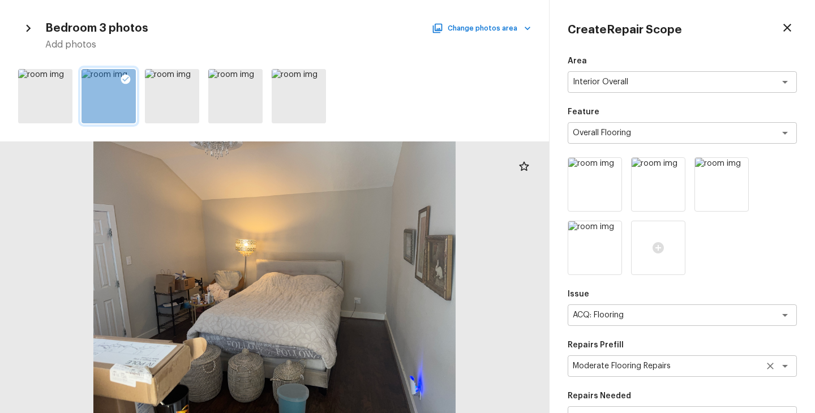
scroll to position [221, 0]
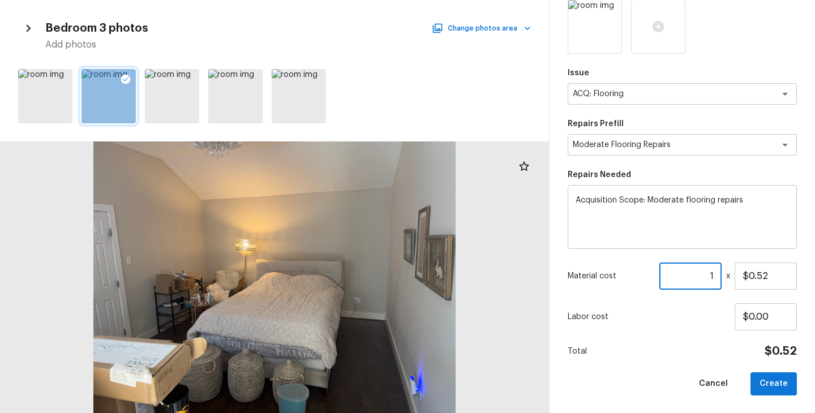
click at [715, 271] on input "1" at bounding box center [690, 276] width 62 height 27
click at [698, 353] on div "Total $1,124.76" at bounding box center [682, 351] width 229 height 15
click at [784, 391] on button "Create" at bounding box center [774, 383] width 46 height 23
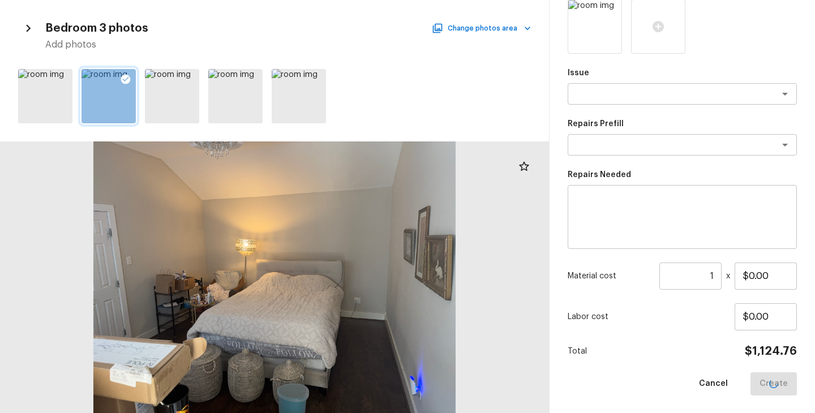
scroll to position [158, 0]
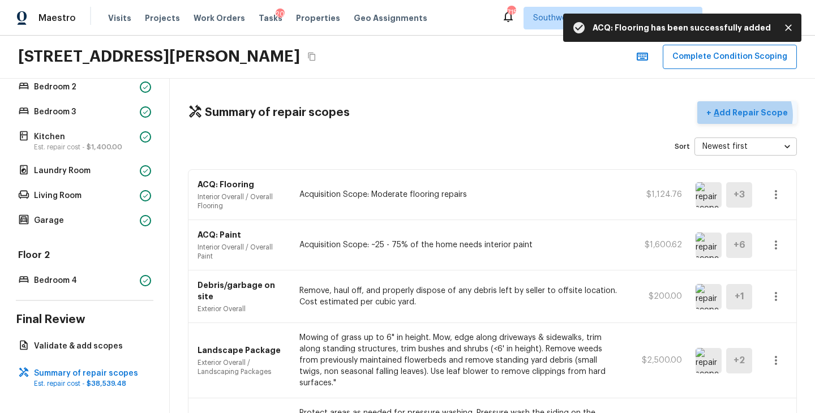
click at [749, 115] on p "Add Repair Scope" at bounding box center [749, 112] width 76 height 11
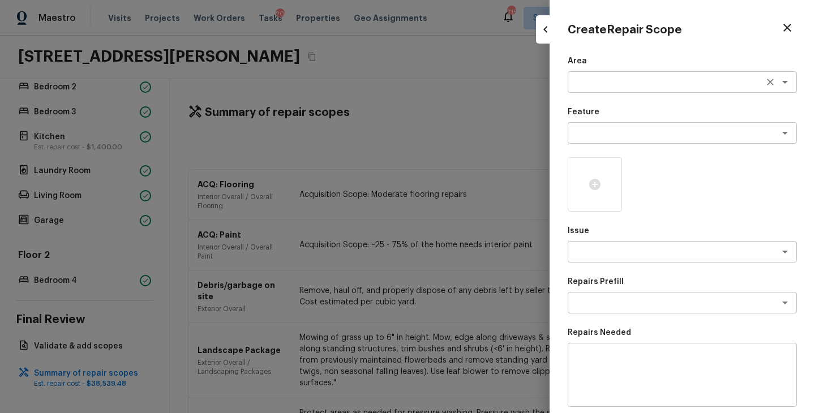
click at [627, 88] on div "x ​" at bounding box center [682, 82] width 229 height 22
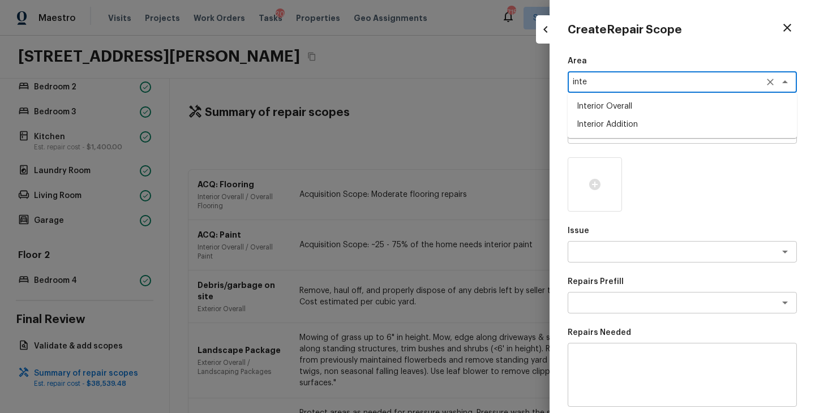
click at [627, 112] on li "Interior Overall" at bounding box center [682, 106] width 229 height 18
click at [627, 146] on div "Area Interior Overall x ​ Feature x ​ Issue x ​ Repairs Prefill x ​ Repairs Nee…" at bounding box center [682, 304] width 229 height 498
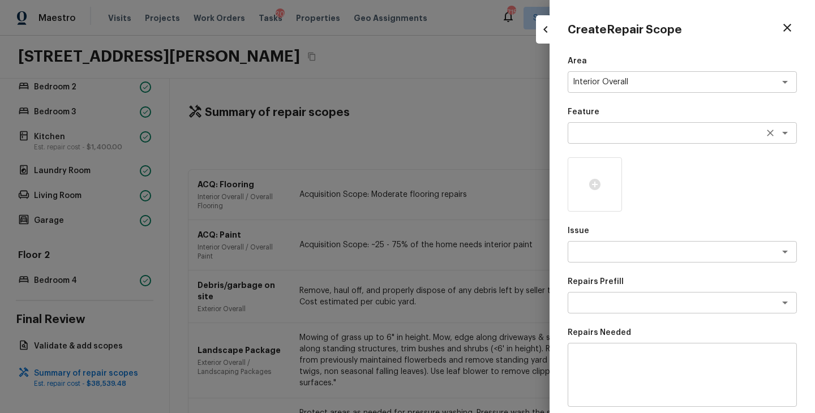
click at [642, 131] on textarea at bounding box center [666, 132] width 187 height 11
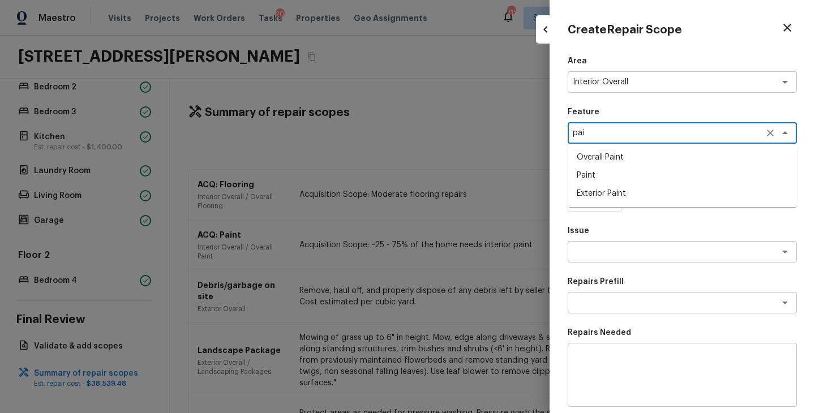
click at [620, 157] on li "Overall Paint" at bounding box center [682, 157] width 229 height 18
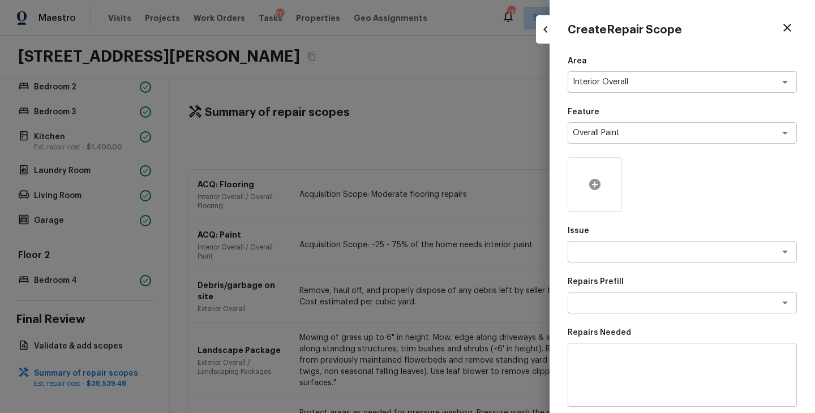
click at [598, 191] on icon at bounding box center [595, 185] width 14 height 14
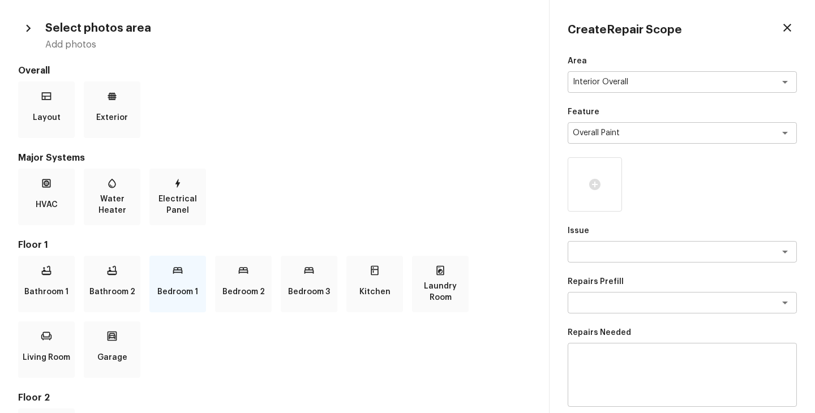
click at [169, 290] on p "Bedroom 1" at bounding box center [177, 292] width 41 height 23
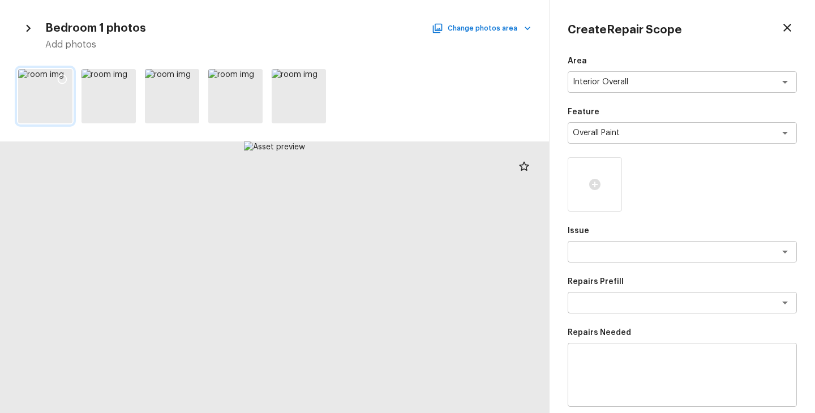
click at [63, 76] on icon at bounding box center [62, 79] width 11 height 11
click at [511, 37] on div "Bedroom 1 photos Change photos area Add photos" at bounding box center [274, 34] width 513 height 33
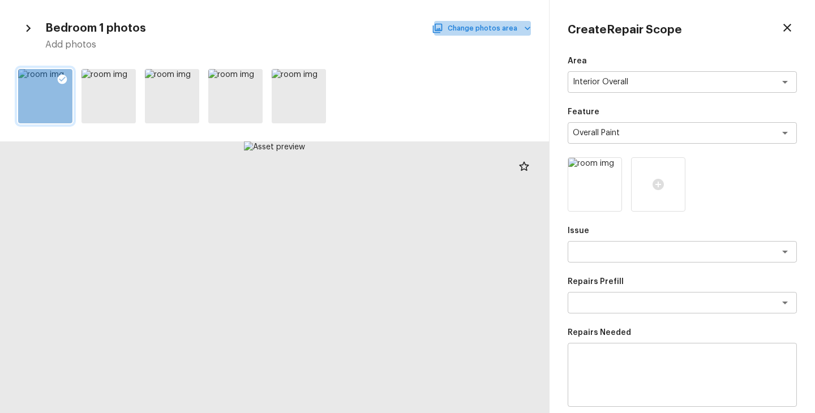
click at [517, 29] on button "Change photos area" at bounding box center [482, 28] width 97 height 15
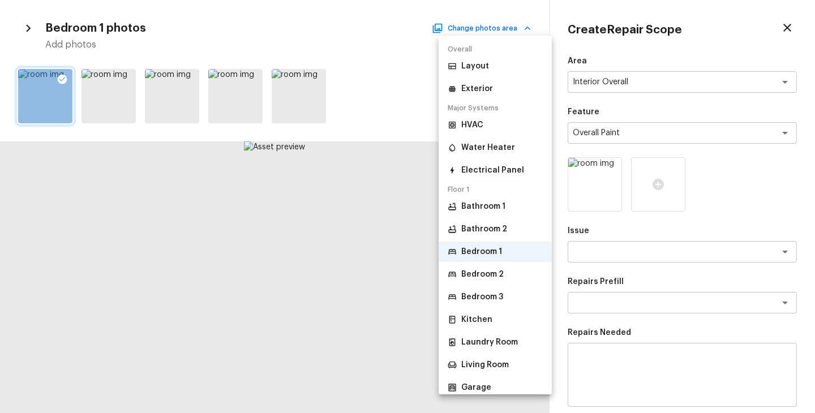
click at [509, 210] on li "Bathroom 1" at bounding box center [495, 206] width 113 height 20
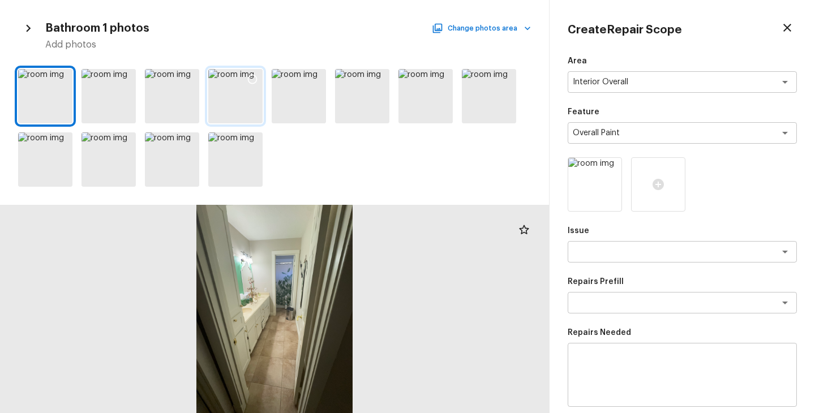
click at [234, 88] on div at bounding box center [235, 96] width 54 height 54
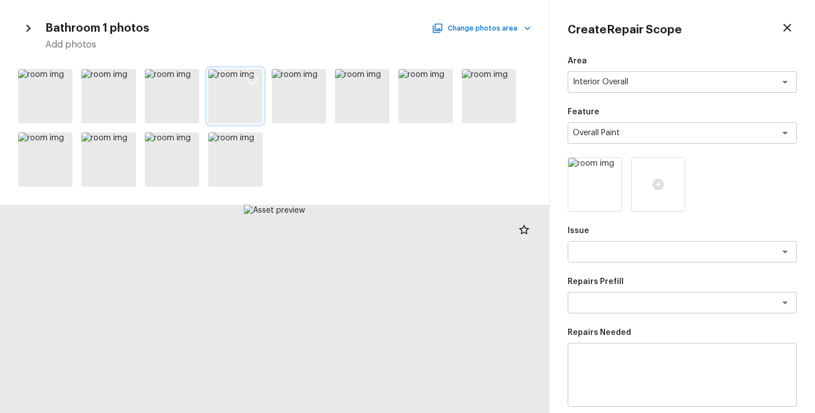
click at [254, 76] on icon at bounding box center [252, 79] width 11 height 11
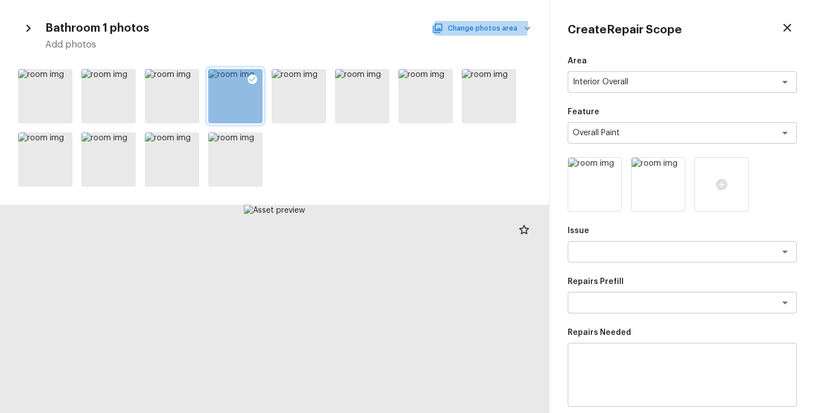
click at [473, 24] on button "Change photos area" at bounding box center [482, 28] width 97 height 15
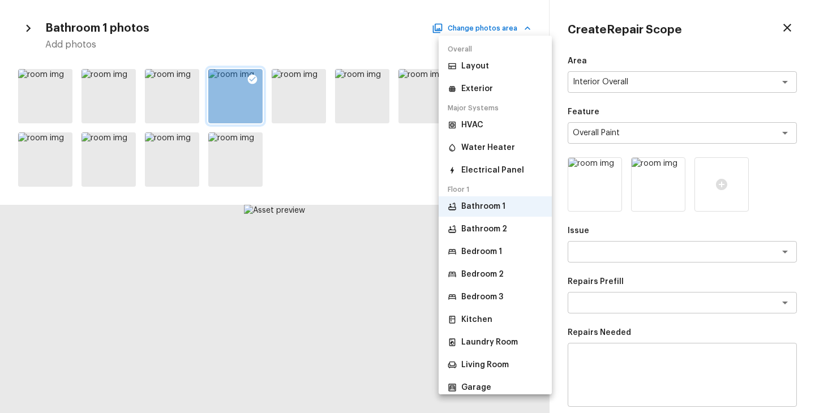
click at [506, 224] on li "Bathroom 2" at bounding box center [495, 229] width 113 height 20
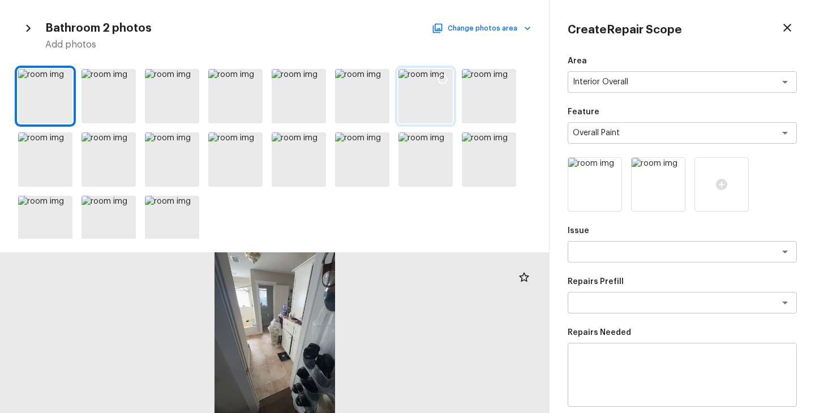
click at [432, 83] on div at bounding box center [442, 81] width 20 height 24
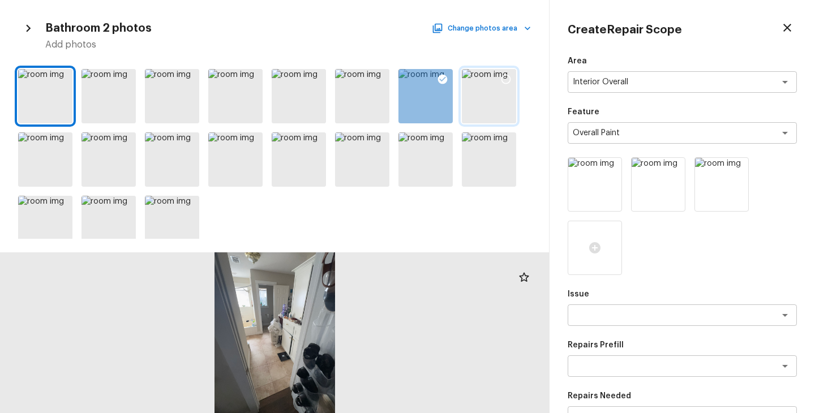
click at [483, 86] on div at bounding box center [489, 96] width 54 height 54
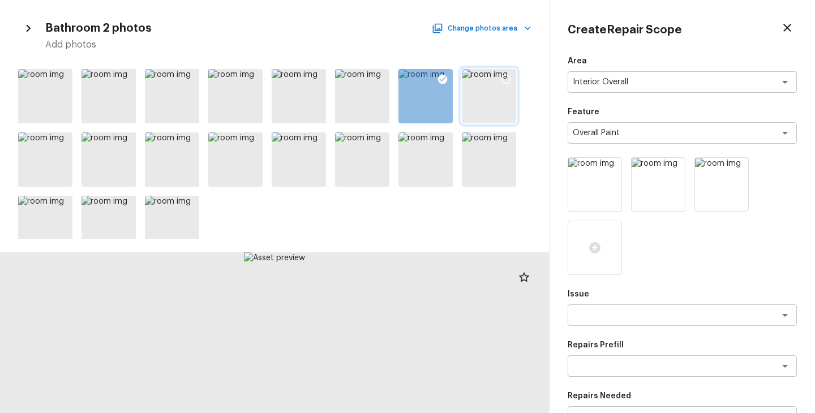
click at [494, 88] on div at bounding box center [489, 96] width 54 height 54
click at [502, 92] on div at bounding box center [506, 81] width 20 height 24
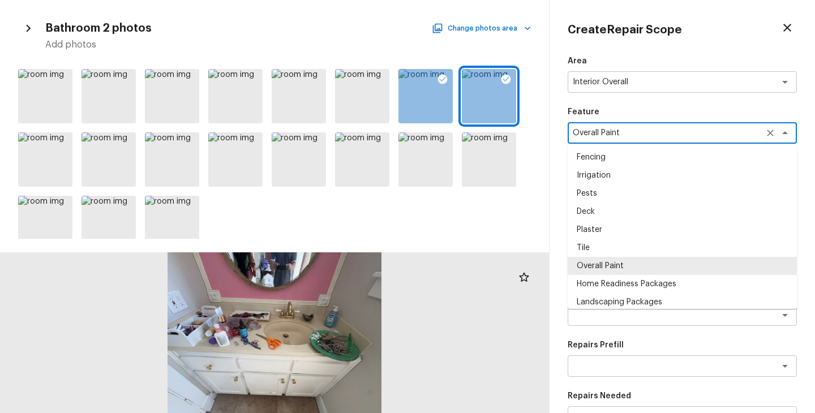
click at [636, 127] on textarea "Overall Paint" at bounding box center [666, 132] width 187 height 11
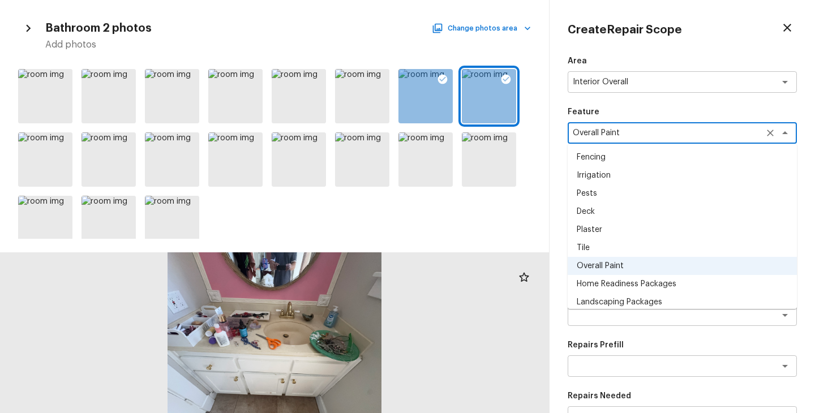
click at [523, 208] on div at bounding box center [274, 152] width 549 height 174
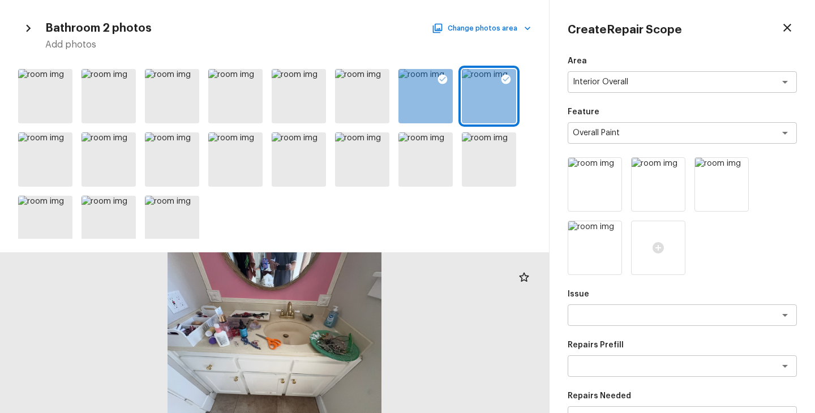
scroll to position [16, 0]
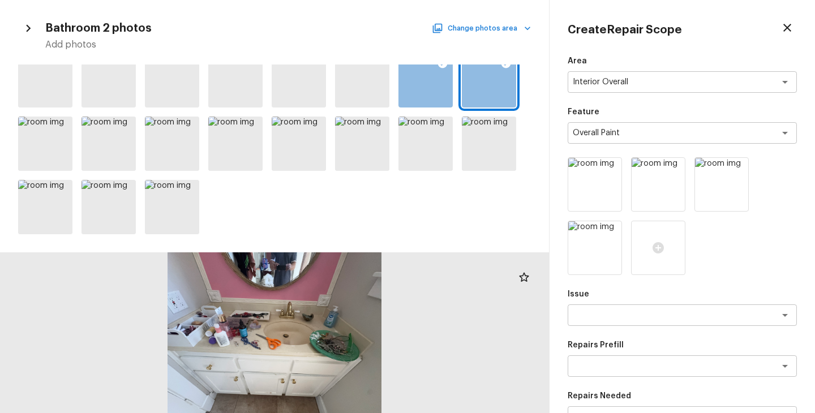
click at [483, 27] on button "Change photos area" at bounding box center [482, 28] width 97 height 15
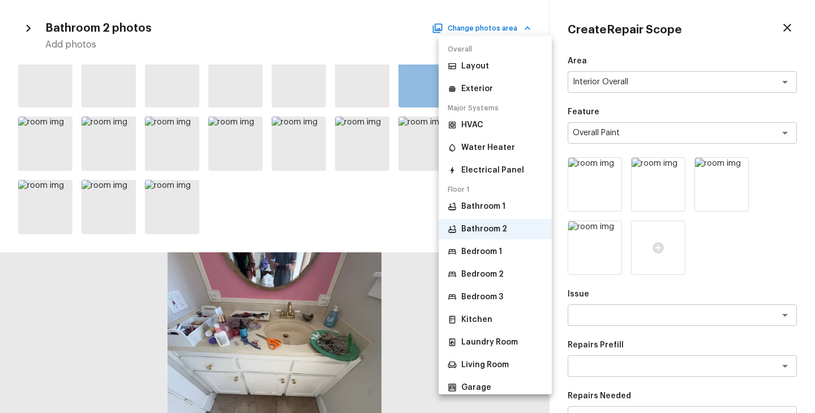
click at [490, 282] on li "Bedroom 2" at bounding box center [495, 274] width 113 height 20
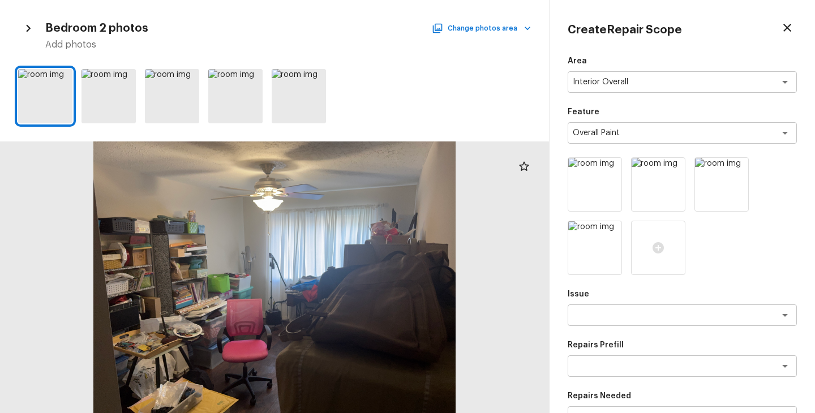
scroll to position [0, 0]
click at [225, 109] on div at bounding box center [235, 96] width 54 height 54
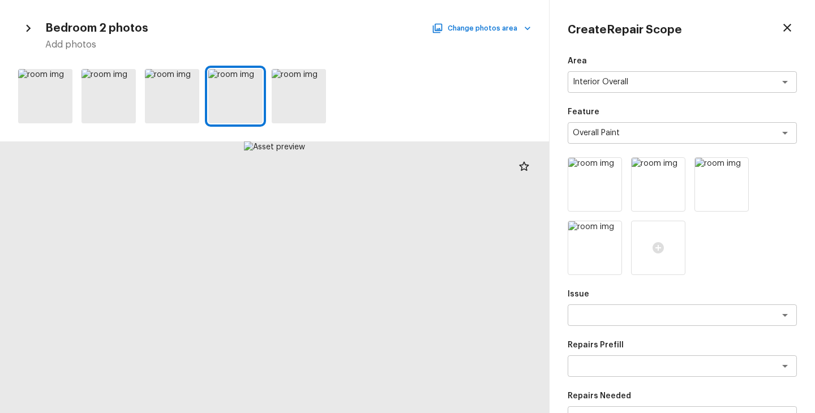
click at [264, 98] on div at bounding box center [274, 96] width 549 height 63
click at [286, 86] on div at bounding box center [299, 96] width 54 height 54
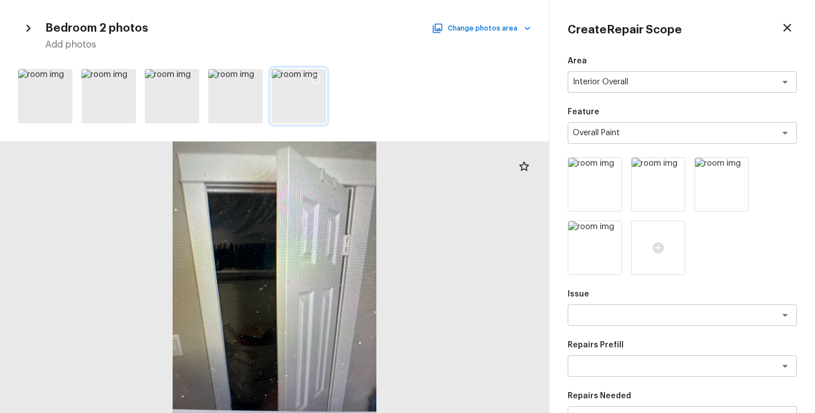
click at [310, 76] on icon at bounding box center [315, 79] width 11 height 11
click at [484, 33] on button "Change photos area" at bounding box center [482, 28] width 97 height 15
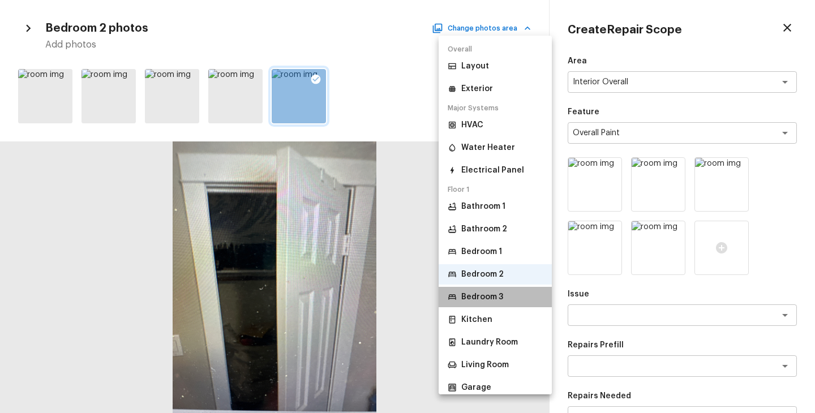
click at [495, 295] on p "Bedroom 3" at bounding box center [482, 296] width 42 height 11
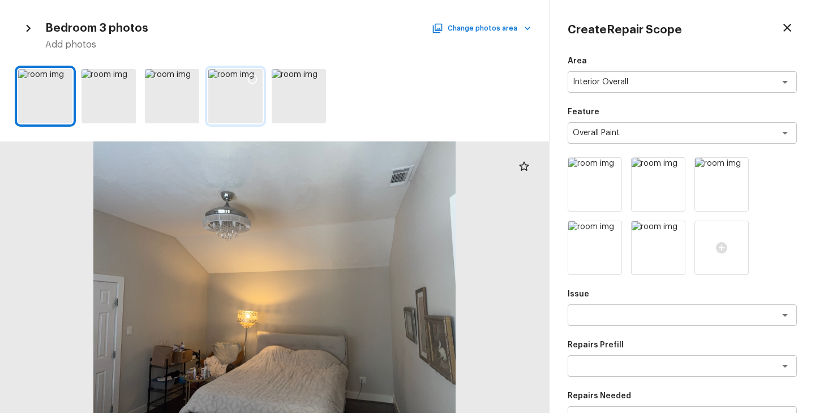
click at [233, 95] on div at bounding box center [235, 96] width 54 height 54
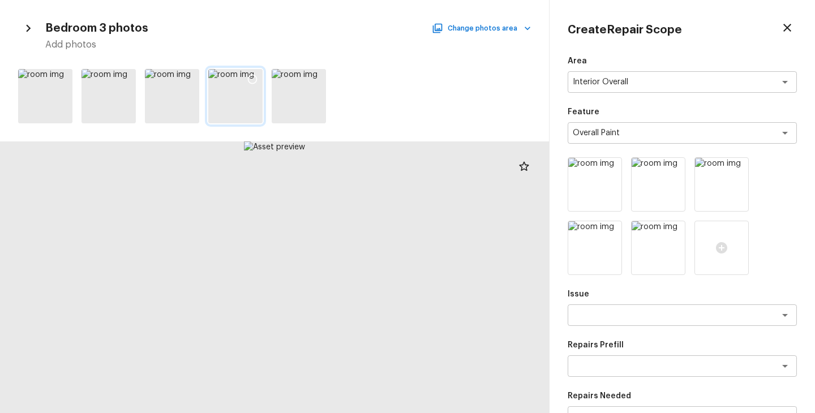
click at [245, 79] on div at bounding box center [252, 81] width 20 height 24
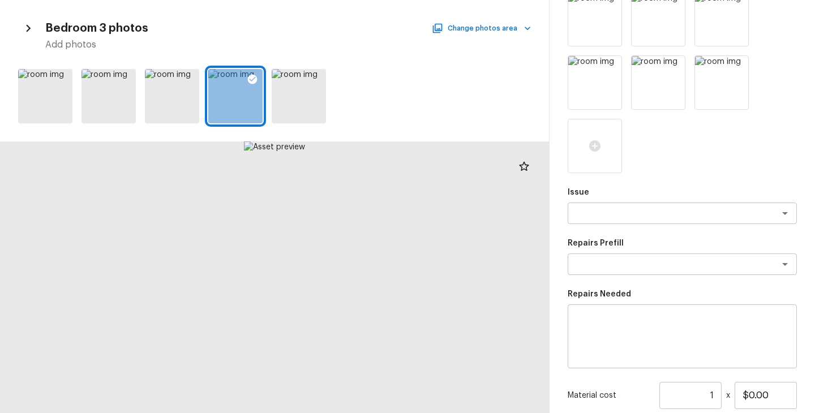
scroll to position [155, 0]
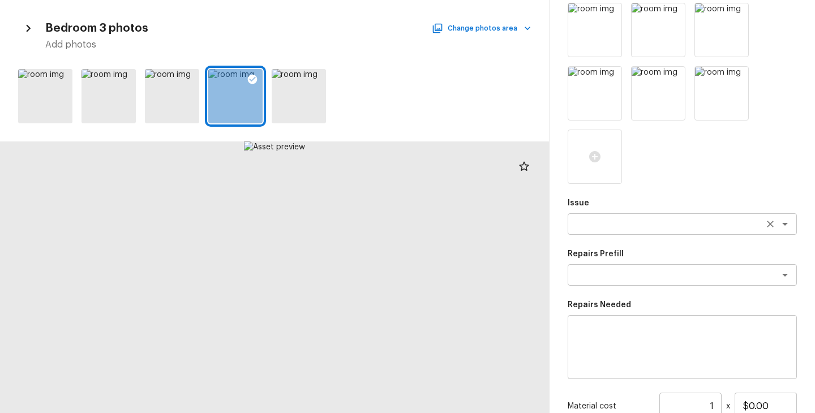
click at [610, 229] on div "x ​" at bounding box center [682, 224] width 229 height 22
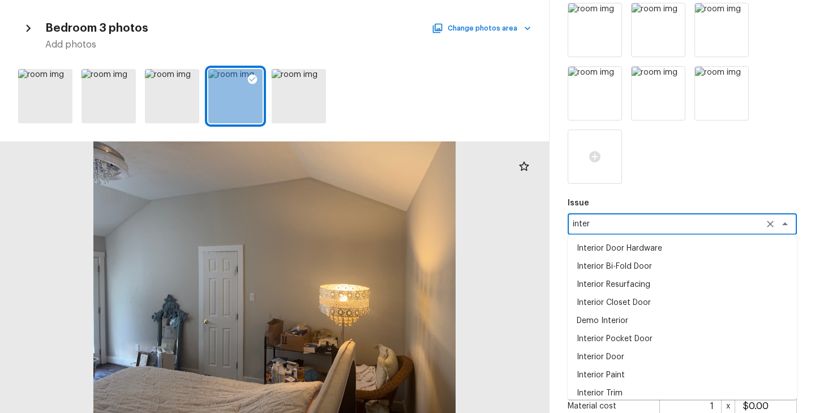
click at [620, 375] on li "Interior Paint" at bounding box center [682, 375] width 229 height 18
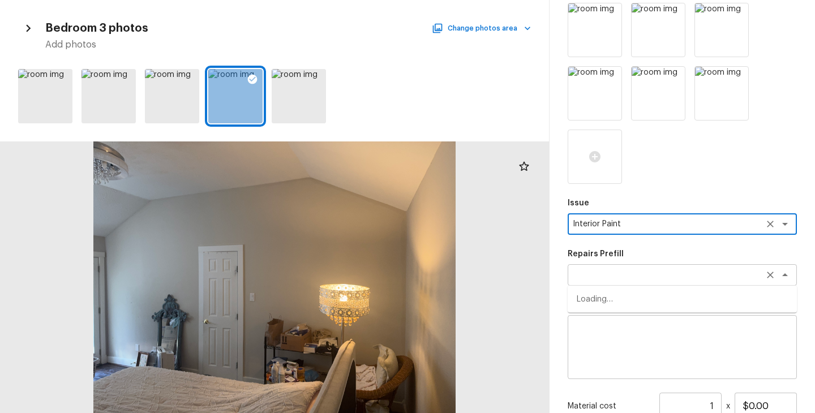
click at [610, 284] on div "x ​" at bounding box center [682, 275] width 229 height 22
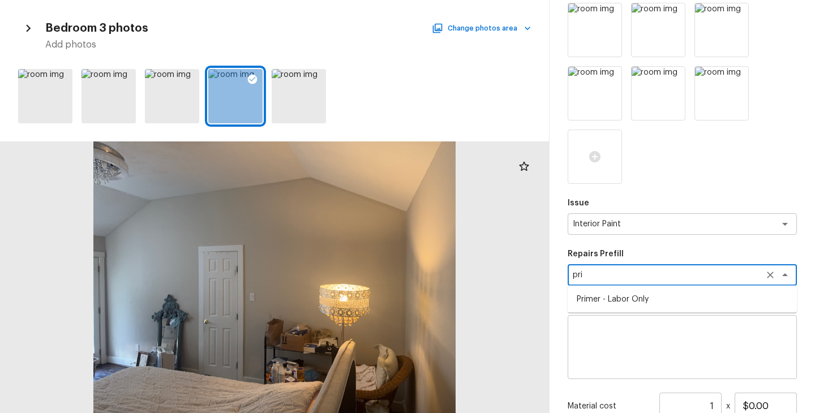
click at [611, 295] on li "Primer - Labor Only" at bounding box center [682, 299] width 229 height 18
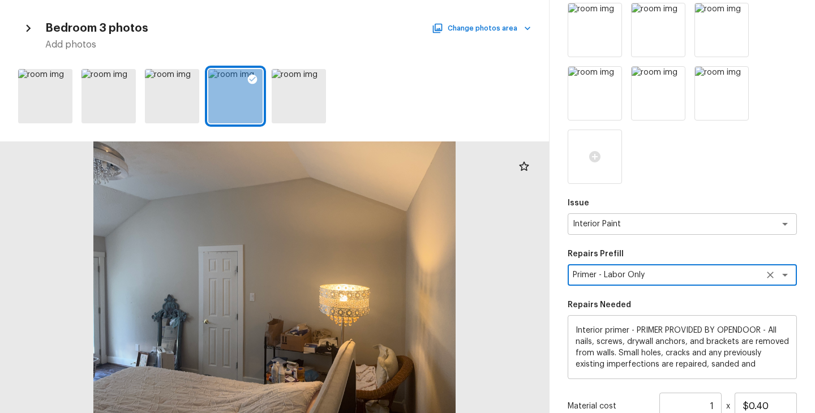
scroll to position [35, 0]
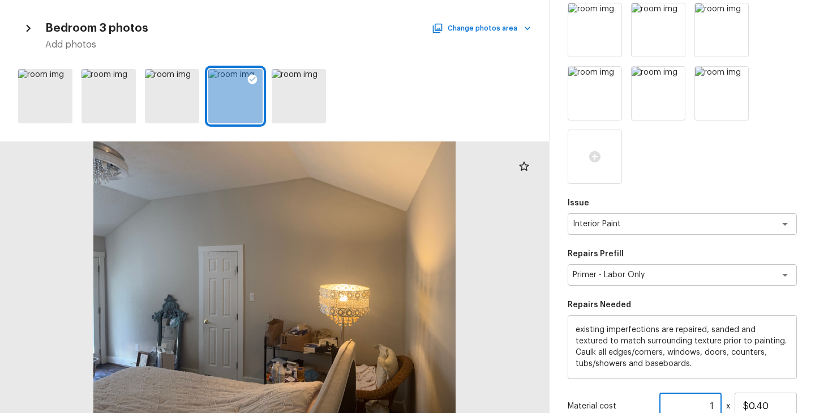
click at [718, 403] on input "1" at bounding box center [690, 406] width 62 height 27
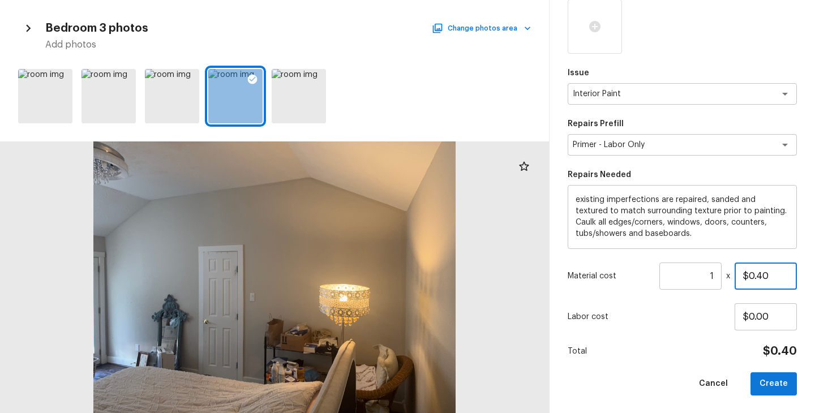
drag, startPoint x: 768, startPoint y: 277, endPoint x: 691, endPoint y: 277, distance: 77.0
click at [691, 277] on div "Material cost 1 ​ x $0.40" at bounding box center [682, 276] width 229 height 27
click at [667, 356] on div "Total $350.00" at bounding box center [682, 351] width 229 height 15
click at [783, 381] on button "Create" at bounding box center [774, 383] width 46 height 23
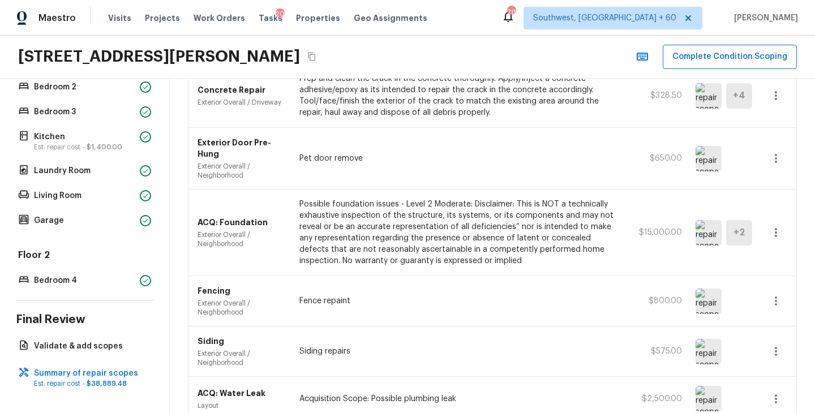
scroll to position [850, 0]
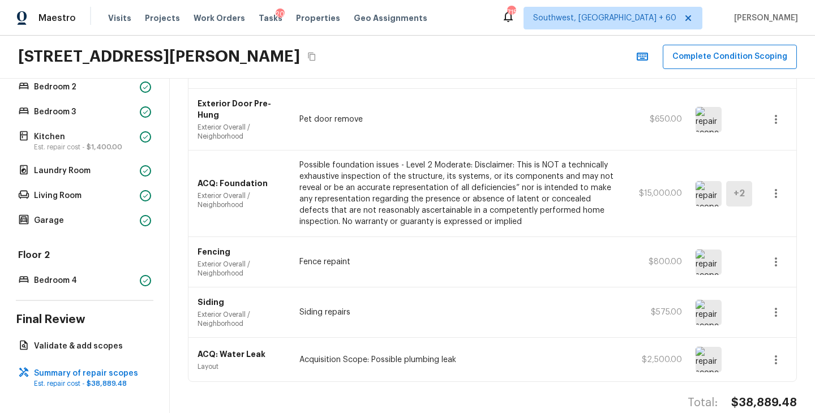
click at [316, 57] on icon "Copy Address" at bounding box center [311, 56] width 9 height 9
click at [391, 177] on p "Possible foundation issues - Level 2 Moderate: Disclaimer: This is NOT a techni…" at bounding box center [458, 194] width 318 height 68
click at [782, 396] on h4 "$38,889.48" at bounding box center [764, 403] width 66 height 15
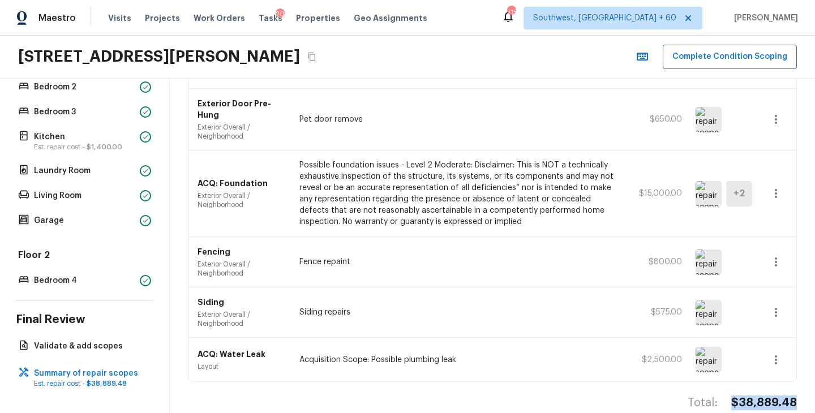
copy h4 "$38,889.48"
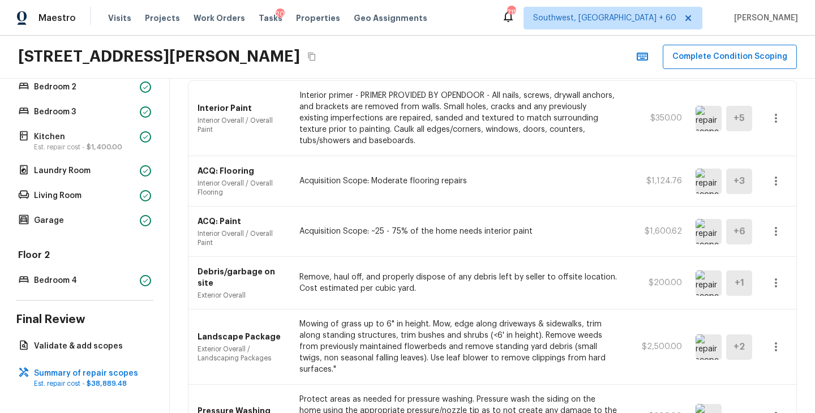
scroll to position [58, 0]
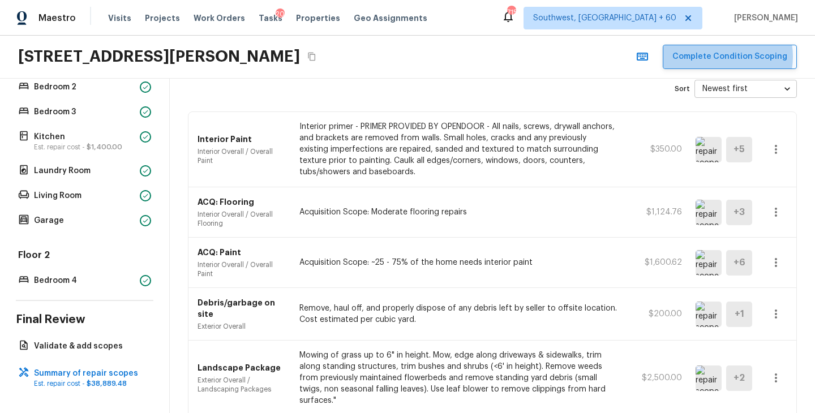
click at [722, 57] on button "Complete Condition Scoping" at bounding box center [730, 57] width 134 height 24
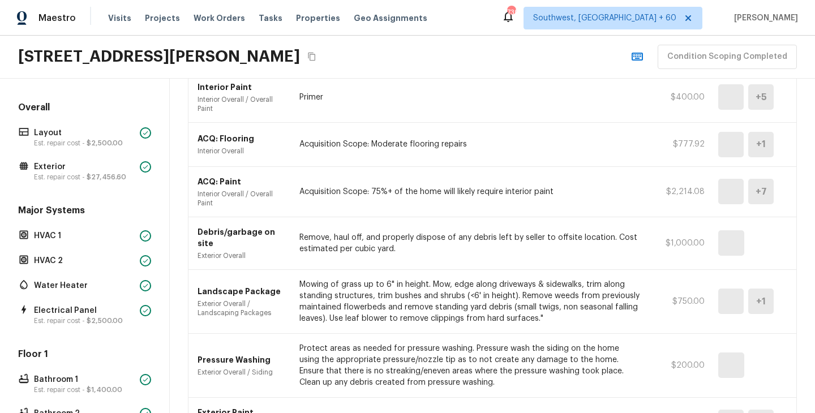
scroll to position [143, 0]
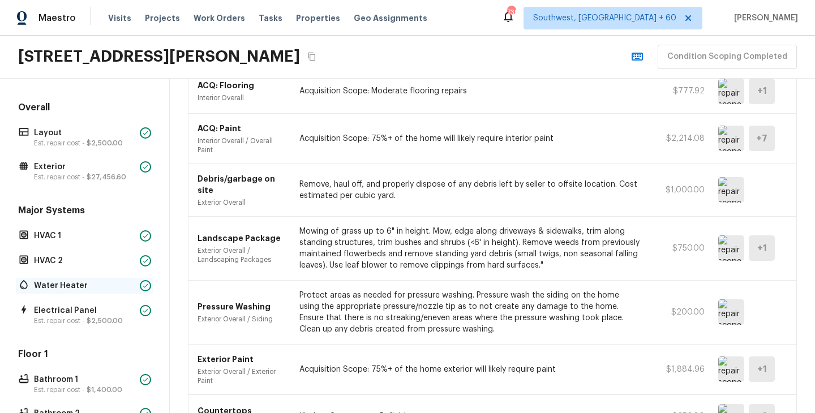
click at [95, 282] on p "Water Heater" at bounding box center [84, 285] width 101 height 11
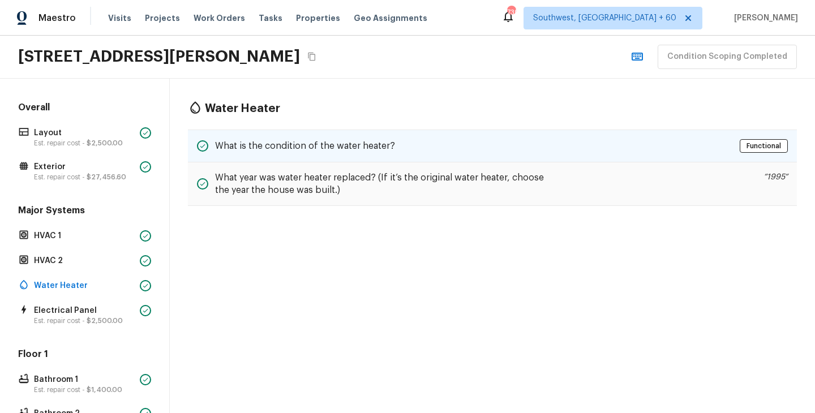
click at [378, 146] on h5 "What is the condition of the water heater?" at bounding box center [305, 146] width 180 height 12
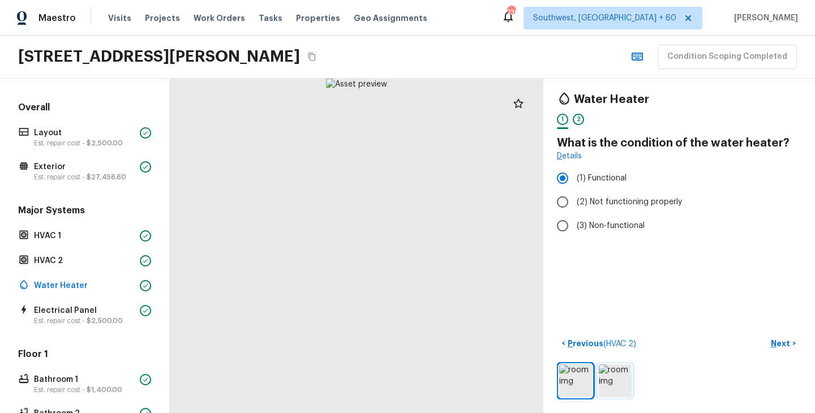
click at [613, 375] on img at bounding box center [615, 381] width 33 height 33
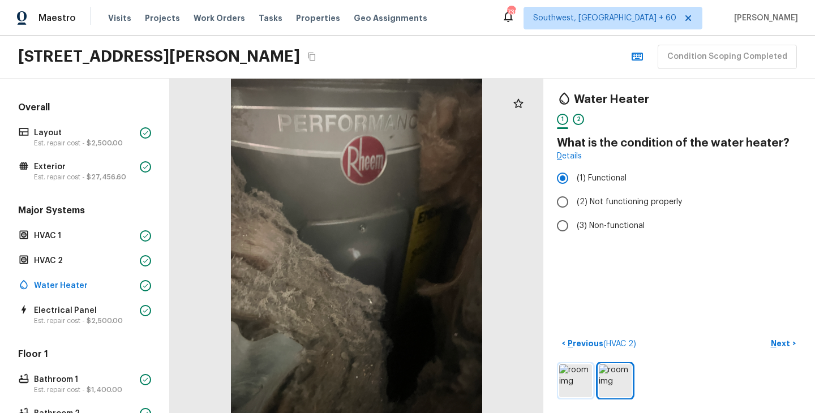
click at [575, 383] on img at bounding box center [575, 381] width 33 height 33
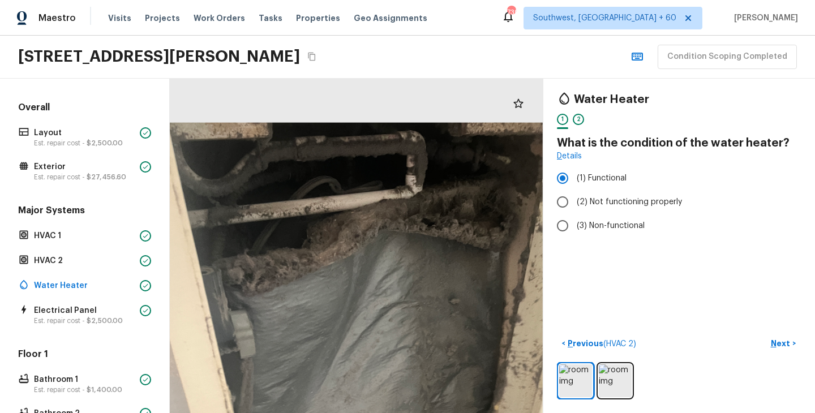
drag, startPoint x: 366, startPoint y: 171, endPoint x: 367, endPoint y: 299, distance: 127.9
click at [367, 299] on div at bounding box center [352, 375] width 567 height 507
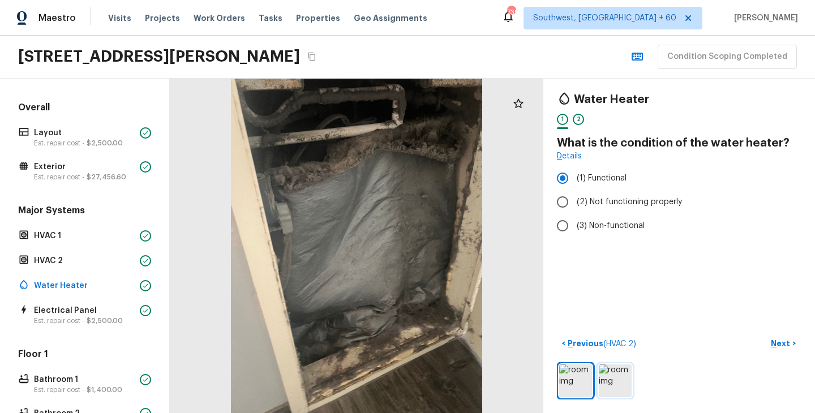
click at [617, 385] on img at bounding box center [615, 381] width 33 height 33
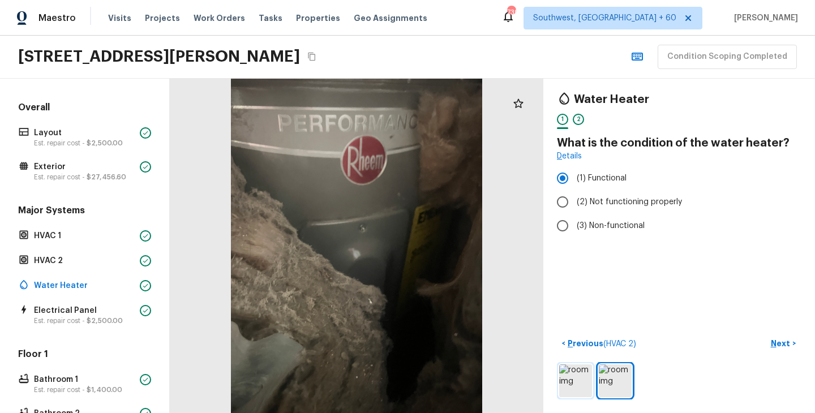
click at [572, 384] on img at bounding box center [575, 381] width 33 height 33
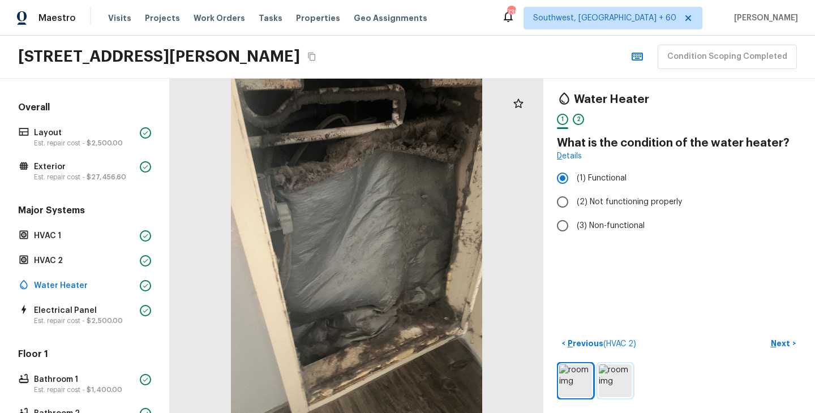
click at [617, 368] on img at bounding box center [615, 381] width 33 height 33
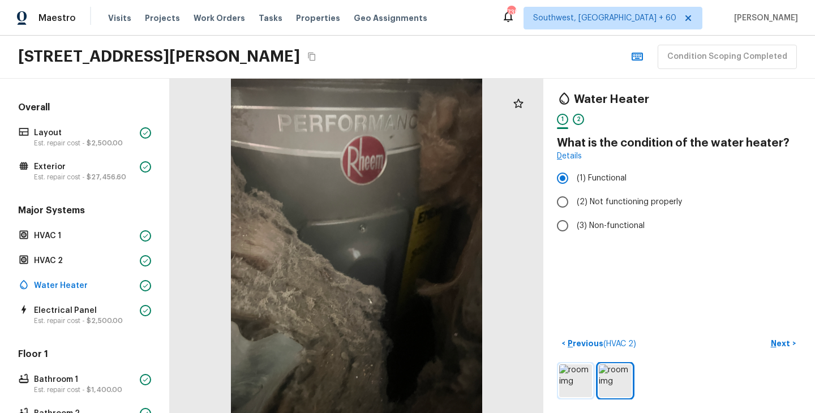
click at [585, 378] on img at bounding box center [575, 381] width 33 height 33
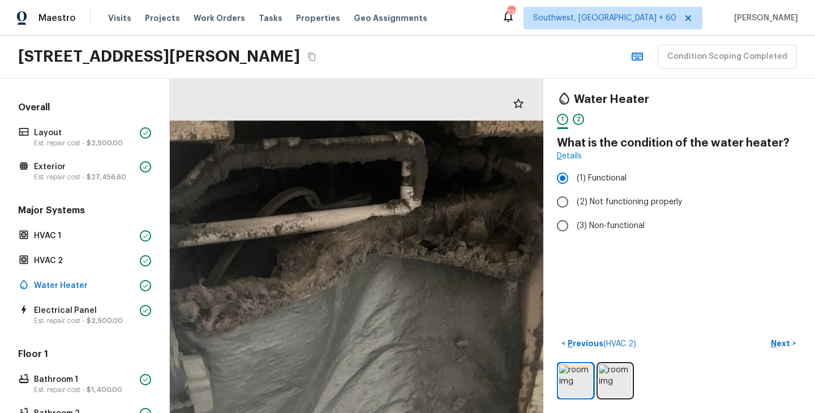
drag, startPoint x: 396, startPoint y: 152, endPoint x: 398, endPoint y: 261, distance: 109.3
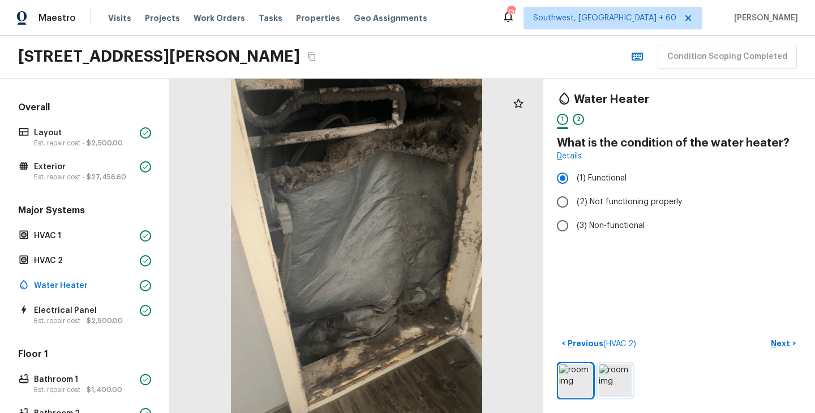
click at [619, 381] on img at bounding box center [615, 381] width 33 height 33
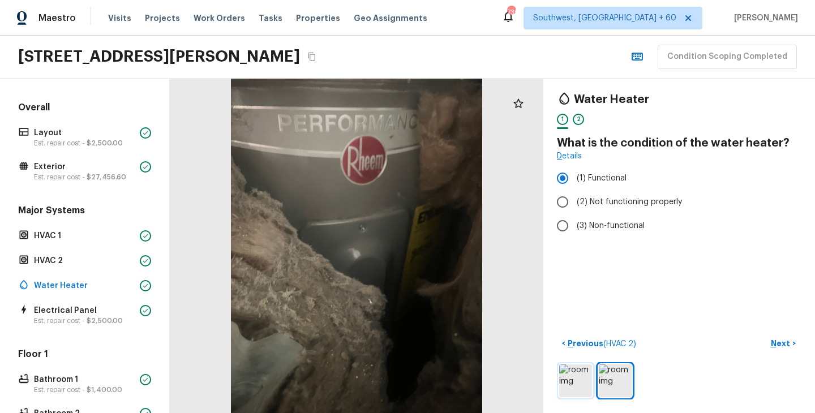
click at [572, 373] on img at bounding box center [575, 381] width 33 height 33
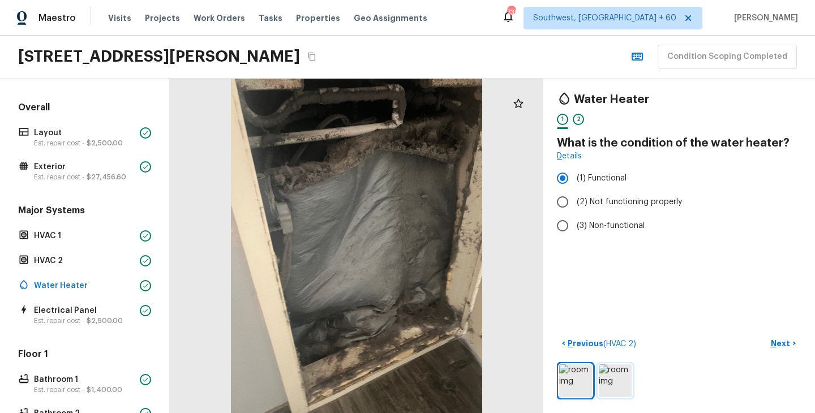
click at [618, 378] on img at bounding box center [615, 381] width 33 height 33
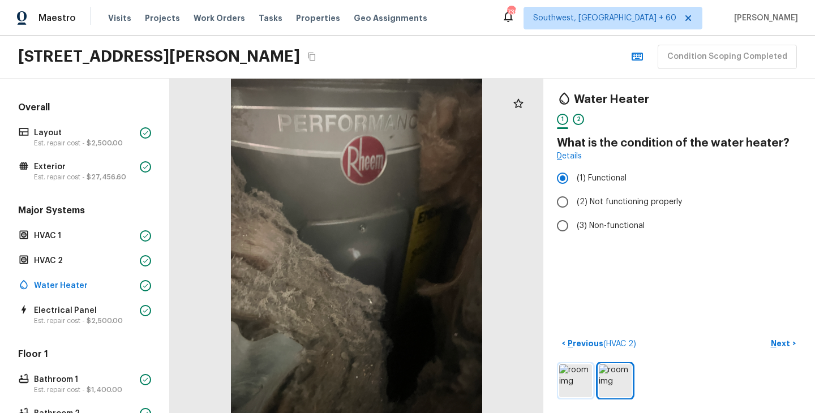
click at [584, 388] on img at bounding box center [575, 381] width 33 height 33
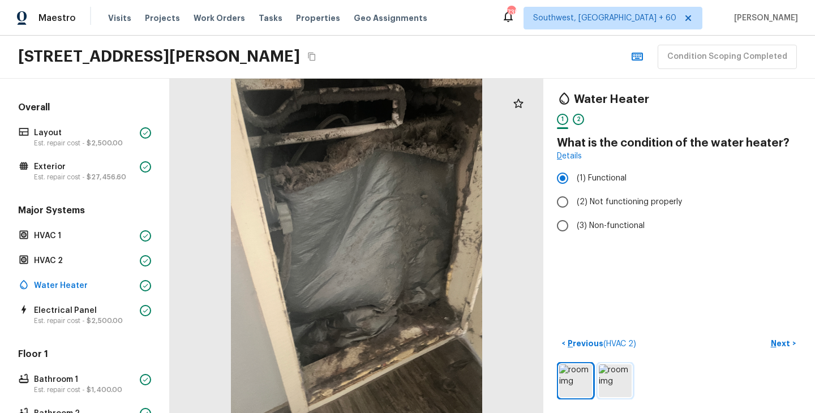
click at [609, 385] on img at bounding box center [615, 381] width 33 height 33
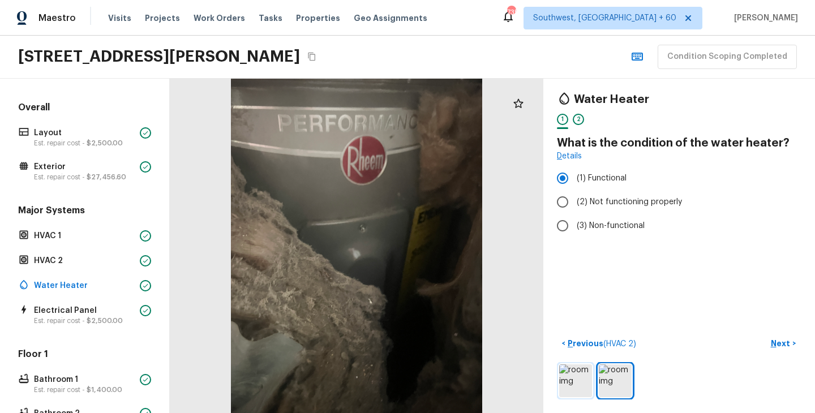
click at [578, 378] on img at bounding box center [575, 381] width 33 height 33
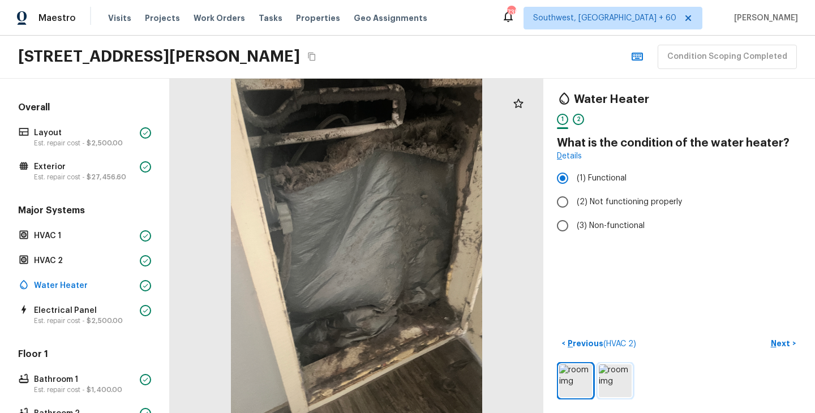
click at [610, 380] on img at bounding box center [615, 381] width 33 height 33
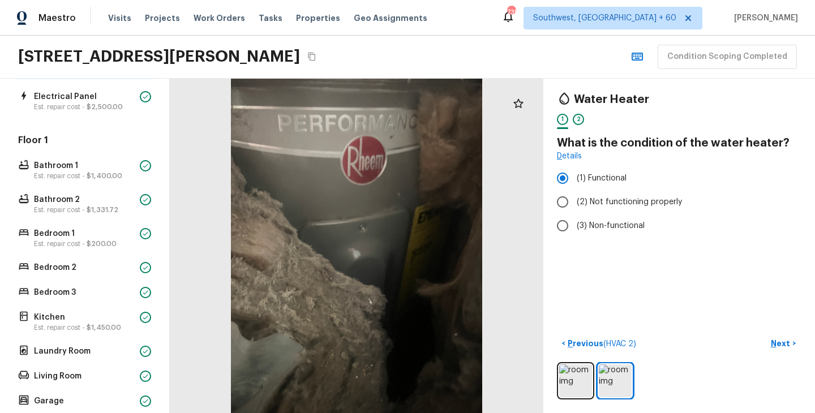
scroll to position [216, 0]
click at [66, 174] on p "Est. repair cost - $1,400.00" at bounding box center [84, 174] width 101 height 9
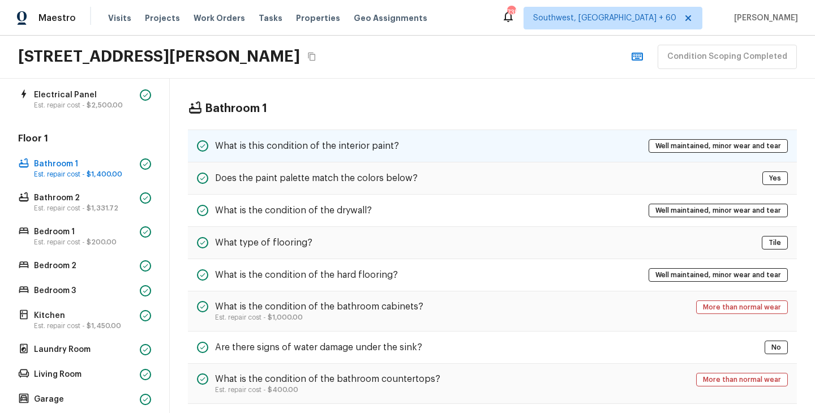
click at [368, 142] on h5 "What is this condition of the interior paint?" at bounding box center [307, 146] width 184 height 12
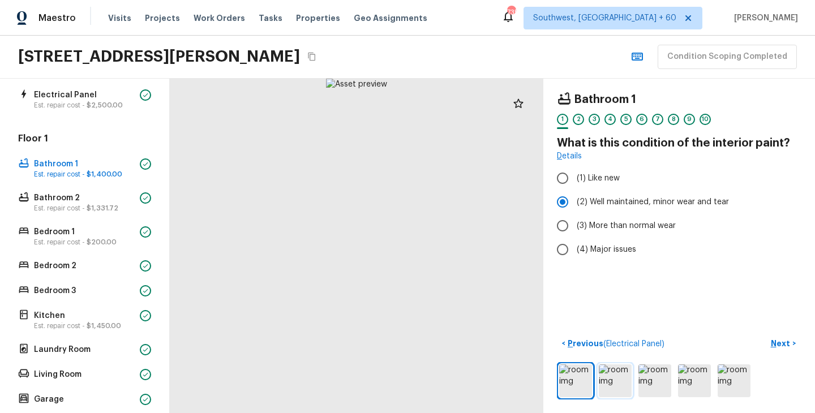
click at [605, 376] on img at bounding box center [615, 381] width 33 height 33
click at [708, 384] on img at bounding box center [694, 381] width 33 height 33
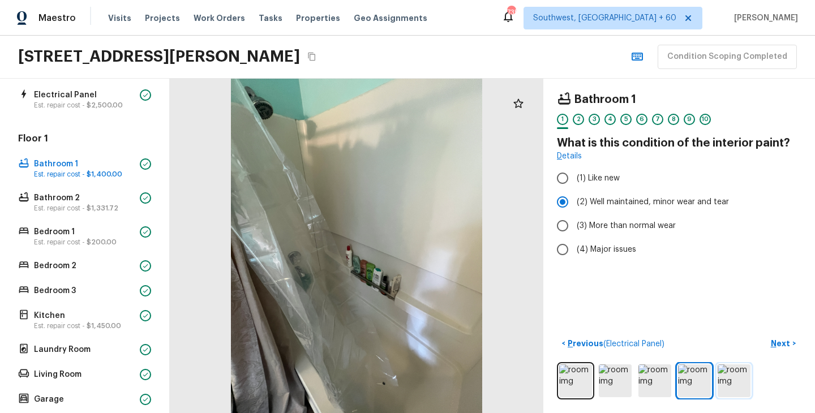
click at [734, 381] on img at bounding box center [734, 381] width 33 height 33
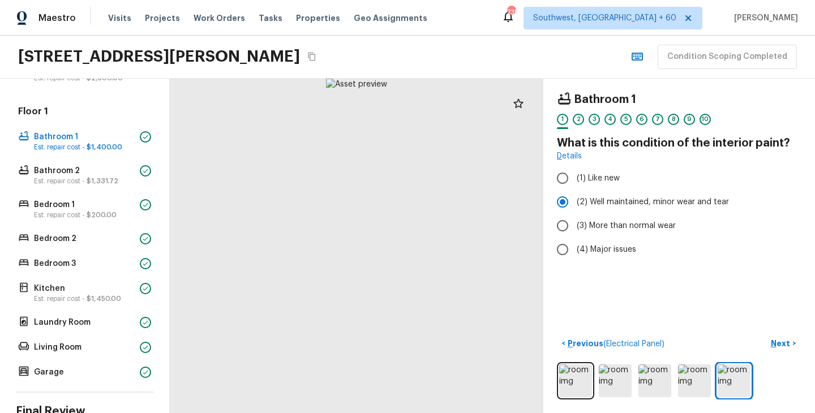
scroll to position [249, 0]
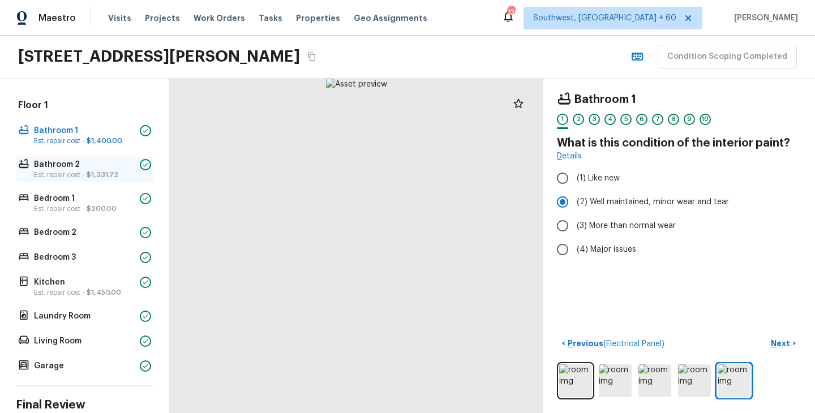
click at [55, 170] on p "Est. repair cost - $1,331.72" at bounding box center [84, 174] width 101 height 9
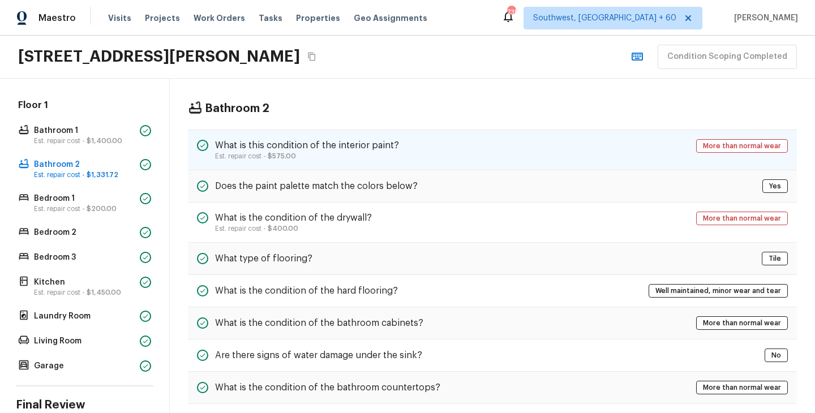
click at [285, 145] on h5 "What is this condition of the interior paint?" at bounding box center [307, 145] width 184 height 12
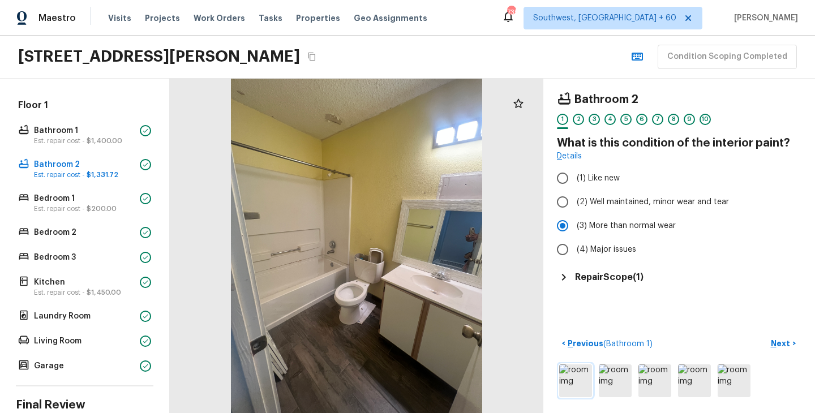
click at [576, 380] on img at bounding box center [575, 381] width 33 height 33
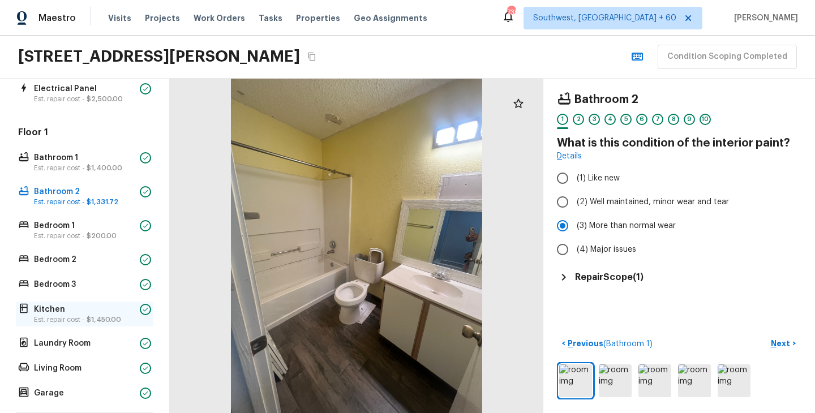
scroll to position [220, 0]
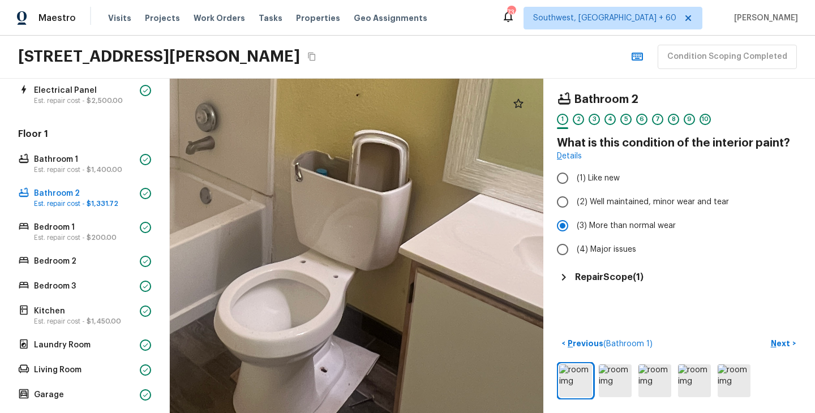
drag, startPoint x: 350, startPoint y: 295, endPoint x: 409, endPoint y: 260, distance: 68.5
click at [409, 260] on div at bounding box center [302, 121] width 1470 height 1317
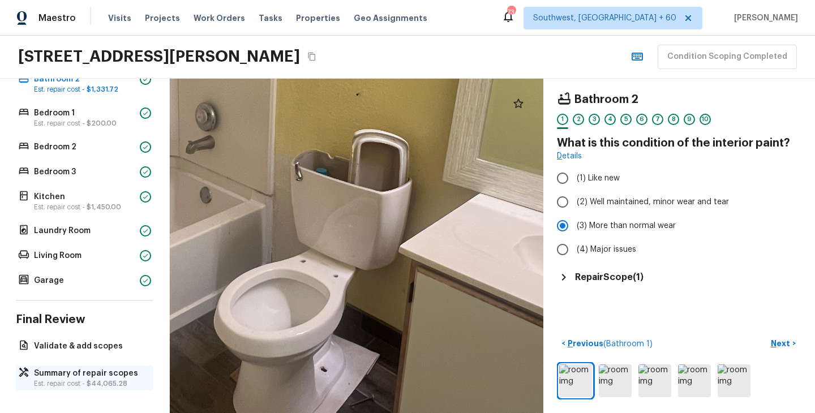
click at [91, 380] on span "$44,065.28" at bounding box center [107, 383] width 41 height 7
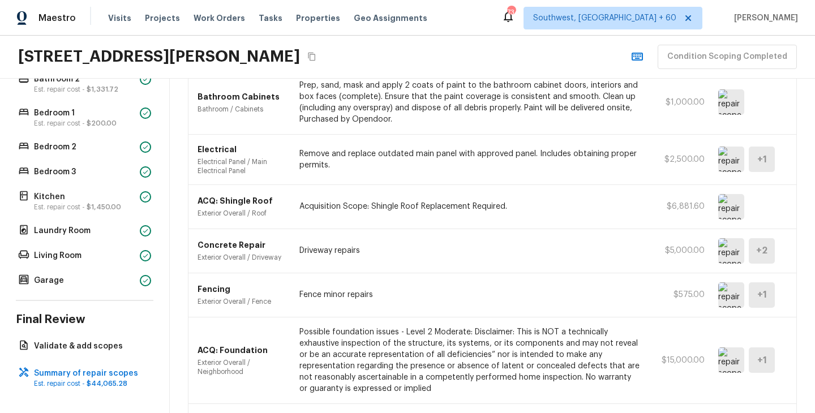
scroll to position [880, 0]
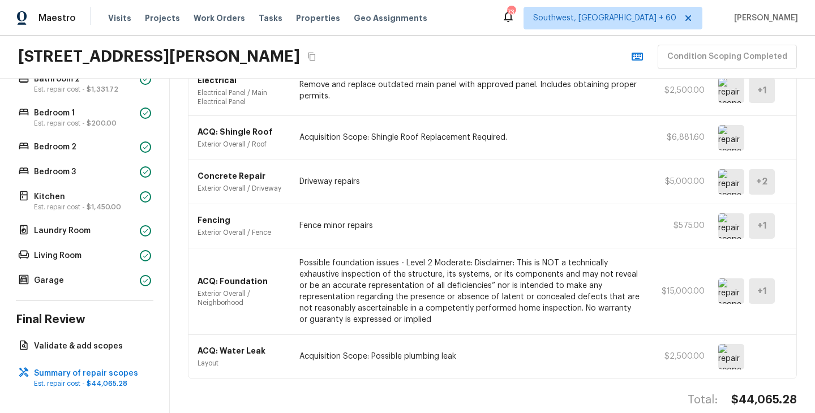
click at [730, 346] on img at bounding box center [731, 356] width 26 height 25
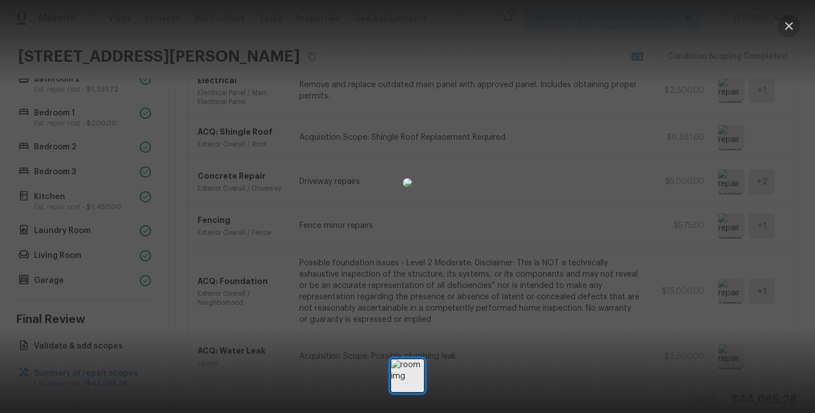
click at [788, 28] on icon "button" at bounding box center [789, 26] width 14 height 14
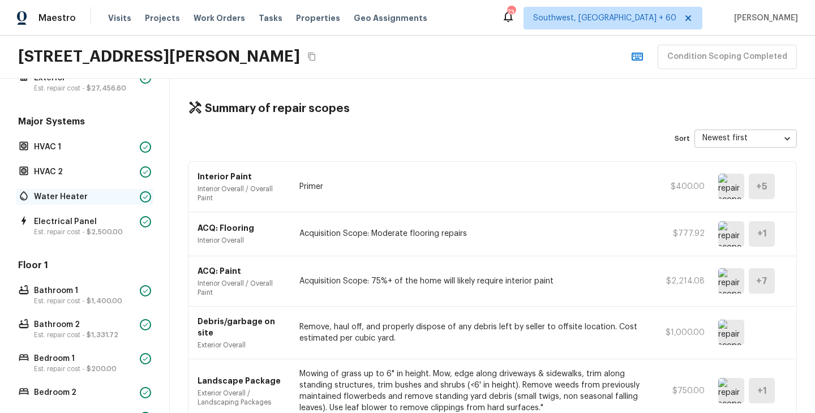
scroll to position [132, 0]
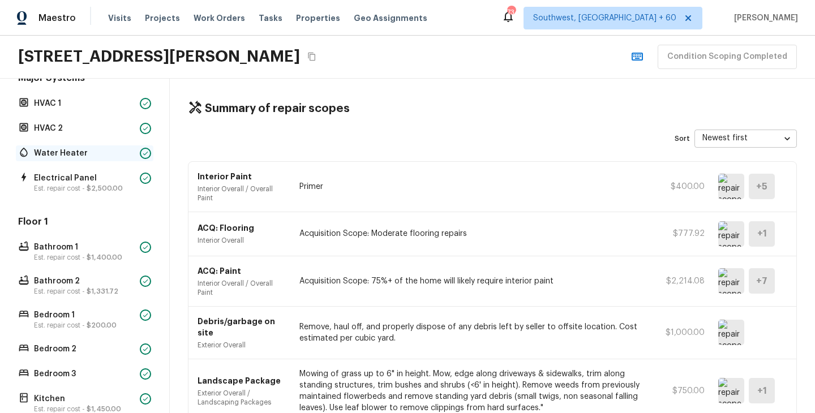
click at [74, 152] on p "Water Heater" at bounding box center [84, 153] width 101 height 11
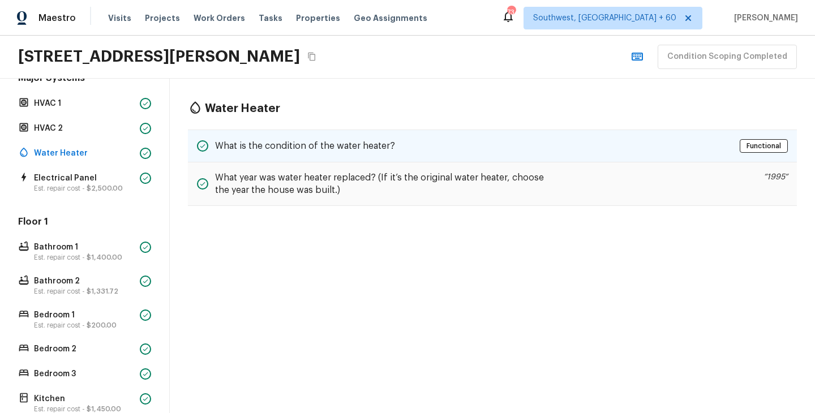
click at [242, 143] on h5 "What is the condition of the water heater?" at bounding box center [305, 146] width 180 height 12
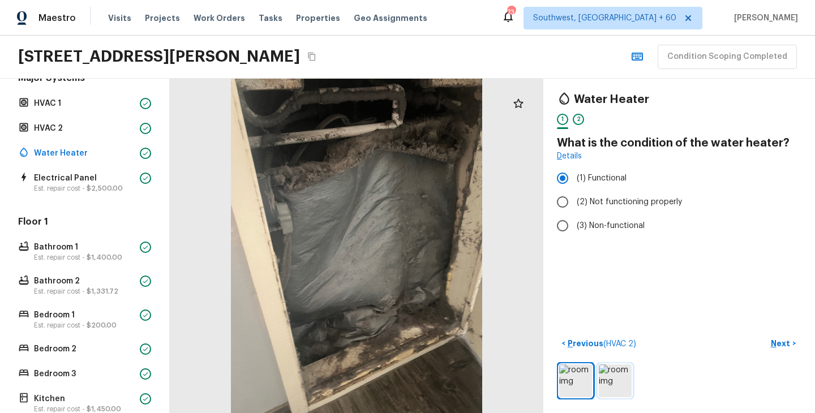
click at [604, 375] on img at bounding box center [615, 381] width 33 height 33
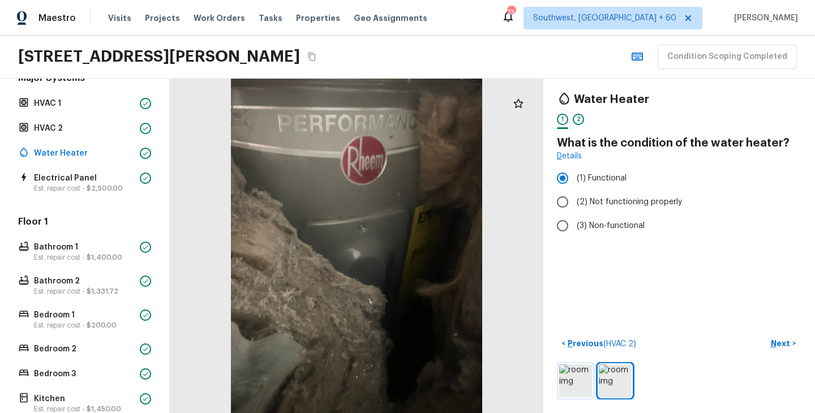
click at [574, 378] on img at bounding box center [575, 381] width 33 height 33
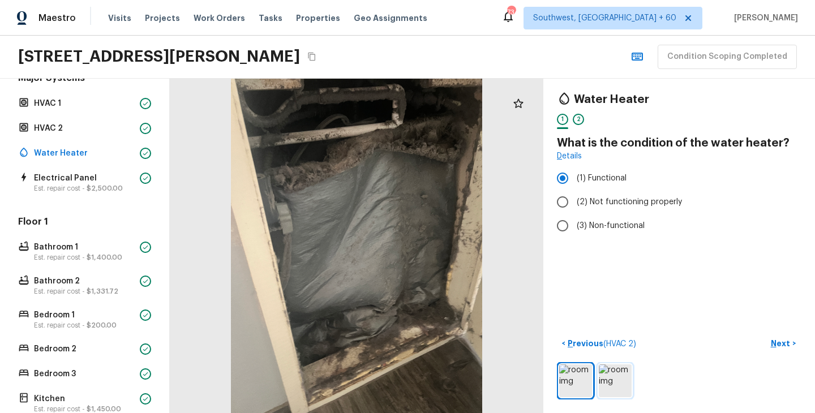
click at [619, 373] on img at bounding box center [615, 381] width 33 height 33
